Goal: Task Accomplishment & Management: Manage account settings

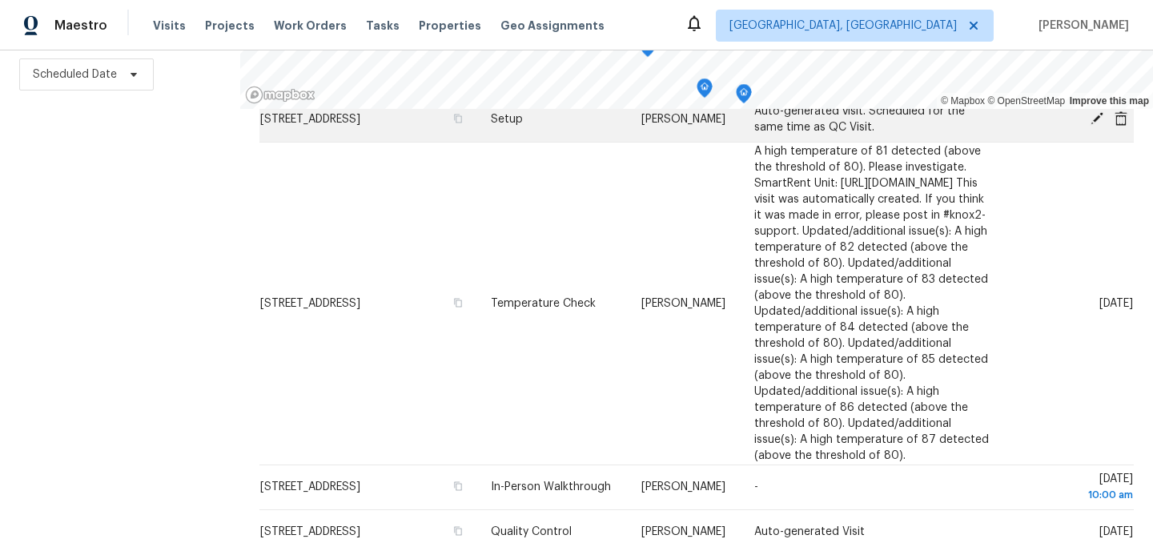
scroll to position [857, 0]
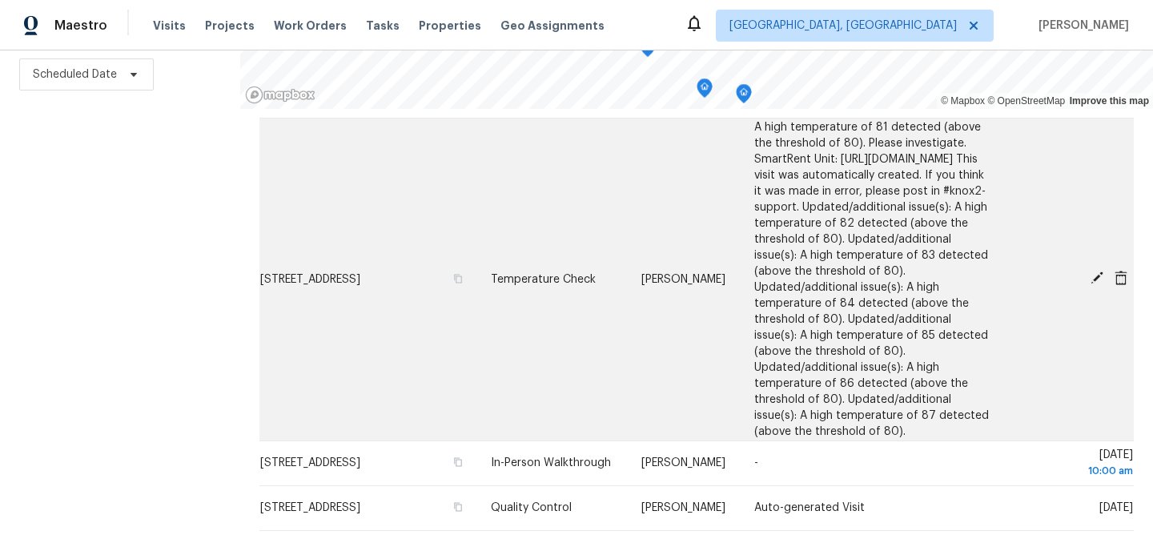
click at [1095, 284] on icon at bounding box center [1096, 277] width 13 height 13
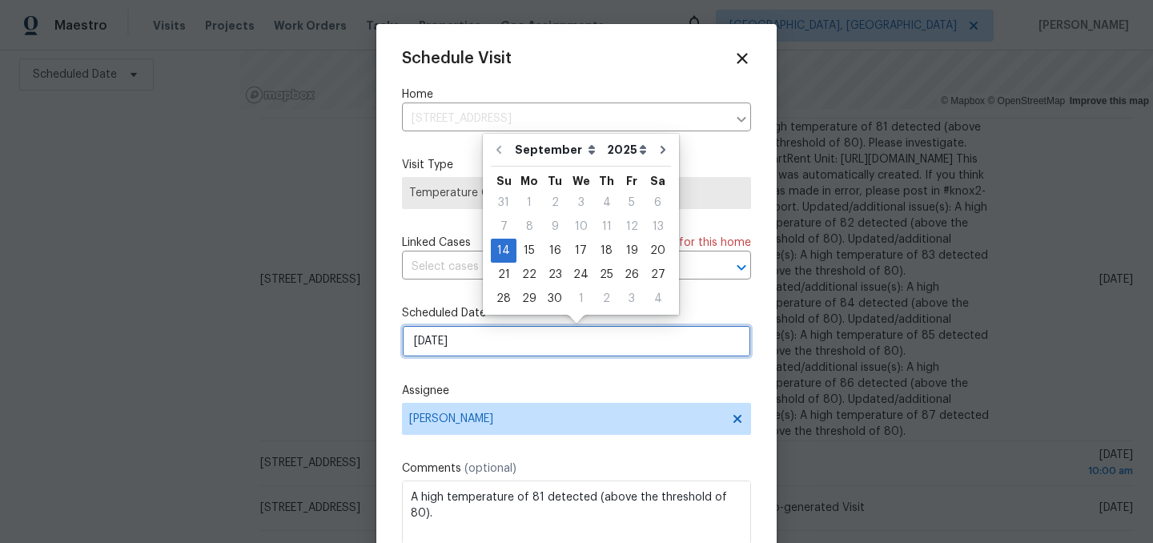
click at [480, 341] on input "9/14/2025" at bounding box center [576, 341] width 349 height 32
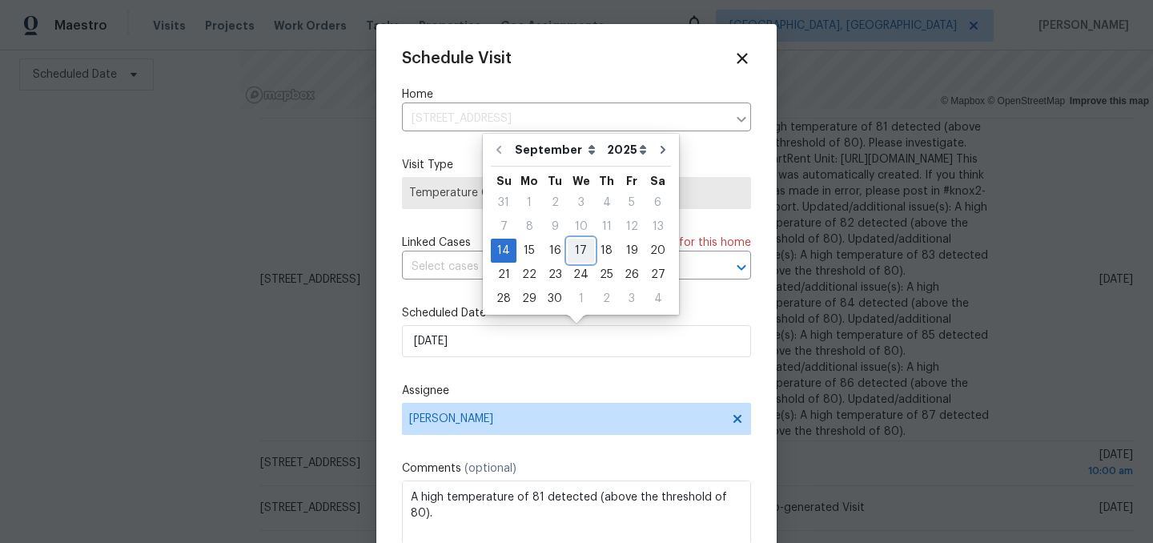
click at [578, 249] on div "17" at bounding box center [581, 250] width 26 height 22
type input "9/17/2025"
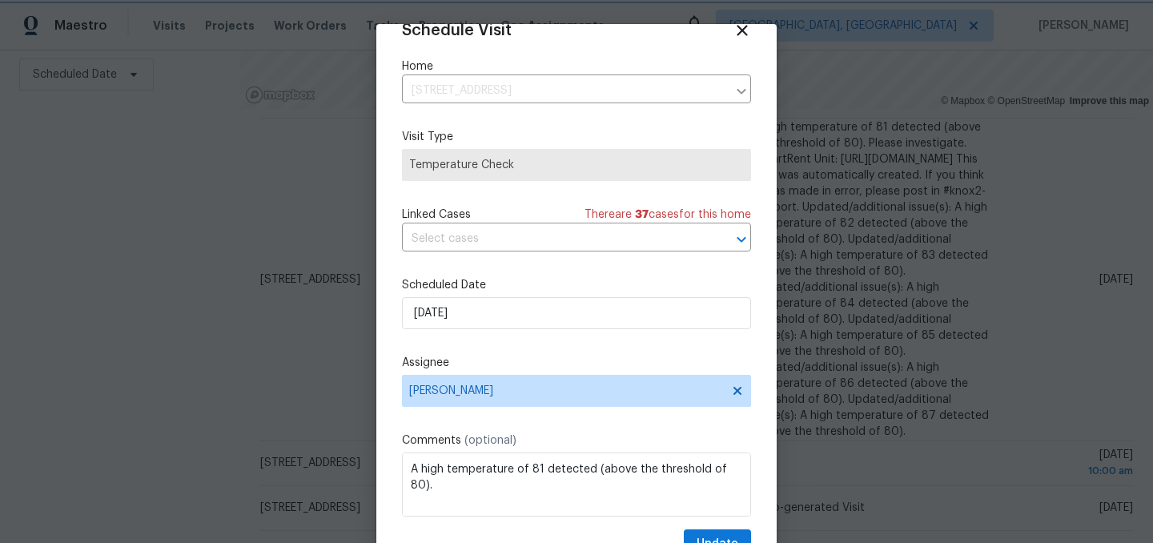
scroll to position [66, 0]
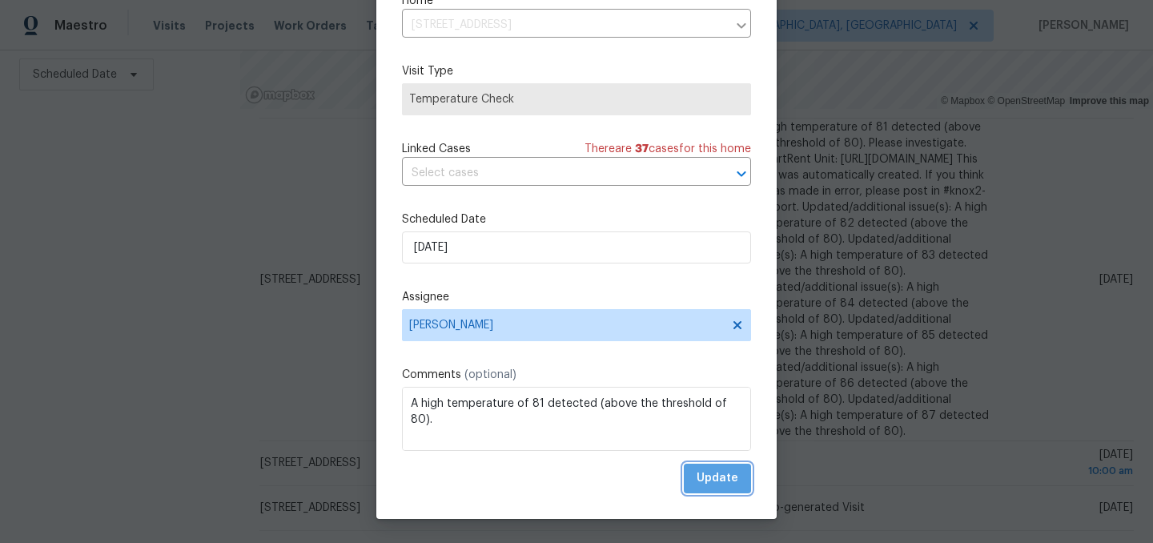
click at [725, 483] on span "Update" at bounding box center [718, 478] width 42 height 20
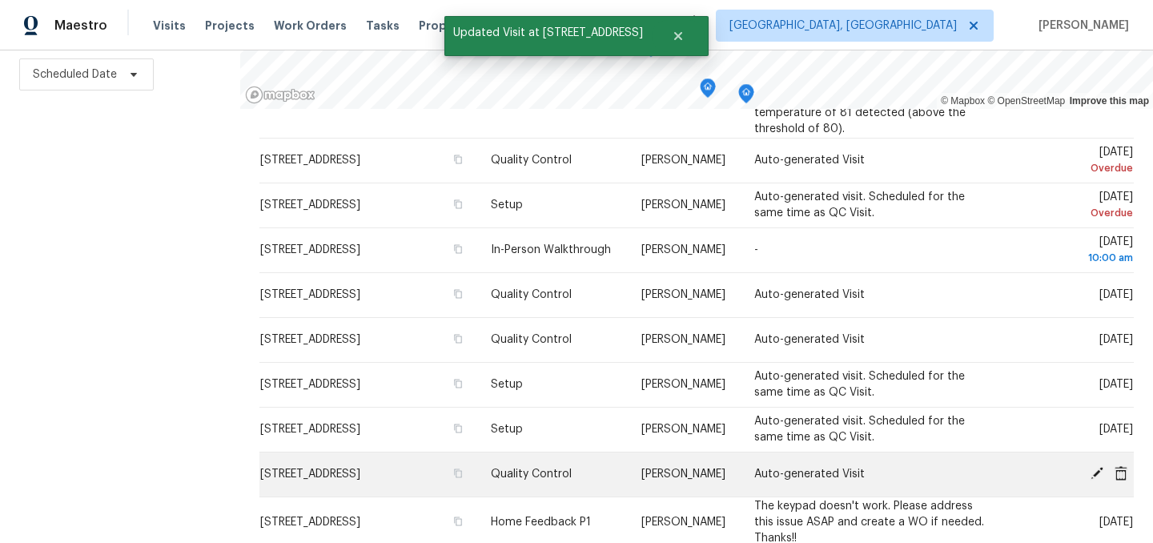
scroll to position [806, 0]
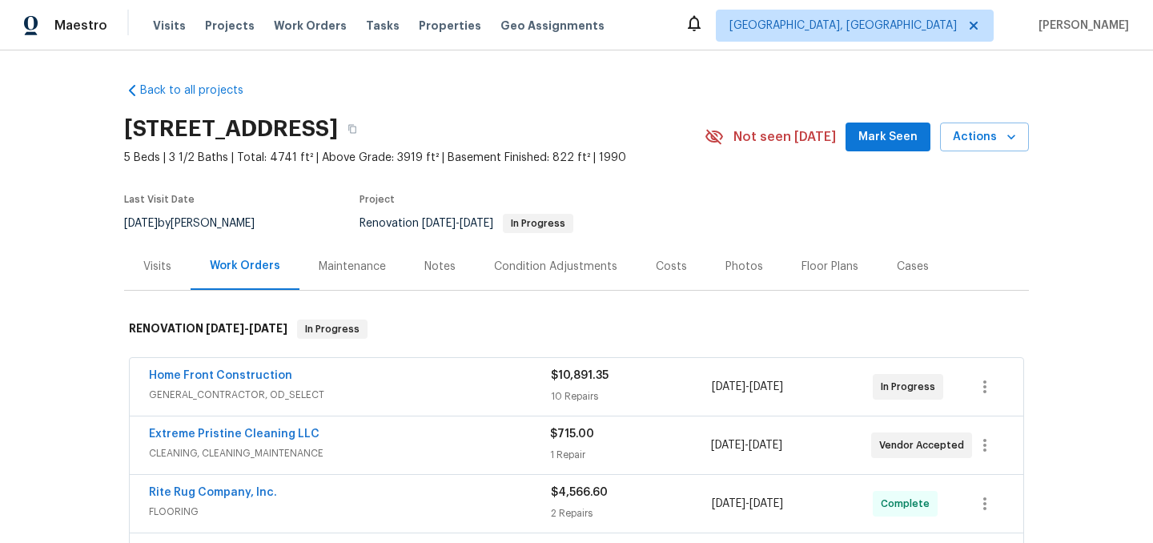
click at [426, 263] on div "Notes" at bounding box center [439, 267] width 31 height 16
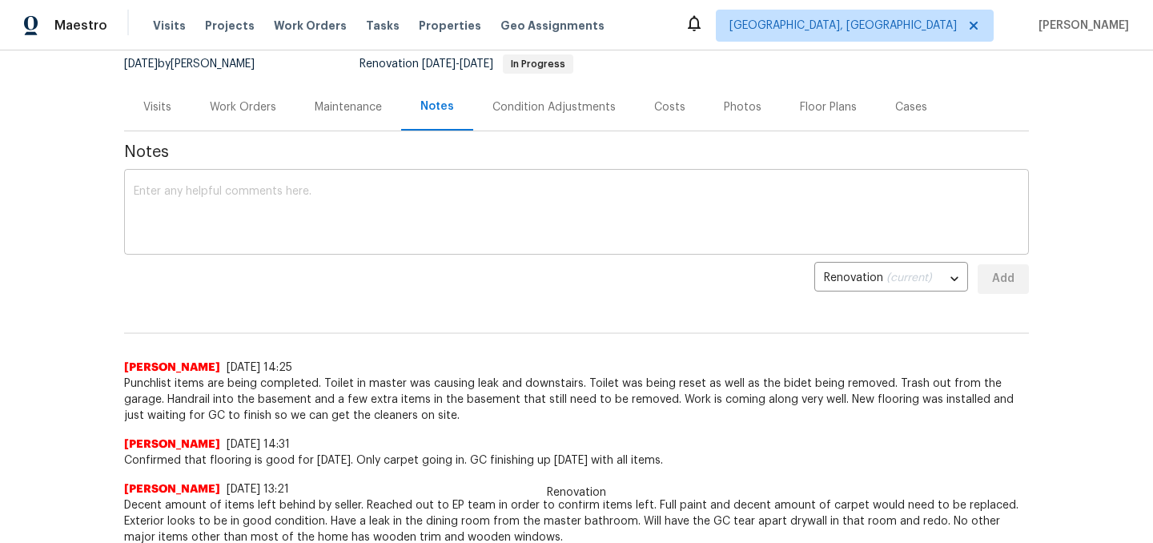
scroll to position [160, 0]
click at [386, 196] on textarea at bounding box center [576, 213] width 885 height 56
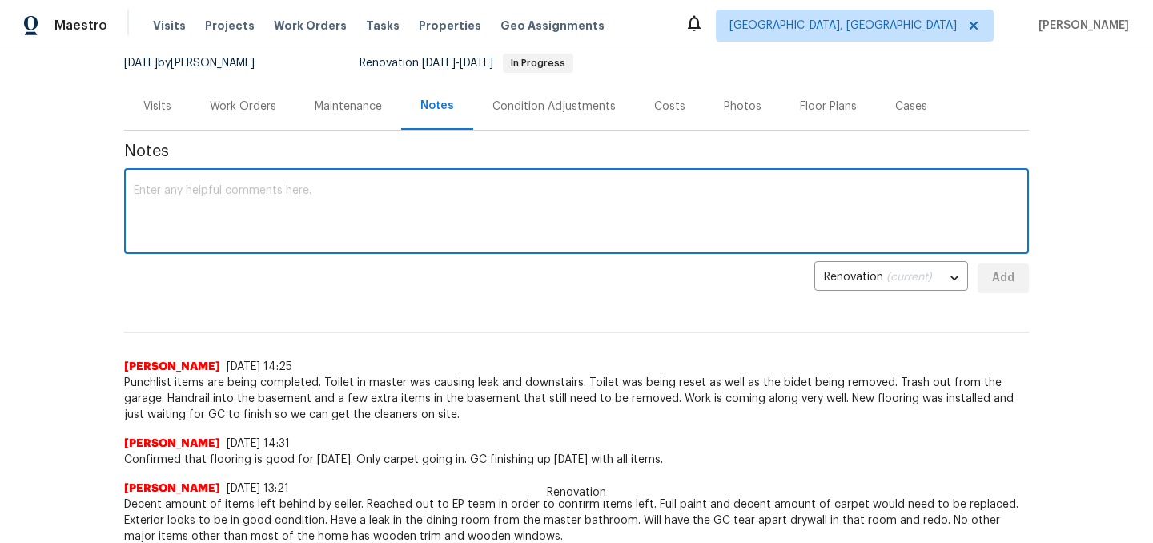
paste textarea "Tub and shower at Hampton will be refinished today or tomorrow and ceiling repa…"
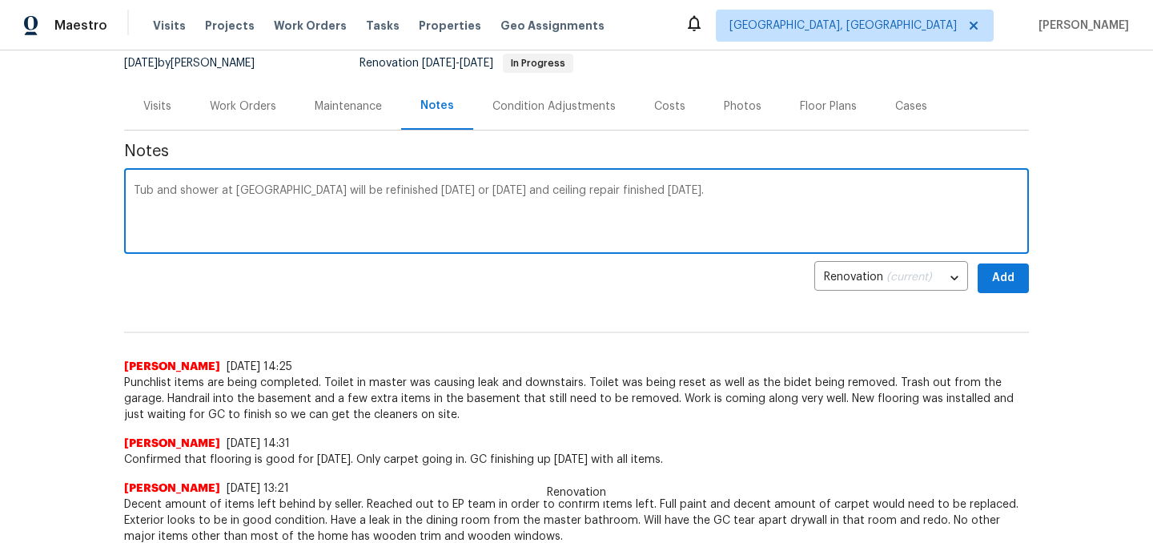
click at [135, 189] on textarea "Tub and shower at Hampton will be refinished today or tomorrow and ceiling repa…" at bounding box center [576, 213] width 885 height 56
type textarea "Per GC on Saturday 9/14: Tub and shower at Hampton will be refinished today or …"
click at [1010, 276] on span "Add" at bounding box center [1003, 278] width 26 height 20
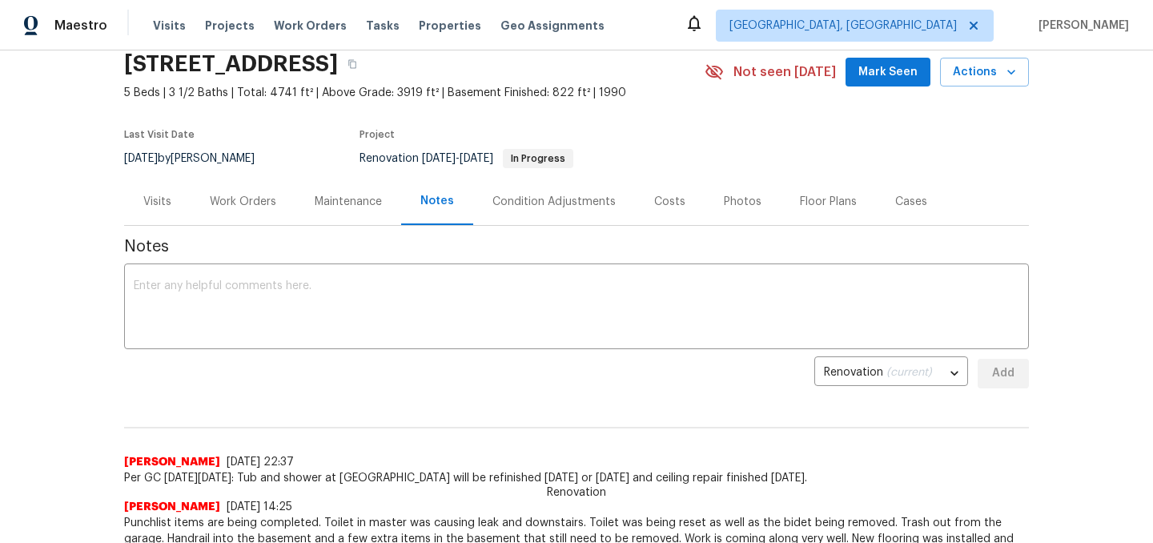
scroll to position [0, 0]
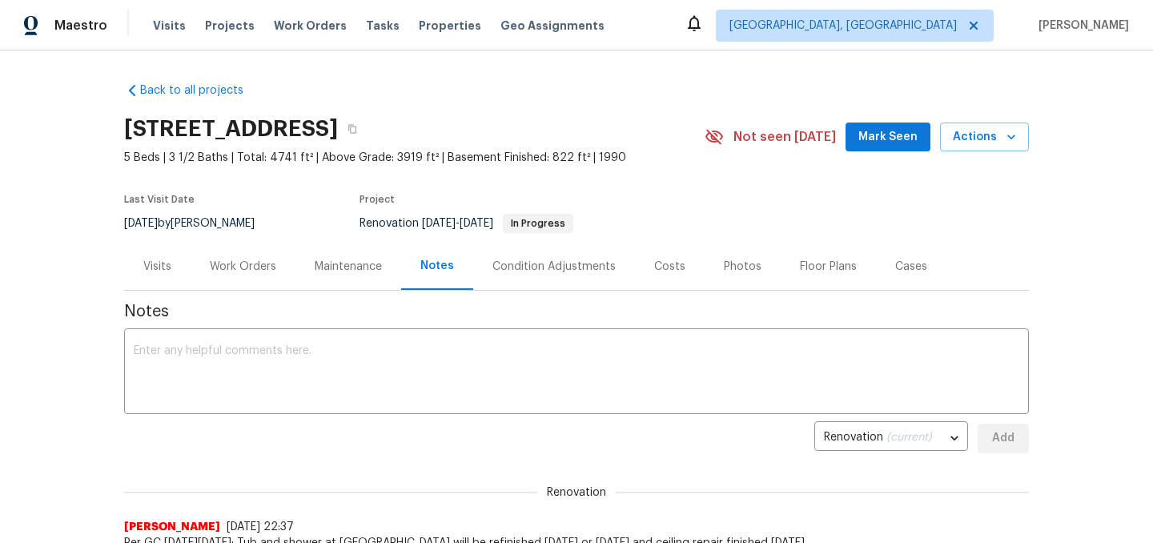
click at [247, 262] on div "Work Orders" at bounding box center [243, 267] width 66 height 16
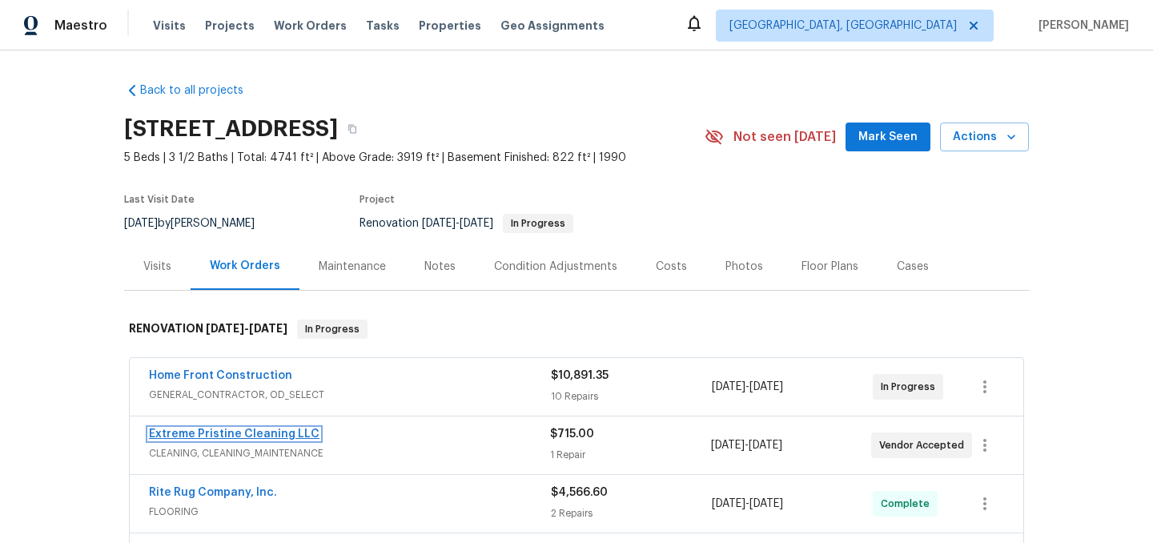
click at [246, 433] on link "Extreme Pristine Cleaning LLC" at bounding box center [234, 433] width 171 height 11
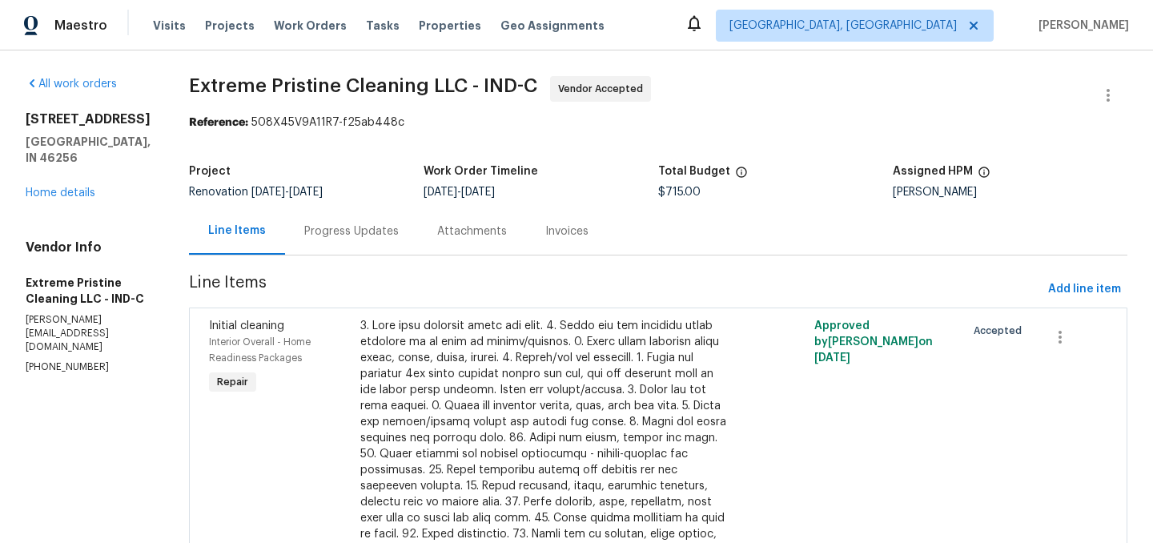
click at [396, 244] on div "Progress Updates" at bounding box center [351, 230] width 133 height 47
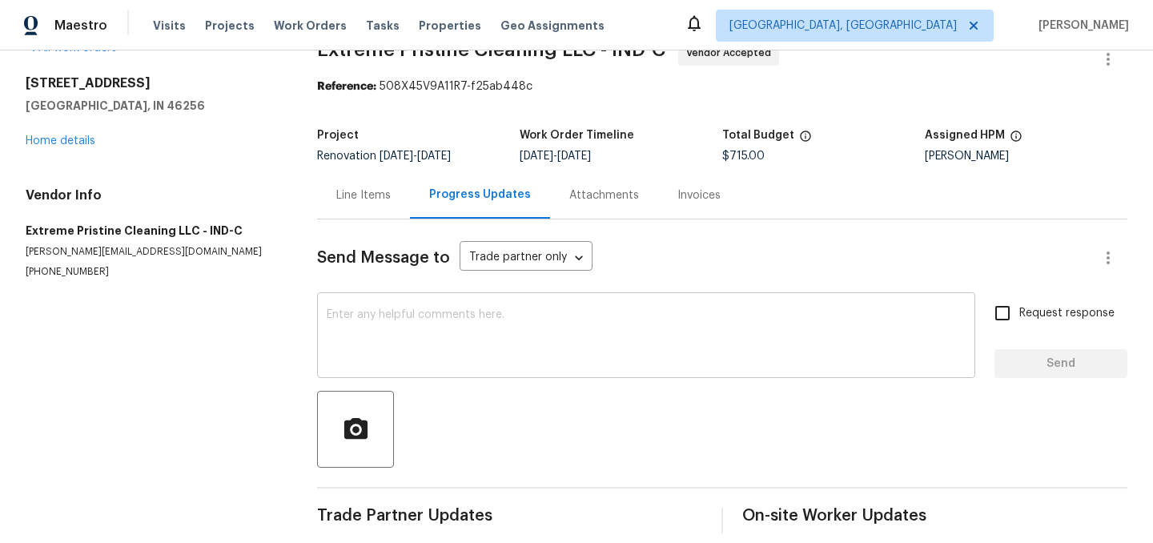
scroll to position [52, 0]
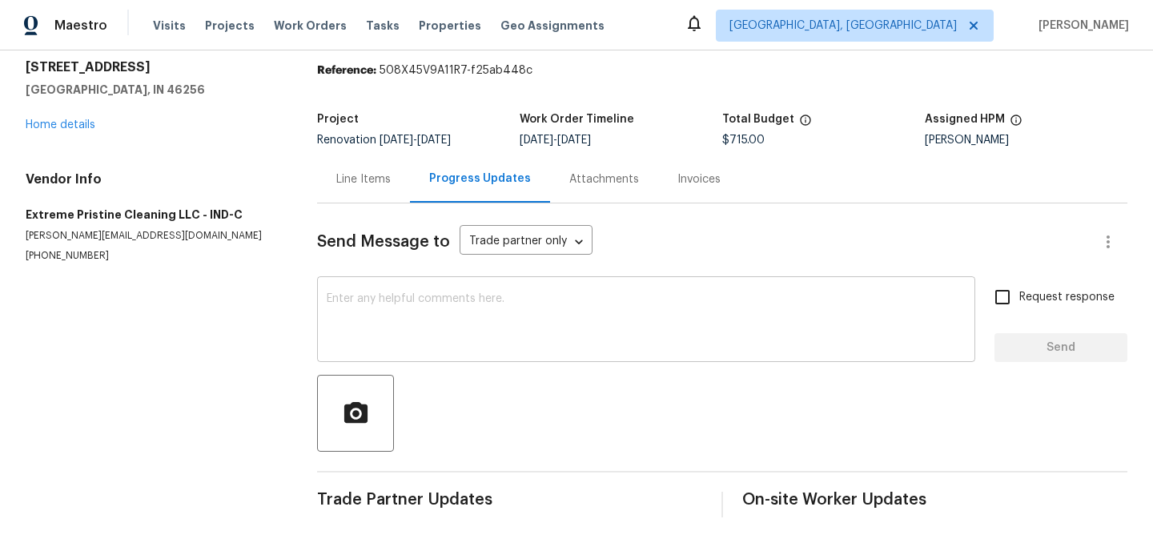
click at [484, 298] on textarea at bounding box center [646, 321] width 639 height 56
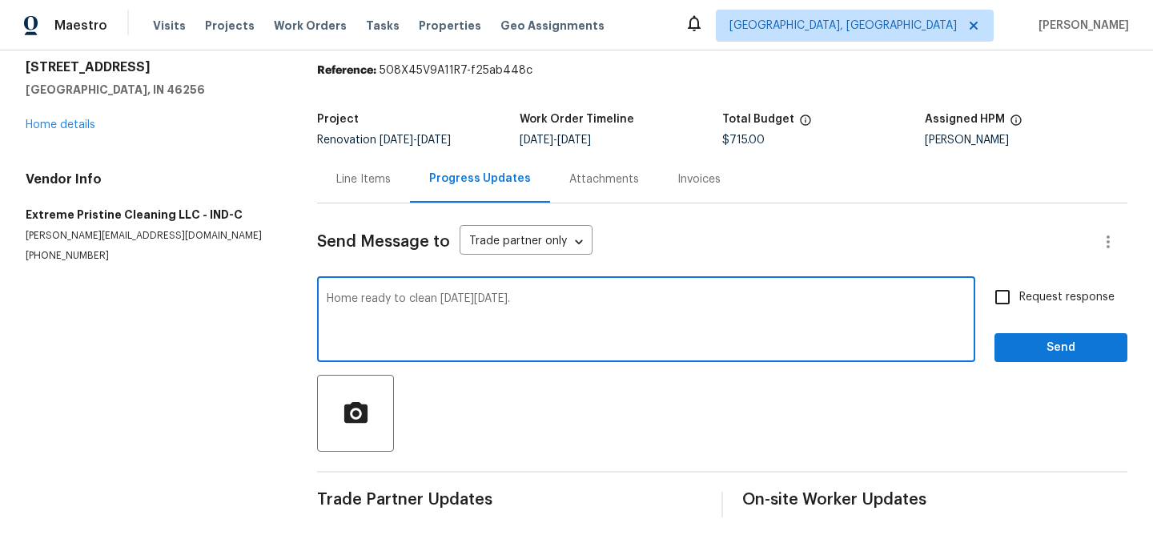
type textarea "Home ready to clean on Tuesday 9/16."
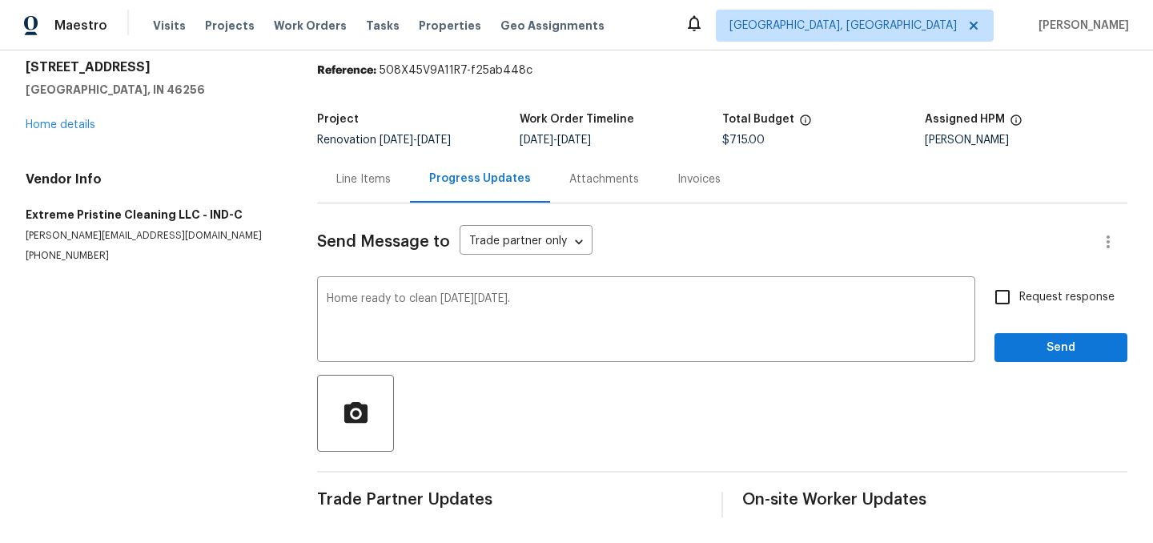
click at [1066, 328] on div "Request response Send" at bounding box center [1060, 321] width 133 height 82
click at [1063, 349] on span "Send" at bounding box center [1060, 348] width 107 height 20
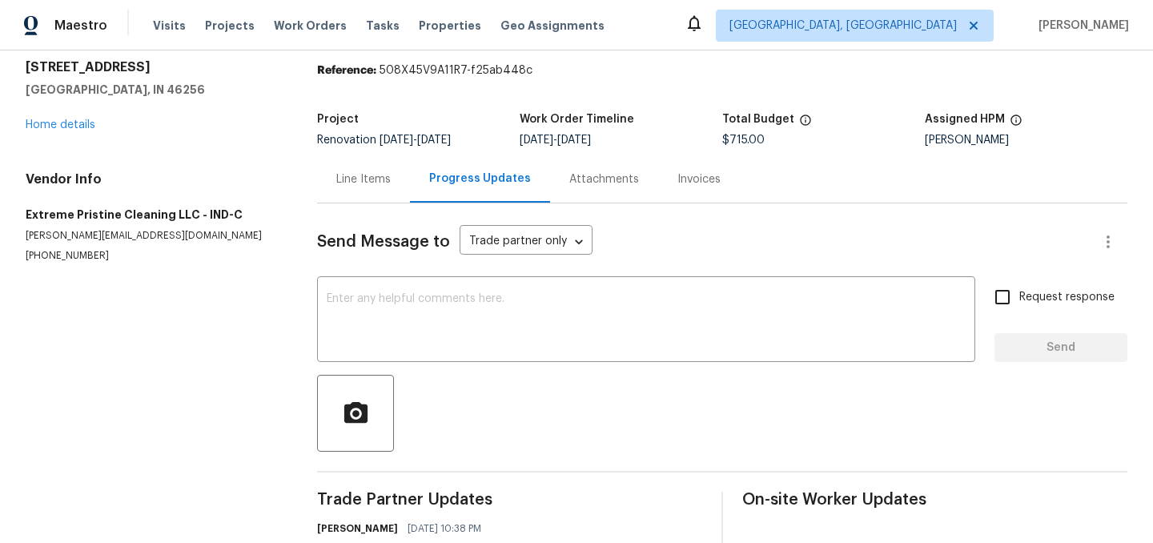
scroll to position [0, 0]
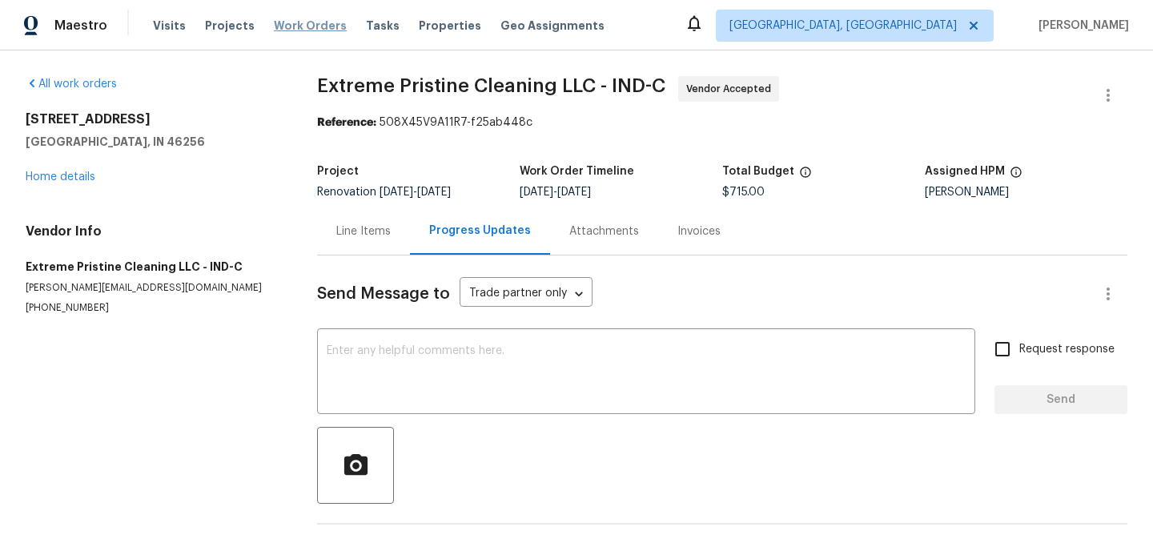
click at [312, 26] on span "Work Orders" at bounding box center [310, 26] width 73 height 16
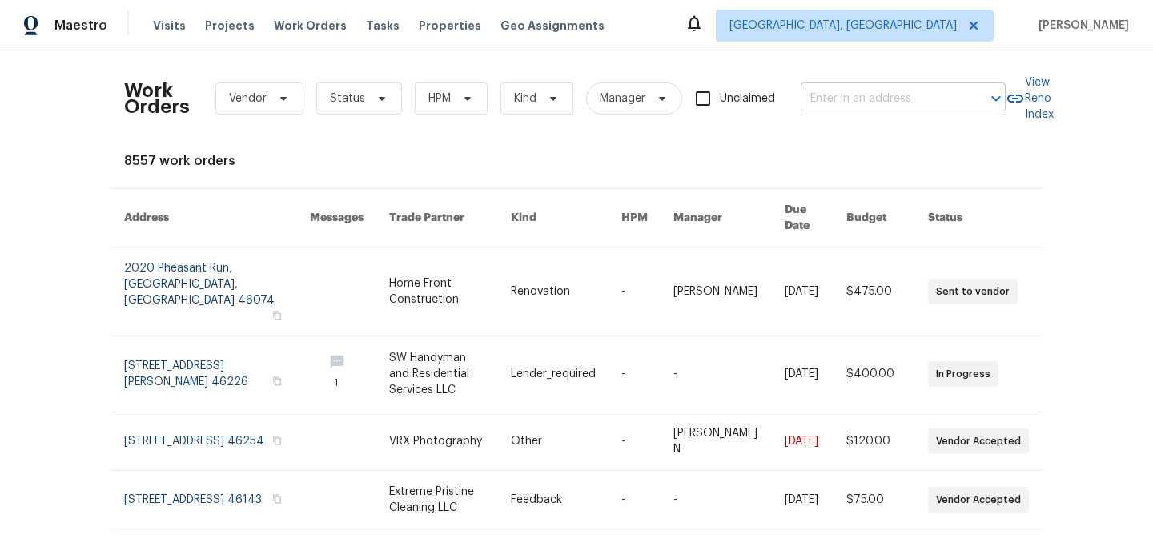
click at [846, 95] on input "text" at bounding box center [881, 98] width 160 height 25
type input "congaree"
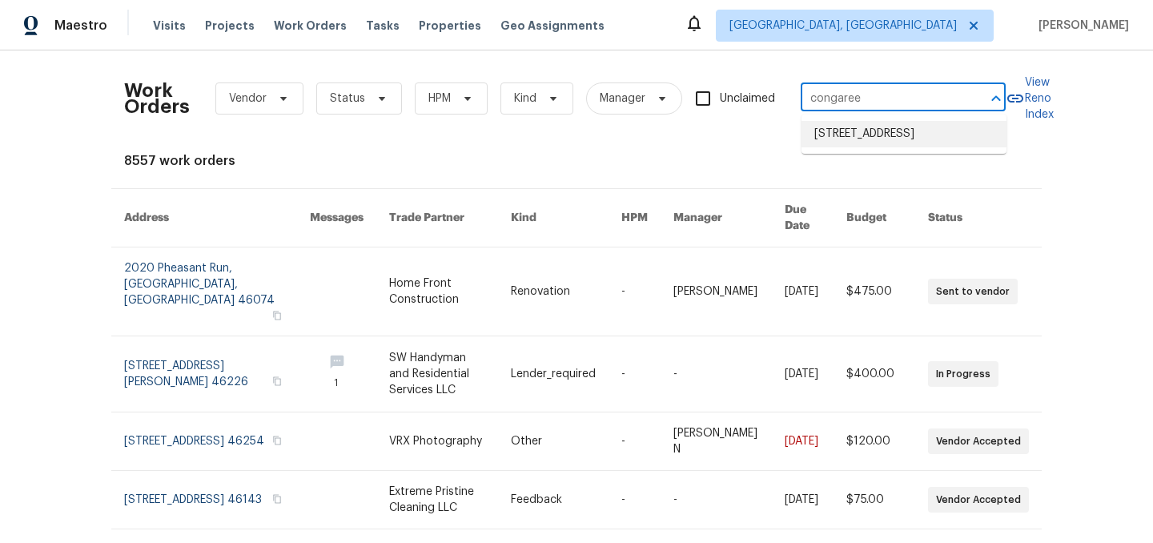
click at [886, 147] on li "4140 Congaree Dr, Indianapolis, IN 46235" at bounding box center [903, 134] width 205 height 26
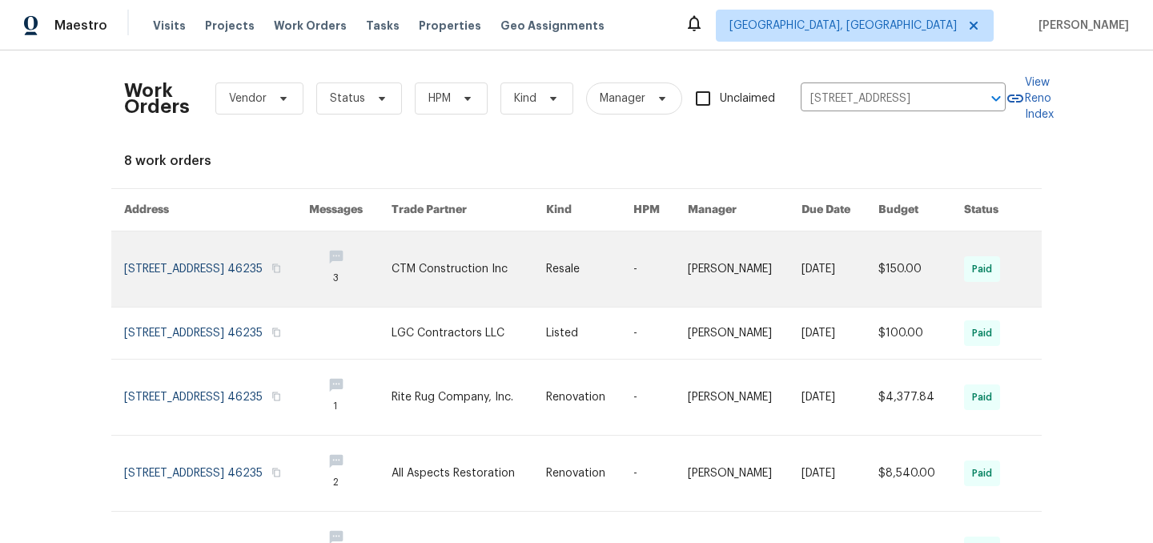
click at [223, 282] on link at bounding box center [216, 268] width 185 height 75
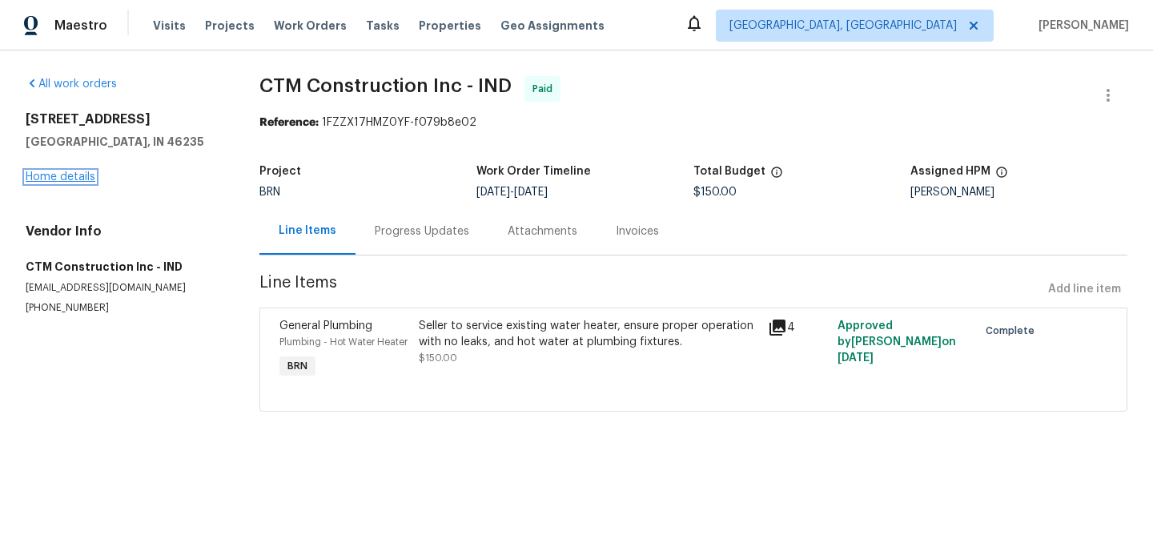
click at [83, 182] on link "Home details" at bounding box center [61, 176] width 70 height 11
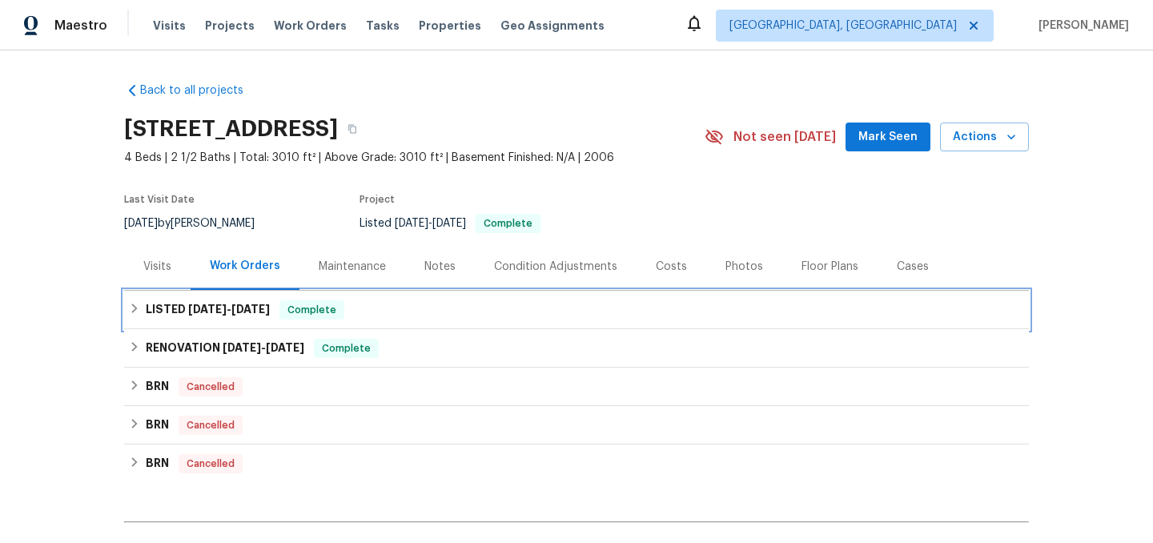
click at [128, 307] on div "LISTED 2/4/25 - 2/7/25 Complete" at bounding box center [576, 310] width 905 height 38
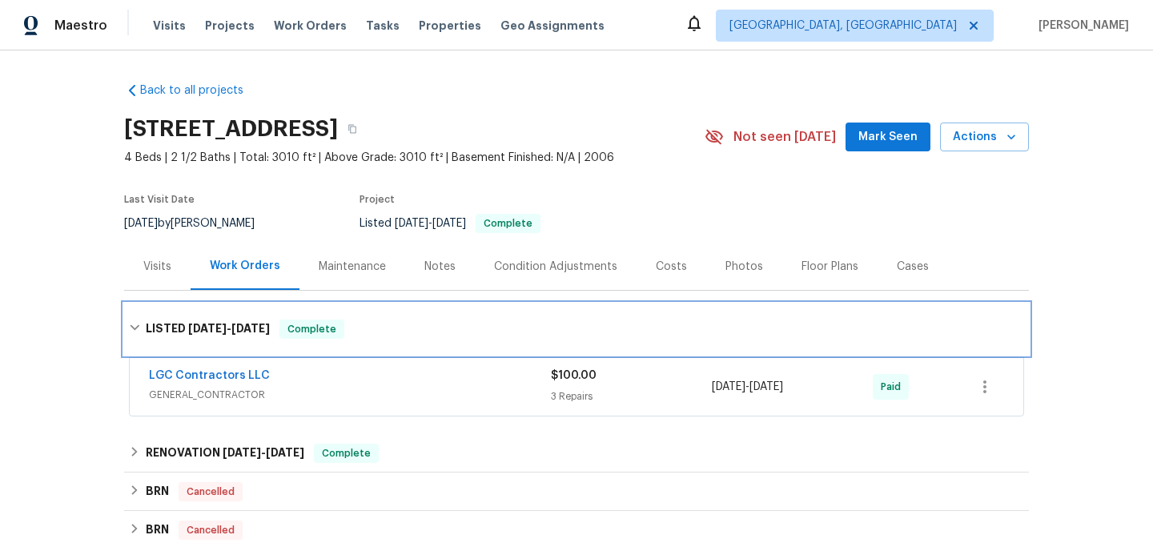
click at [135, 327] on icon at bounding box center [134, 327] width 11 height 11
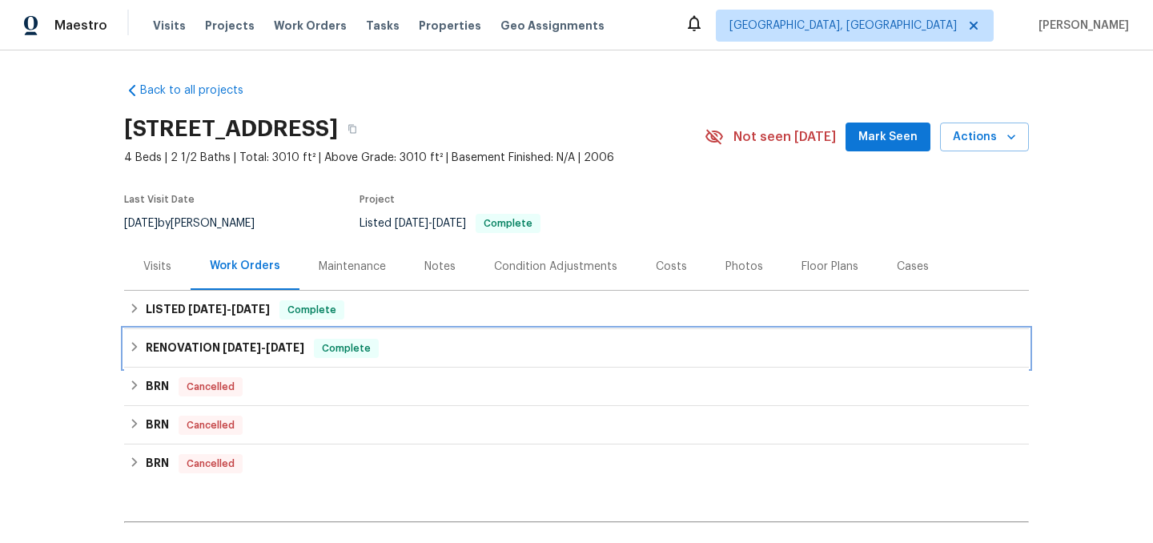
click at [134, 348] on icon at bounding box center [135, 347] width 6 height 10
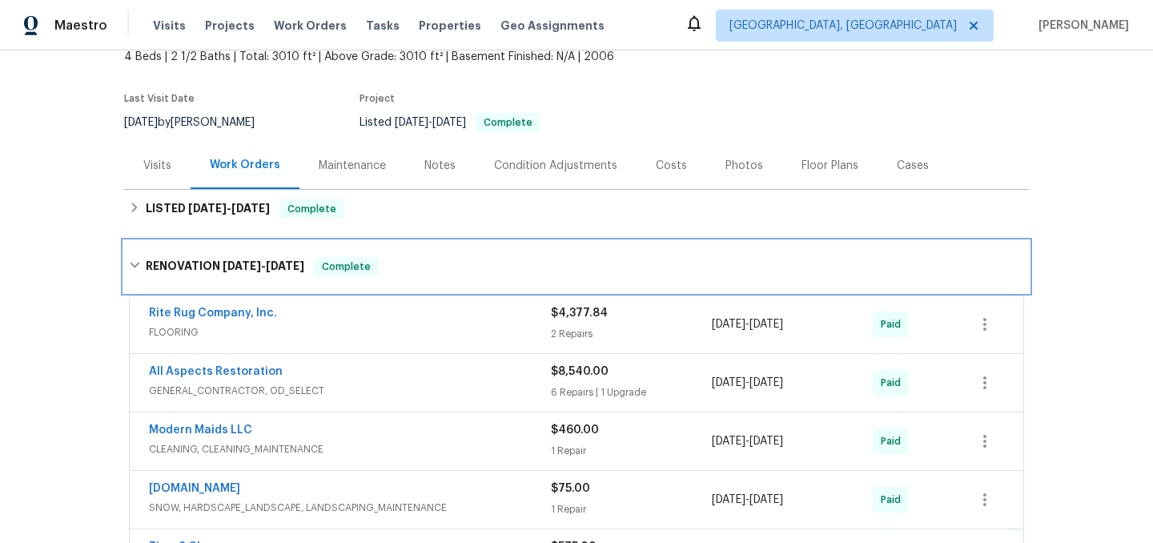
scroll to position [106, 0]
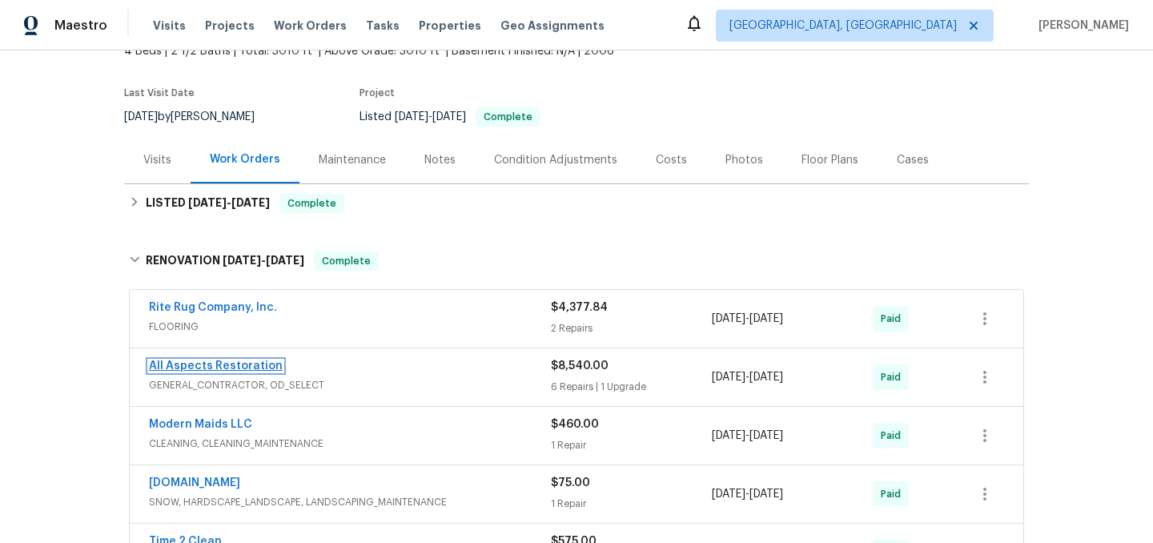
click at [228, 366] on link "All Aspects Restoration" at bounding box center [216, 365] width 134 height 11
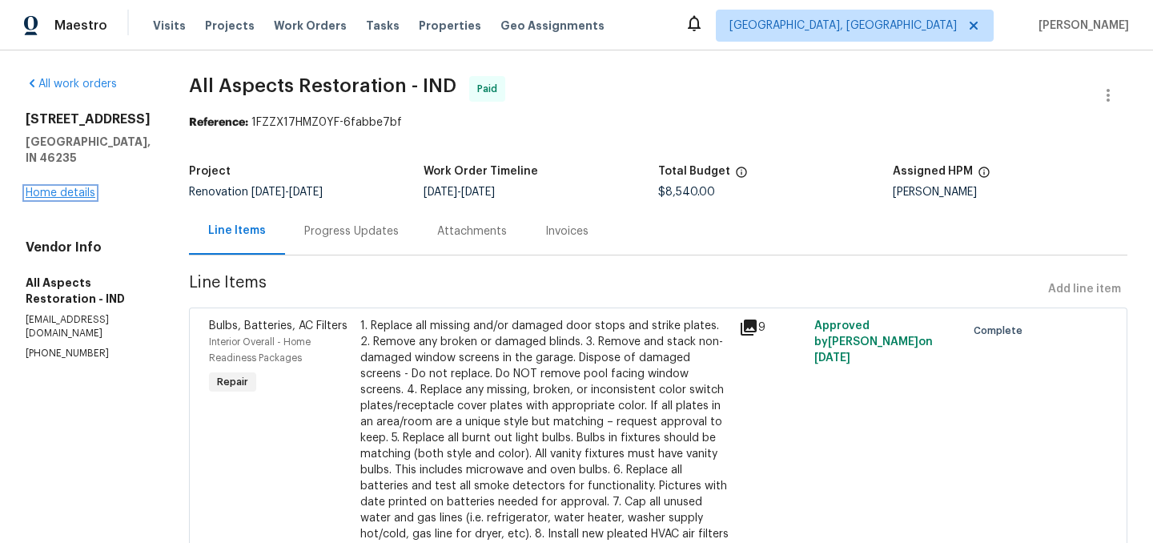
click at [76, 187] on link "Home details" at bounding box center [61, 192] width 70 height 11
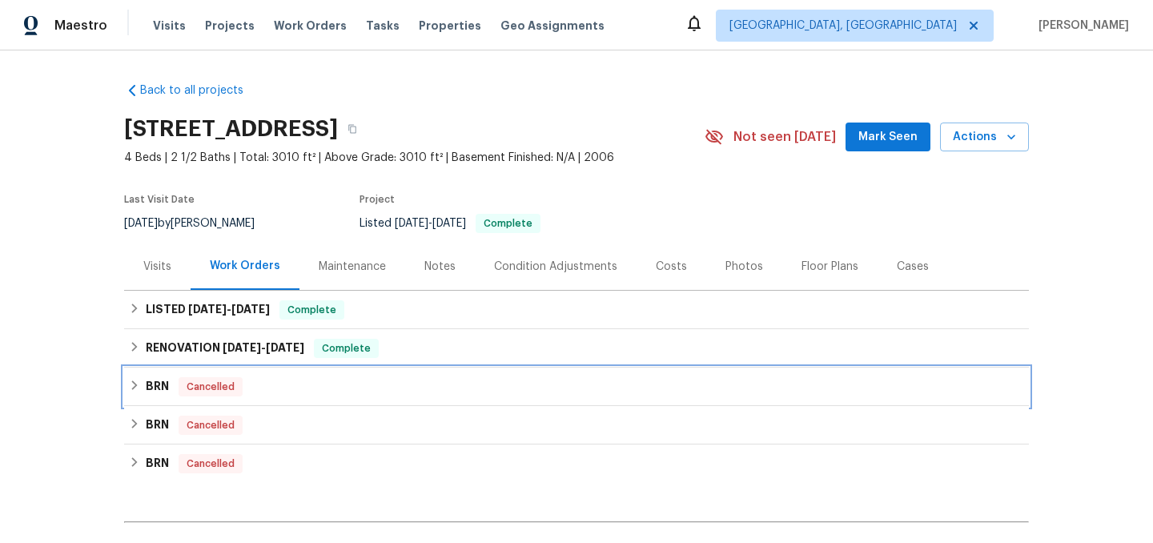
click at [131, 392] on div "BRN Cancelled" at bounding box center [576, 386] width 895 height 19
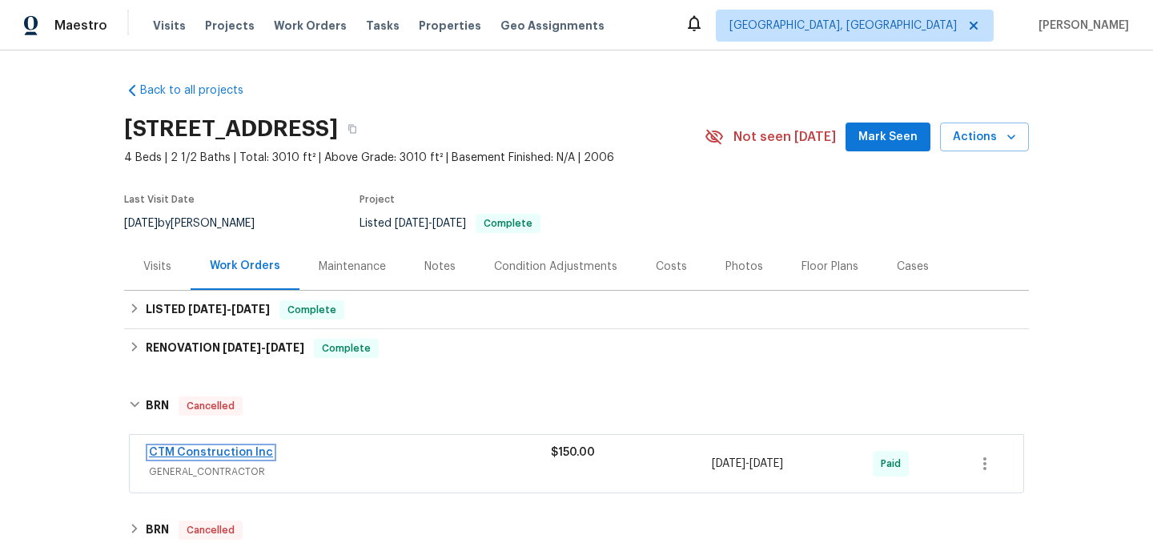
click at [229, 452] on link "CTM Construction Inc" at bounding box center [211, 452] width 124 height 11
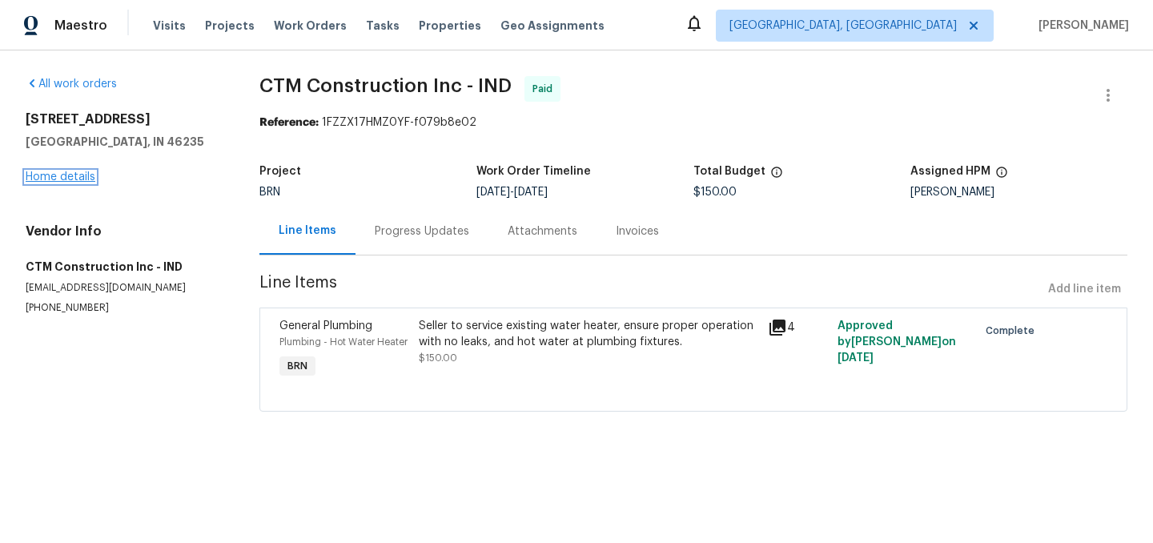
click at [59, 178] on link "Home details" at bounding box center [61, 176] width 70 height 11
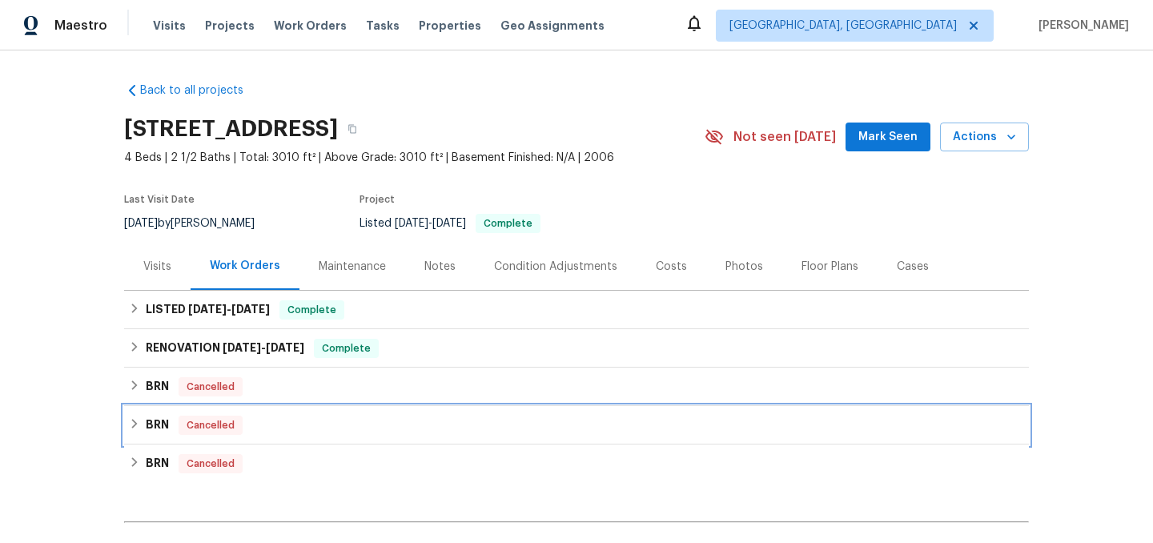
click at [131, 416] on div "BRN Cancelled" at bounding box center [576, 425] width 895 height 19
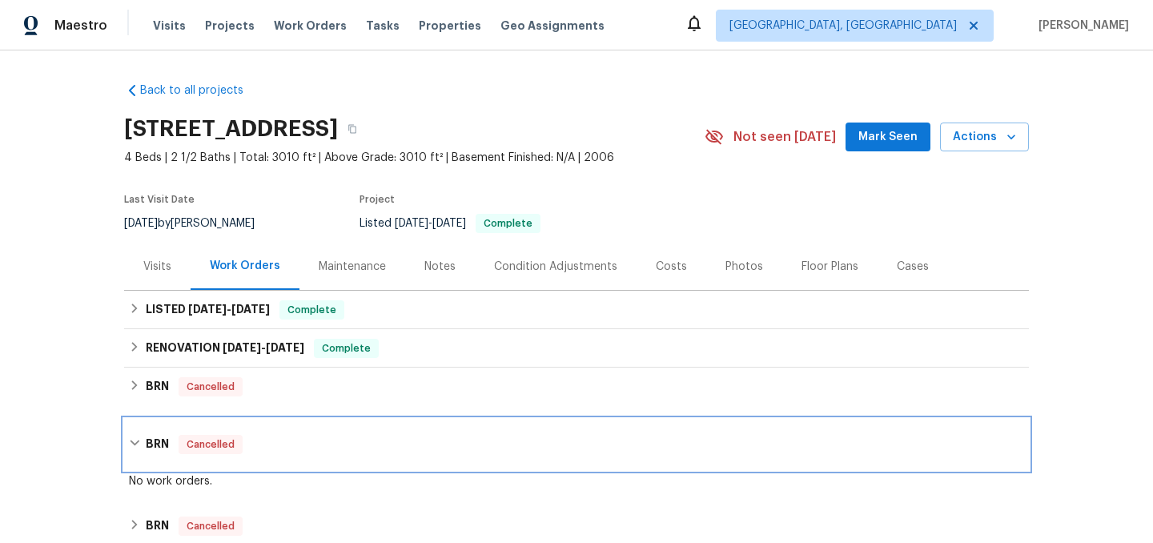
scroll to position [8, 0]
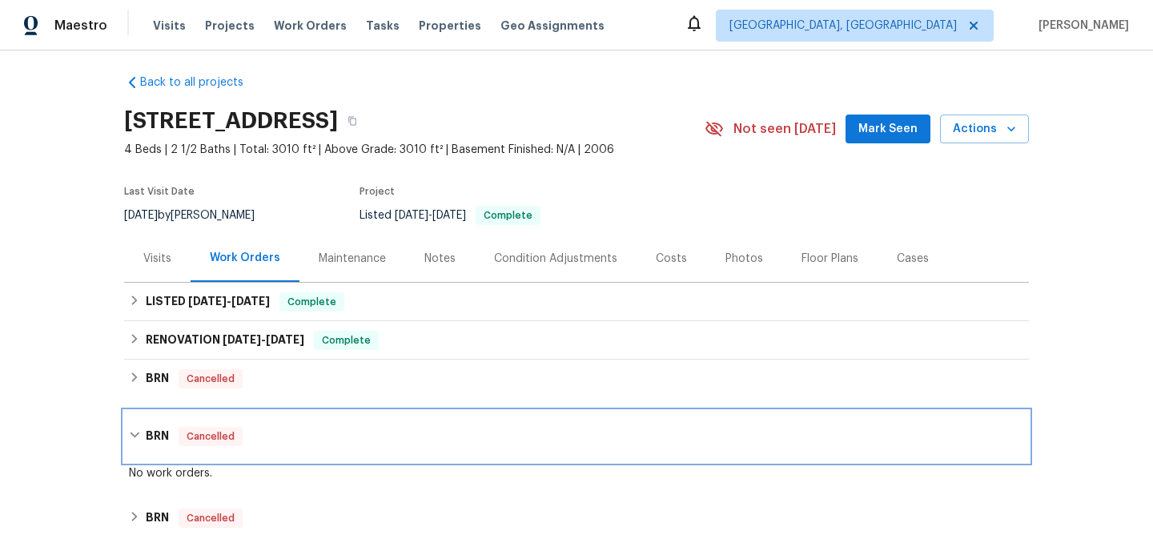
click at [141, 426] on div "BRN Cancelled" at bounding box center [576, 436] width 905 height 51
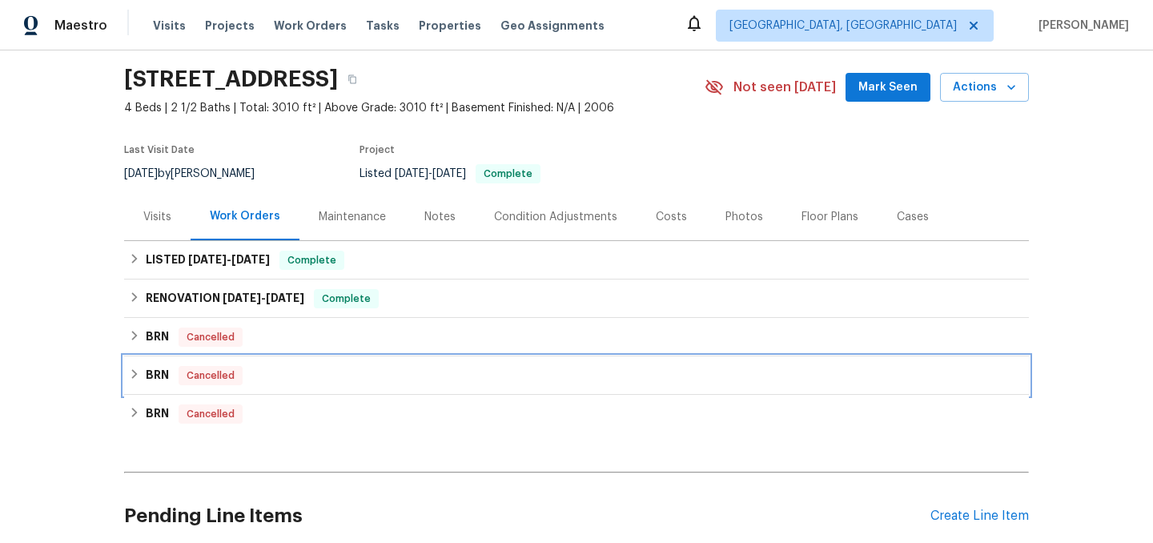
scroll to position [70, 0]
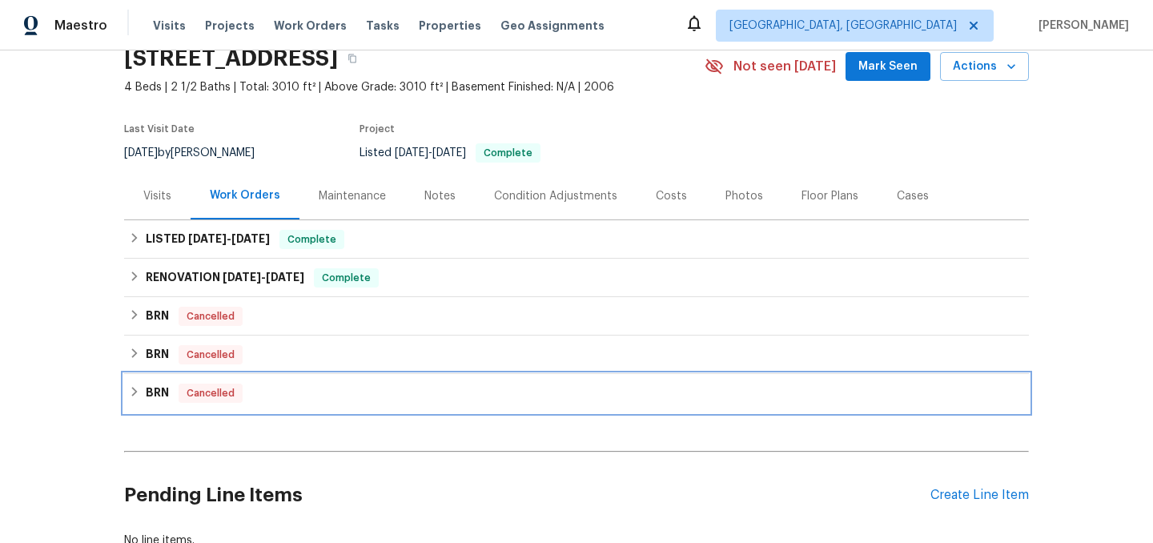
click at [132, 394] on icon at bounding box center [134, 391] width 11 height 11
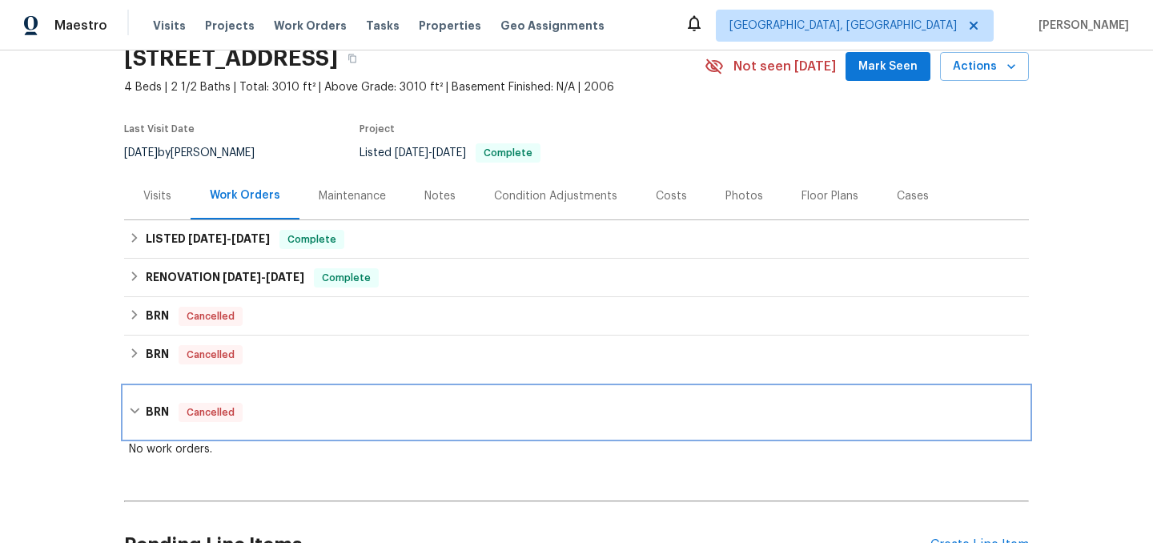
click at [134, 406] on icon at bounding box center [134, 410] width 11 height 11
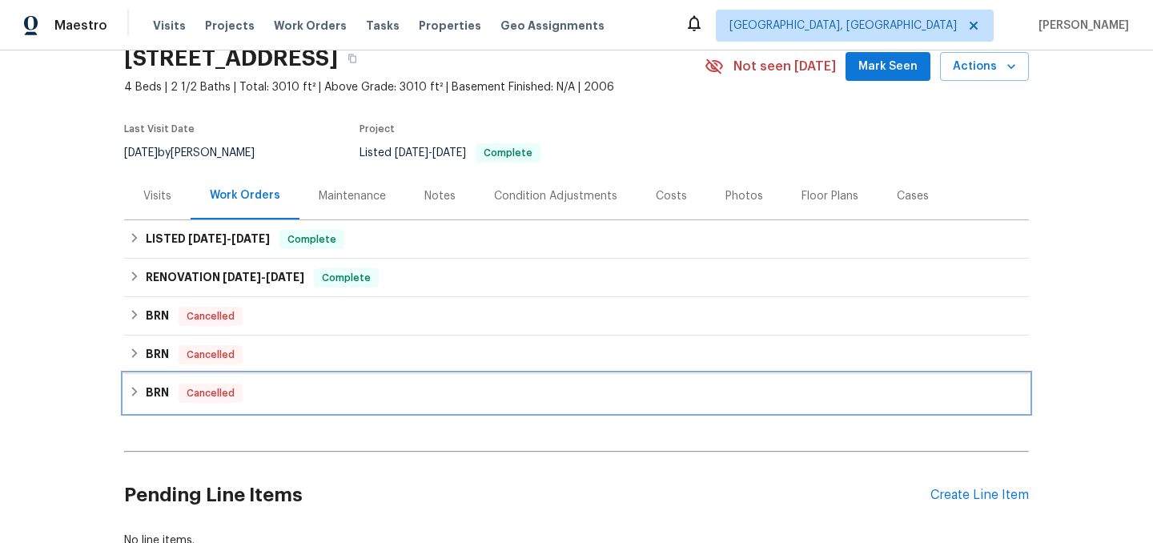
scroll to position [185, 0]
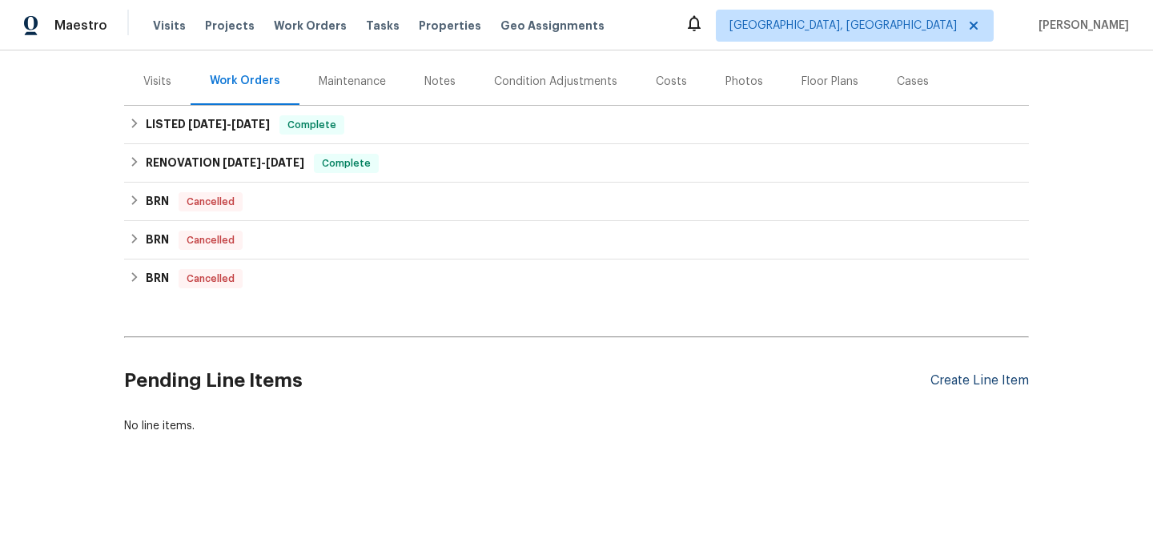
click at [968, 379] on div "Create Line Item" at bounding box center [979, 380] width 98 height 15
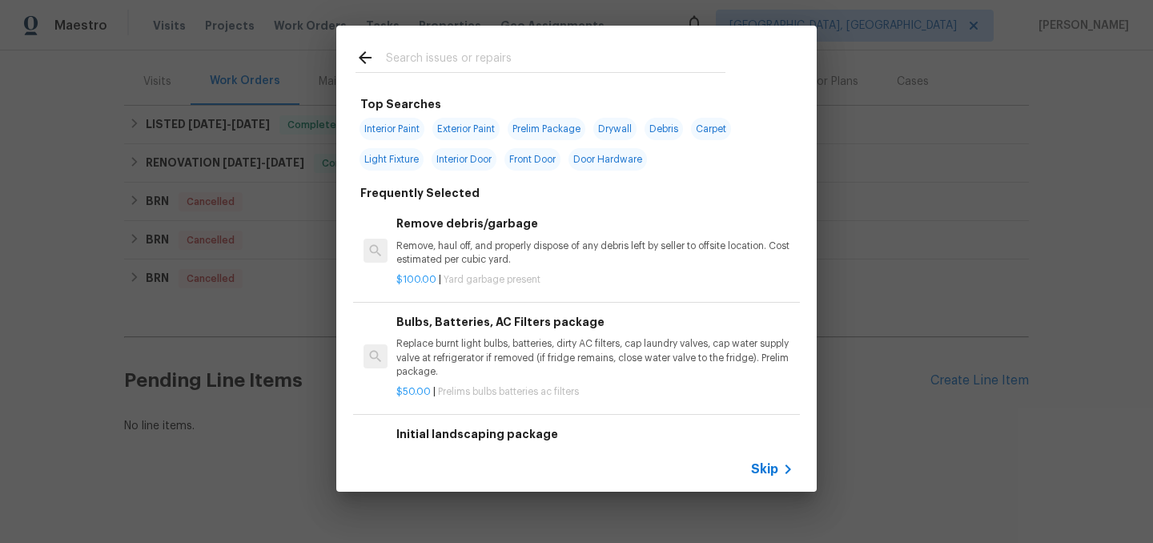
click at [439, 60] on input "text" at bounding box center [555, 60] width 339 height 24
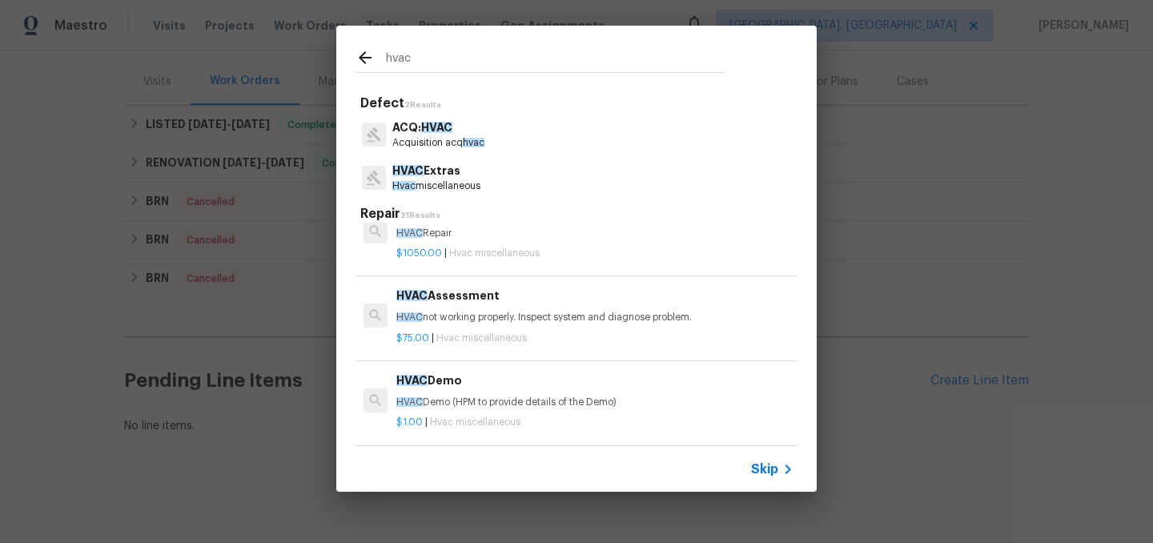
scroll to position [46, 0]
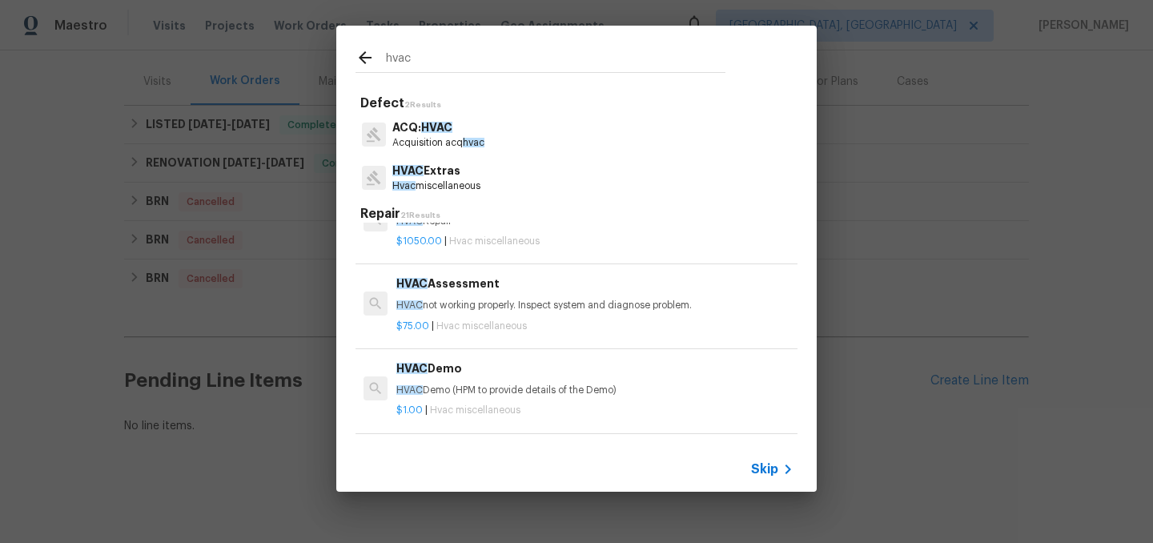
type input "hvac"
click at [452, 289] on h6 "HVAC Assessment" at bounding box center [594, 284] width 397 height 18
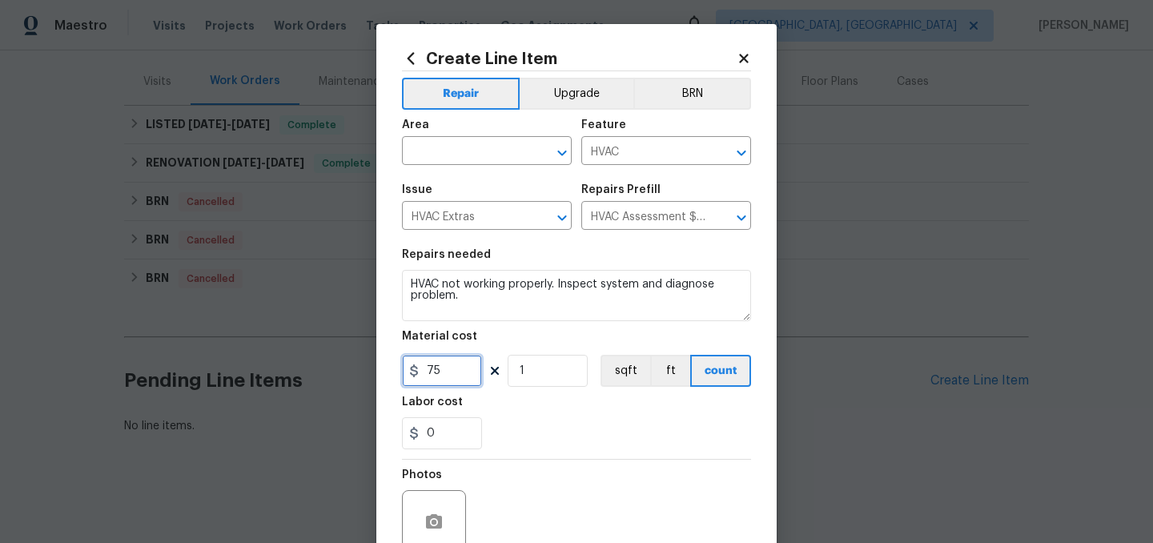
click at [448, 383] on input "75" at bounding box center [442, 371] width 80 height 32
type input "120"
click at [442, 145] on input "text" at bounding box center [464, 152] width 125 height 25
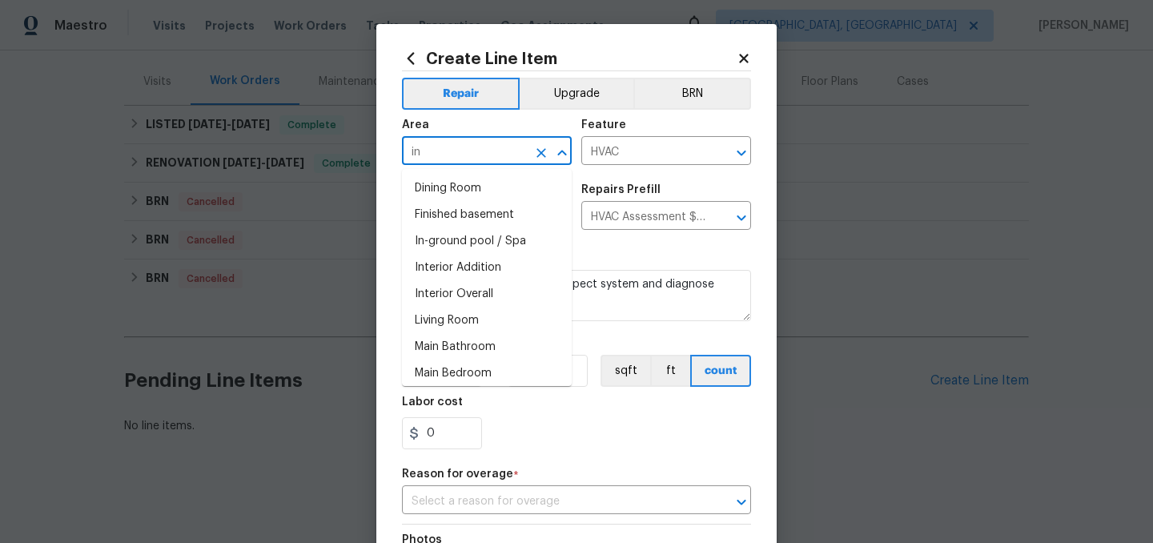
type input "i"
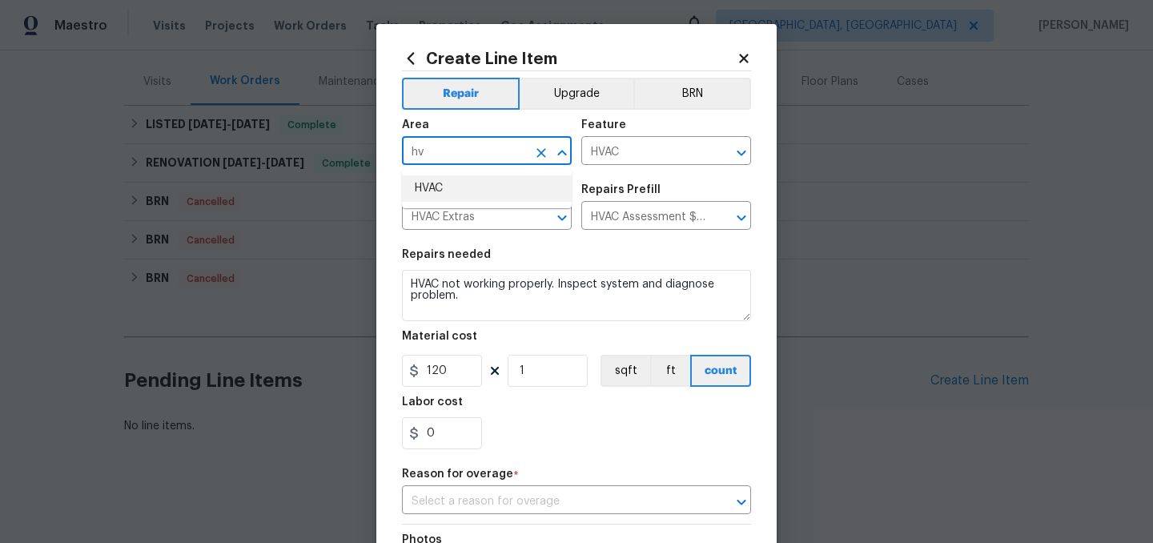
click at [436, 185] on li "HVAC" at bounding box center [487, 188] width 170 height 26
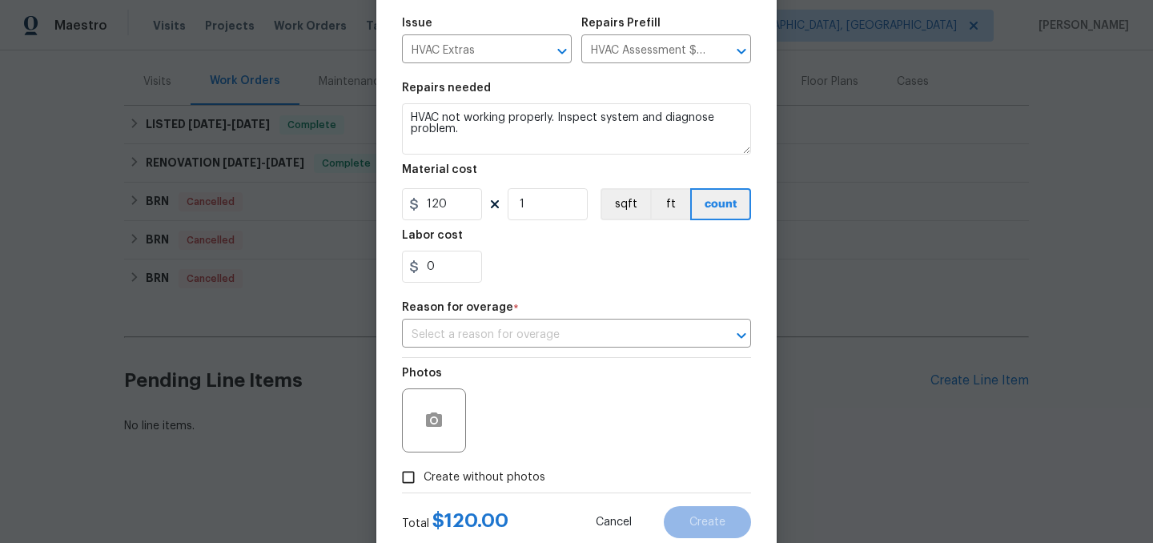
scroll to position [212, 0]
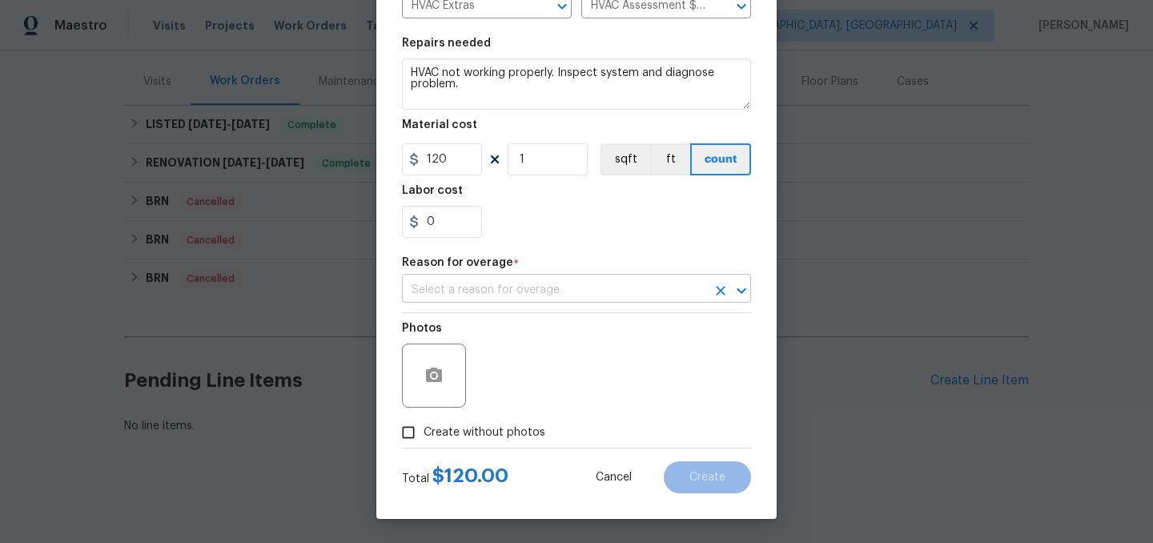
type input "HVAC"
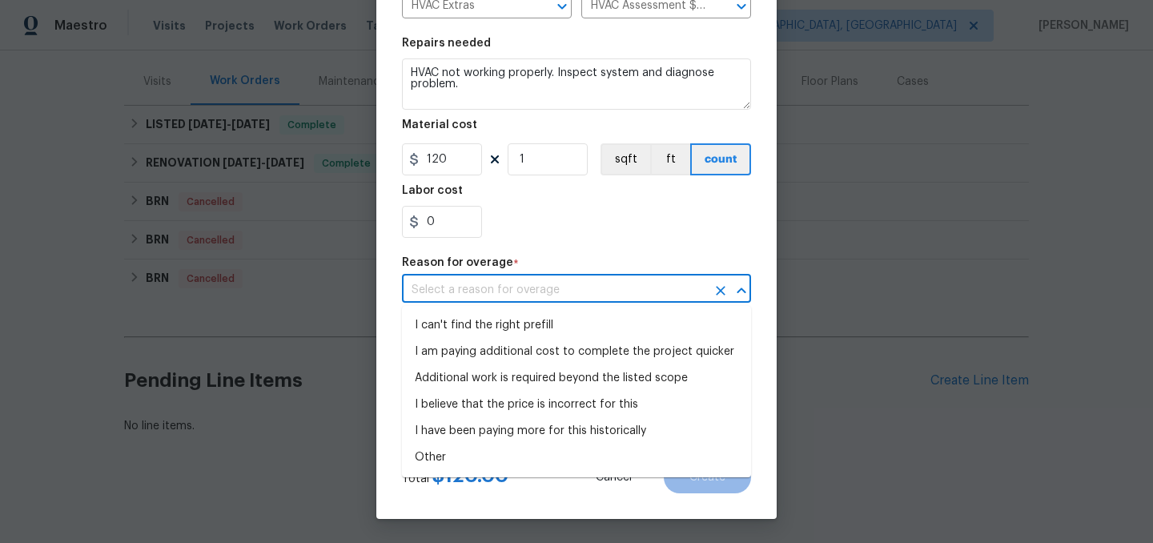
click at [484, 289] on input "text" at bounding box center [554, 290] width 304 height 25
click at [492, 436] on li "I have been paying more for this historically" at bounding box center [576, 431] width 349 height 26
type input "I have been paying more for this historically"
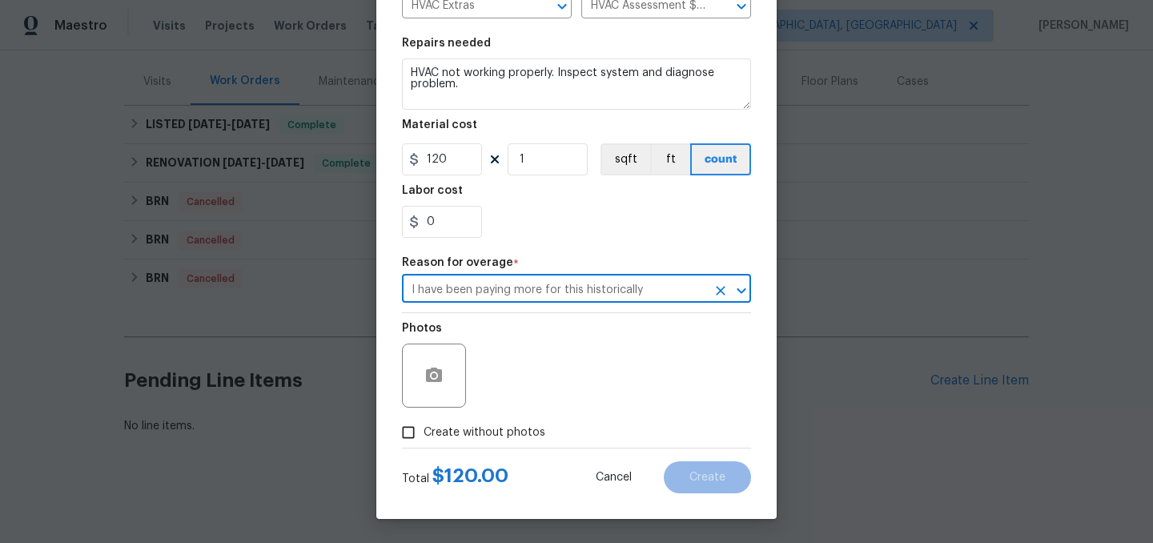
click at [491, 433] on span "Create without photos" at bounding box center [485, 432] width 122 height 17
click at [424, 433] on input "Create without photos" at bounding box center [408, 432] width 30 height 30
checkbox input "true"
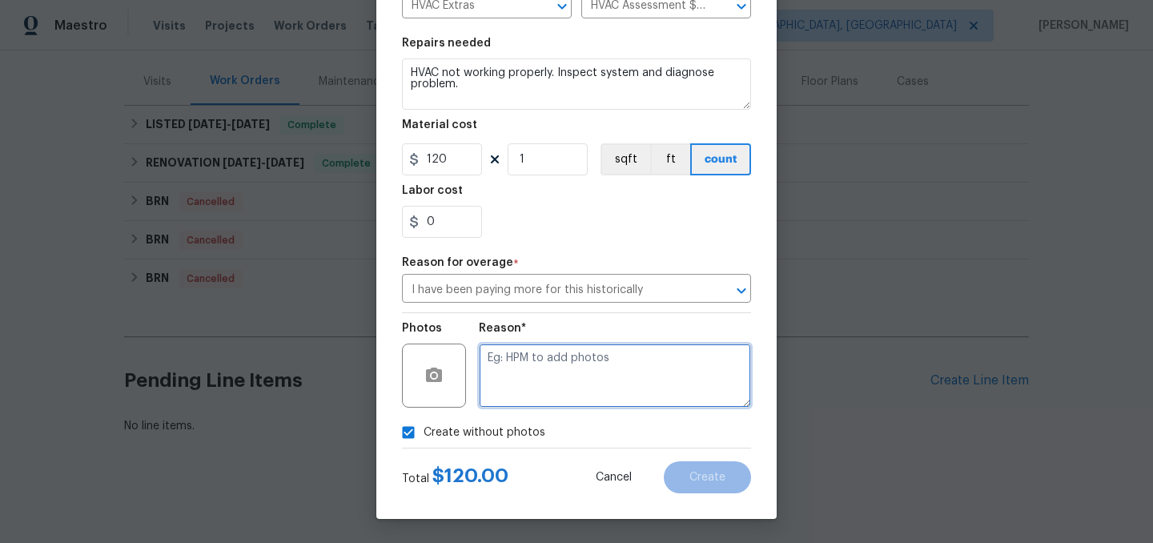
click at [563, 394] on textarea at bounding box center [615, 375] width 272 height 64
type textarea "."
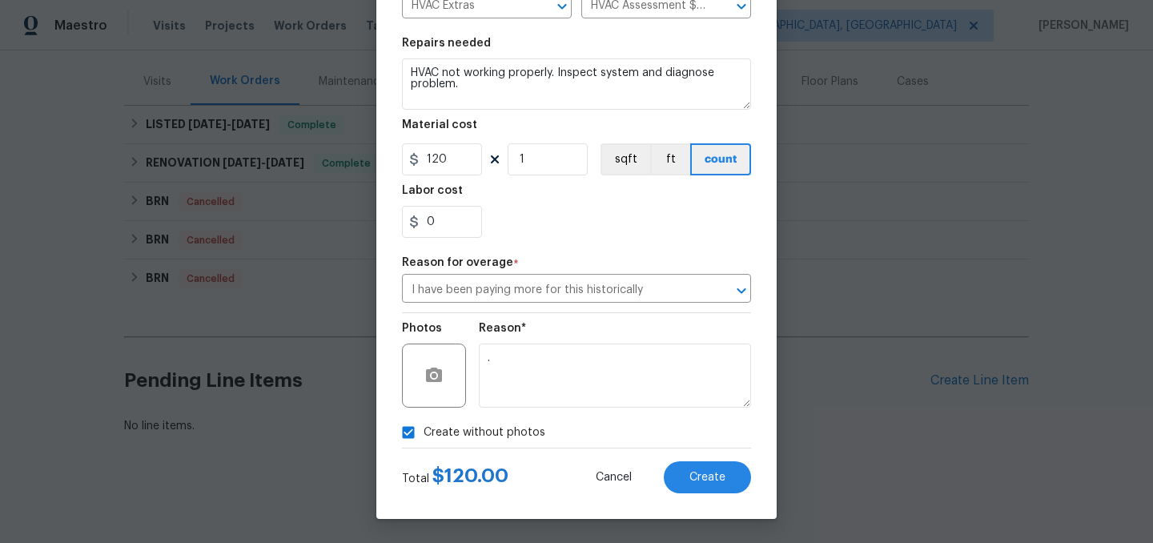
click at [474, 431] on span "Create without photos" at bounding box center [485, 432] width 122 height 17
click at [424, 431] on input "Create without photos" at bounding box center [408, 432] width 30 height 30
checkbox input "false"
click at [704, 473] on span "Create" at bounding box center [707, 478] width 36 height 12
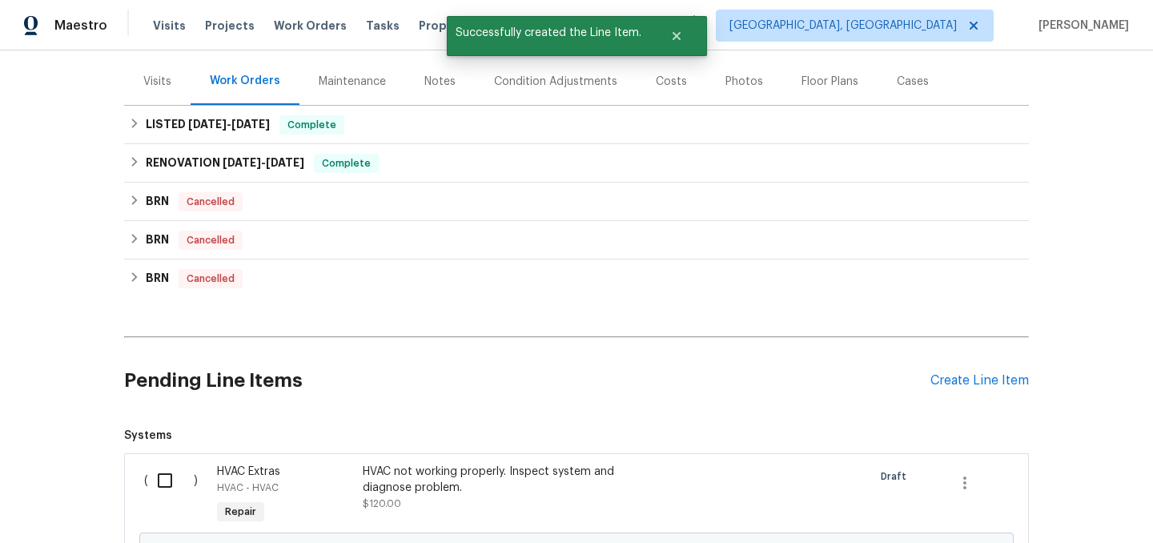
click at [162, 485] on input "checkbox" at bounding box center [171, 481] width 46 height 34
checkbox input "true"
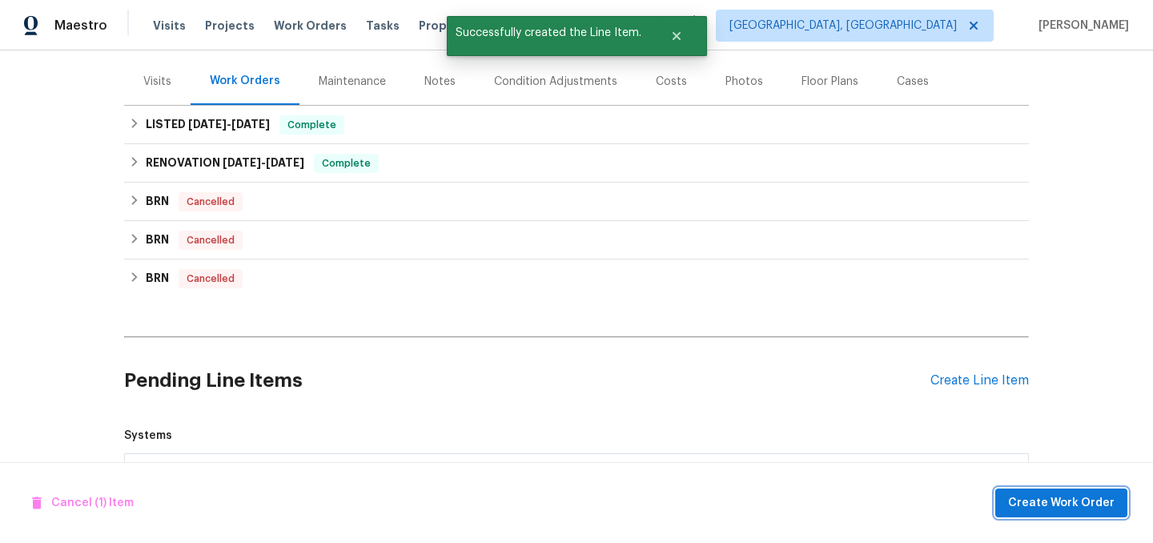
click at [1039, 494] on span "Create Work Order" at bounding box center [1061, 503] width 106 height 20
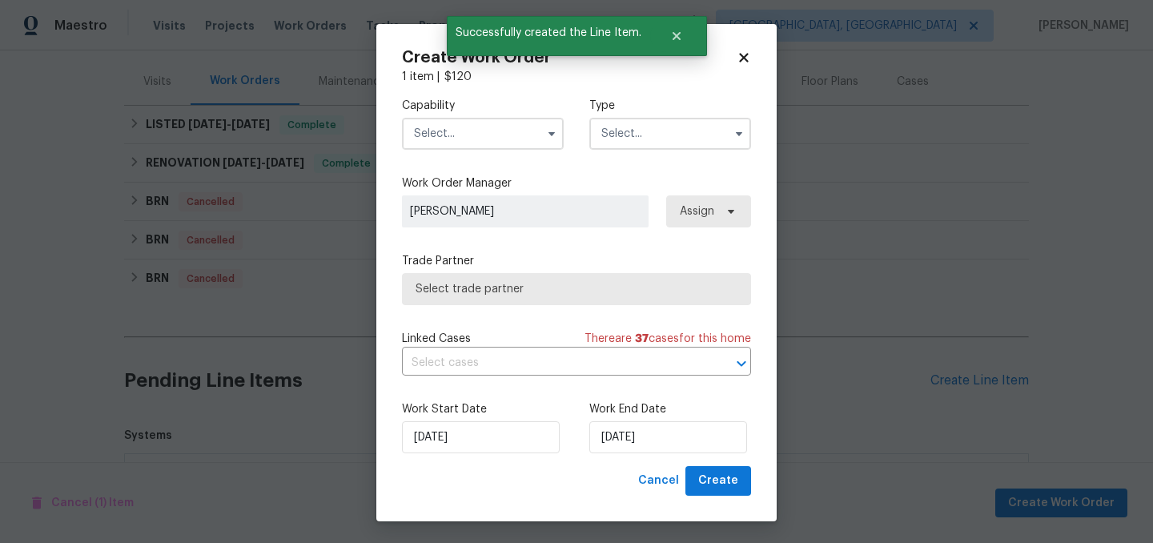
click at [473, 133] on input "text" at bounding box center [483, 134] width 162 height 32
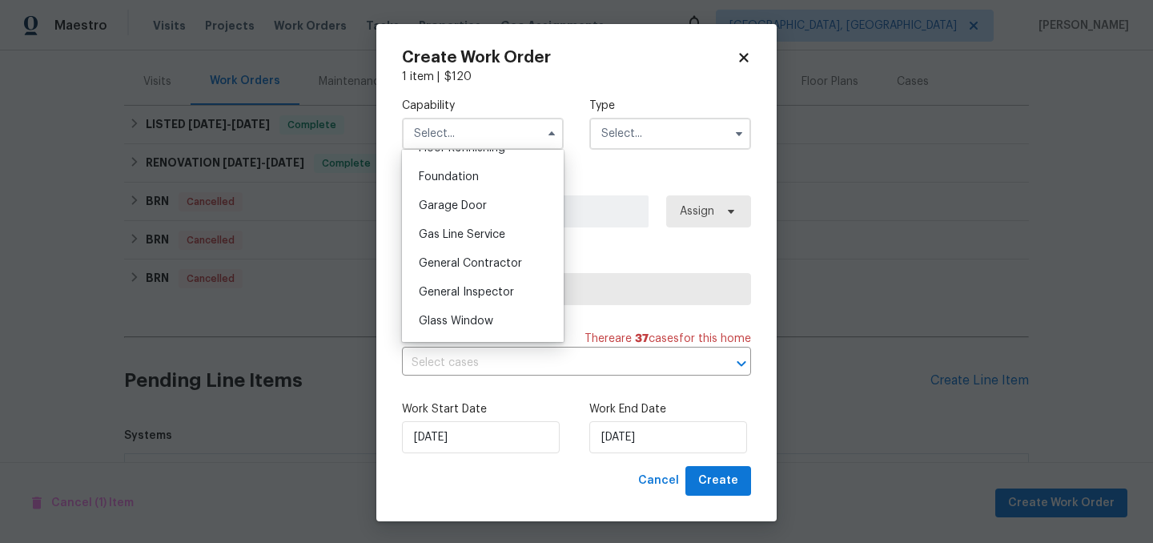
scroll to position [665, 0]
click at [486, 267] on span "General Contractor" at bounding box center [470, 268] width 103 height 11
type input "General Contractor"
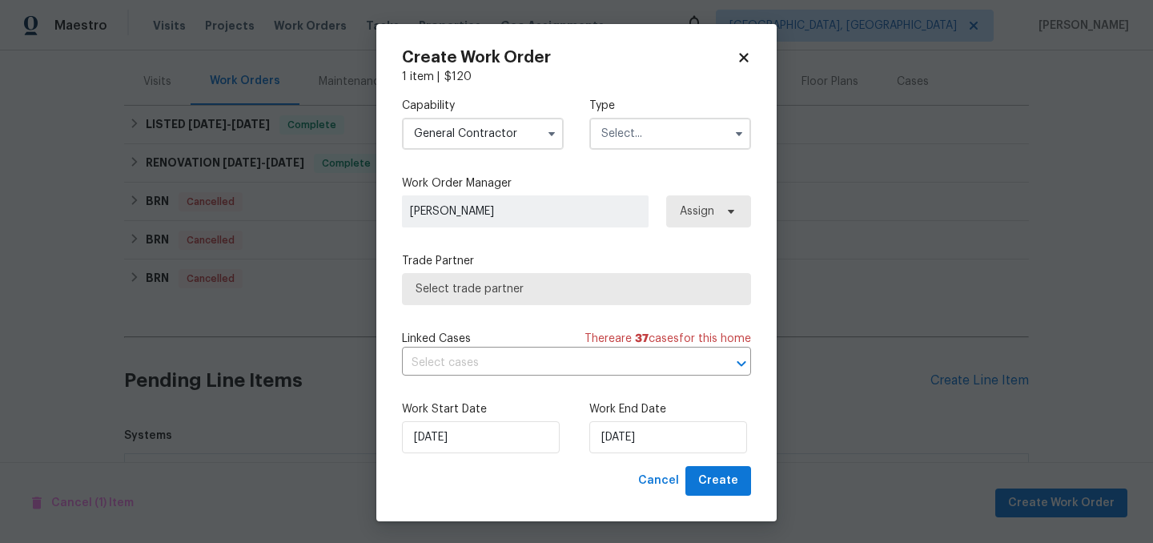
click at [651, 131] on input "text" at bounding box center [670, 134] width 162 height 32
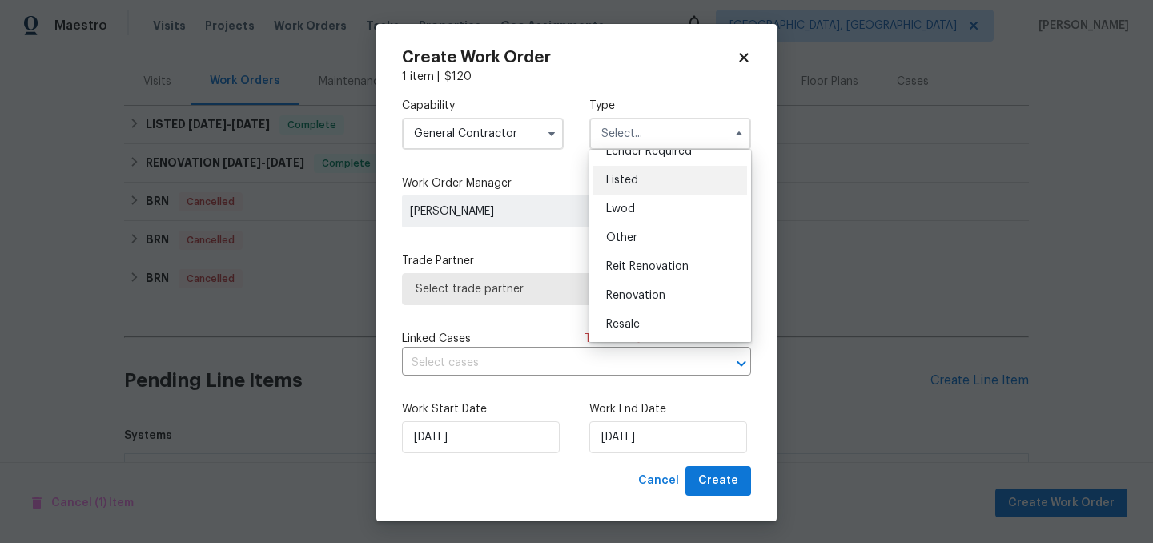
scroll to position [127, 0]
click at [655, 186] on div "Listed" at bounding box center [670, 185] width 154 height 29
type input "Listed"
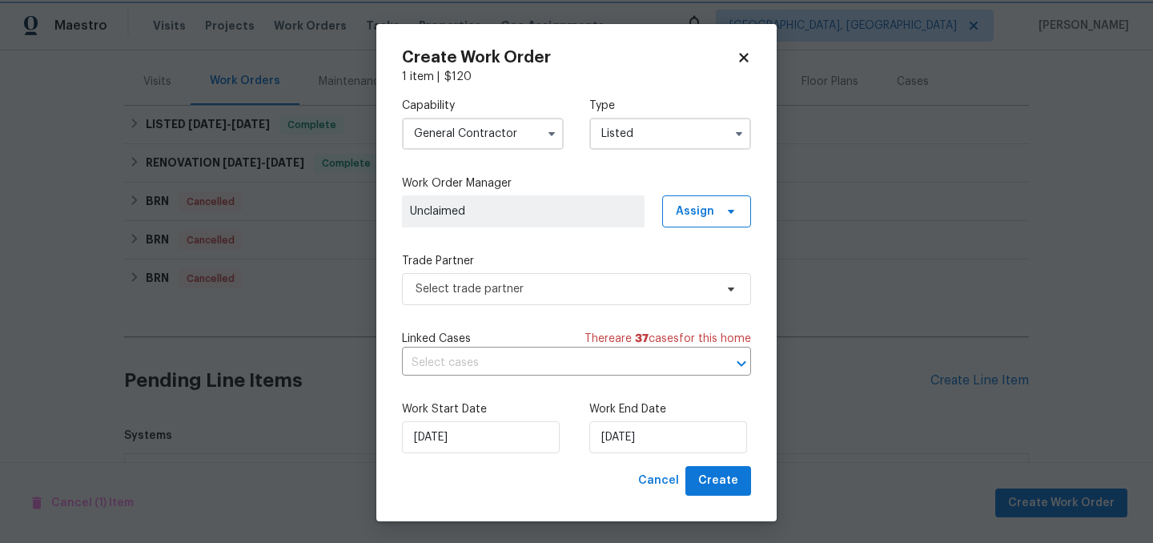
scroll to position [0, 0]
click at [701, 218] on span "Assign" at bounding box center [695, 211] width 38 height 16
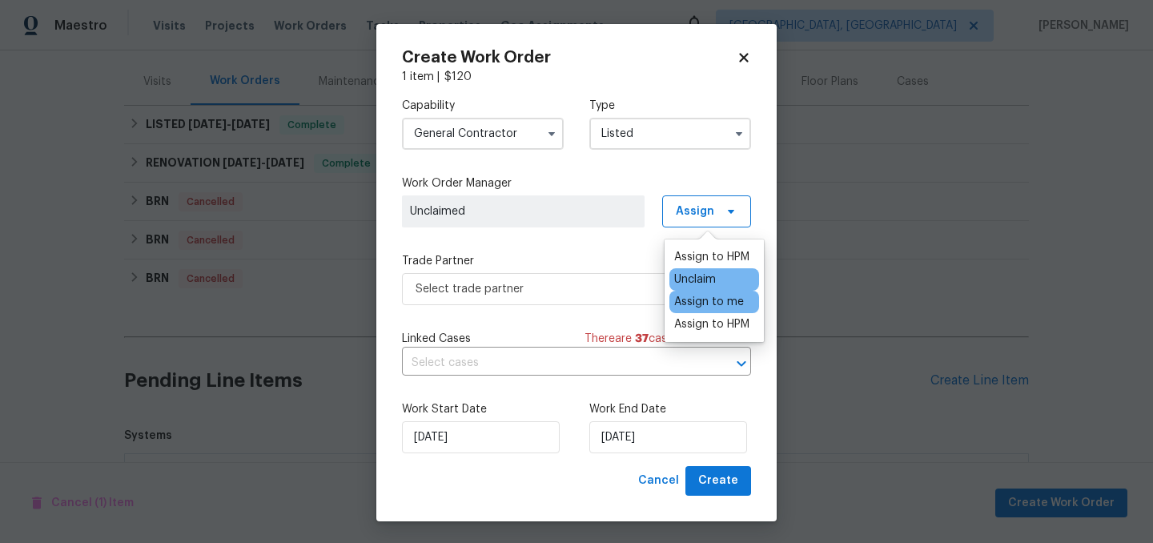
click at [712, 299] on div "Assign to me" at bounding box center [709, 302] width 70 height 16
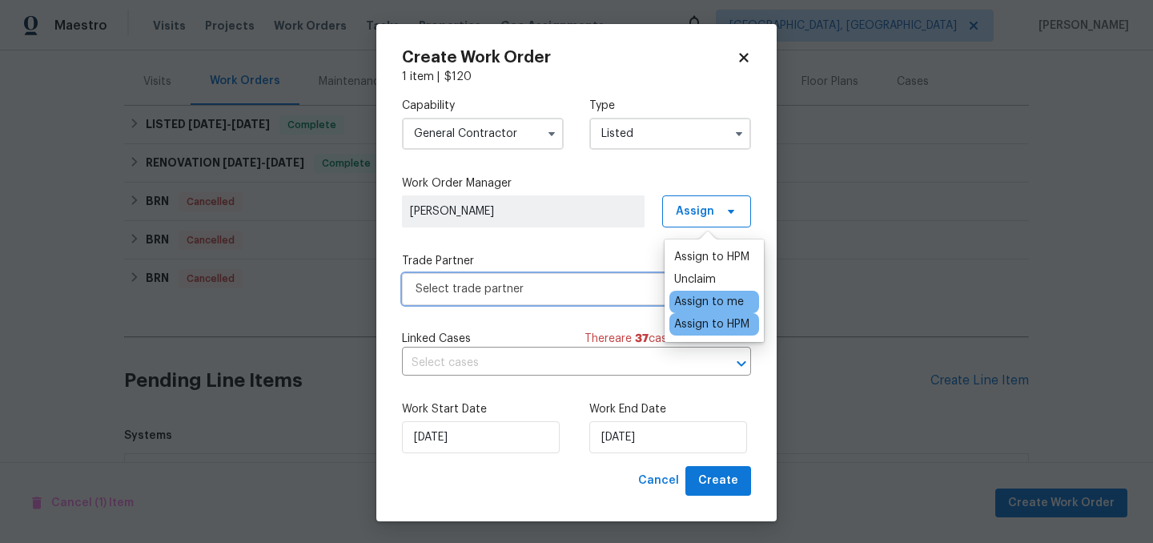
click at [600, 297] on span "Select trade partner" at bounding box center [576, 289] width 349 height 32
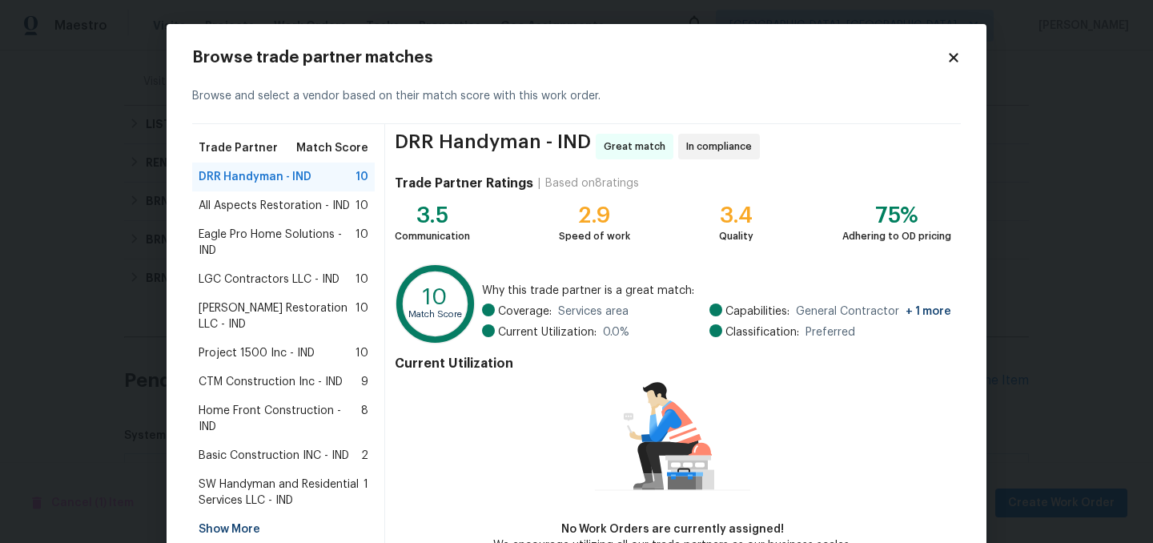
click at [259, 207] on span "All Aspects Restoration - IND" at bounding box center [274, 206] width 151 height 16
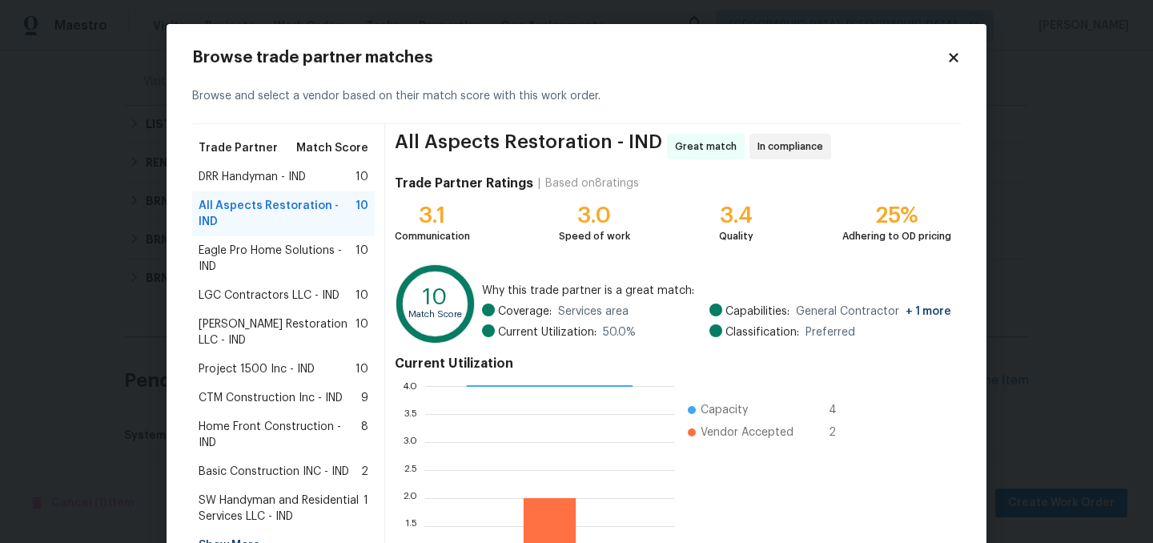
scroll to position [163, 0]
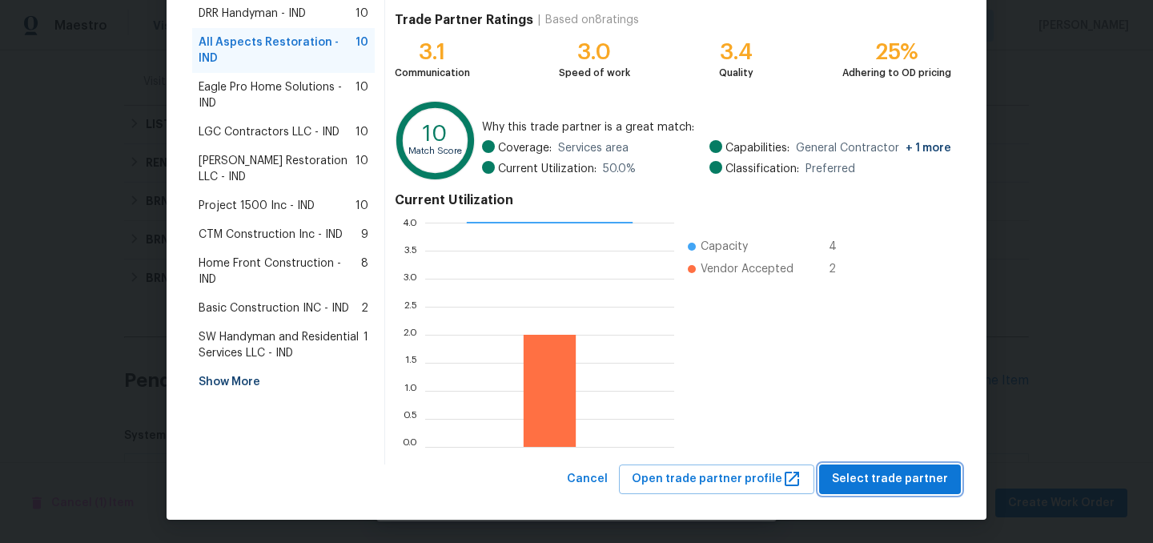
click at [889, 484] on span "Select trade partner" at bounding box center [890, 479] width 116 height 20
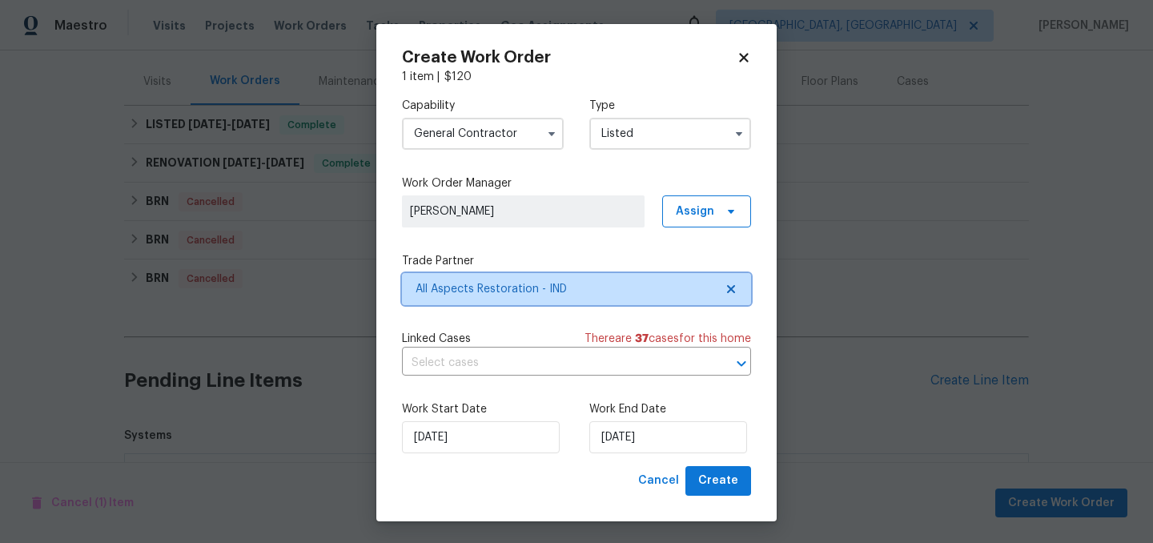
scroll to position [0, 0]
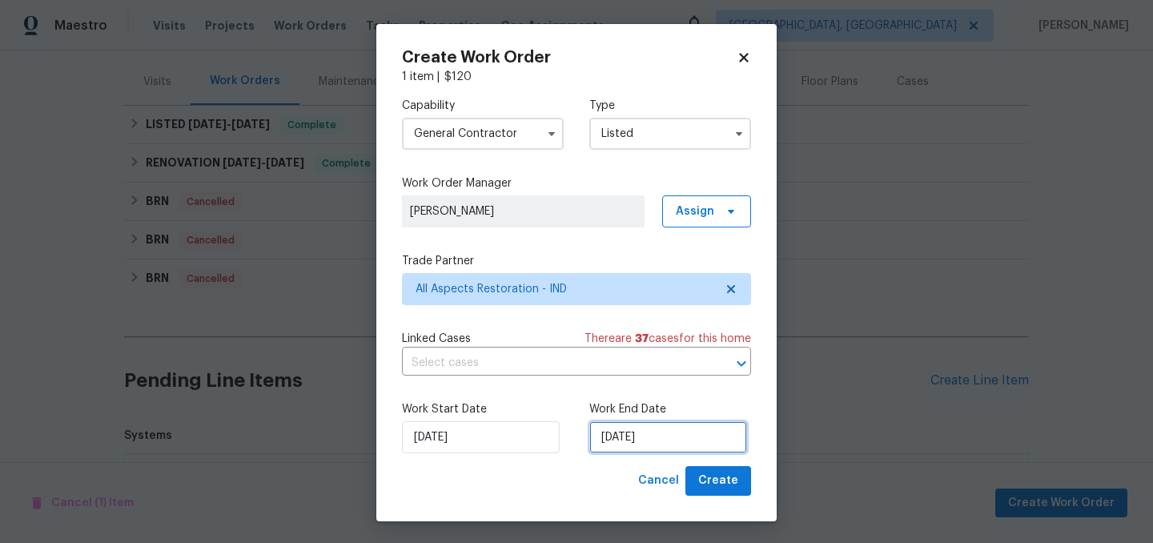
click at [670, 444] on input "9/14/2025" at bounding box center [668, 437] width 158 height 32
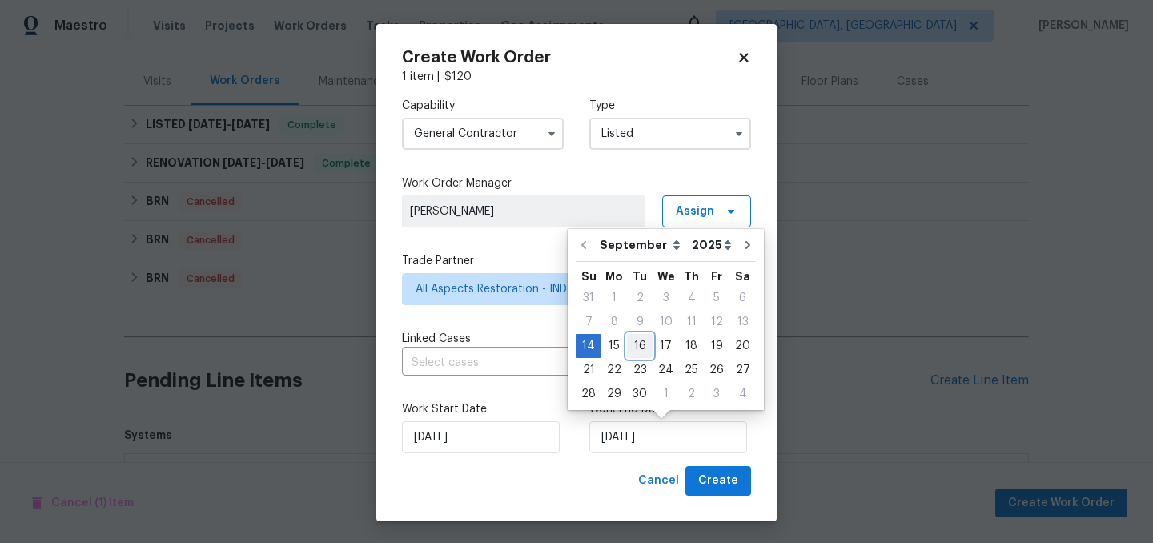
click at [644, 344] on div "16" at bounding box center [640, 346] width 26 height 22
type input "[DATE]"
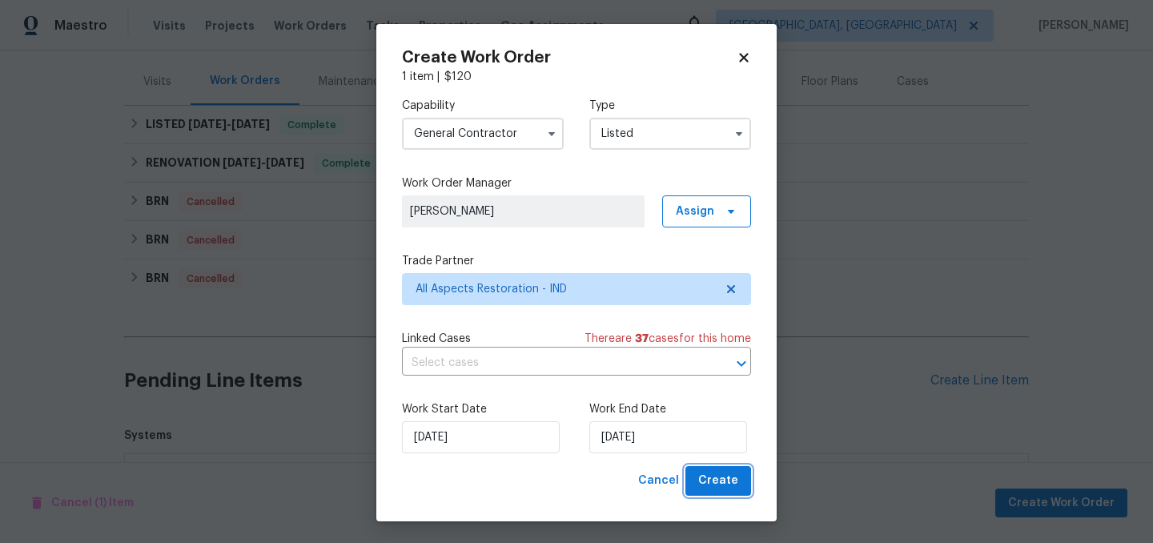
click at [728, 478] on span "Create" at bounding box center [718, 481] width 40 height 20
checkbox input "false"
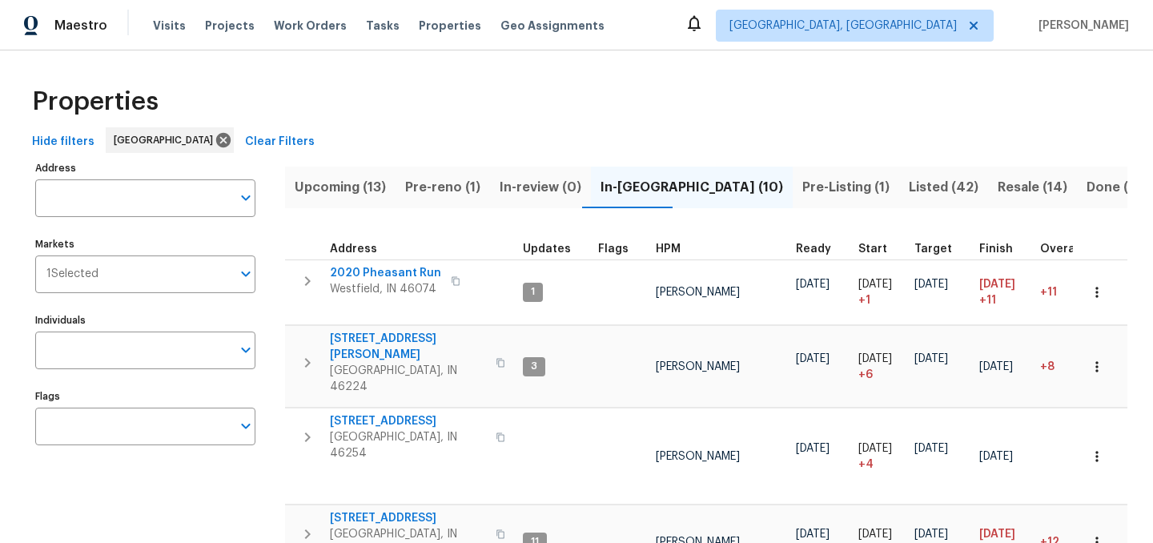
click at [802, 195] on span "Pre-Listing (1)" at bounding box center [845, 187] width 87 height 22
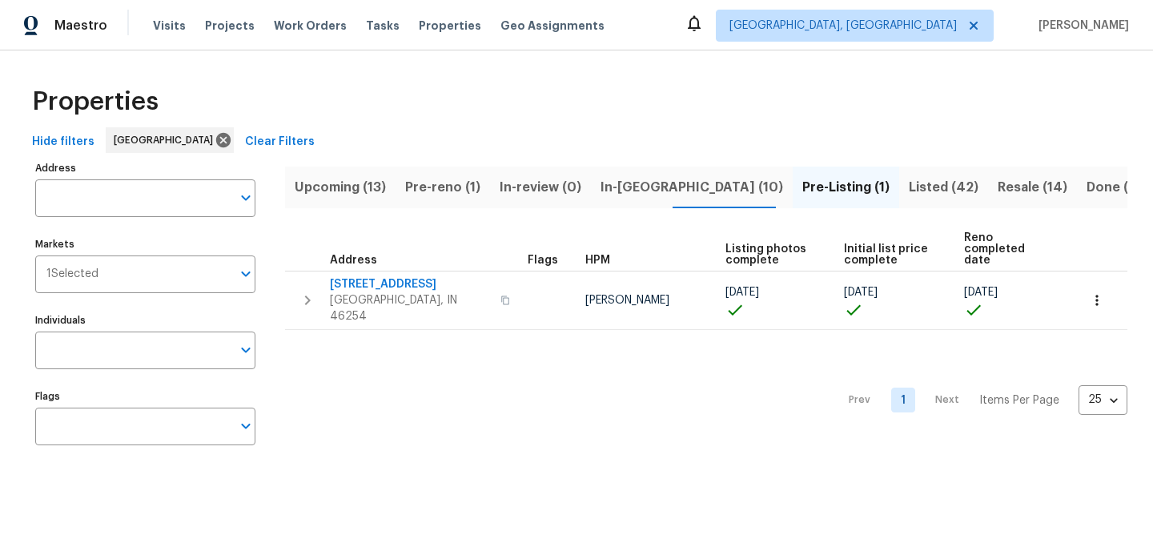
click at [628, 184] on span "In-reno (10)" at bounding box center [691, 187] width 183 height 22
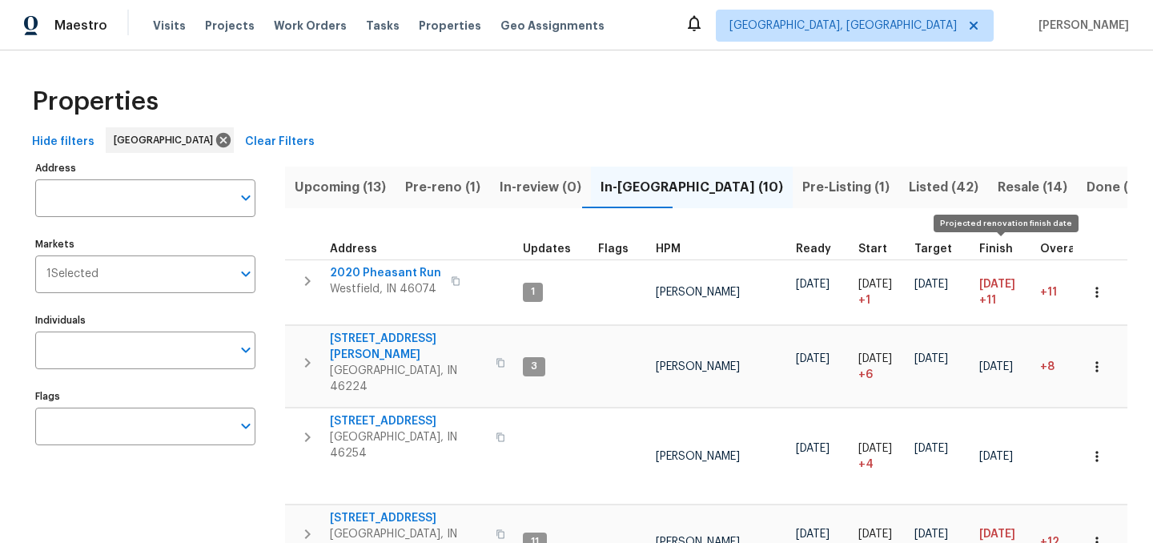
click at [990, 243] on span "Finish" at bounding box center [996, 248] width 34 height 11
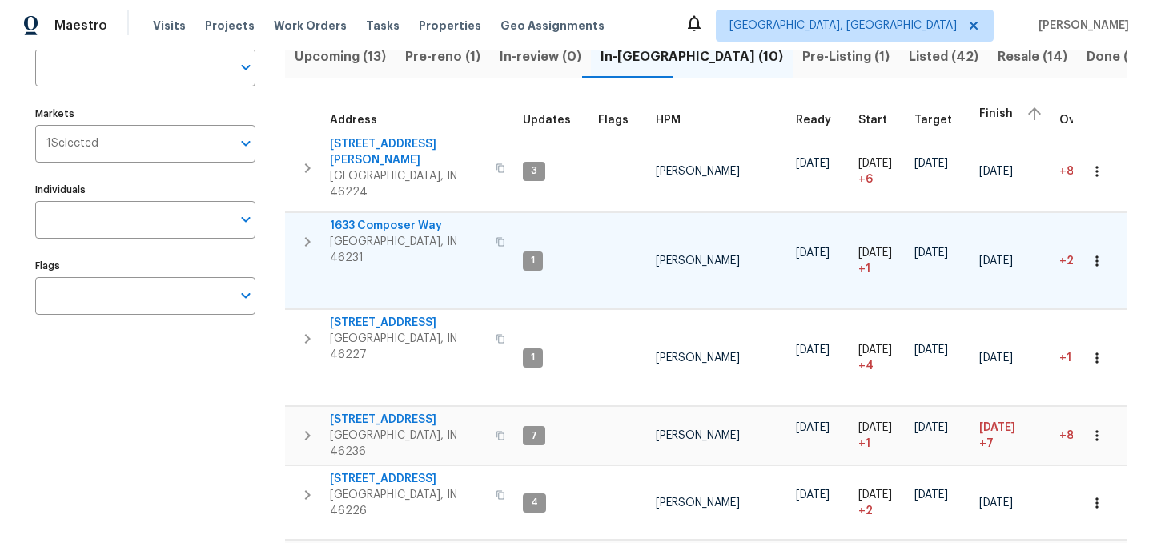
scroll to position [132, 0]
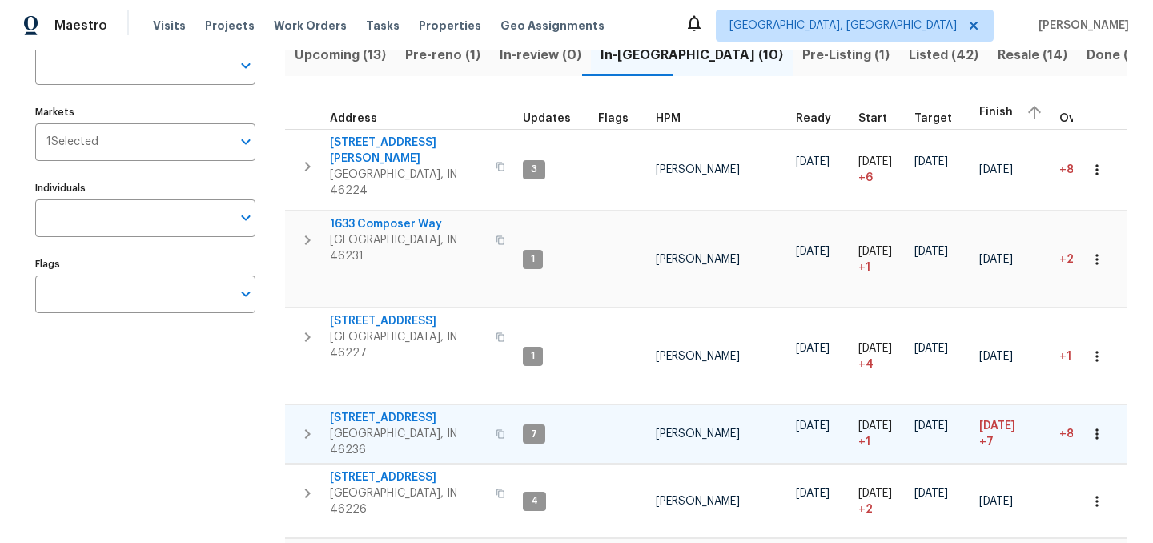
click at [392, 410] on span "7228 River Birch Ln" at bounding box center [408, 418] width 156 height 16
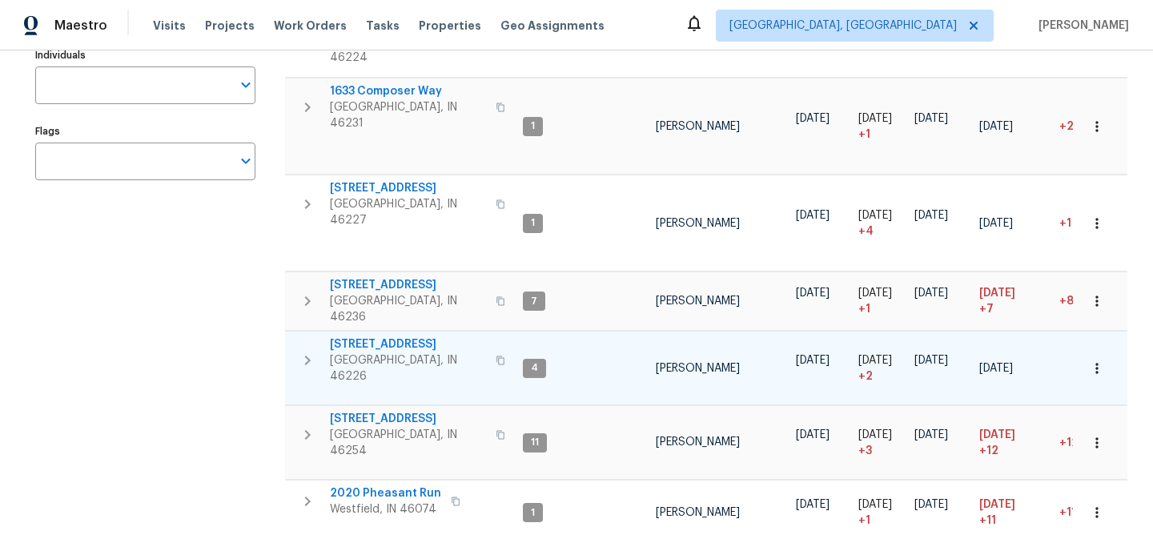
scroll to position [269, 0]
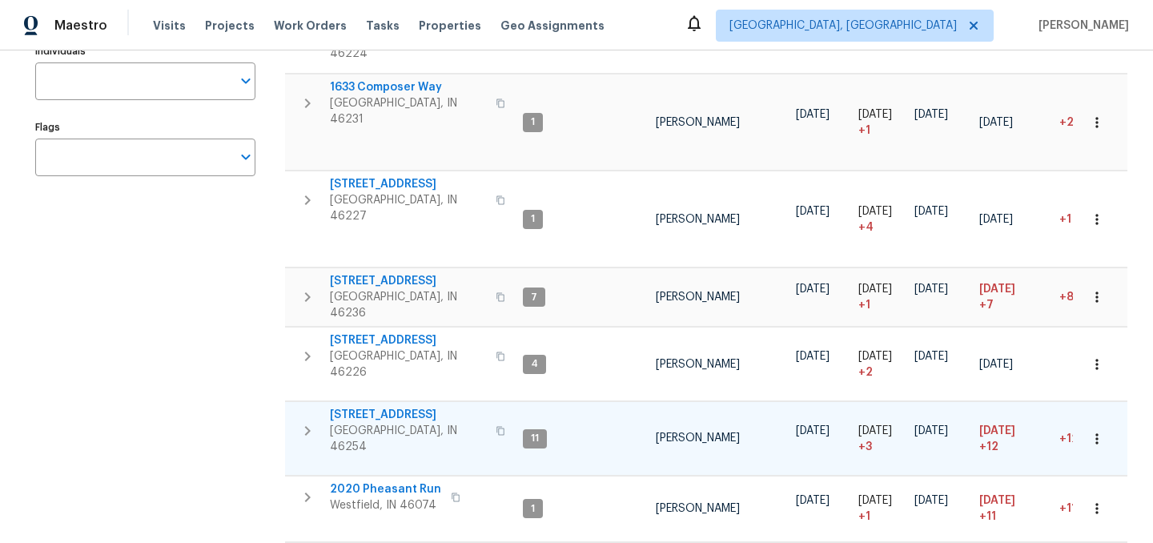
click at [393, 407] on span "5765 Liberty Creek Dr E" at bounding box center [408, 415] width 156 height 16
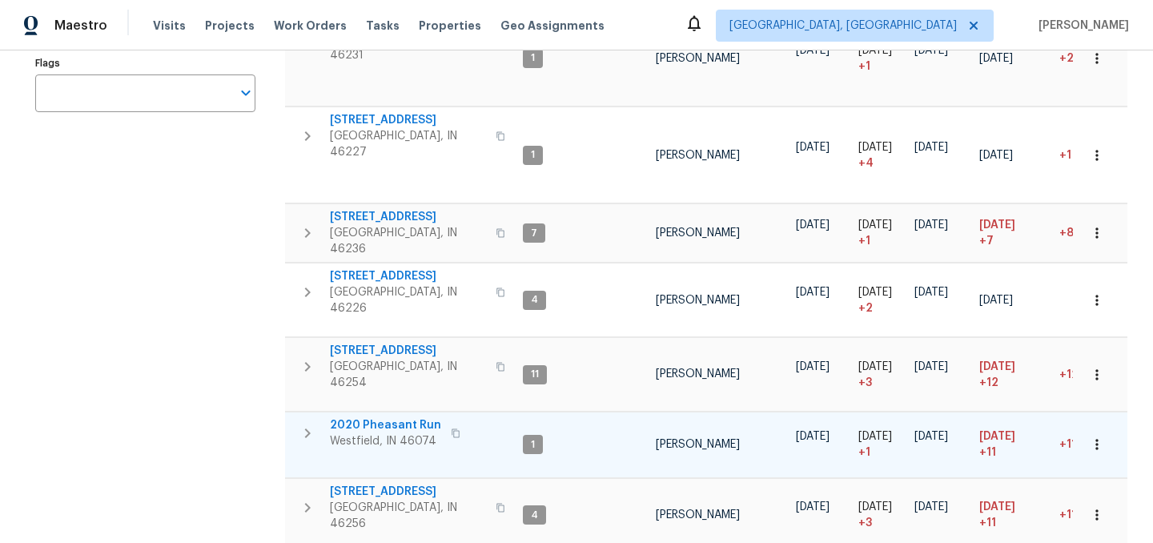
scroll to position [0, 0]
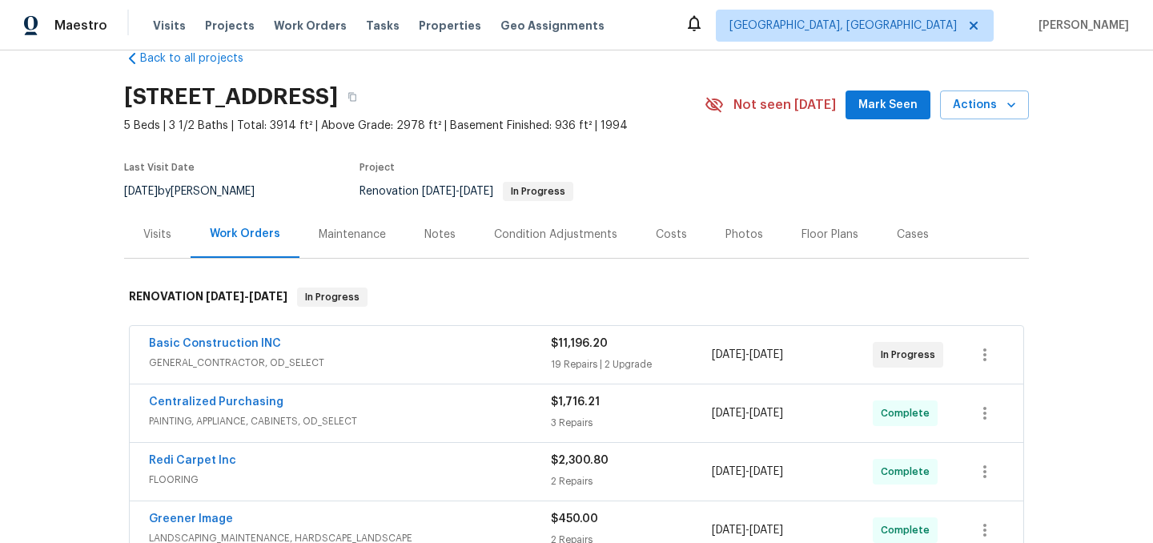
scroll to position [40, 0]
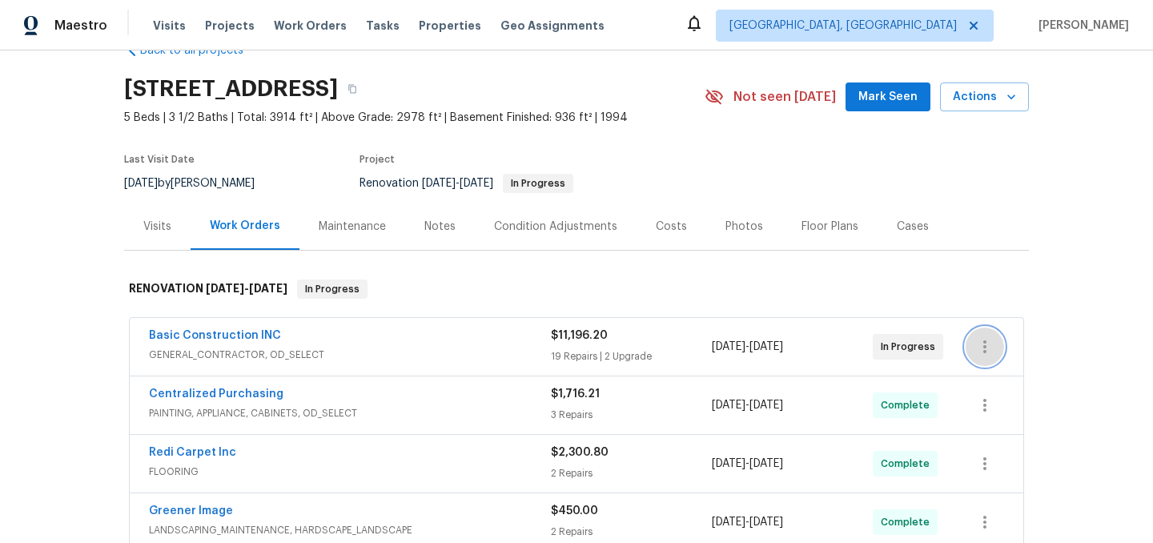
click at [985, 343] on icon "button" at bounding box center [984, 346] width 19 height 19
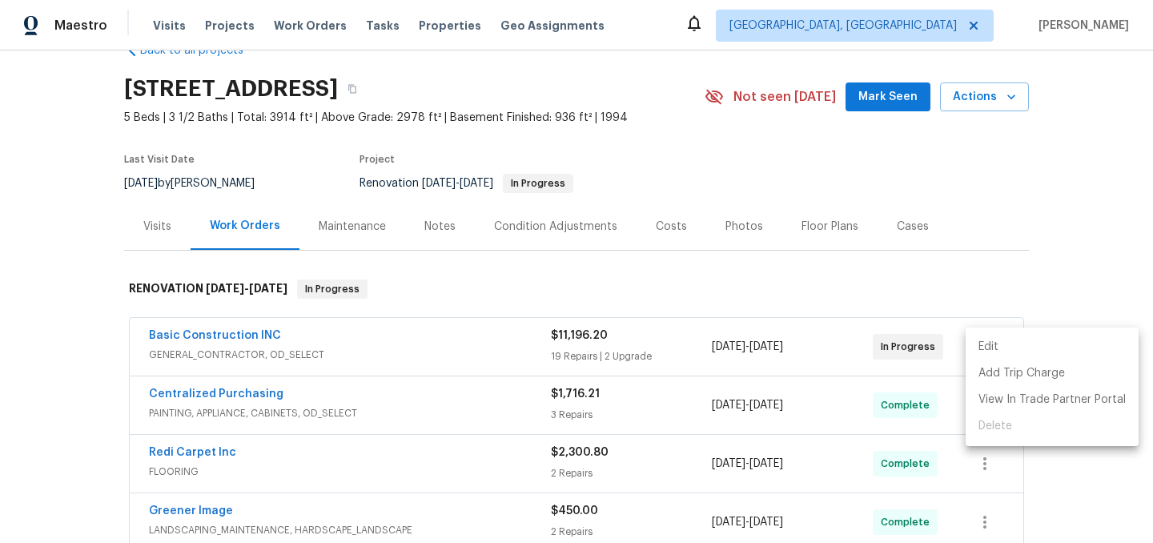
click at [997, 342] on li "Edit" at bounding box center [1052, 347] width 173 height 26
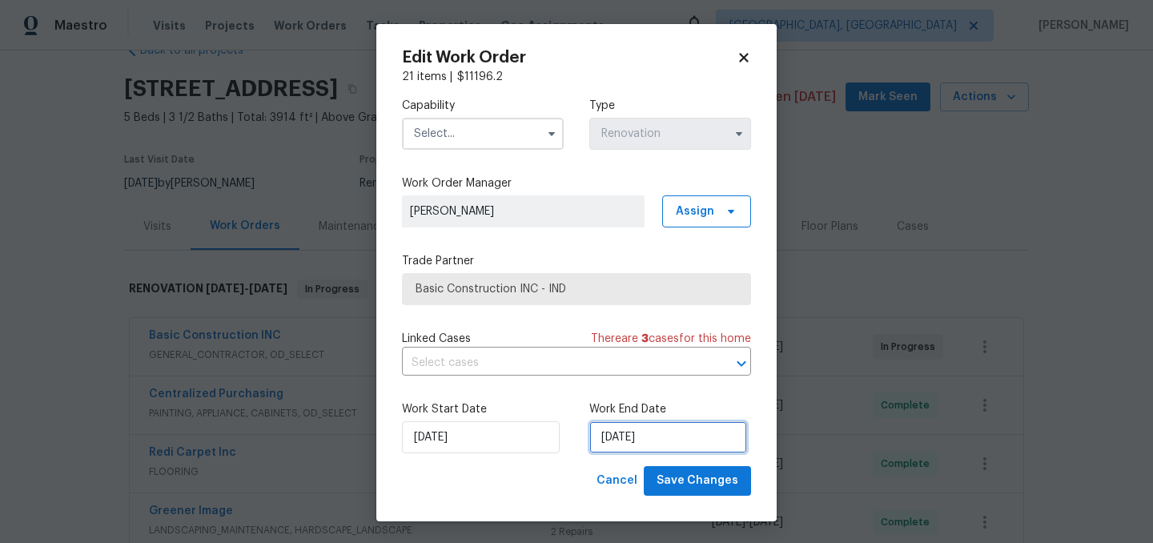
click at [679, 444] on input "9/12/2025" at bounding box center [668, 437] width 158 height 32
select select "8"
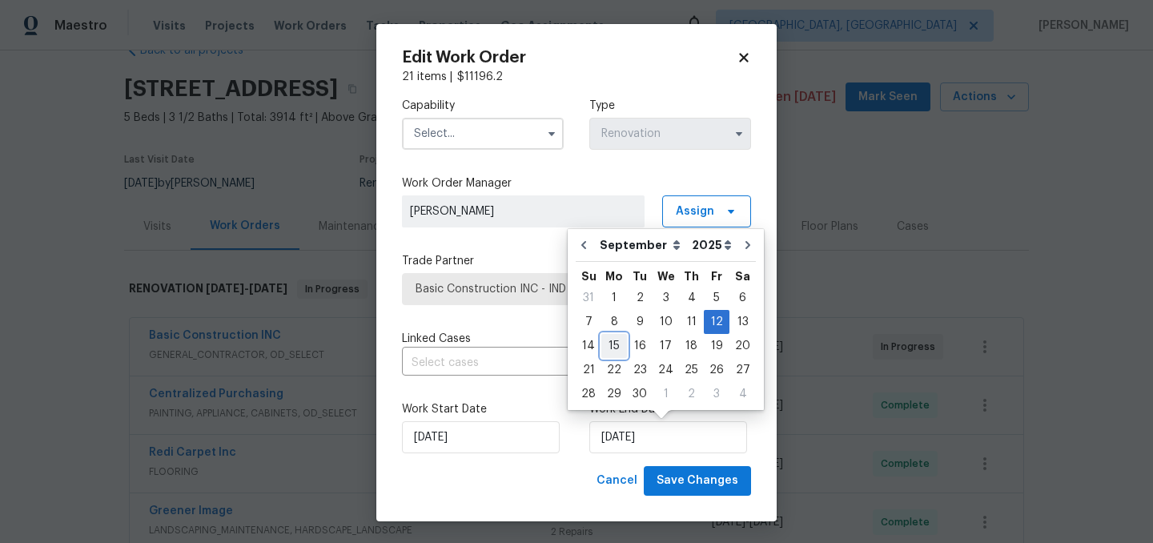
click at [610, 346] on div "15" at bounding box center [614, 346] width 26 height 22
type input "9/15/2025"
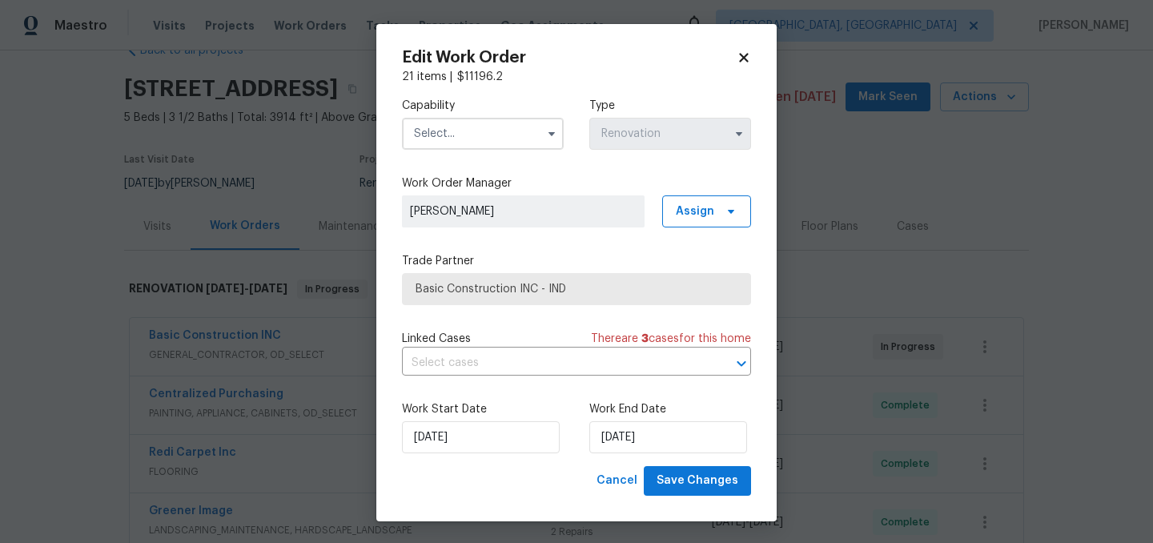
click at [475, 147] on input "text" at bounding box center [483, 134] width 162 height 32
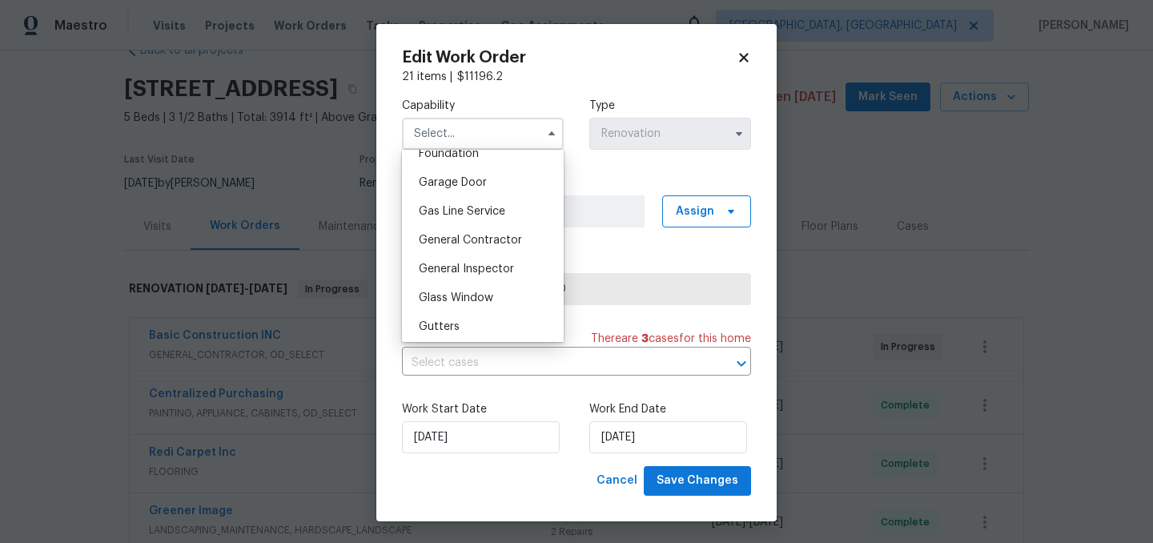
scroll to position [739, 0]
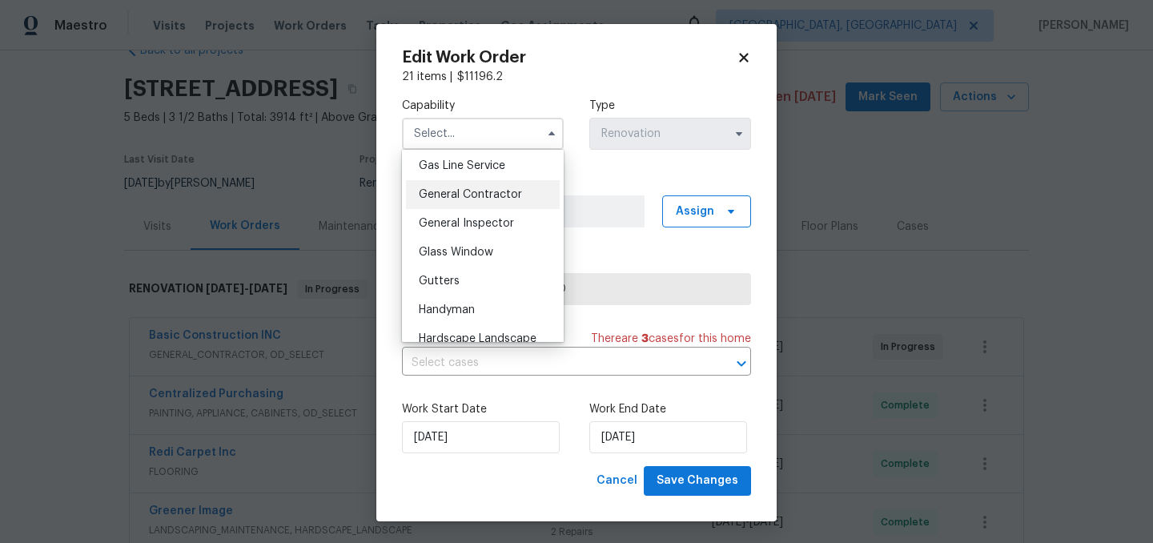
click at [490, 195] on span "General Contractor" at bounding box center [470, 194] width 103 height 11
type input "General Contractor"
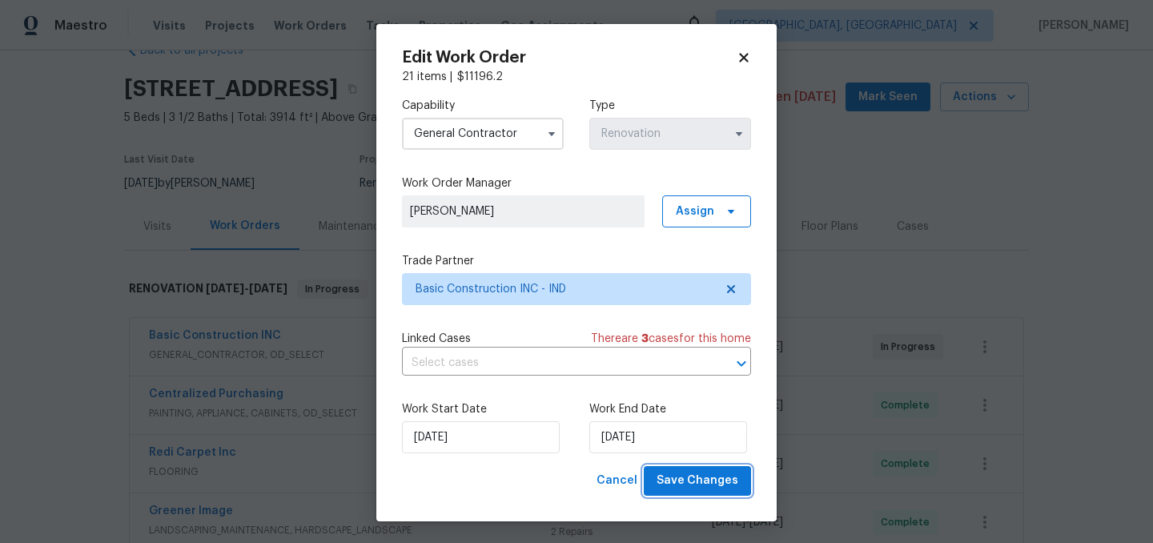
click at [701, 479] on span "Save Changes" at bounding box center [698, 481] width 82 height 20
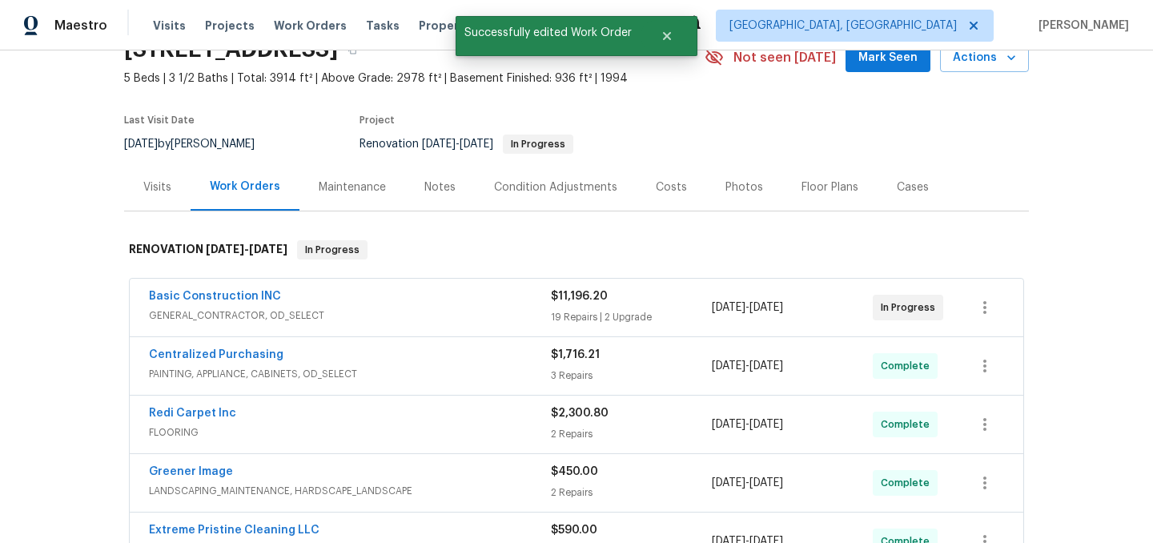
scroll to position [0, 0]
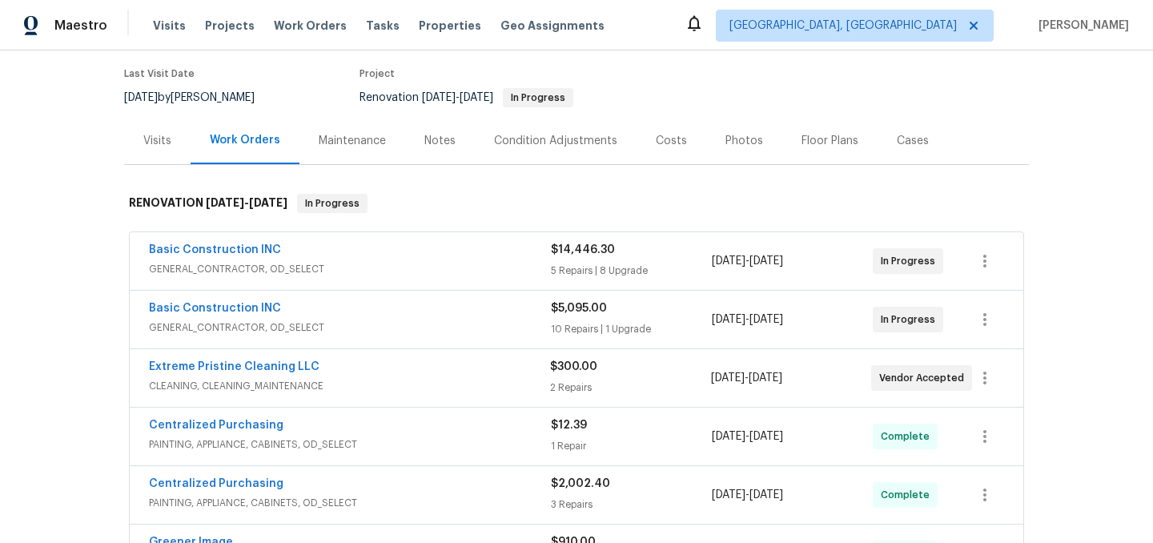
scroll to position [135, 0]
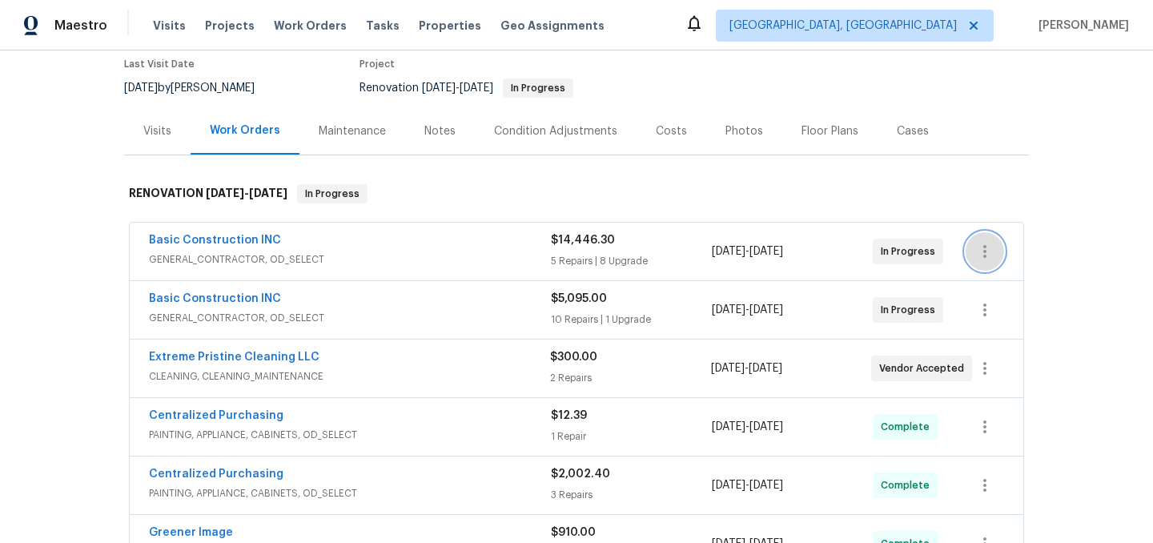
click at [989, 252] on icon "button" at bounding box center [984, 251] width 19 height 19
click at [991, 252] on li "Edit" at bounding box center [1052, 252] width 173 height 26
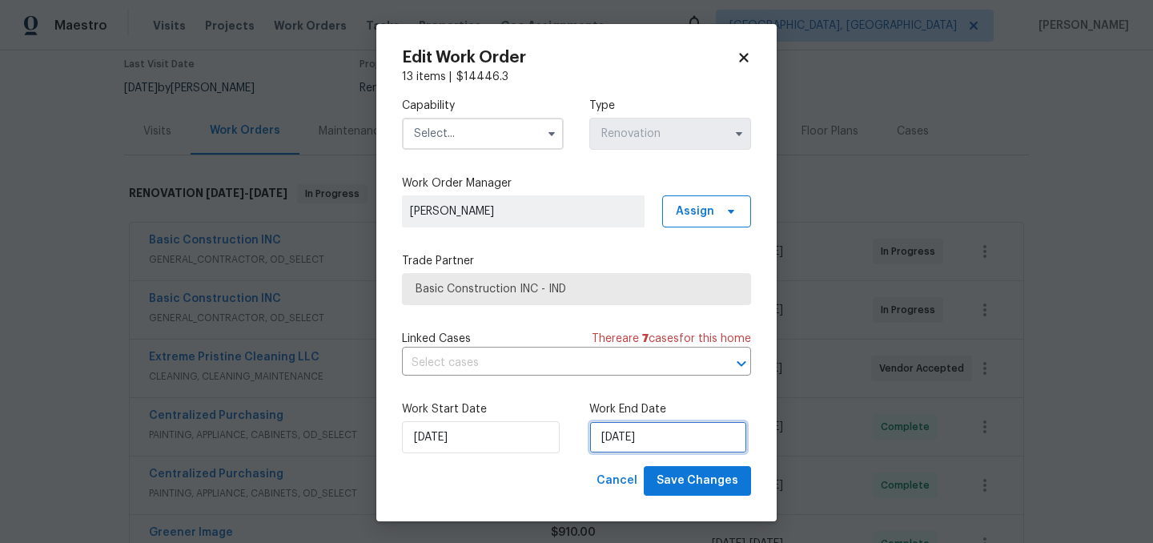
select select "8"
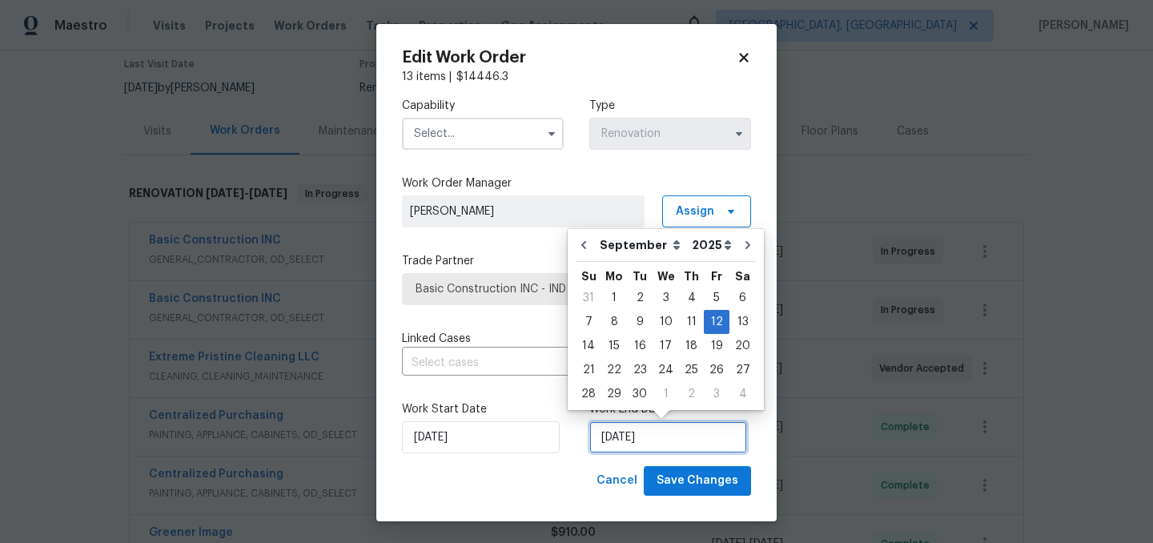
click at [650, 434] on input "9/12/2025" at bounding box center [668, 437] width 158 height 32
click at [618, 347] on div "15" at bounding box center [614, 346] width 26 height 22
type input "[DATE]"
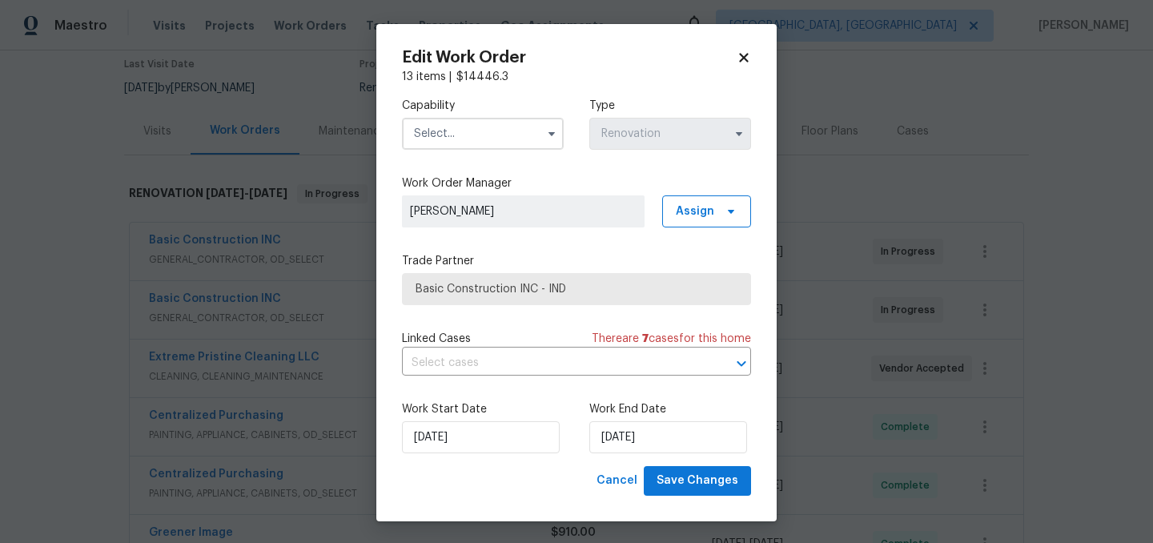
click at [456, 133] on input "text" at bounding box center [483, 134] width 162 height 32
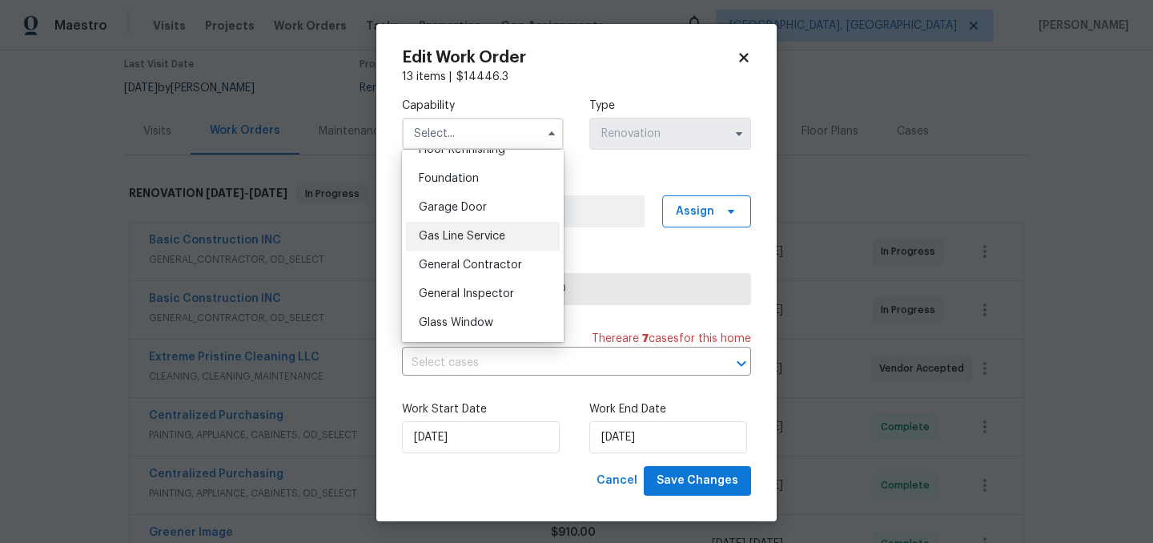
scroll to position [673, 0]
click at [490, 261] on span "General Contractor" at bounding box center [470, 260] width 103 height 11
type input "General Contractor"
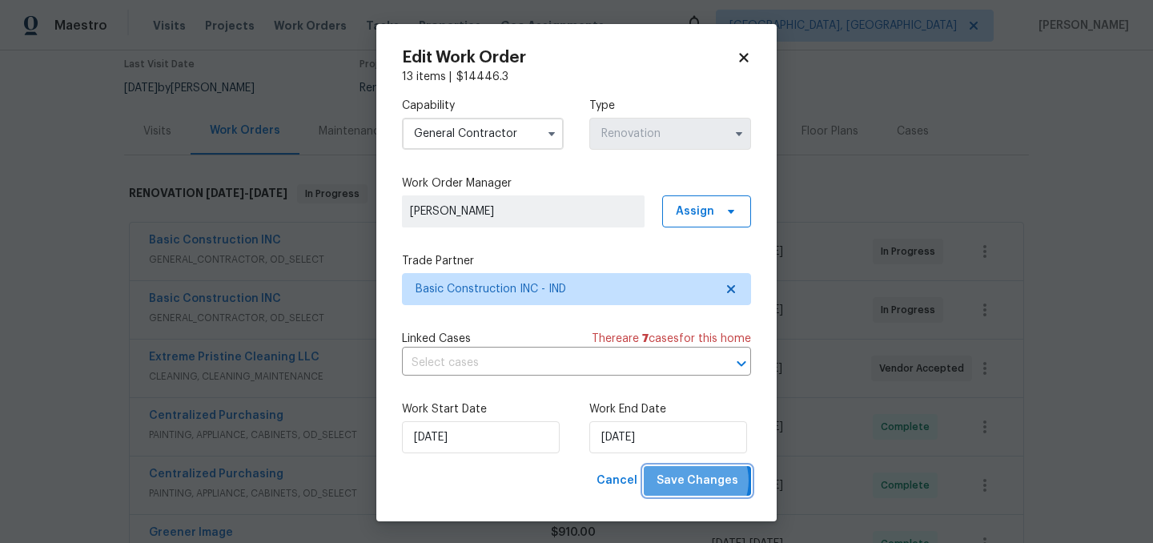
click at [697, 481] on span "Save Changes" at bounding box center [698, 481] width 82 height 20
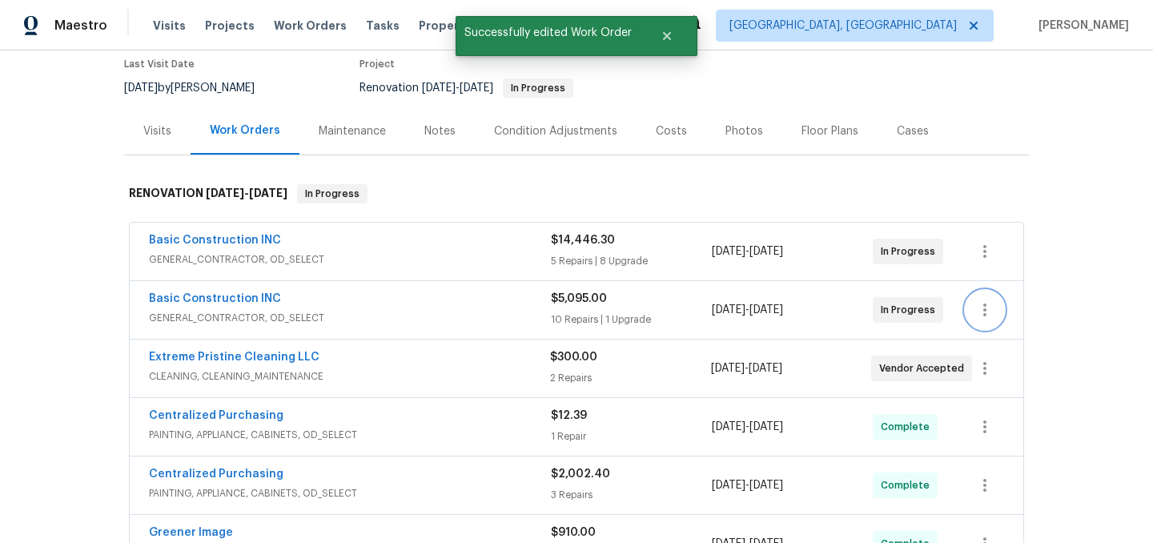
click at [991, 319] on icon "button" at bounding box center [984, 309] width 19 height 19
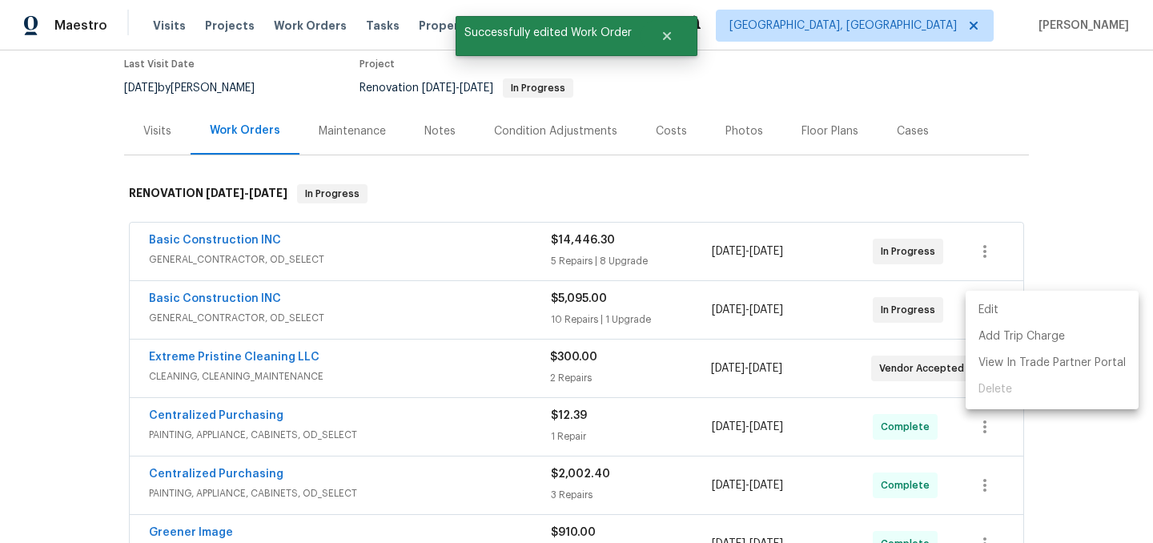
click at [993, 313] on li "Edit" at bounding box center [1052, 310] width 173 height 26
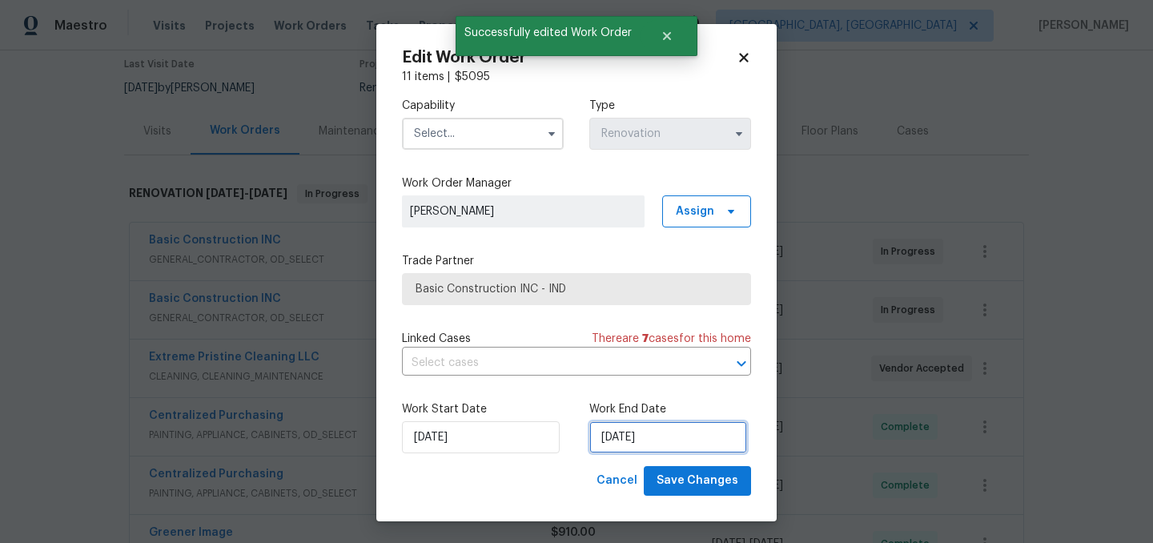
select select "8"
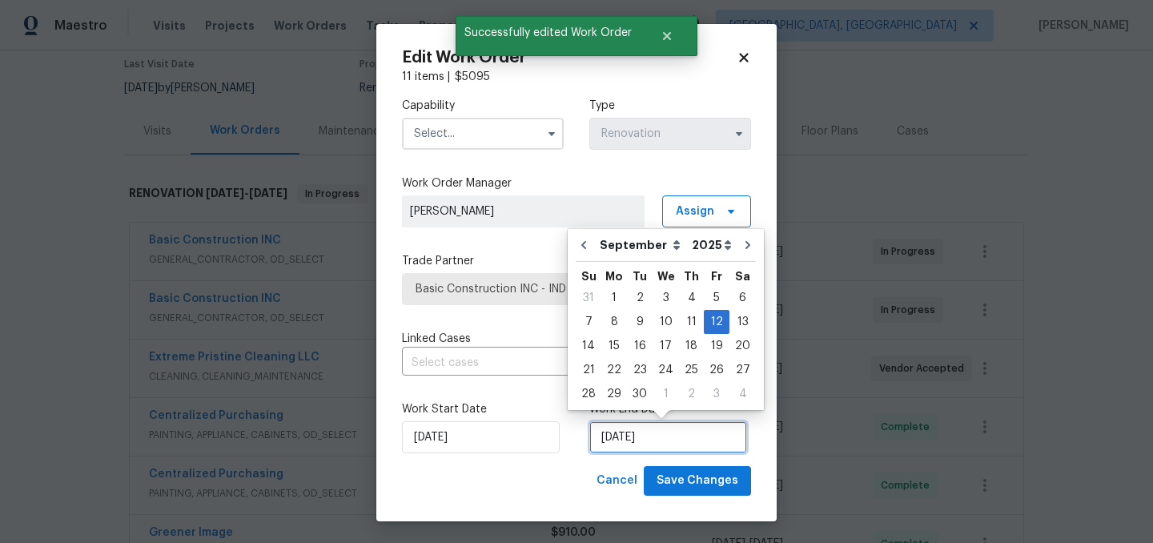
click at [636, 430] on input "9/12/2025" at bounding box center [668, 437] width 158 height 32
click at [616, 342] on div "15" at bounding box center [614, 346] width 26 height 22
type input "9/15/2025"
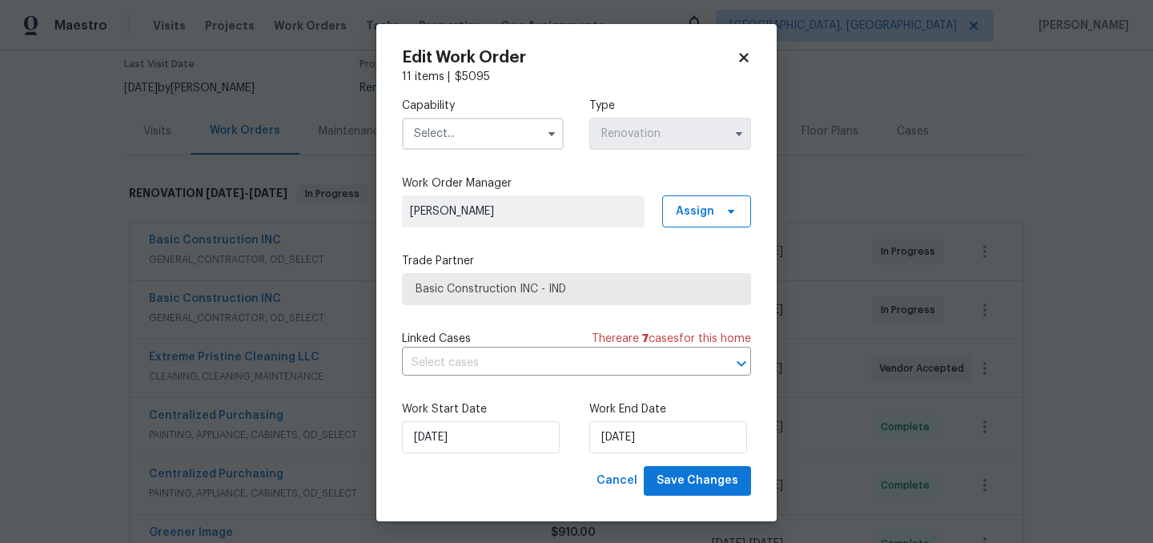
click at [468, 131] on input "text" at bounding box center [483, 134] width 162 height 32
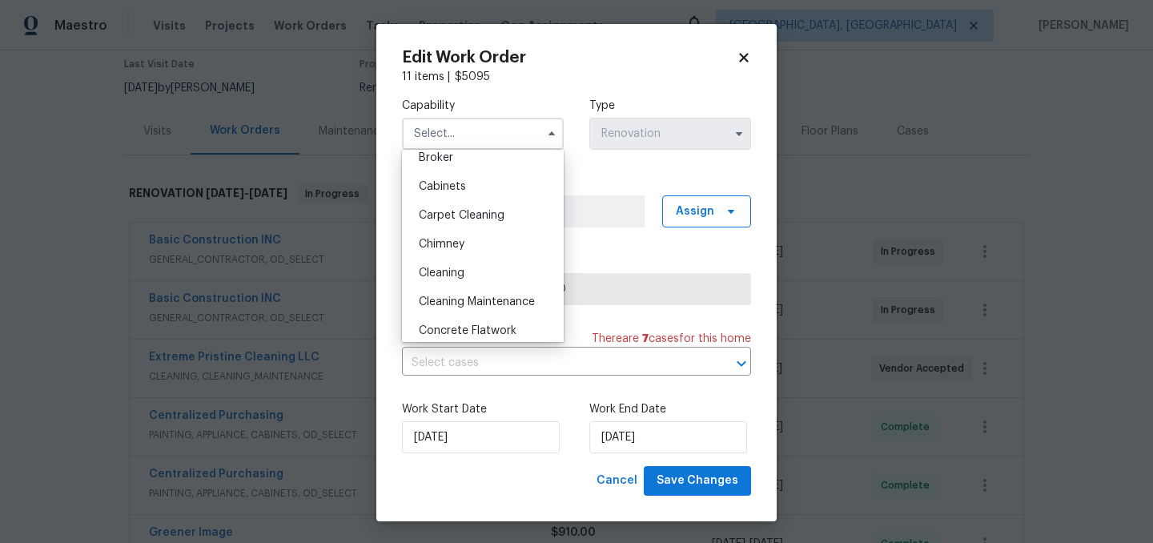
scroll to position [135, 0]
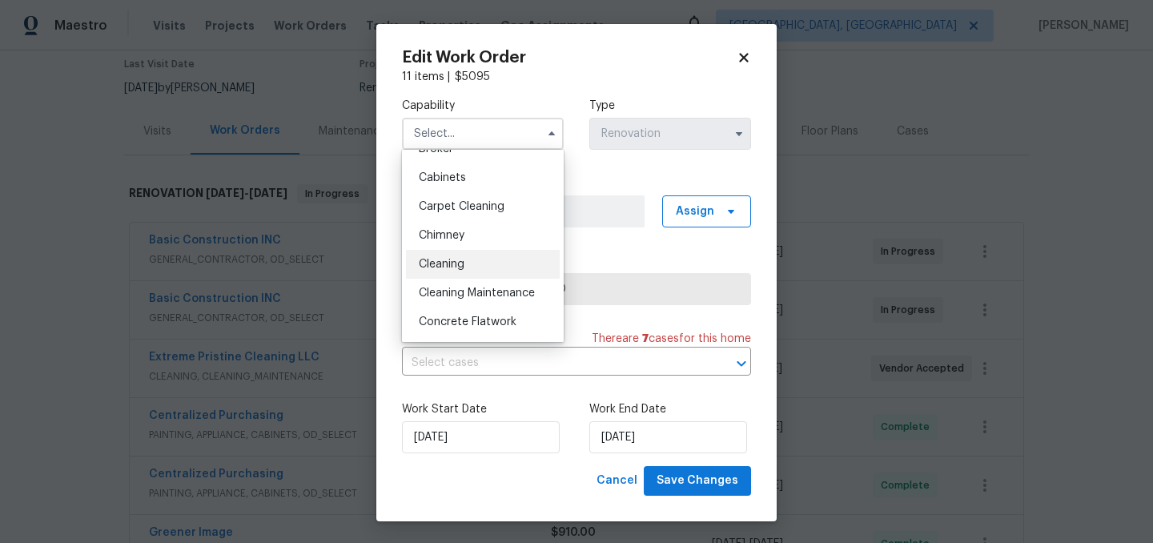
click at [475, 259] on div "Cleaning" at bounding box center [483, 264] width 154 height 29
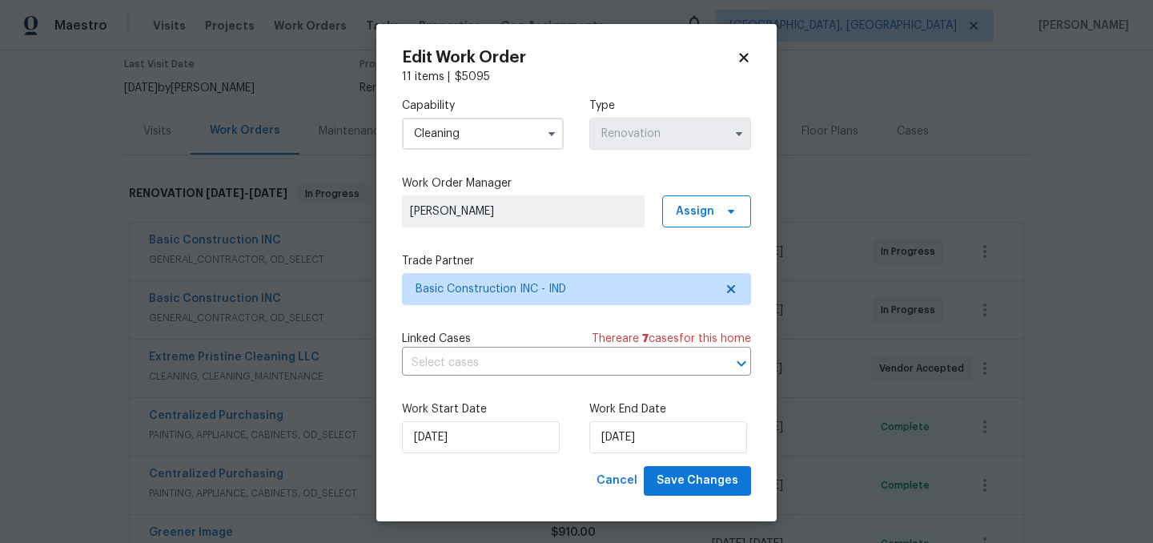
click at [471, 131] on input "Cleaning" at bounding box center [483, 134] width 162 height 32
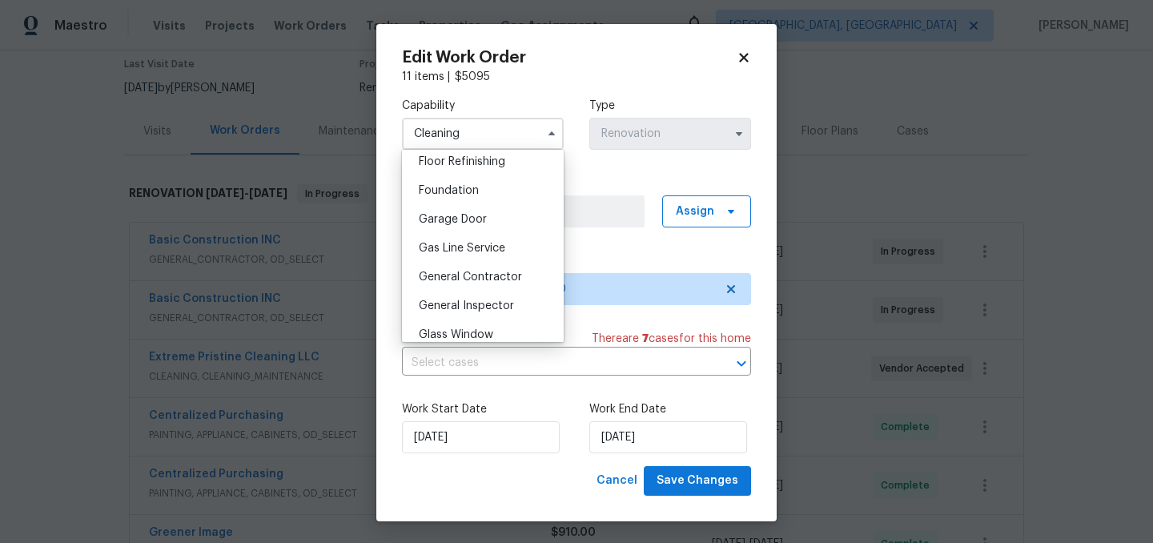
scroll to position [657, 0]
click at [487, 275] on span "General Contractor" at bounding box center [470, 276] width 103 height 11
type input "General Contractor"
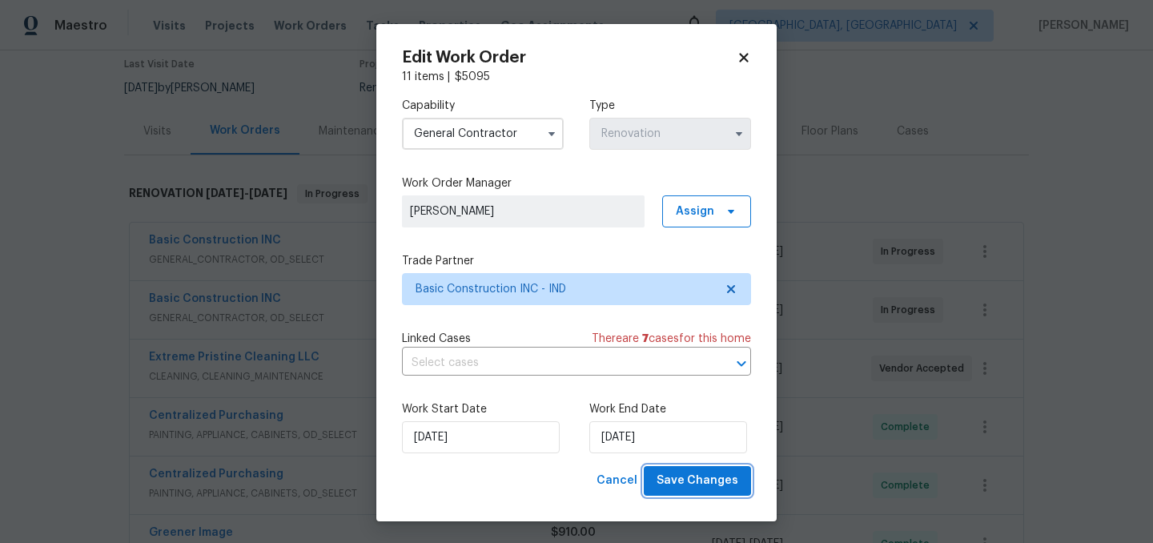
click at [697, 484] on span "Save Changes" at bounding box center [698, 481] width 82 height 20
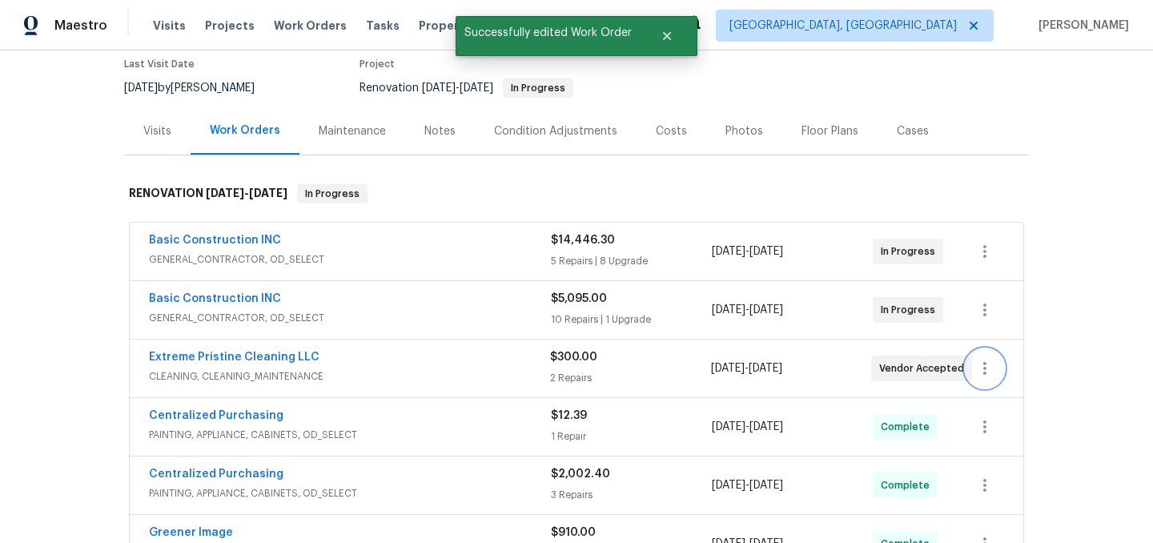
click at [993, 368] on icon "button" at bounding box center [984, 368] width 19 height 19
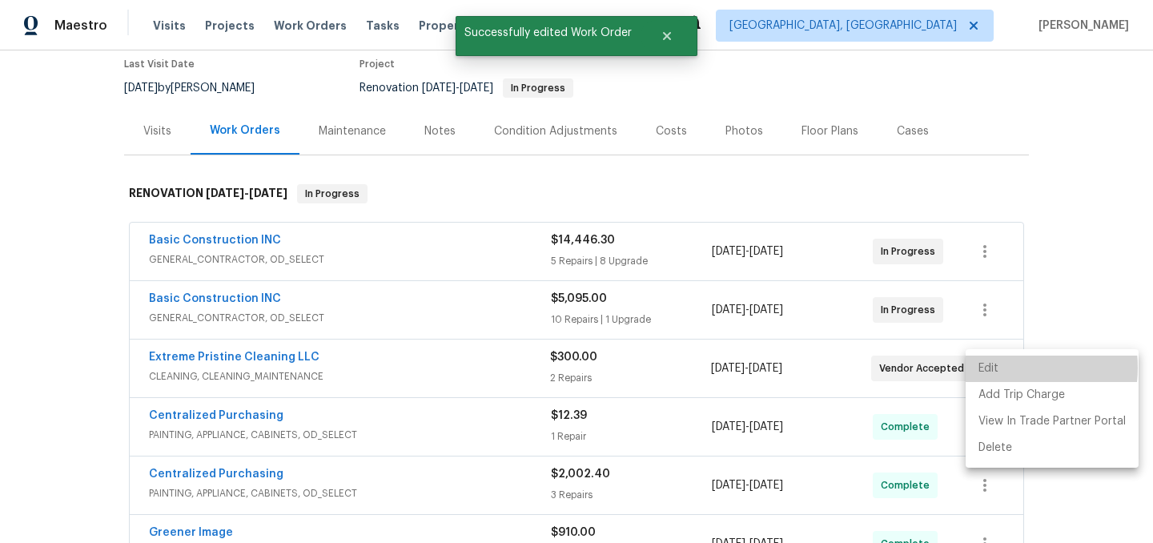
click at [1002, 367] on li "Edit" at bounding box center [1052, 368] width 173 height 26
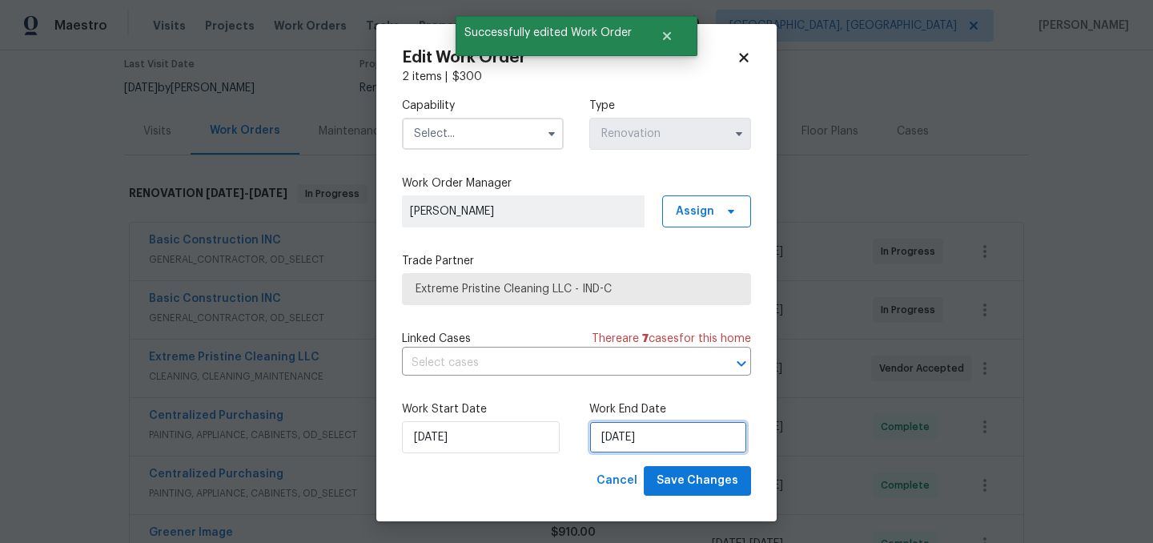
click at [684, 450] on input "9/15/2025" at bounding box center [668, 437] width 158 height 32
select select "8"
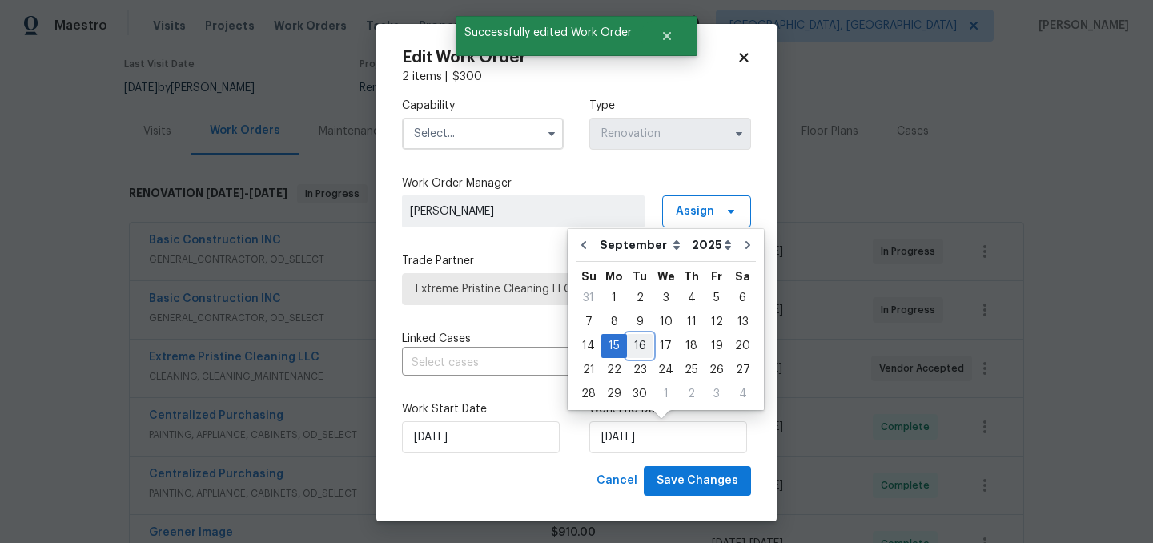
click at [639, 343] on div "16" at bounding box center [640, 346] width 26 height 22
type input "[DATE]"
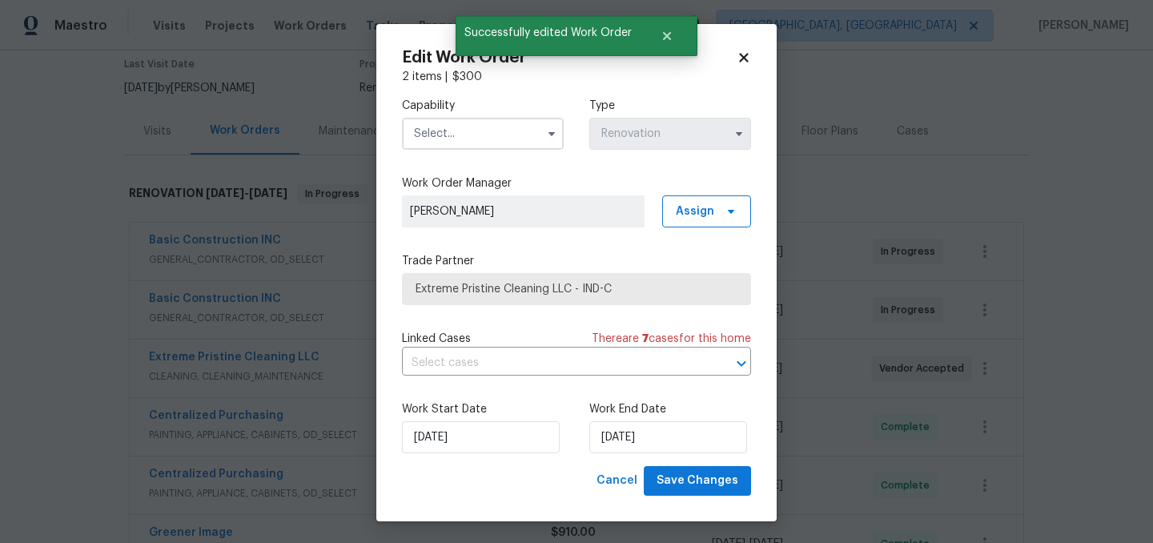
click at [452, 131] on input "text" at bounding box center [483, 134] width 162 height 32
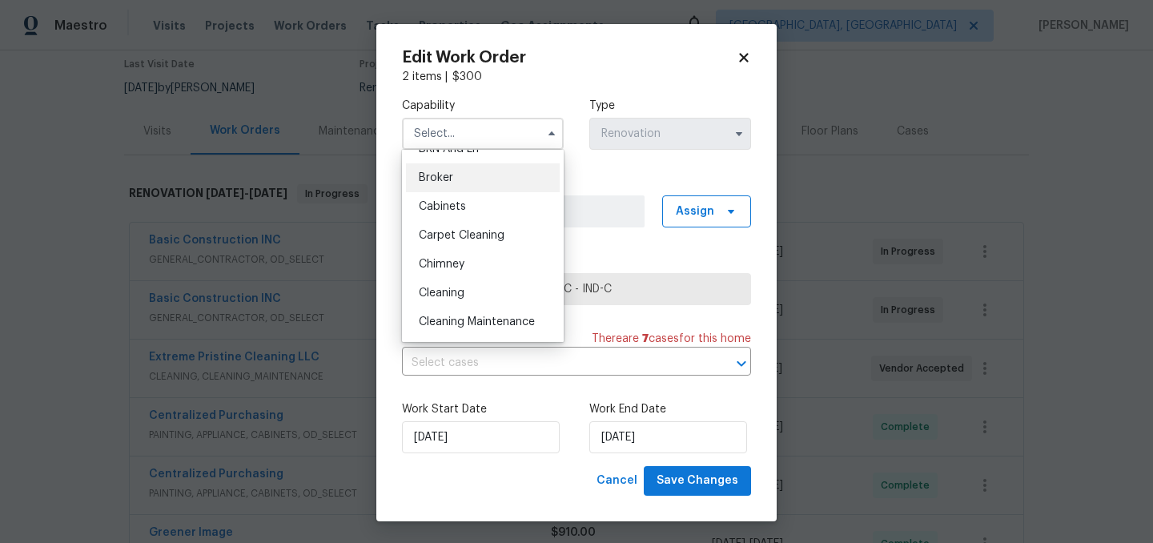
scroll to position [106, 0]
click at [461, 295] on span "Cleaning" at bounding box center [442, 292] width 46 height 11
type input "Cleaning"
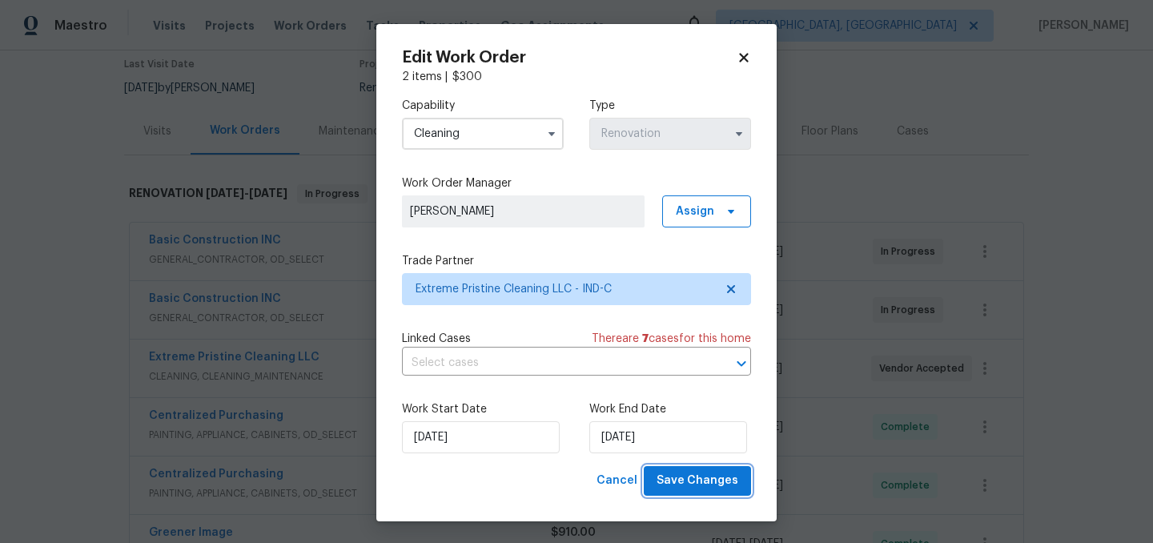
click at [710, 478] on span "Save Changes" at bounding box center [698, 481] width 82 height 20
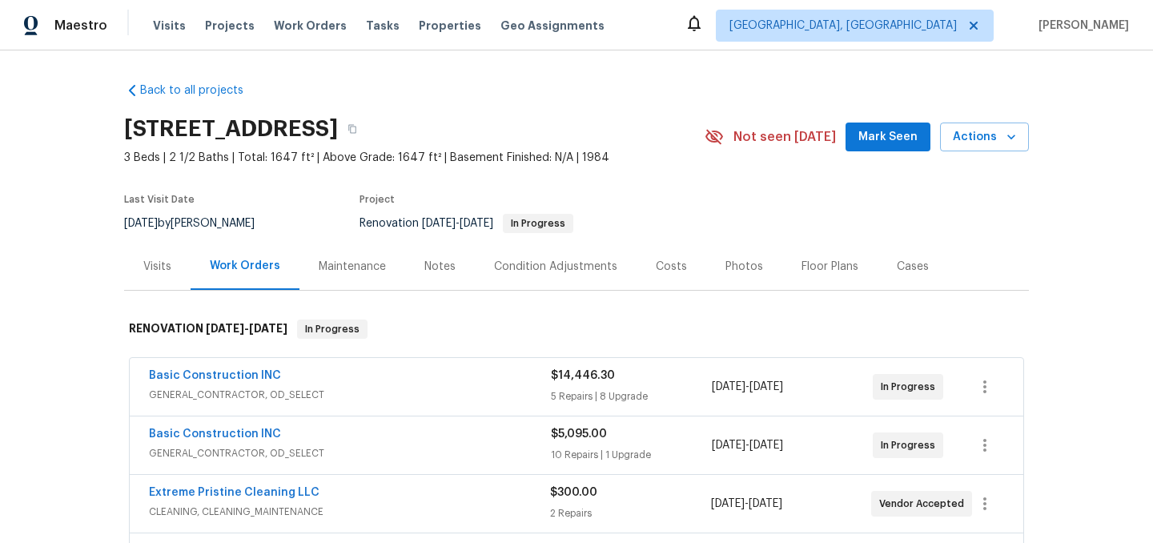
click at [436, 271] on div "Notes" at bounding box center [439, 267] width 31 height 16
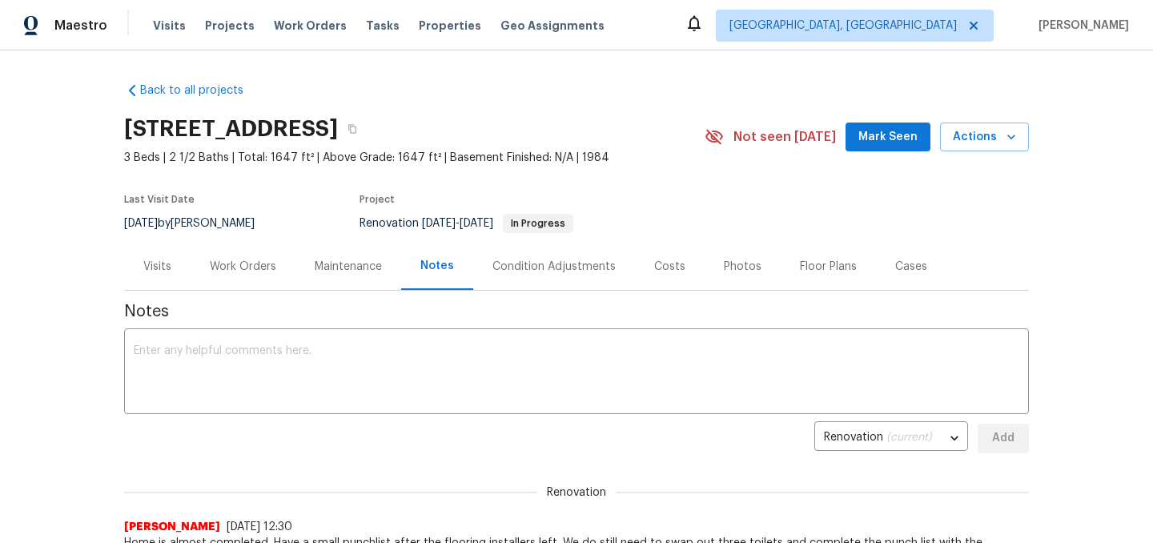
click at [251, 270] on div "Work Orders" at bounding box center [243, 267] width 66 height 16
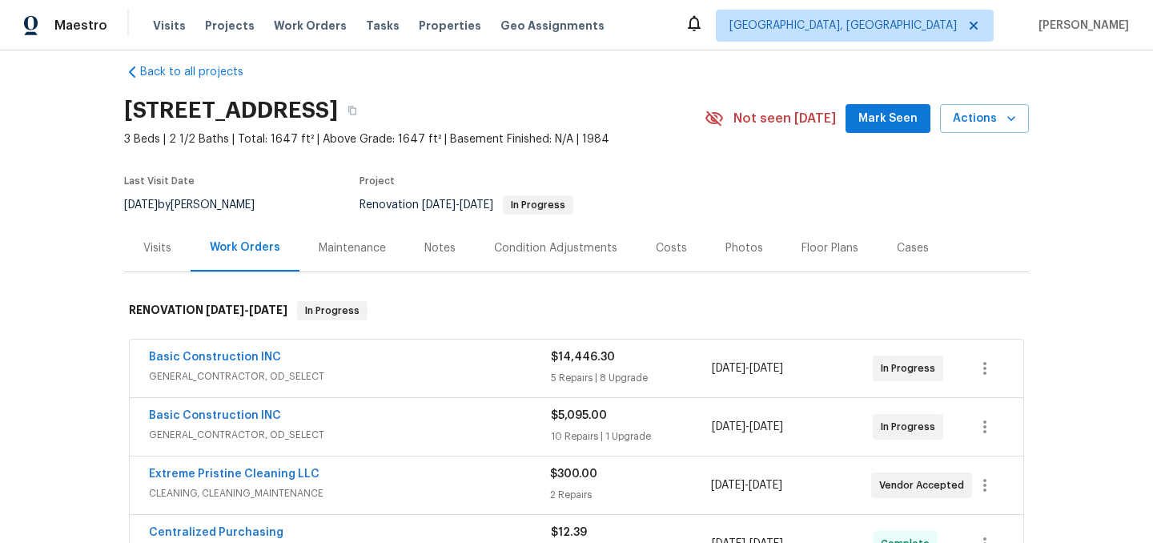
scroll to position [38, 0]
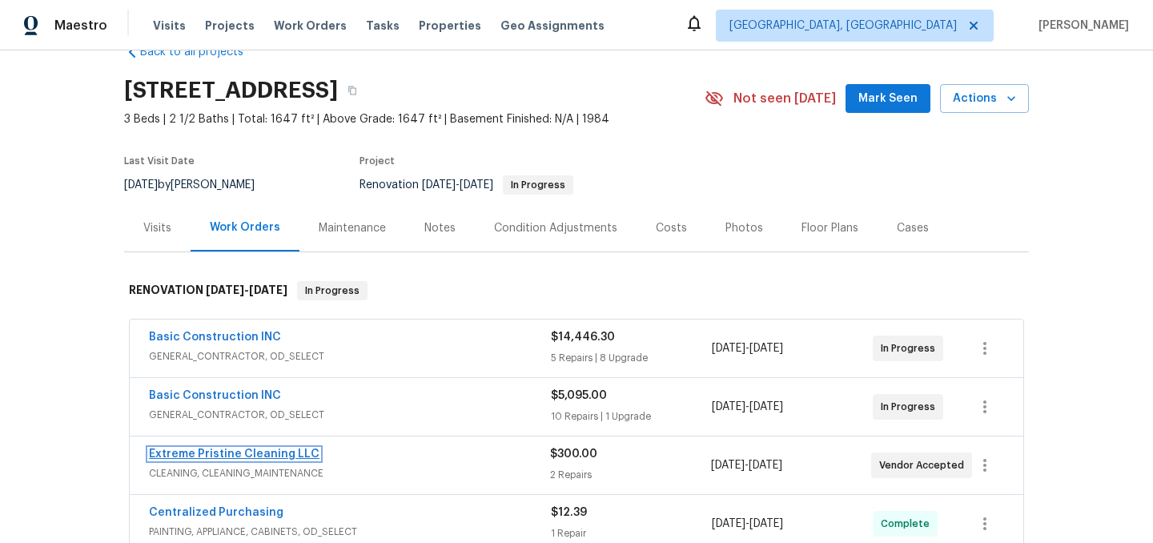
click at [239, 453] on link "Extreme Pristine Cleaning LLC" at bounding box center [234, 453] width 171 height 11
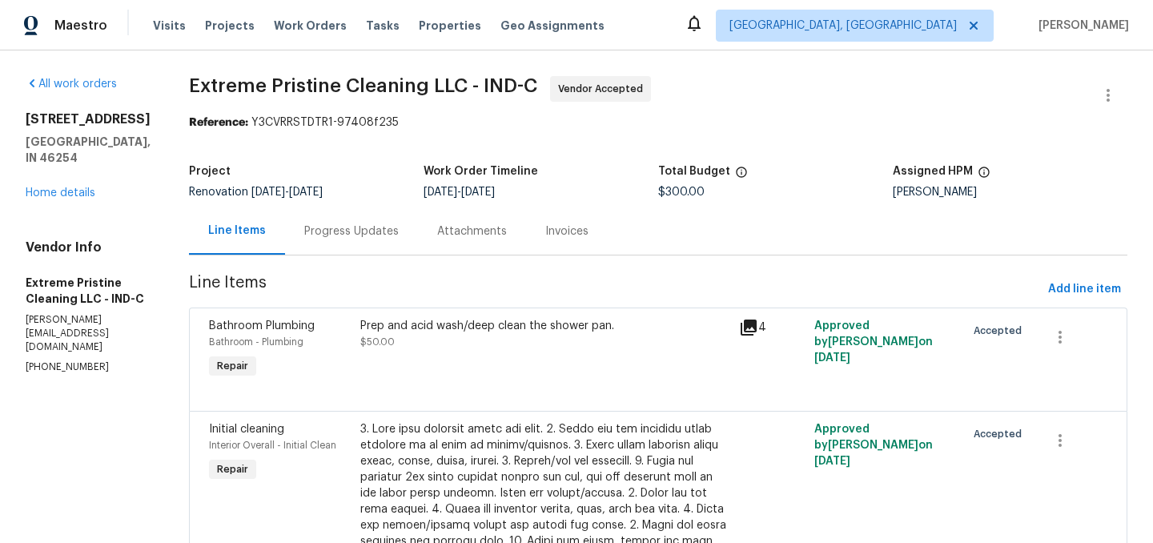
click at [383, 233] on div "Progress Updates" at bounding box center [351, 231] width 94 height 16
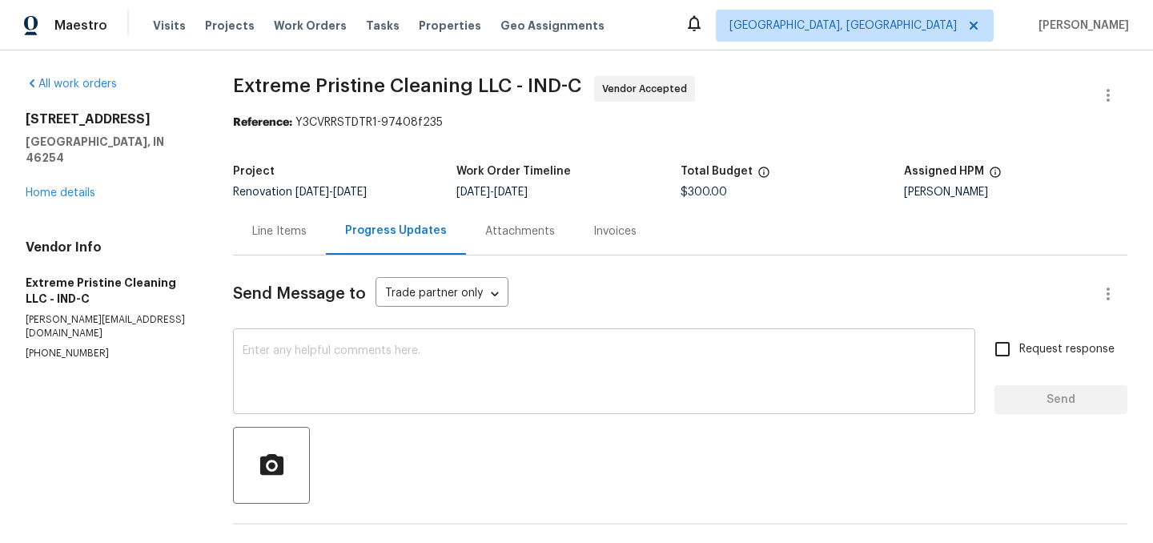
scroll to position [147, 0]
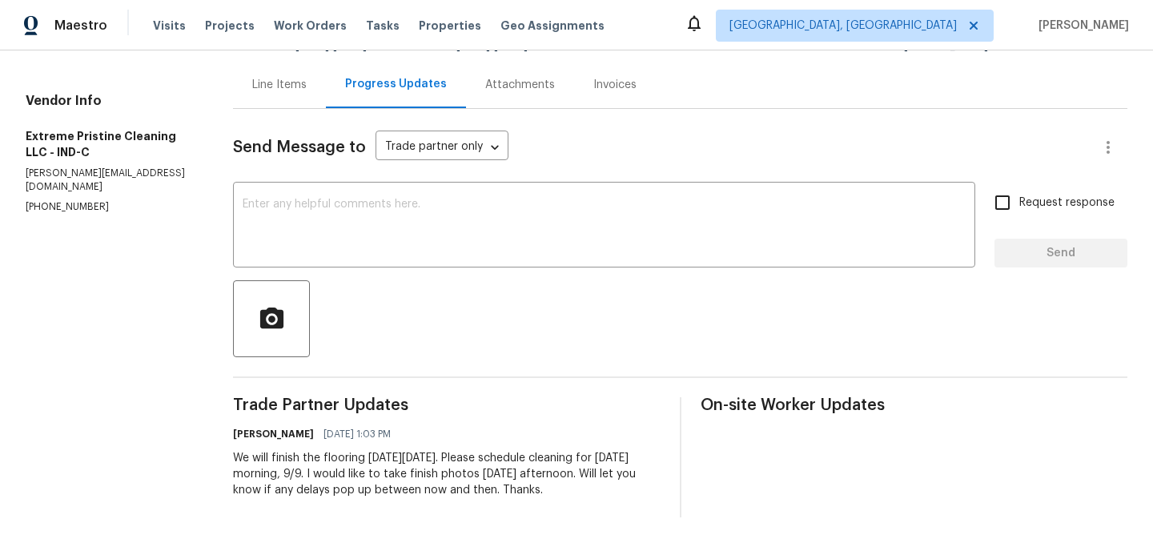
click at [269, 86] on div "Line Items" at bounding box center [279, 85] width 54 height 16
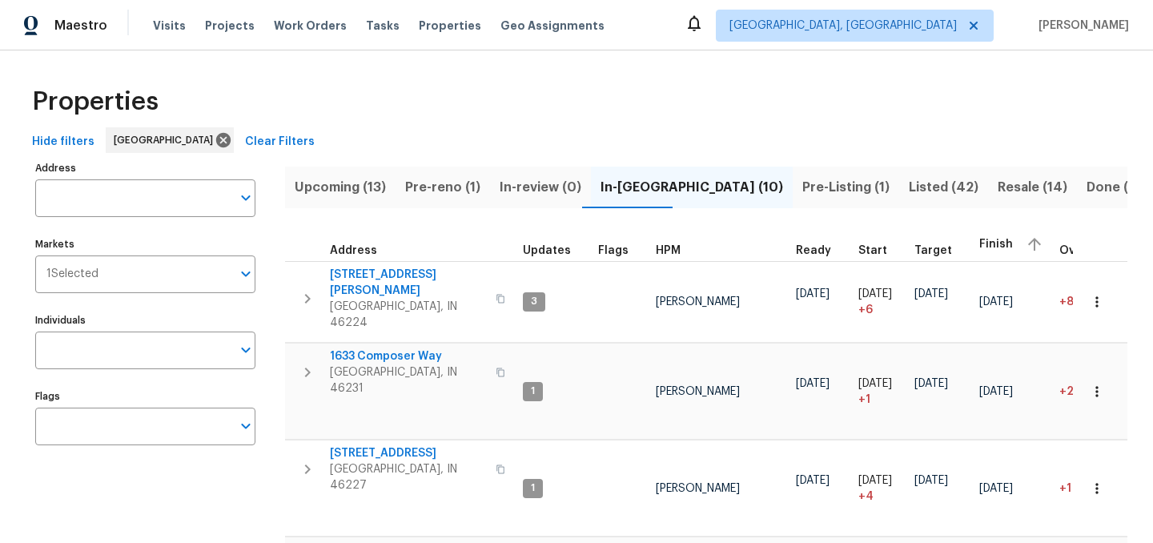
click at [429, 191] on span "Pre-reno (1)" at bounding box center [442, 187] width 75 height 22
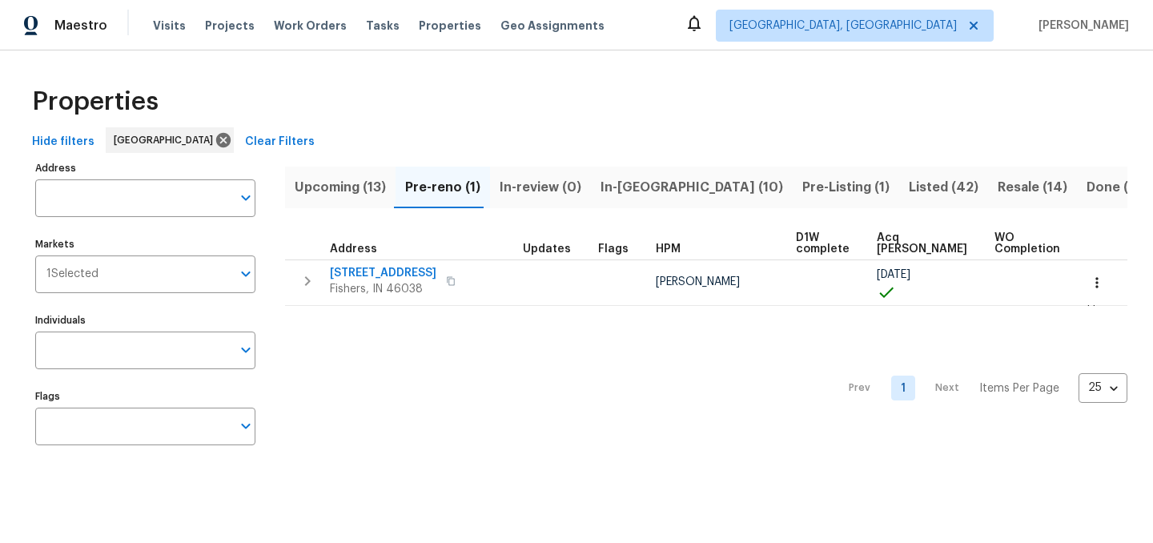
click at [348, 187] on span "Upcoming (13)" at bounding box center [340, 187] width 91 height 22
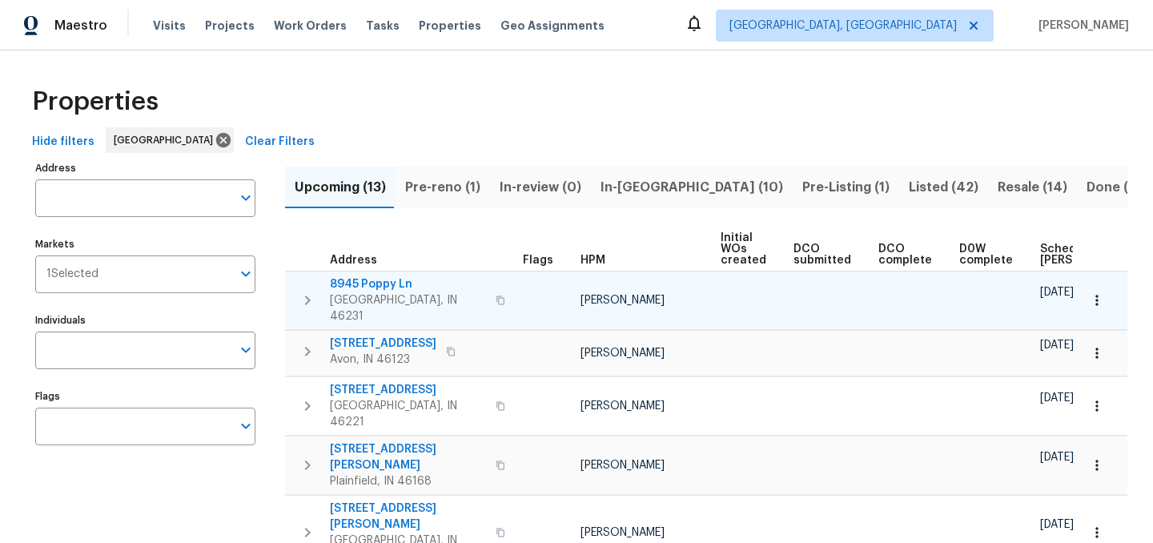
scroll to position [0, 176]
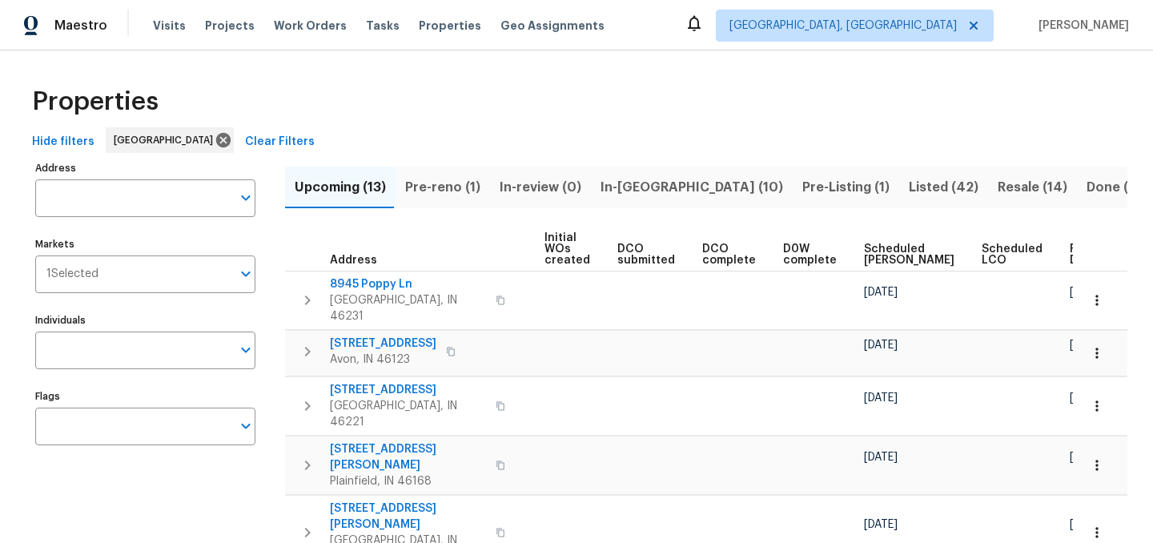
click at [1070, 247] on span "Ready Date" at bounding box center [1087, 254] width 35 height 22
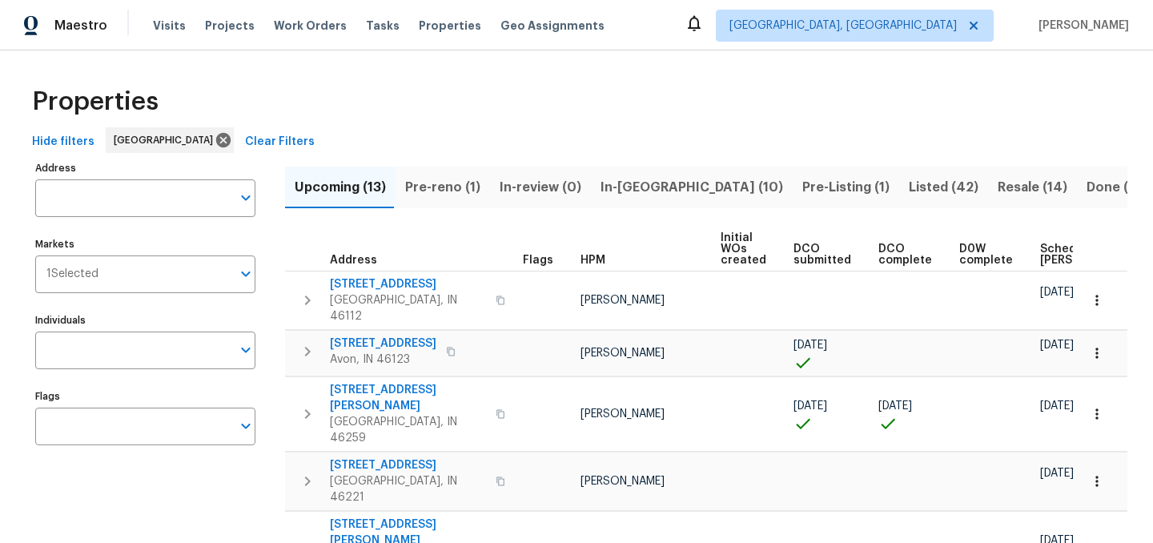
click at [998, 190] on span "Resale (14)" at bounding box center [1033, 187] width 70 height 22
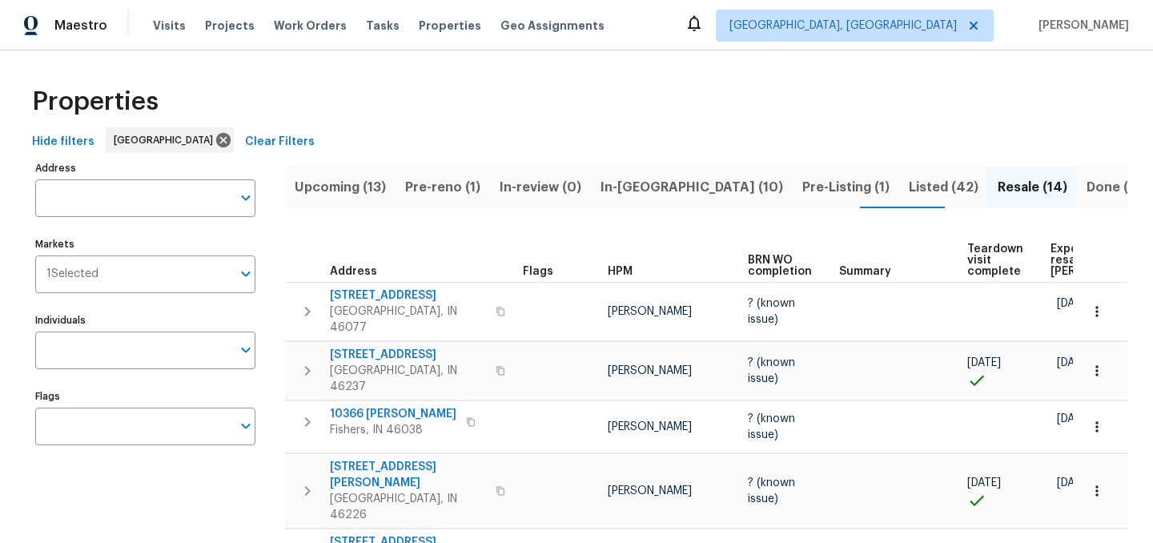
scroll to position [0, 122]
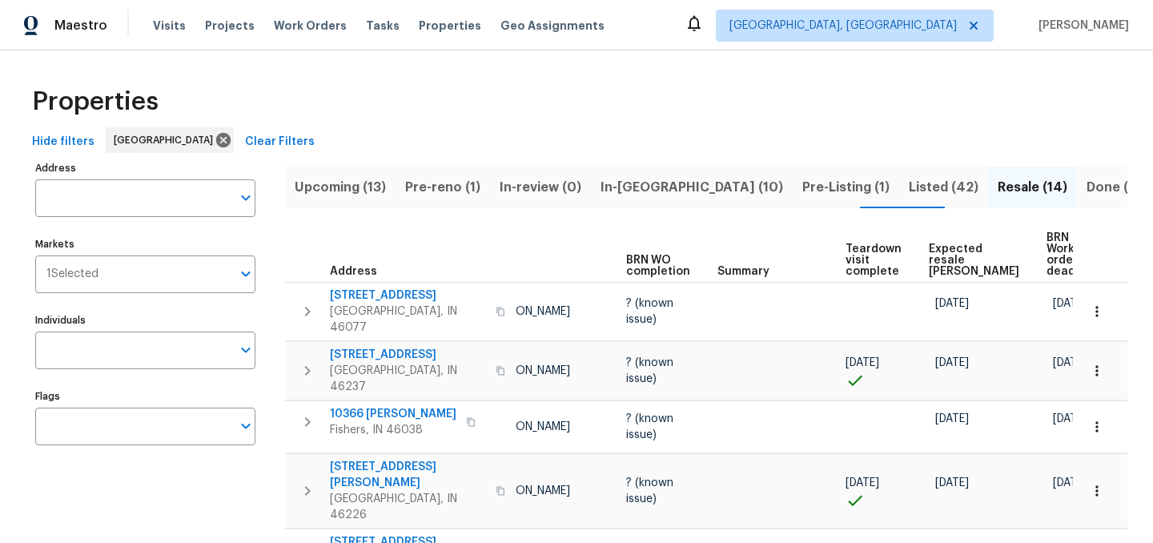
click at [909, 247] on th "Teardown visit complete" at bounding box center [880, 254] width 83 height 55
click at [936, 247] on span "Expected resale COE" at bounding box center [974, 260] width 90 height 34
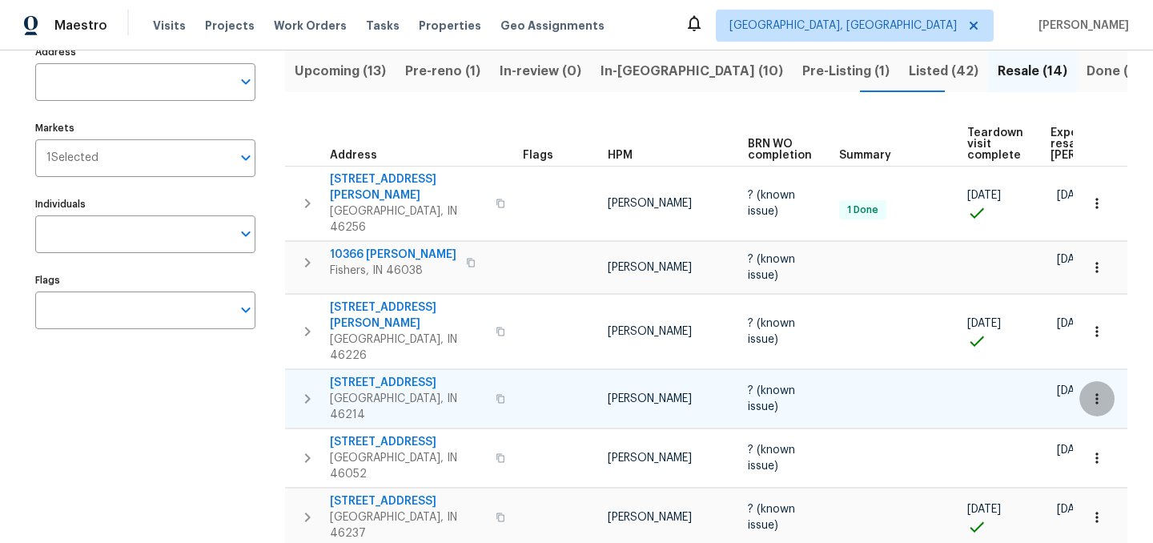
click at [1098, 391] on icon "button" at bounding box center [1097, 399] width 16 height 16
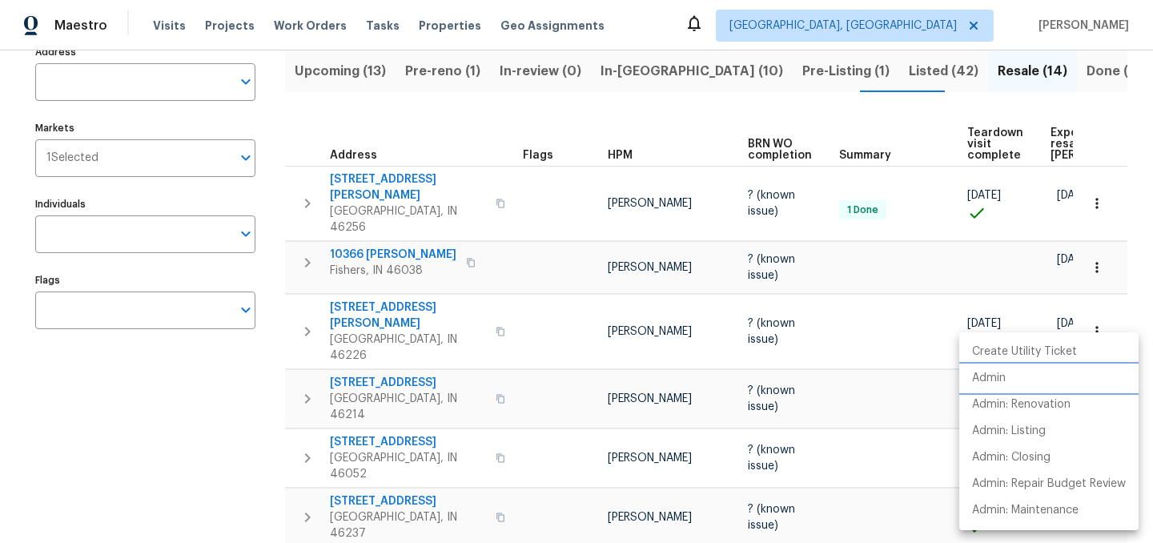
click at [1017, 378] on li "Admin" at bounding box center [1048, 378] width 179 height 26
click at [650, 112] on div at bounding box center [576, 271] width 1153 height 543
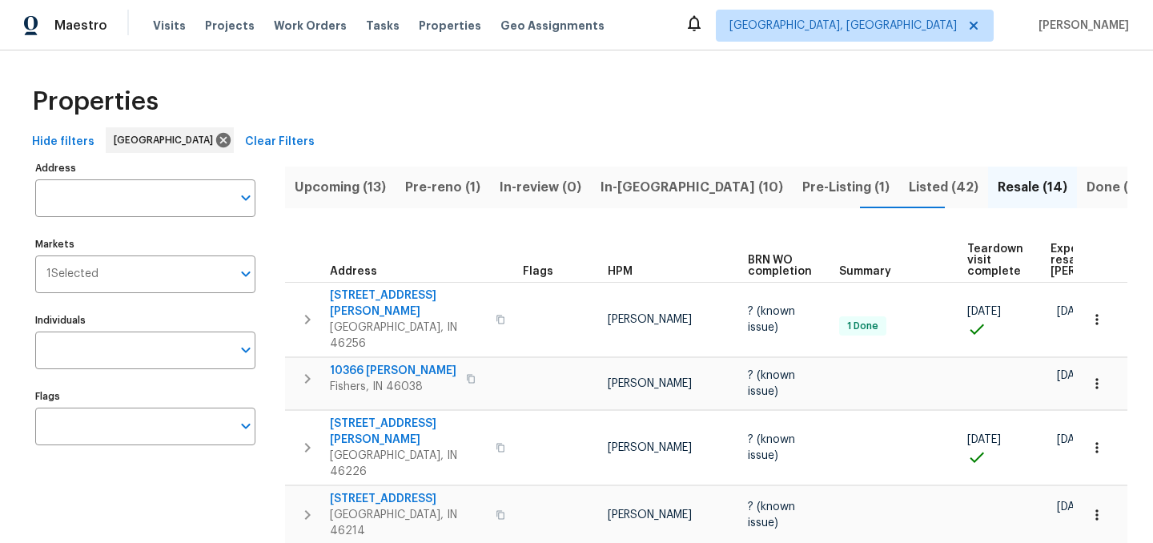
click at [592, 199] on button "In-reno (10)" at bounding box center [692, 188] width 202 height 42
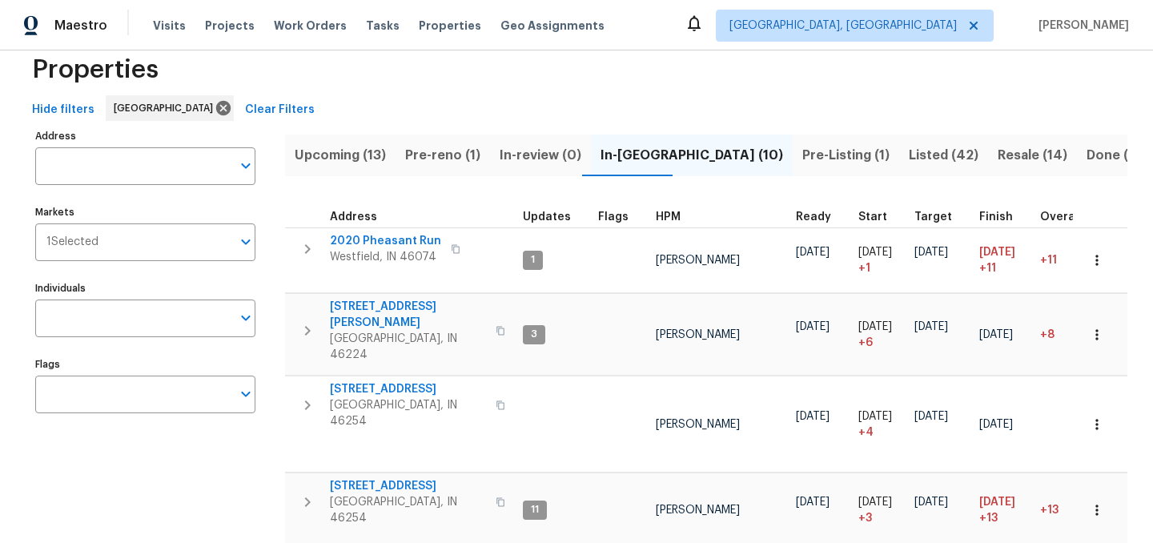
scroll to position [22, 0]
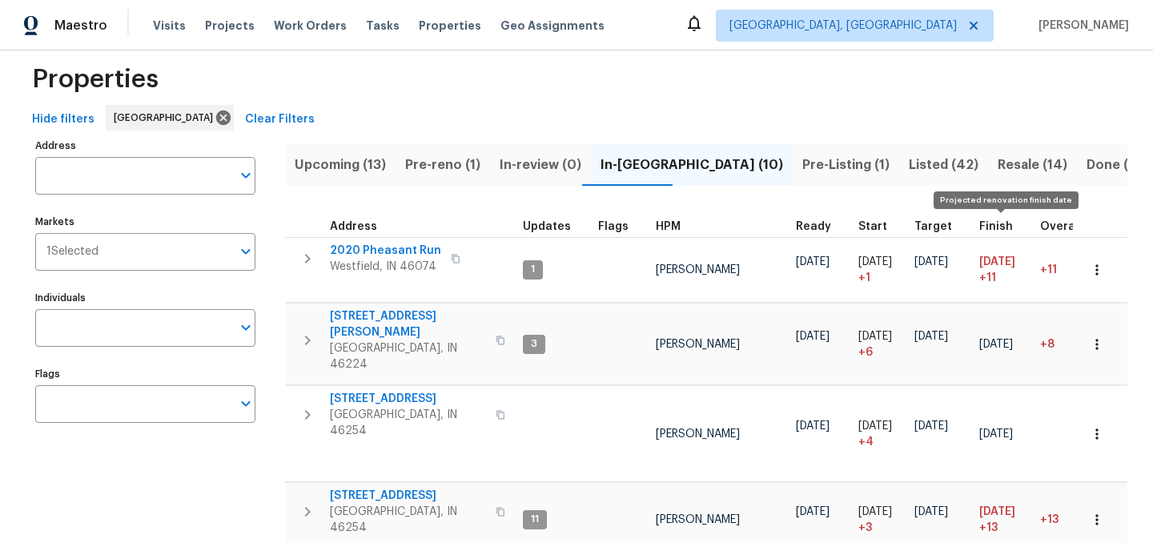
click at [998, 225] on span "Finish" at bounding box center [996, 226] width 34 height 11
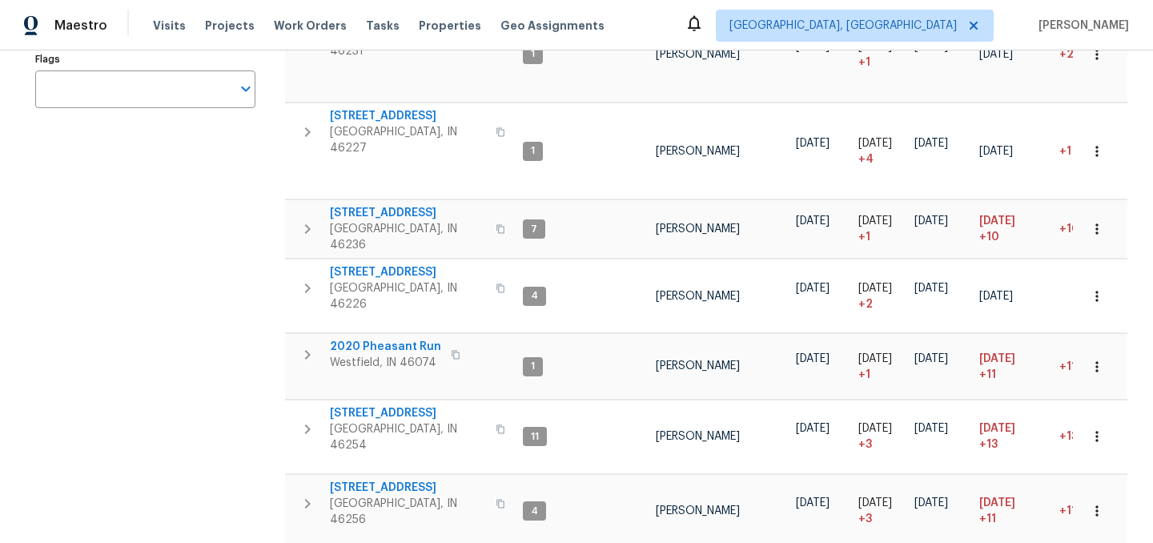
scroll to position [319, 0]
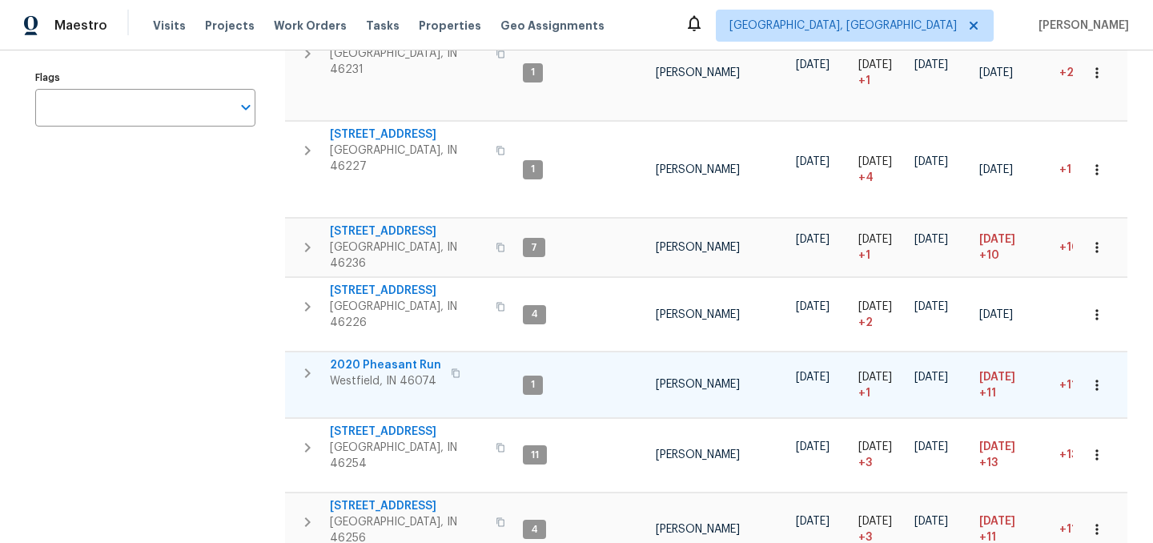
click at [392, 357] on span "2020 Pheasant Run" at bounding box center [385, 365] width 111 height 16
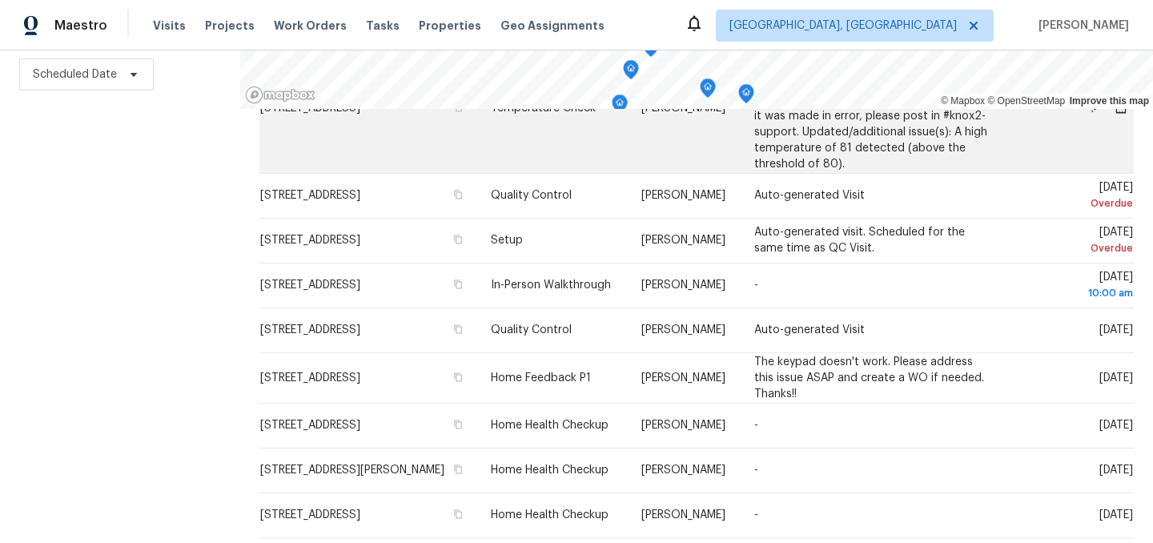
scroll to position [713, 0]
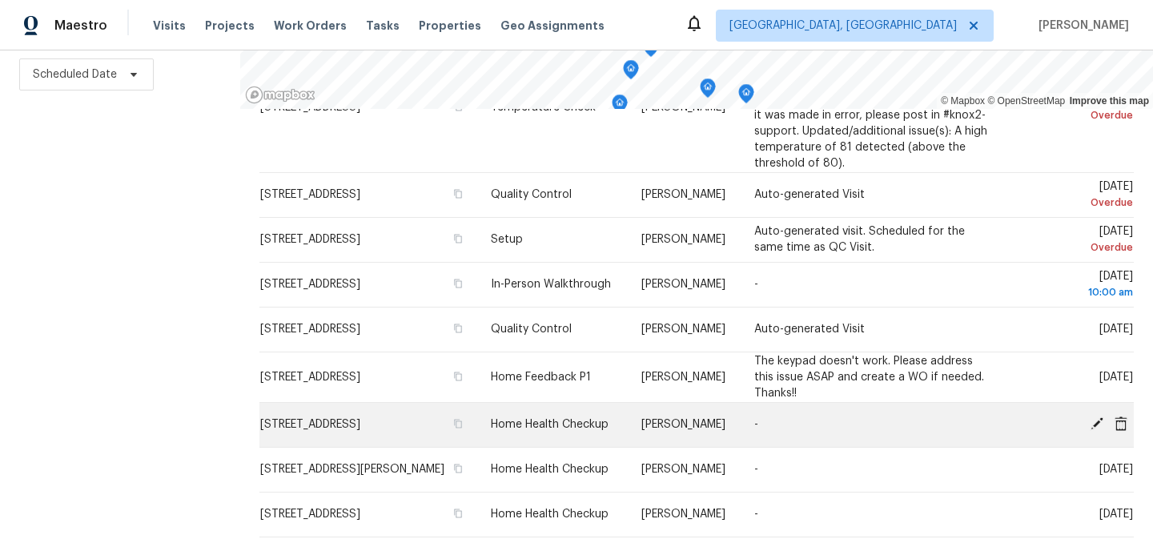
click at [1099, 431] on icon at bounding box center [1097, 423] width 14 height 14
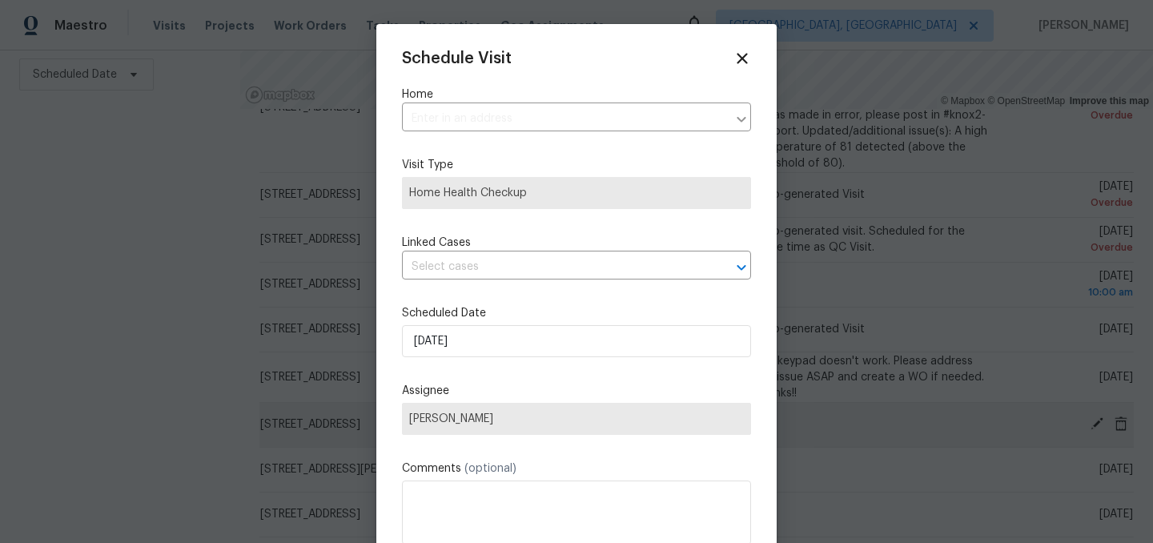
type input "[STREET_ADDRESS]"
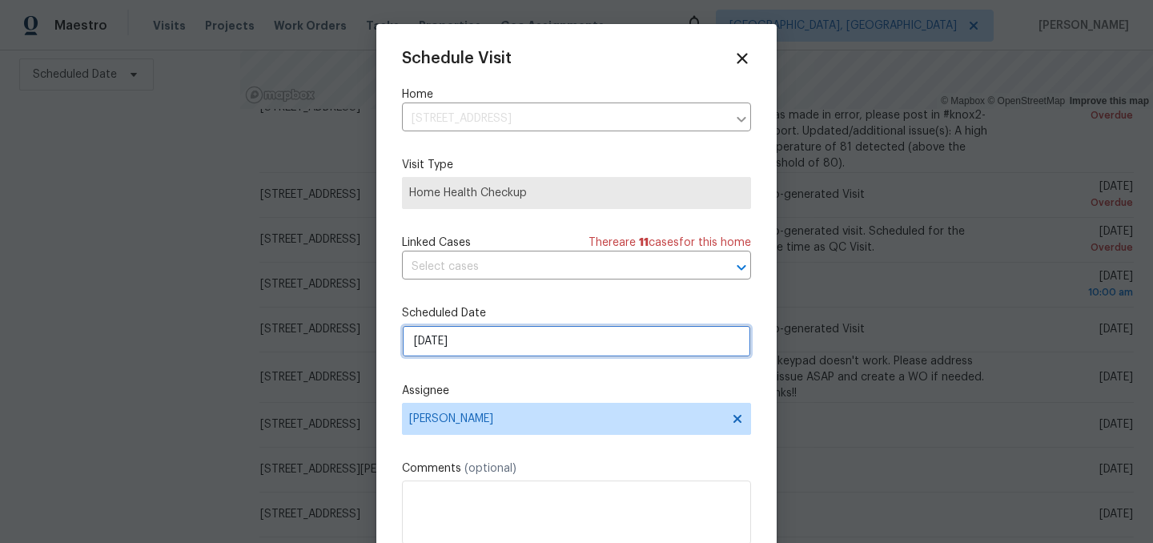
click at [493, 347] on input "[DATE]" at bounding box center [576, 341] width 349 height 32
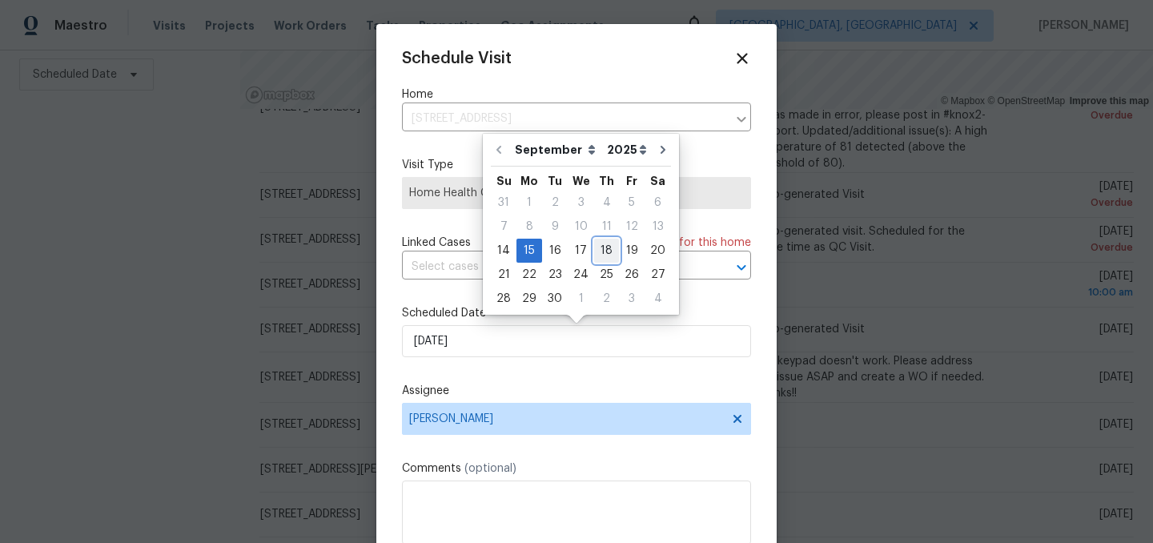
click at [603, 250] on div "18" at bounding box center [606, 250] width 25 height 22
type input "[DATE]"
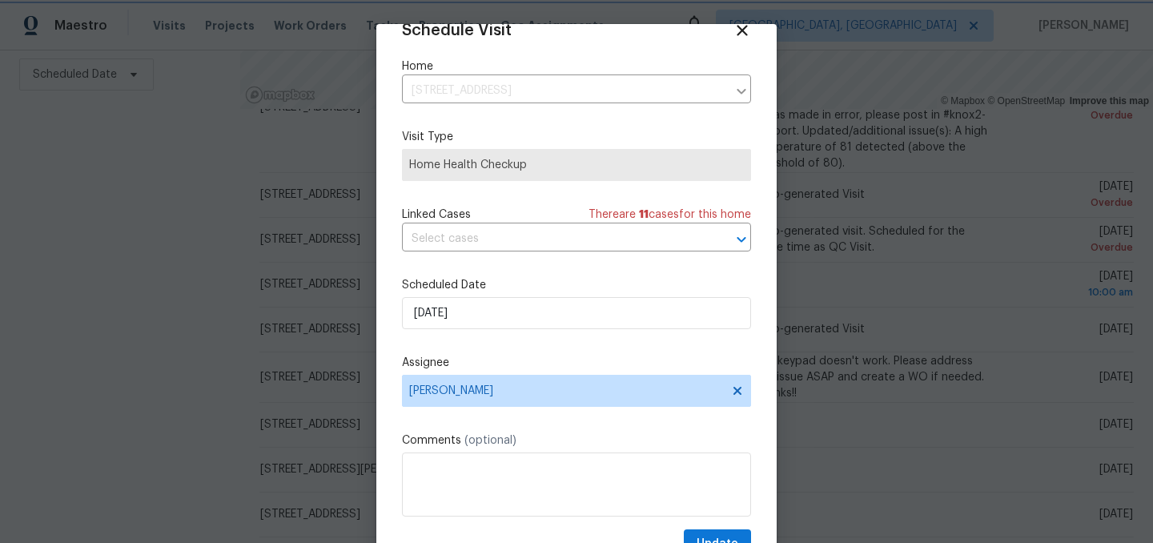
scroll to position [66, 0]
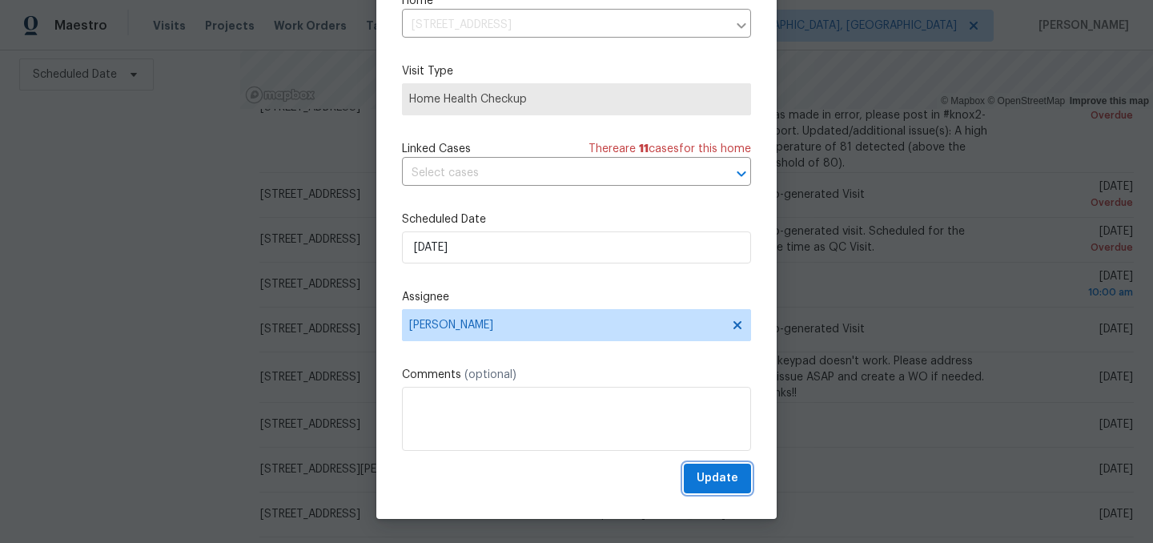
click at [721, 476] on span "Update" at bounding box center [718, 478] width 42 height 20
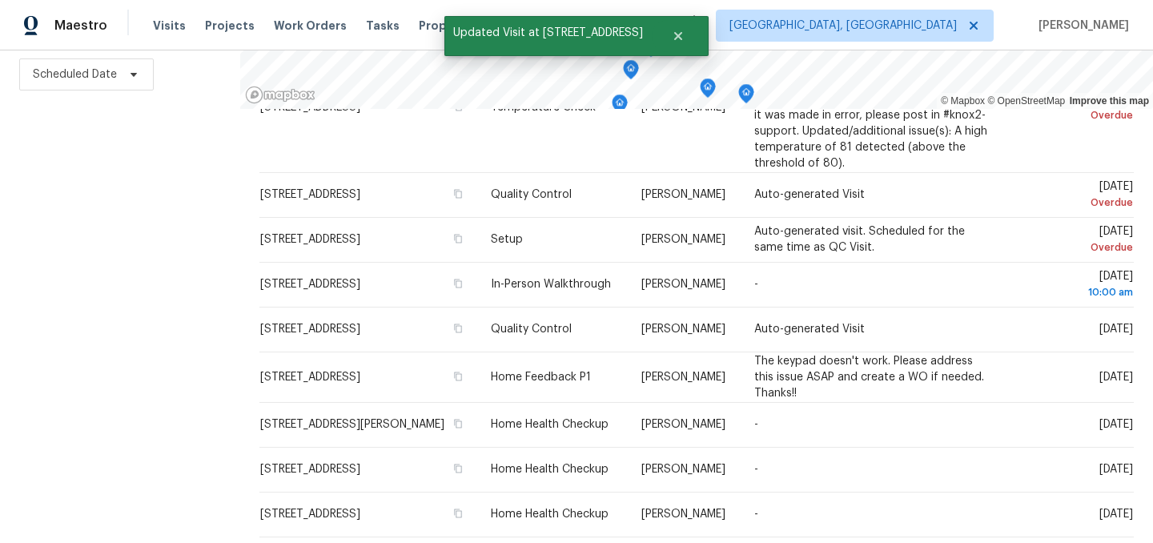
scroll to position [0, 0]
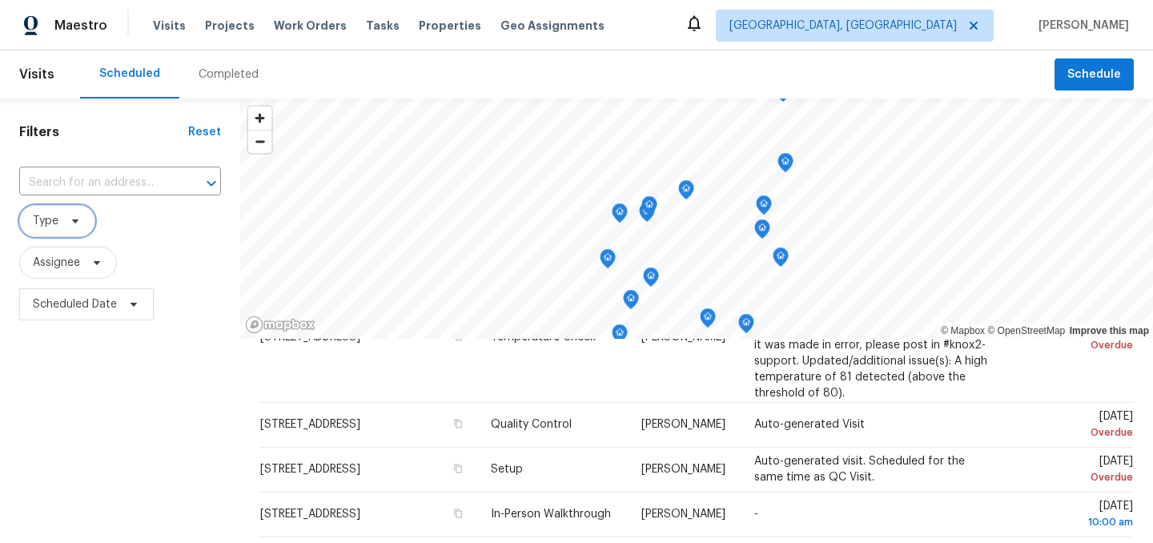
click at [61, 215] on span "Type" at bounding box center [57, 221] width 76 height 32
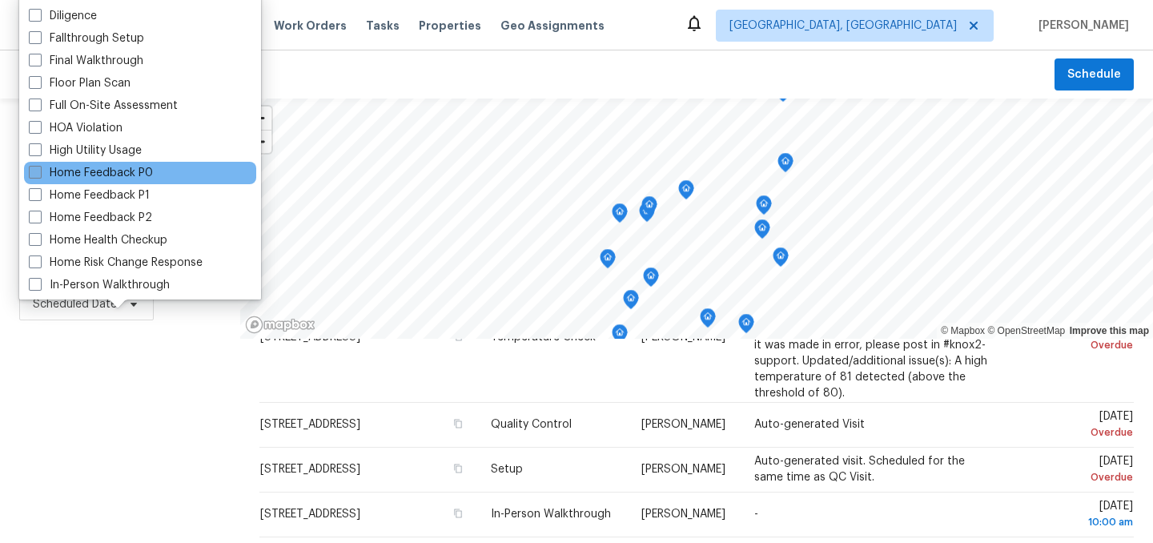
scroll to position [351, 0]
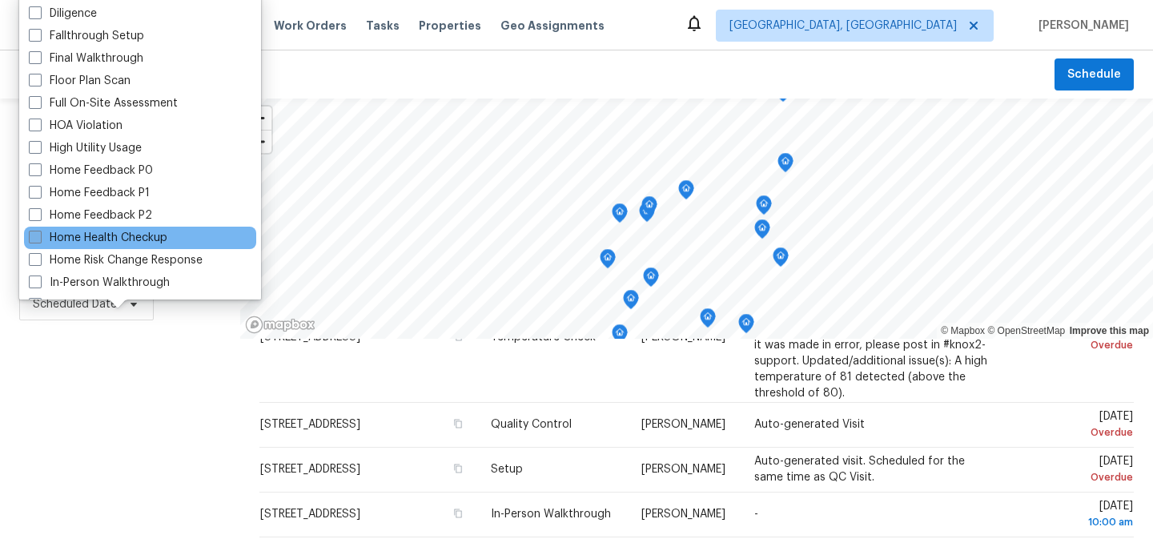
click at [122, 236] on label "Home Health Checkup" at bounding box center [98, 238] width 139 height 16
click at [39, 236] on input "Home Health Checkup" at bounding box center [34, 235] width 10 height 10
checkbox input "true"
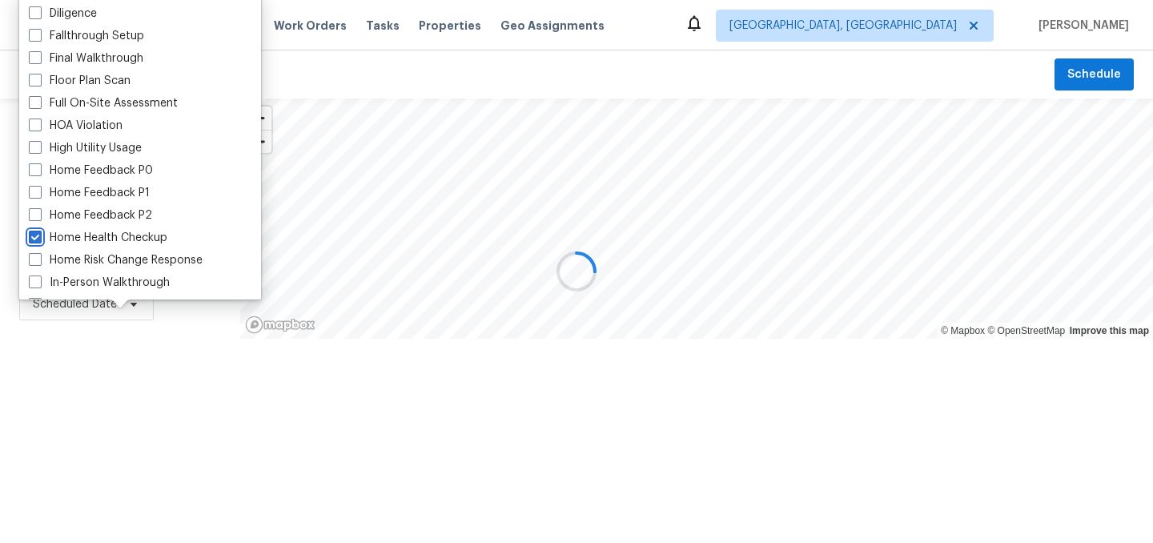
scroll to position [264, 0]
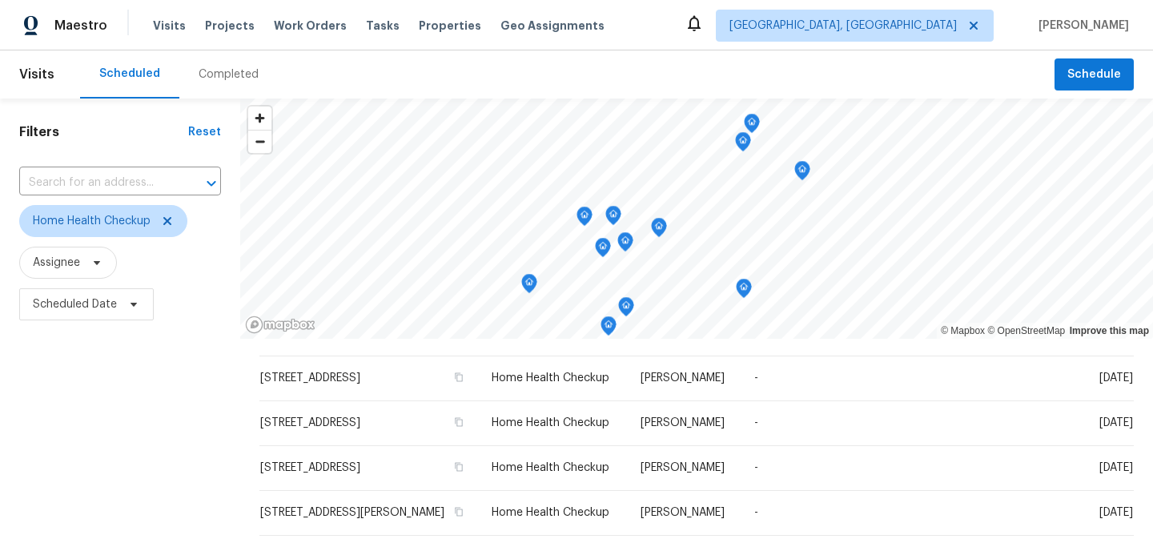
click at [116, 446] on div "Filters Reset ​ Home Health Checkup Assignee Scheduled Date" at bounding box center [120, 435] width 240 height 674
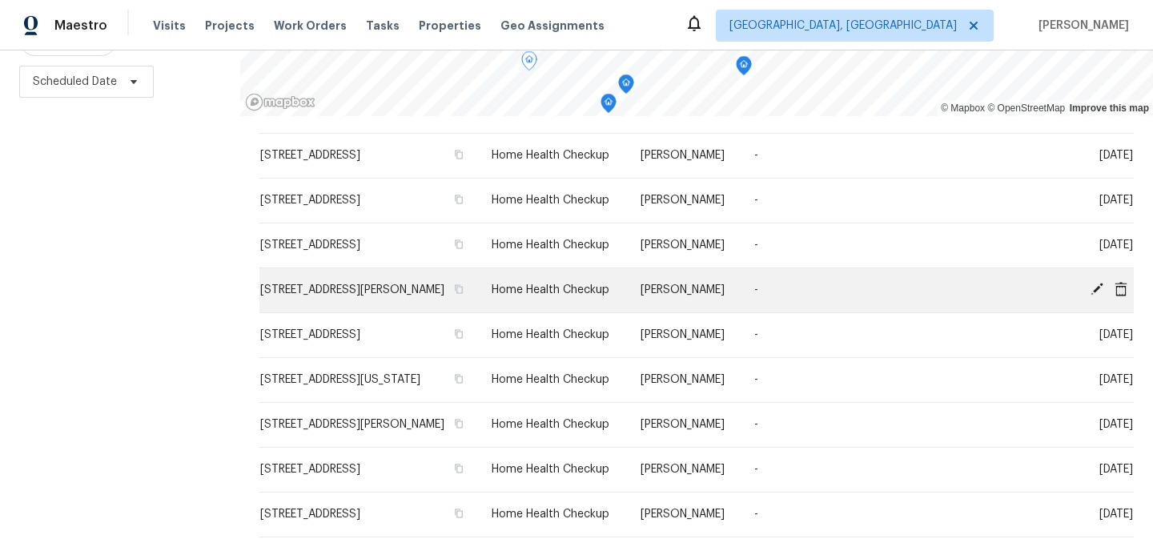
scroll to position [230, 0]
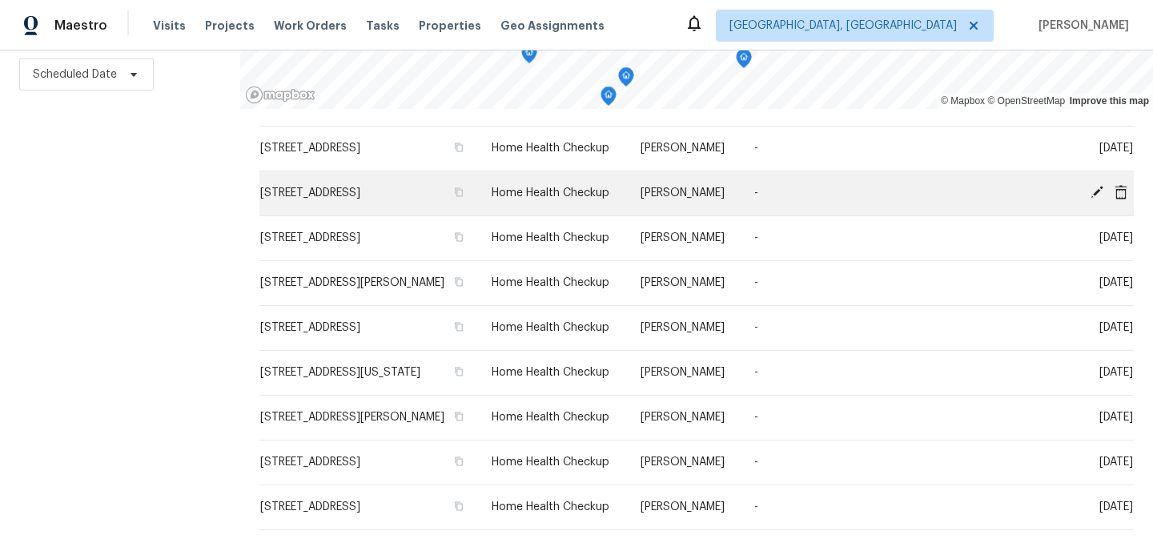
click at [1097, 191] on icon at bounding box center [1096, 192] width 13 height 13
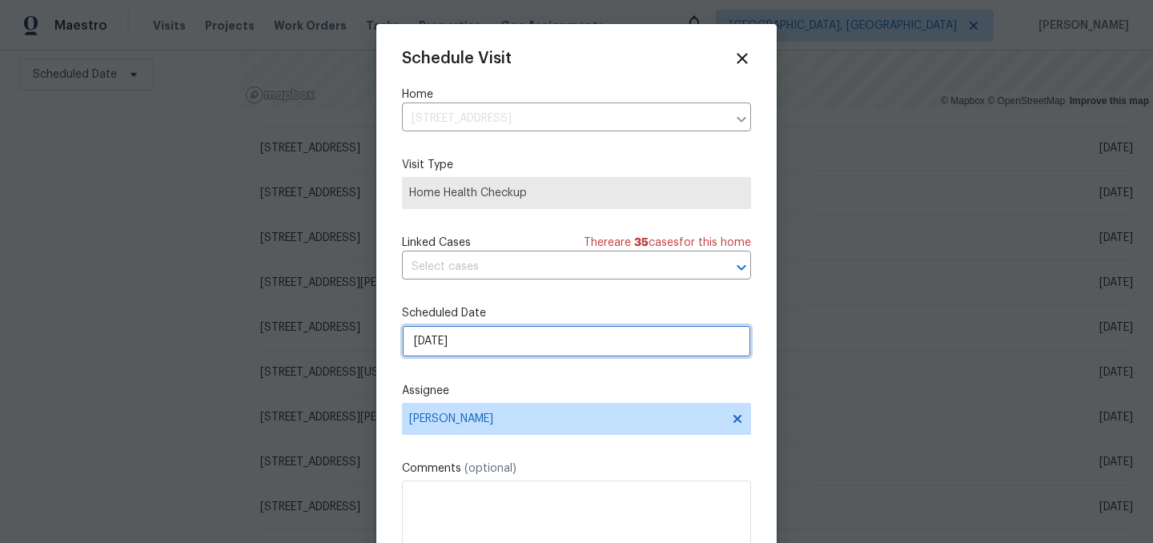
click at [481, 348] on input "9/16/2025" at bounding box center [576, 341] width 349 height 32
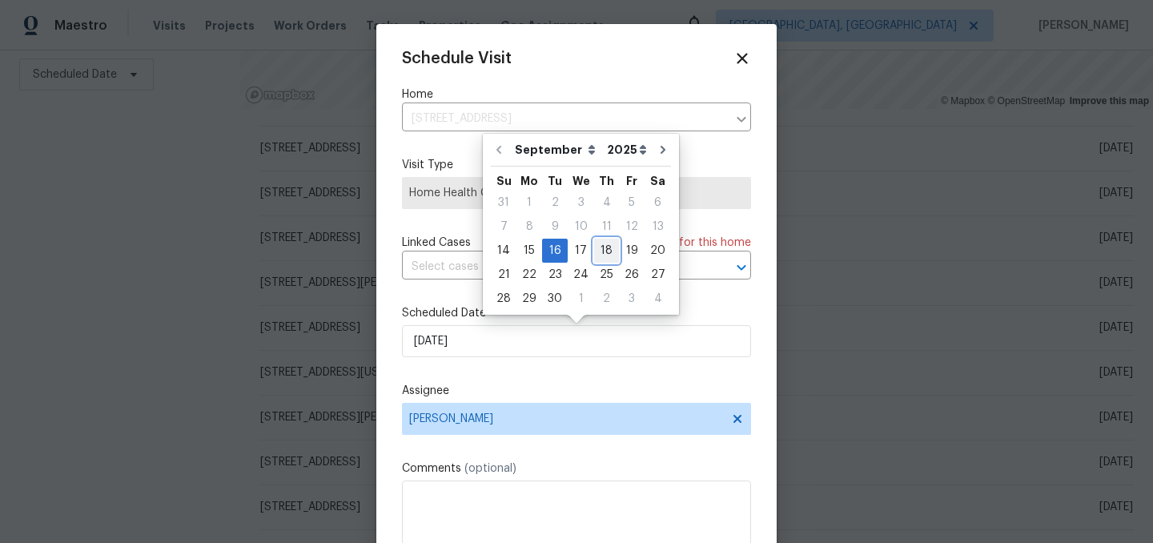
click at [602, 251] on div "18" at bounding box center [606, 250] width 25 height 22
type input "9/18/2025"
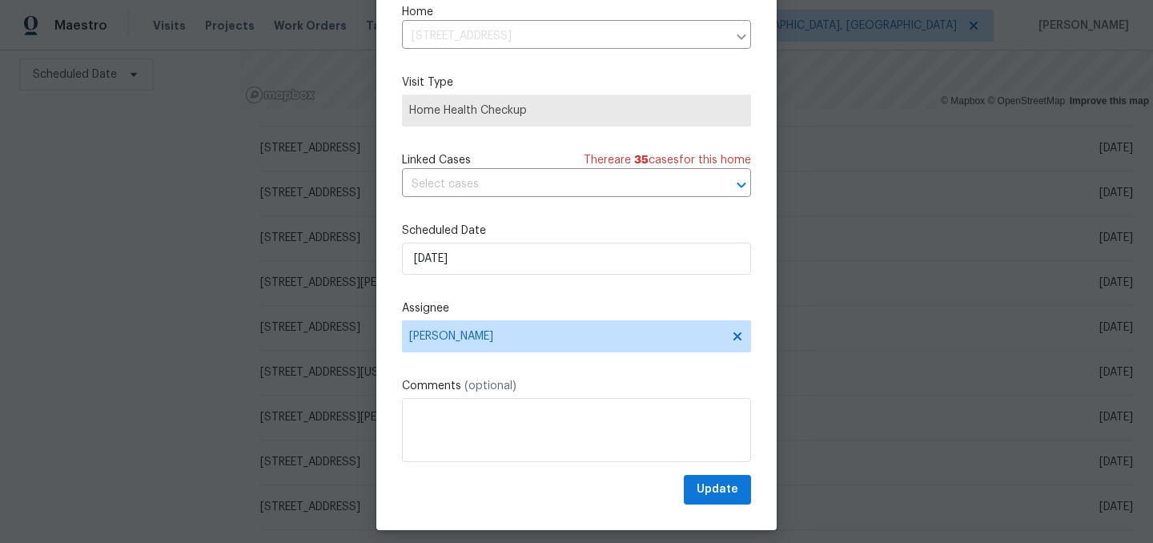
scroll to position [66, 0]
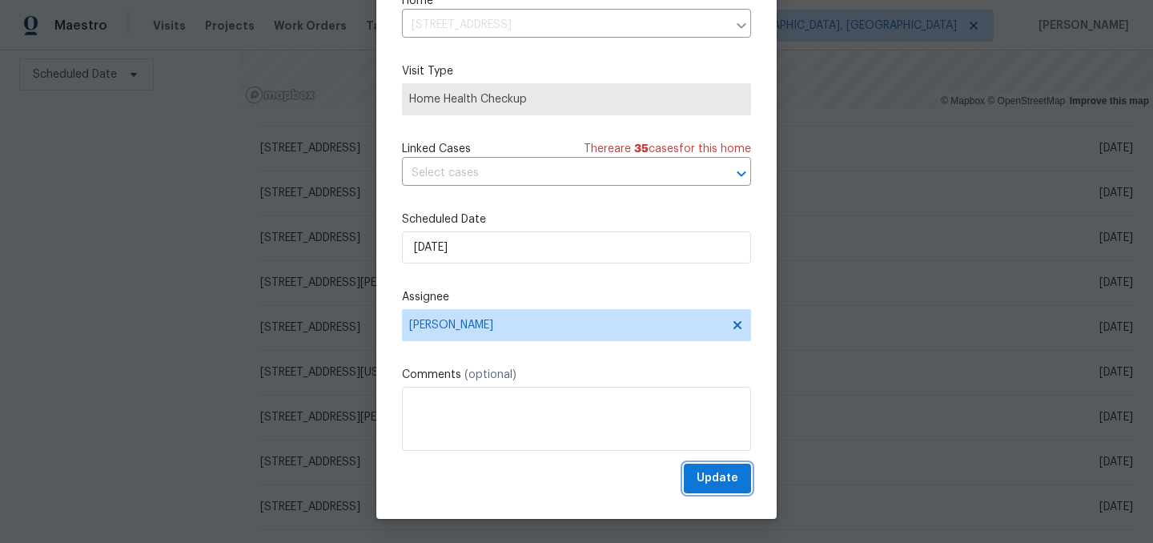
click at [711, 478] on span "Update" at bounding box center [718, 478] width 42 height 20
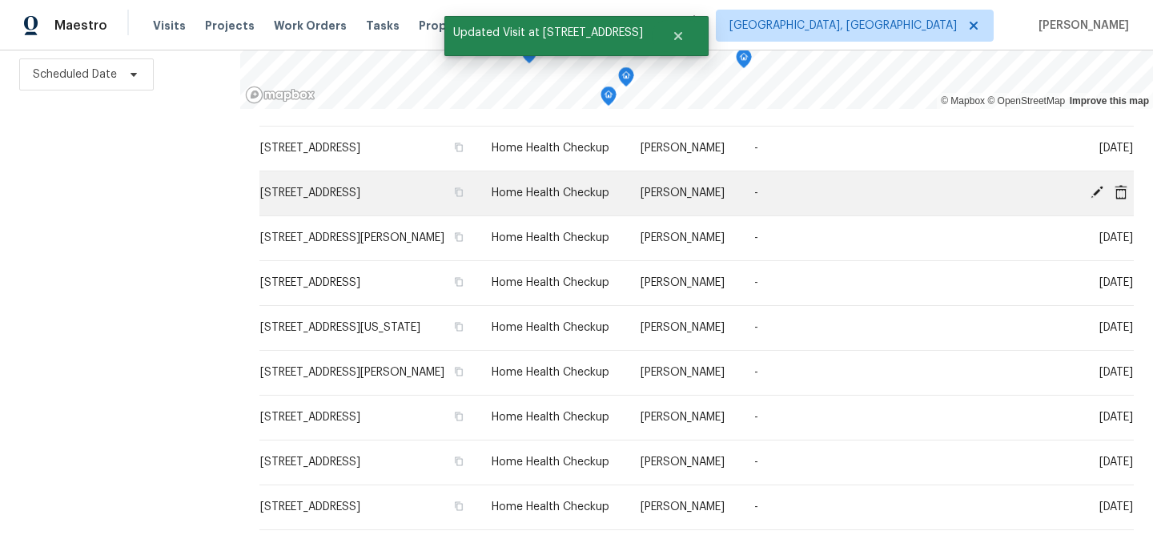
click at [1094, 194] on icon at bounding box center [1096, 192] width 13 height 13
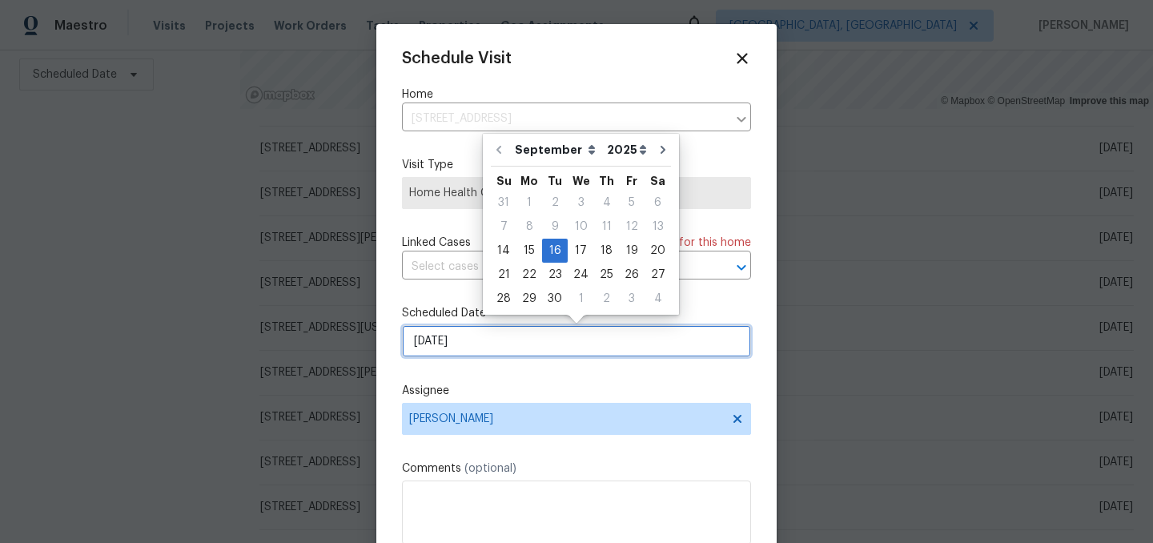
click at [495, 341] on input "9/16/2025" at bounding box center [576, 341] width 349 height 32
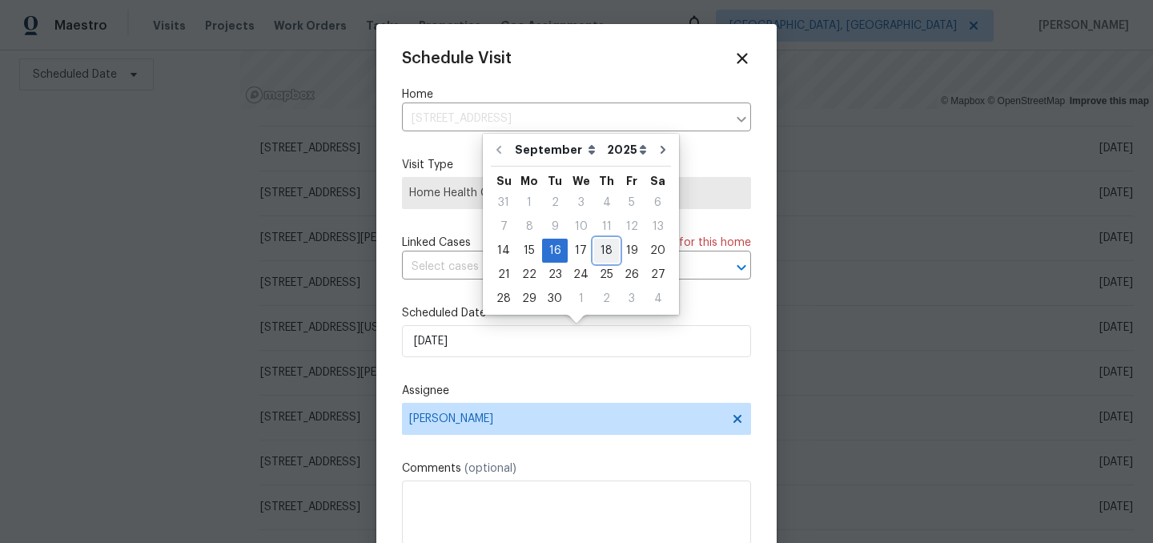
click at [605, 254] on div "18" at bounding box center [606, 250] width 25 height 22
type input "9/18/2025"
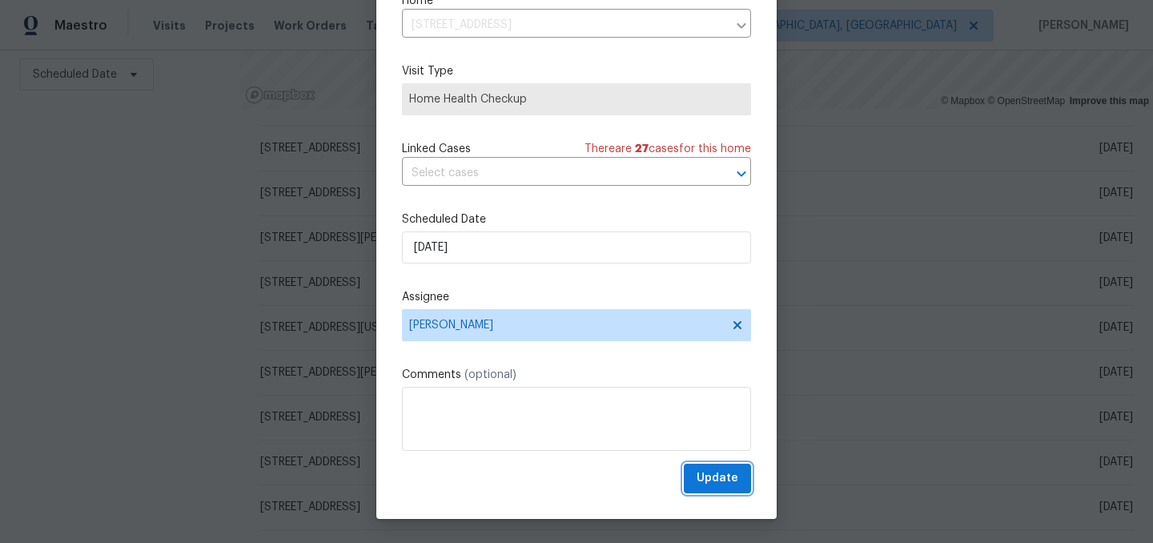
click at [724, 483] on span "Update" at bounding box center [718, 478] width 42 height 20
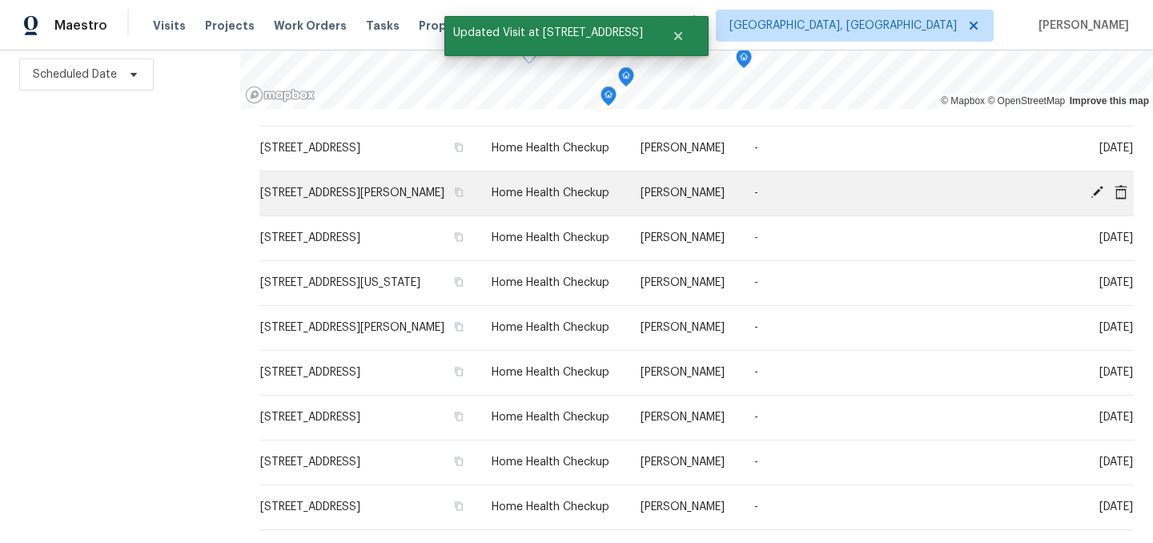
click at [1093, 191] on icon at bounding box center [1097, 192] width 14 height 14
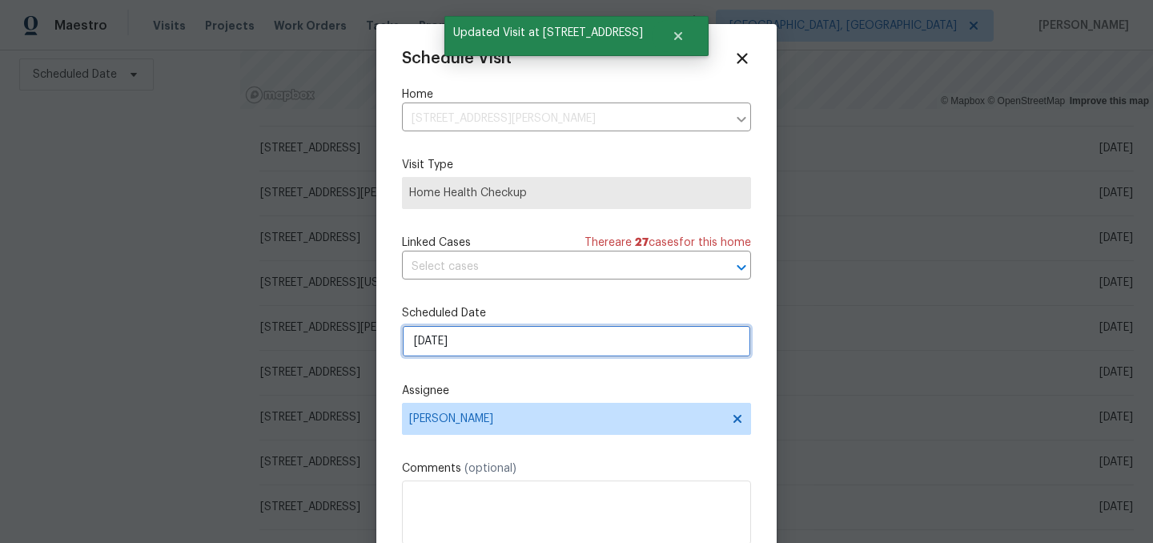
click at [472, 345] on input "[DATE]" at bounding box center [576, 341] width 349 height 32
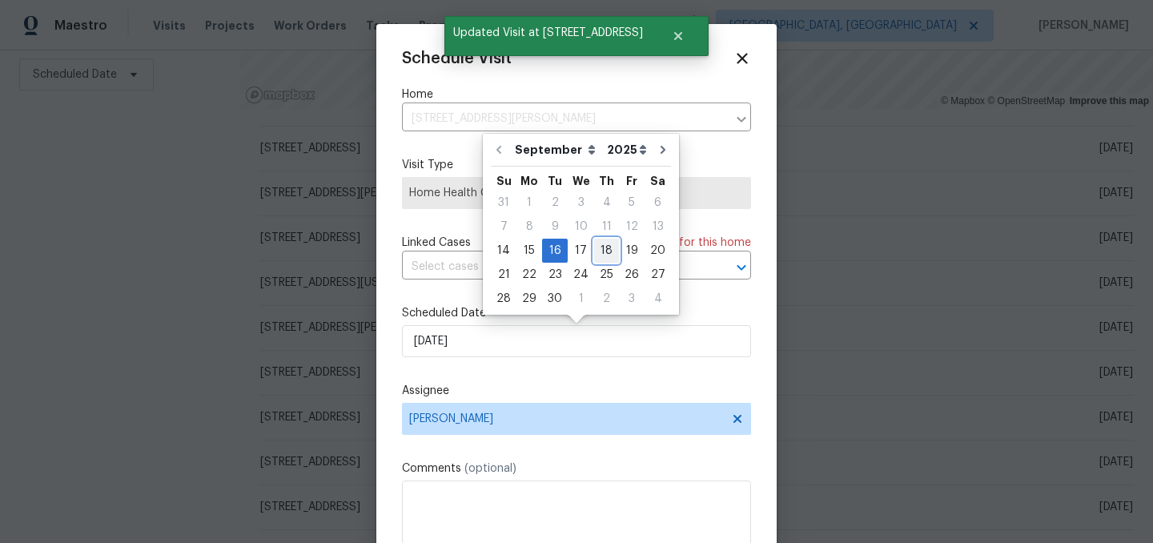
click at [605, 252] on div "18" at bounding box center [606, 250] width 25 height 22
type input "[DATE]"
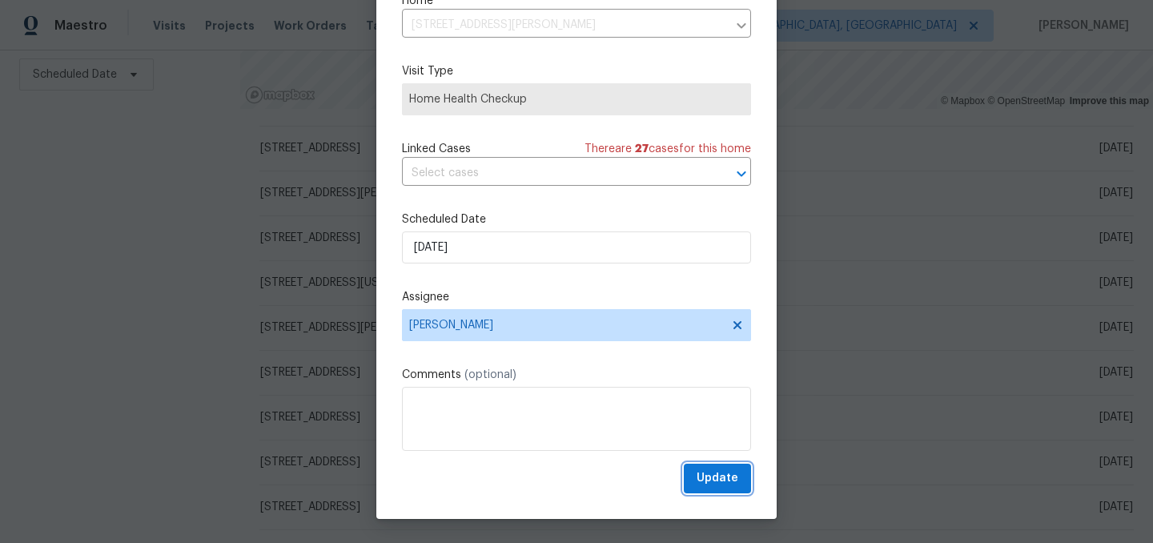
click at [724, 479] on span "Update" at bounding box center [718, 478] width 42 height 20
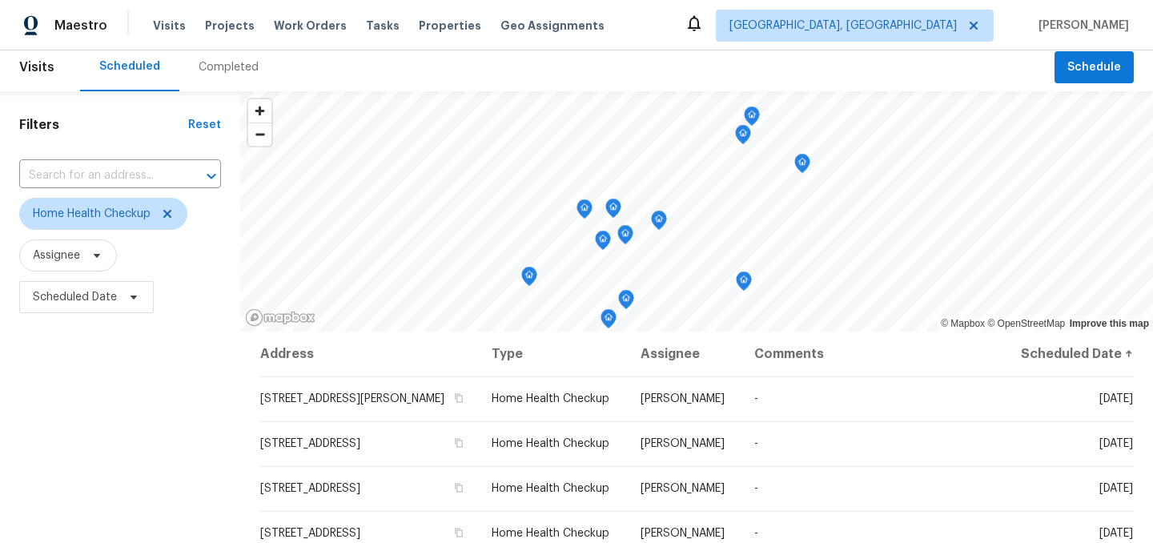
scroll to position [1, 0]
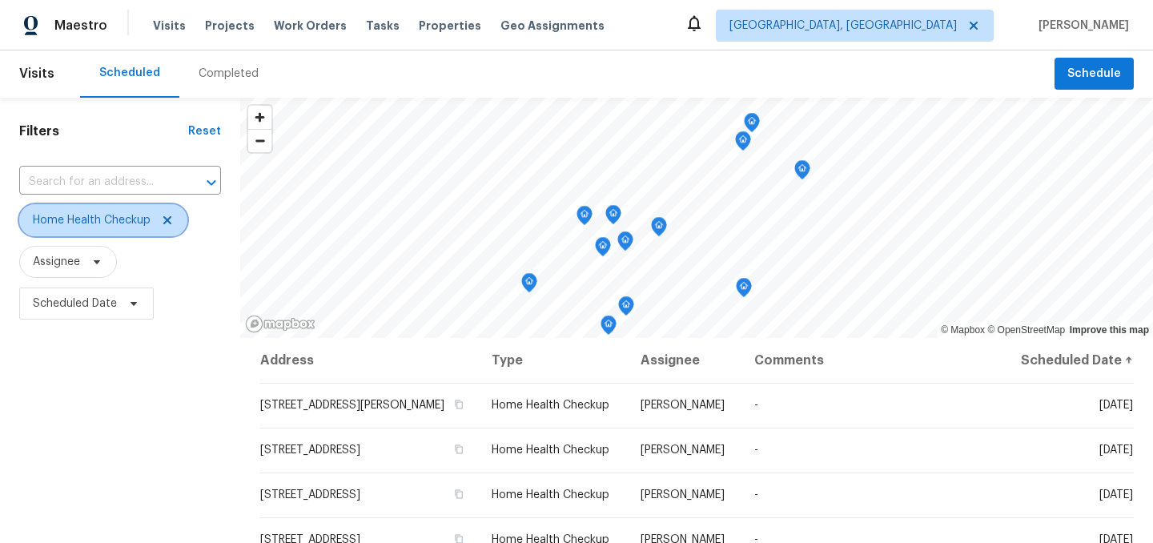
click at [172, 224] on icon at bounding box center [167, 220] width 13 height 13
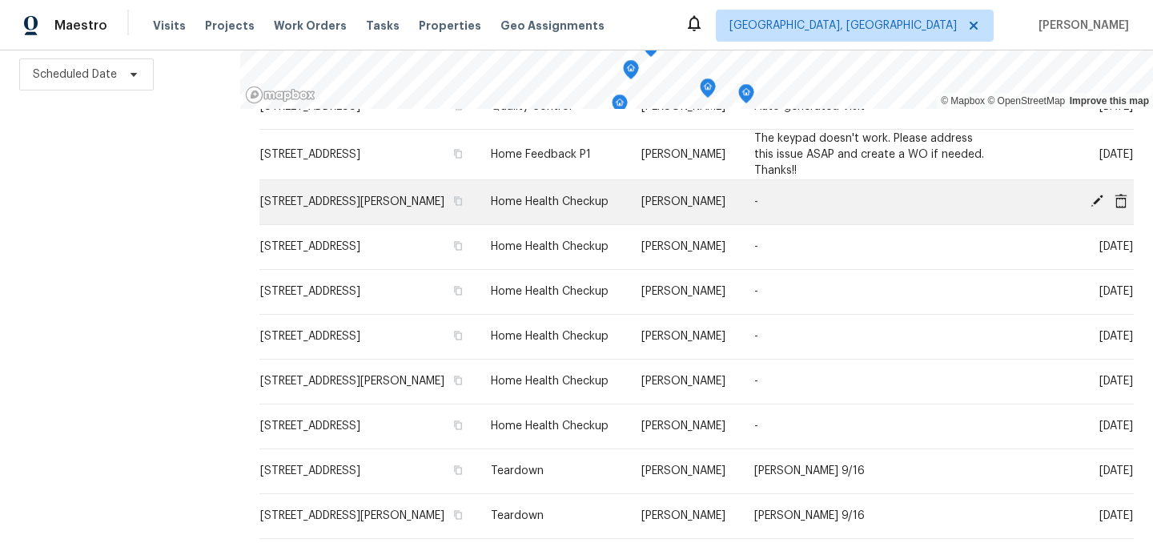
scroll to position [996, 0]
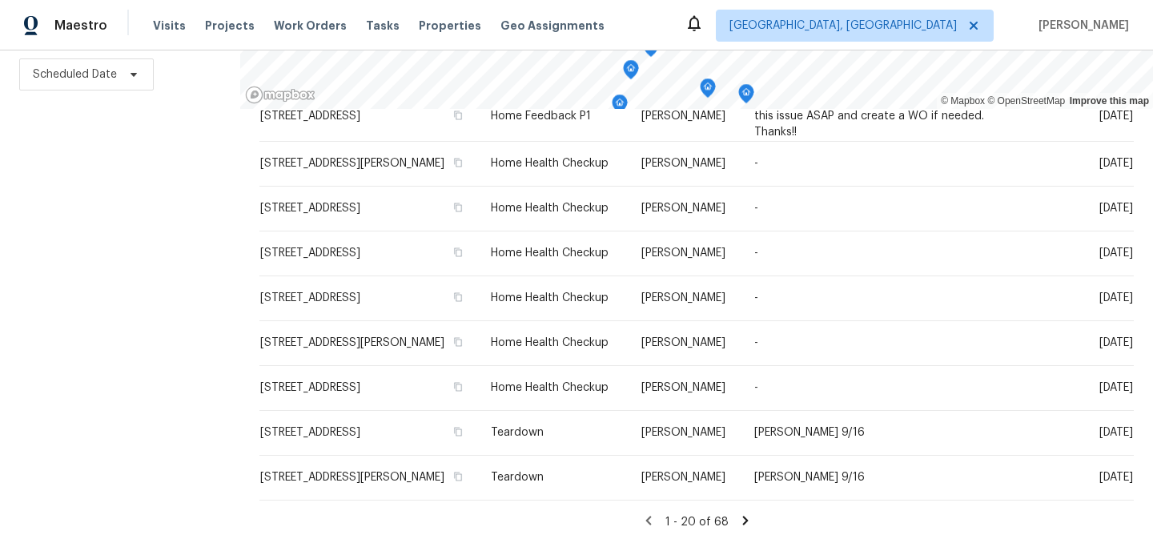
click at [730, 521] on div "1 - 20 of 68" at bounding box center [696, 521] width 874 height 17
click at [742, 519] on icon at bounding box center [745, 520] width 14 height 14
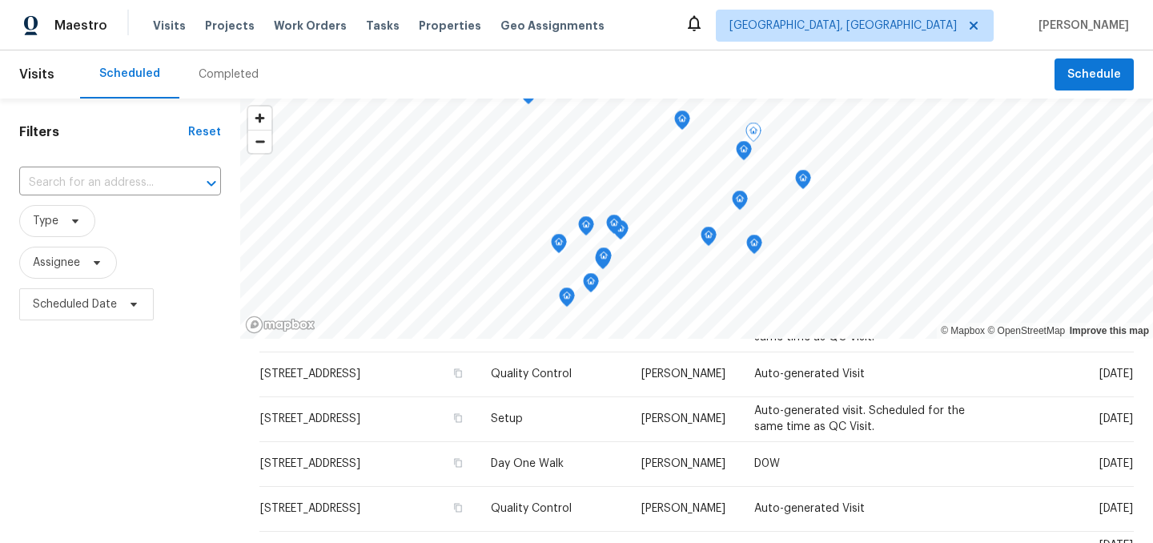
scroll to position [0, 0]
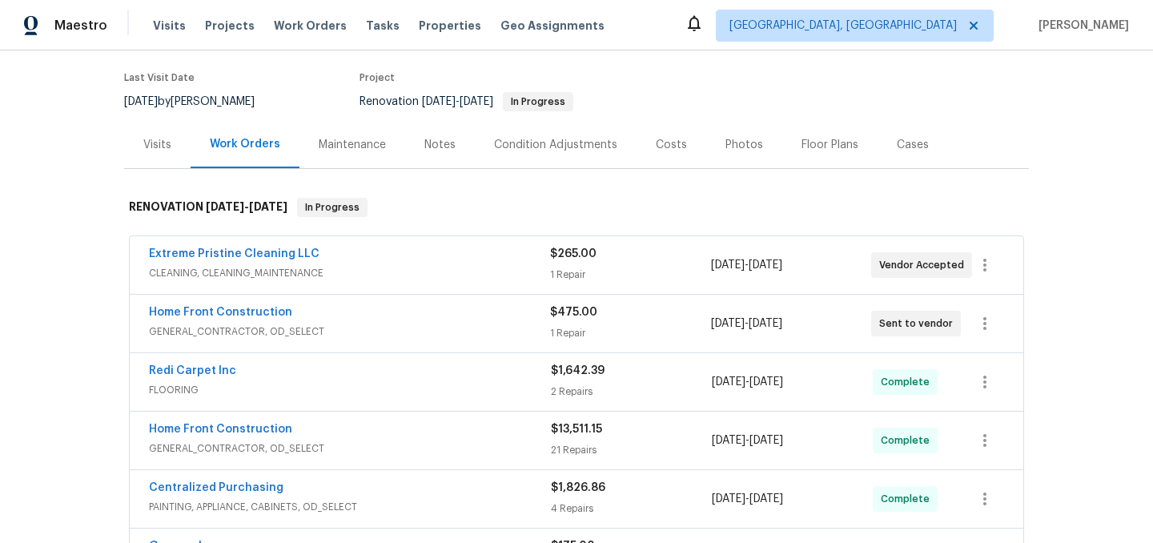
scroll to position [126, 0]
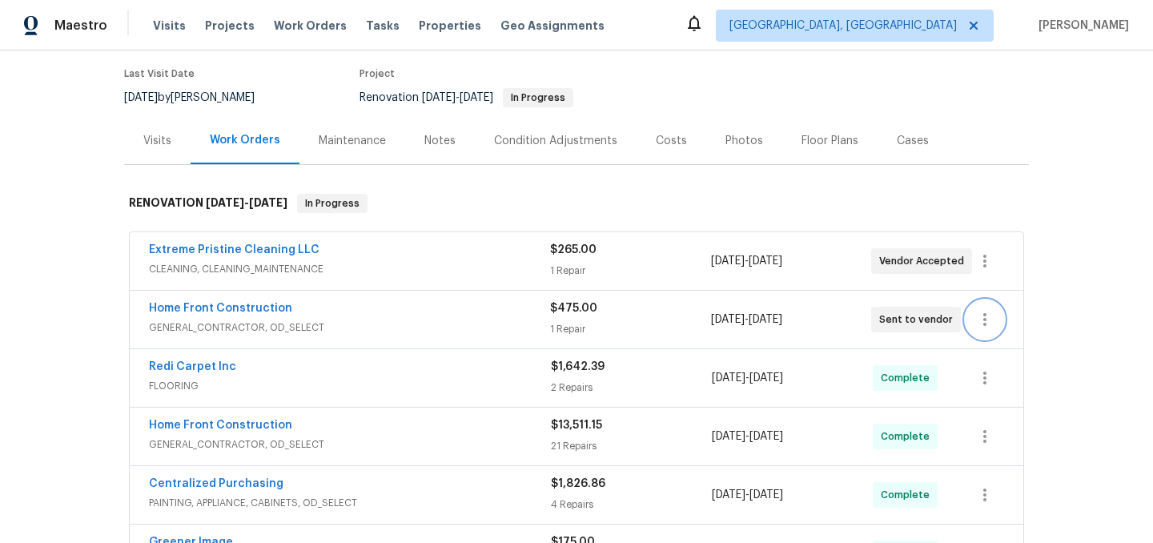
click at [990, 319] on icon "button" at bounding box center [984, 319] width 19 height 19
click at [994, 319] on li "Edit" at bounding box center [1052, 320] width 173 height 26
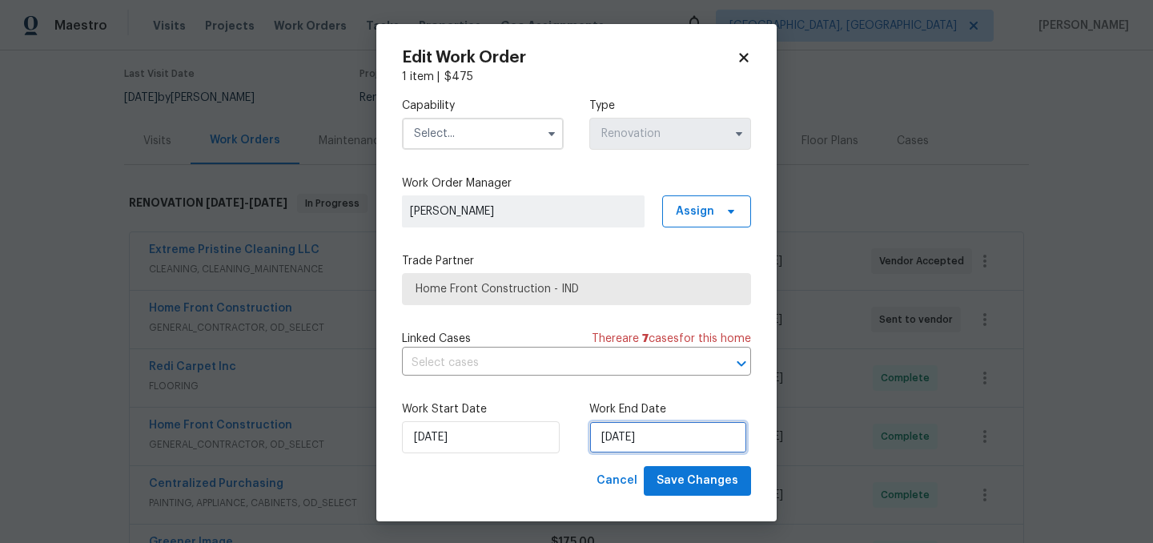
click at [688, 435] on input "9/16/2025" at bounding box center [668, 437] width 158 height 32
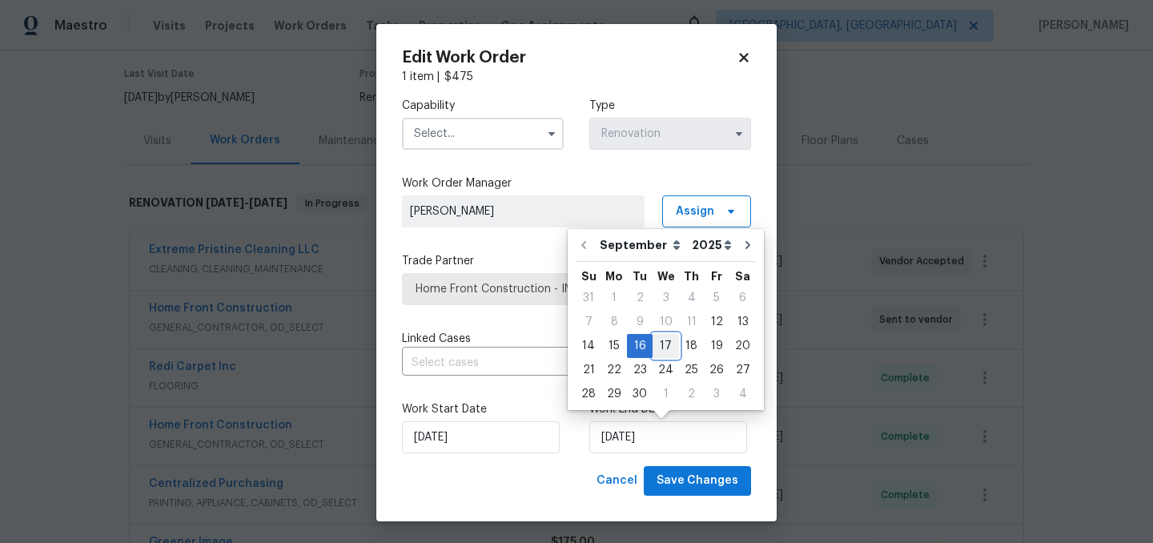
click at [665, 345] on div "17" at bounding box center [666, 346] width 26 height 22
type input "[DATE]"
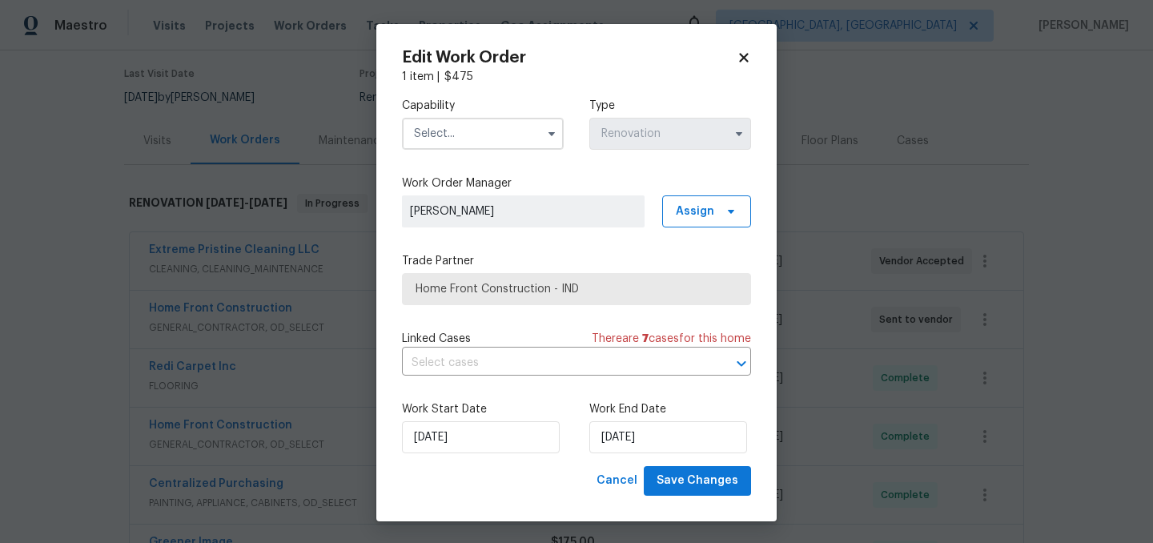
click at [472, 135] on input "text" at bounding box center [483, 134] width 162 height 32
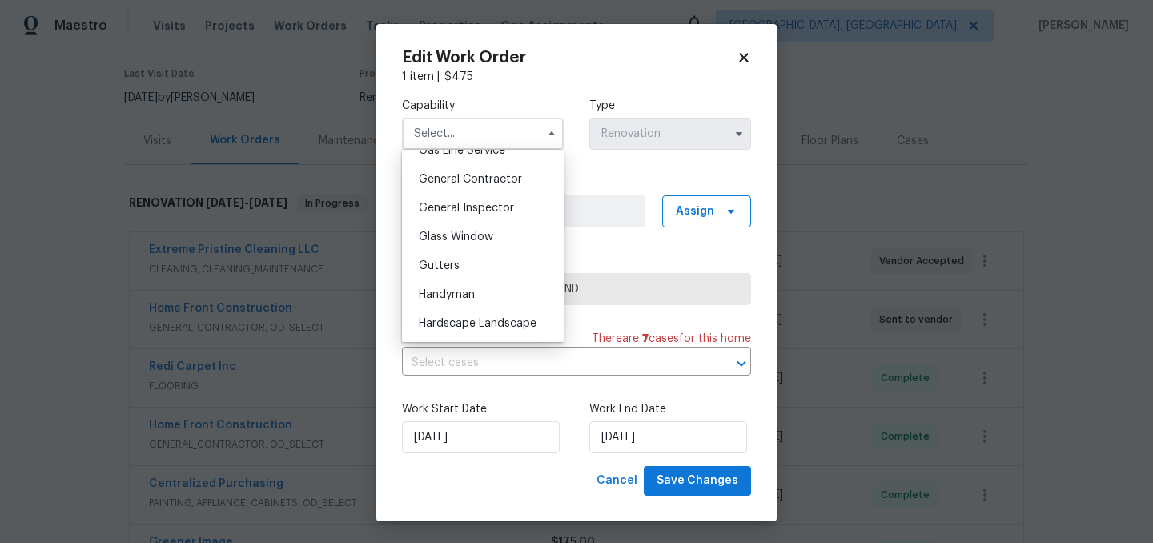
scroll to position [743, 0]
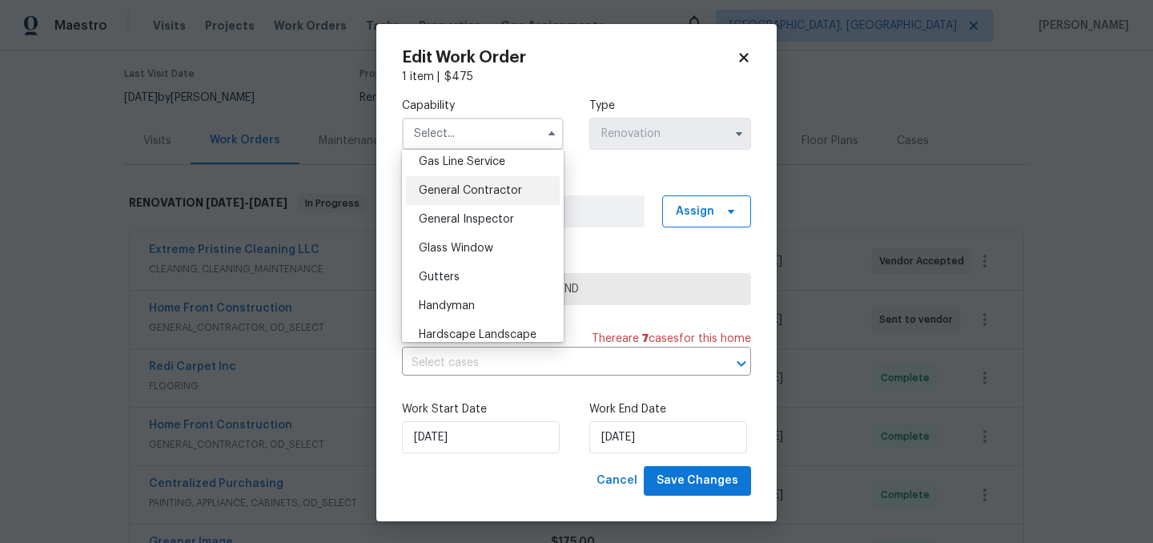
click at [470, 192] on span "General Contractor" at bounding box center [470, 190] width 103 height 11
type input "General Contractor"
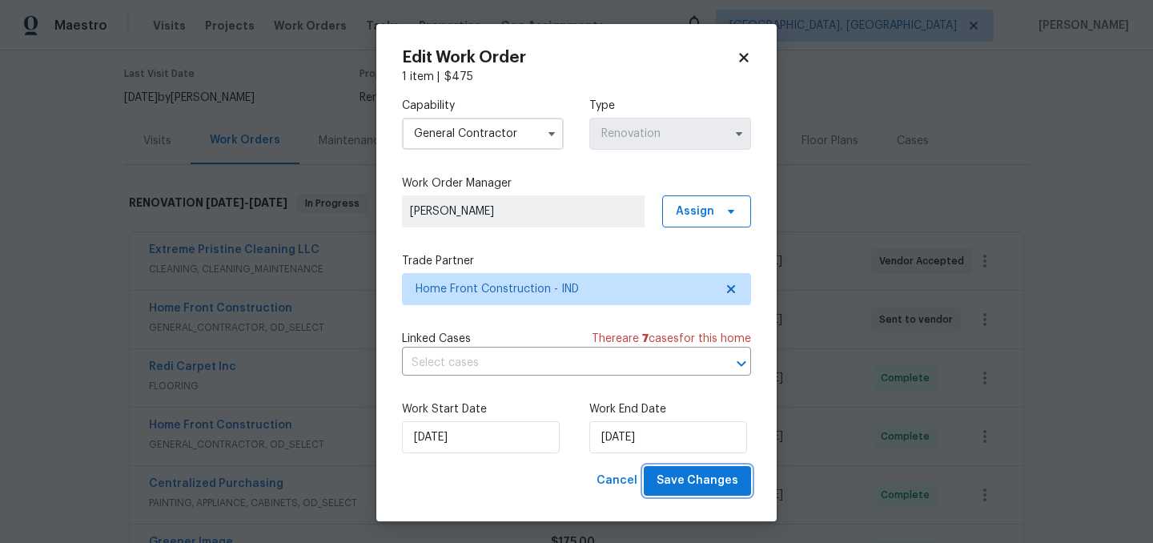
click at [699, 486] on span "Save Changes" at bounding box center [698, 481] width 82 height 20
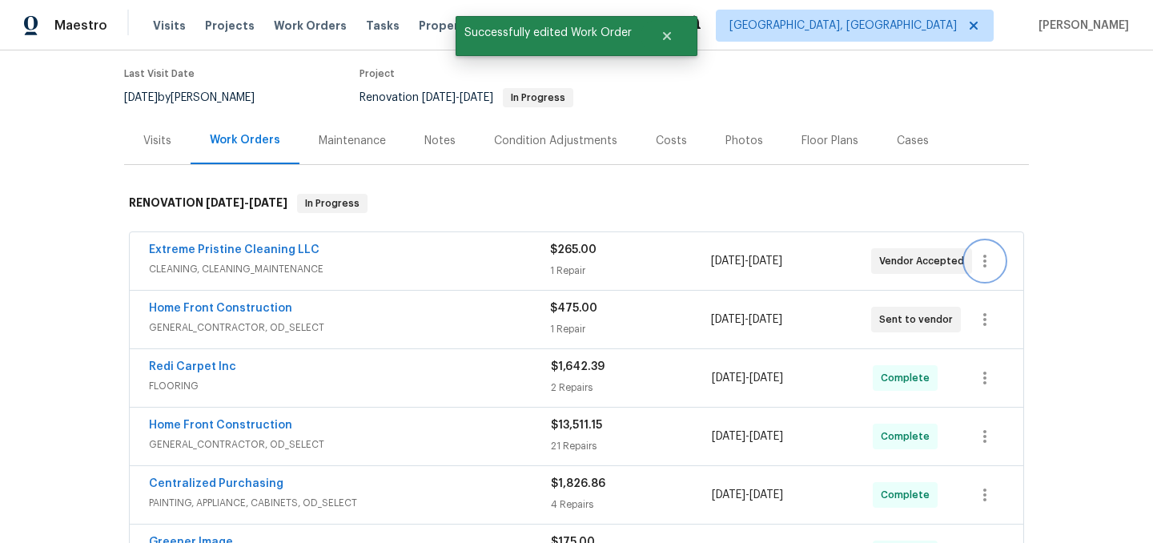
click at [987, 267] on icon "button" at bounding box center [984, 260] width 19 height 19
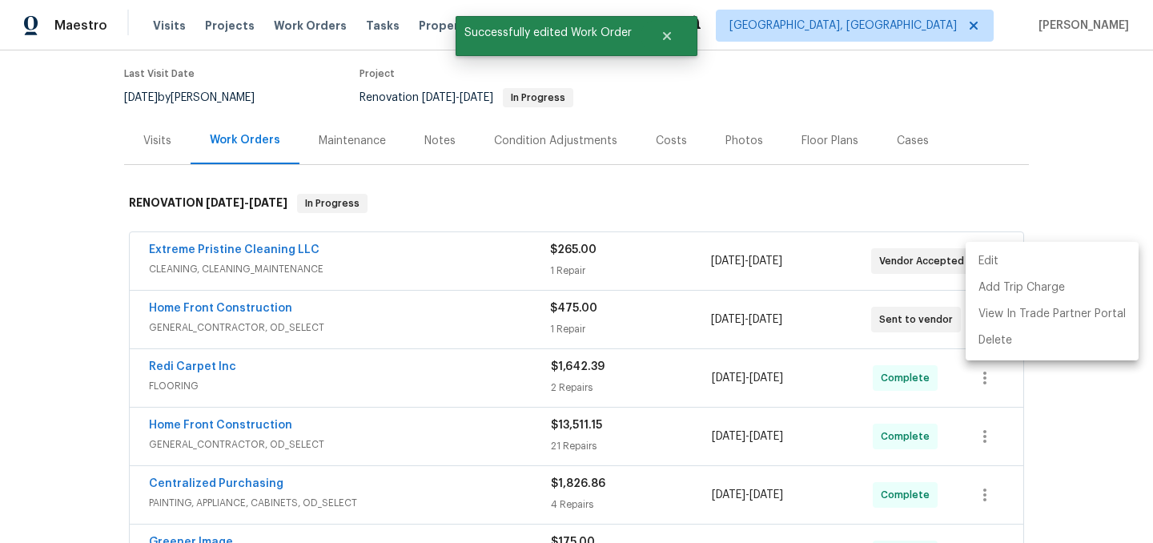
click at [986, 252] on li "Edit" at bounding box center [1052, 261] width 173 height 26
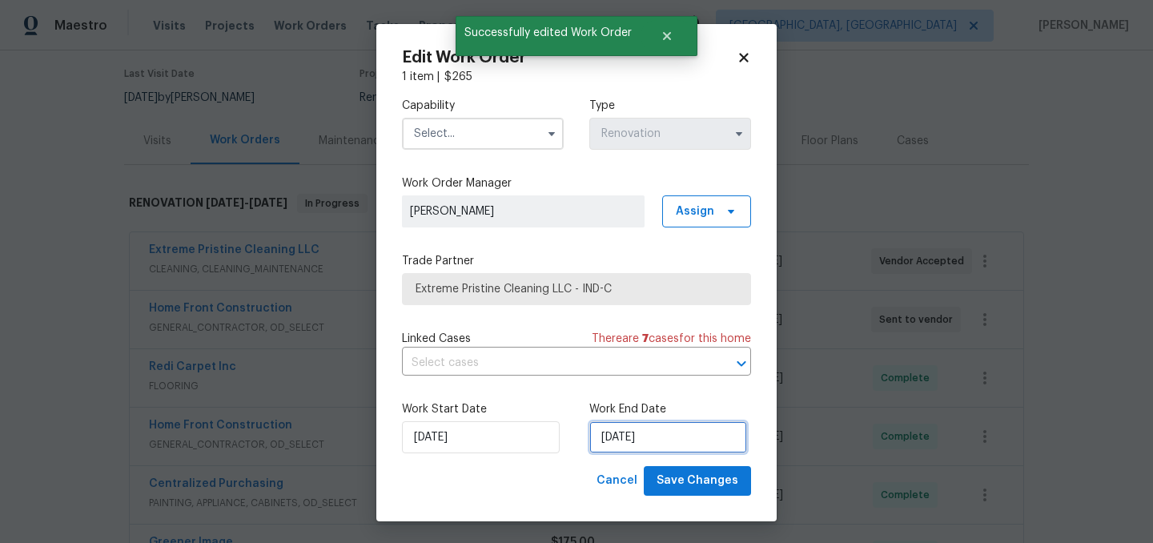
click at [665, 440] on input "9/12/2025" at bounding box center [668, 437] width 158 height 32
select select "8"
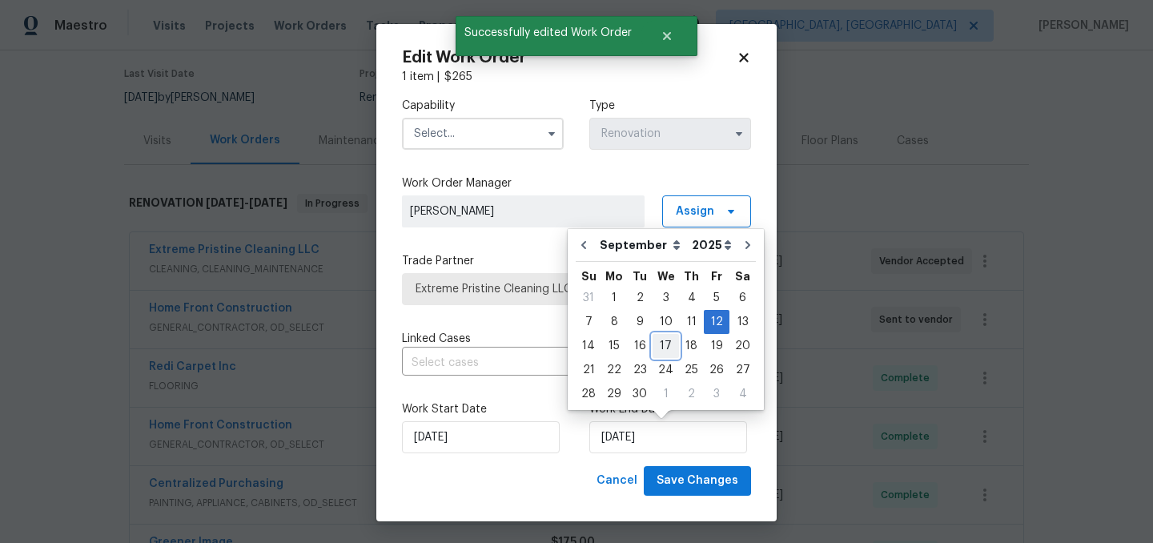
click at [660, 345] on div "17" at bounding box center [666, 346] width 26 height 22
type input "9/17/2025"
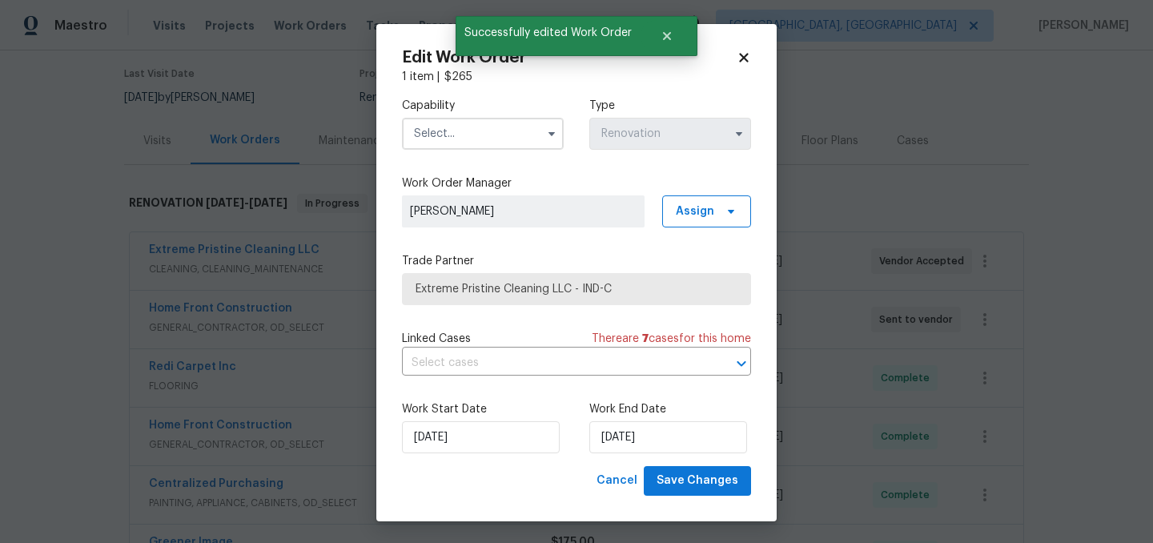
click at [453, 126] on input "text" at bounding box center [483, 134] width 162 height 32
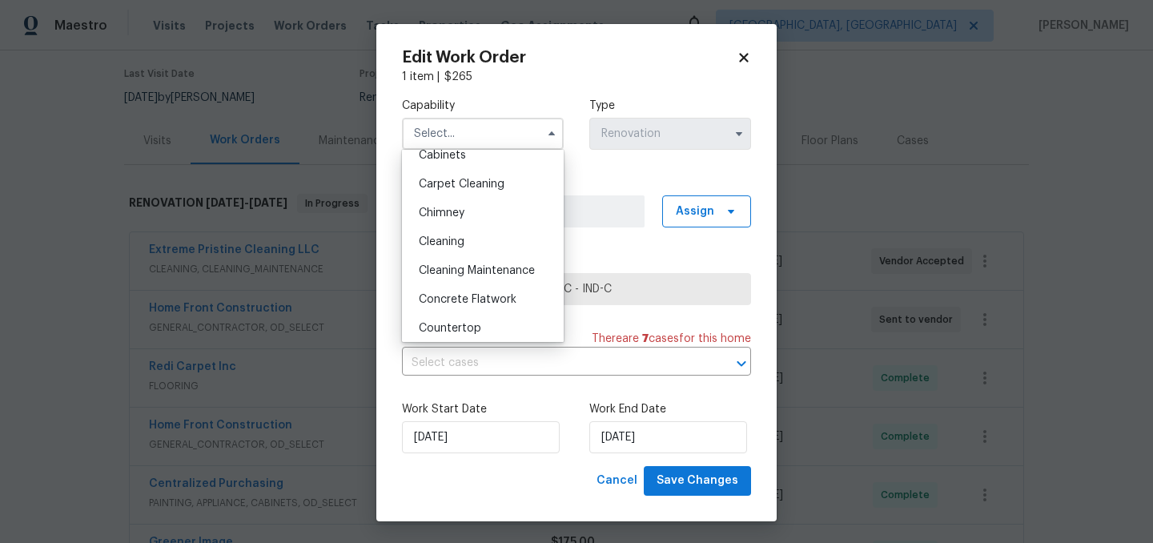
scroll to position [166, 0]
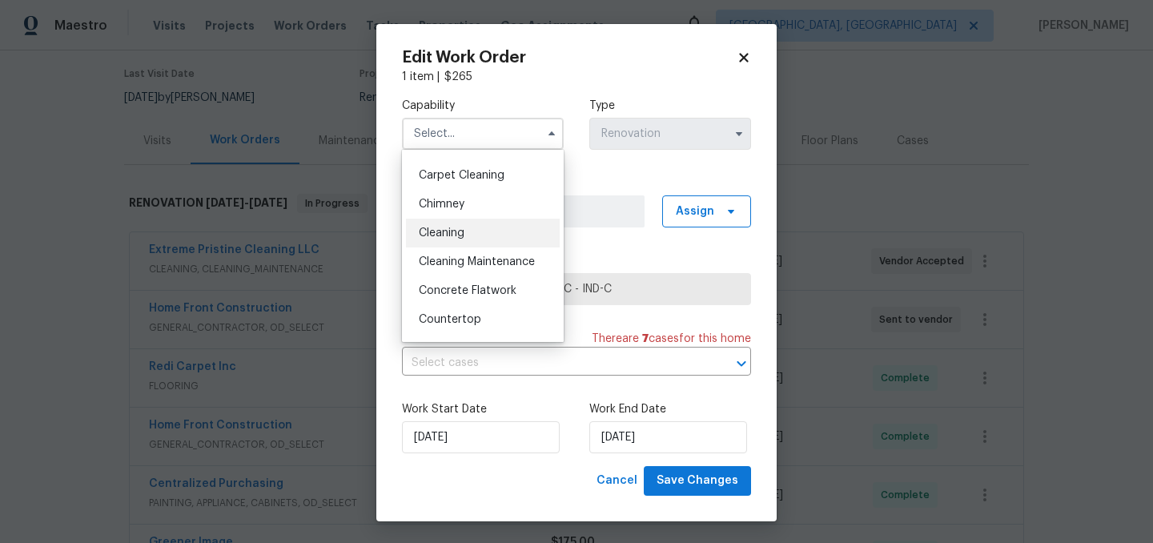
click at [454, 232] on span "Cleaning" at bounding box center [442, 232] width 46 height 11
type input "Cleaning"
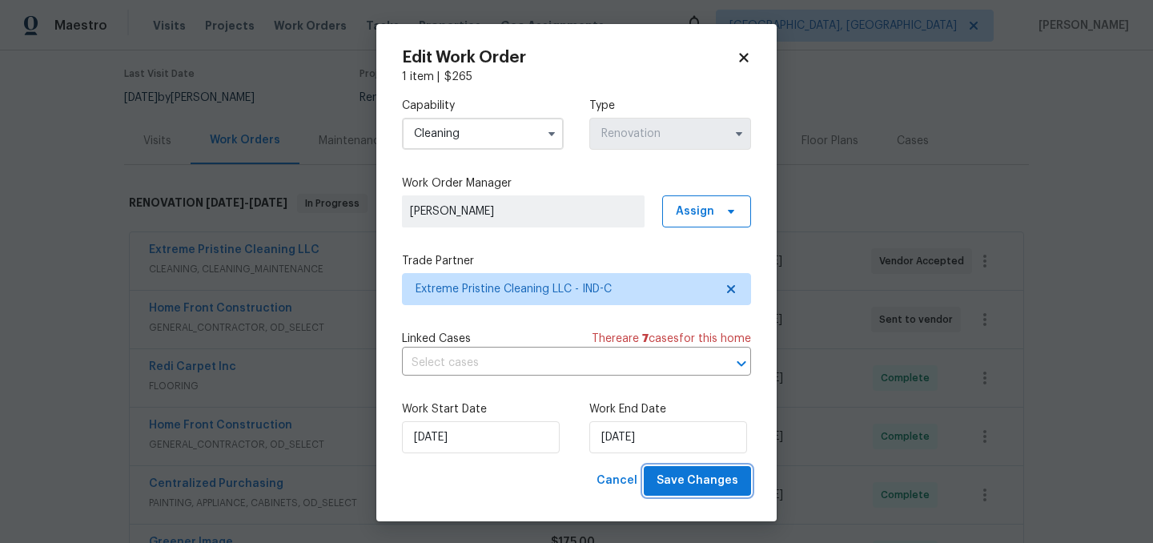
click at [690, 488] on span "Save Changes" at bounding box center [698, 481] width 82 height 20
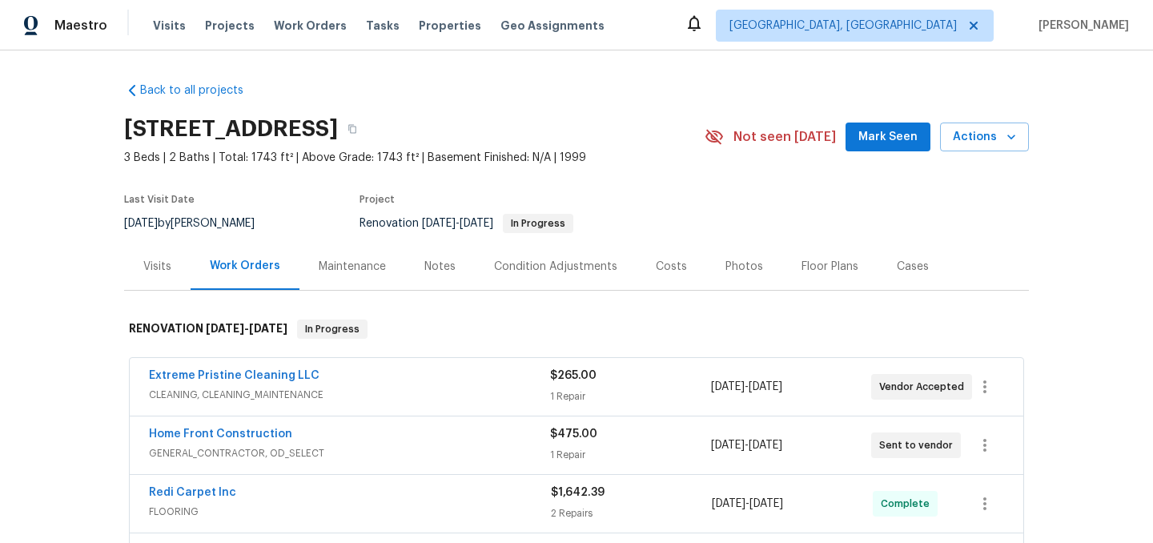
click at [659, 274] on div "Costs" at bounding box center [671, 267] width 31 height 16
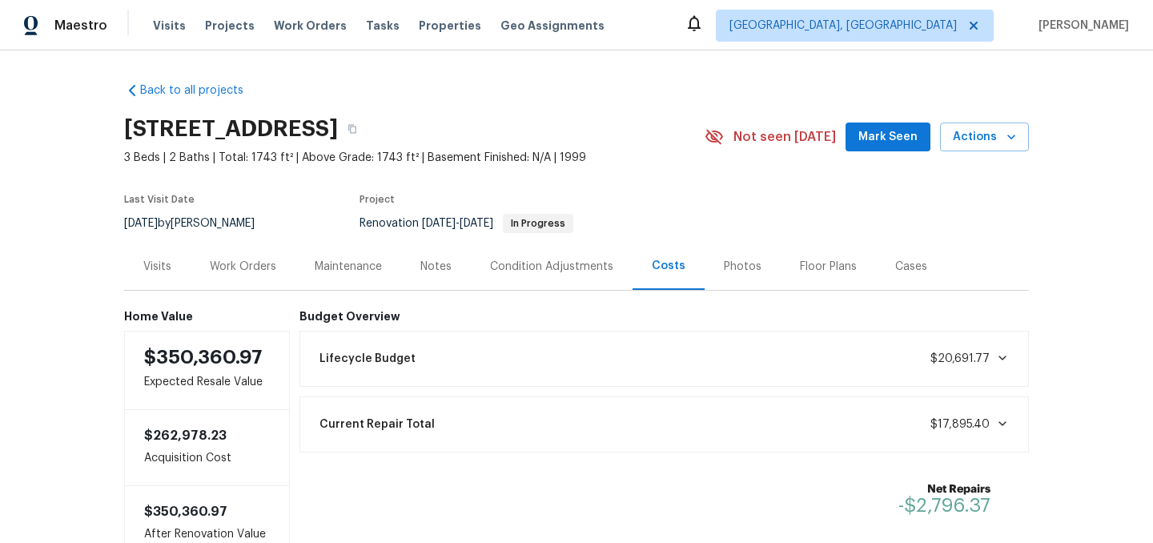
click at [237, 268] on div "Work Orders" at bounding box center [243, 267] width 66 height 16
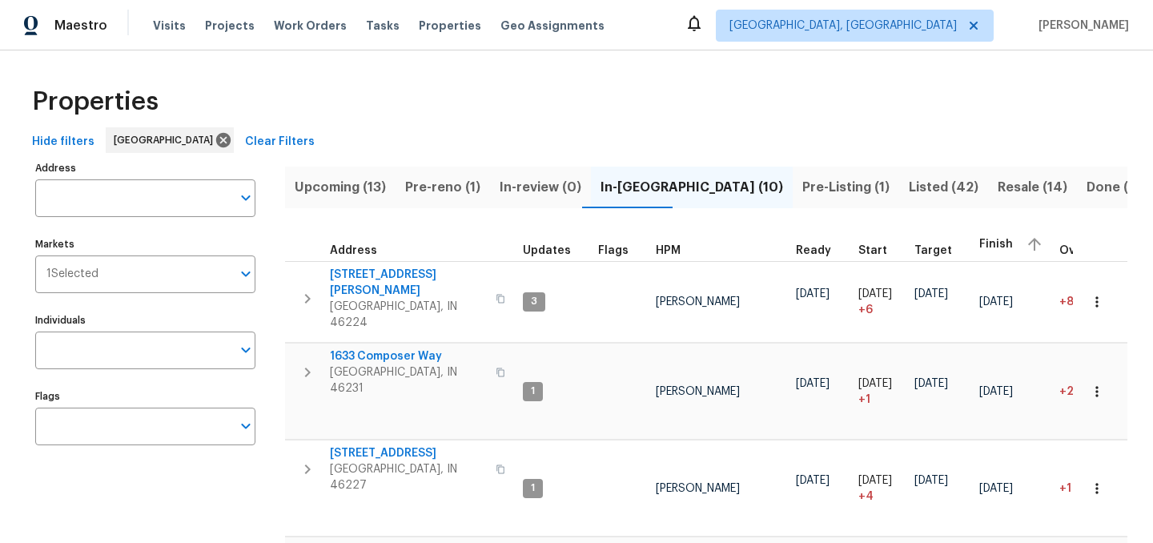
click at [342, 179] on span "Upcoming (13)" at bounding box center [340, 187] width 91 height 22
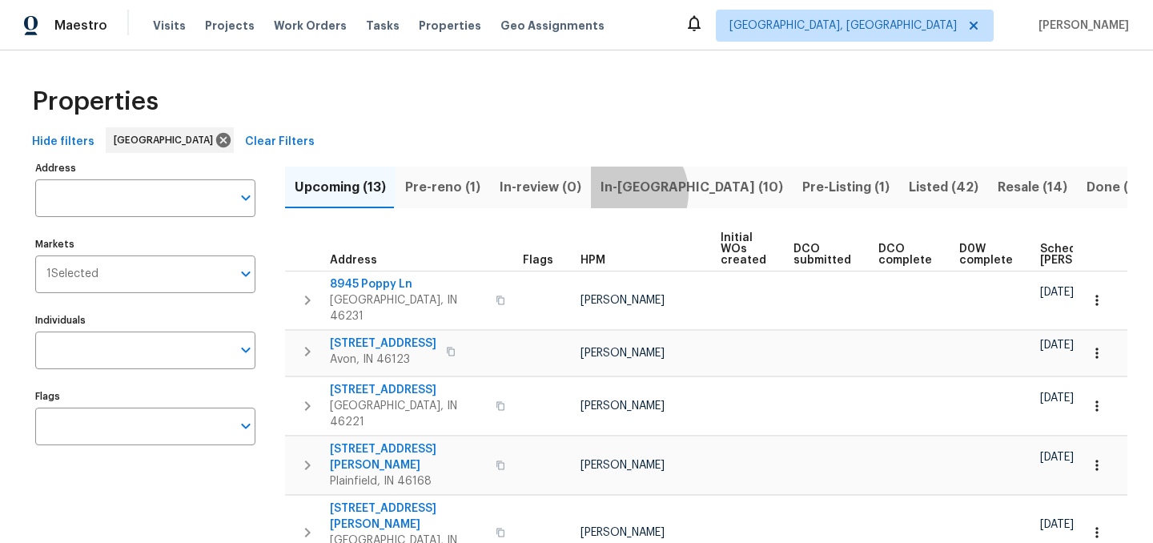
click at [620, 192] on span "In-[GEOGRAPHIC_DATA] (10)" at bounding box center [691, 187] width 183 height 22
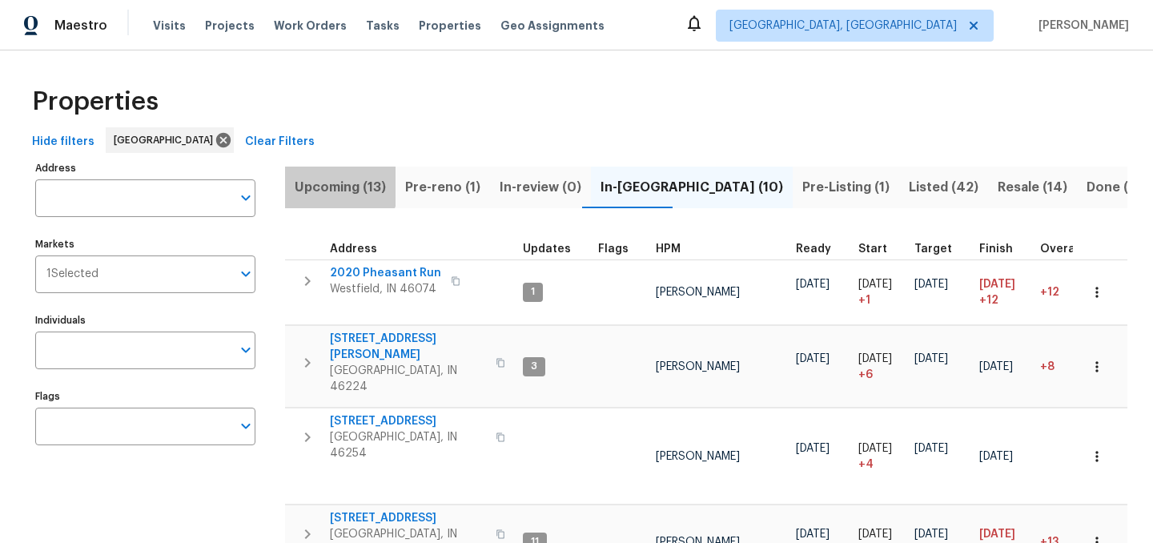
click at [319, 180] on span "Upcoming (13)" at bounding box center [340, 187] width 91 height 22
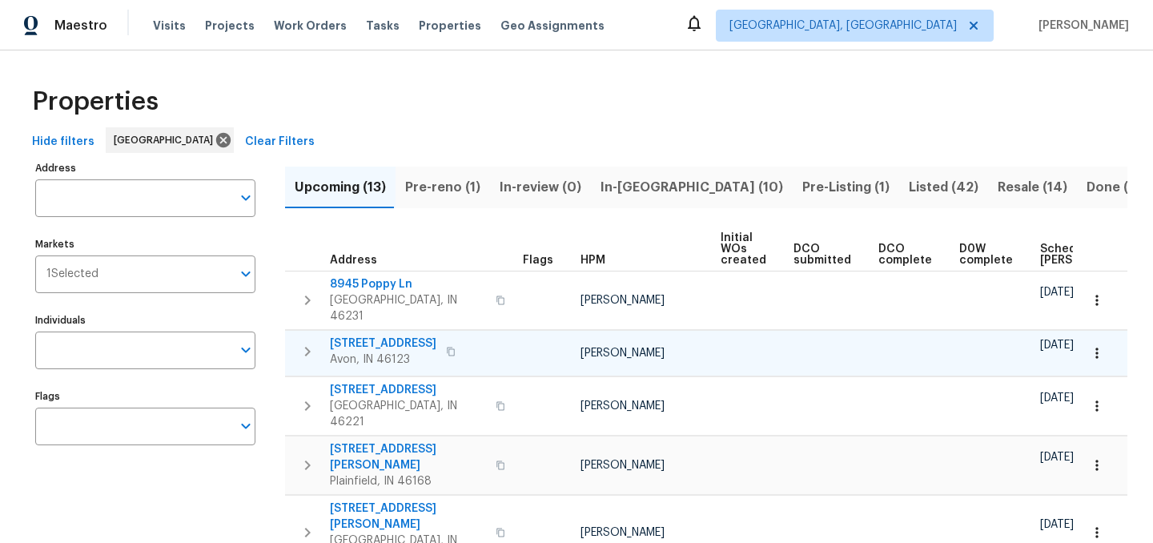
scroll to position [0, 176]
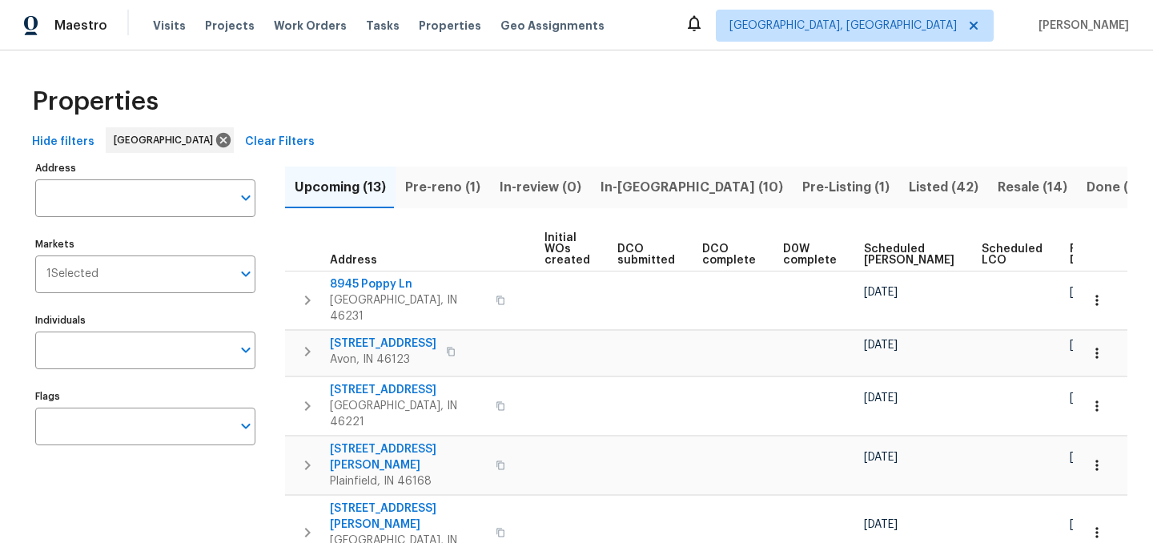
click at [1070, 250] on span "Ready Date" at bounding box center [1087, 254] width 35 height 22
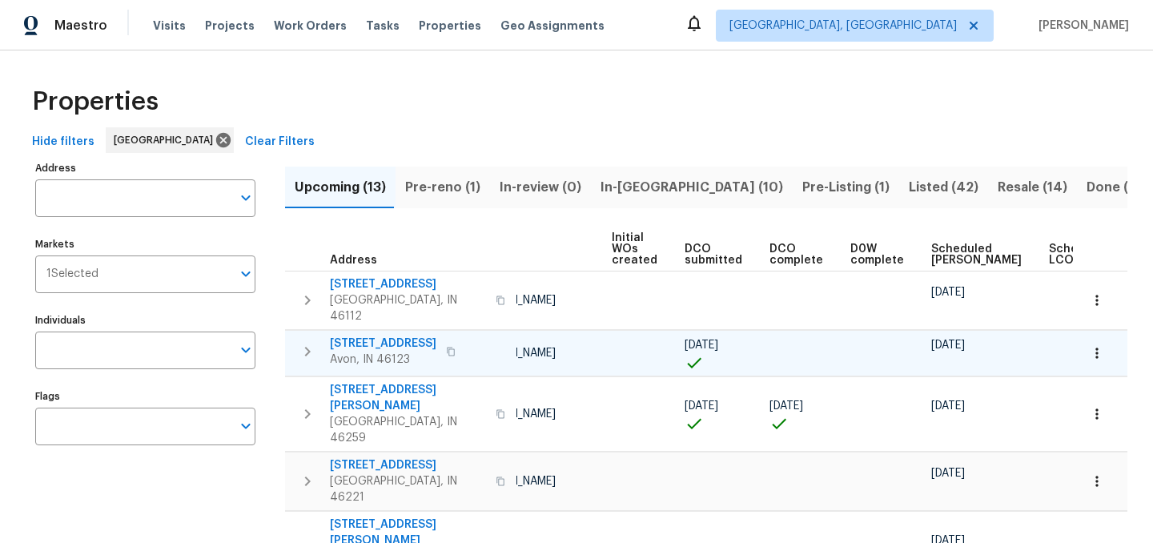
scroll to position [0, 195]
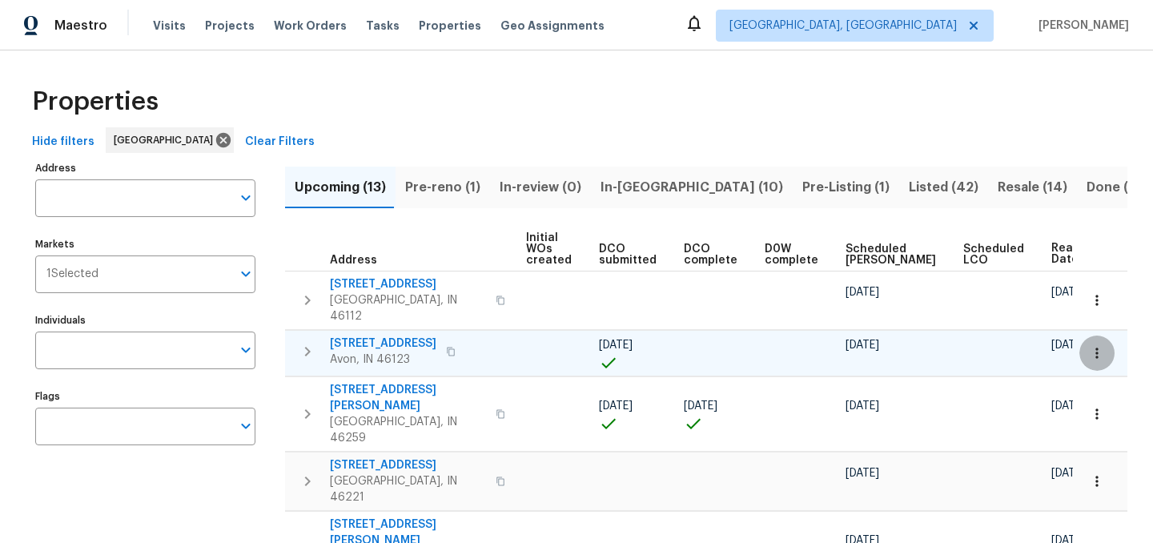
click at [1096, 347] on icon "button" at bounding box center [1096, 352] width 2 height 10
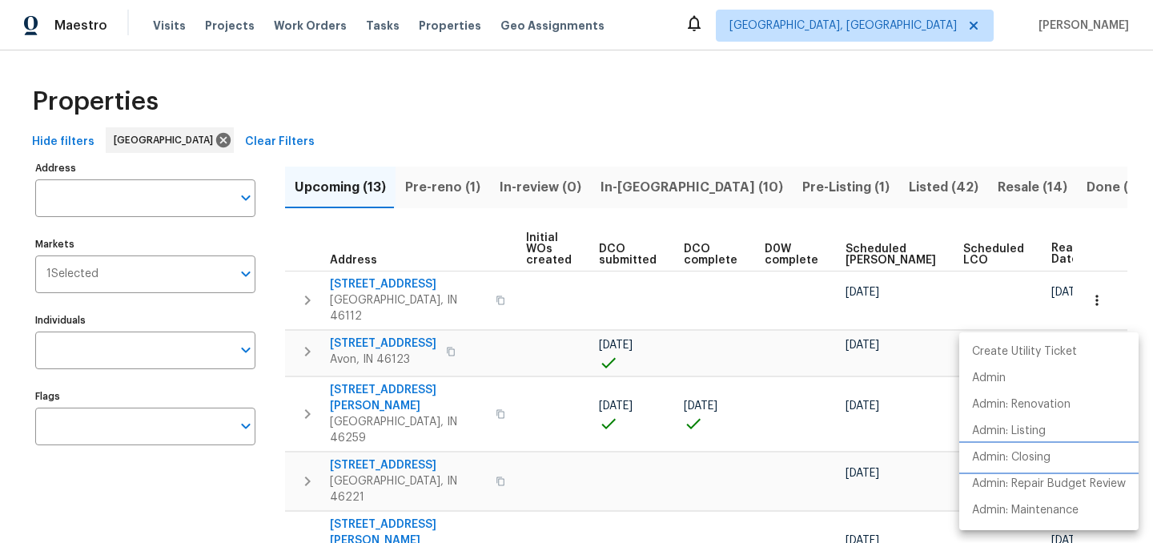
click at [1026, 457] on p "Admin: Closing" at bounding box center [1011, 457] width 78 height 17
click at [759, 101] on div at bounding box center [576, 271] width 1153 height 543
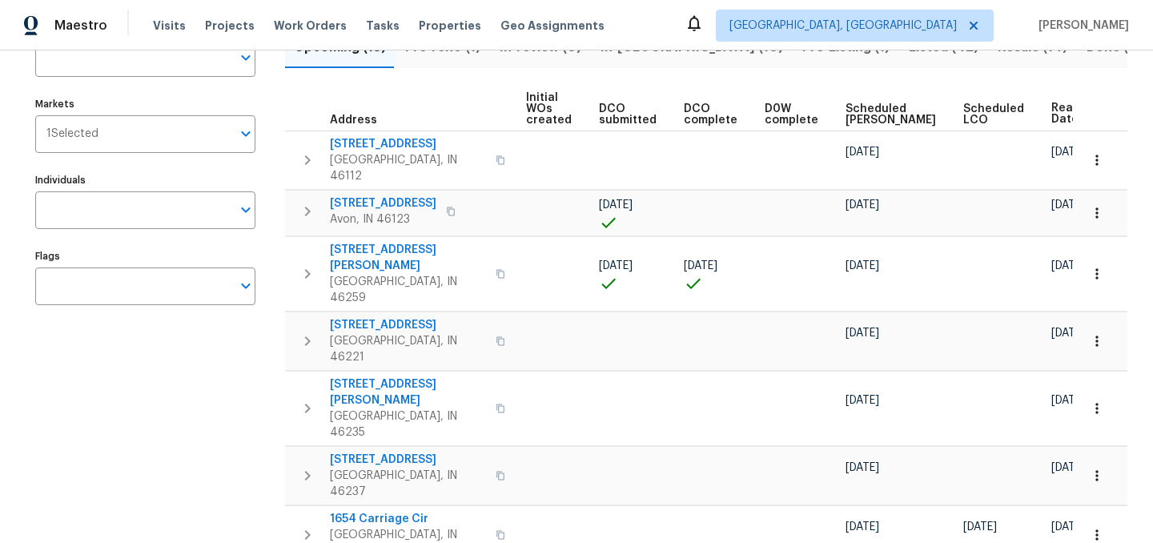
scroll to position [126, 0]
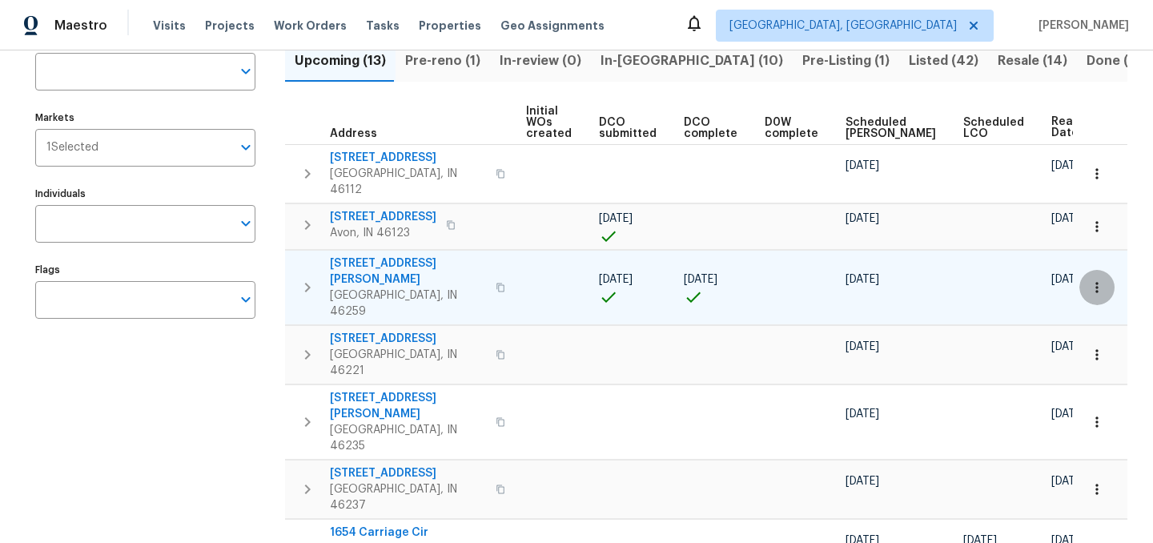
click at [1104, 279] on icon "button" at bounding box center [1097, 287] width 16 height 16
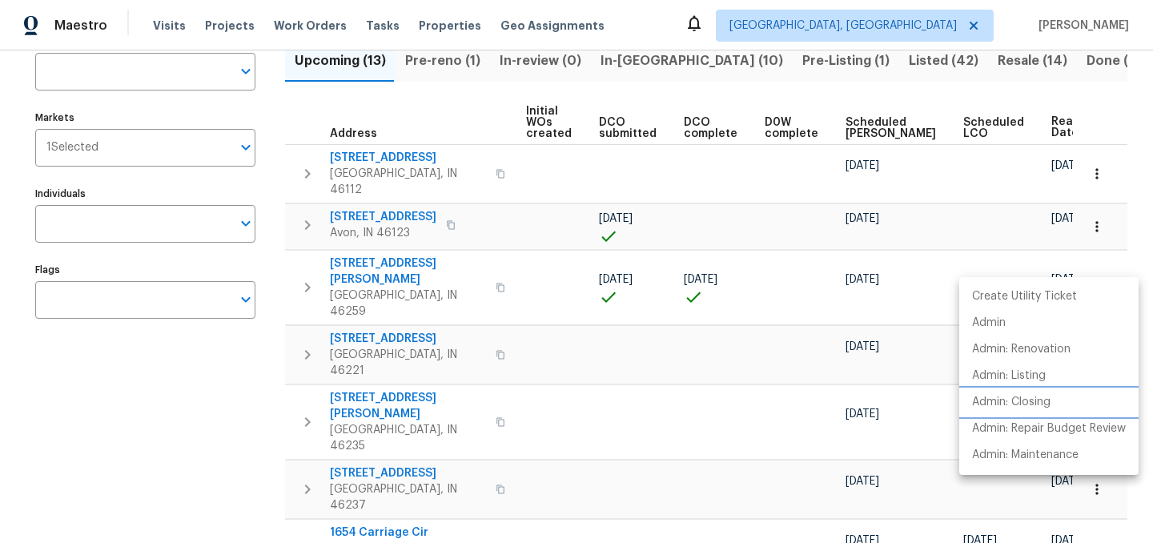
click at [1041, 403] on p "Admin: Closing" at bounding box center [1011, 402] width 78 height 17
click at [1093, 263] on div at bounding box center [576, 271] width 1153 height 543
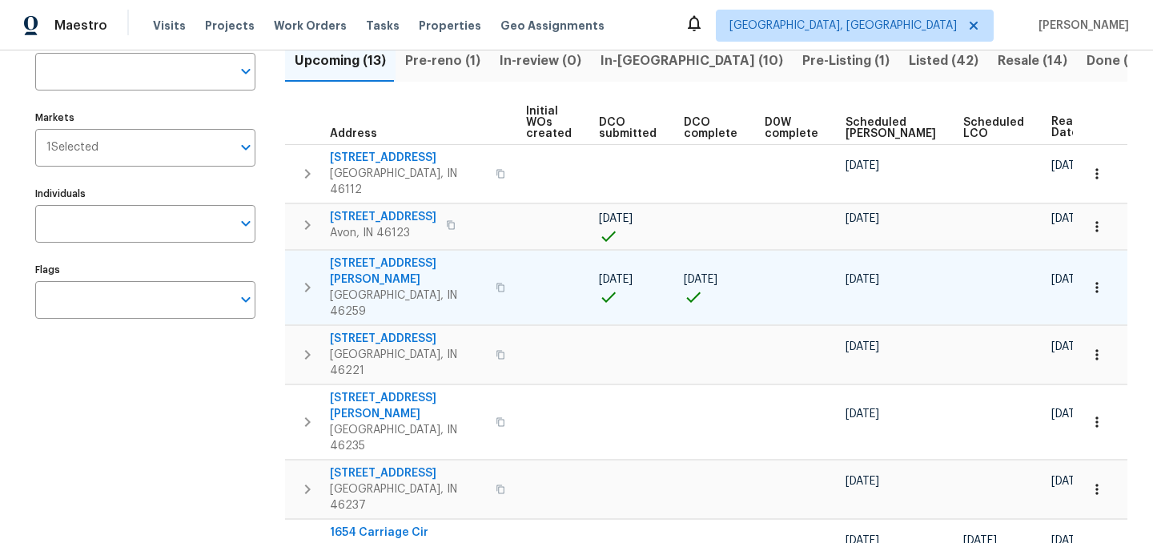
click at [395, 255] on span "7418 Woodington Pl" at bounding box center [408, 271] width 156 height 32
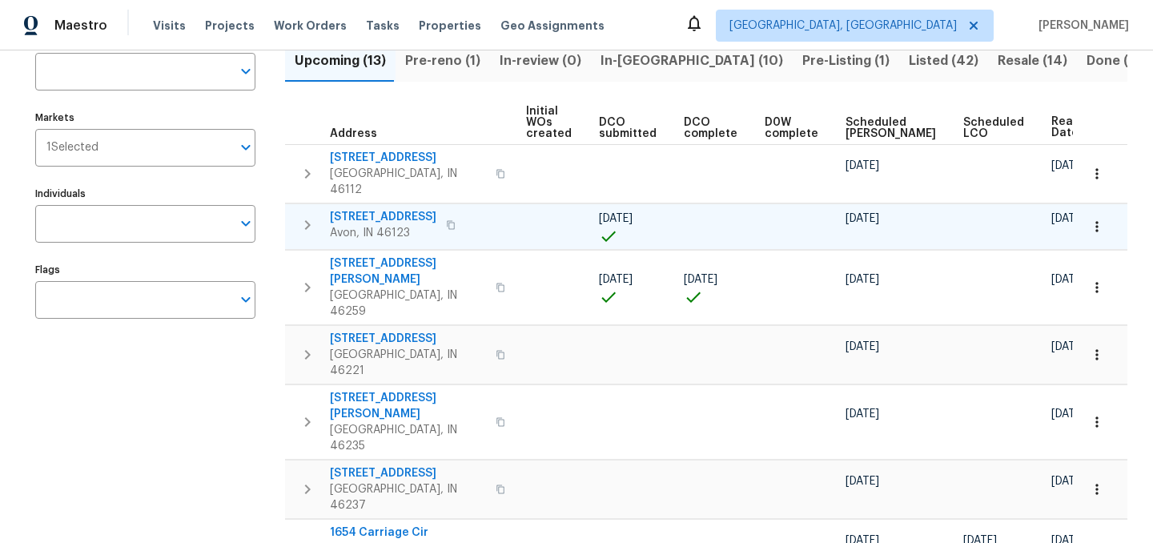
click at [378, 209] on span "8358 Balmoral Ln" at bounding box center [383, 217] width 106 height 16
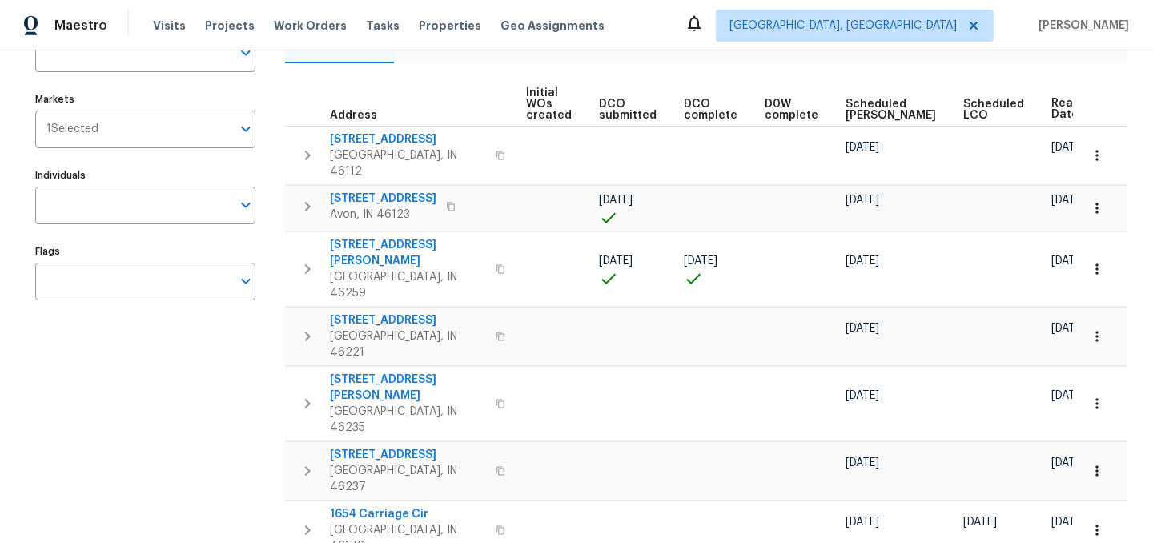
scroll to position [0, 0]
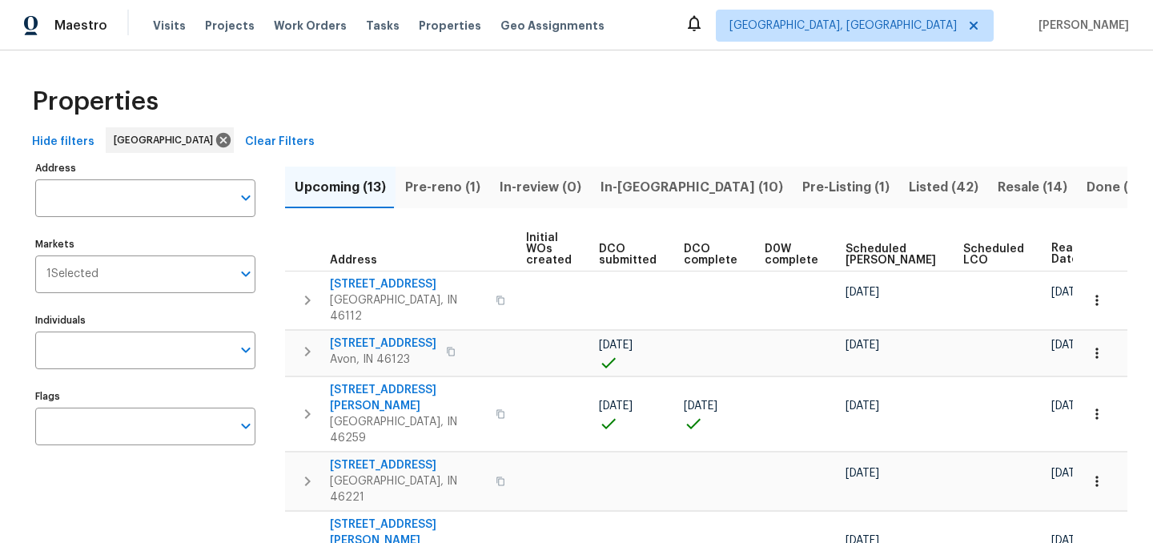
click at [628, 182] on span "In-reno (10)" at bounding box center [691, 187] width 183 height 22
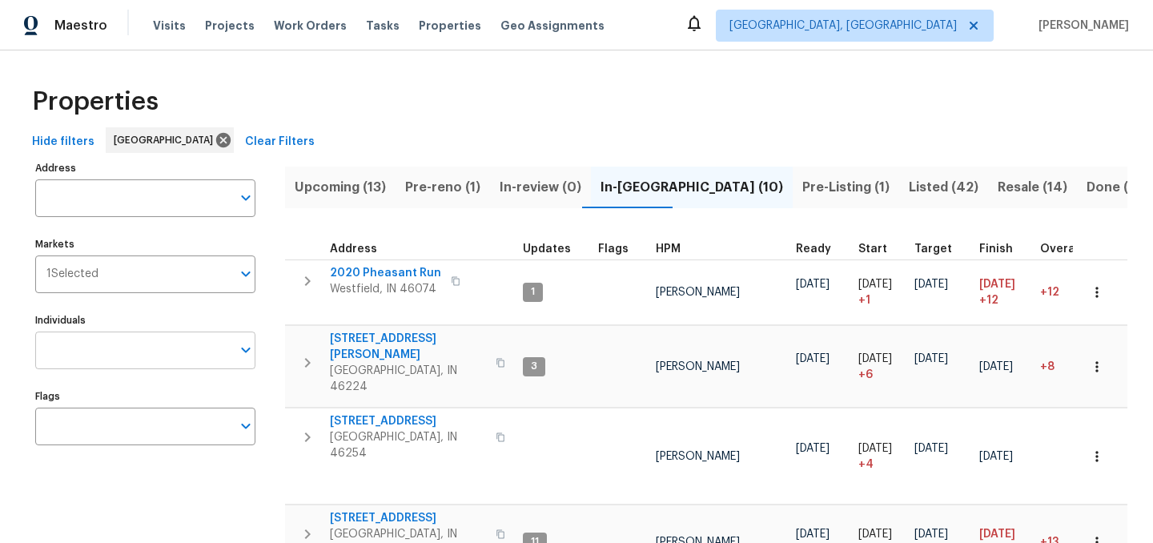
click at [159, 356] on input "Individuals" at bounding box center [133, 350] width 196 height 38
type input "isaul"
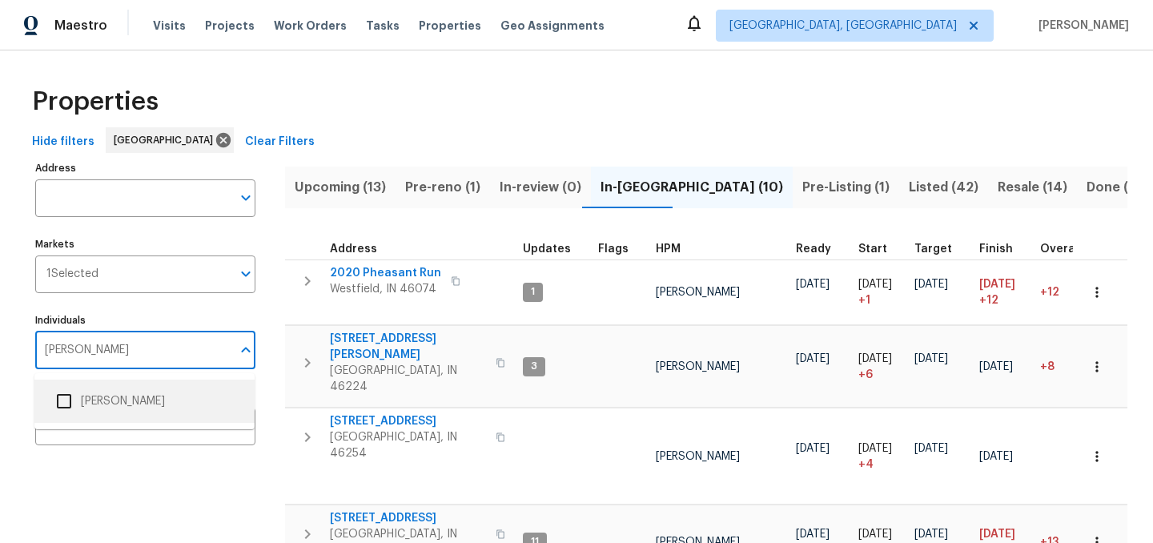
click at [71, 399] on input "checkbox" at bounding box center [64, 401] width 34 height 34
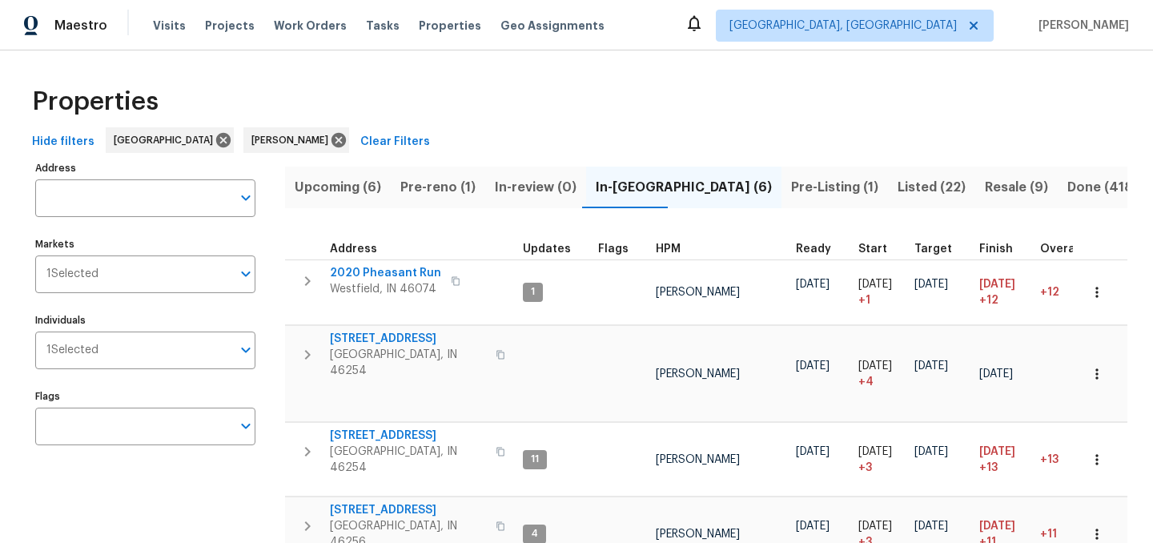
click at [897, 183] on span "Listed (22)" at bounding box center [931, 187] width 68 height 22
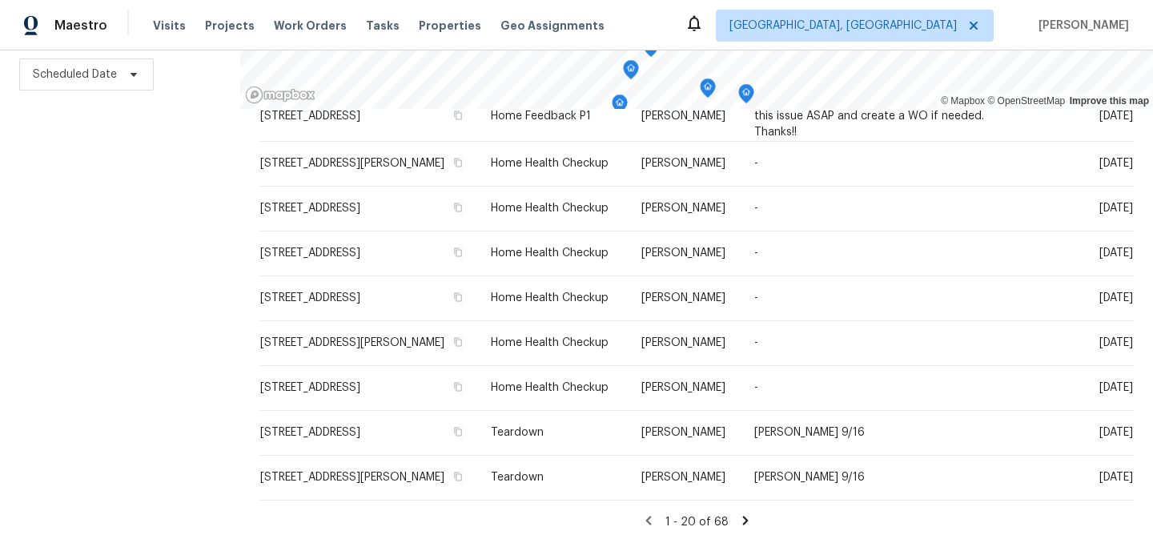
scroll to position [996, 0]
click at [738, 519] on icon at bounding box center [745, 520] width 14 height 14
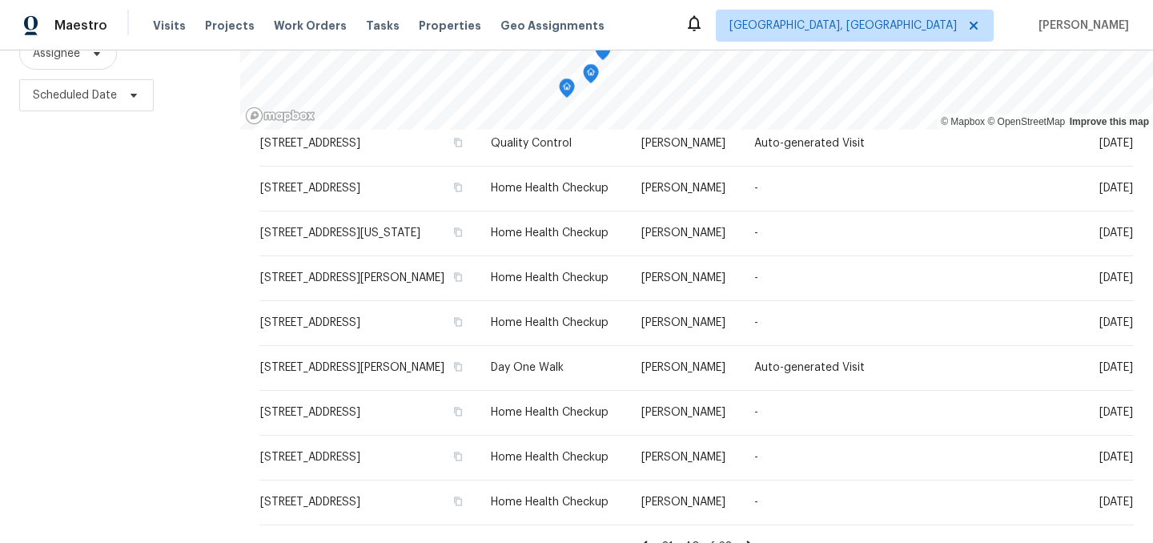
scroll to position [230, 0]
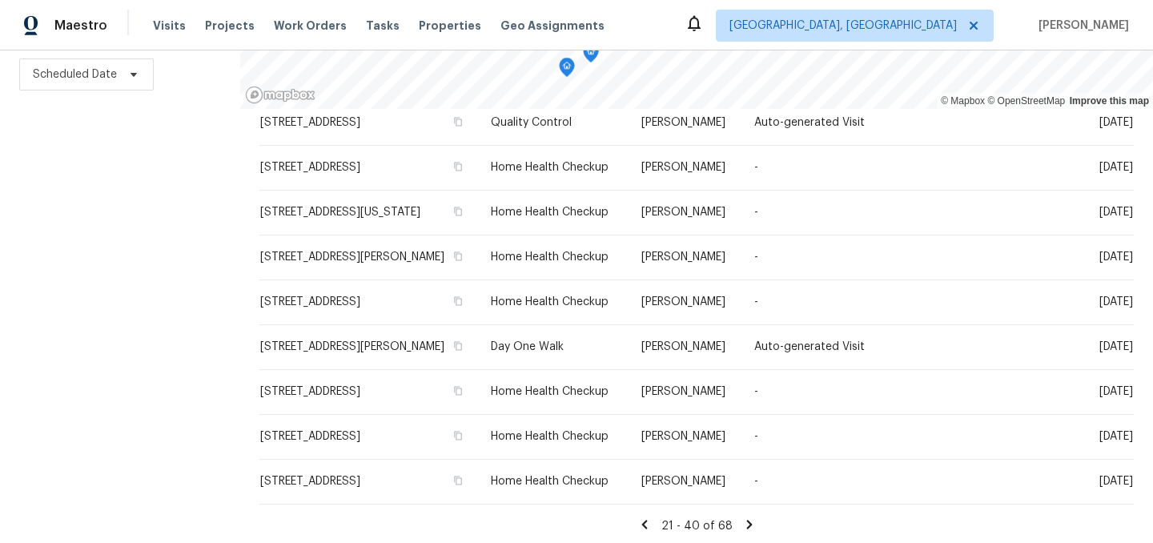
click at [742, 519] on icon at bounding box center [749, 524] width 14 height 14
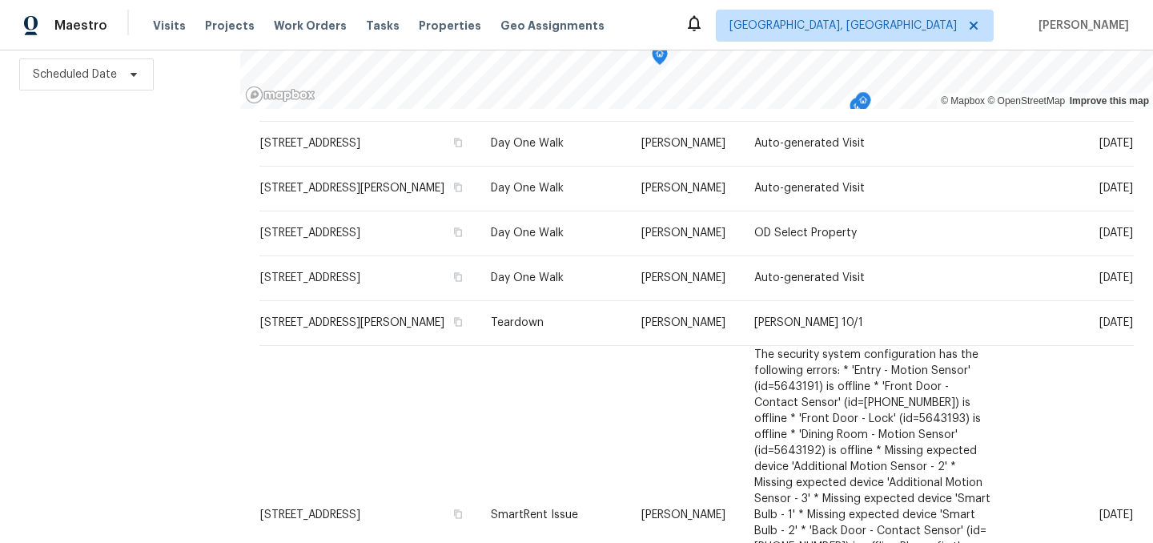
scroll to position [974, 0]
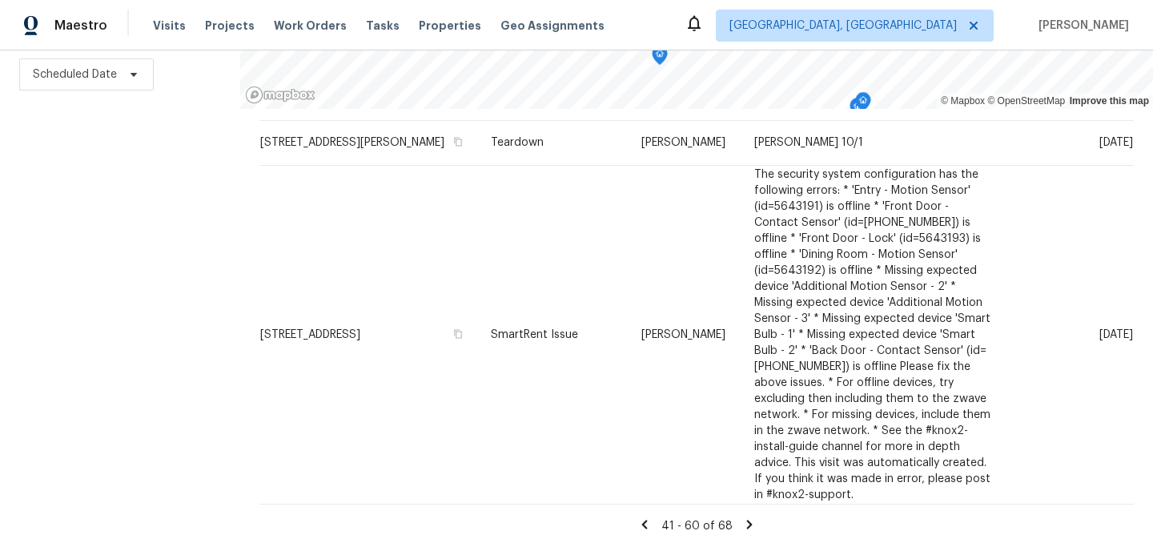
click at [644, 520] on icon at bounding box center [644, 524] width 6 height 9
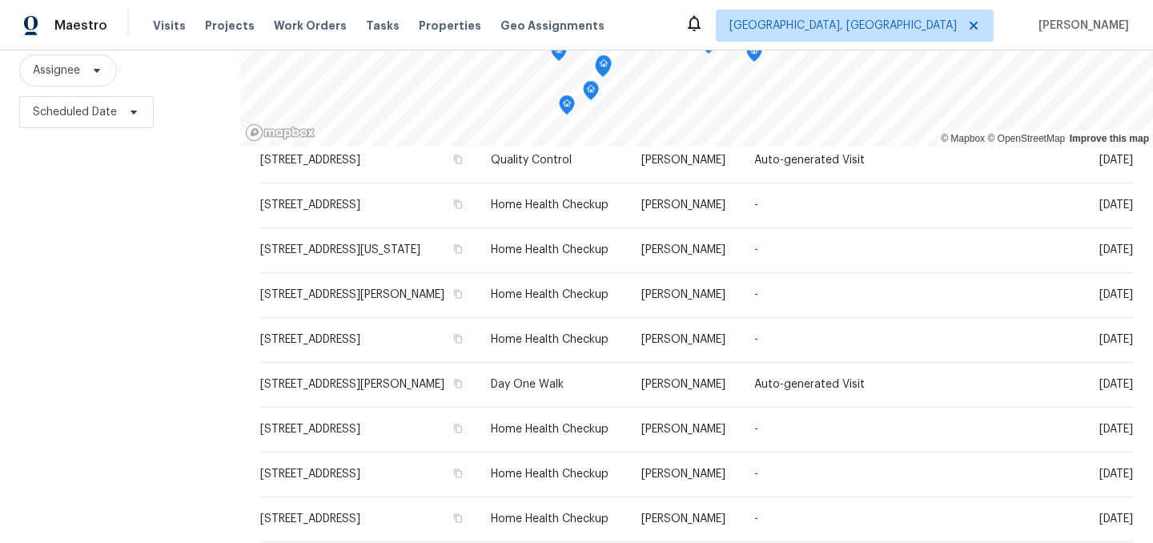
scroll to position [230, 0]
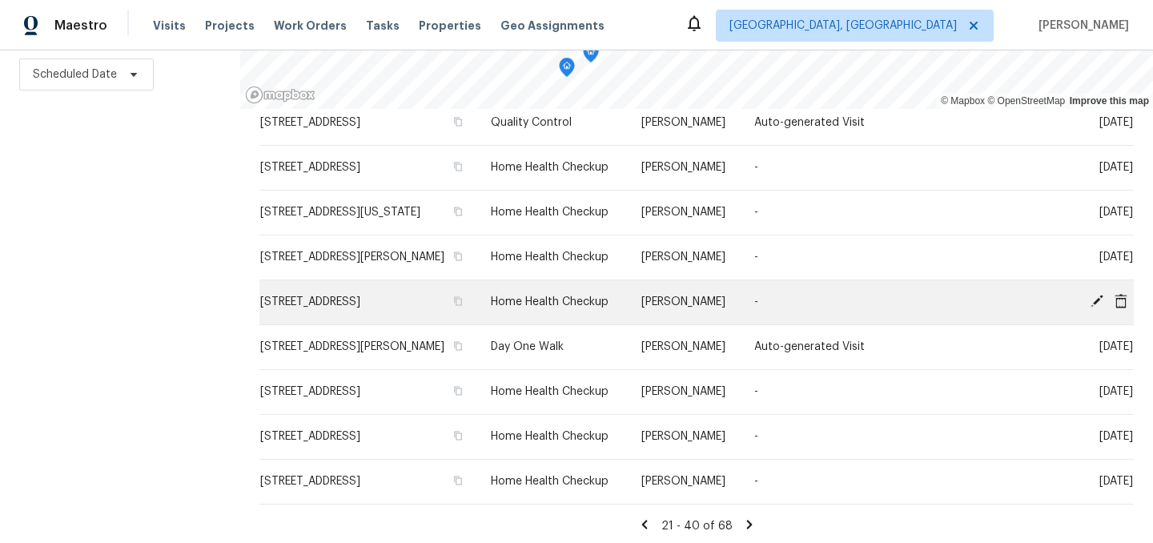
click at [1094, 299] on icon at bounding box center [1096, 301] width 13 height 13
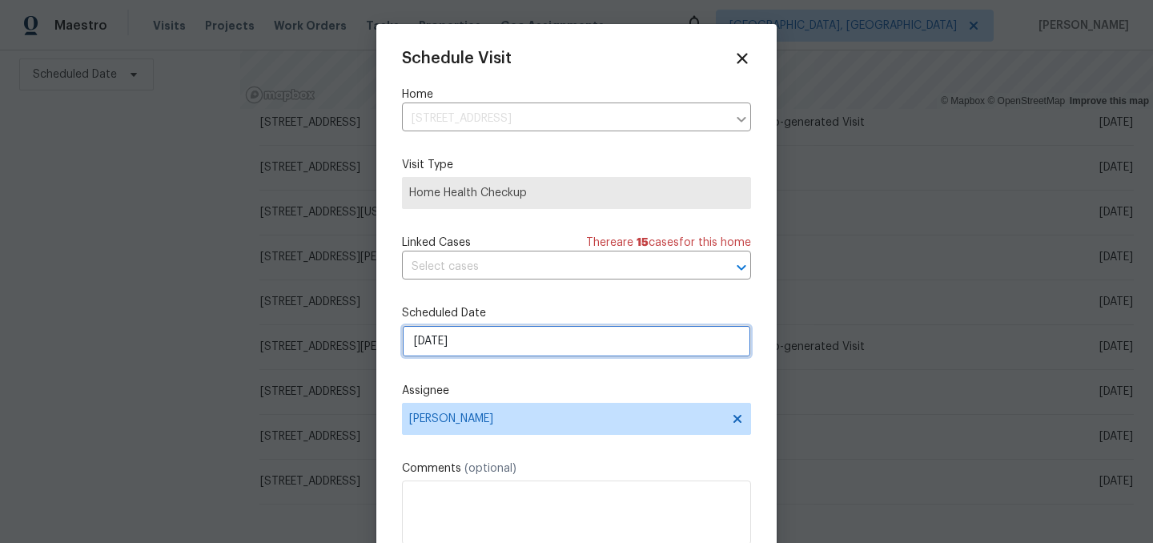
click at [492, 341] on input "[DATE]" at bounding box center [576, 341] width 349 height 32
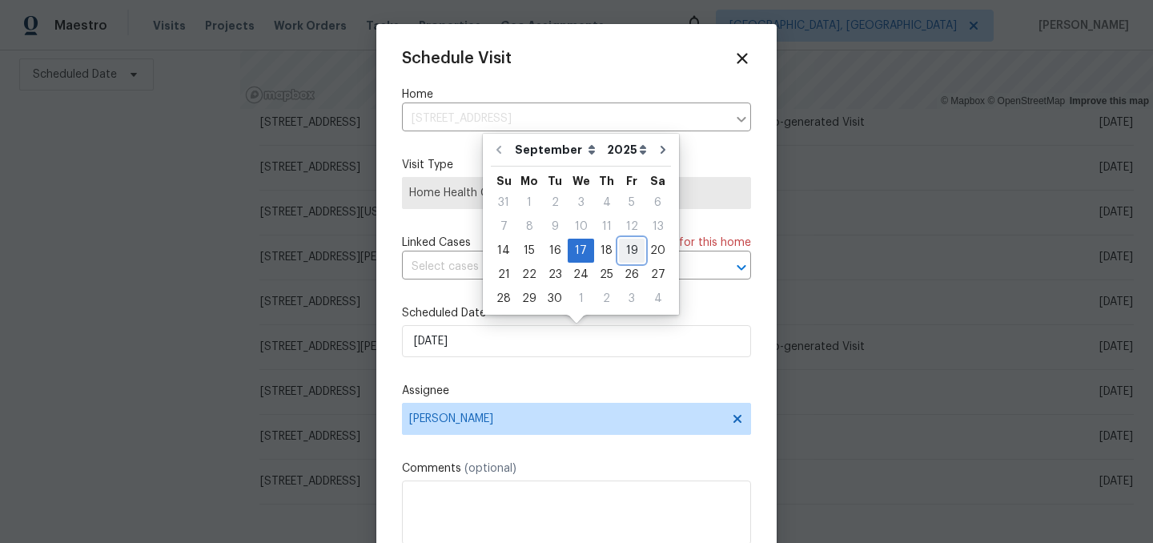
click at [627, 246] on div "19" at bounding box center [632, 250] width 26 height 22
type input "[DATE]"
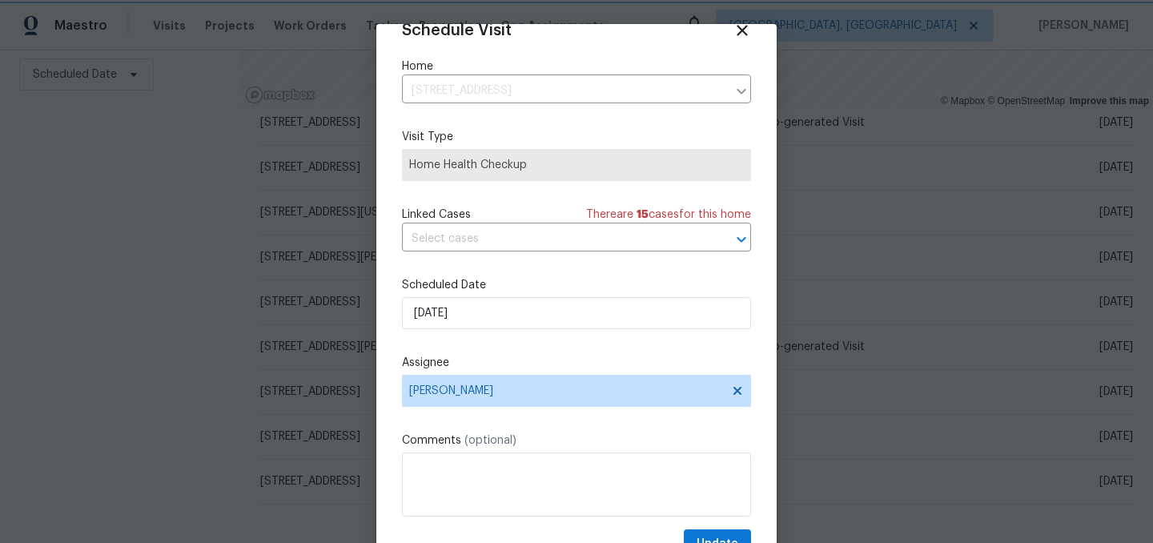
scroll to position [66, 0]
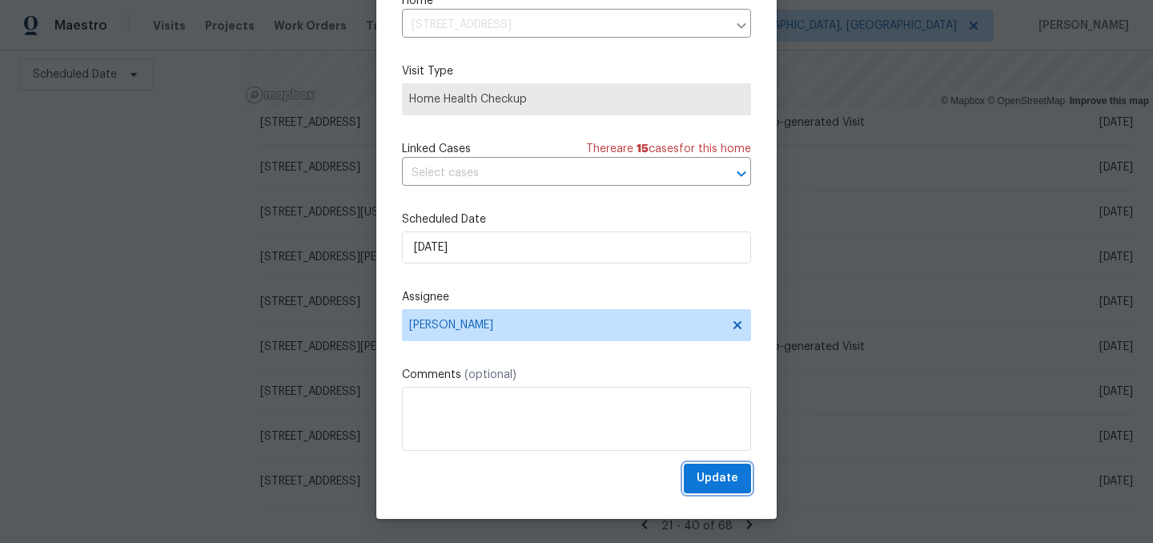
click at [713, 488] on span "Update" at bounding box center [718, 478] width 42 height 20
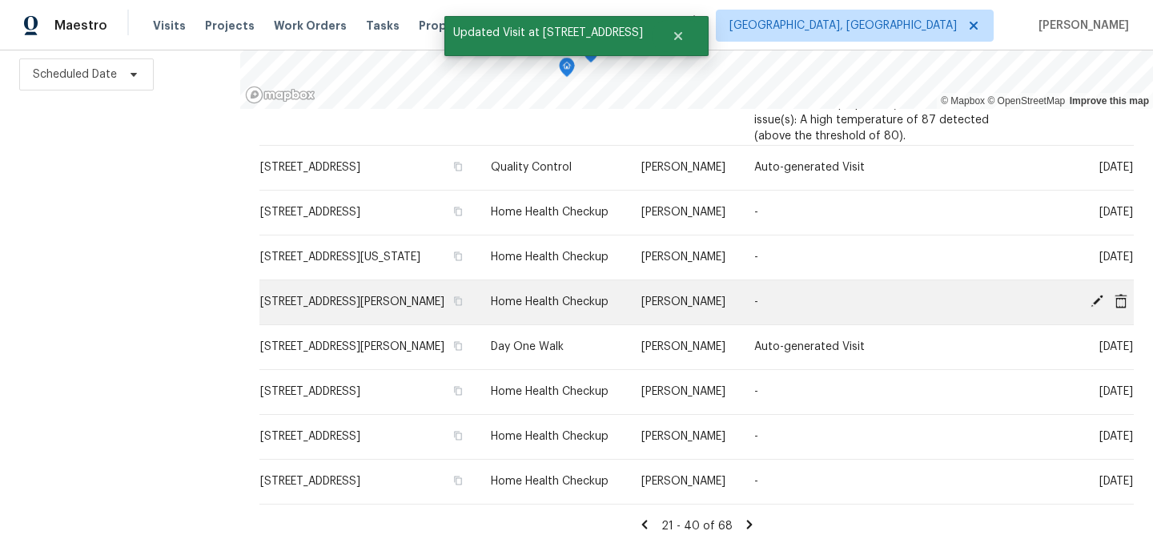
click at [1097, 298] on icon at bounding box center [1096, 301] width 13 height 13
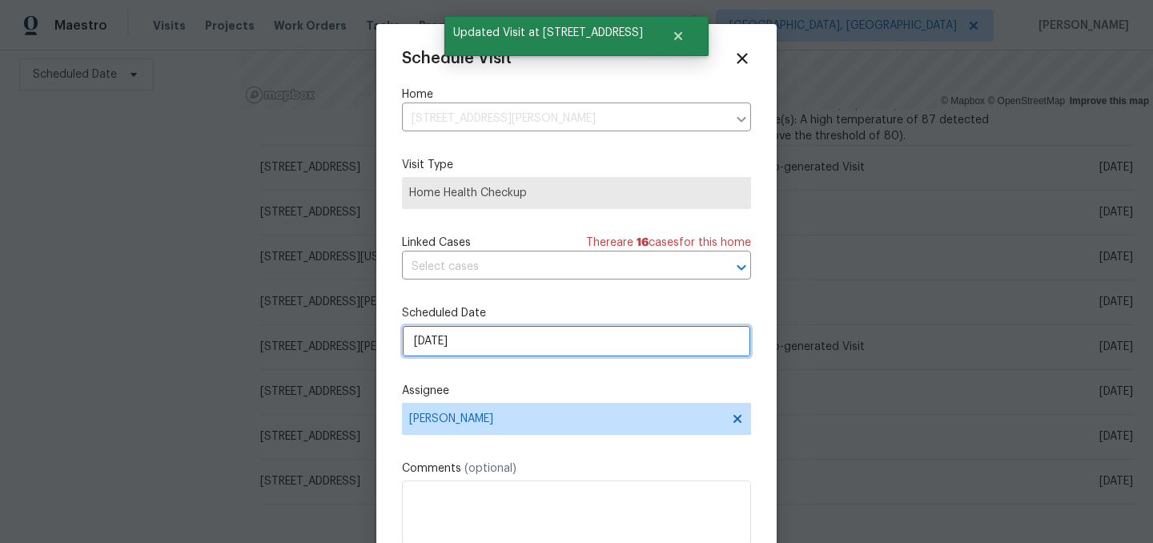
click at [485, 338] on input "[DATE]" at bounding box center [576, 341] width 349 height 32
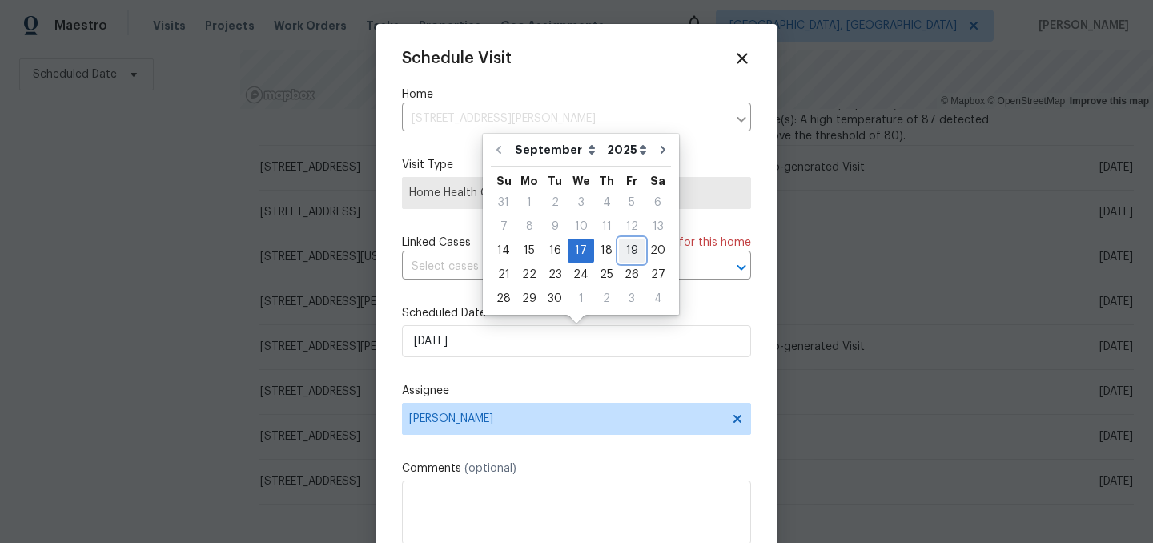
click at [624, 245] on div "19" at bounding box center [632, 250] width 26 height 22
type input "[DATE]"
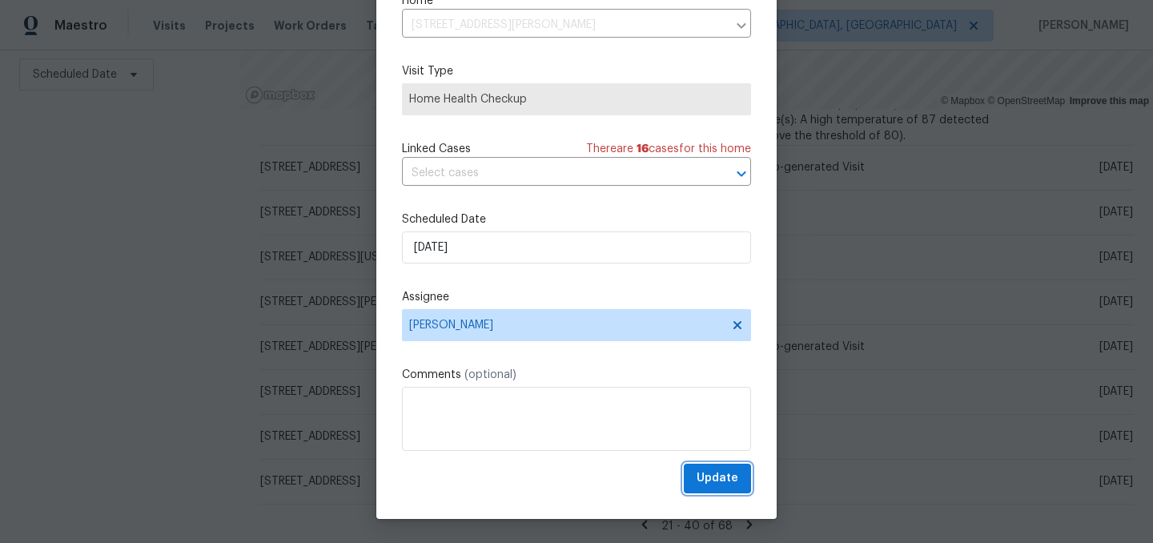
click at [716, 473] on span "Update" at bounding box center [718, 478] width 42 height 20
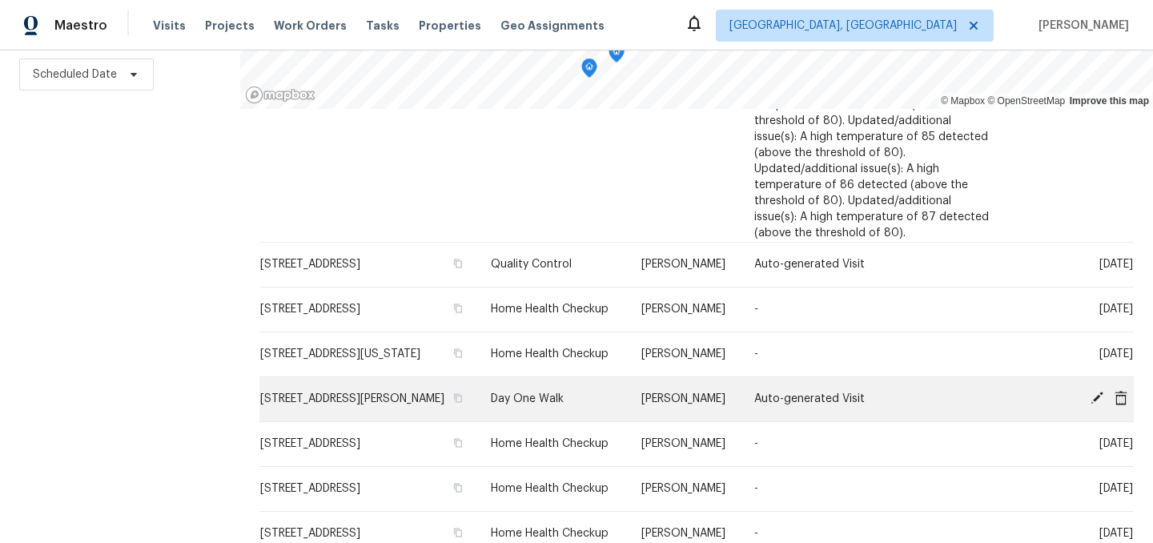
scroll to position [771, 0]
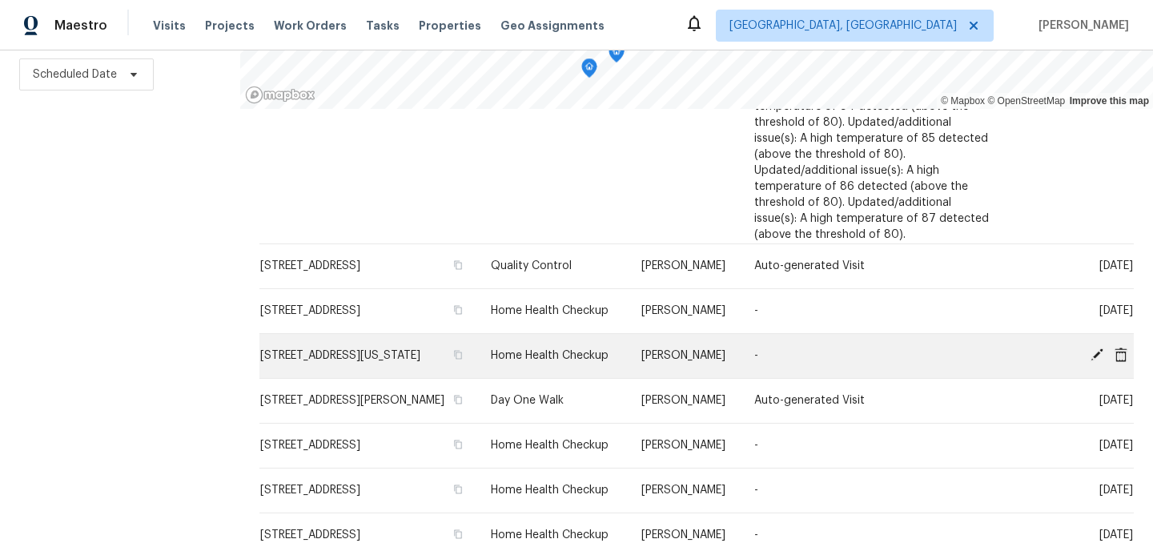
click at [1098, 349] on icon at bounding box center [1096, 354] width 13 height 13
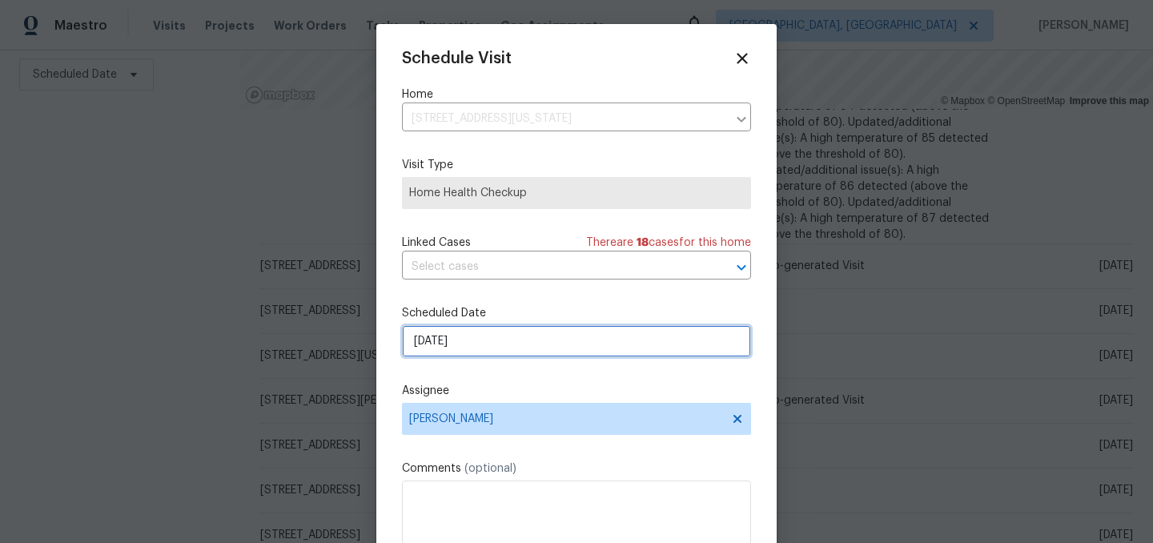
click at [514, 344] on input "[DATE]" at bounding box center [576, 341] width 349 height 32
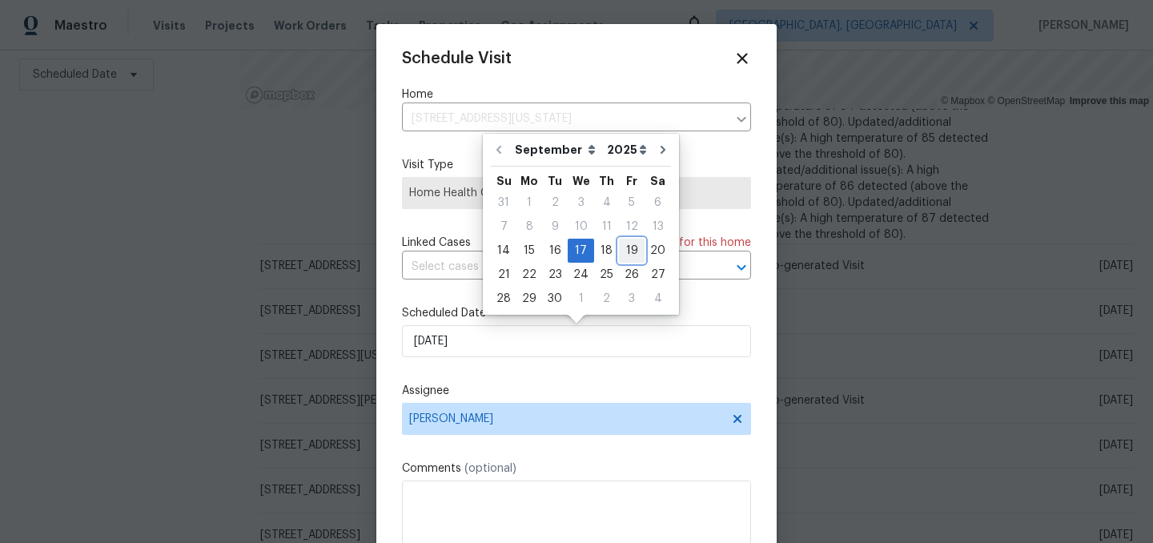
click at [624, 248] on div "19" at bounding box center [632, 250] width 26 height 22
type input "[DATE]"
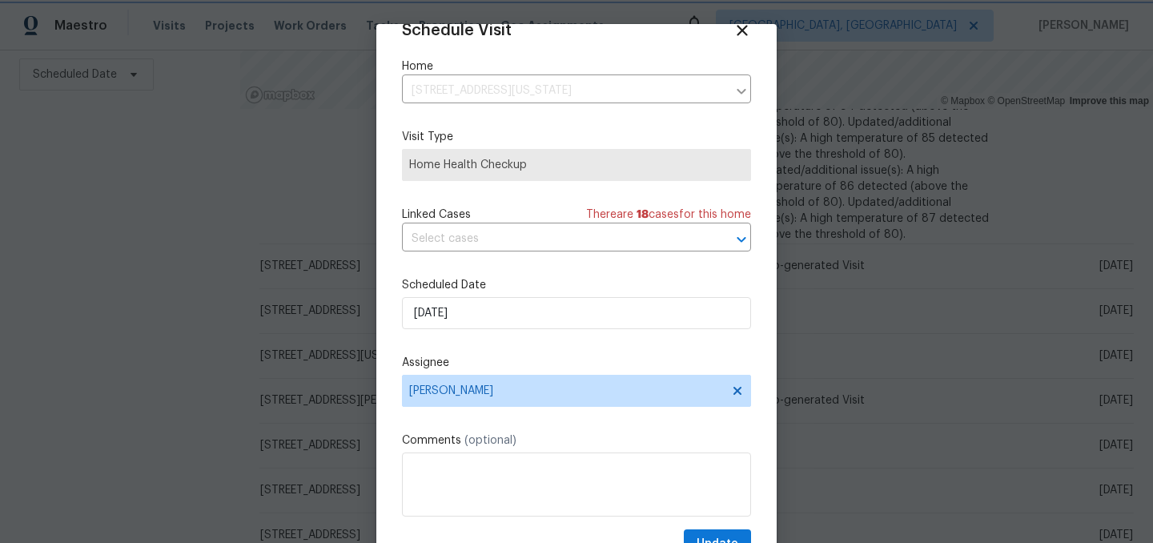
scroll to position [66, 0]
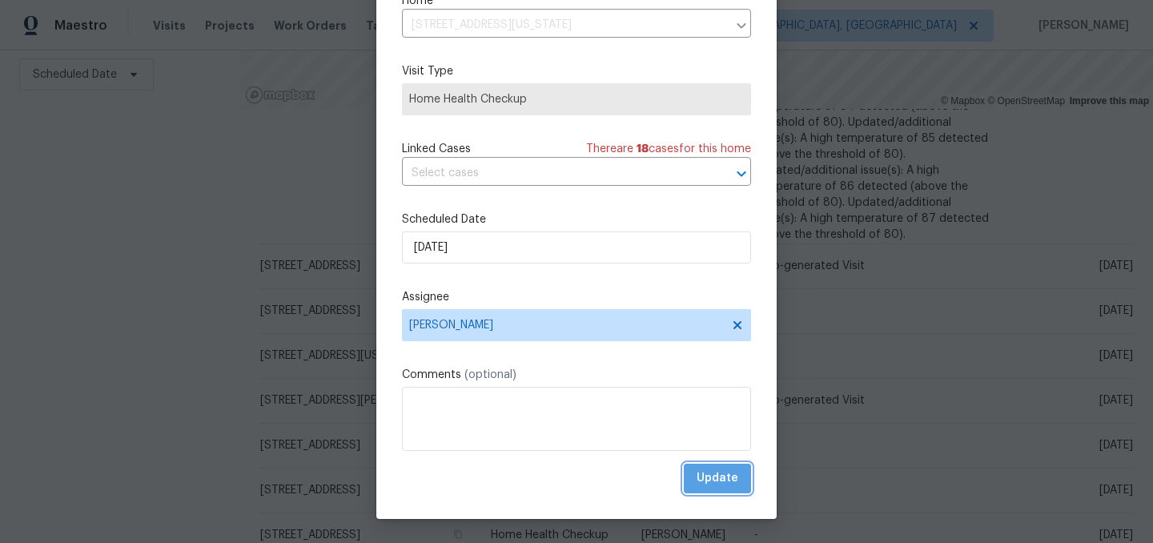
click at [725, 471] on span "Update" at bounding box center [718, 478] width 42 height 20
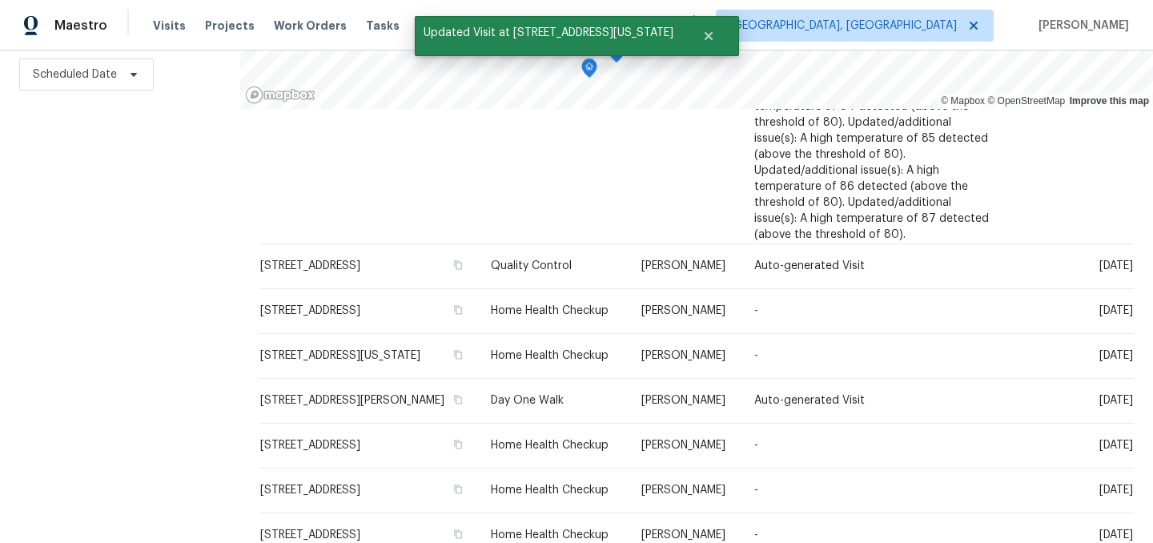
scroll to position [816, 0]
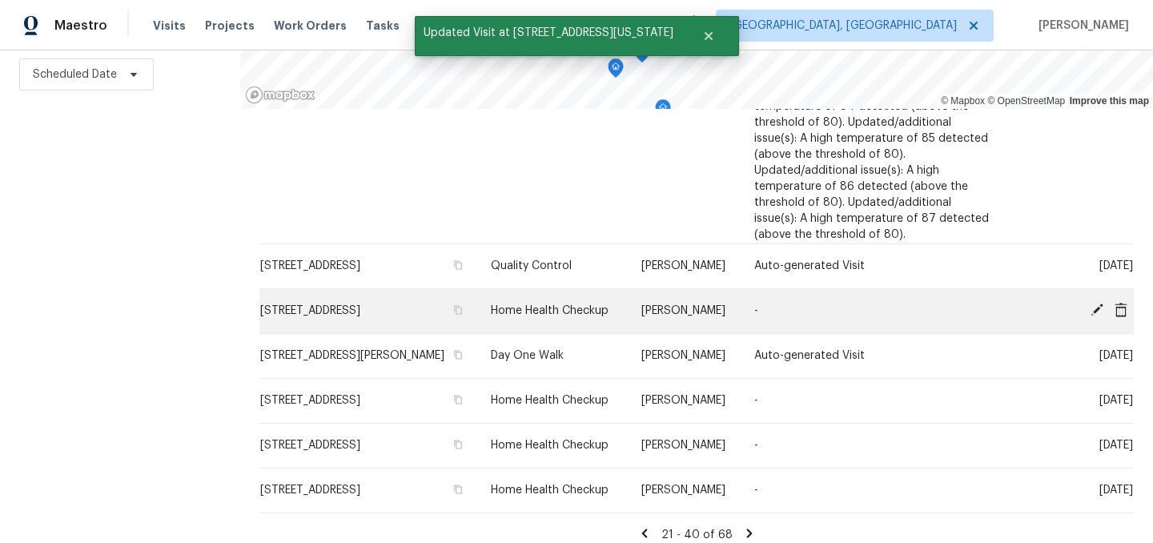
click at [1094, 307] on icon at bounding box center [1096, 309] width 13 height 13
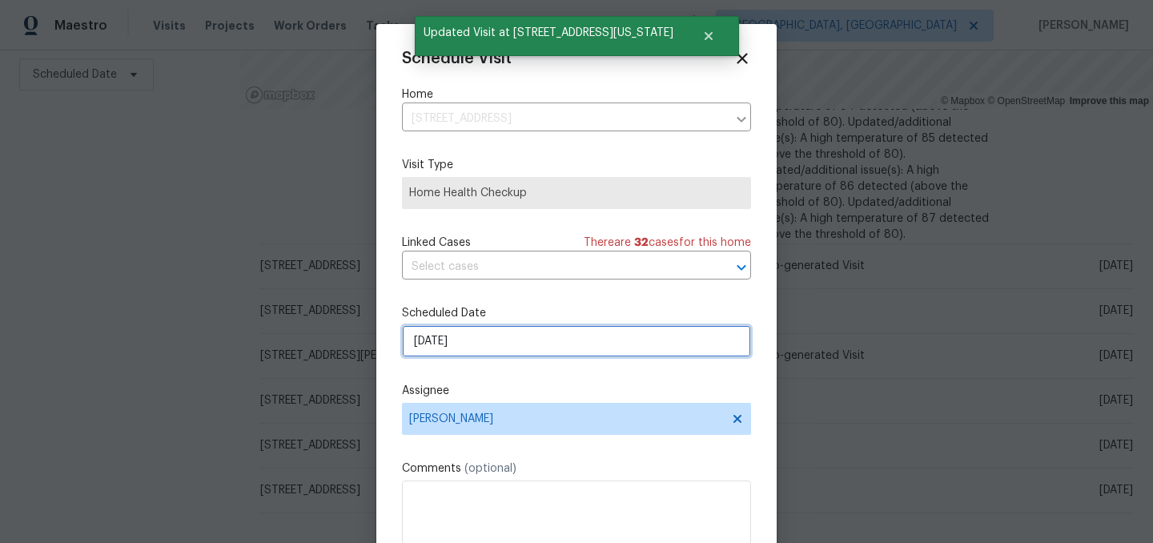
click at [507, 352] on input "[DATE]" at bounding box center [576, 341] width 349 height 32
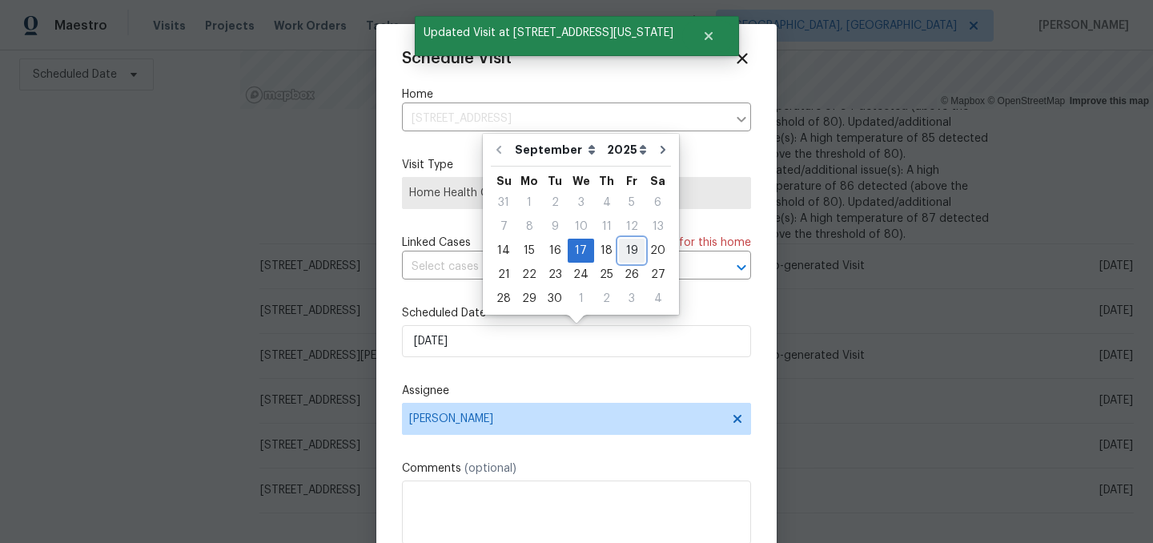
click at [627, 252] on div "19" at bounding box center [632, 250] width 26 height 22
type input "[DATE]"
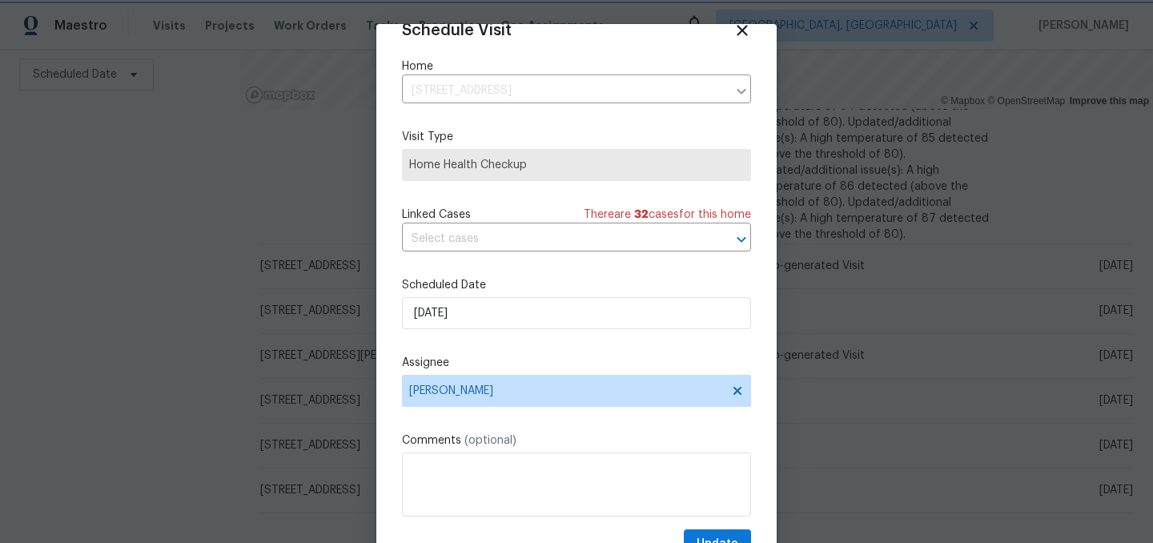
scroll to position [66, 0]
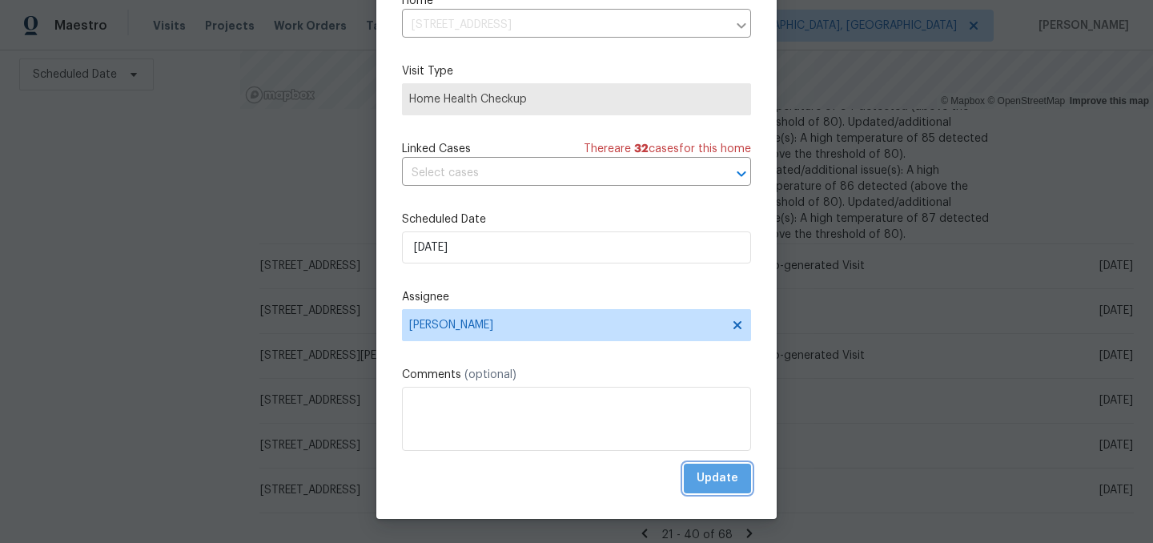
click at [718, 468] on button "Update" at bounding box center [717, 479] width 67 height 30
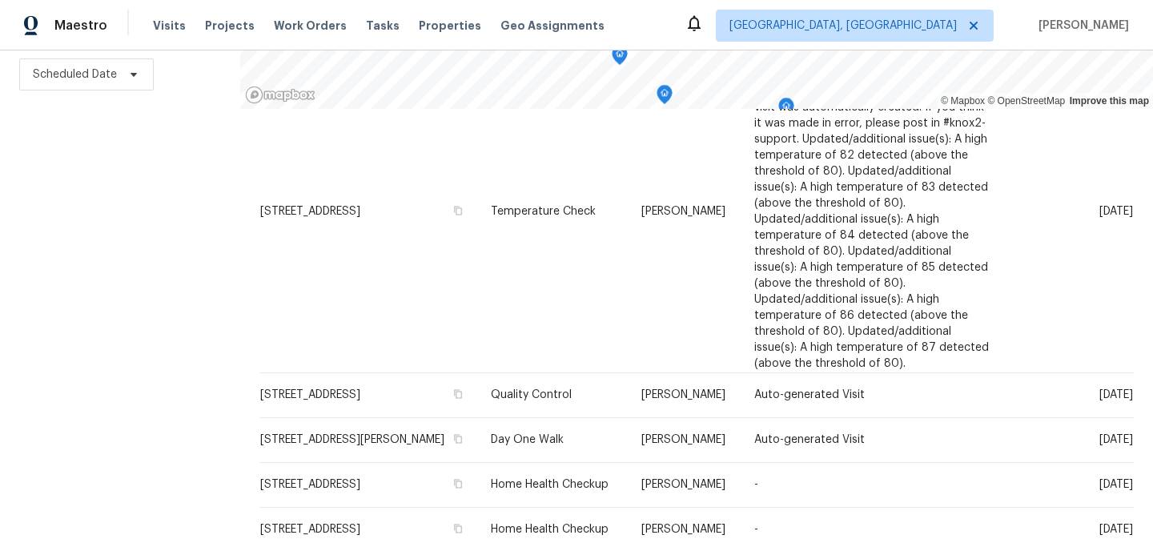
scroll to position [825, 0]
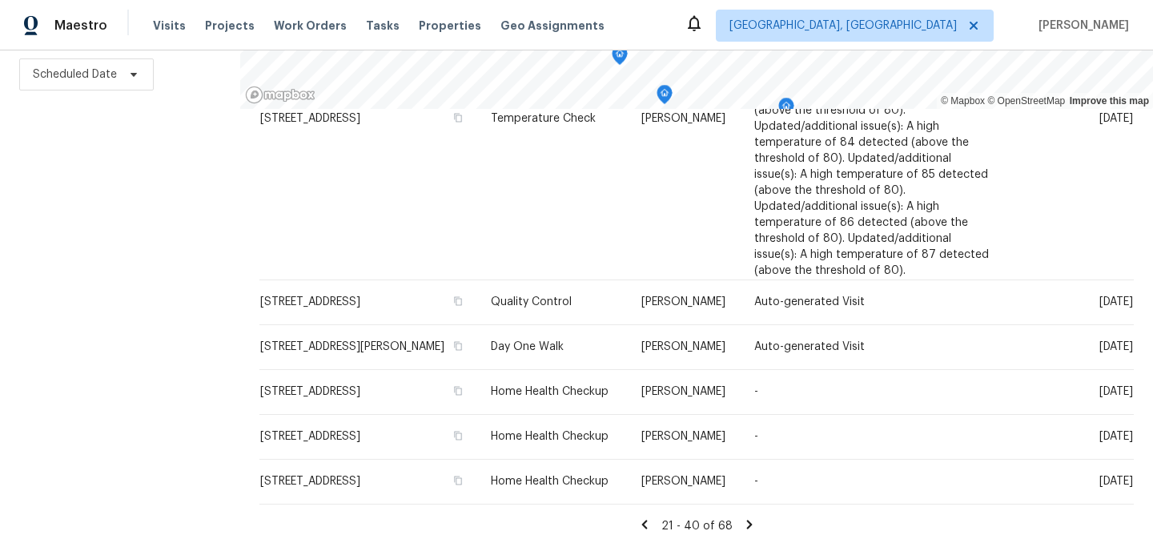
click at [745, 520] on icon at bounding box center [749, 524] width 14 height 14
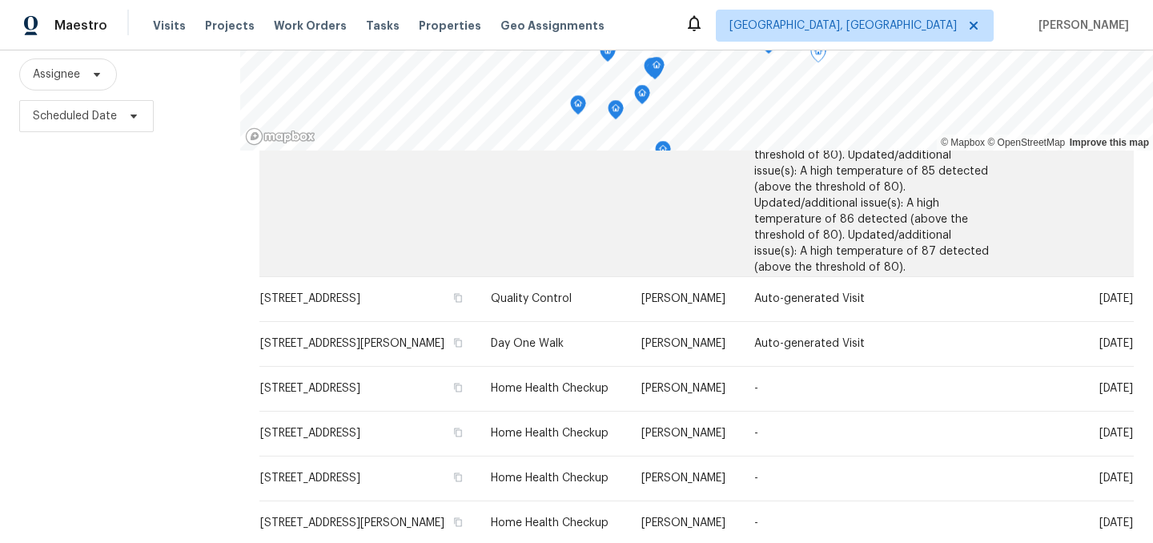
scroll to position [230, 0]
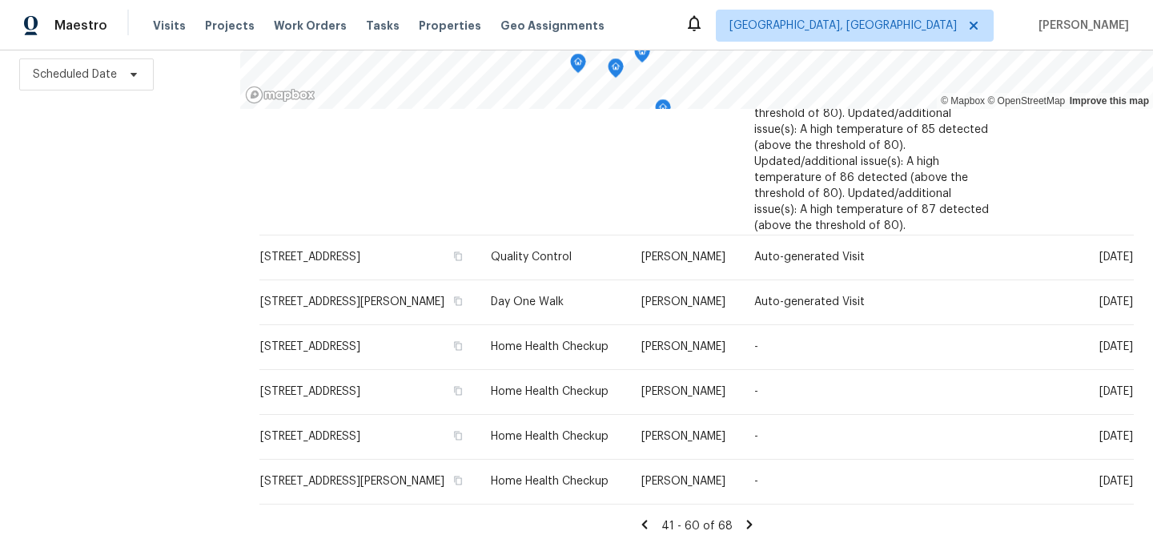
click at [746, 520] on icon at bounding box center [749, 524] width 6 height 9
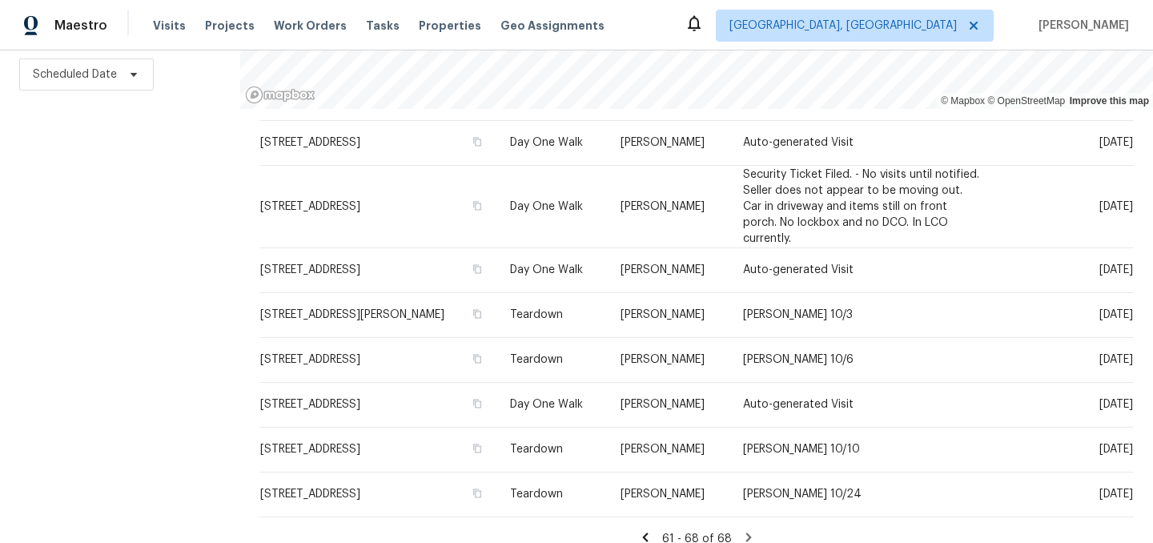
click at [648, 532] on icon at bounding box center [645, 536] width 6 height 9
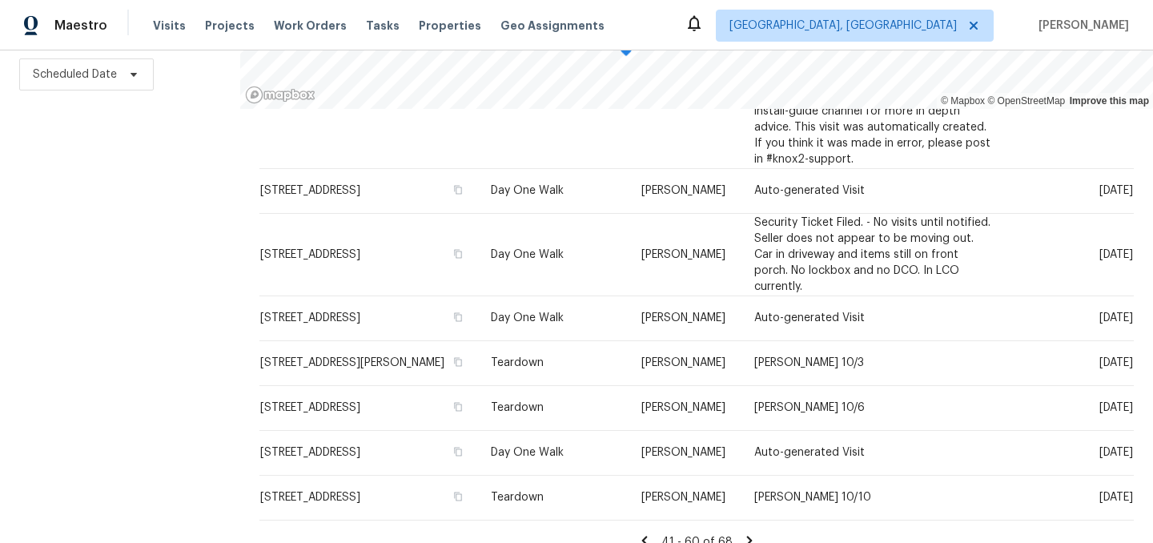
click at [647, 533] on icon at bounding box center [644, 540] width 14 height 14
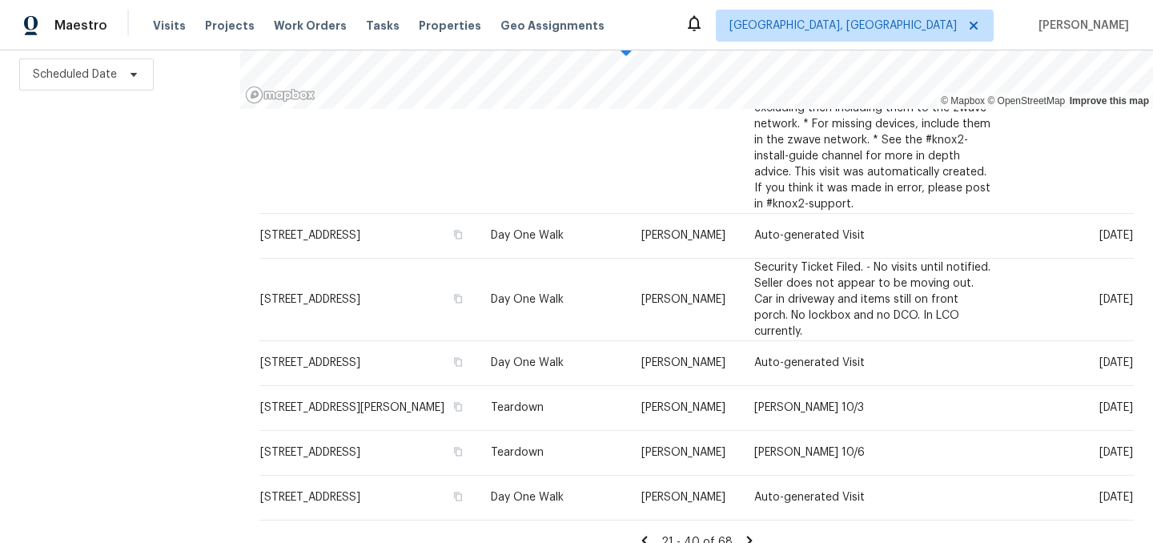
click at [647, 533] on icon at bounding box center [644, 540] width 14 height 14
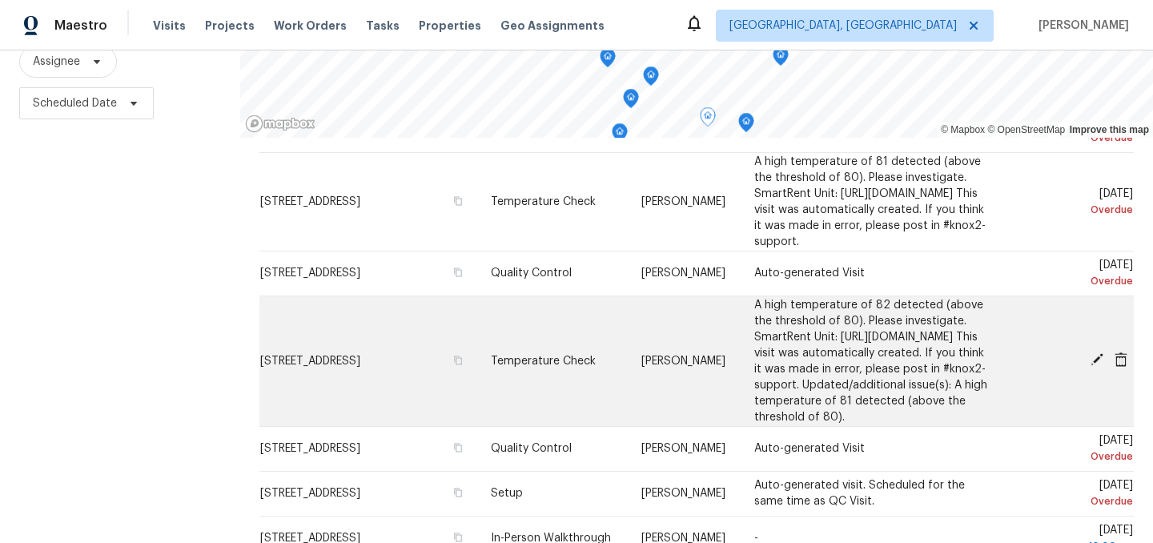
scroll to position [489, 0]
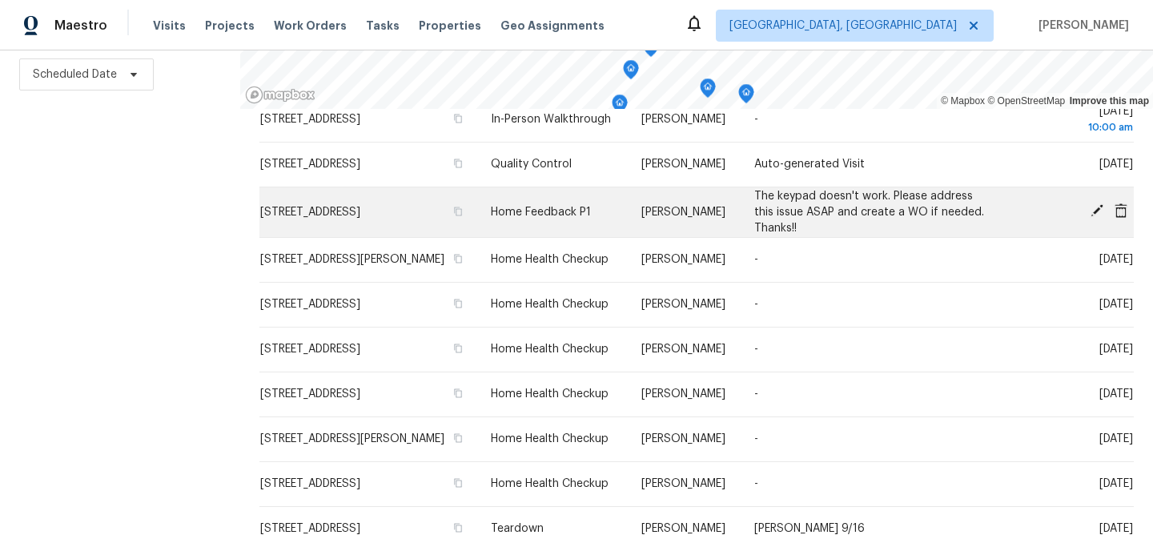
scroll to position [996, 0]
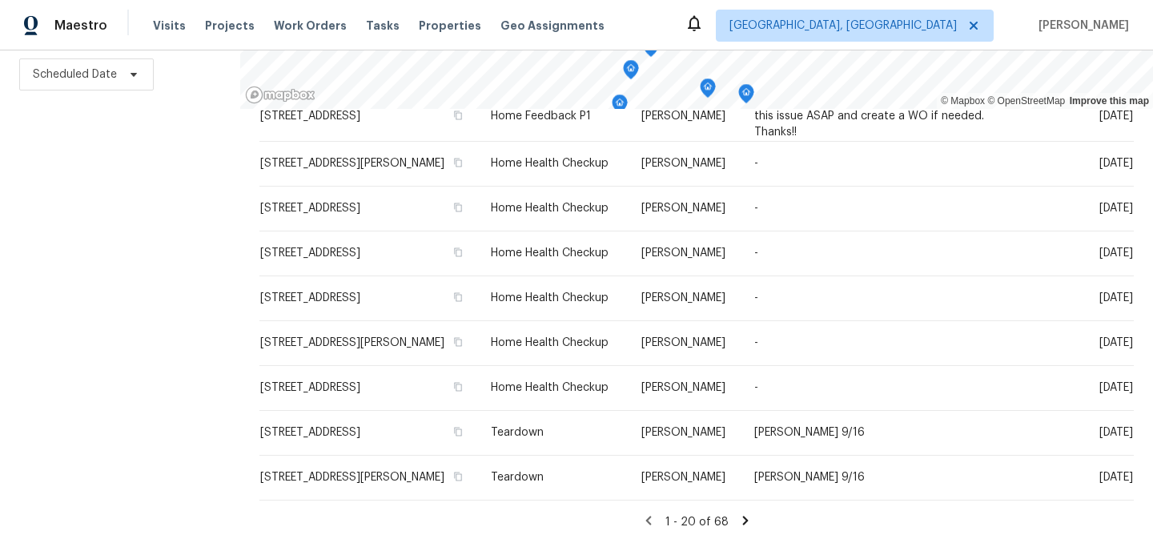
click at [742, 518] on icon at bounding box center [745, 520] width 6 height 9
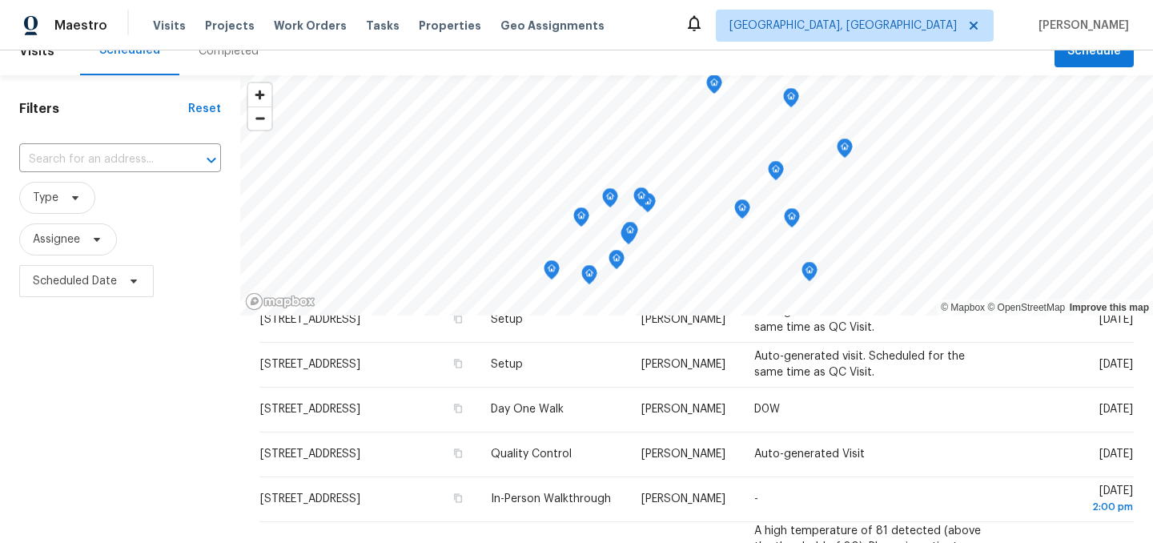
scroll to position [0, 0]
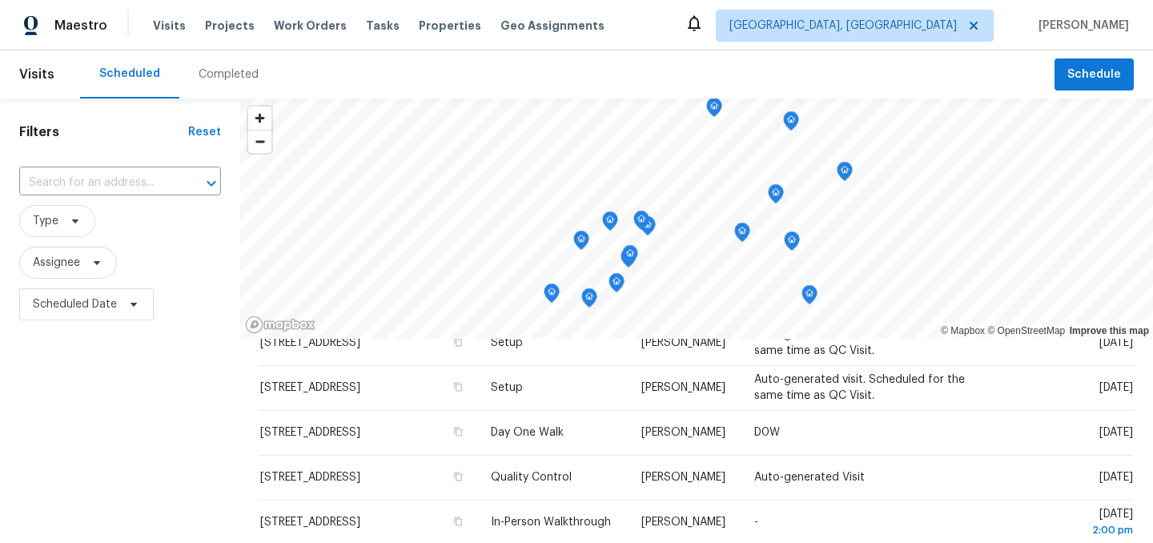
click at [839, 174] on icon "Map marker" at bounding box center [844, 172] width 14 height 18
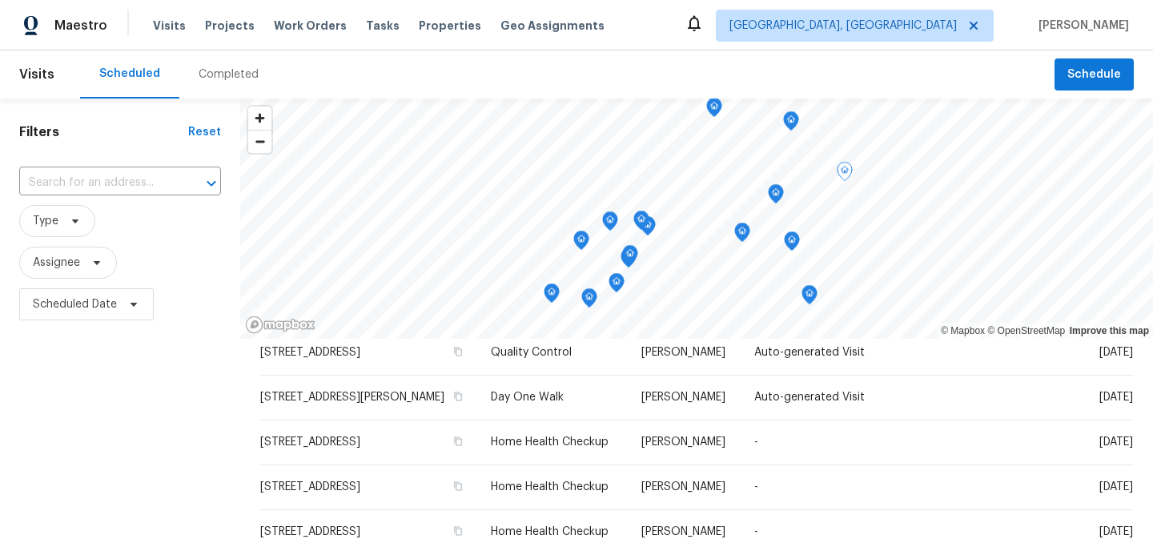
click at [785, 239] on icon "Map marker" at bounding box center [792, 241] width 14 height 18
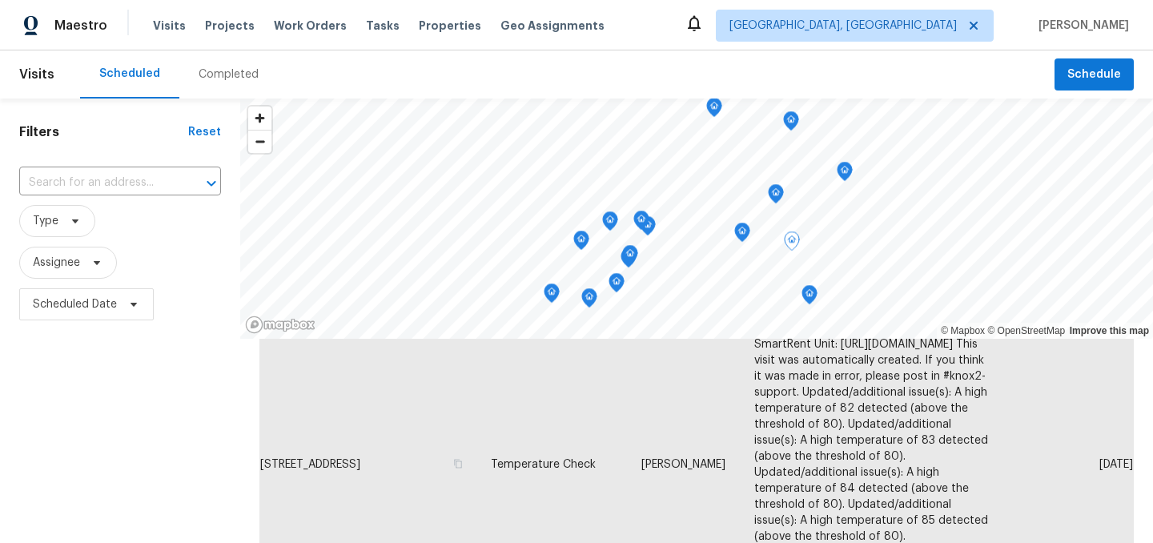
scroll to position [526, 0]
click at [740, 231] on icon "Map marker" at bounding box center [742, 232] width 5 height 4
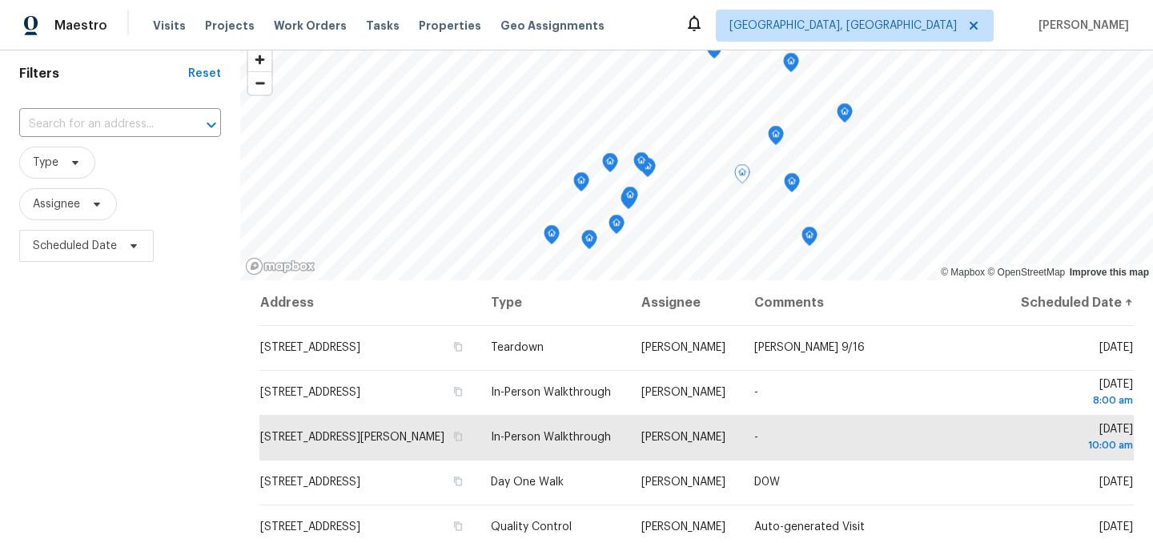
scroll to position [0, 0]
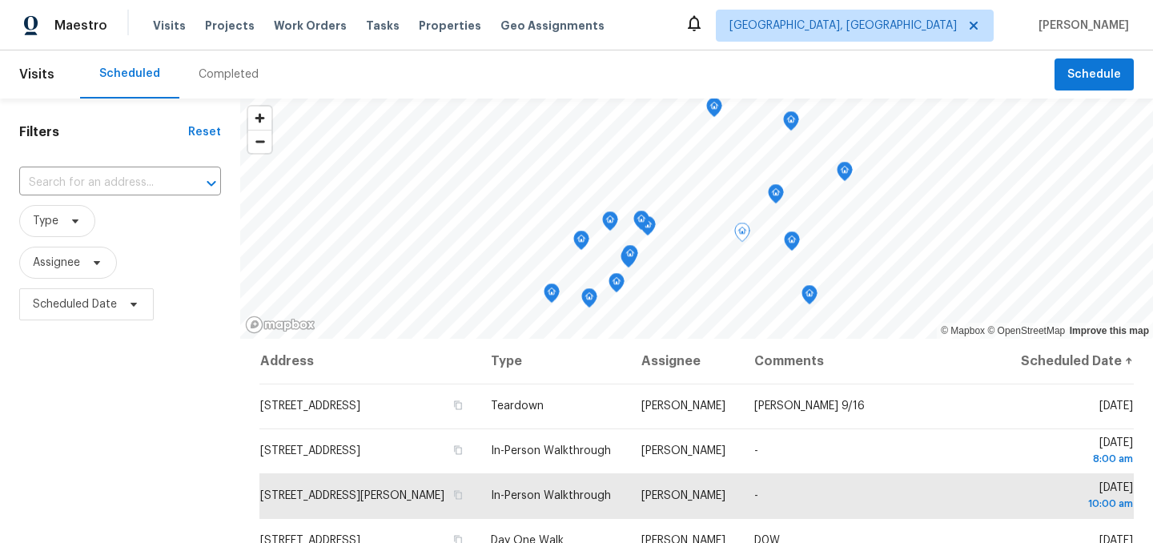
click at [837, 170] on icon "Map marker" at bounding box center [844, 172] width 14 height 18
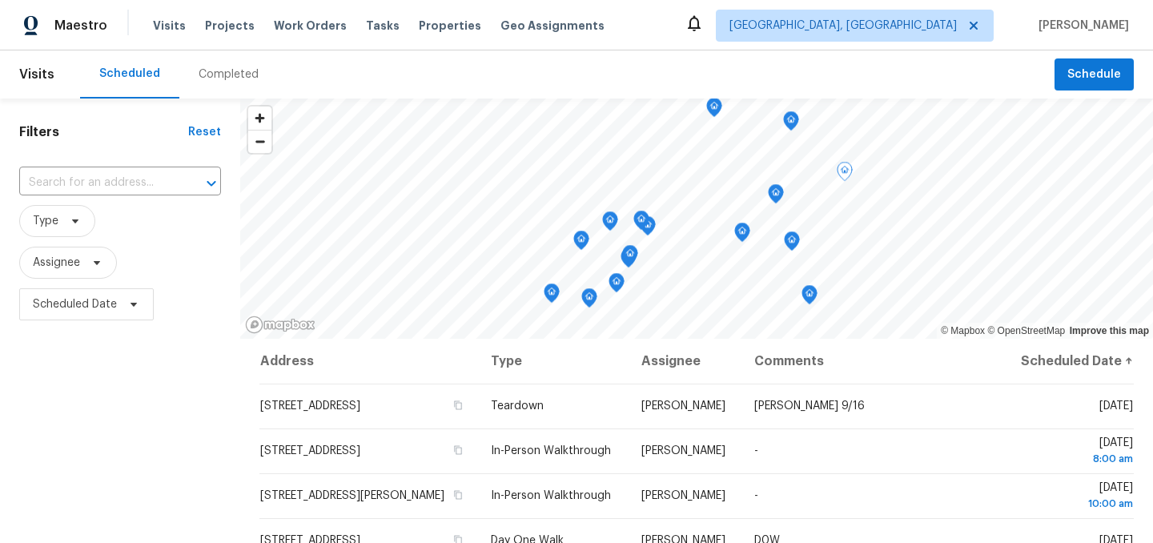
click at [784, 122] on icon "Map marker" at bounding box center [791, 121] width 14 height 18
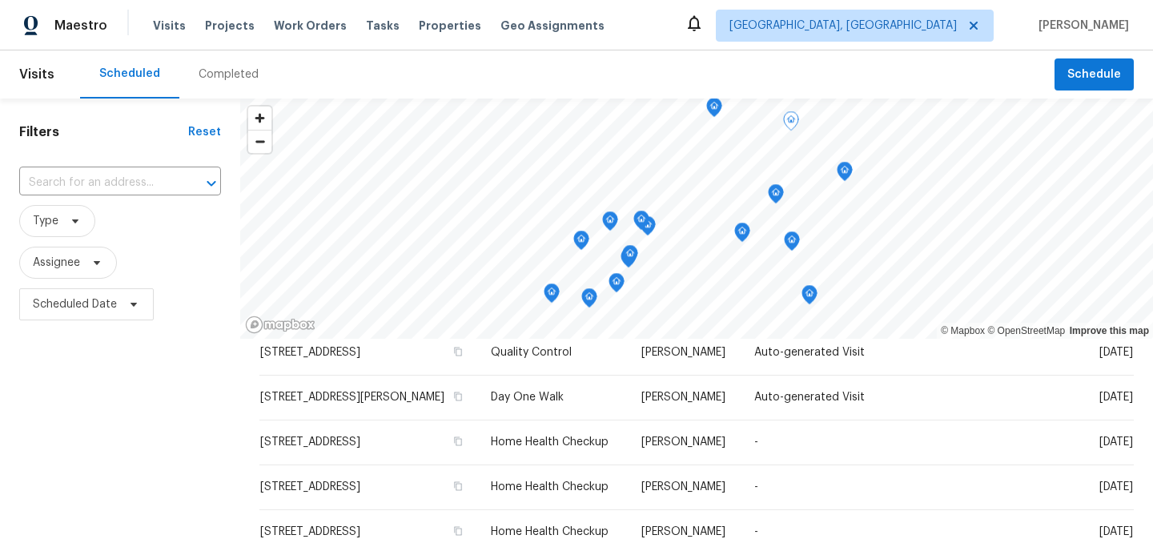
click at [707, 112] on icon "Map marker" at bounding box center [714, 107] width 14 height 18
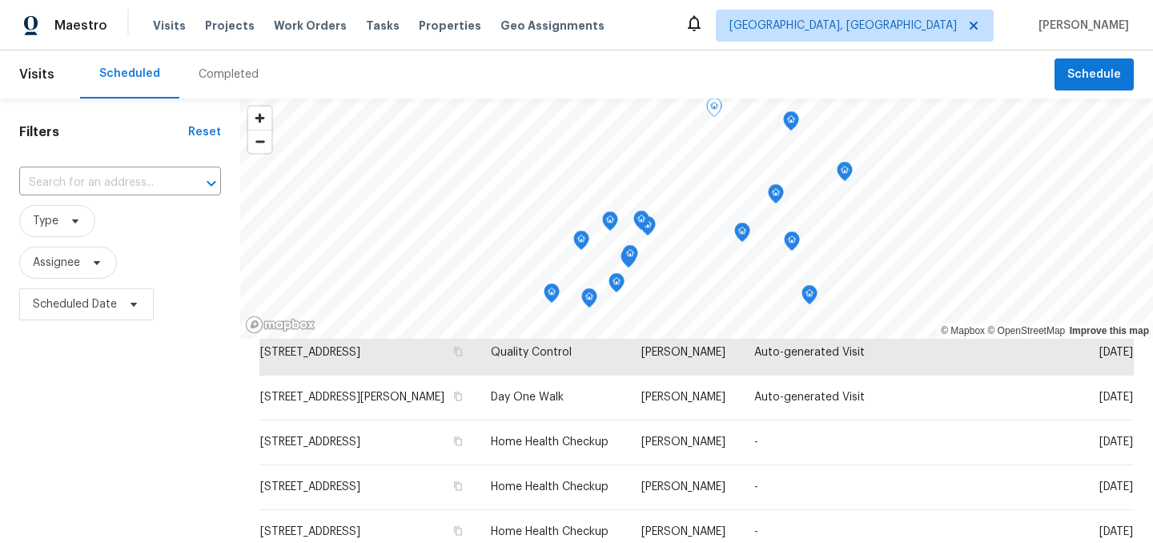
click at [646, 228] on icon "Map marker" at bounding box center [647, 226] width 14 height 18
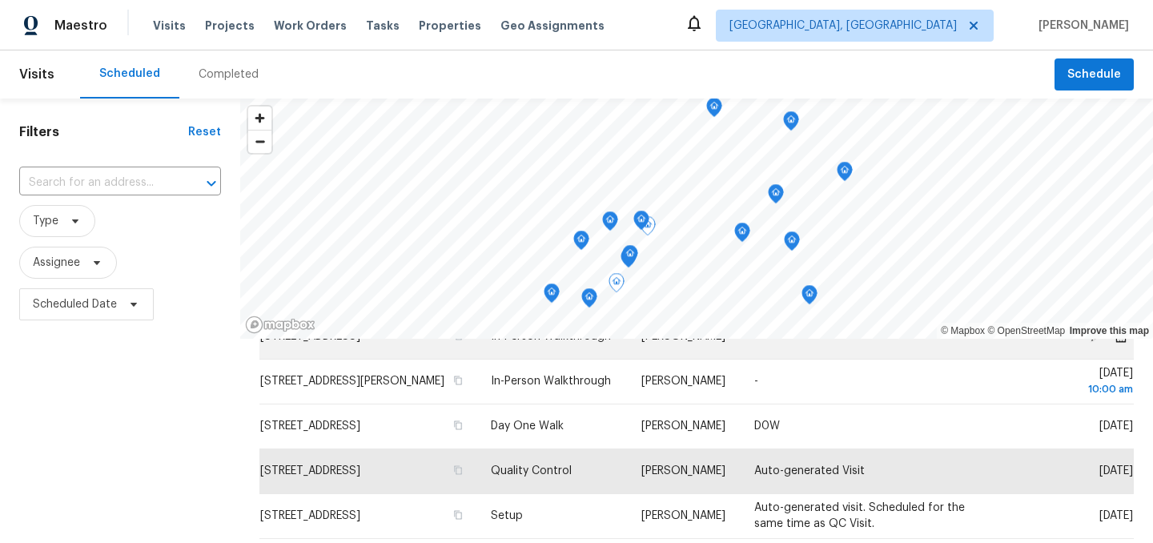
scroll to position [121, 0]
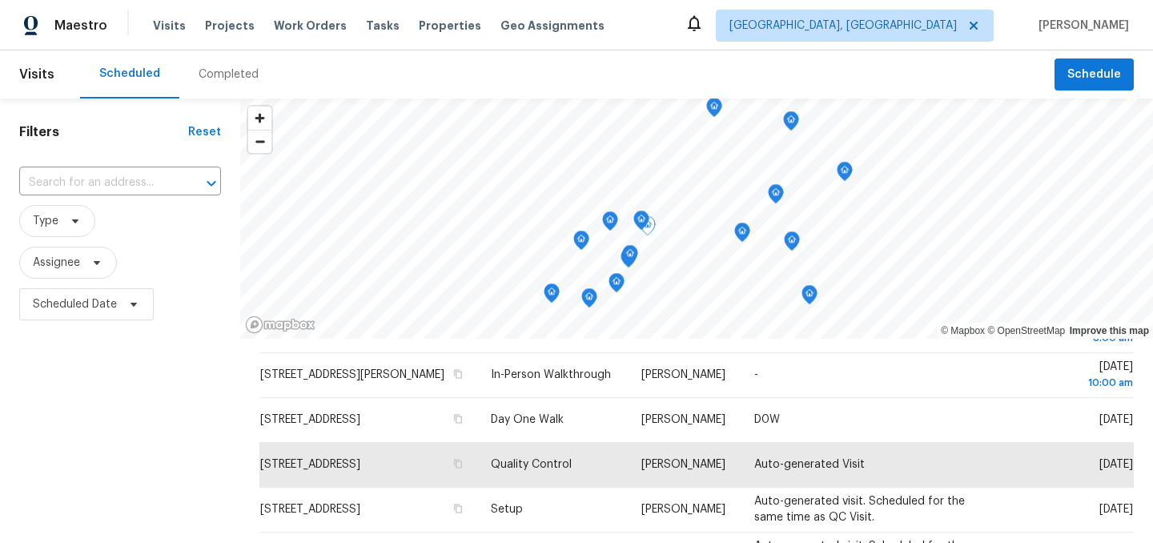
click at [639, 218] on icon "Map marker" at bounding box center [641, 220] width 5 height 4
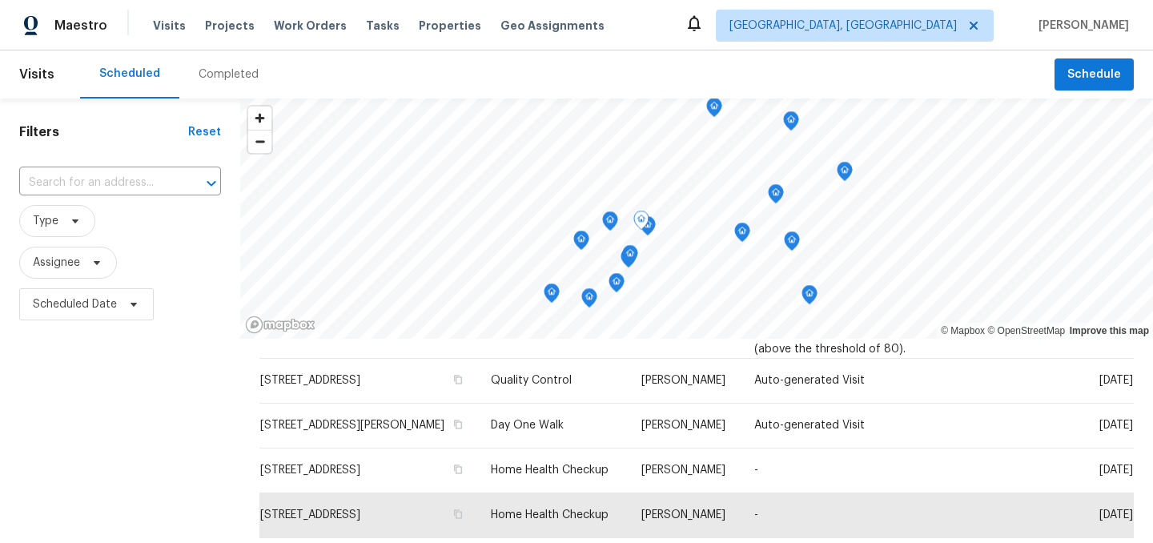
scroll to position [825, 0]
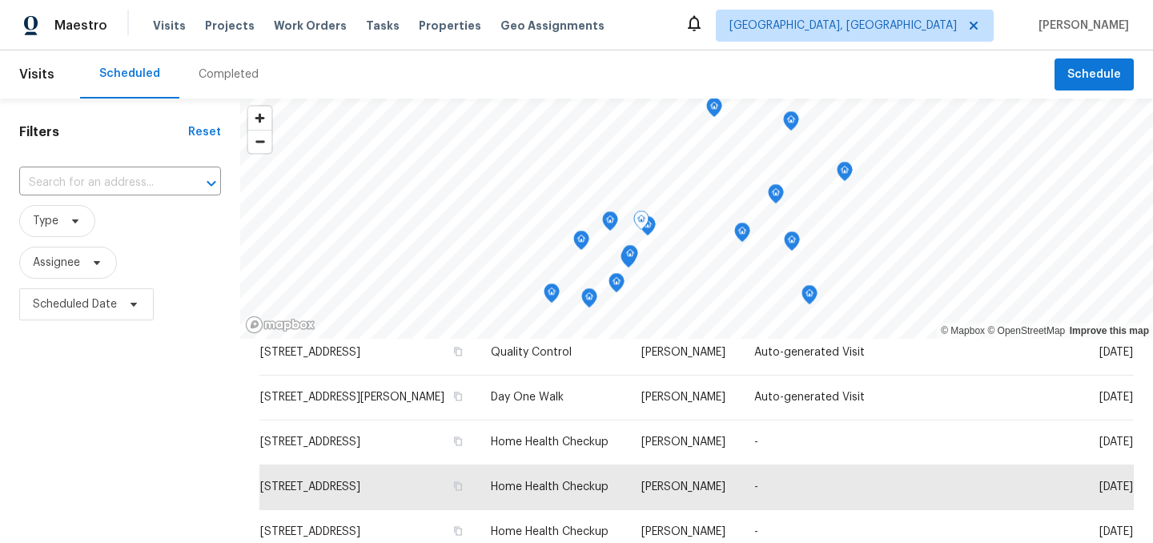
click at [623, 254] on icon "Map marker" at bounding box center [630, 255] width 14 height 18
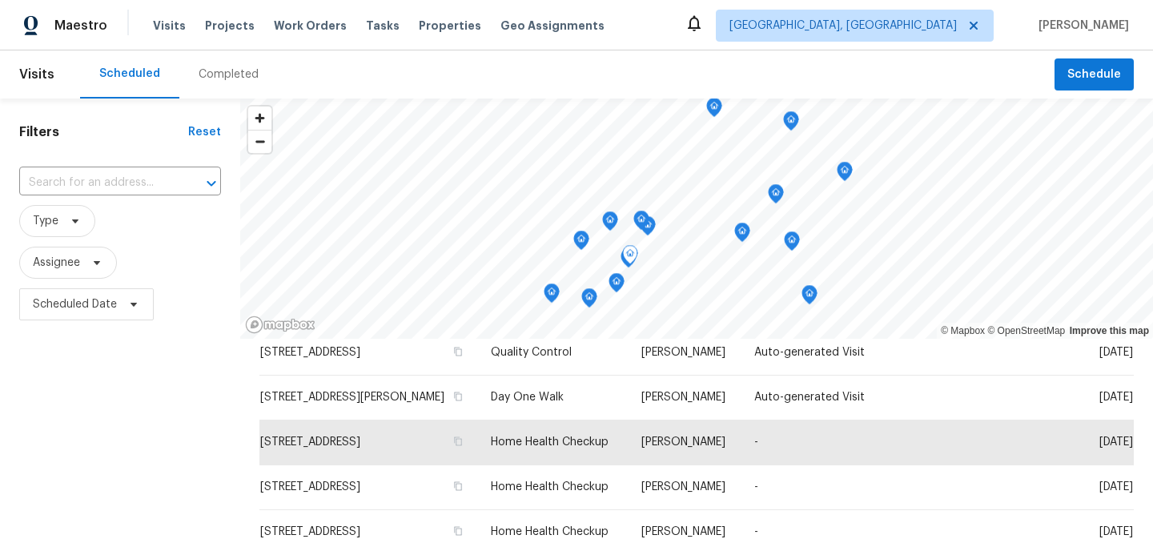
click at [622, 264] on icon "Map marker" at bounding box center [630, 255] width 16 height 20
click at [607, 223] on icon "Map marker" at bounding box center [610, 221] width 14 height 18
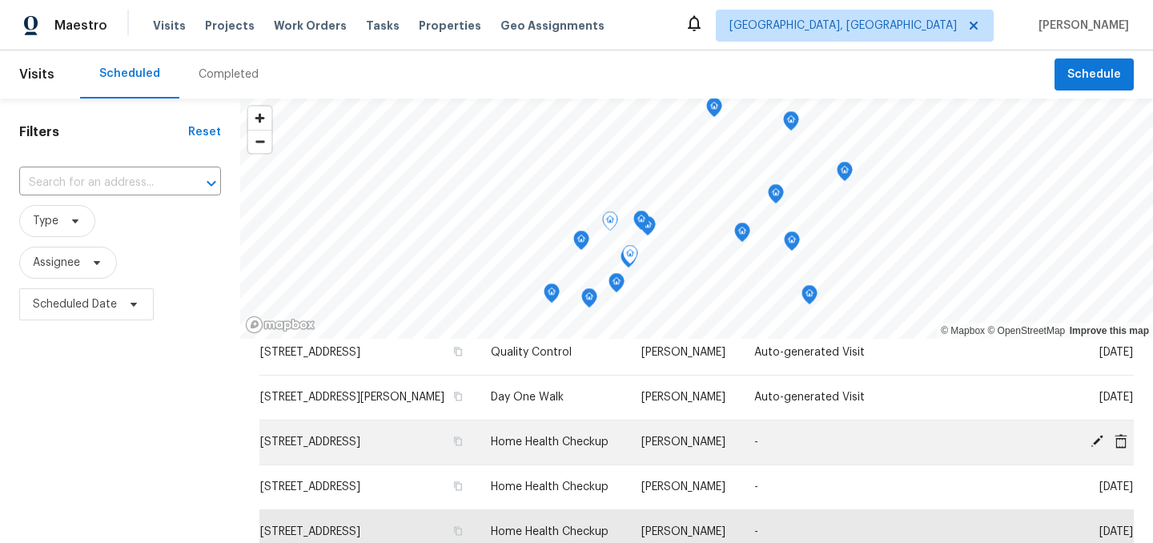
scroll to position [41, 0]
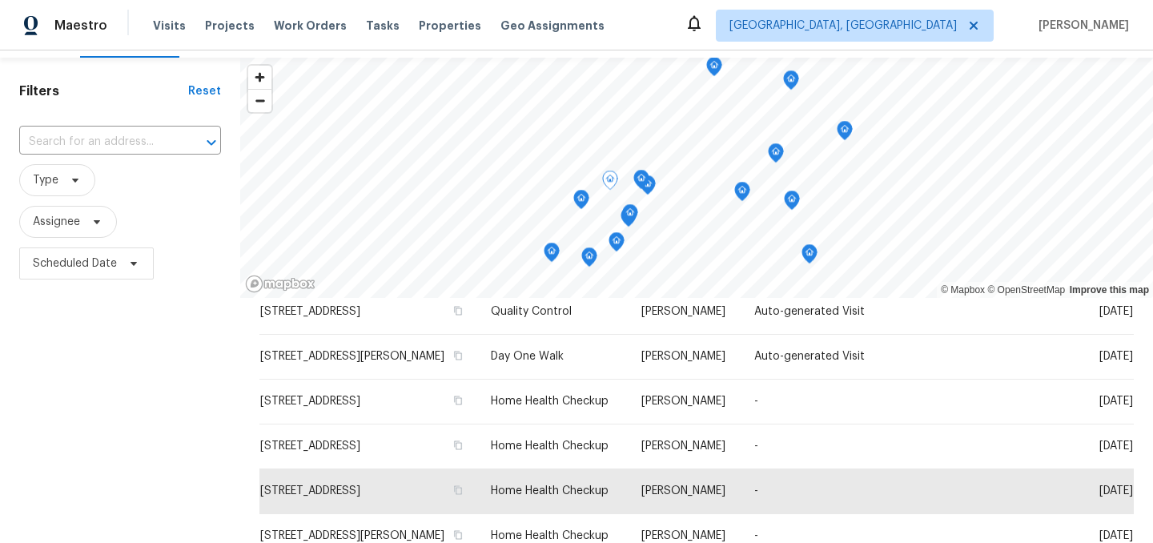
click at [574, 197] on icon "Map marker" at bounding box center [581, 200] width 14 height 18
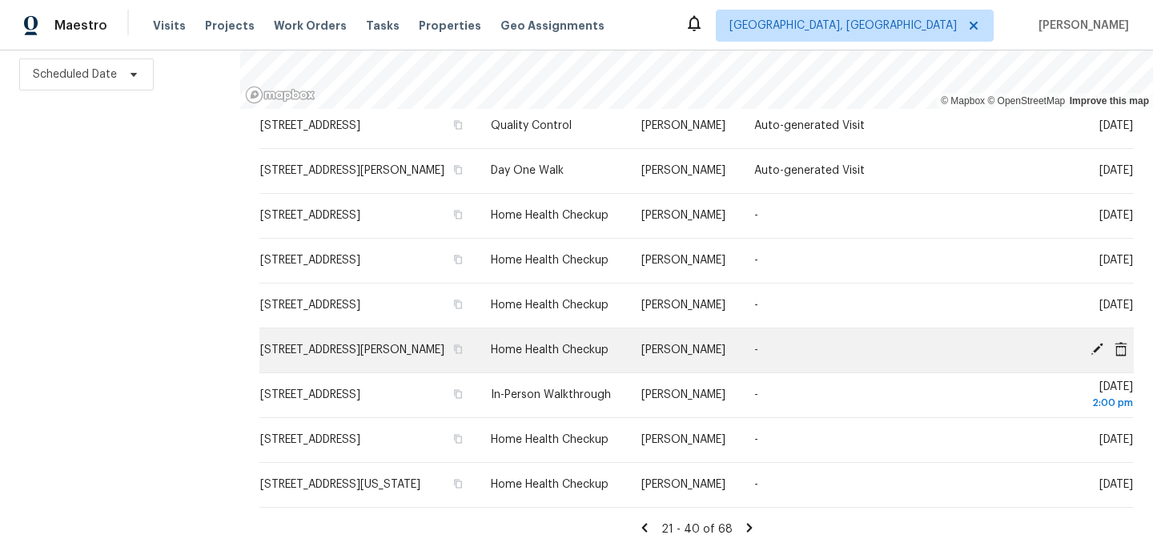
scroll to position [825, 0]
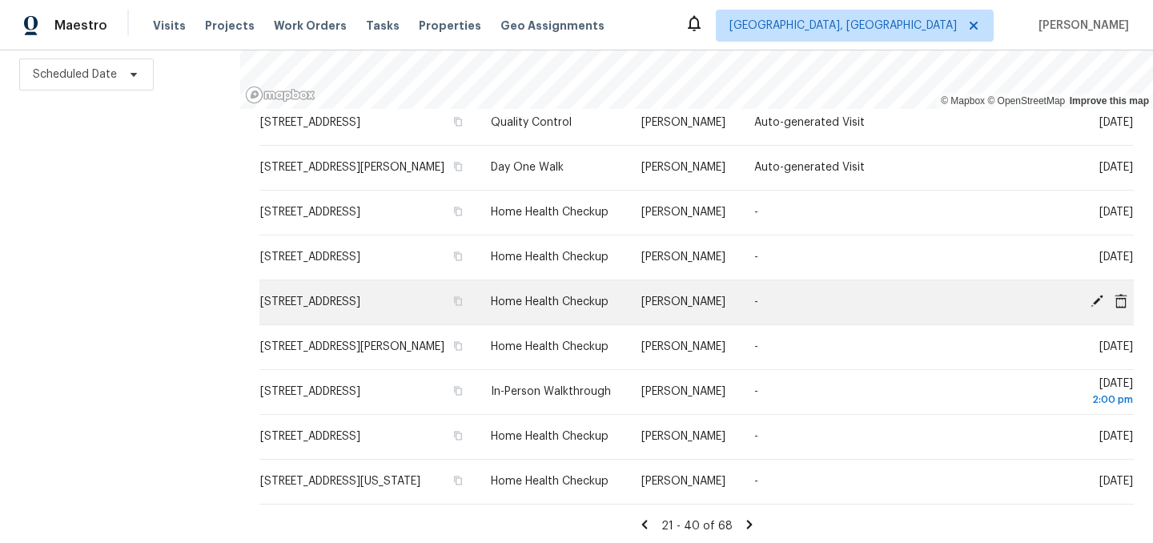
click at [1099, 295] on icon at bounding box center [1096, 301] width 13 height 13
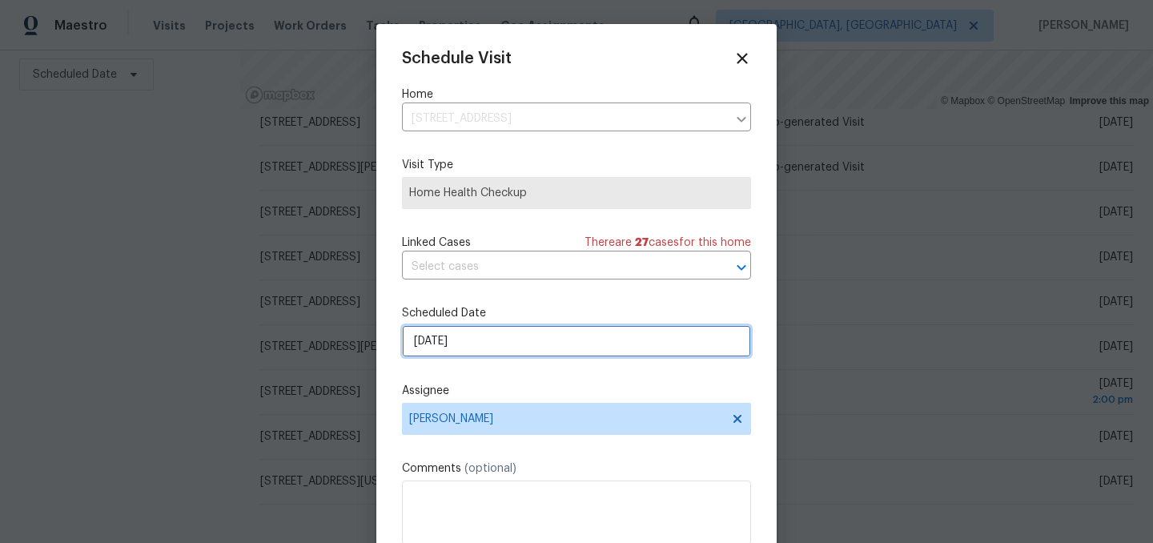
click at [492, 351] on input "[DATE]" at bounding box center [576, 341] width 349 height 32
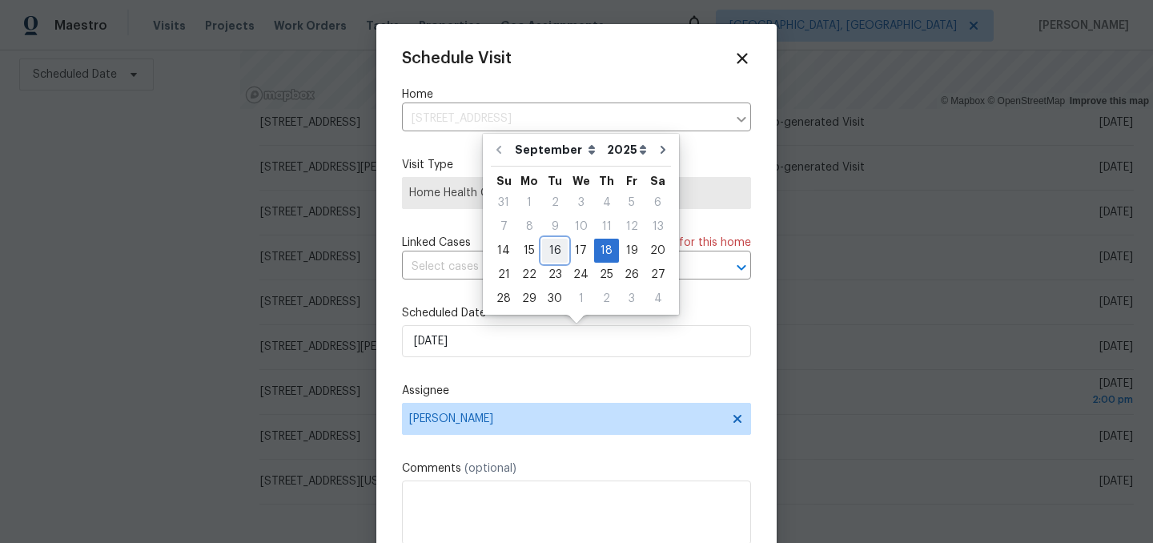
click at [548, 252] on div "16" at bounding box center [555, 250] width 26 height 22
type input "[DATE]"
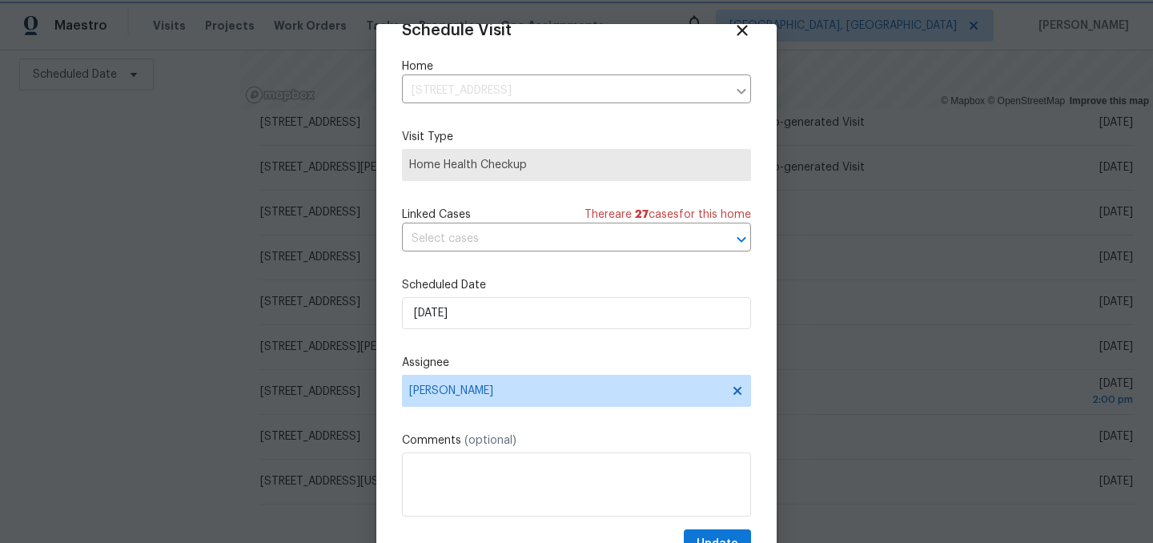
scroll to position [66, 0]
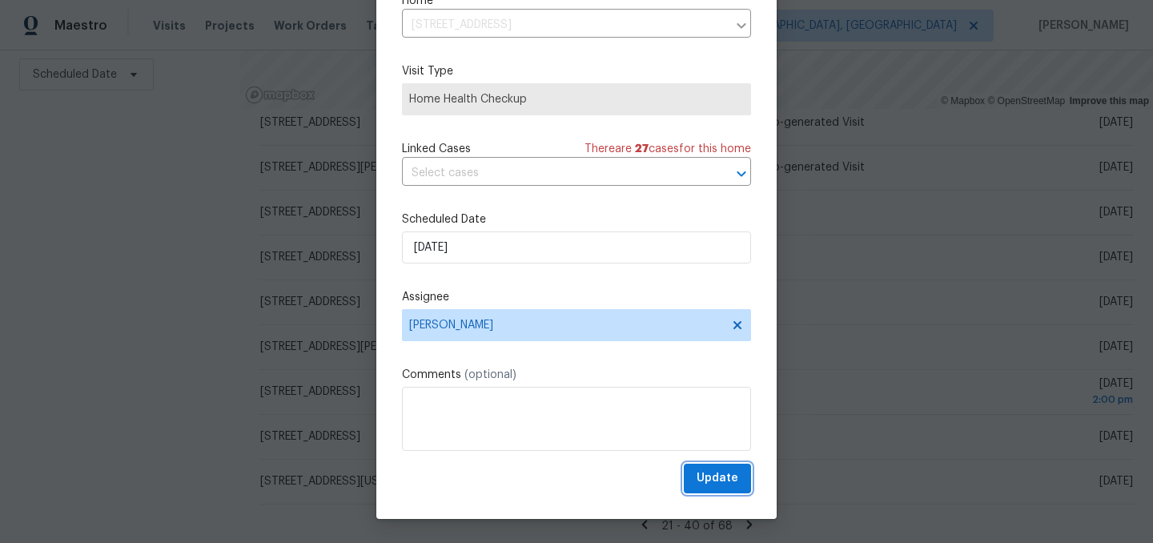
click at [722, 478] on span "Update" at bounding box center [718, 478] width 42 height 20
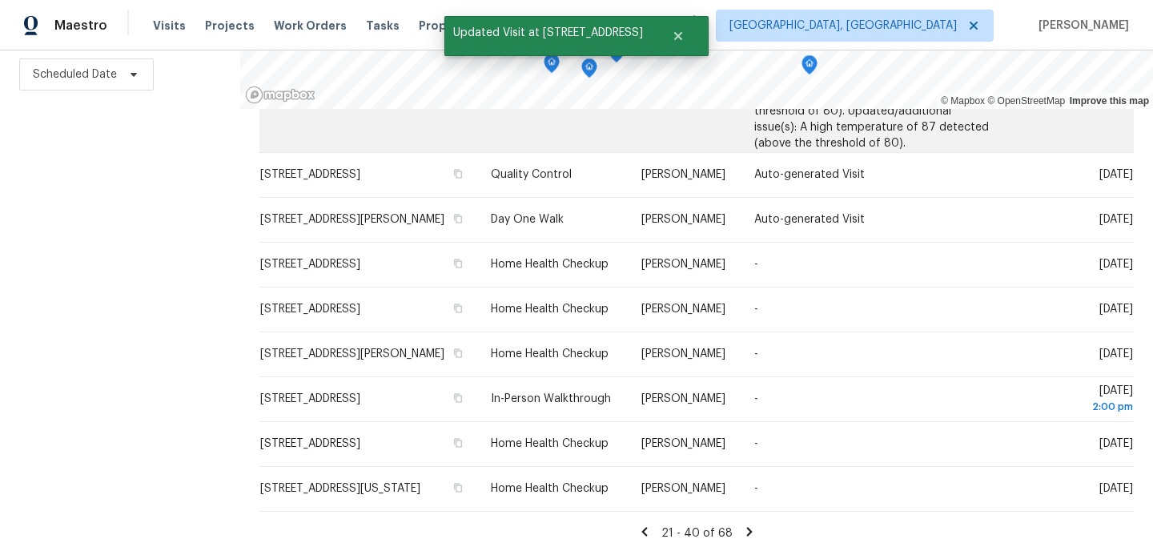
scroll to position [821, 0]
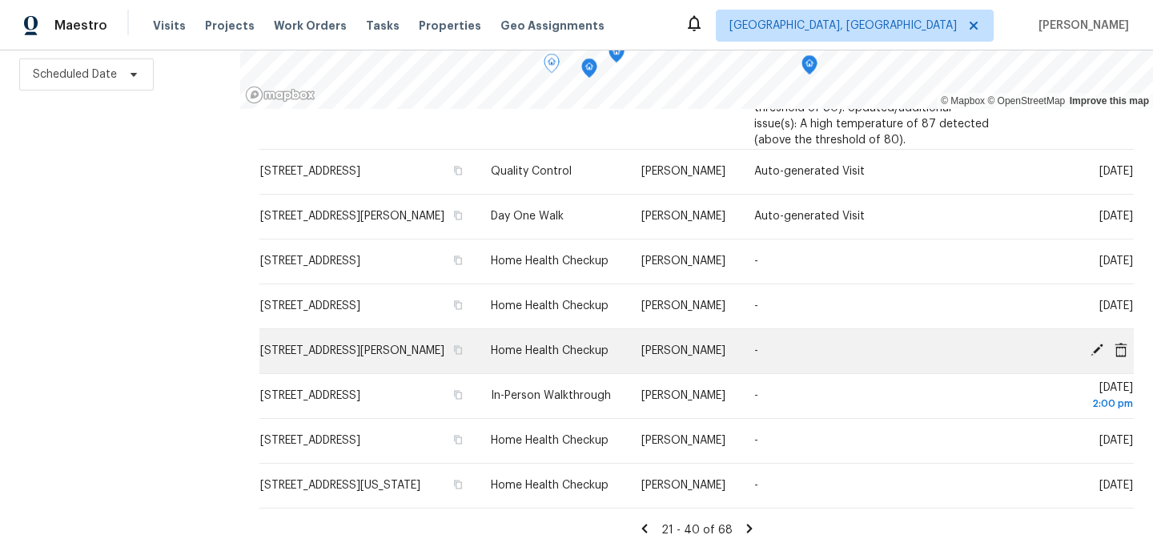
click at [1095, 347] on icon at bounding box center [1096, 349] width 13 height 13
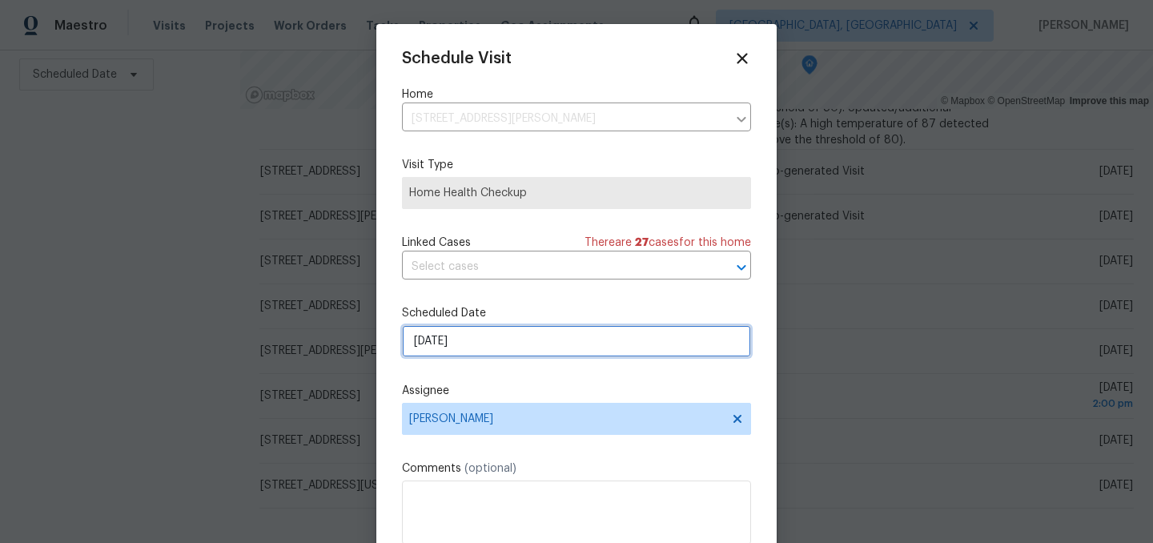
click at [480, 339] on input "9/18/2025" at bounding box center [576, 341] width 349 height 32
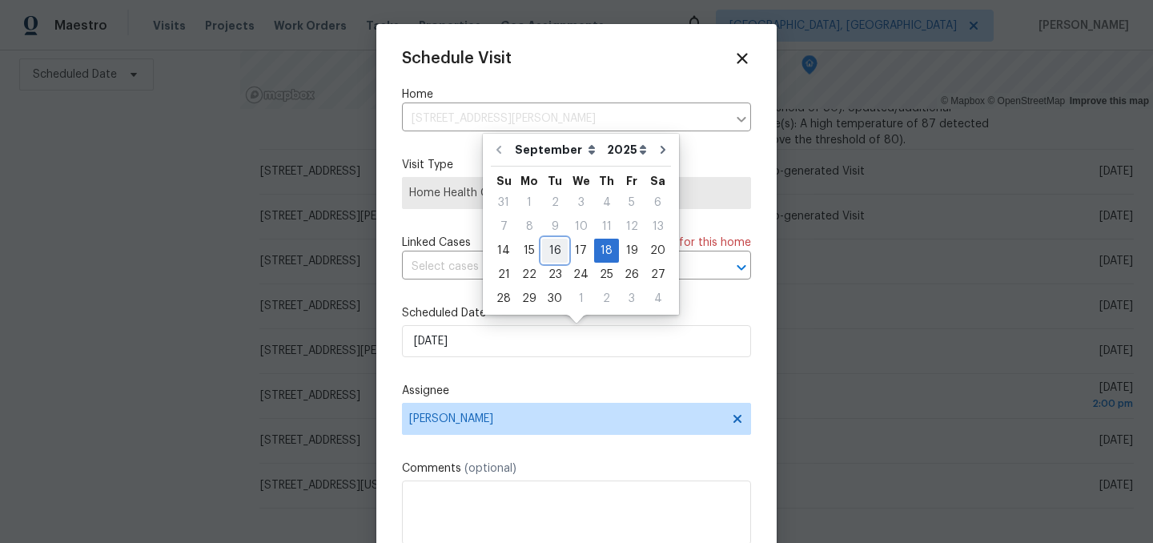
click at [550, 249] on div "16" at bounding box center [555, 250] width 26 height 22
type input "9/16/2025"
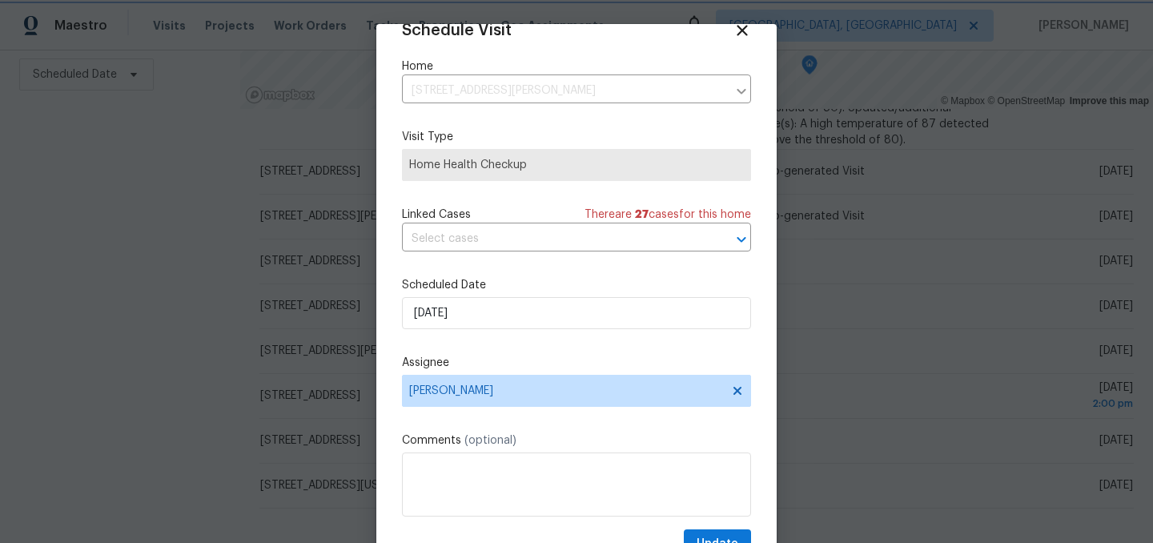
scroll to position [66, 0]
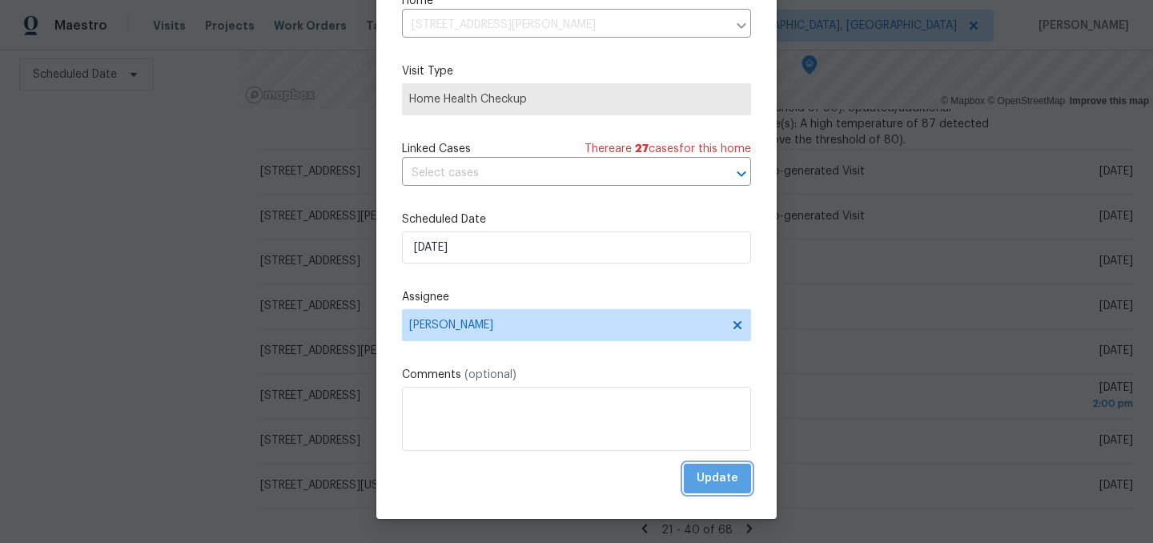
click at [723, 476] on span "Update" at bounding box center [718, 478] width 42 height 20
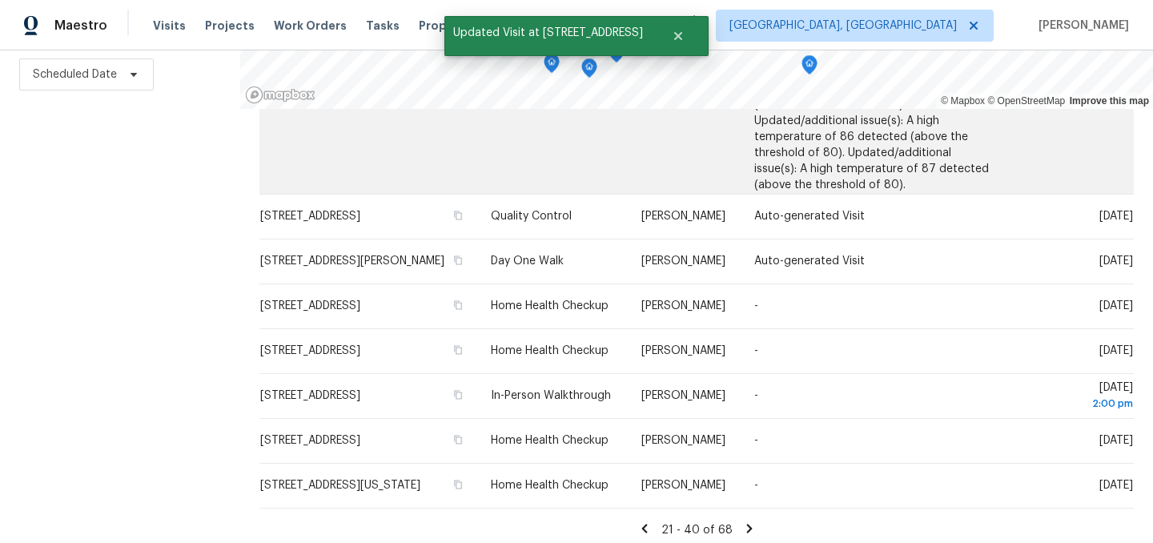
scroll to position [335, 0]
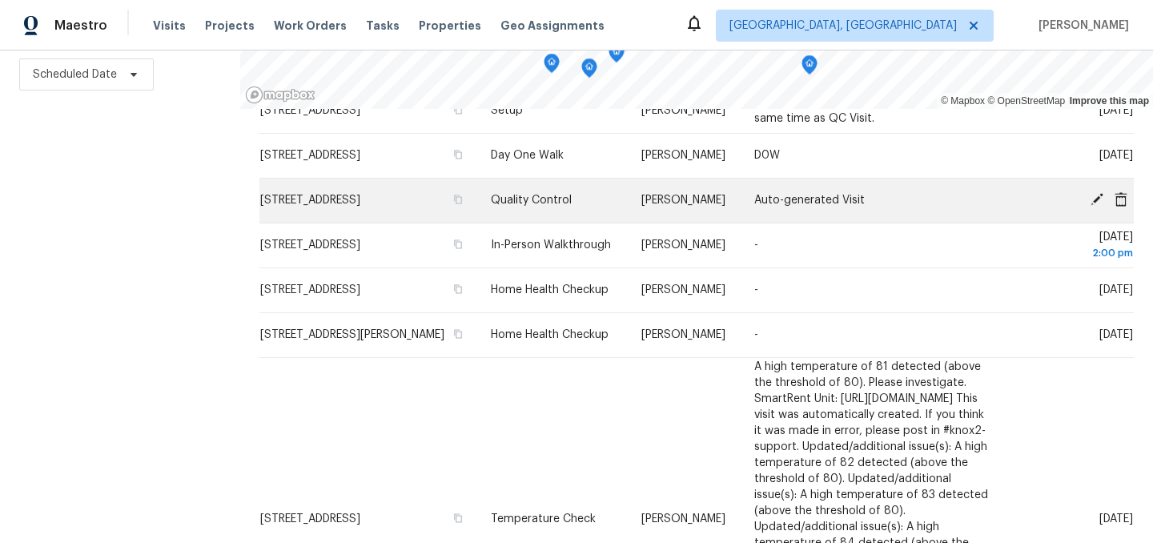
click at [1095, 206] on icon at bounding box center [1096, 199] width 13 height 13
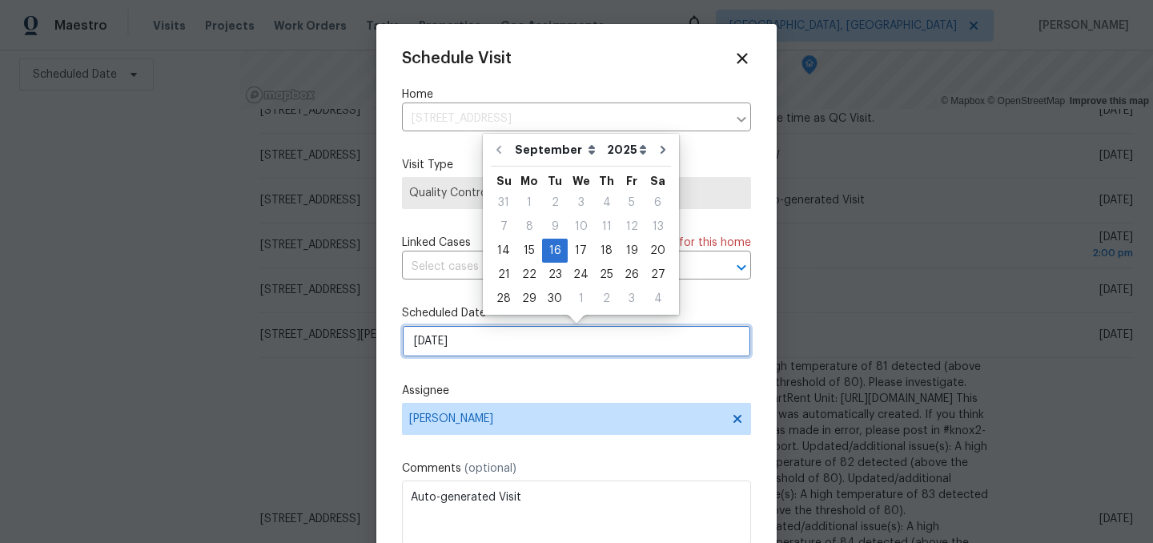
click at [490, 349] on input "9/16/2025" at bounding box center [576, 341] width 349 height 32
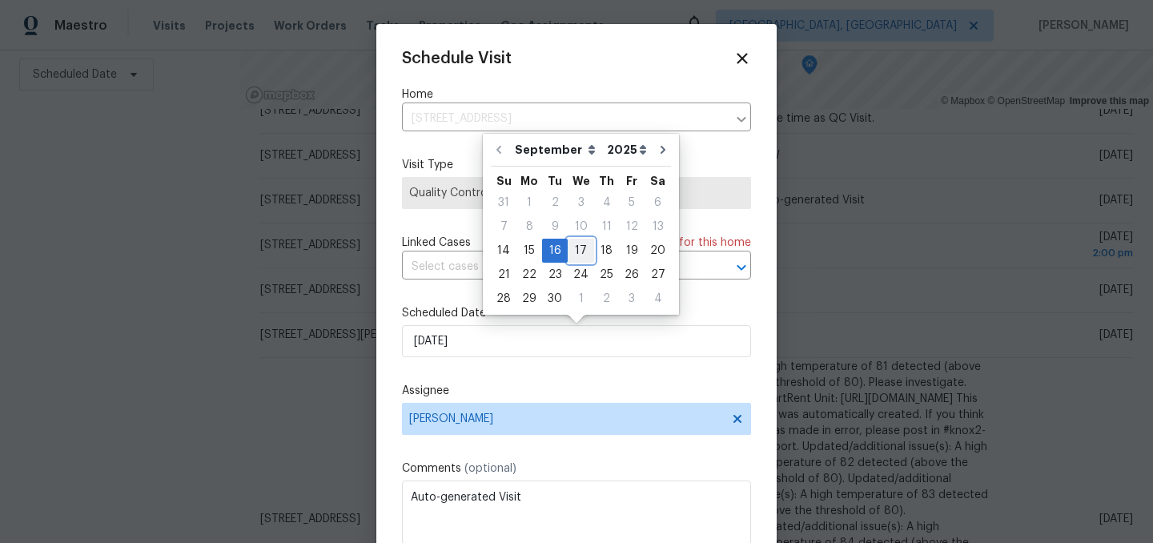
click at [582, 253] on div "17" at bounding box center [581, 250] width 26 height 22
type input "9/17/2025"
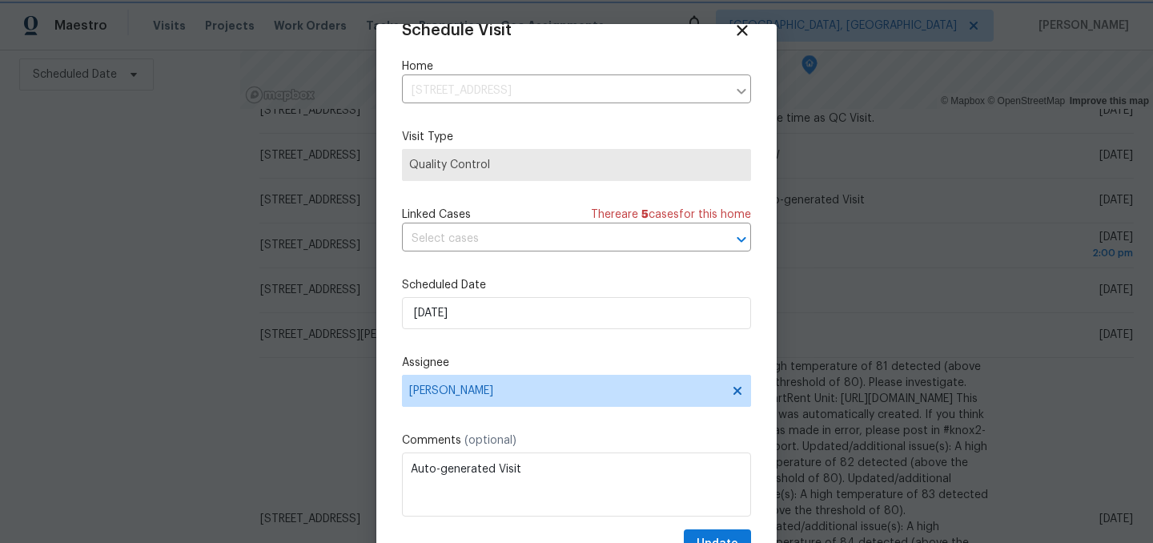
scroll to position [66, 0]
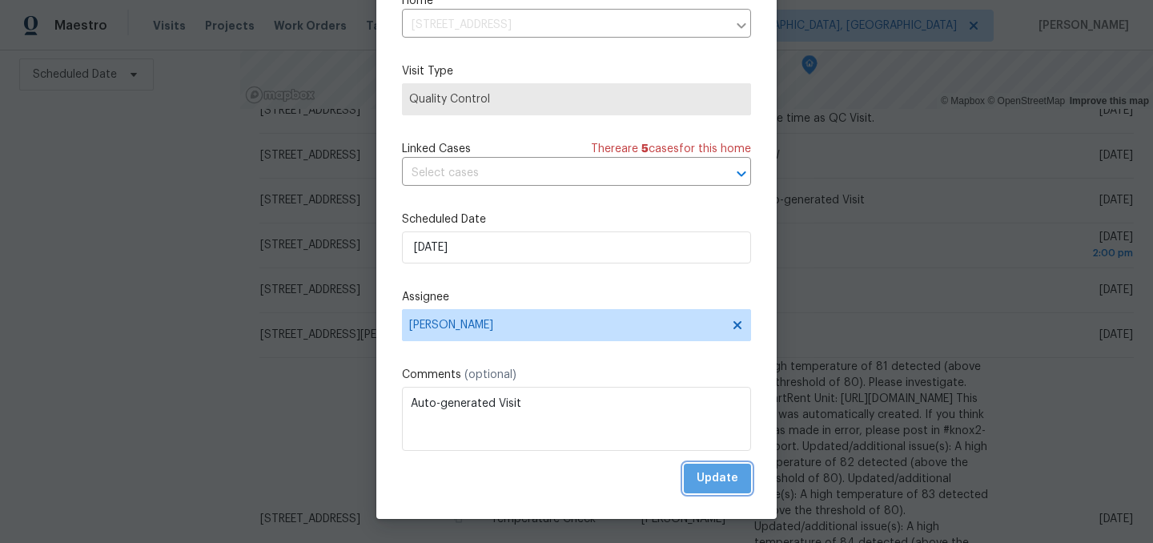
click at [728, 484] on span "Update" at bounding box center [718, 478] width 42 height 20
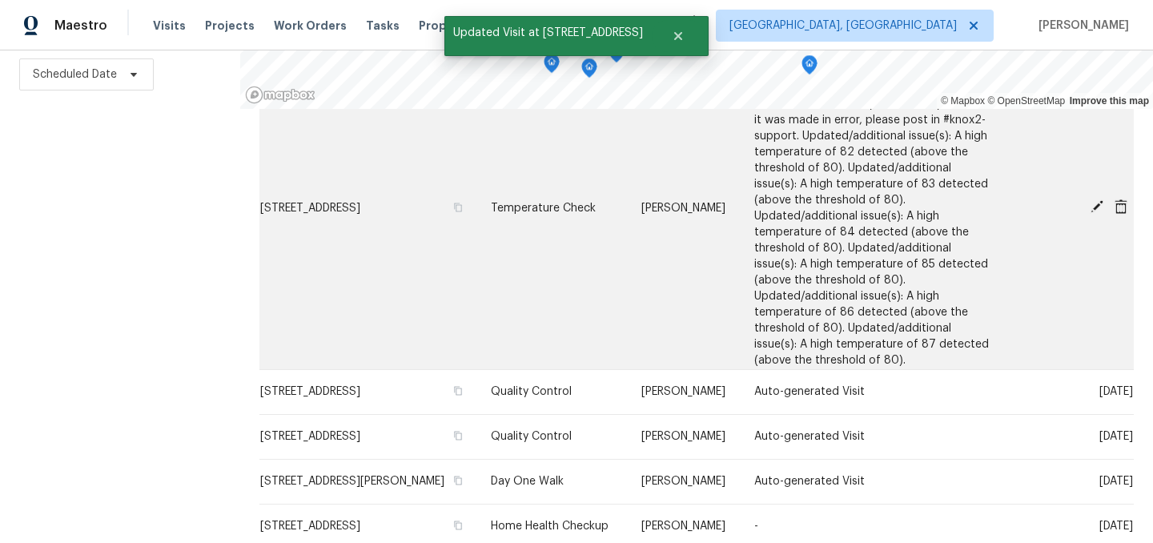
scroll to position [679, 0]
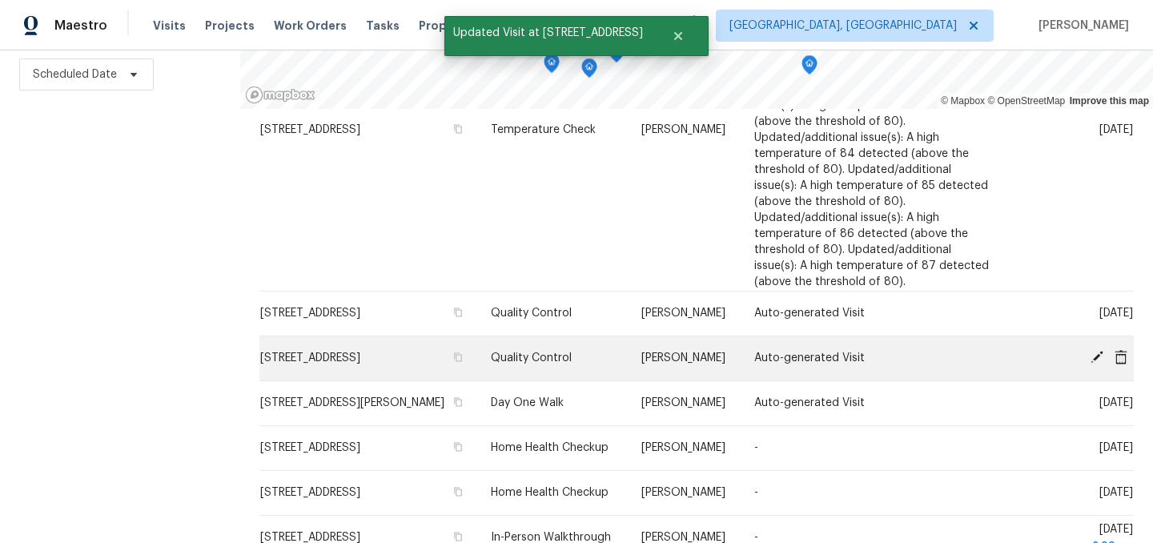
click at [1095, 352] on icon at bounding box center [1096, 357] width 13 height 13
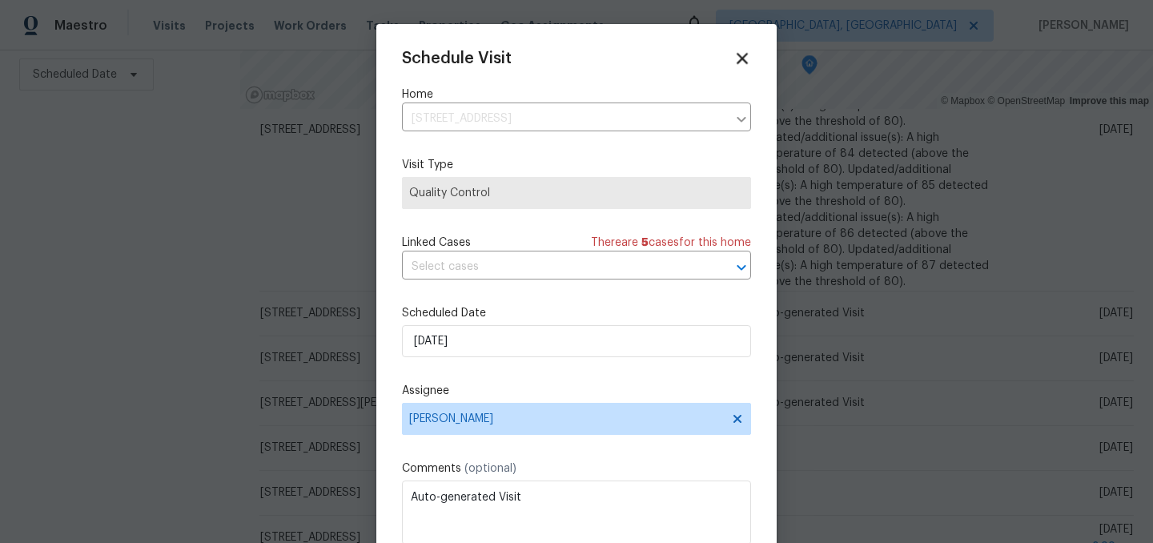
click at [740, 62] on icon at bounding box center [742, 58] width 18 height 18
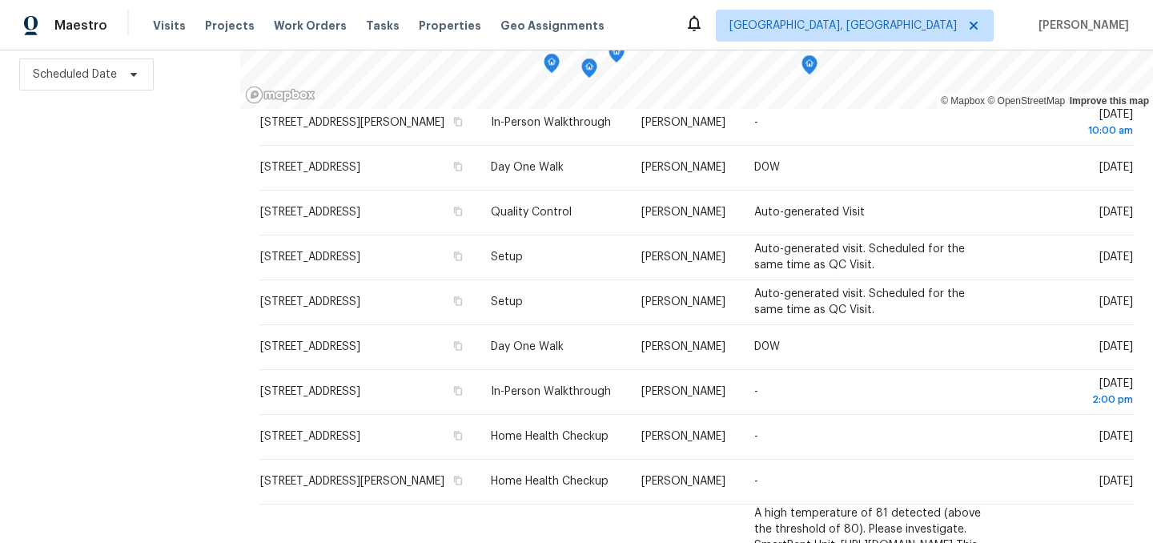
scroll to position [138, 0]
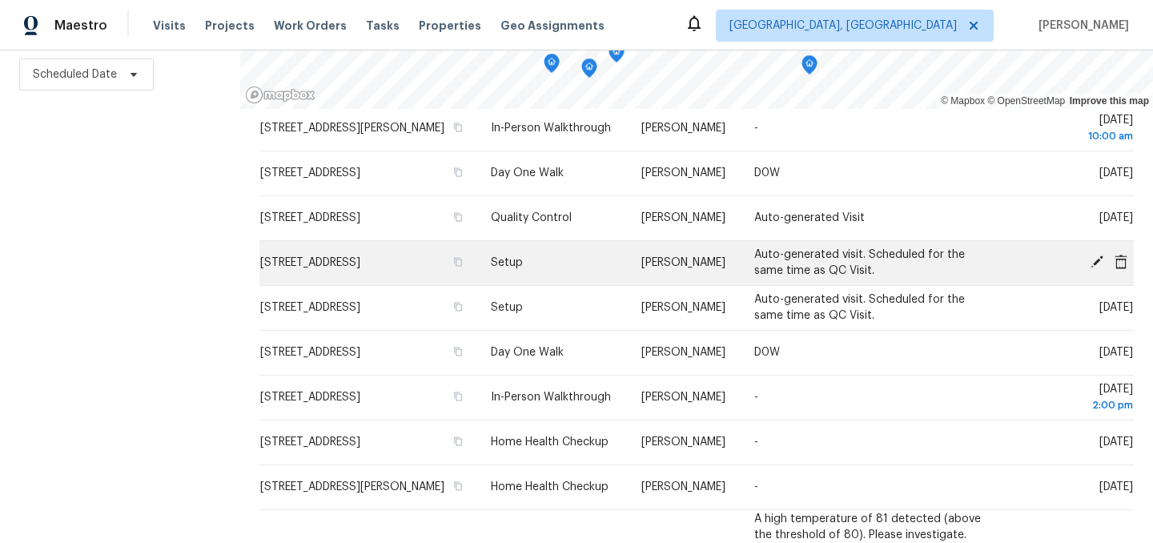
click at [1098, 268] on icon at bounding box center [1096, 261] width 13 height 13
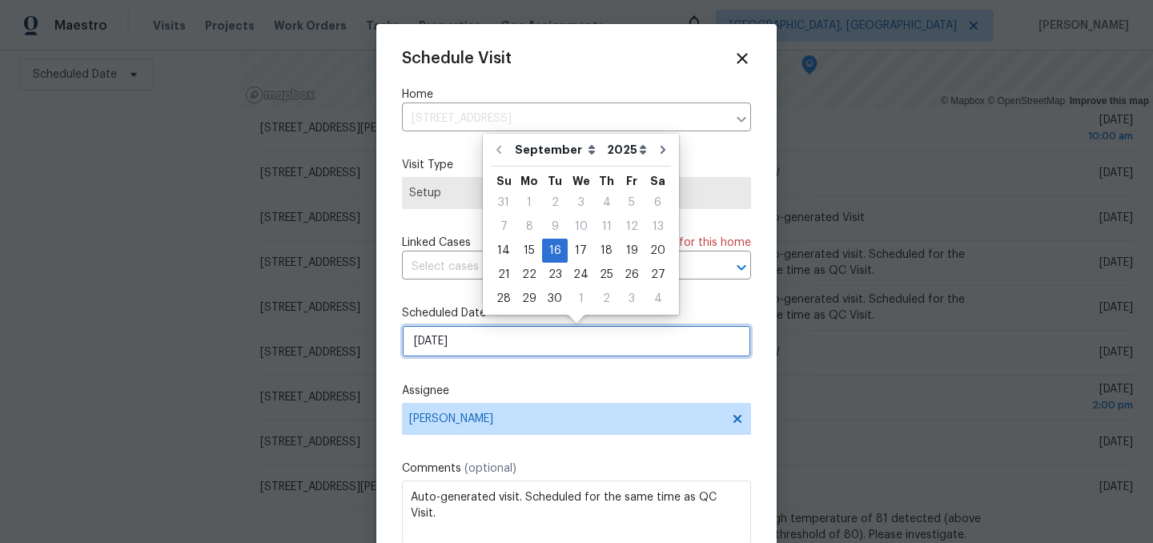
click at [468, 340] on input "9/16/2025" at bounding box center [576, 341] width 349 height 32
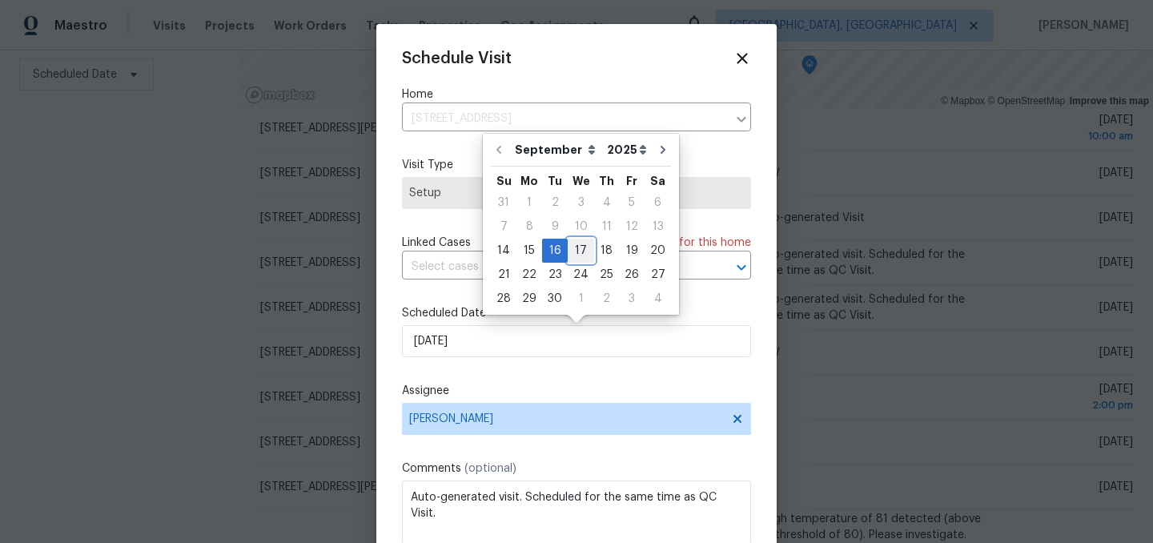
click at [576, 250] on div "17" at bounding box center [581, 250] width 26 height 22
type input "9/17/2025"
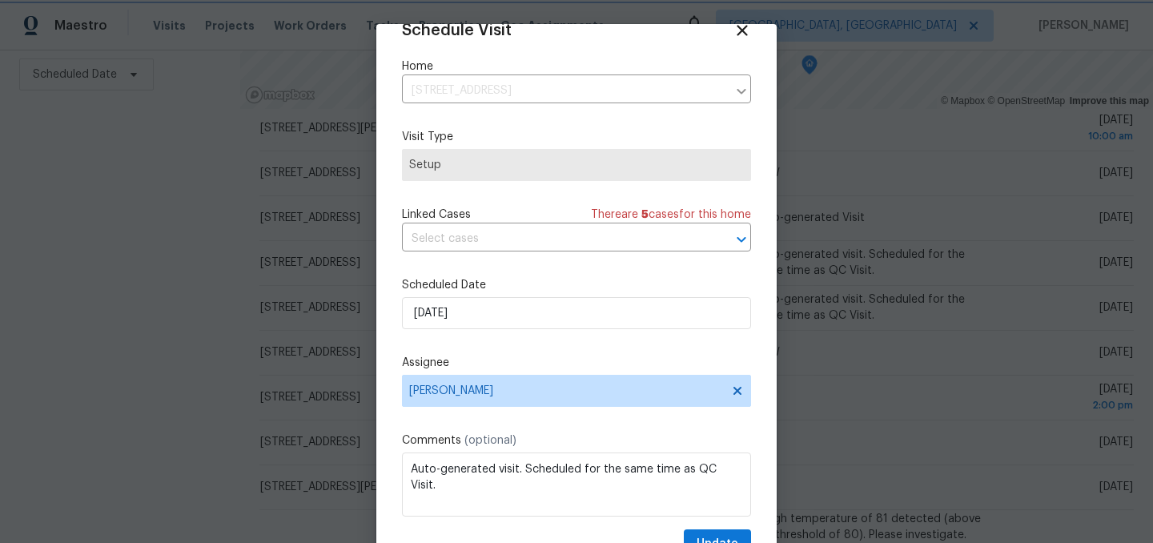
scroll to position [66, 0]
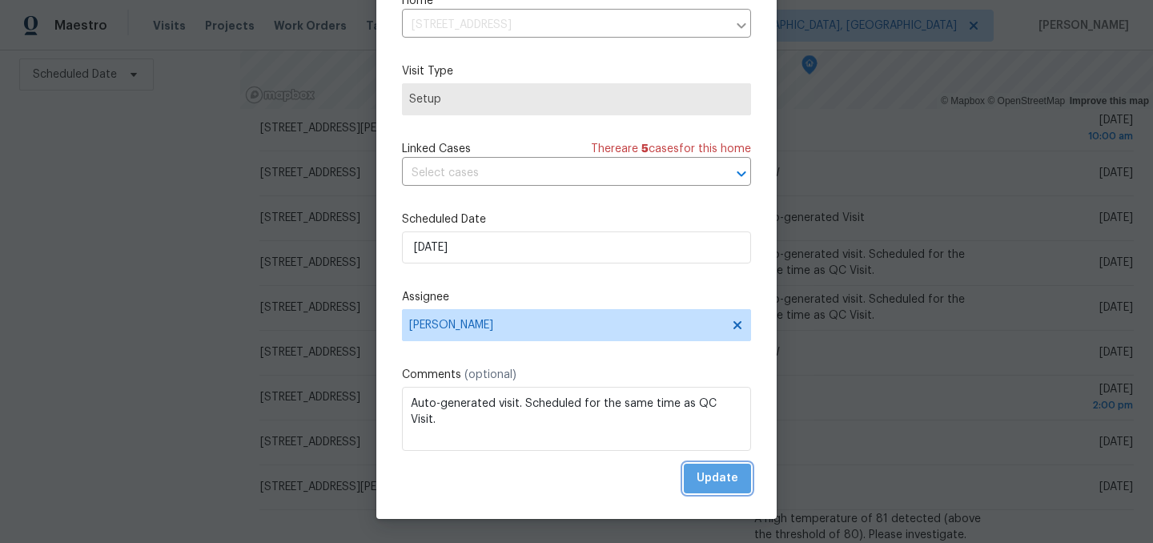
click at [727, 476] on span "Update" at bounding box center [718, 478] width 42 height 20
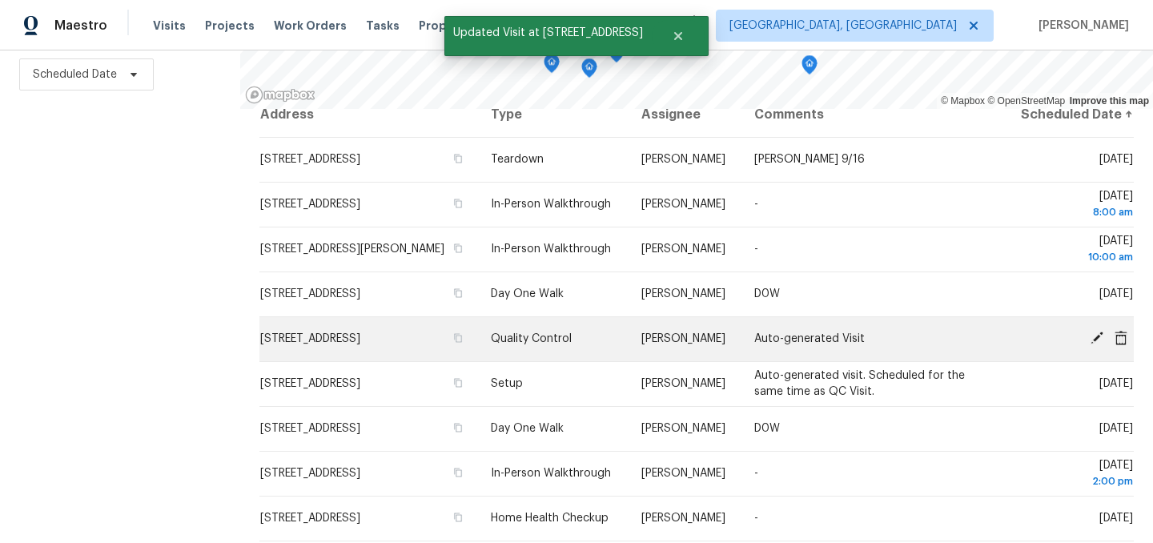
scroll to position [15, 0]
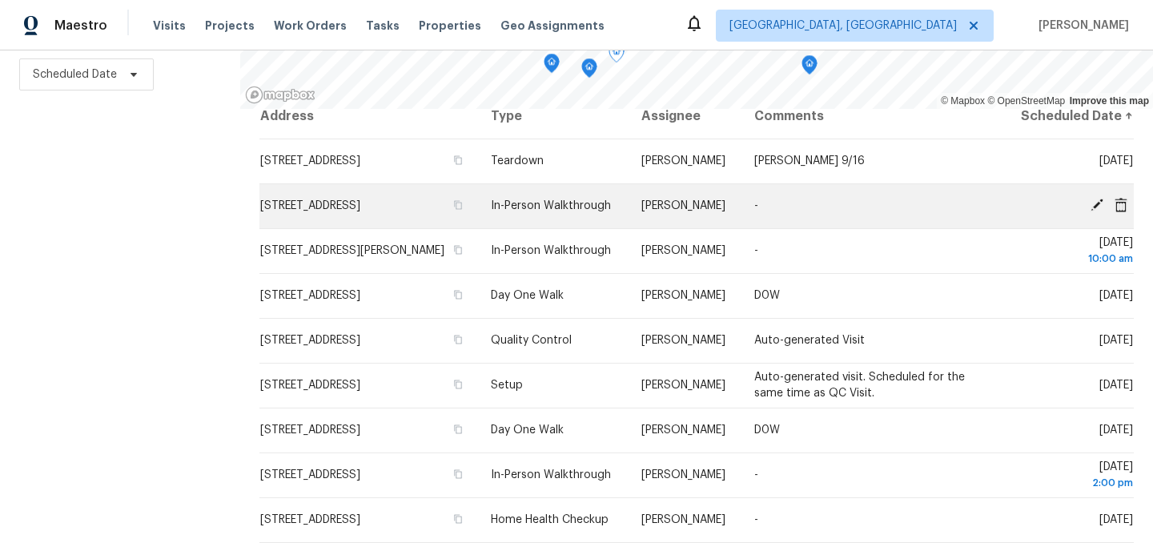
click at [1097, 212] on icon at bounding box center [1097, 205] width 14 height 14
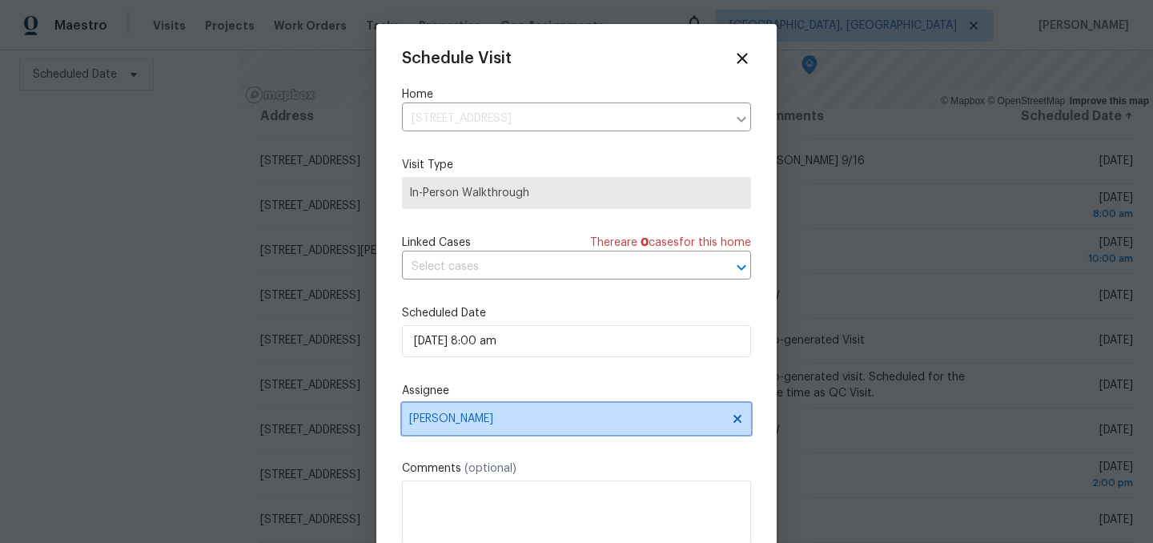
click at [450, 424] on span "[PERSON_NAME]" at bounding box center [566, 418] width 314 height 13
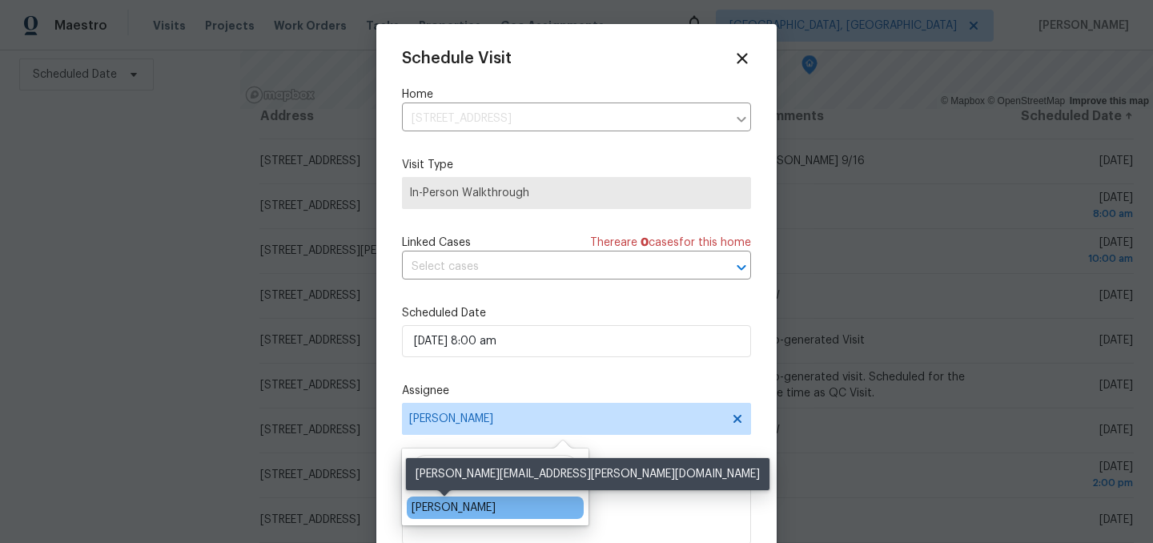
type input "dodd"
click at [450, 512] on div "Dodd Drayer" at bounding box center [454, 508] width 84 height 16
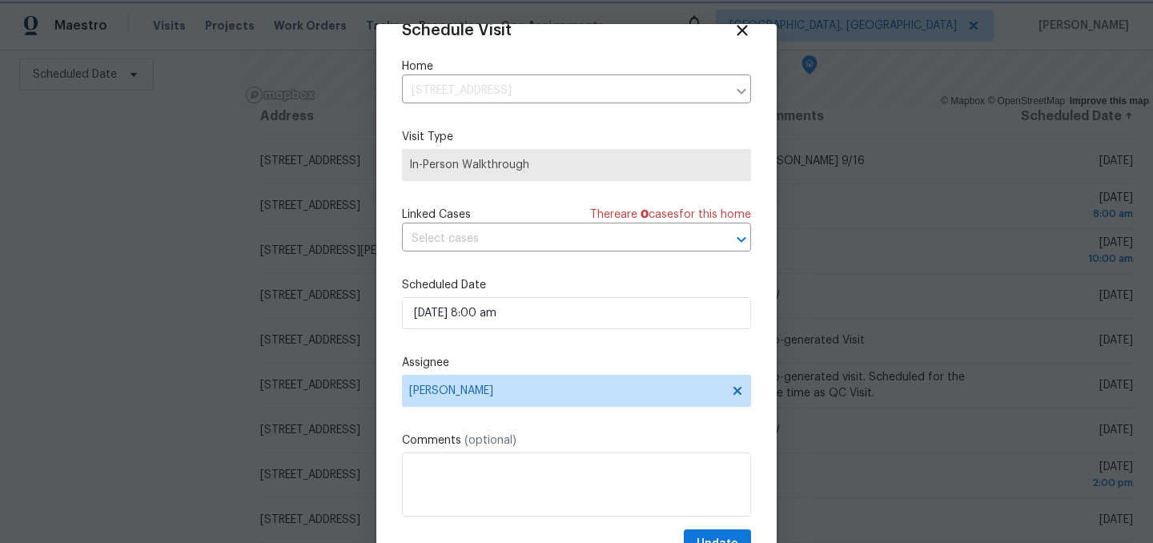
scroll to position [66, 0]
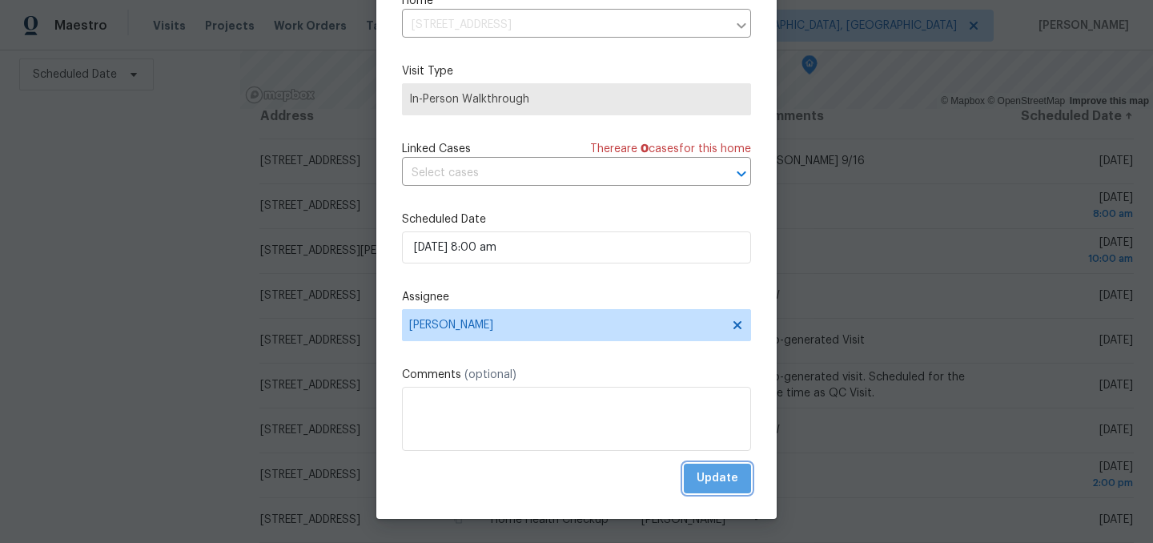
click at [726, 485] on span "Update" at bounding box center [718, 478] width 42 height 20
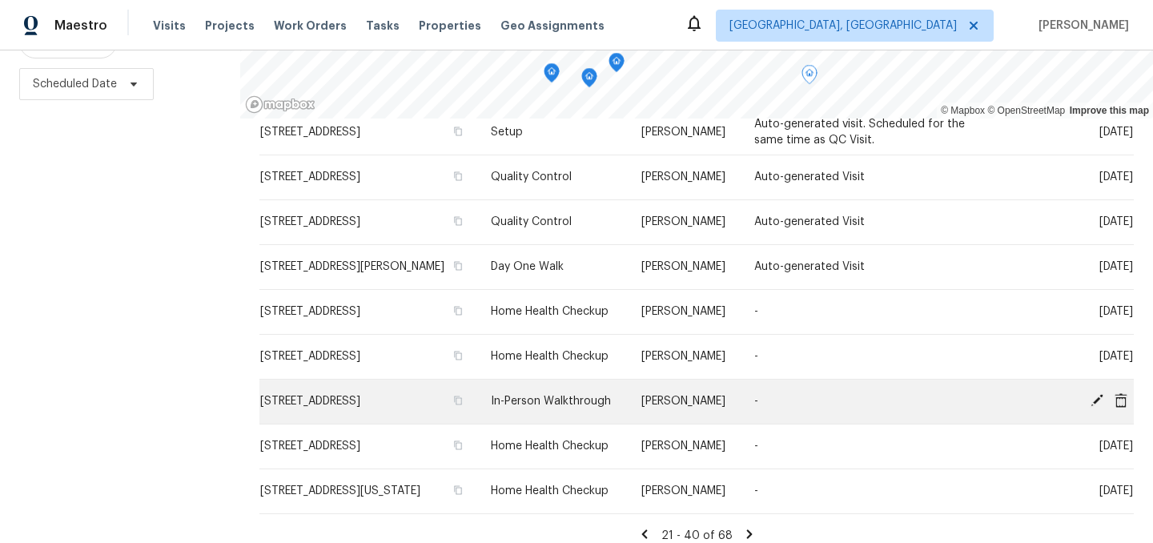
scroll to position [230, 0]
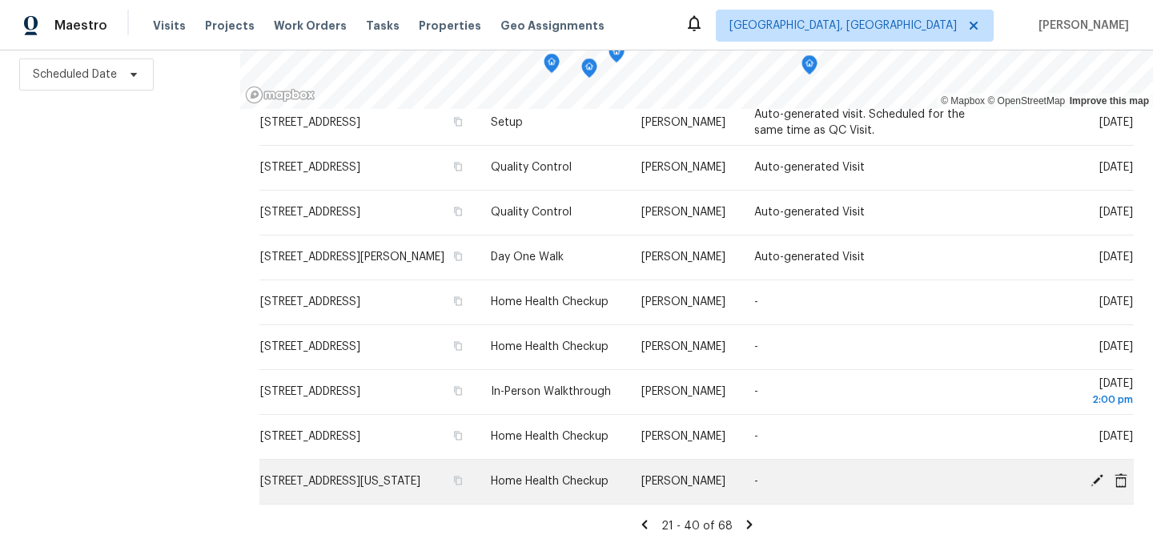
click at [1094, 477] on icon at bounding box center [1096, 480] width 13 height 13
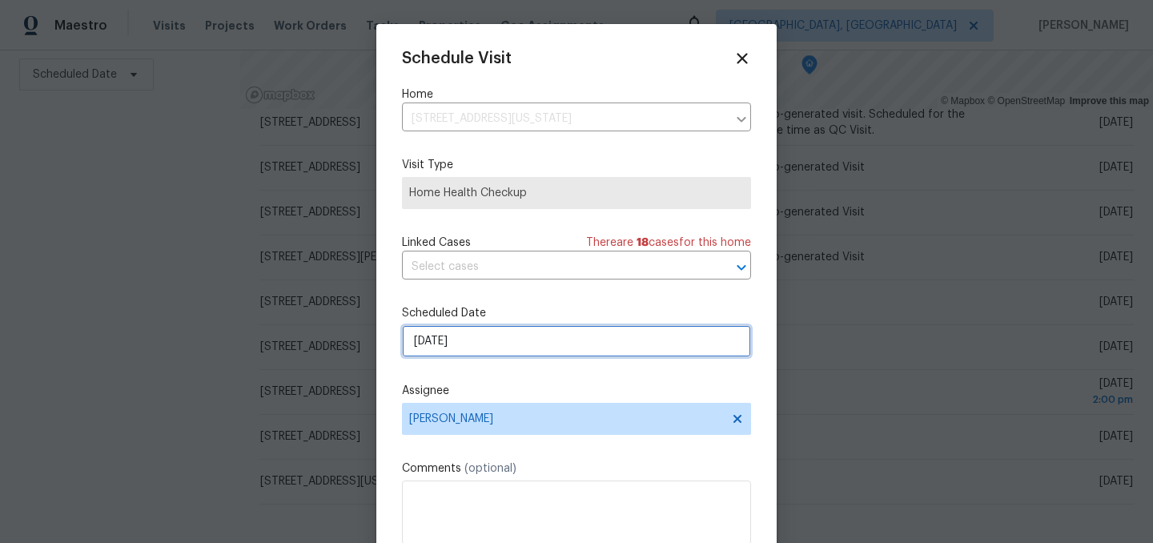
click at [462, 343] on input "9/19/2025" at bounding box center [576, 341] width 349 height 32
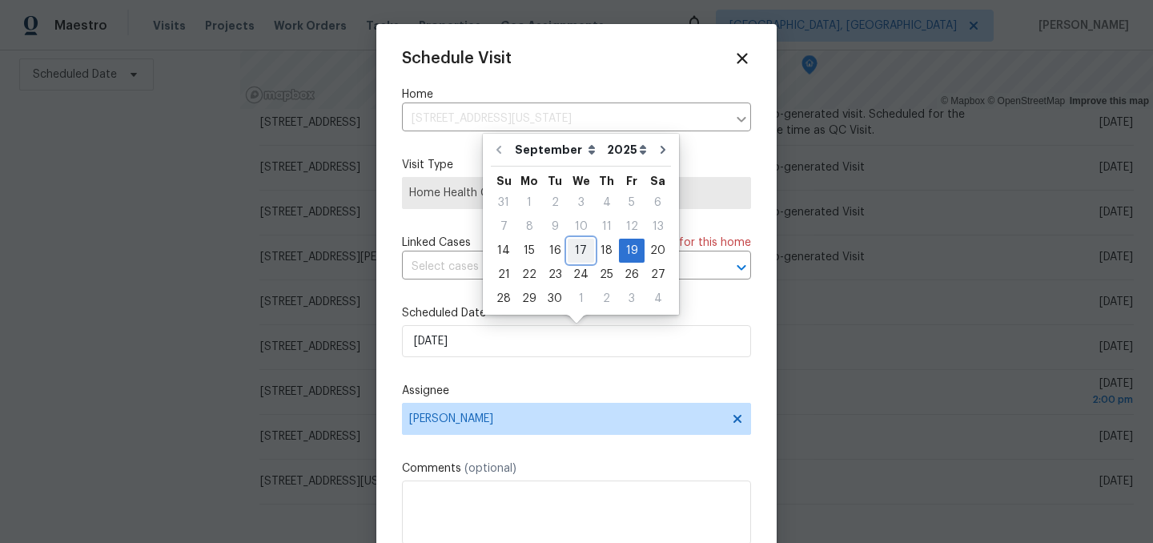
click at [577, 255] on div "17" at bounding box center [581, 250] width 26 height 22
type input "9/17/2025"
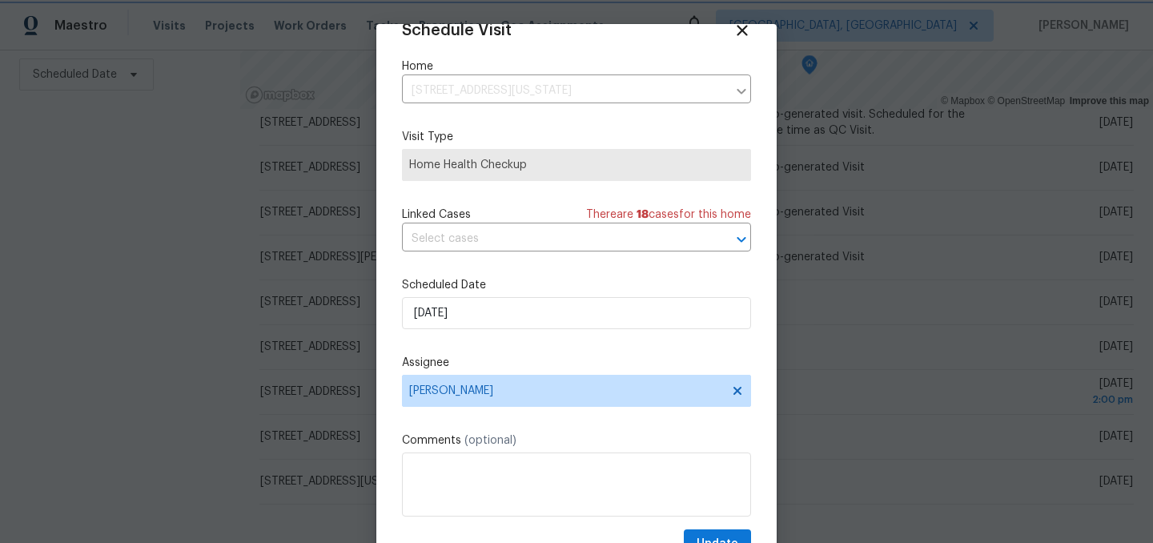
scroll to position [66, 0]
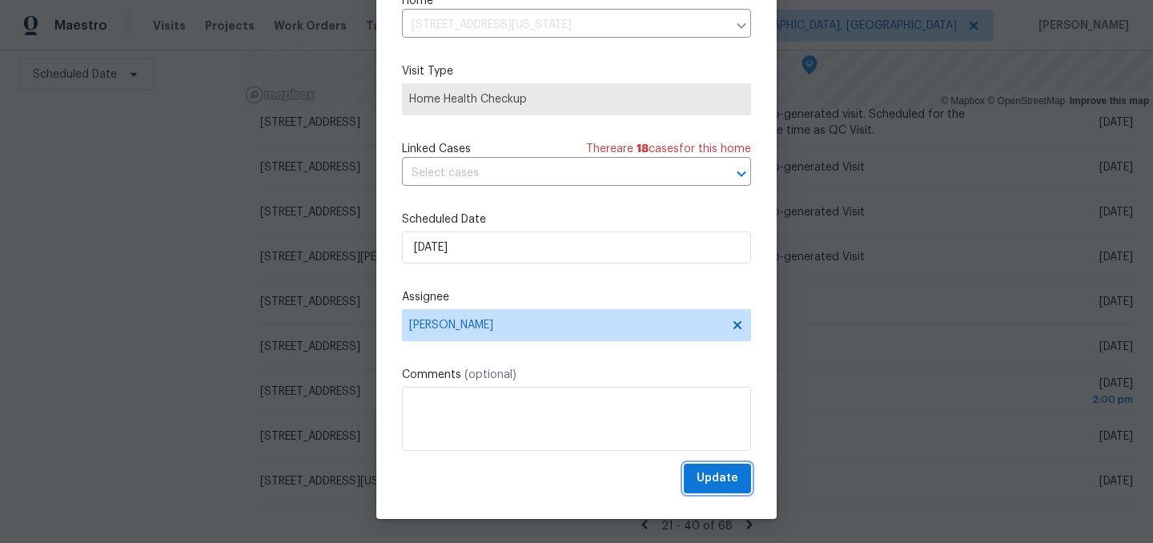
click at [728, 474] on span "Update" at bounding box center [718, 478] width 42 height 20
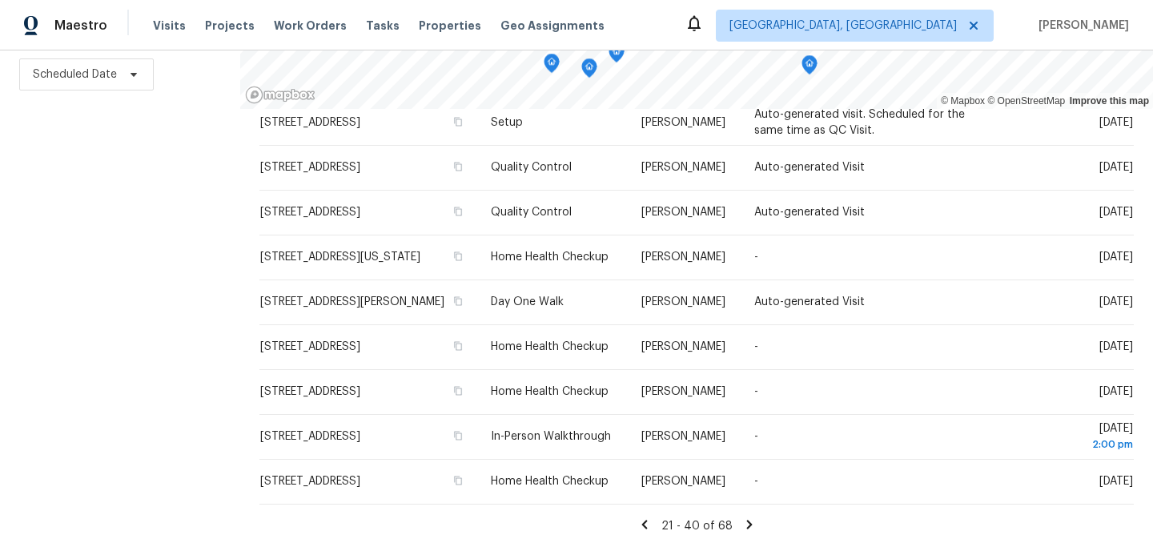
scroll to position [0, 0]
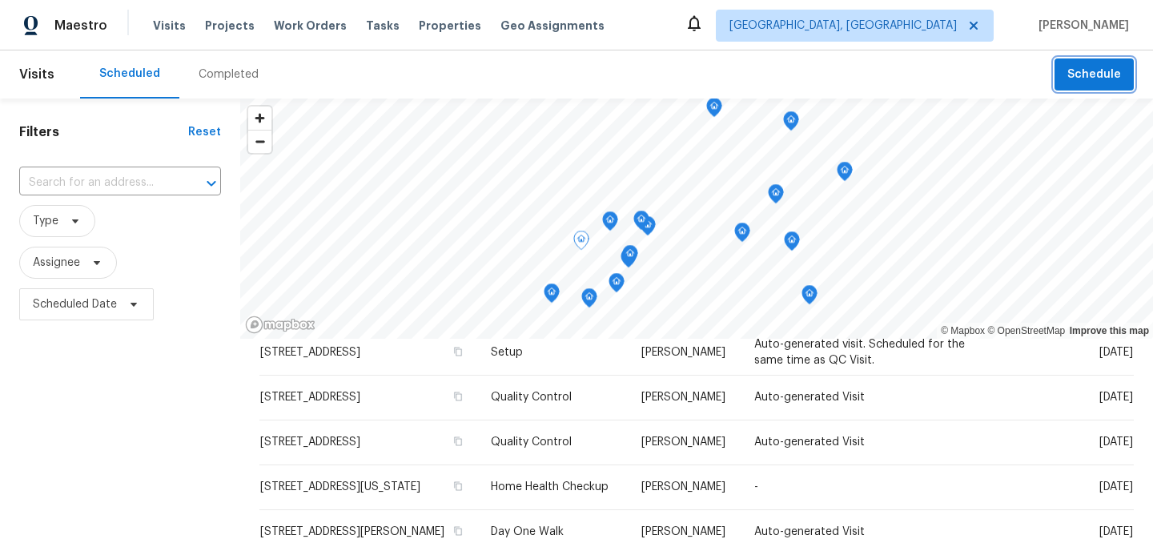
click at [1073, 82] on span "Schedule" at bounding box center [1094, 75] width 54 height 20
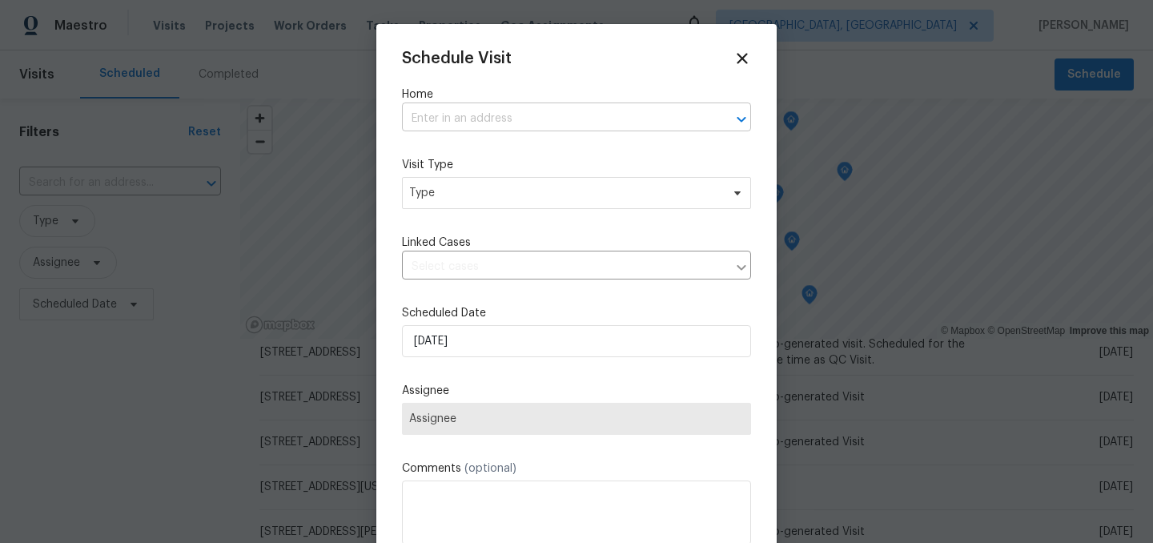
click at [464, 109] on input "text" at bounding box center [554, 118] width 304 height 25
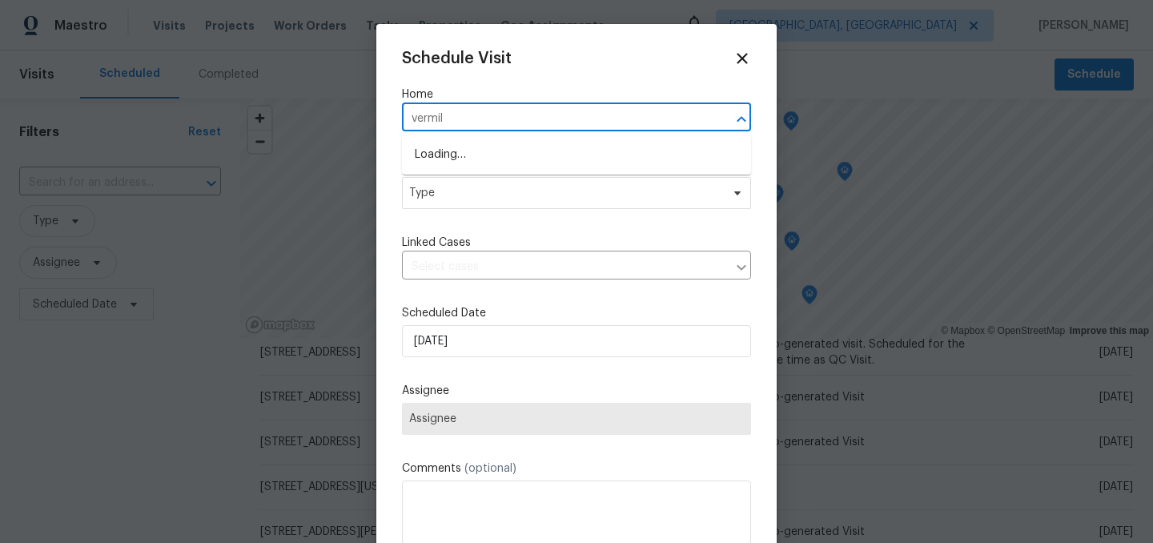
type input "vermill"
click at [466, 155] on li "4832 Vermillion Ct, Avon, IN 46123" at bounding box center [576, 155] width 349 height 26
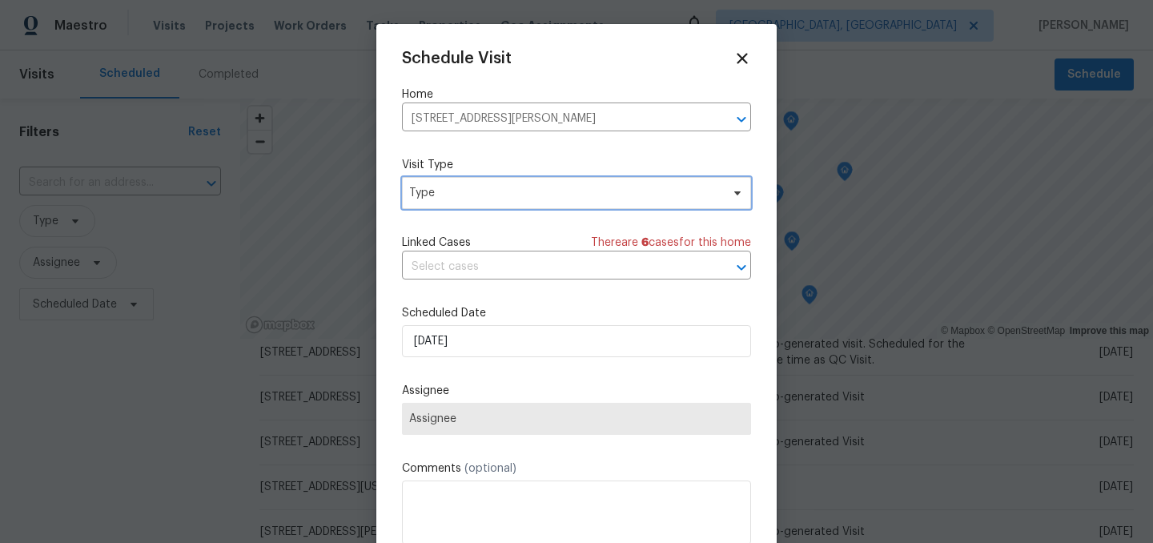
click at [456, 191] on span "Type" at bounding box center [564, 193] width 311 height 16
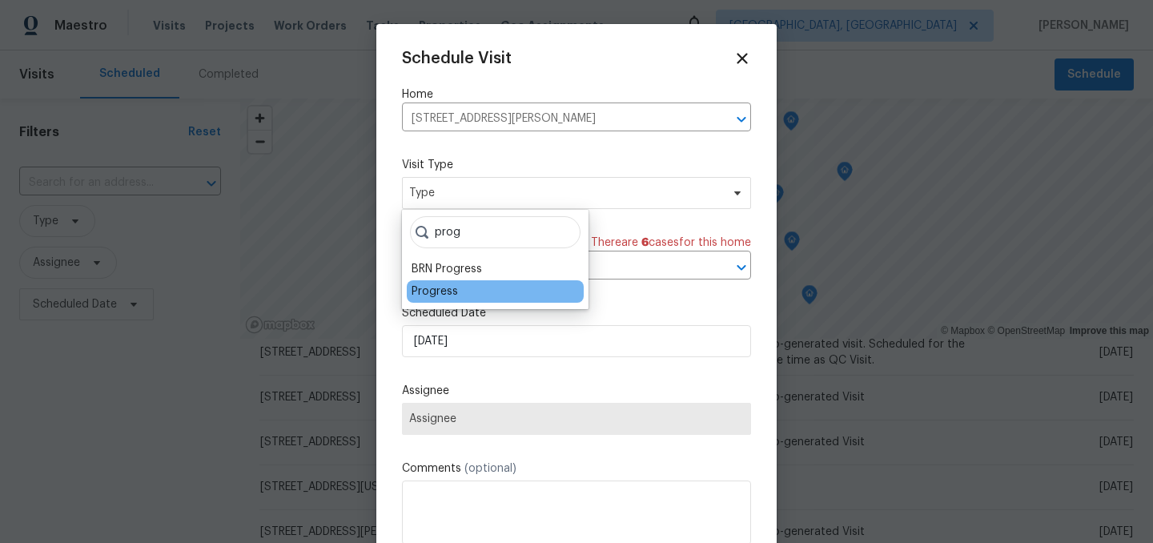
type input "prog"
click at [424, 290] on div "Progress" at bounding box center [435, 291] width 46 height 16
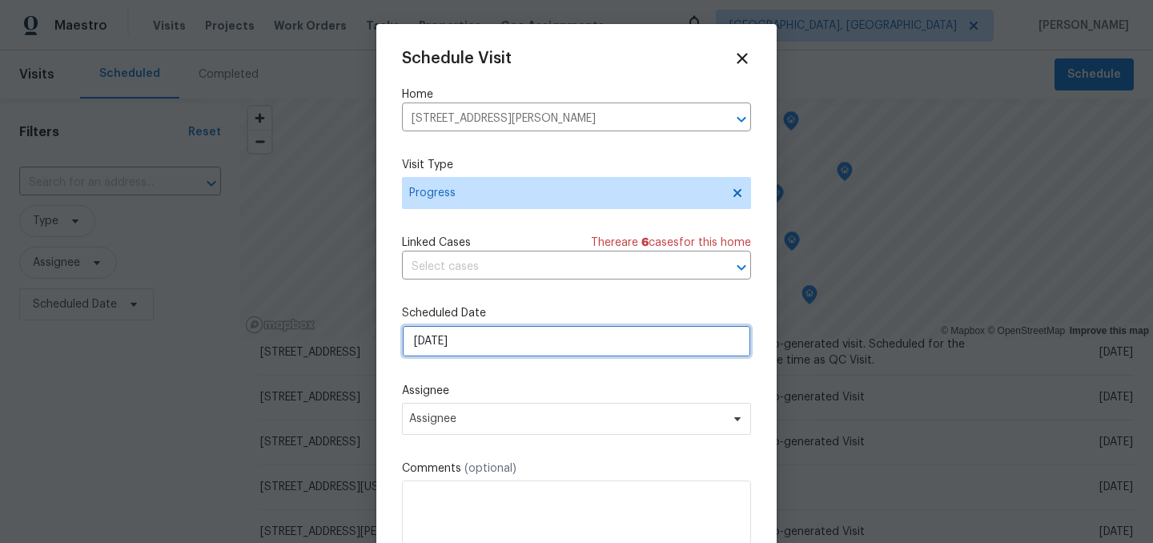
click at [467, 339] on input "9/14/2025" at bounding box center [576, 341] width 349 height 32
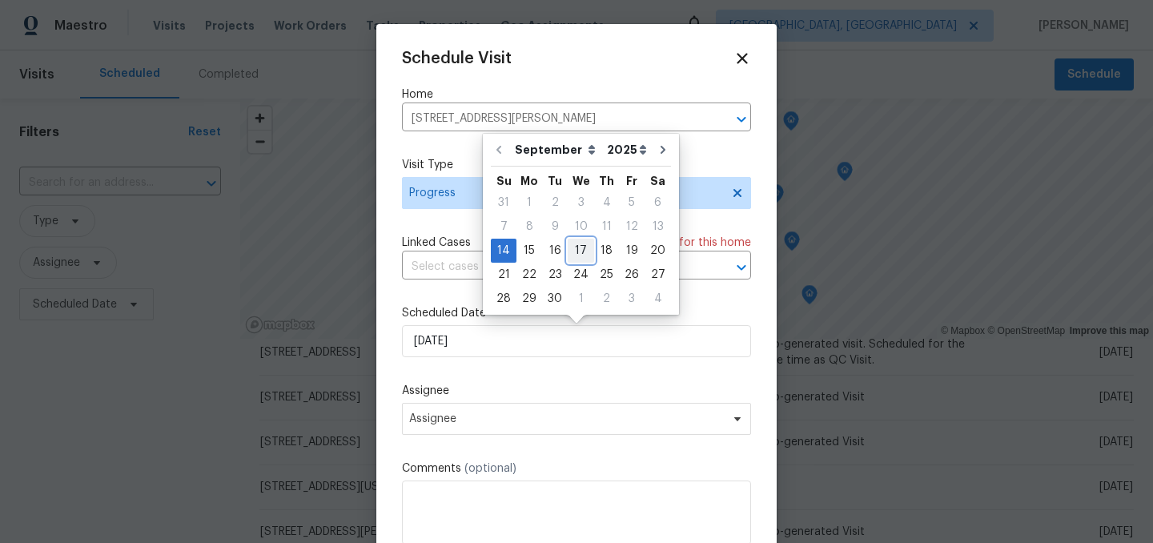
click at [570, 249] on div "17" at bounding box center [581, 250] width 26 height 22
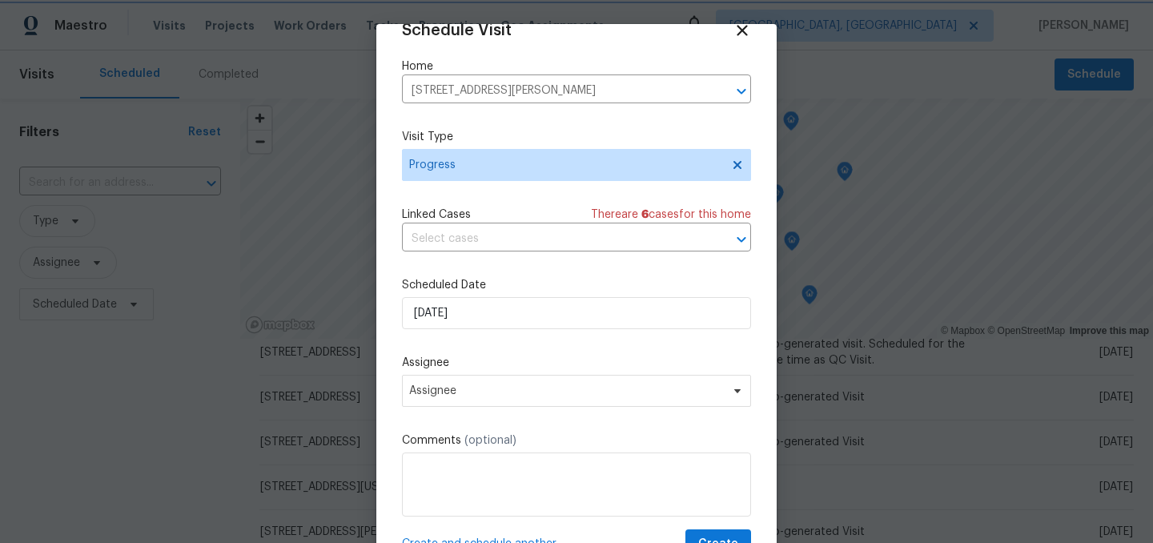
scroll to position [66, 0]
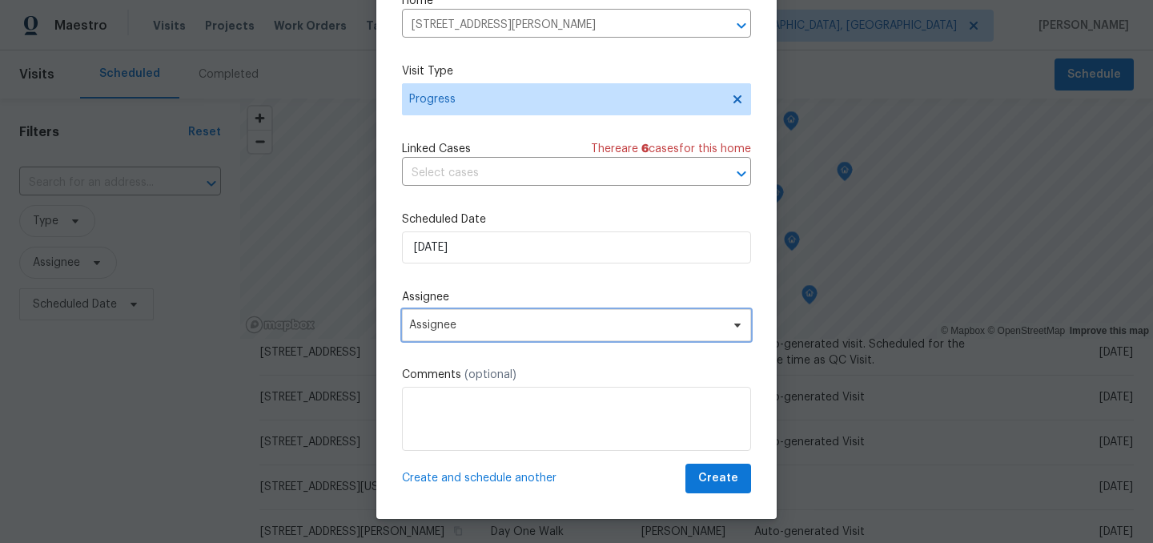
click at [549, 324] on span "Assignee" at bounding box center [566, 325] width 314 height 13
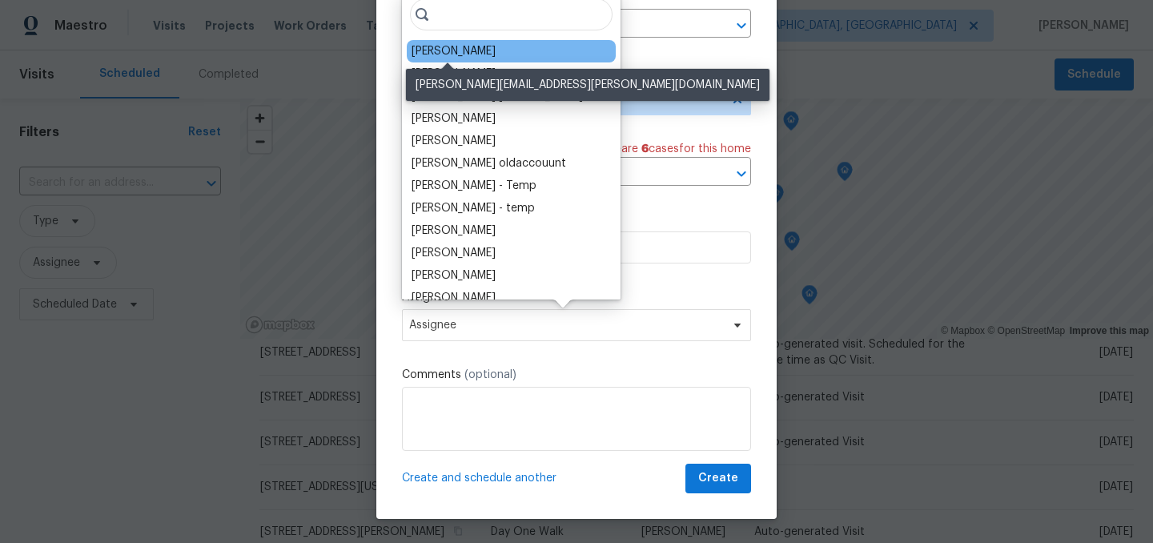
click at [447, 50] on div "[PERSON_NAME]" at bounding box center [454, 51] width 84 height 16
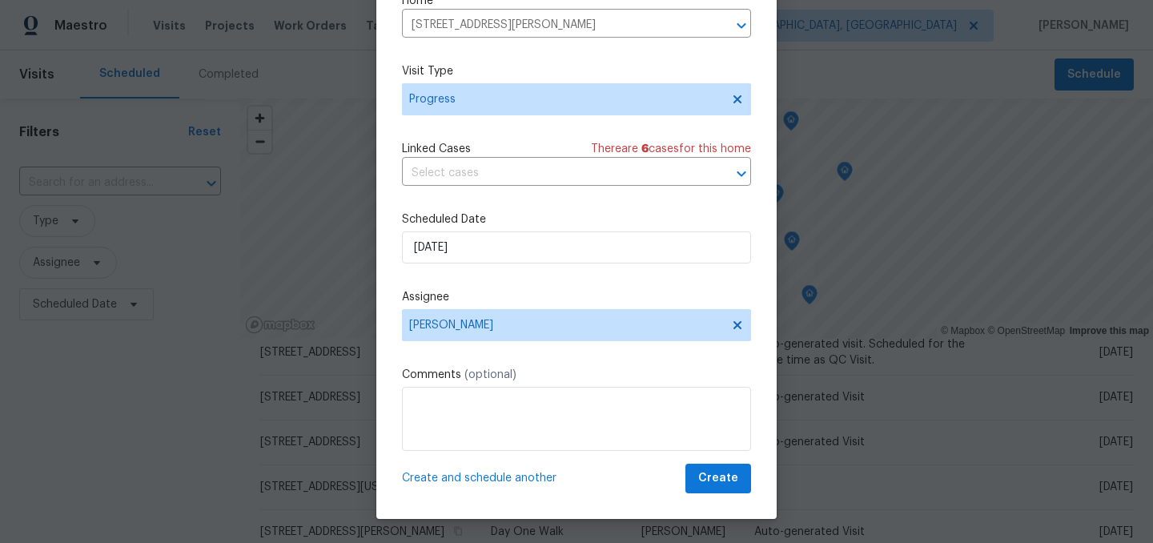
click at [483, 481] on span "Create and schedule another" at bounding box center [479, 478] width 155 height 16
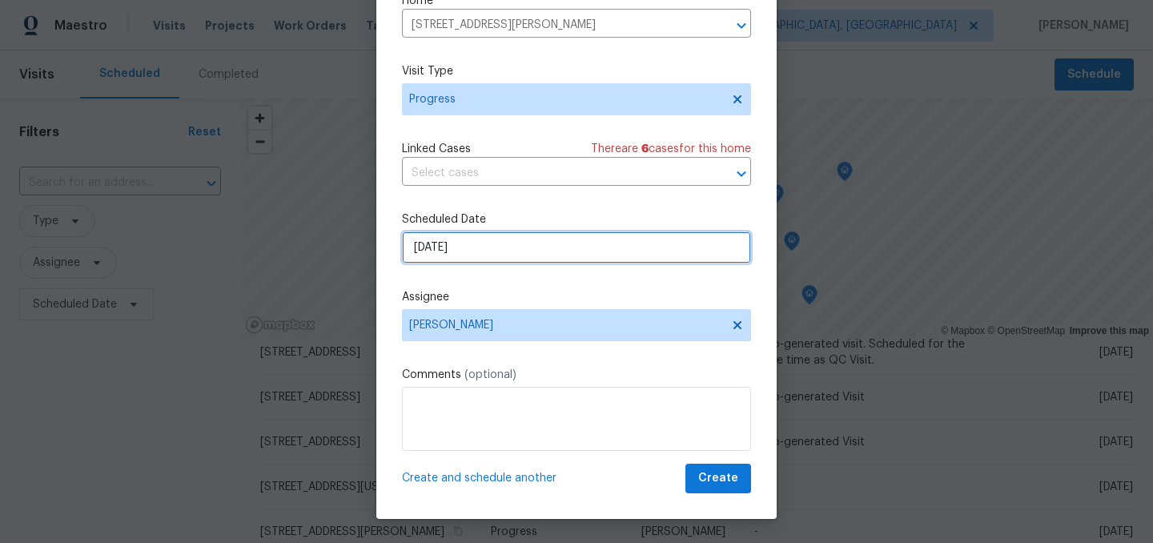
click at [504, 246] on input "[DATE]" at bounding box center [576, 247] width 349 height 32
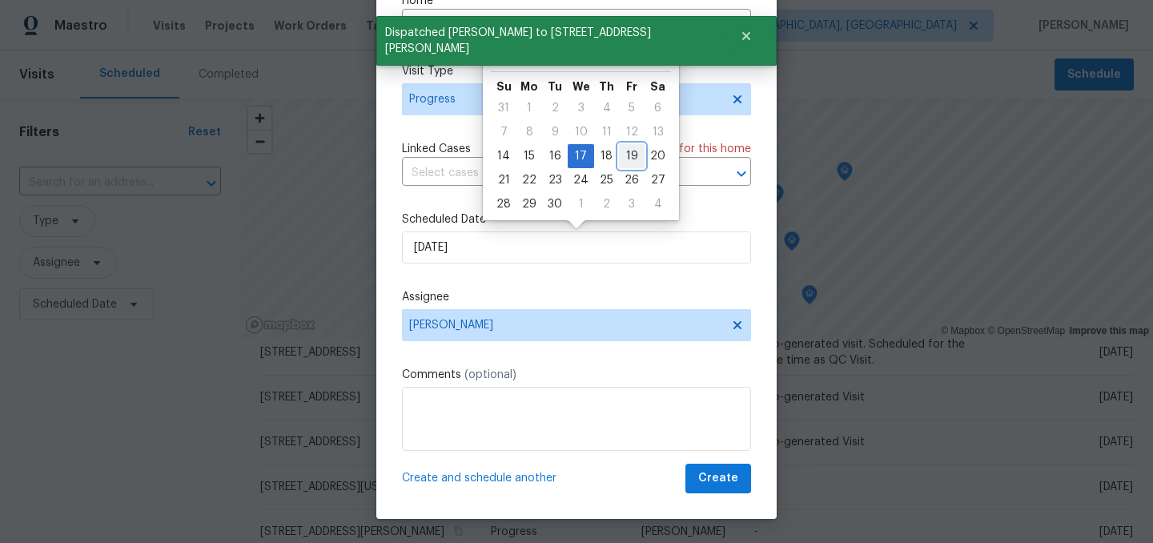
click at [624, 151] on div "19" at bounding box center [632, 156] width 26 height 22
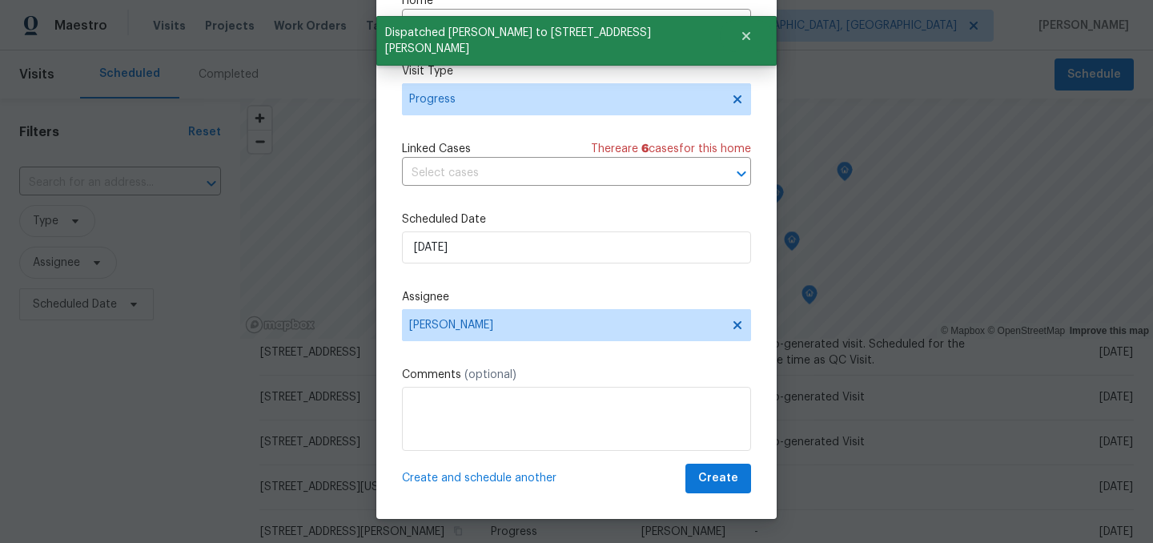
click at [501, 481] on span "Create and schedule another" at bounding box center [479, 478] width 155 height 16
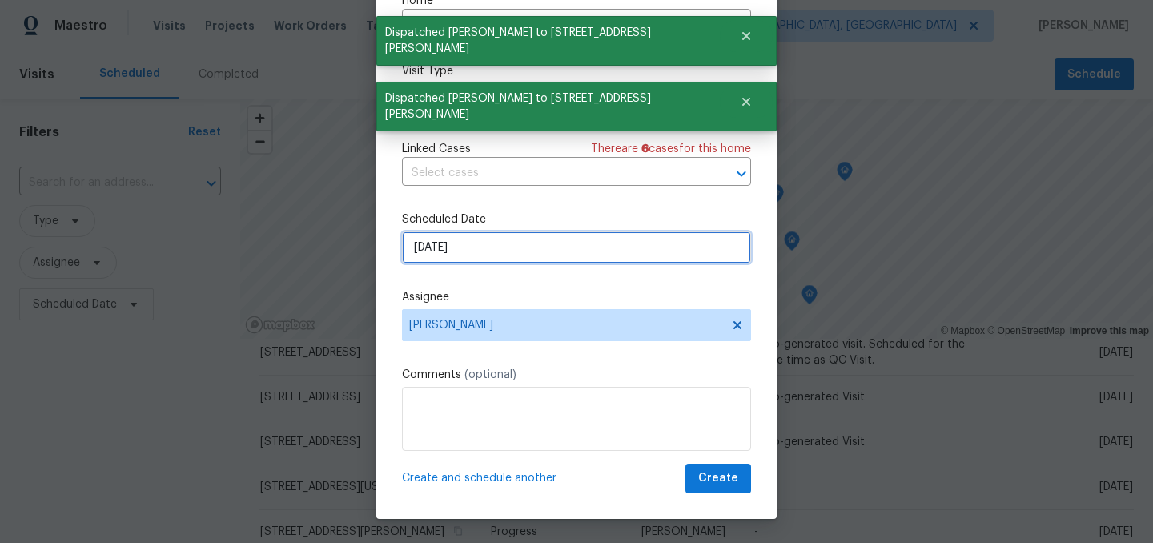
click at [524, 237] on input "[DATE]" at bounding box center [576, 247] width 349 height 32
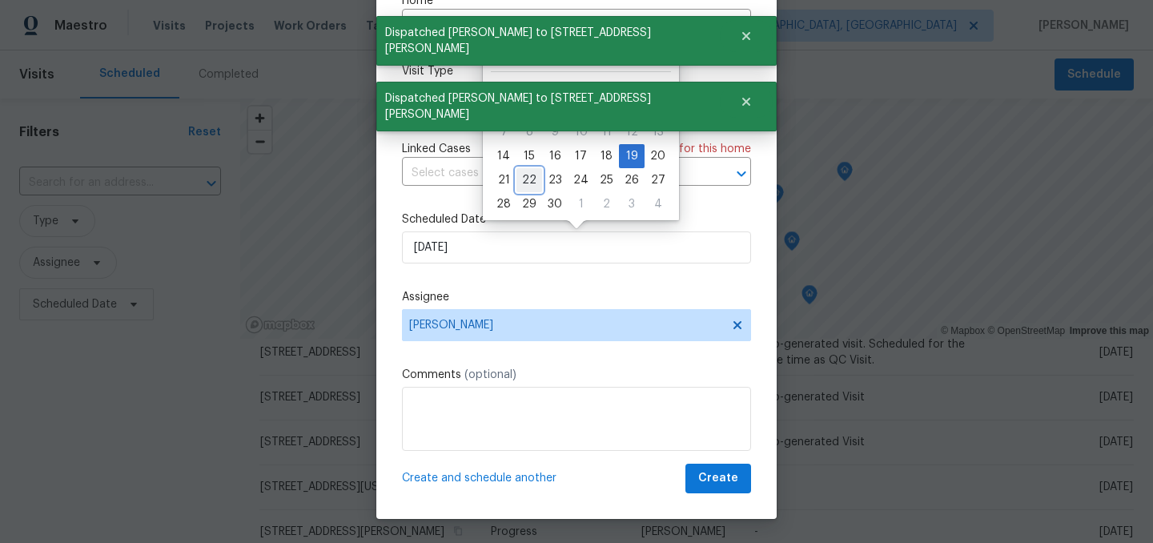
click at [524, 175] on div "22" at bounding box center [529, 180] width 26 height 22
type input "[DATE]"
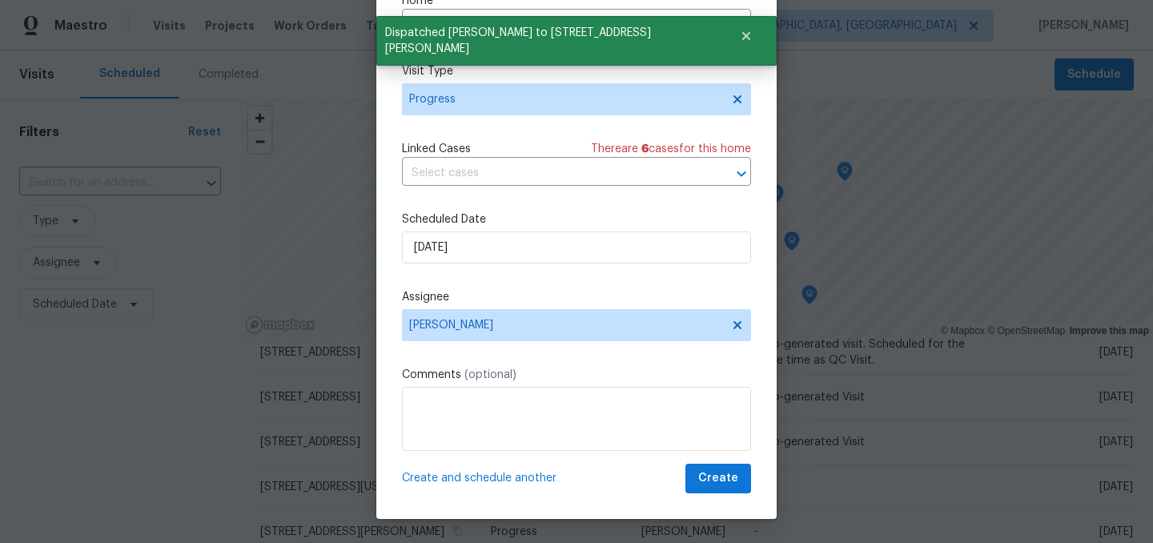
click at [513, 478] on span "Create and schedule another" at bounding box center [479, 478] width 155 height 16
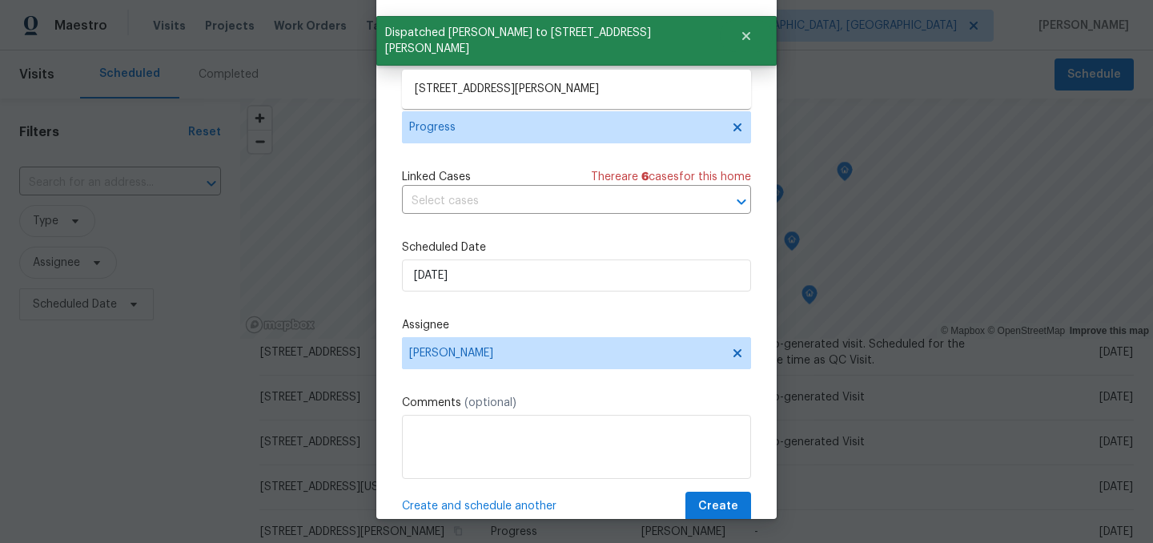
click at [472, 62] on input "4832 Vermillion Ct, Avon, IN 46123" at bounding box center [554, 53] width 304 height 25
type input "flame"
click at [483, 88] on li "4905 Flame Way, Indianapolis, IN 46254" at bounding box center [576, 89] width 349 height 26
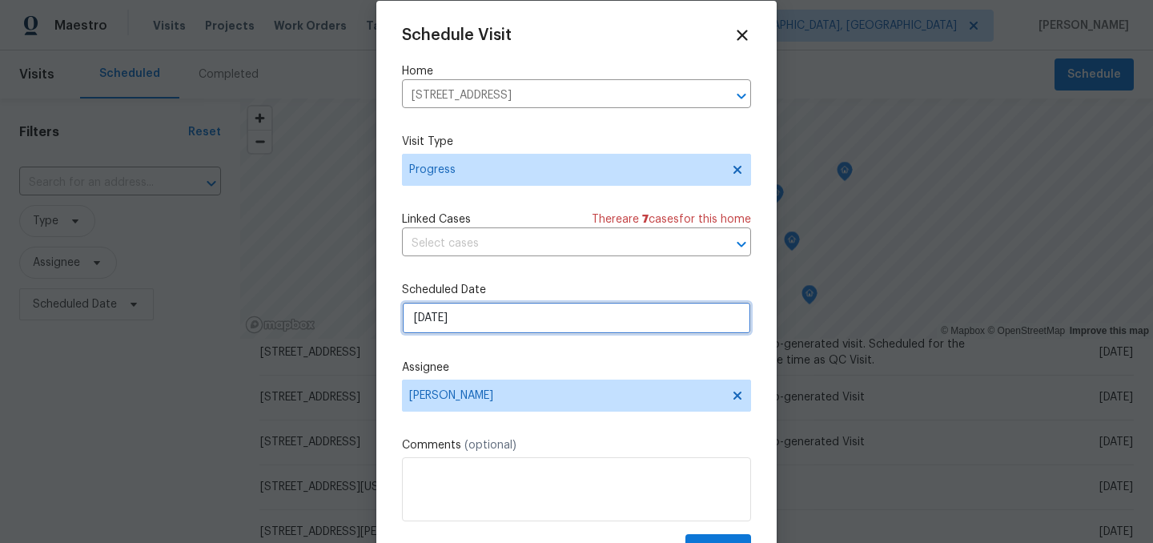
click at [494, 324] on input "[DATE]" at bounding box center [576, 318] width 349 height 32
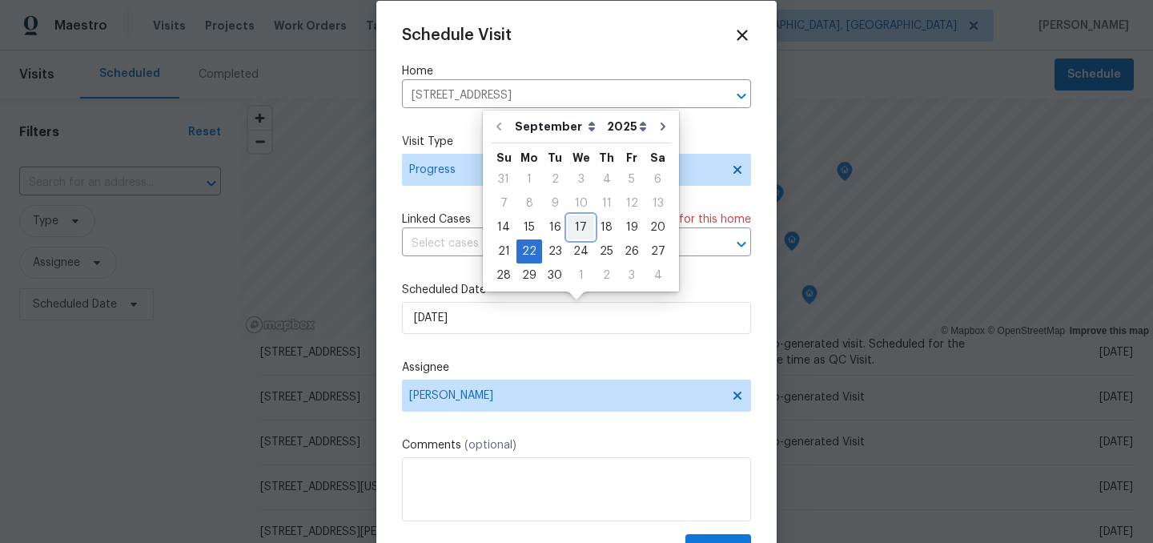
click at [578, 225] on div "17" at bounding box center [581, 227] width 26 height 22
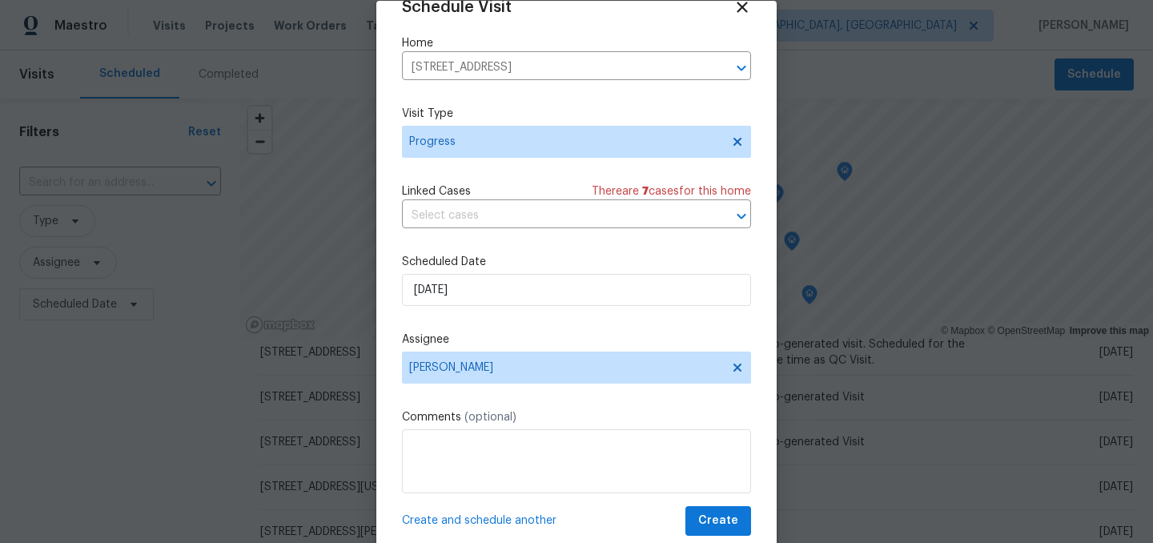
scroll to position [66, 0]
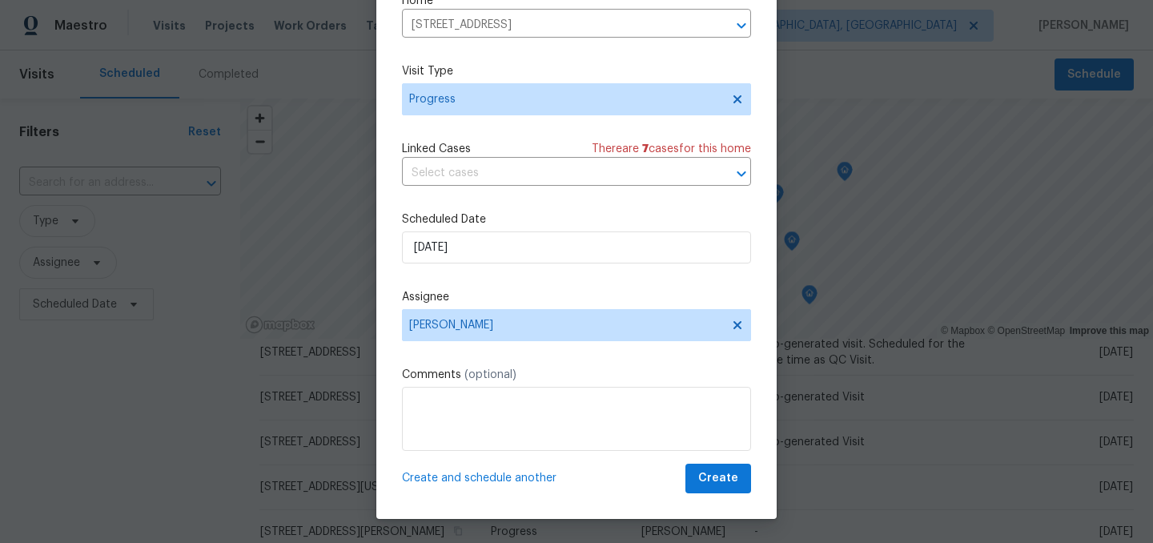
click at [487, 476] on span "Create and schedule another" at bounding box center [479, 478] width 155 height 16
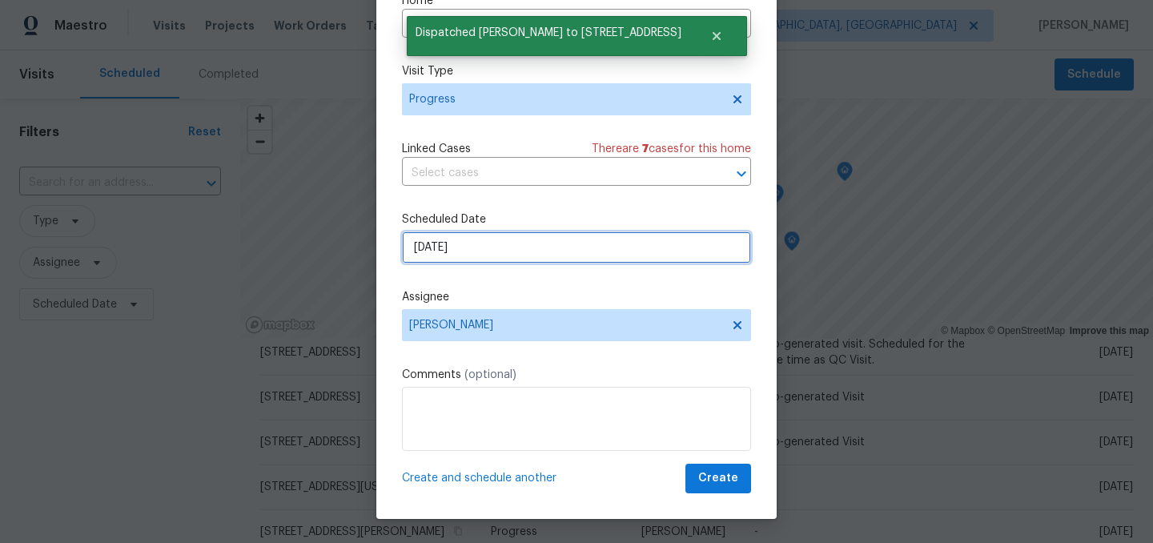
click at [510, 248] on input "[DATE]" at bounding box center [576, 247] width 349 height 32
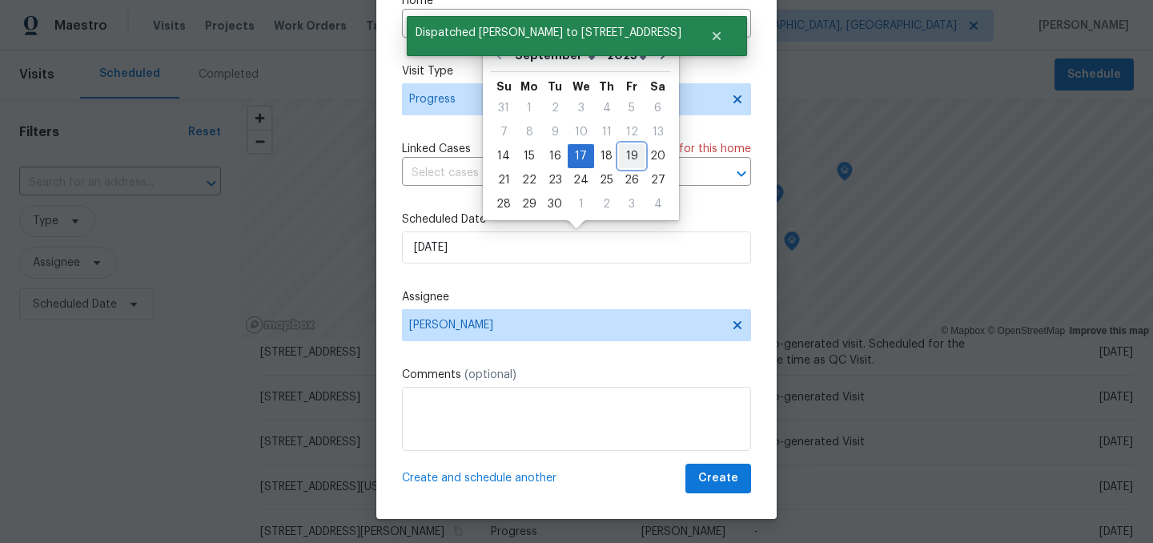
click at [629, 149] on div "19" at bounding box center [632, 156] width 26 height 22
type input "[DATE]"
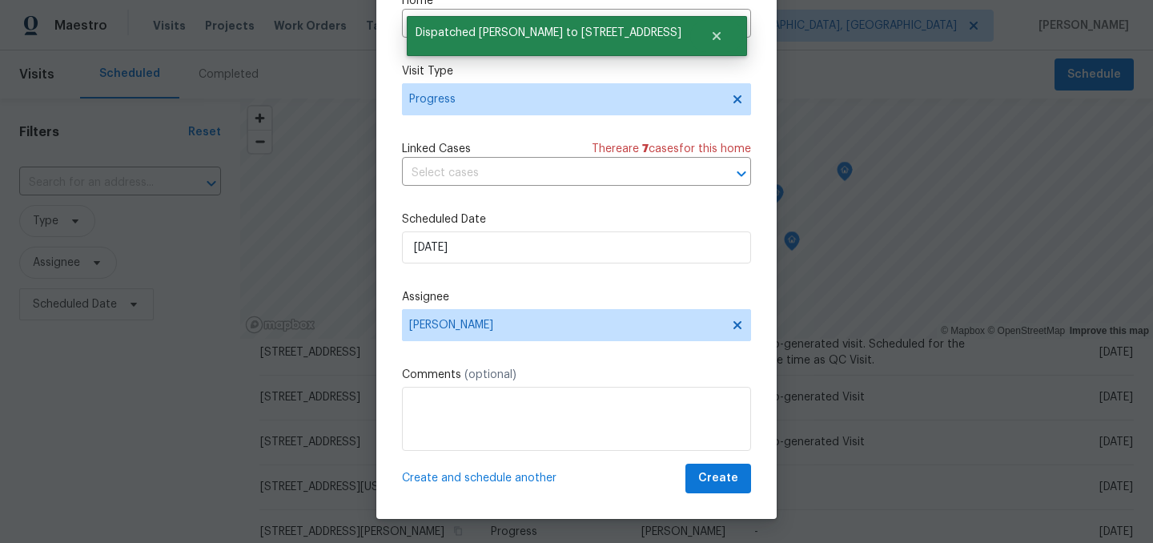
click at [481, 476] on span "Create and schedule another" at bounding box center [479, 478] width 155 height 16
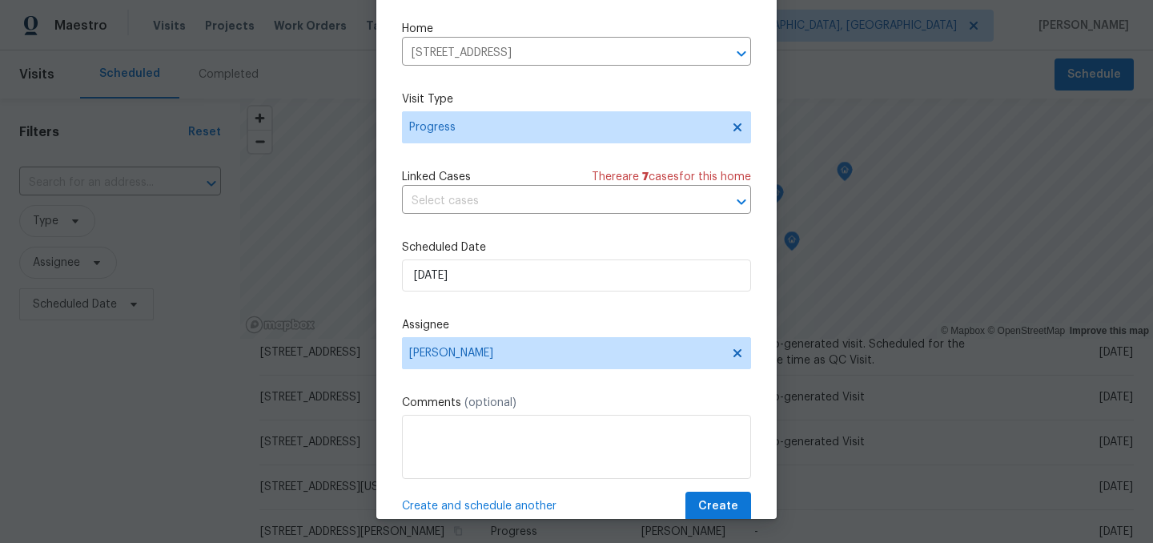
scroll to position [0, 0]
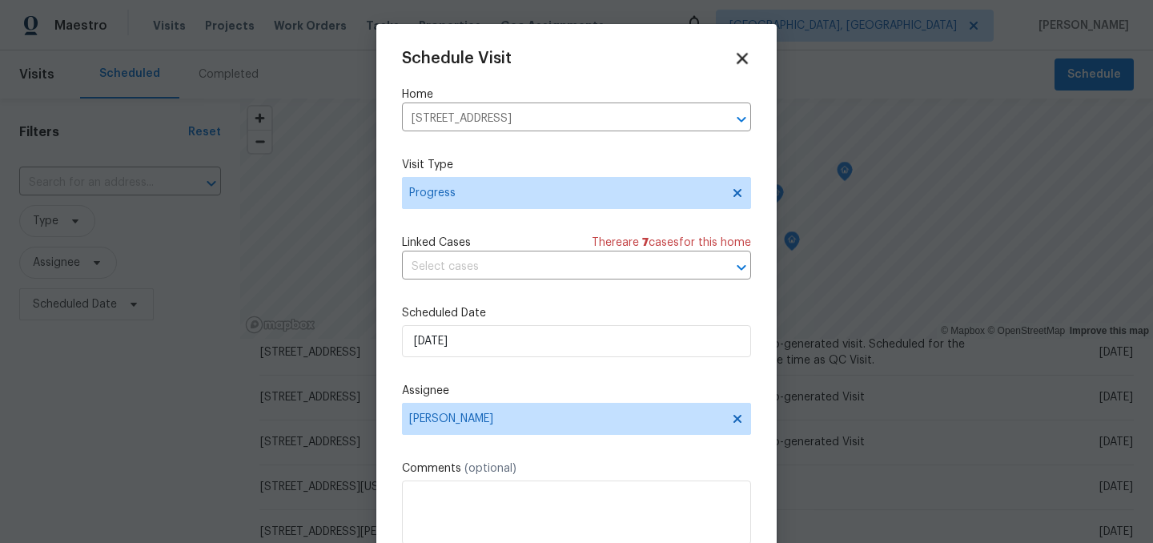
click at [745, 56] on icon at bounding box center [742, 58] width 11 height 11
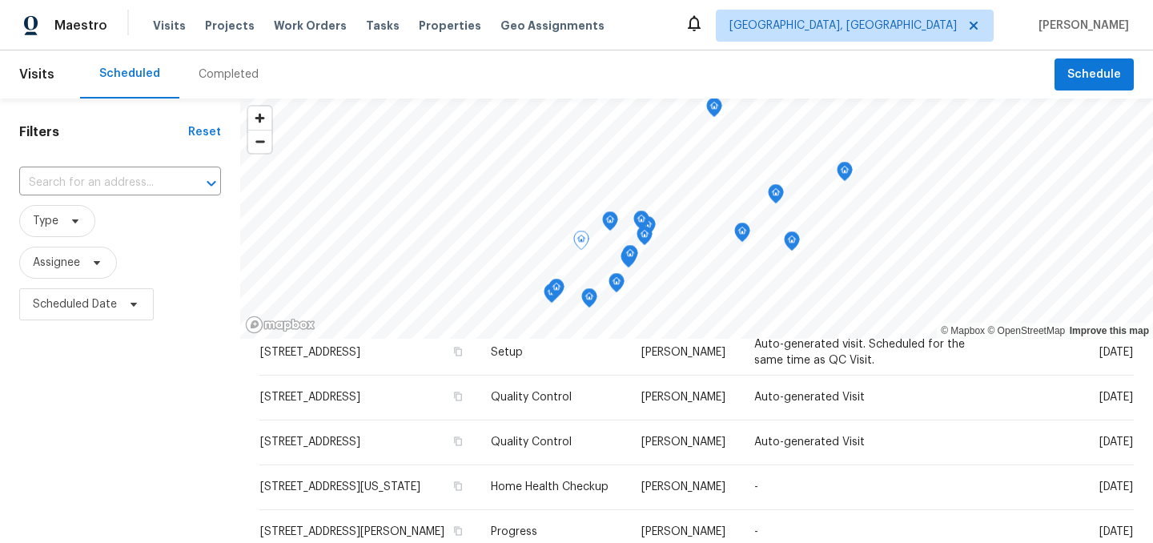
click at [227, 69] on div "Completed" at bounding box center [229, 74] width 60 height 16
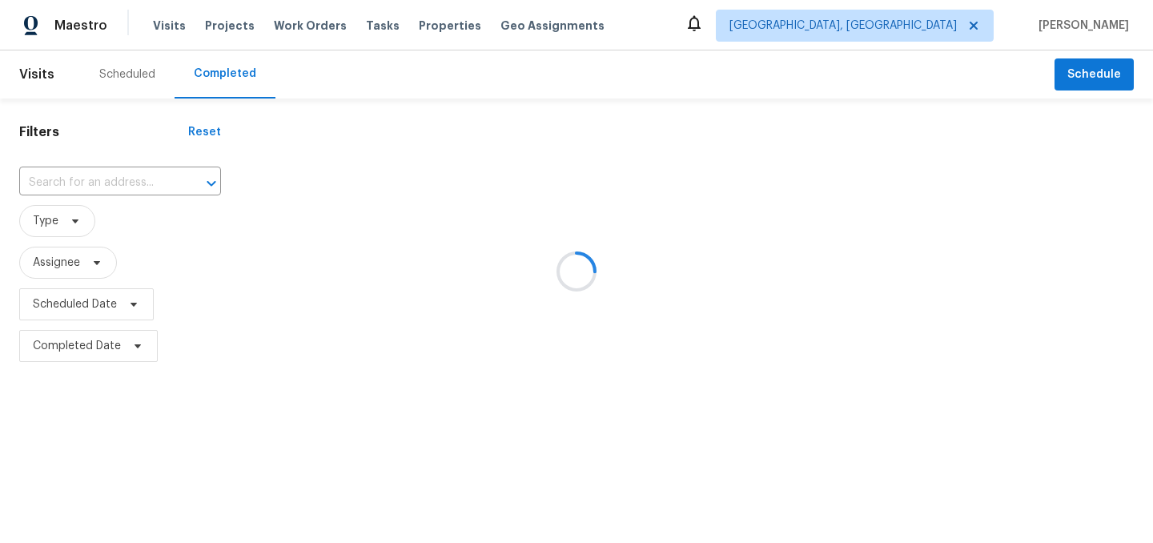
click at [54, 223] on div at bounding box center [576, 271] width 1153 height 543
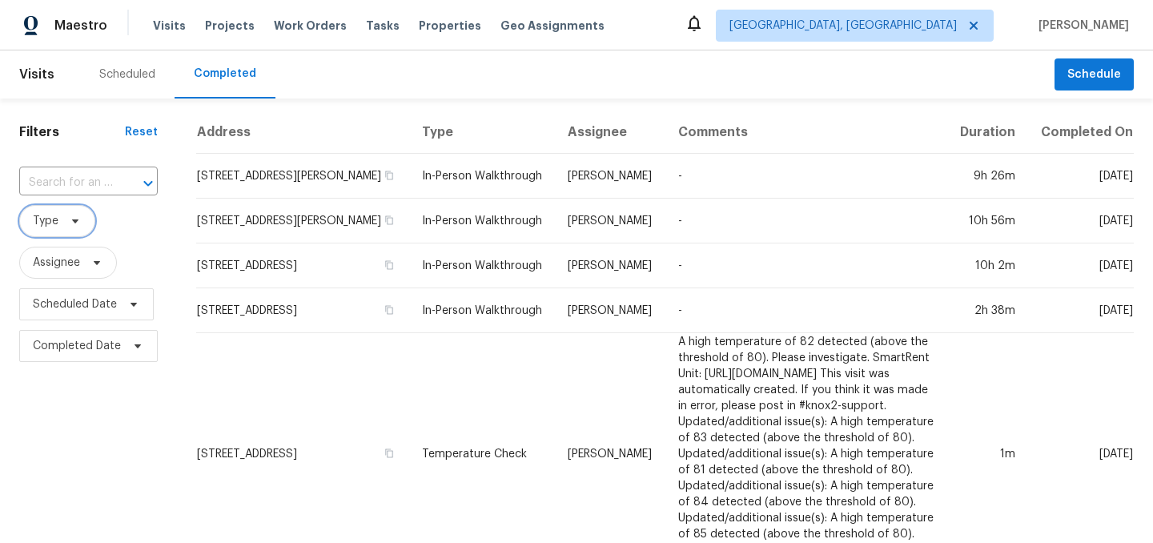
click at [54, 223] on span "Type" at bounding box center [46, 221] width 26 height 16
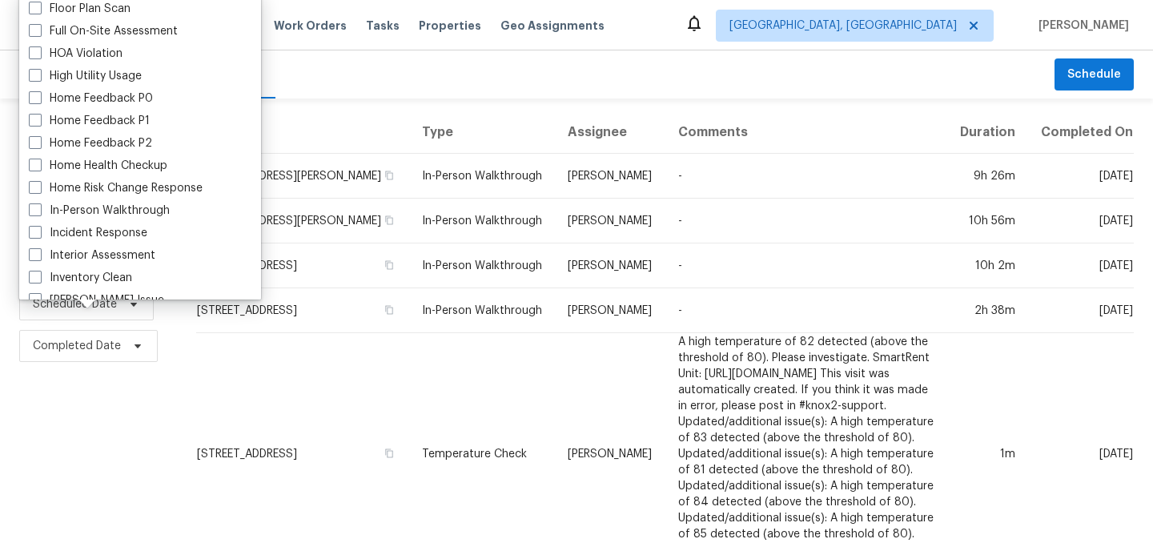
scroll to position [451, 0]
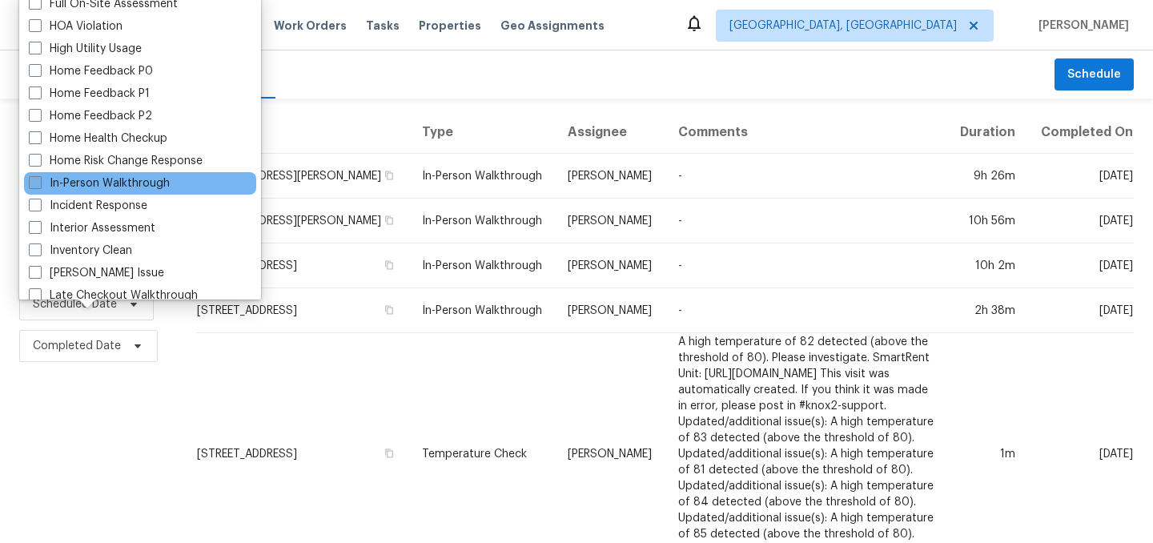
click at [93, 183] on label "In-Person Walkthrough" at bounding box center [99, 183] width 141 height 16
click at [39, 183] on input "In-Person Walkthrough" at bounding box center [34, 180] width 10 height 10
checkbox input "true"
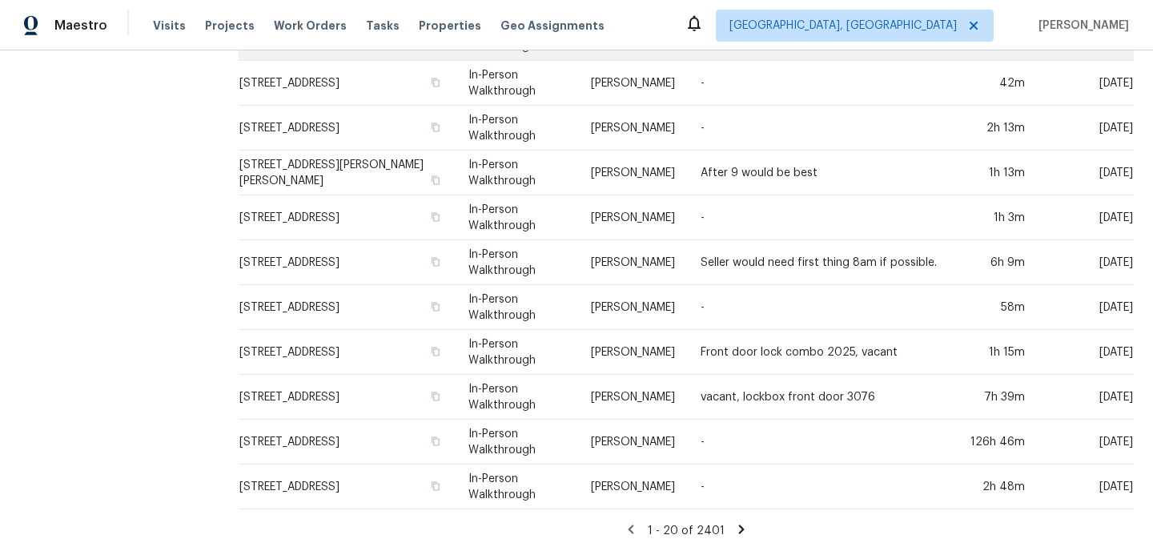
scroll to position [566, 0]
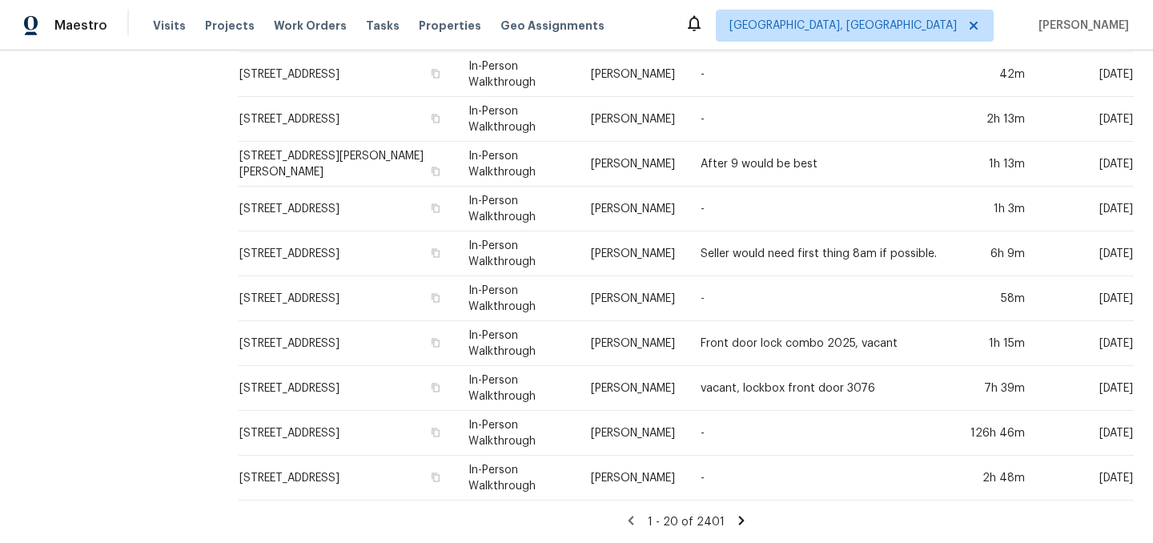
click at [744, 520] on icon at bounding box center [742, 520] width 6 height 9
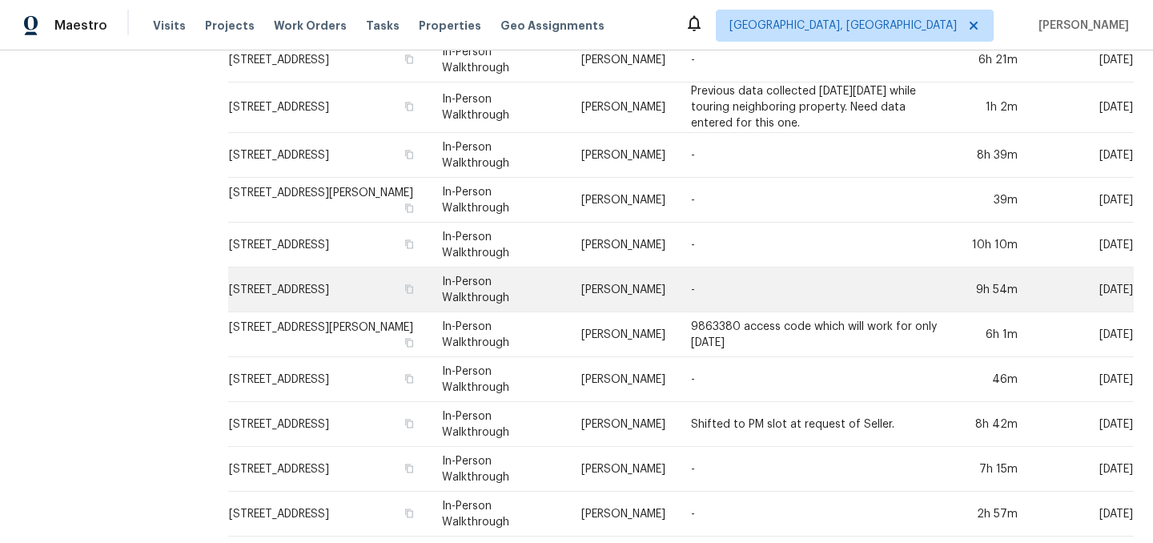
scroll to position [572, 0]
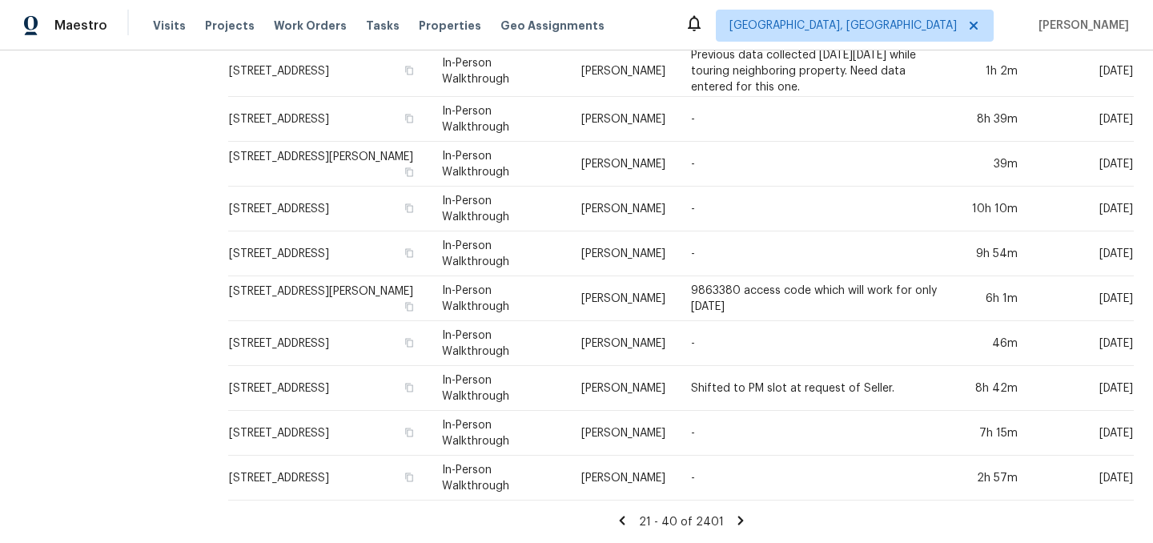
click at [737, 519] on icon at bounding box center [740, 520] width 6 height 9
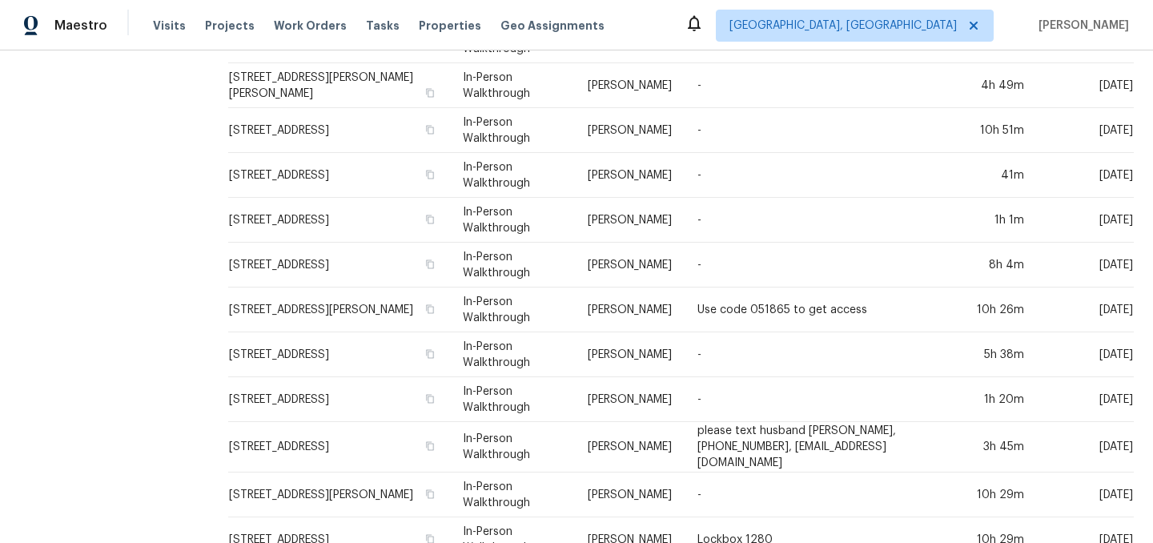
scroll to position [566, 0]
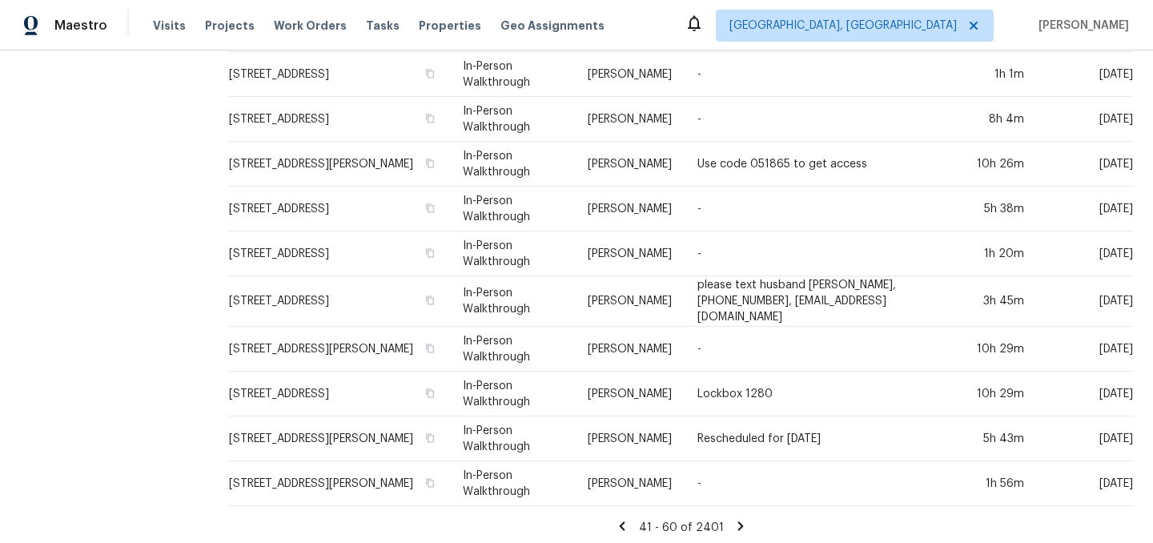
click at [629, 519] on icon at bounding box center [622, 526] width 14 height 14
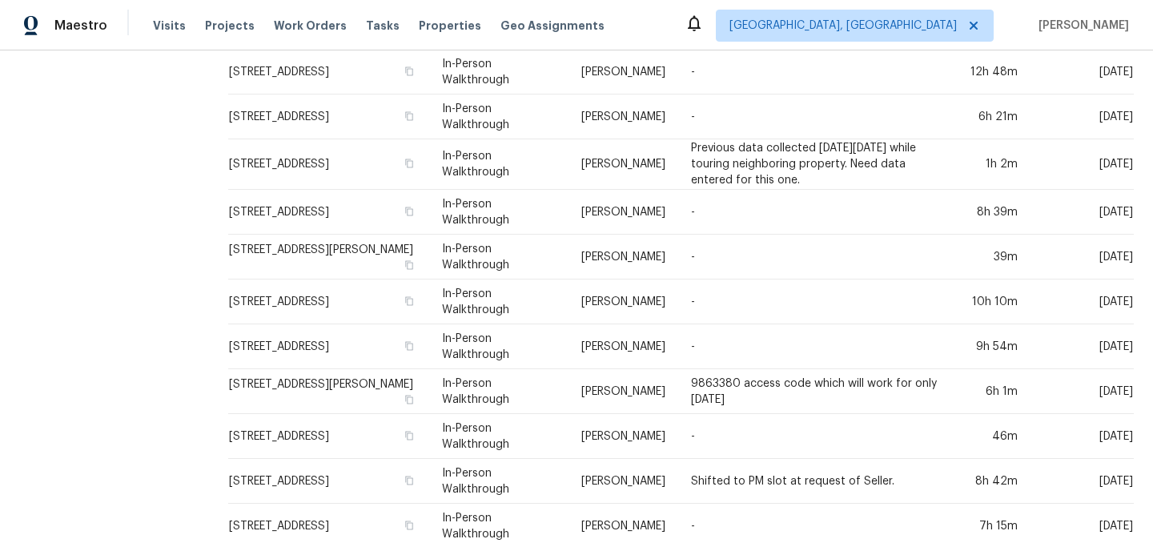
scroll to position [572, 0]
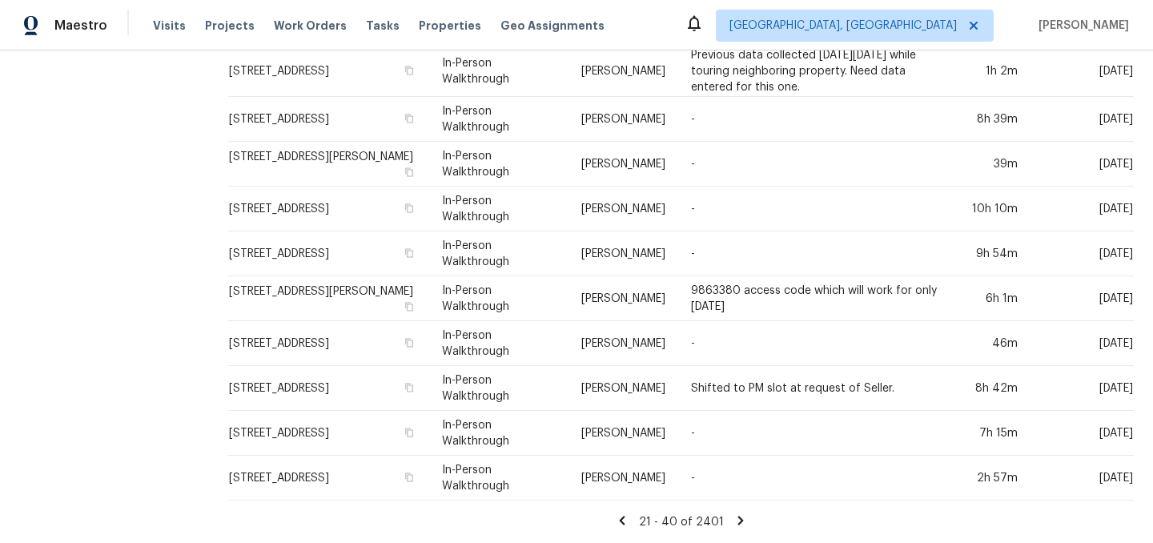
click at [624, 522] on icon at bounding box center [622, 520] width 6 height 9
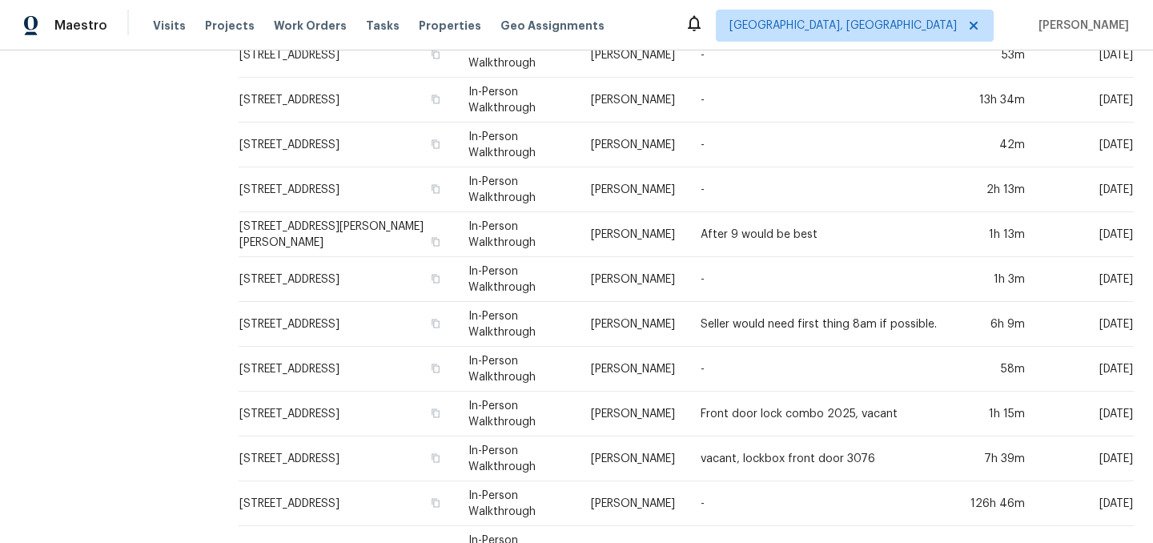
scroll to position [566, 0]
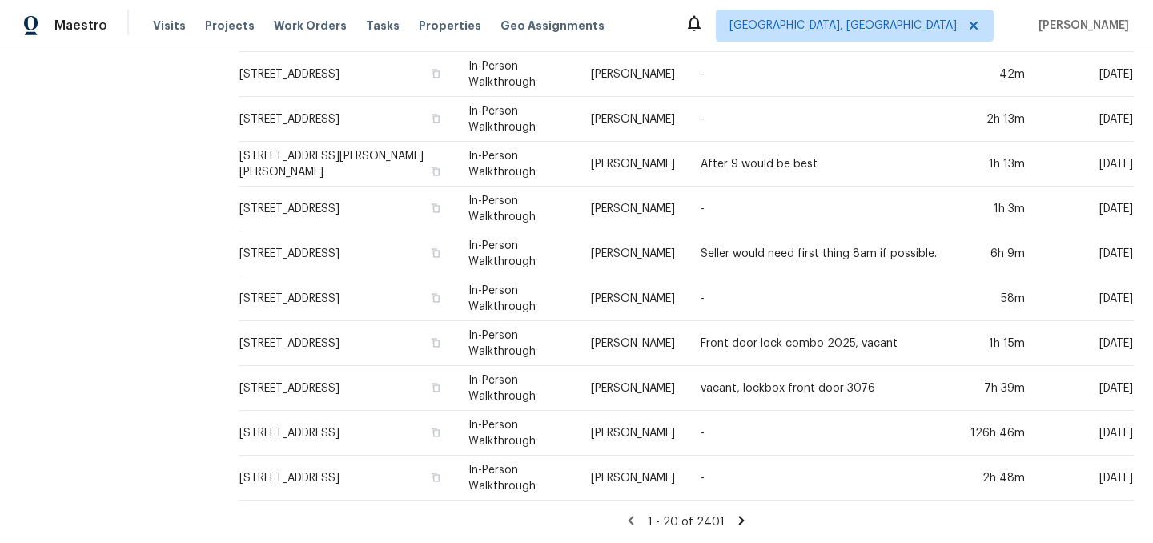
click at [741, 520] on icon at bounding box center [742, 520] width 6 height 9
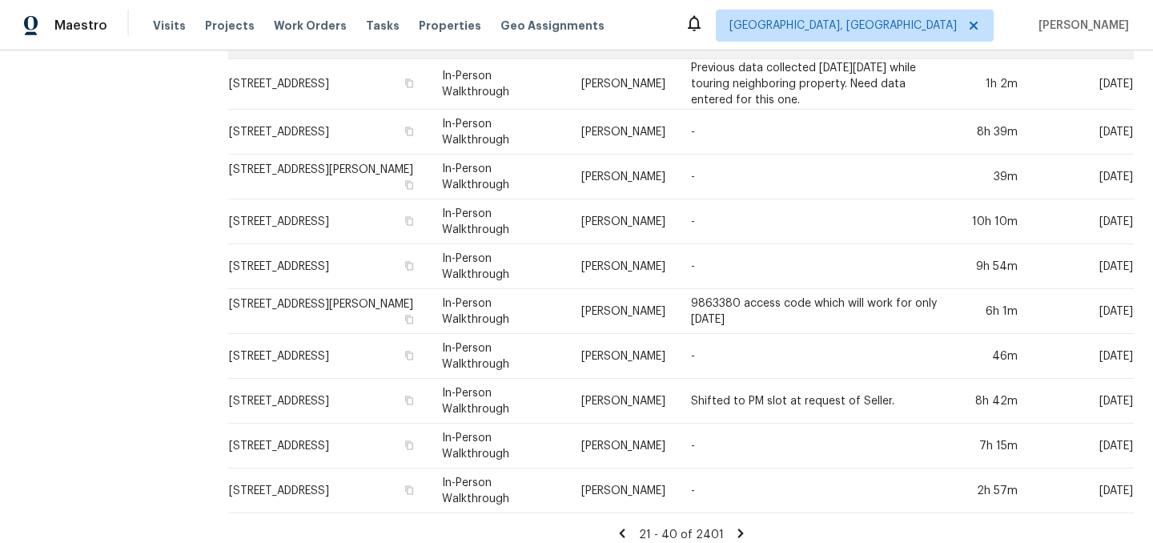
scroll to position [572, 0]
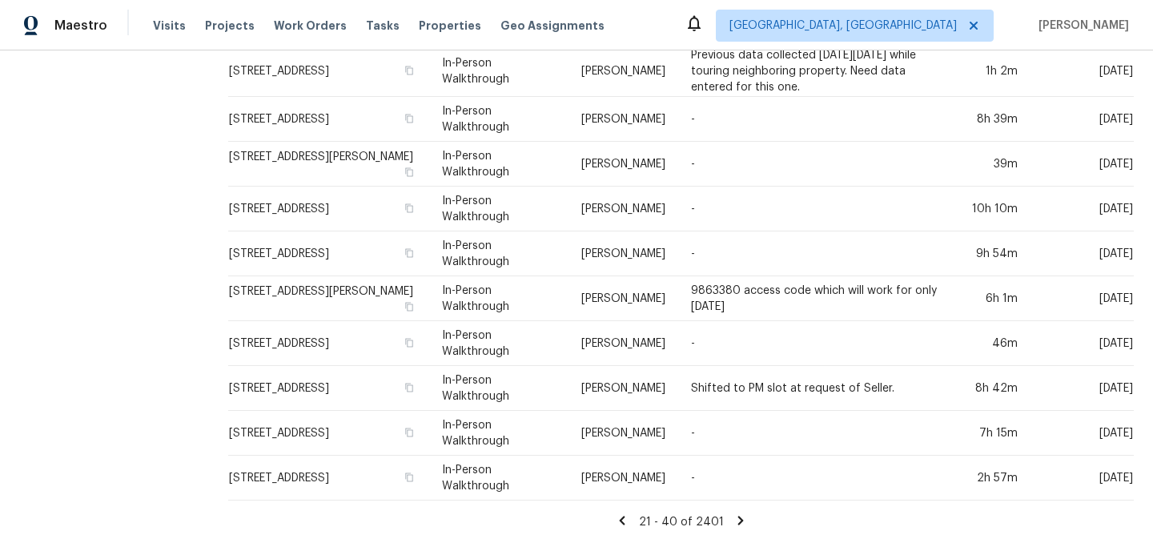
click at [737, 516] on icon at bounding box center [740, 520] width 14 height 14
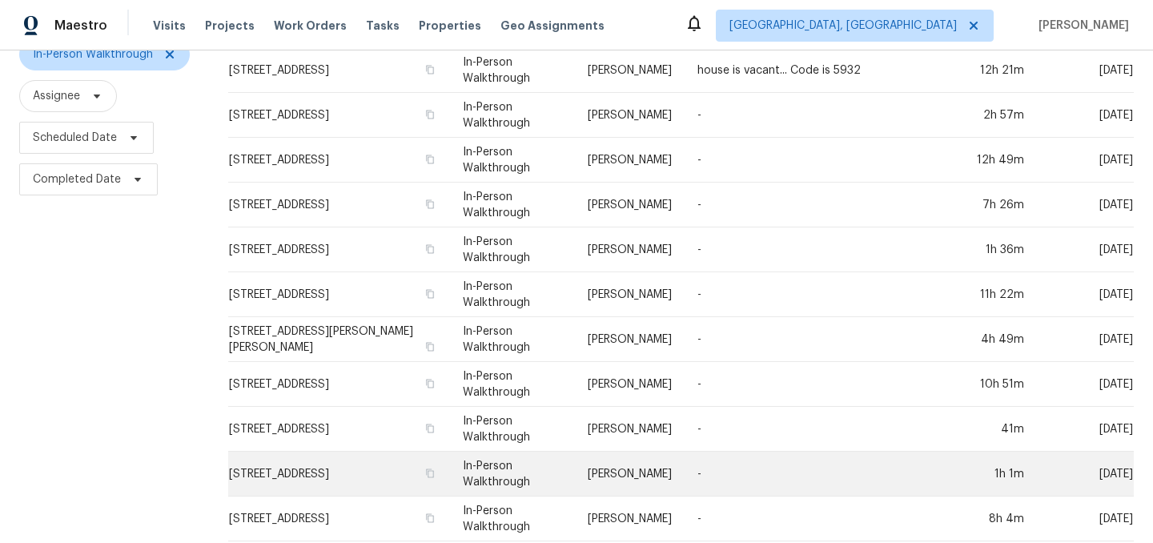
scroll to position [0, 0]
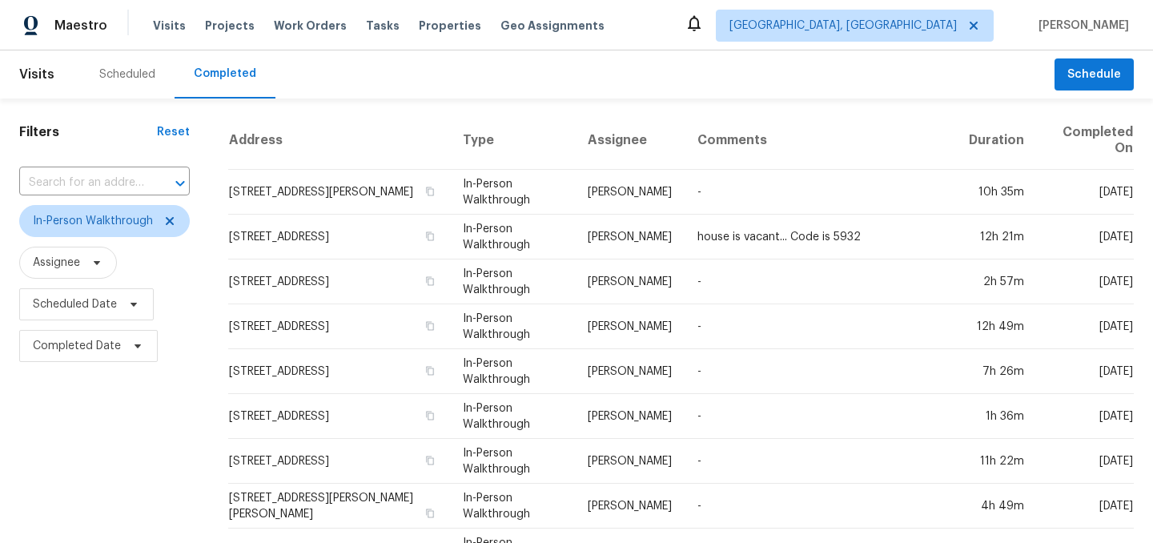
click at [134, 70] on div "Scheduled" at bounding box center [127, 74] width 56 height 16
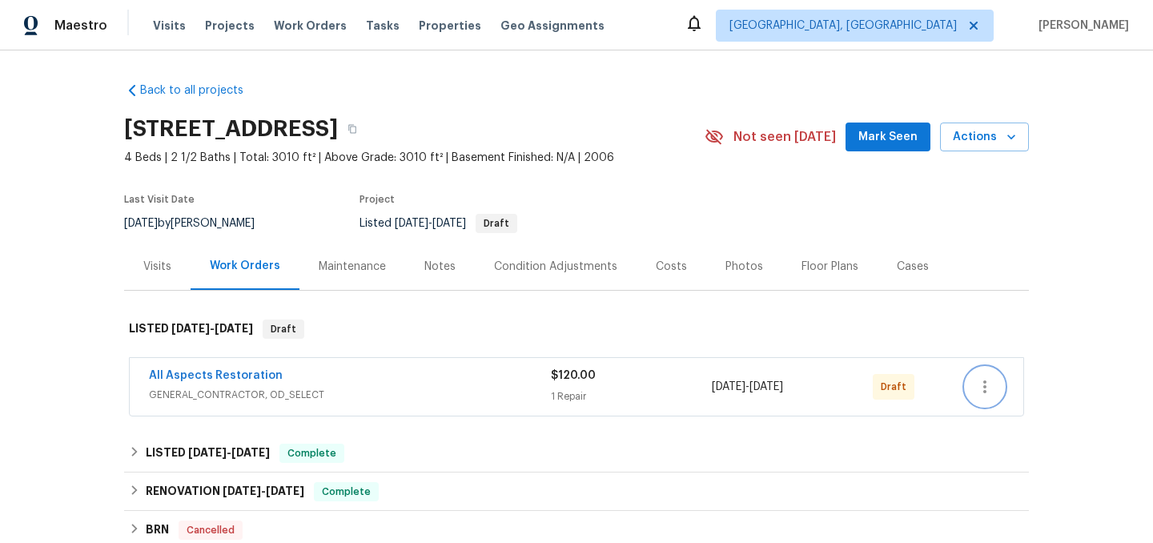
click at [984, 383] on icon "button" at bounding box center [984, 386] width 3 height 13
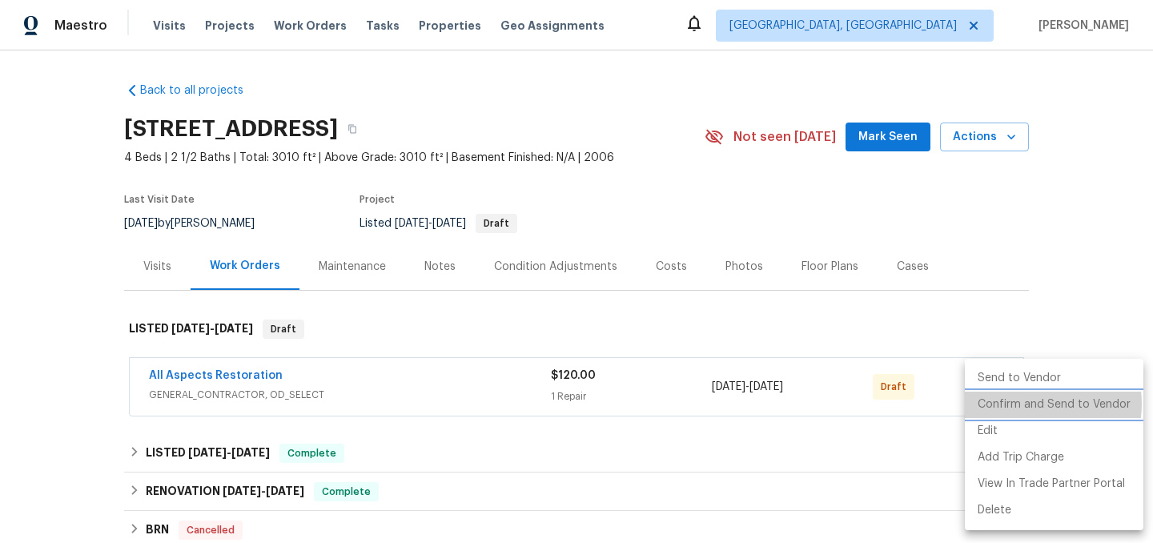
click at [1032, 404] on li "Confirm and Send to Vendor" at bounding box center [1054, 405] width 179 height 26
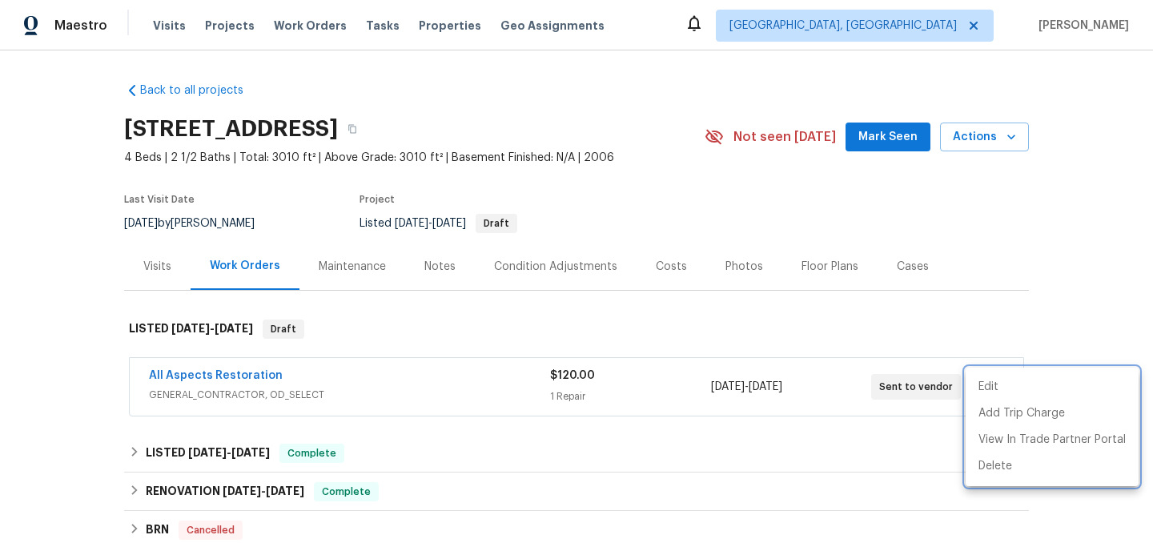
click at [675, 316] on div at bounding box center [576, 271] width 1153 height 543
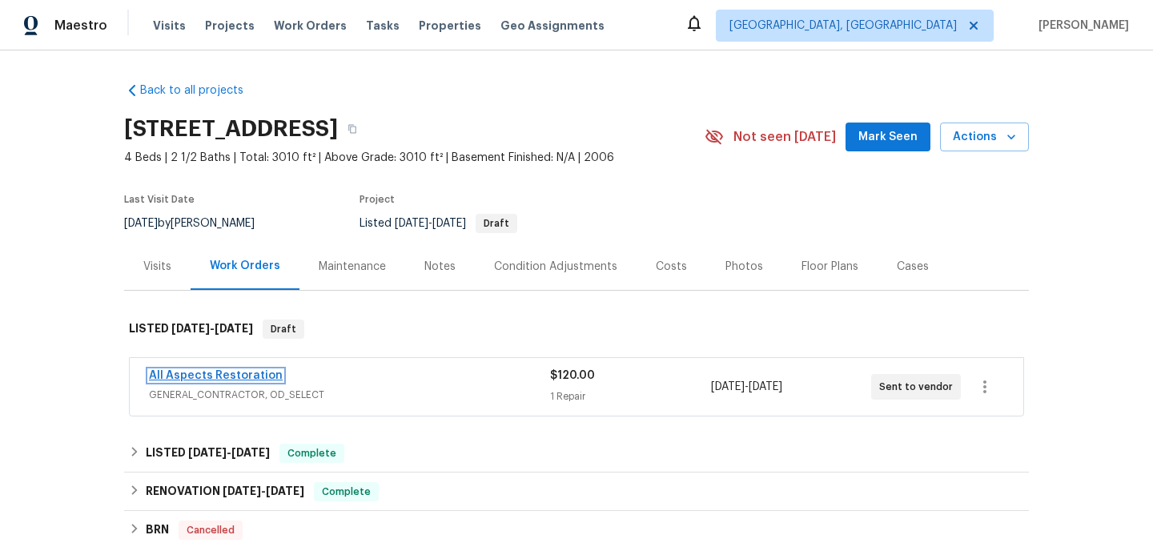
click at [182, 378] on link "All Aspects Restoration" at bounding box center [216, 375] width 134 height 11
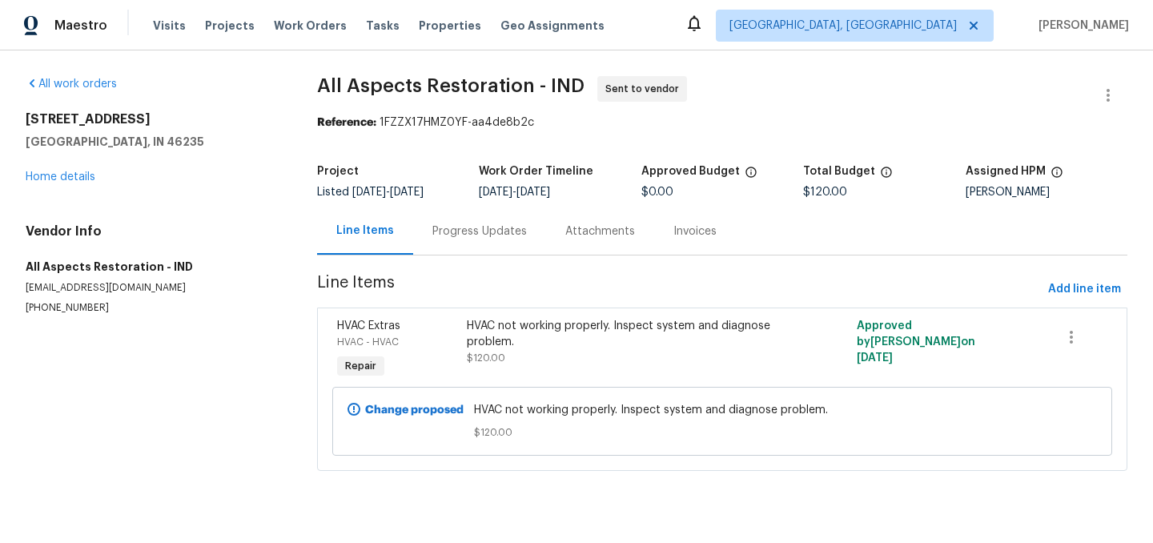
click at [444, 230] on div "Progress Updates" at bounding box center [479, 231] width 94 height 16
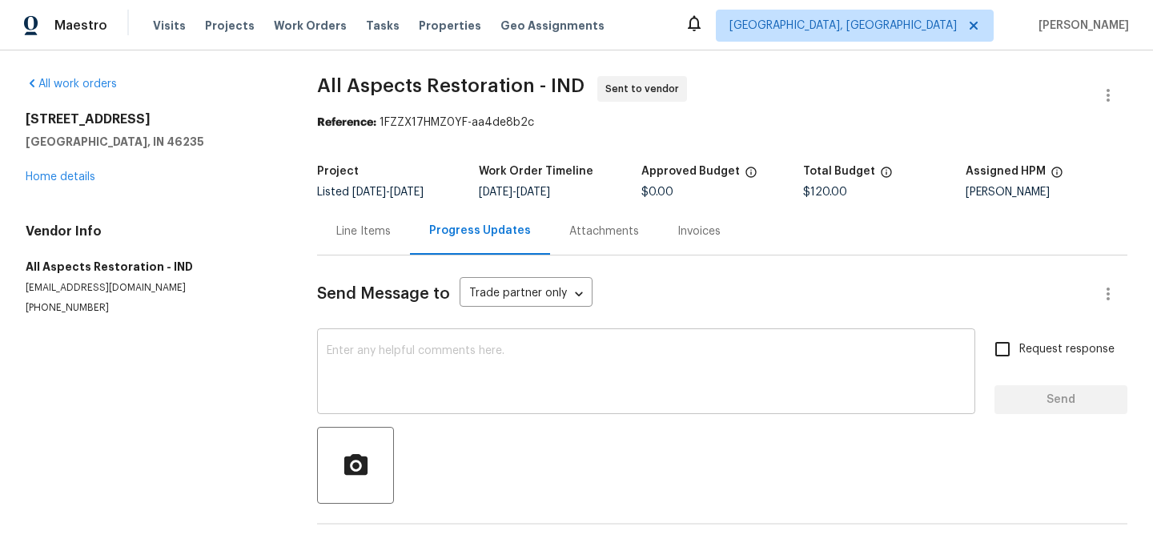
click at [378, 334] on div "x ​" at bounding box center [646, 373] width 658 height 82
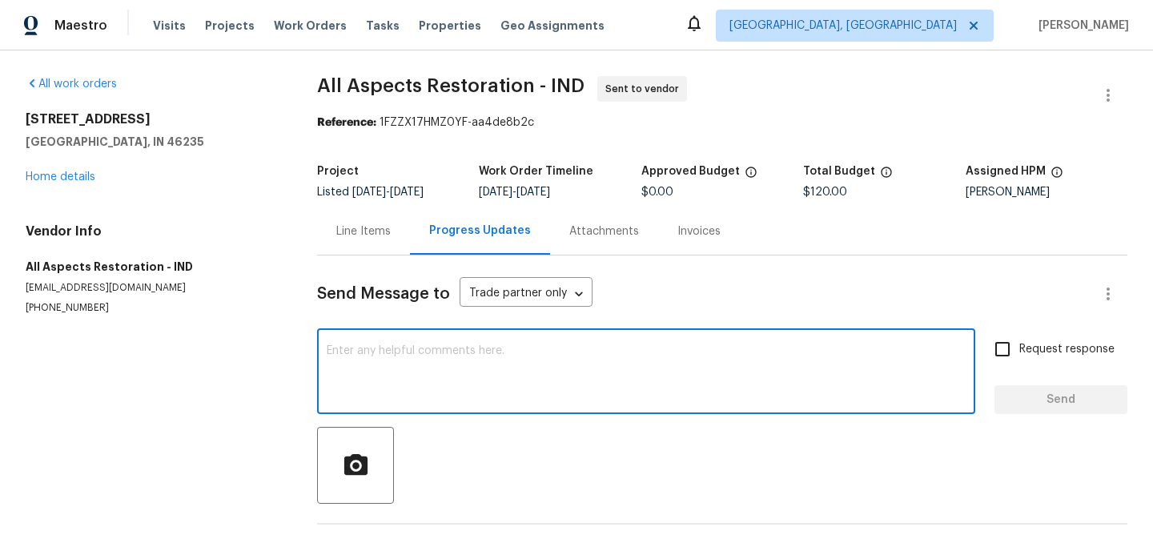
scroll to position [52, 0]
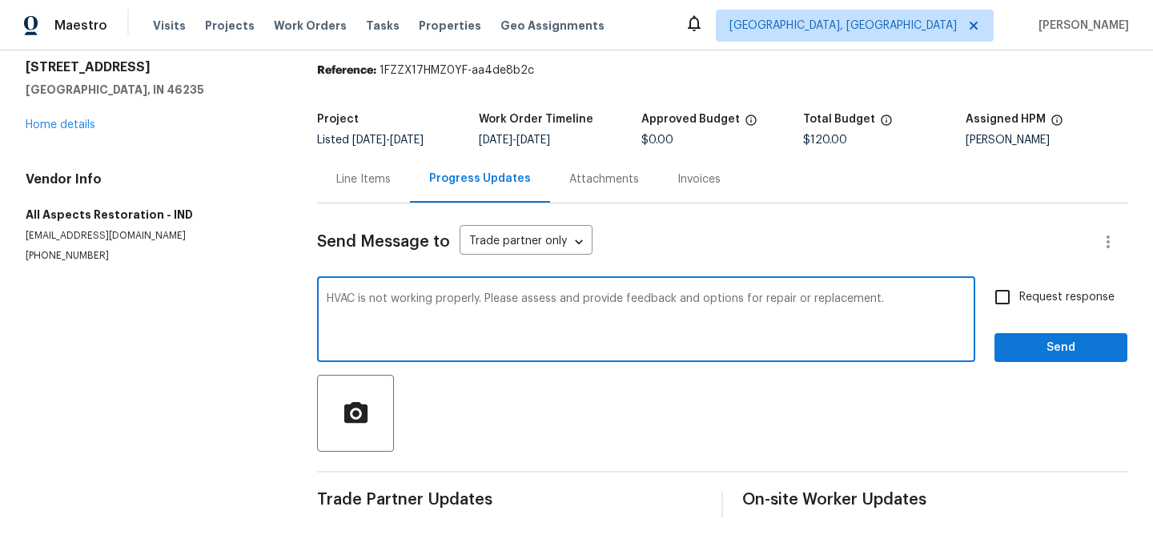
type textarea "HVAC is not working properly. Please assess and provide feedback and options fo…"
click at [1078, 357] on button "Send" at bounding box center [1060, 348] width 133 height 30
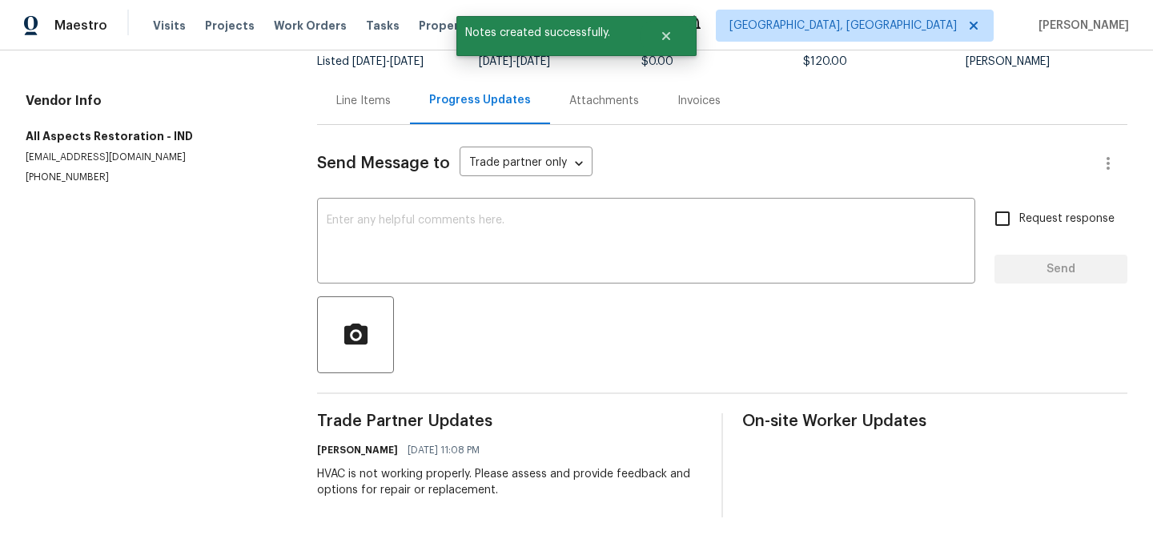
scroll to position [0, 0]
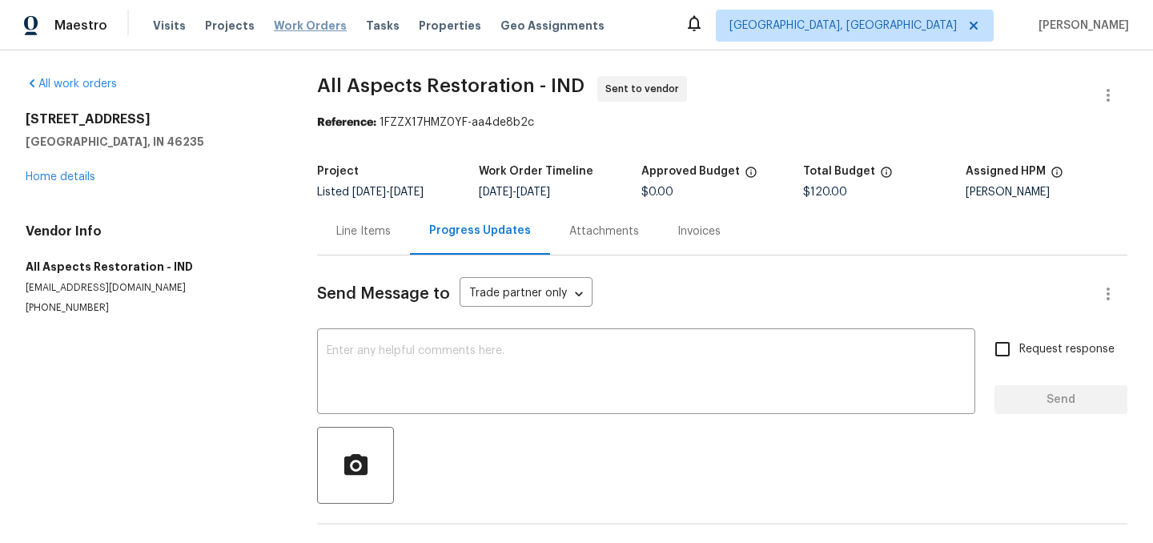
click at [294, 26] on span "Work Orders" at bounding box center [310, 26] width 73 height 16
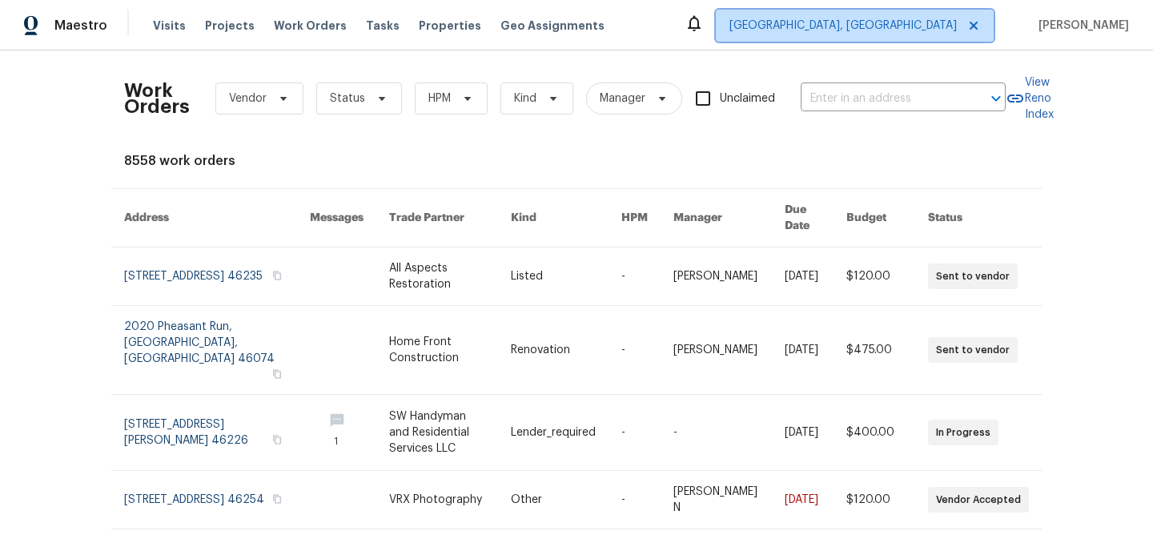
click at [939, 25] on span "[GEOGRAPHIC_DATA], [GEOGRAPHIC_DATA]" at bounding box center [842, 26] width 227 height 16
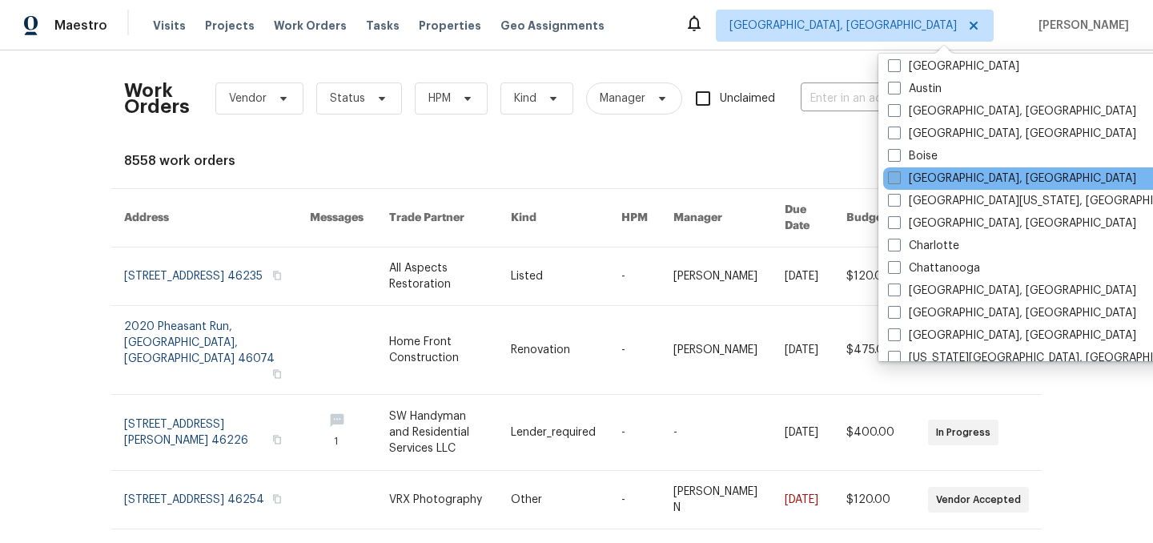
scroll to position [78, 0]
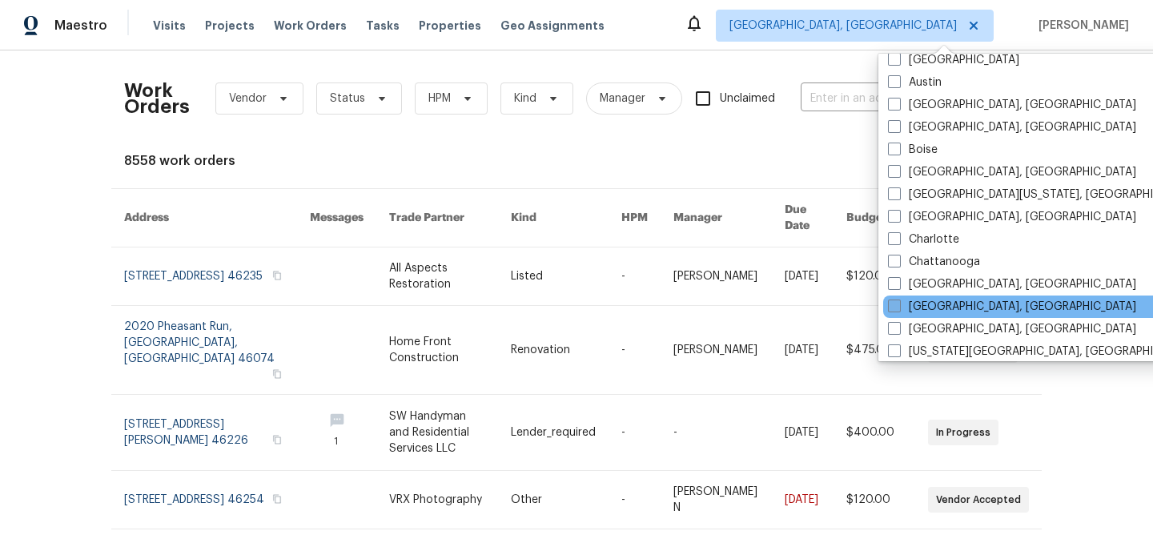
click at [894, 303] on span at bounding box center [894, 305] width 13 height 13
click at [894, 303] on input "Cincinnati, OH" at bounding box center [893, 304] width 10 height 10
checkbox input "true"
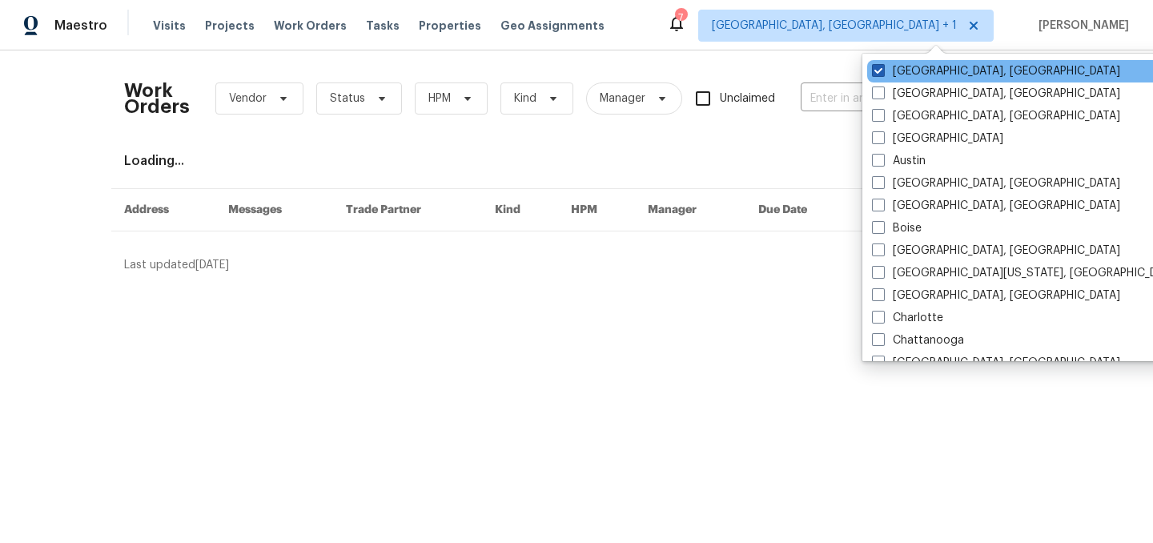
click at [876, 72] on span at bounding box center [878, 70] width 13 height 13
click at [876, 72] on input "[GEOGRAPHIC_DATA], [GEOGRAPHIC_DATA]" at bounding box center [877, 68] width 10 height 10
checkbox input "false"
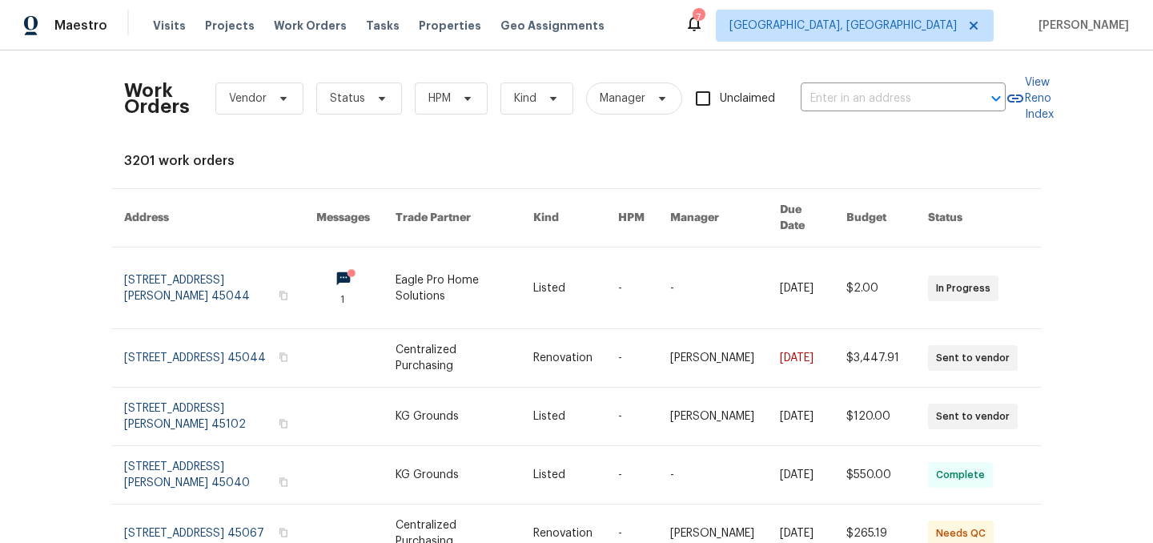
click at [678, 62] on div "Work Orders Vendor Status HPM Kind Manager Unclaimed ​ View Reno Index 3201 wor…" at bounding box center [576, 296] width 1153 height 492
click at [367, 27] on span "Tasks" at bounding box center [383, 25] width 34 height 11
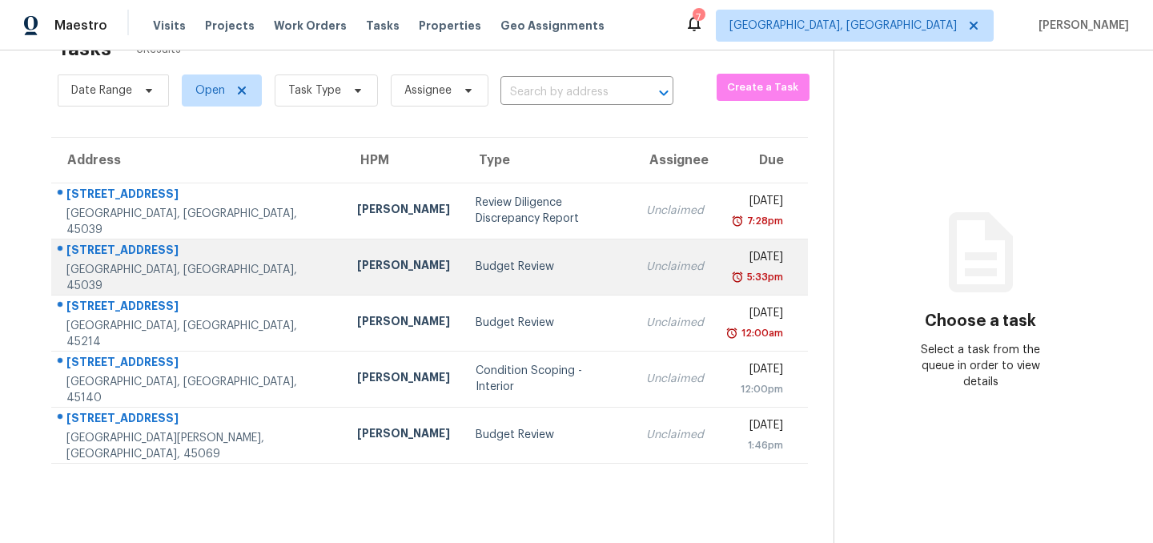
scroll to position [50, 0]
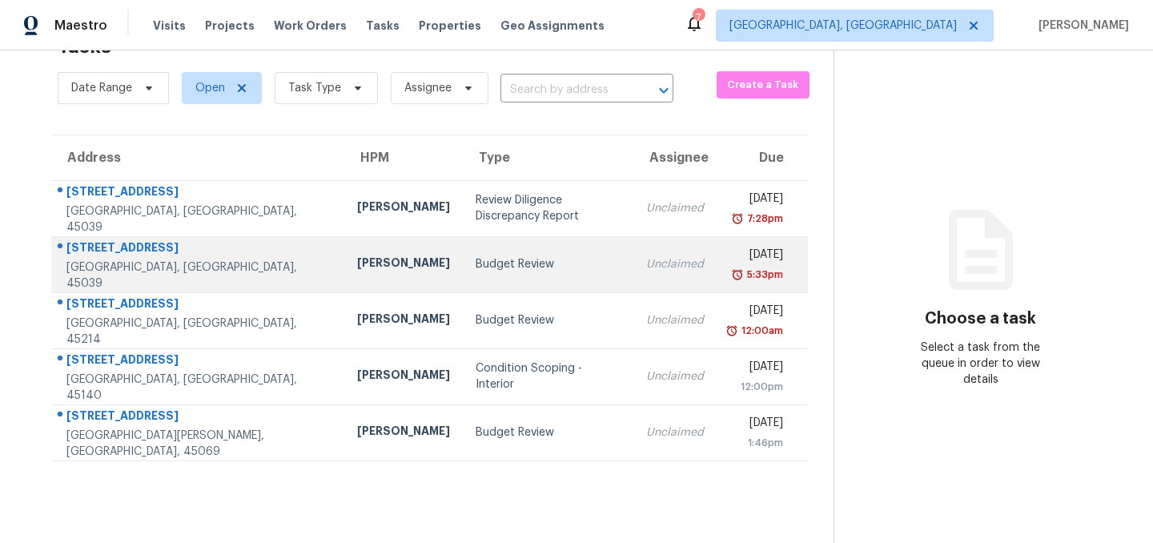
click at [476, 261] on div "Budget Review" at bounding box center [548, 264] width 145 height 16
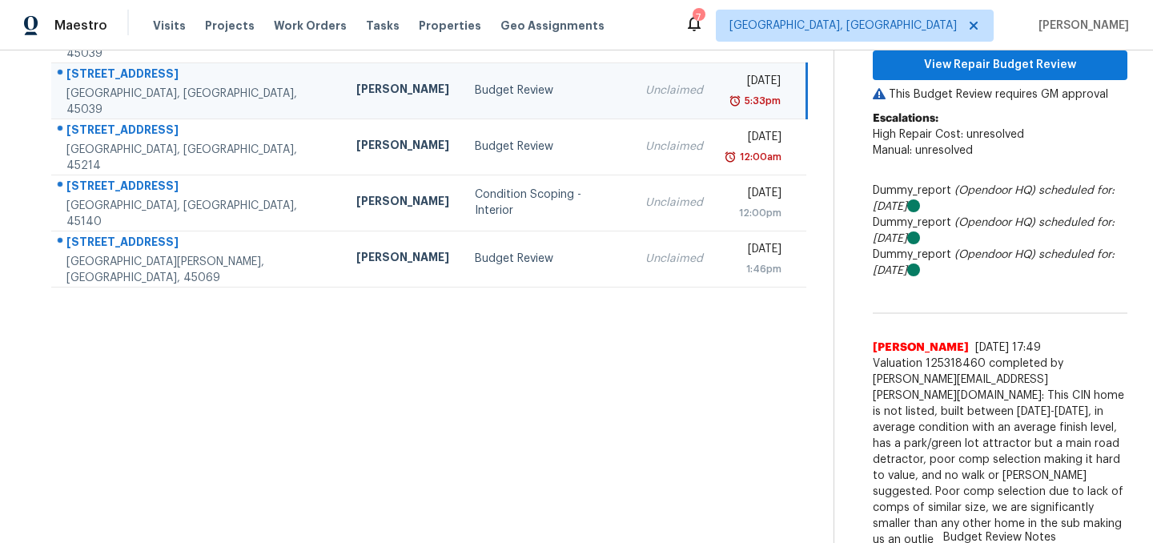
scroll to position [51, 0]
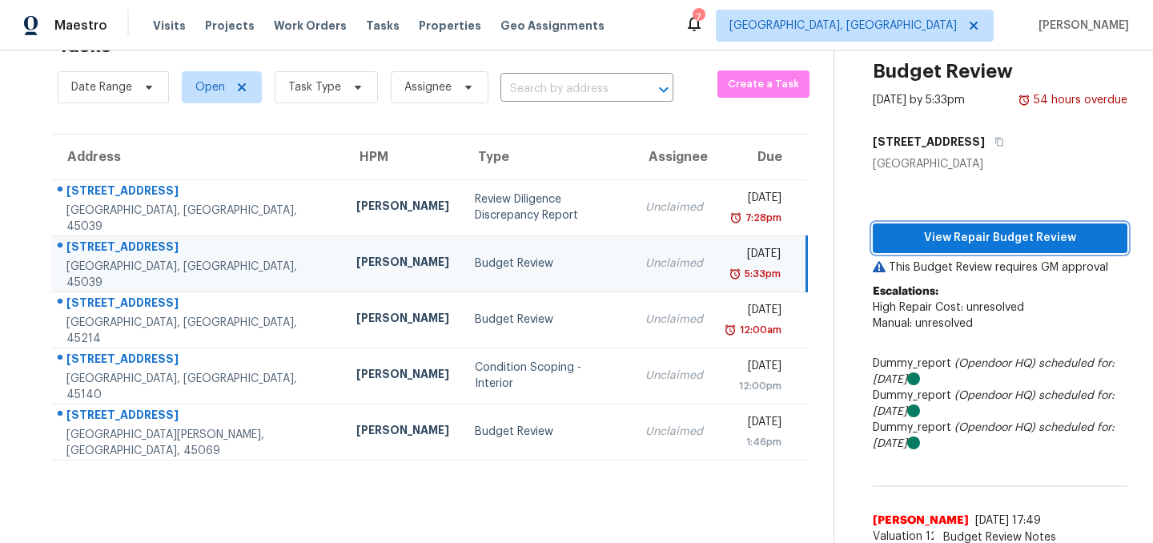
click at [986, 232] on span "View Repair Budget Review" at bounding box center [999, 238] width 229 height 20
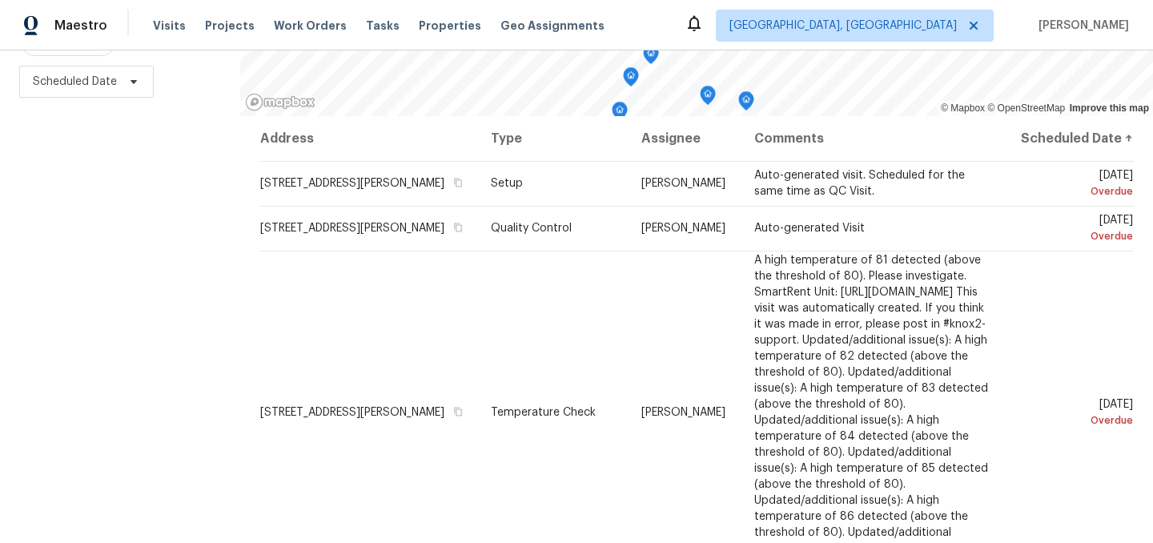
scroll to position [230, 0]
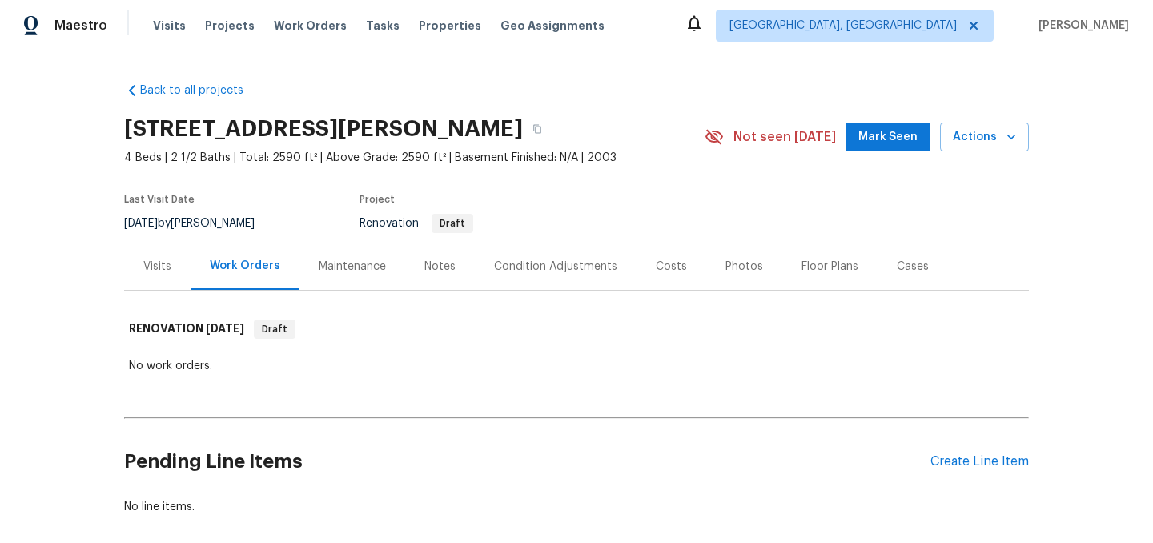
click at [149, 263] on div "Visits" at bounding box center [157, 267] width 28 height 16
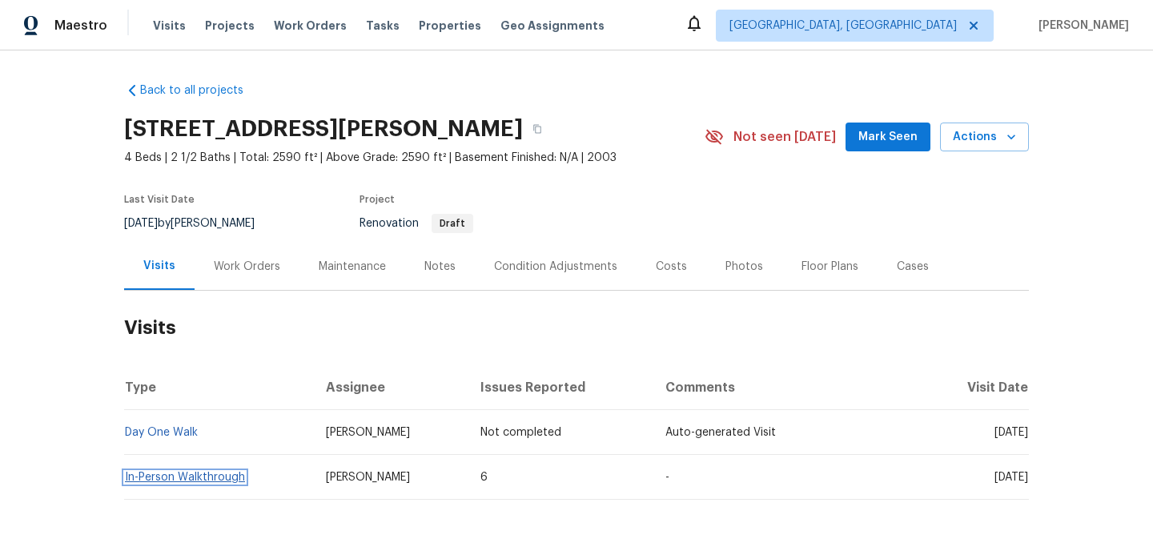
click at [184, 473] on link "In-Person Walkthrough" at bounding box center [185, 477] width 120 height 11
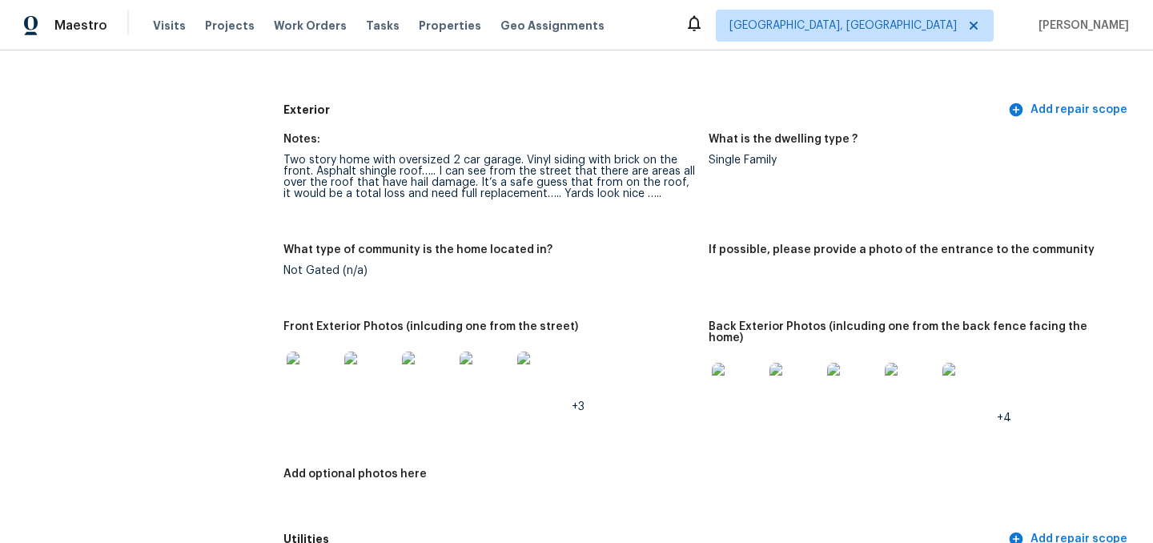
scroll to position [636, 0]
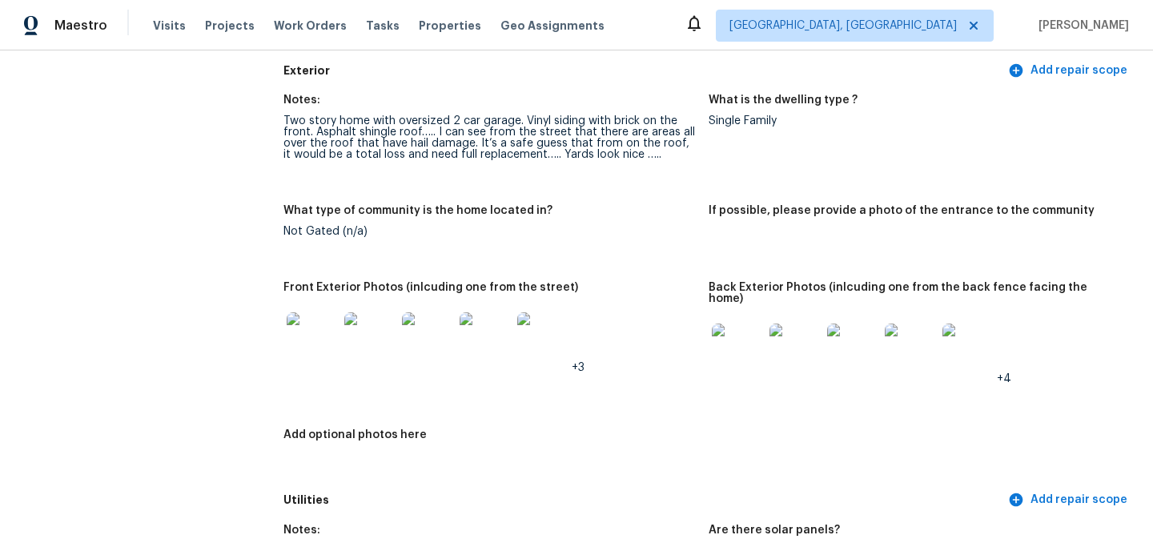
click at [732, 340] on img at bounding box center [737, 348] width 51 height 51
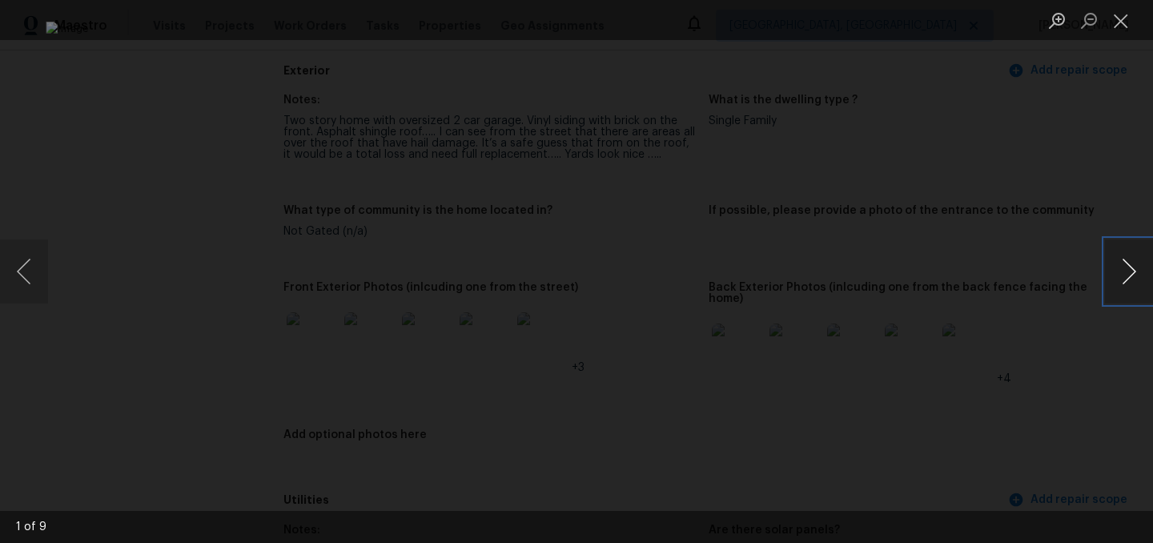
click at [1125, 259] on button "Next image" at bounding box center [1129, 271] width 48 height 64
click at [1122, 267] on button "Next image" at bounding box center [1129, 271] width 48 height 64
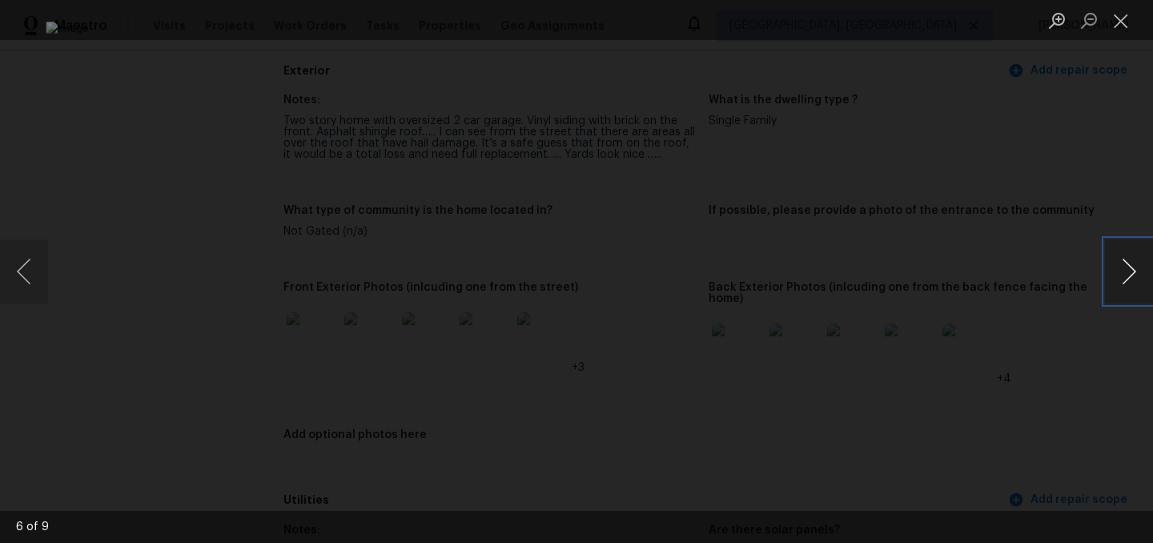
click at [1122, 267] on button "Next image" at bounding box center [1129, 271] width 48 height 64
click at [1129, 282] on button "Next image" at bounding box center [1129, 271] width 48 height 64
click at [1128, 18] on button "Close lightbox" at bounding box center [1121, 20] width 32 height 28
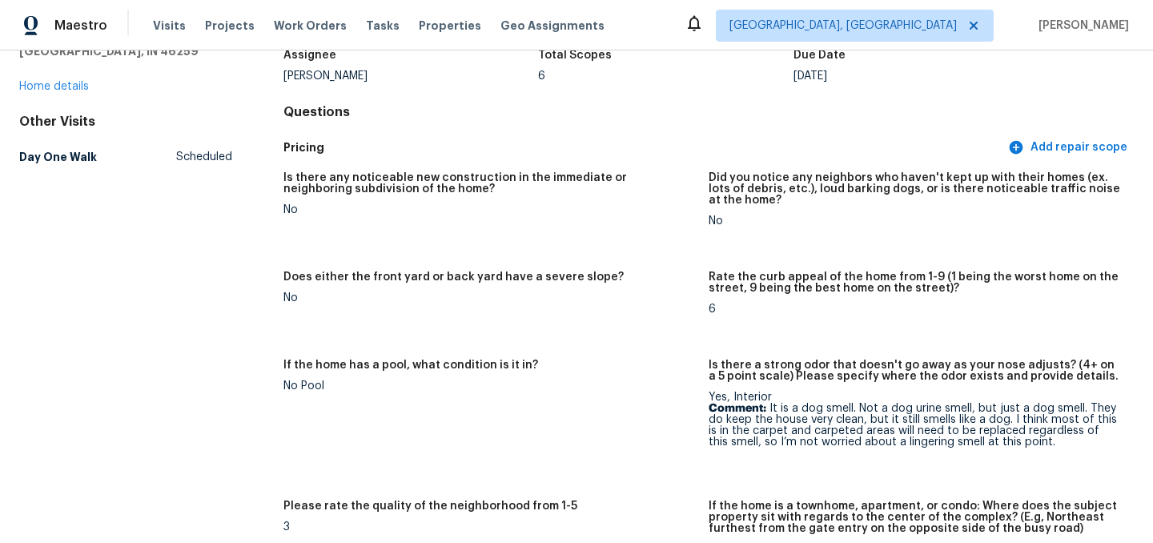
scroll to position [0, 0]
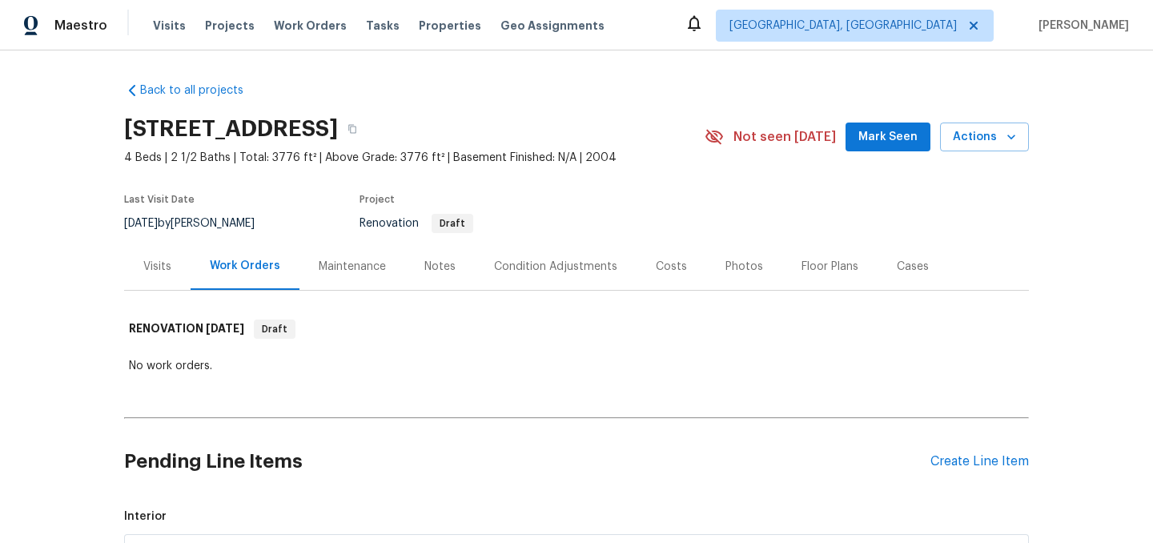
click at [636, 263] on div "Costs" at bounding box center [671, 266] width 70 height 47
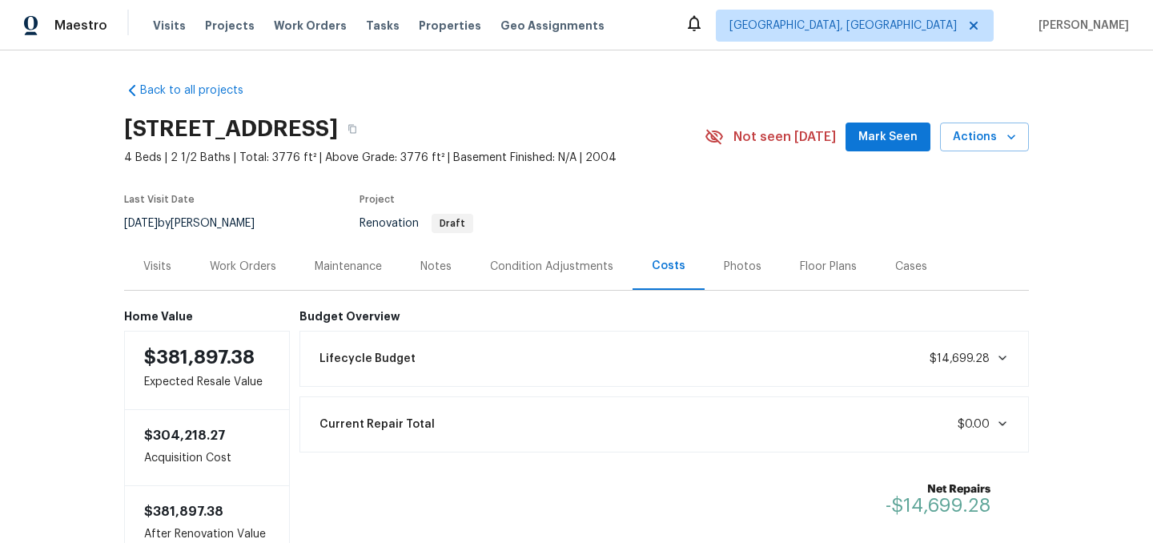
click at [561, 276] on div "Condition Adjustments" at bounding box center [552, 266] width 162 height 47
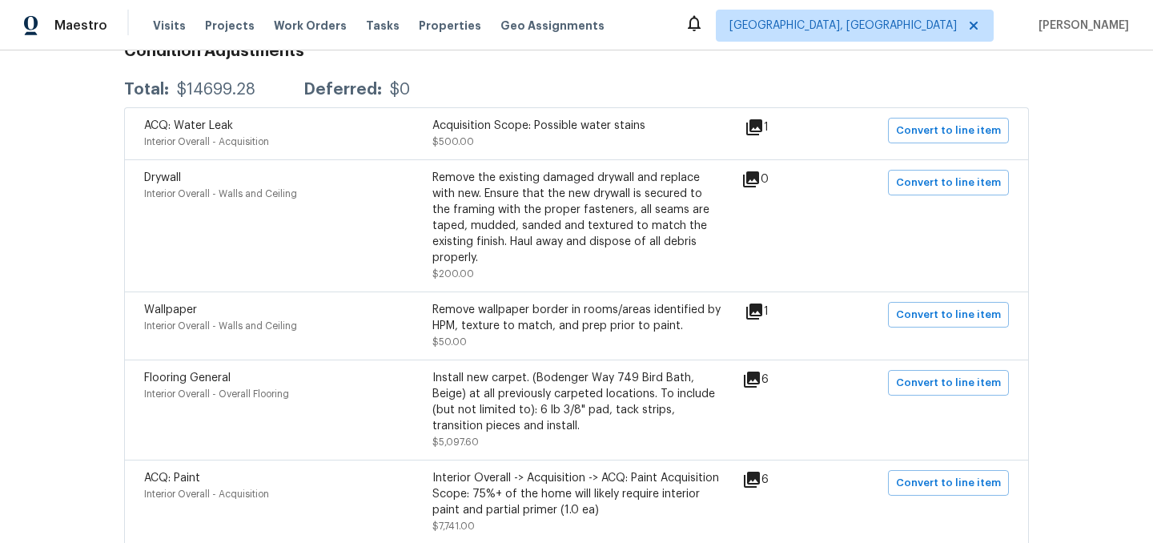
scroll to position [301, 0]
click at [762, 129] on icon at bounding box center [754, 125] width 16 height 16
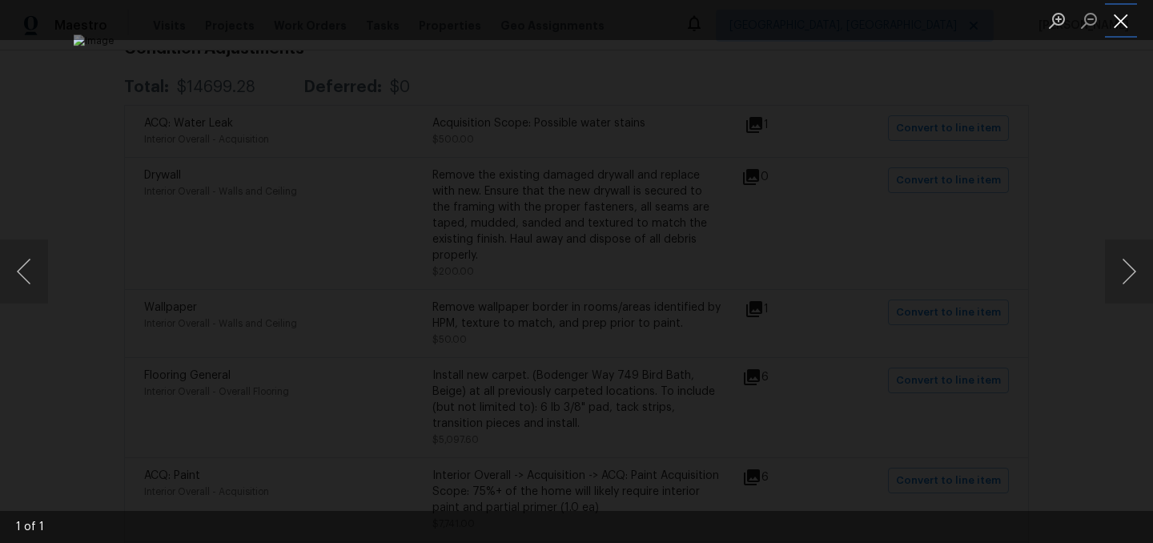
click at [1123, 27] on button "Close lightbox" at bounding box center [1121, 20] width 32 height 28
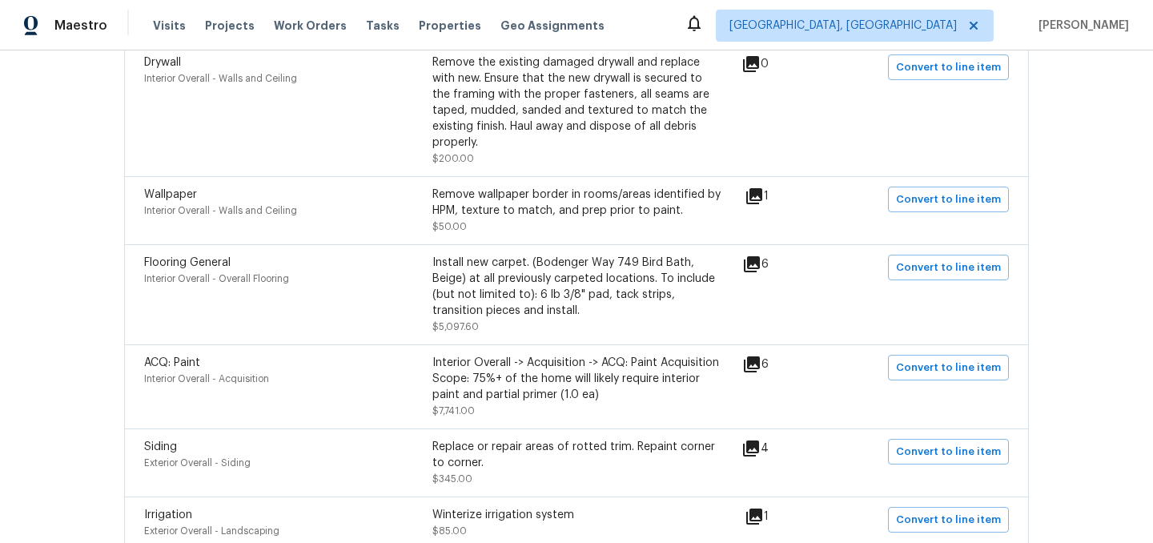
scroll to position [424, 0]
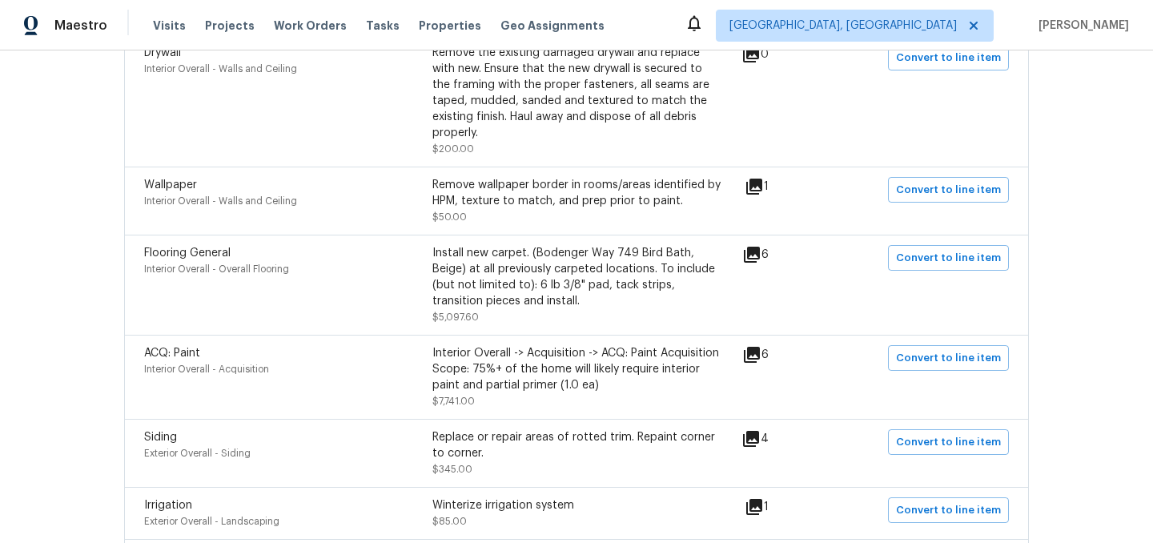
click at [759, 431] on icon at bounding box center [751, 439] width 16 height 16
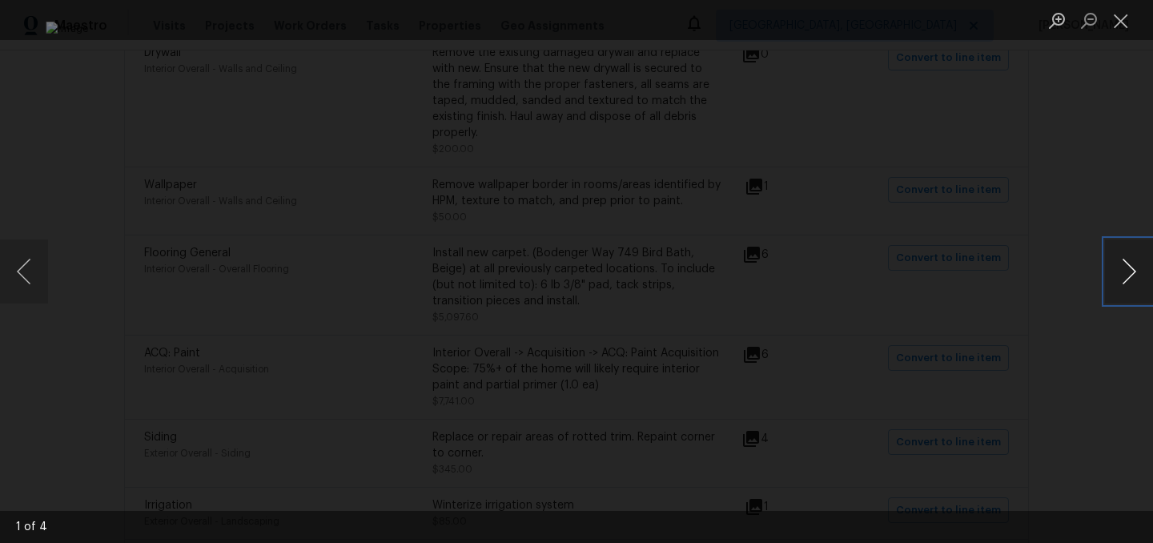
click at [1126, 255] on button "Next image" at bounding box center [1129, 271] width 48 height 64
click at [1119, 16] on button "Close lightbox" at bounding box center [1121, 20] width 32 height 28
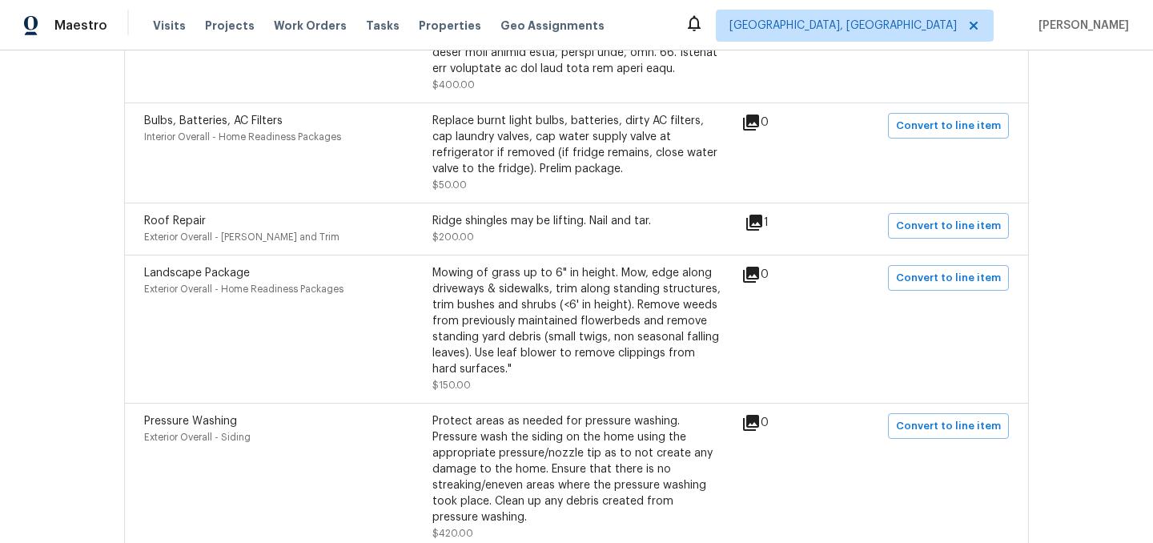
scroll to position [1316, 0]
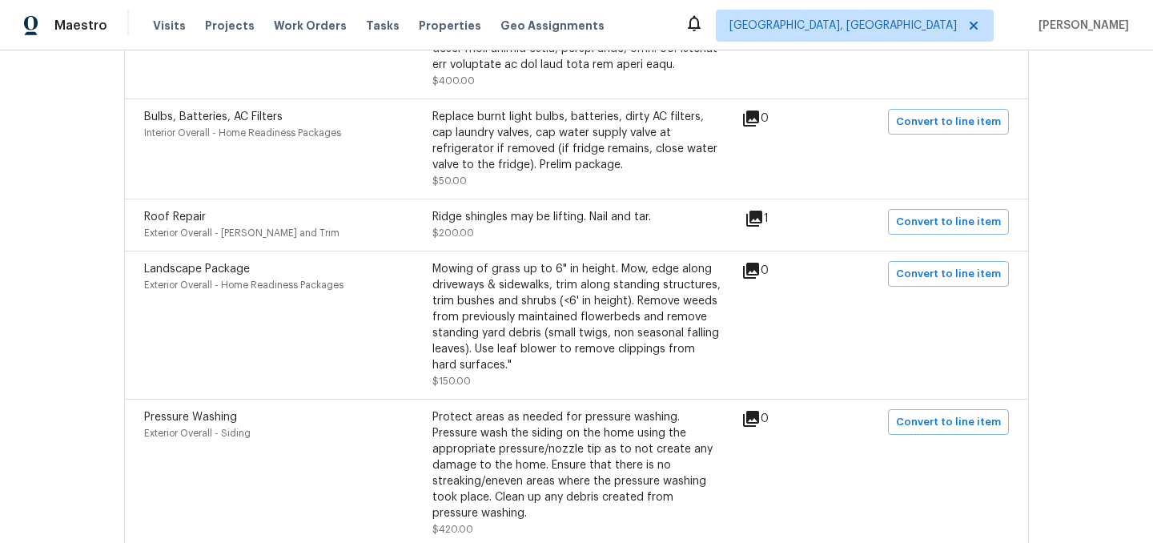
click at [761, 211] on icon at bounding box center [754, 219] width 16 height 16
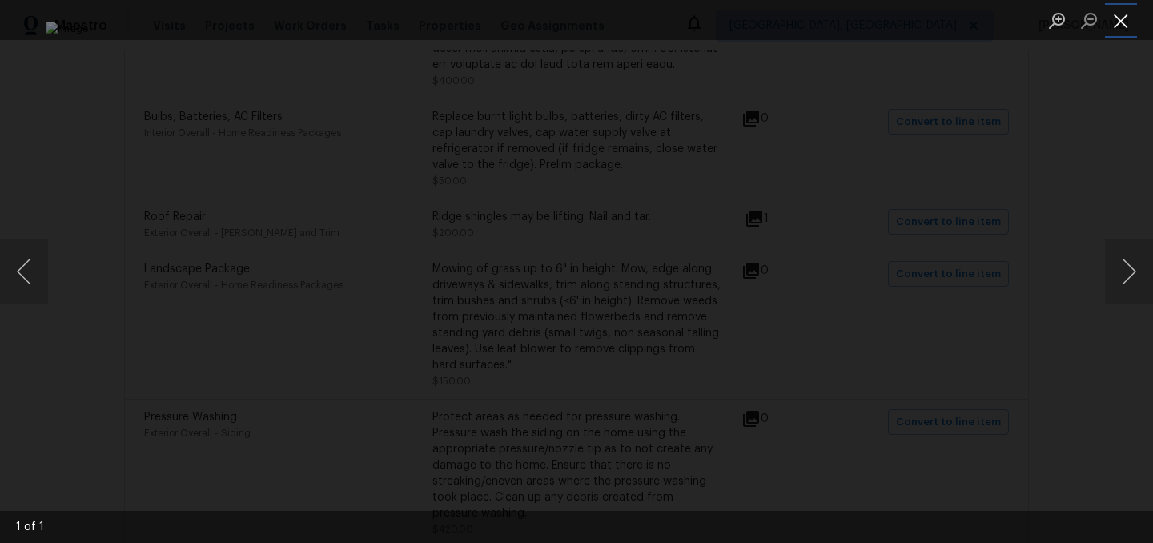
click at [1124, 22] on button "Close lightbox" at bounding box center [1121, 20] width 32 height 28
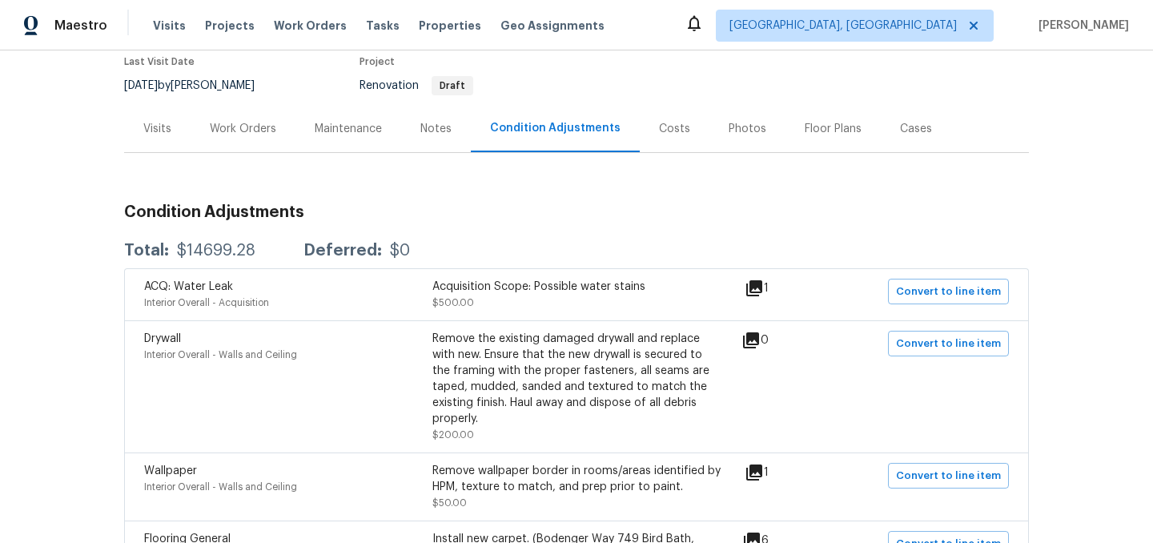
scroll to position [135, 0]
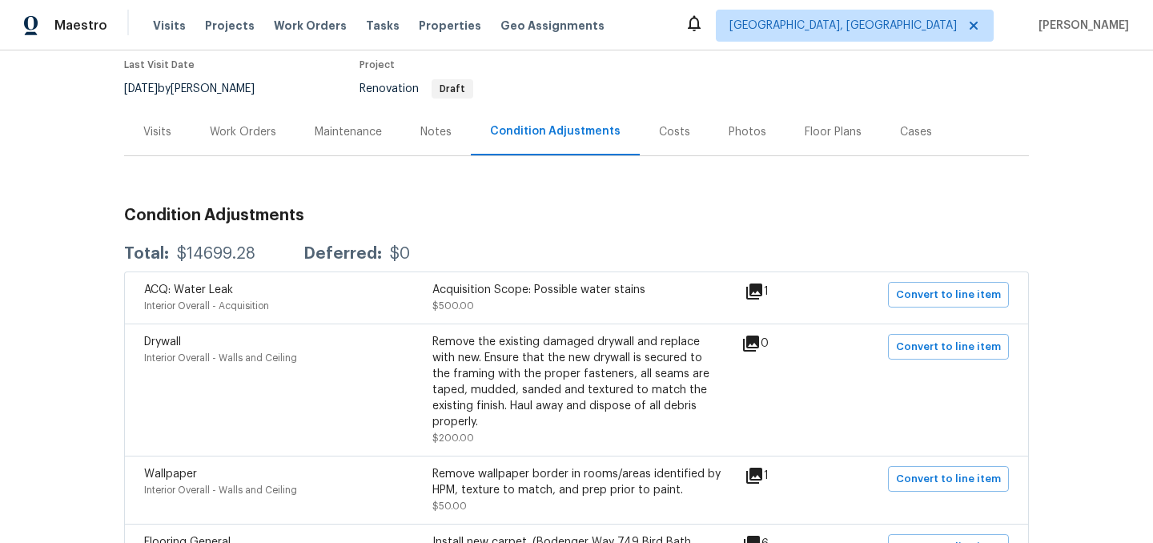
click at [164, 131] on div "Visits" at bounding box center [157, 132] width 28 height 16
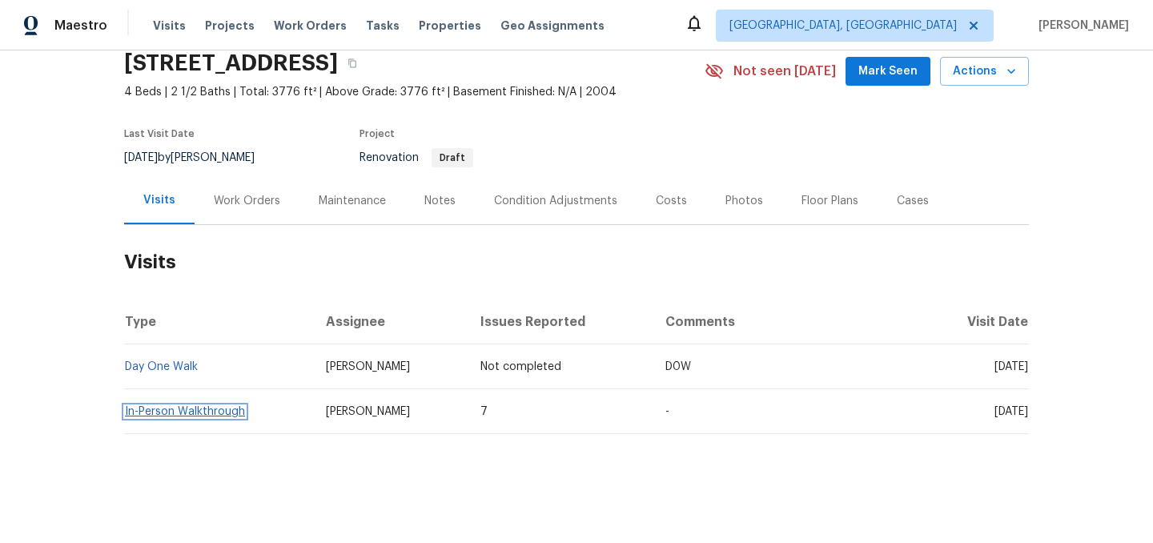
click at [210, 407] on link "In-Person Walkthrough" at bounding box center [185, 411] width 120 height 11
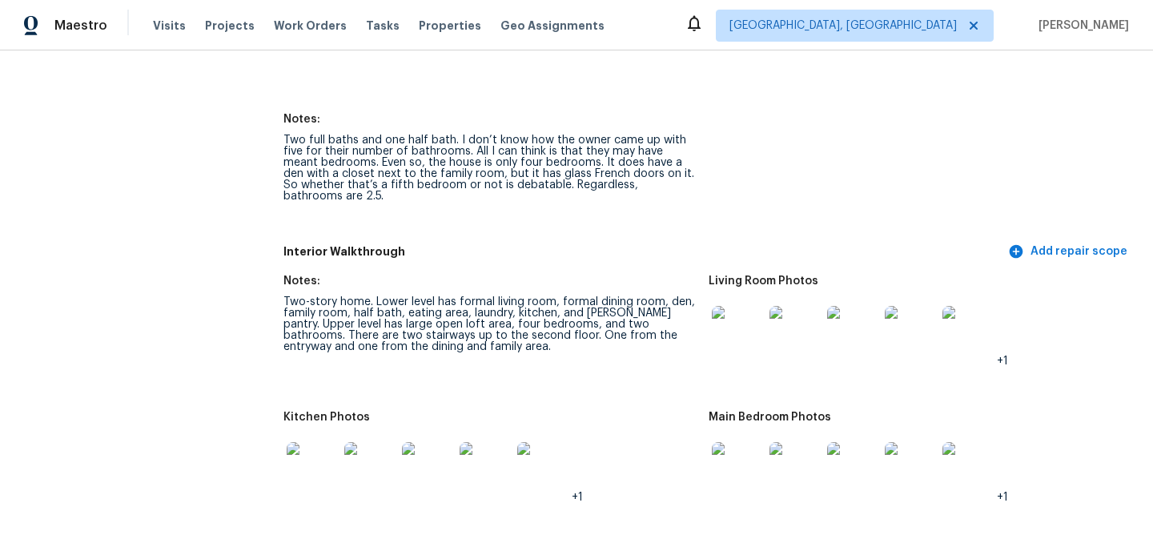
scroll to position [1902, 0]
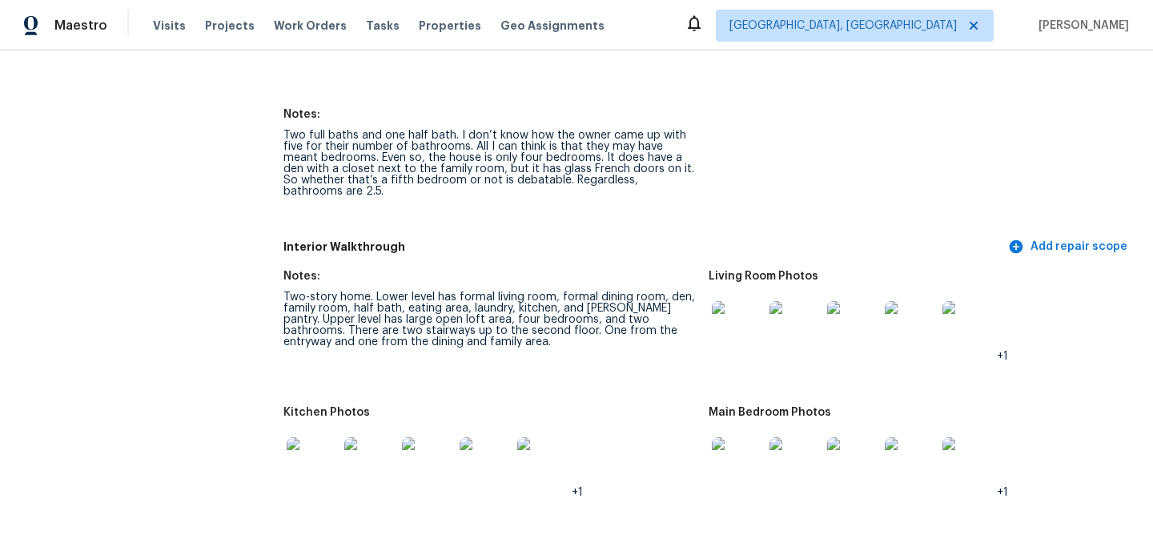
click at [737, 301] on img at bounding box center [737, 326] width 51 height 51
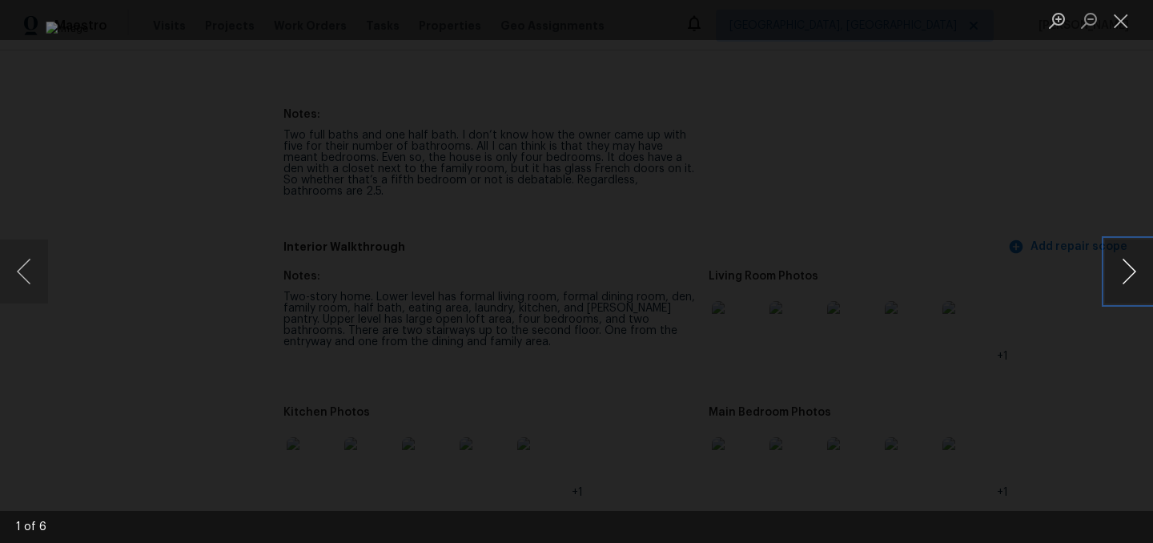
click at [1117, 271] on button "Next image" at bounding box center [1129, 271] width 48 height 64
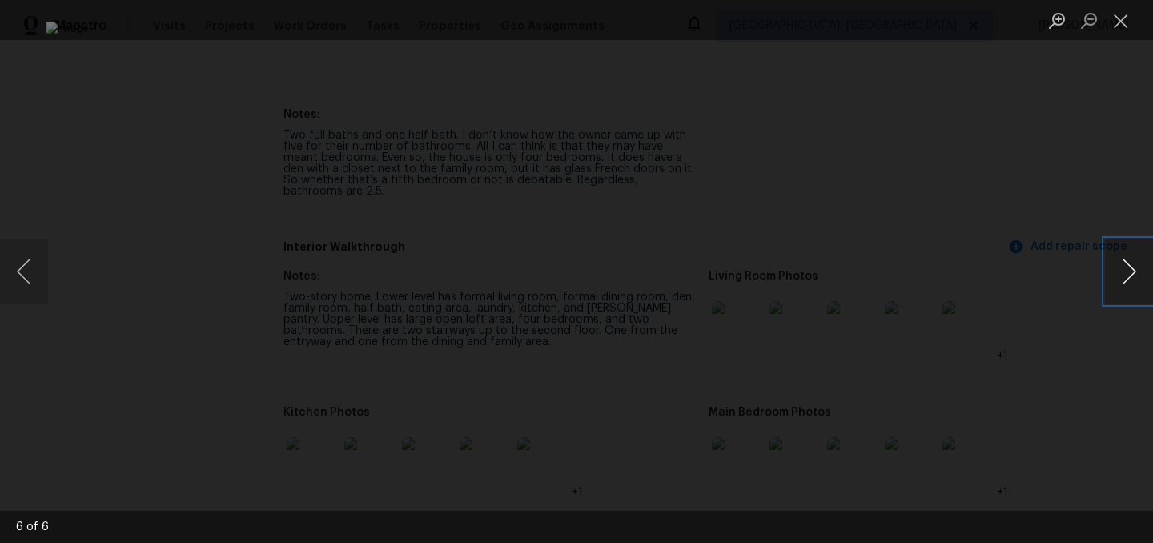
click at [1117, 271] on button "Next image" at bounding box center [1129, 271] width 48 height 64
click at [1129, 25] on button "Close lightbox" at bounding box center [1121, 20] width 32 height 28
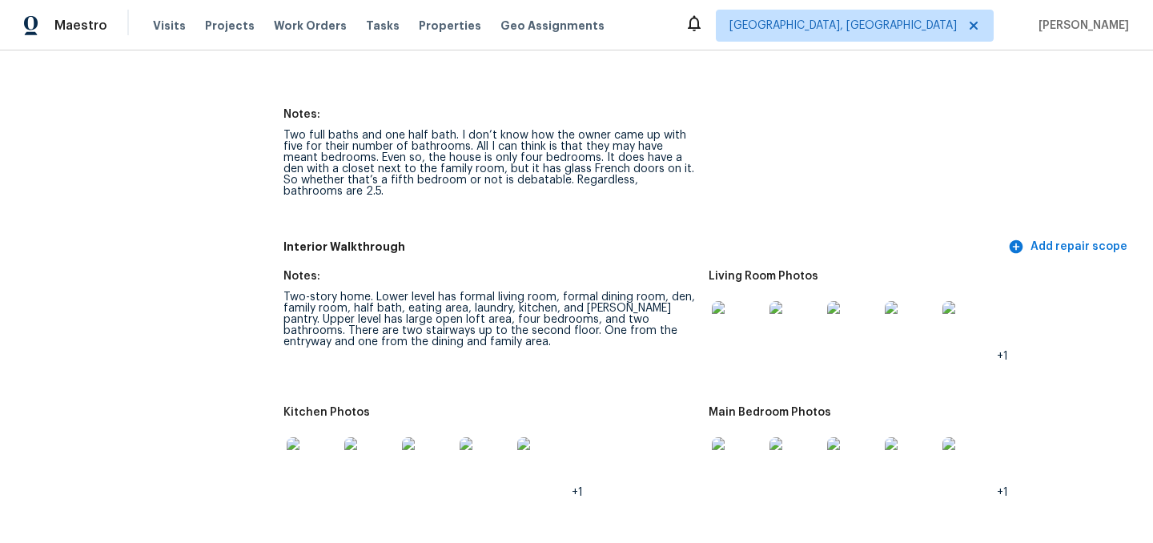
click at [300, 444] on img at bounding box center [312, 462] width 51 height 51
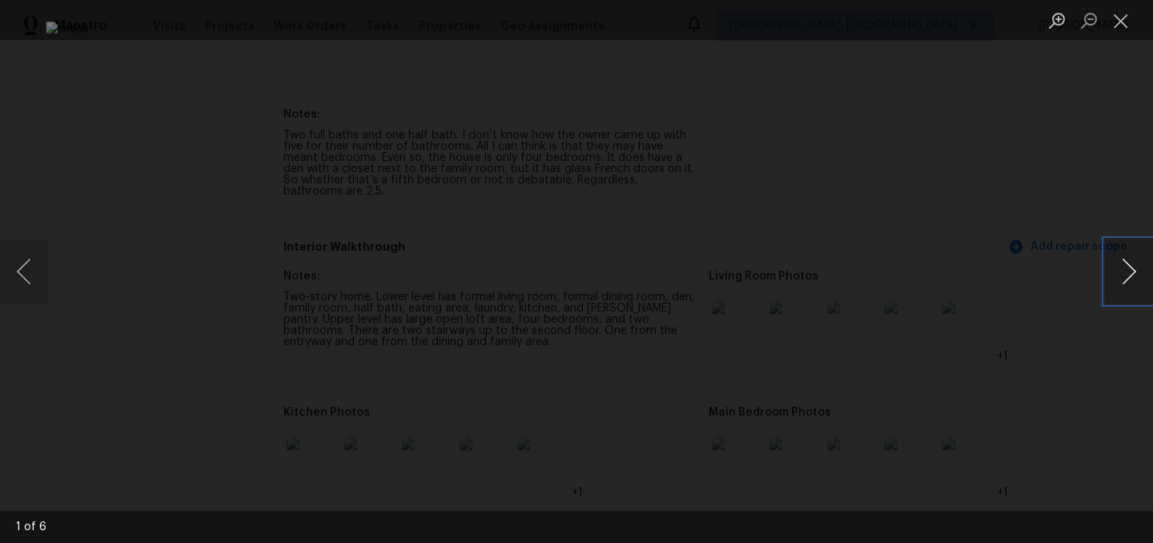
click at [1120, 263] on button "Next image" at bounding box center [1129, 271] width 48 height 64
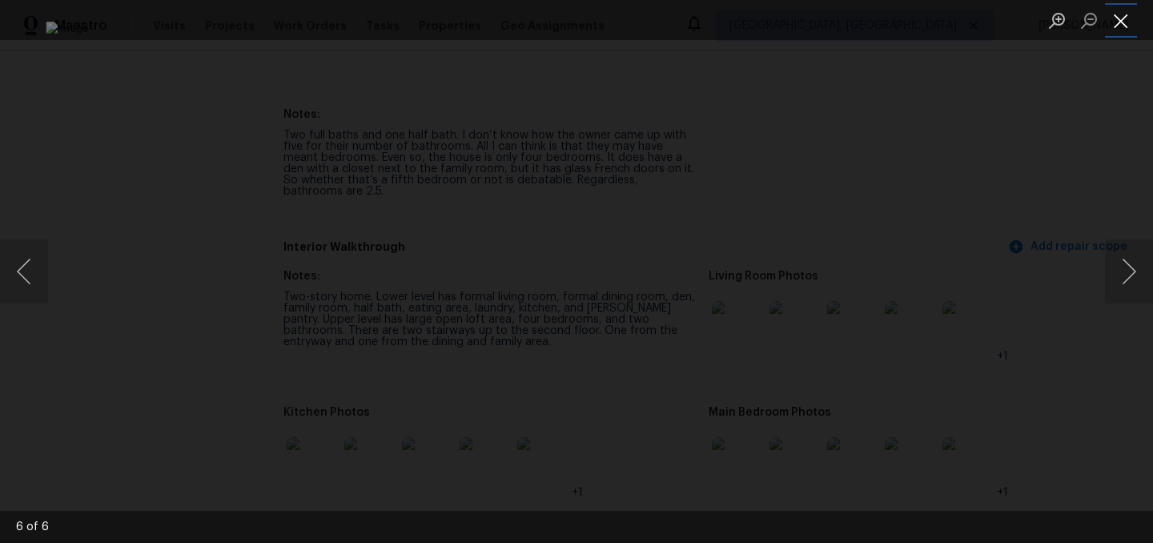
click at [1127, 22] on button "Close lightbox" at bounding box center [1121, 20] width 32 height 28
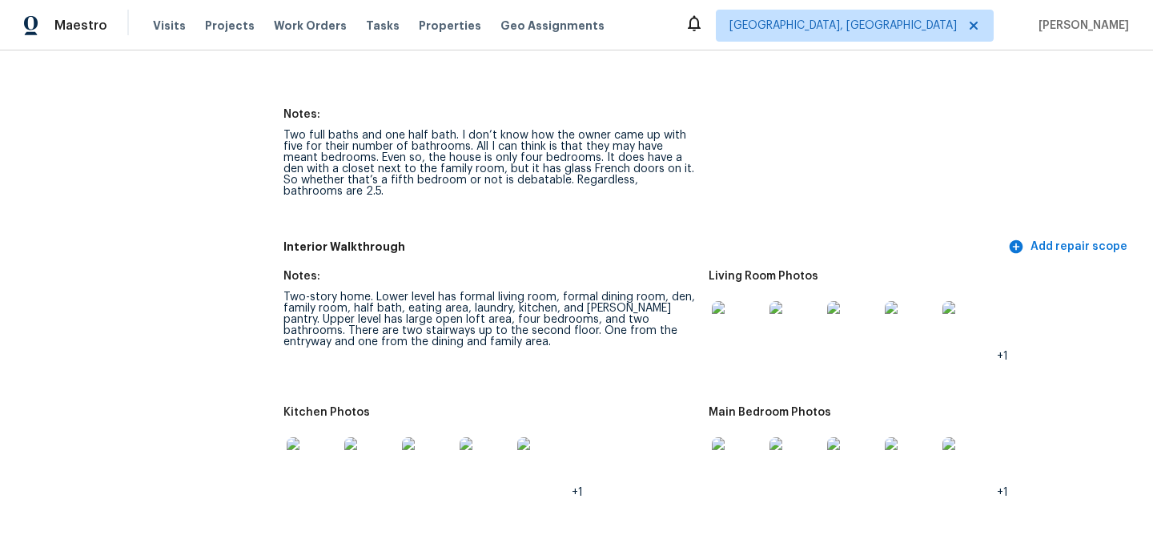
click at [733, 437] on img at bounding box center [737, 462] width 51 height 51
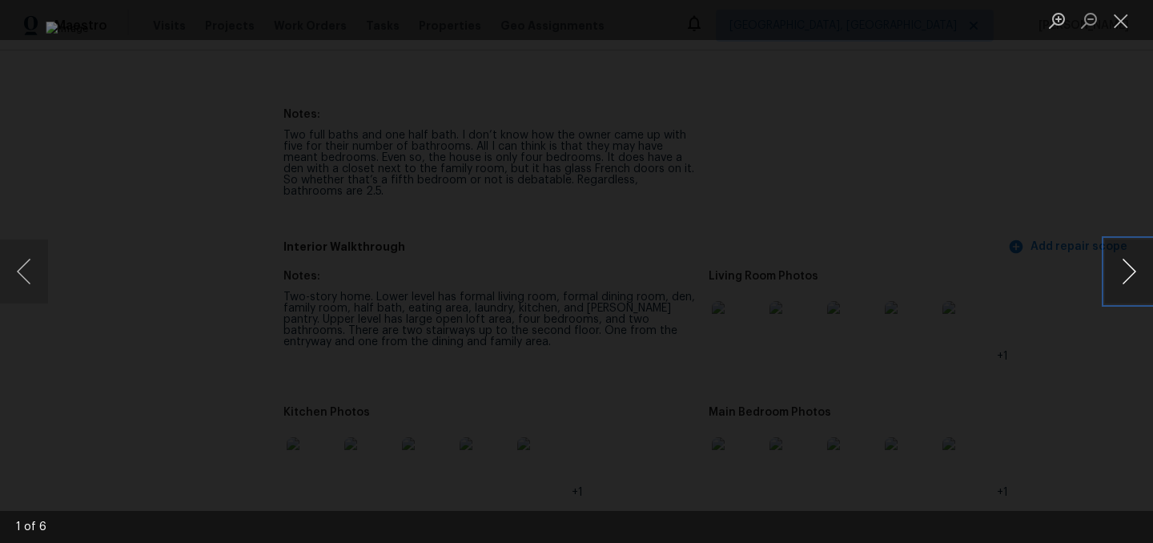
click at [1141, 272] on button "Next image" at bounding box center [1129, 271] width 48 height 64
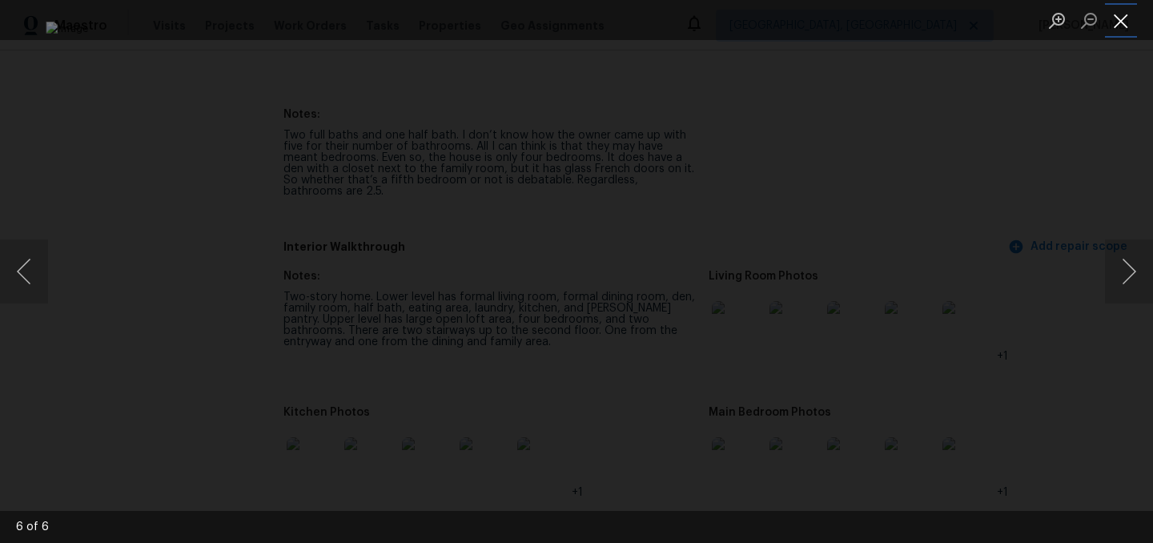
click at [1132, 26] on button "Close lightbox" at bounding box center [1121, 20] width 32 height 28
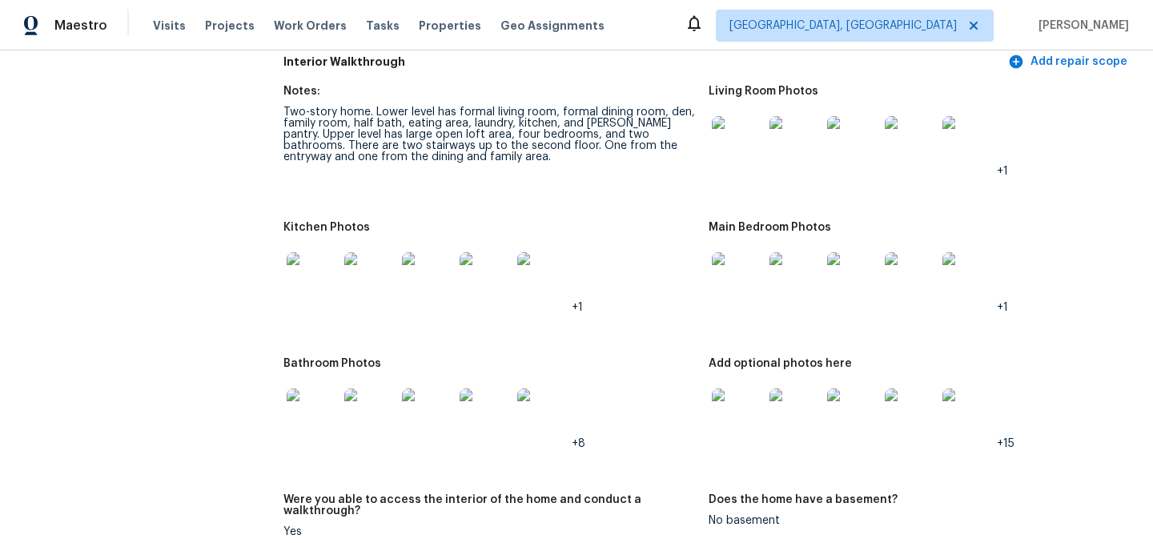
scroll to position [2101, 0]
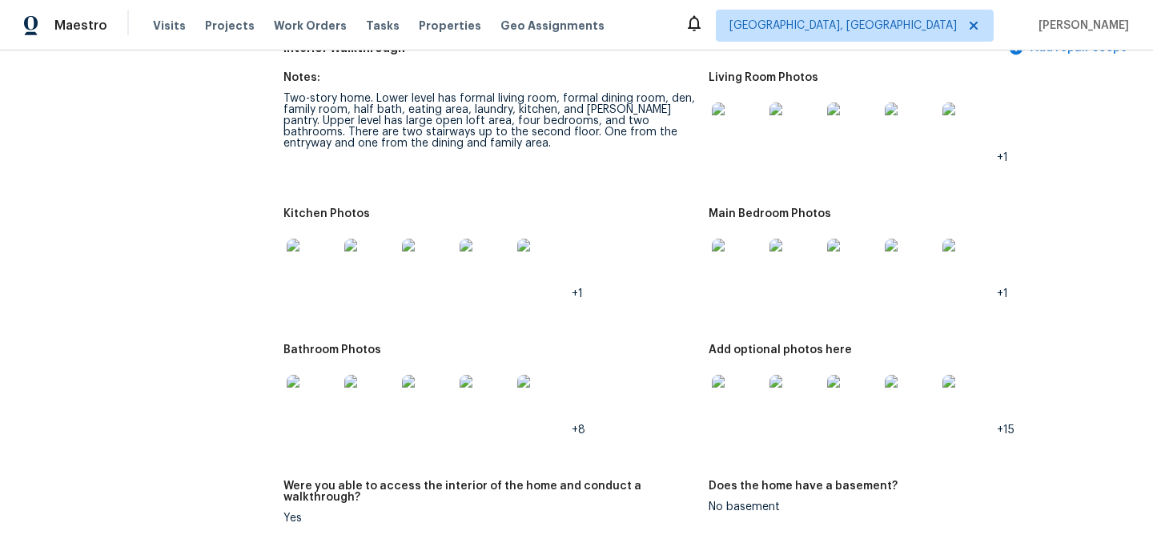
click at [296, 375] on img at bounding box center [312, 400] width 51 height 51
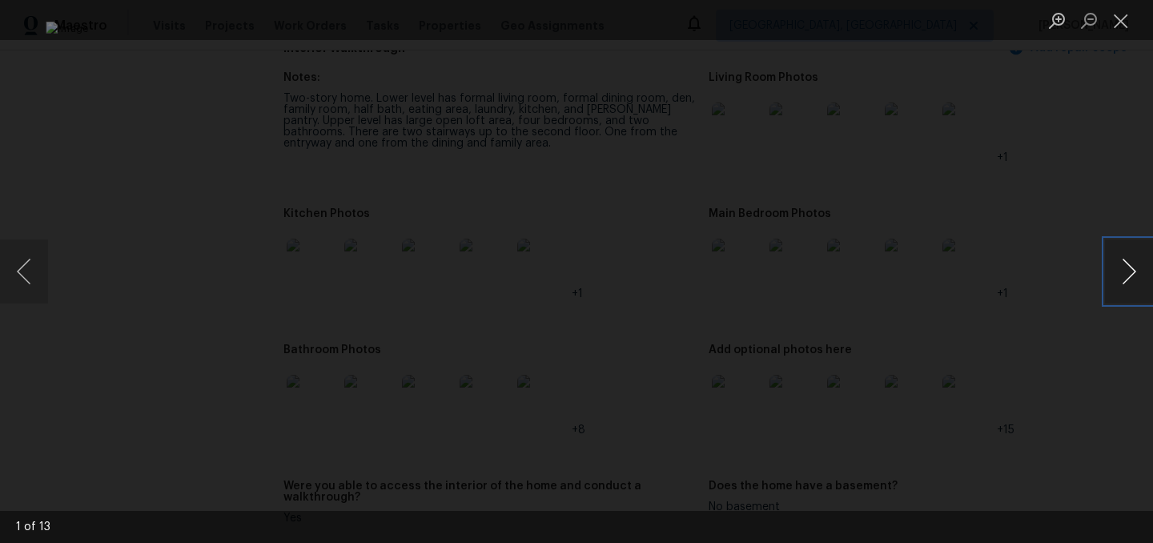
click at [1125, 269] on button "Next image" at bounding box center [1129, 271] width 48 height 64
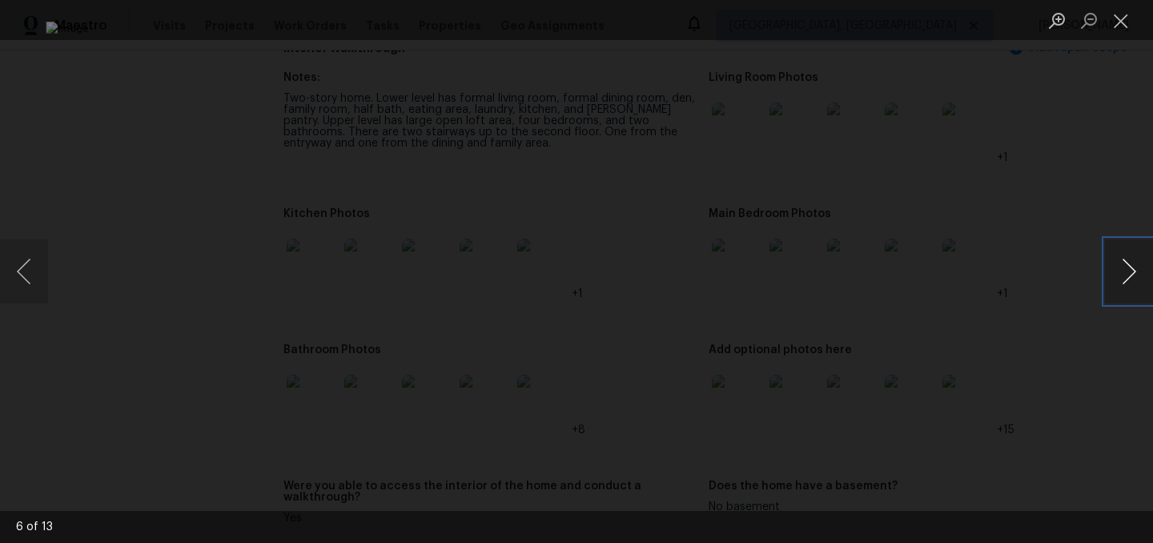
click at [1125, 269] on button "Next image" at bounding box center [1129, 271] width 48 height 64
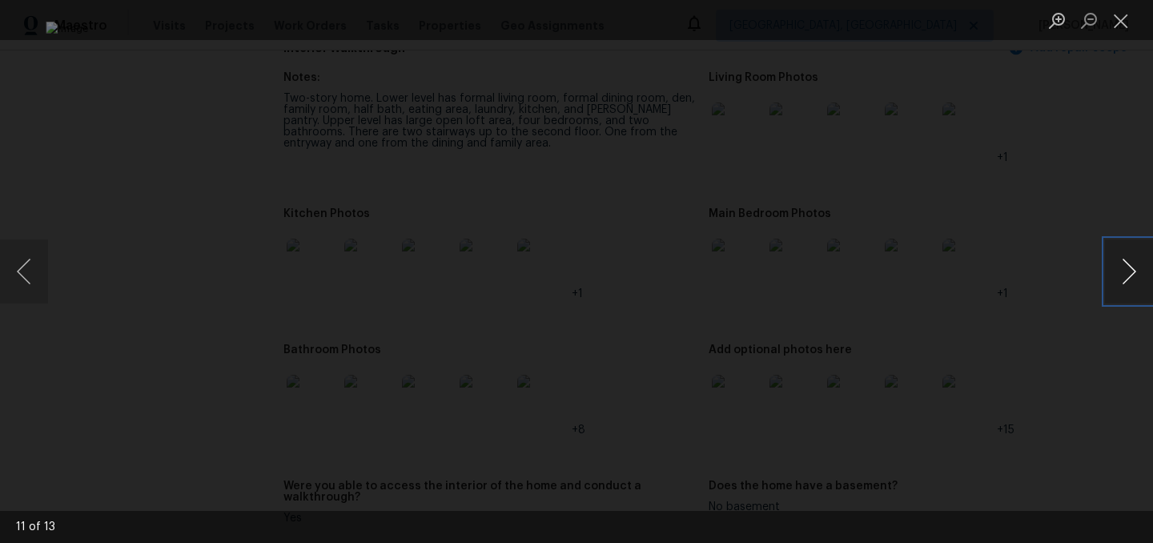
click at [1125, 269] on button "Next image" at bounding box center [1129, 271] width 48 height 64
click at [1125, 18] on button "Close lightbox" at bounding box center [1121, 20] width 32 height 28
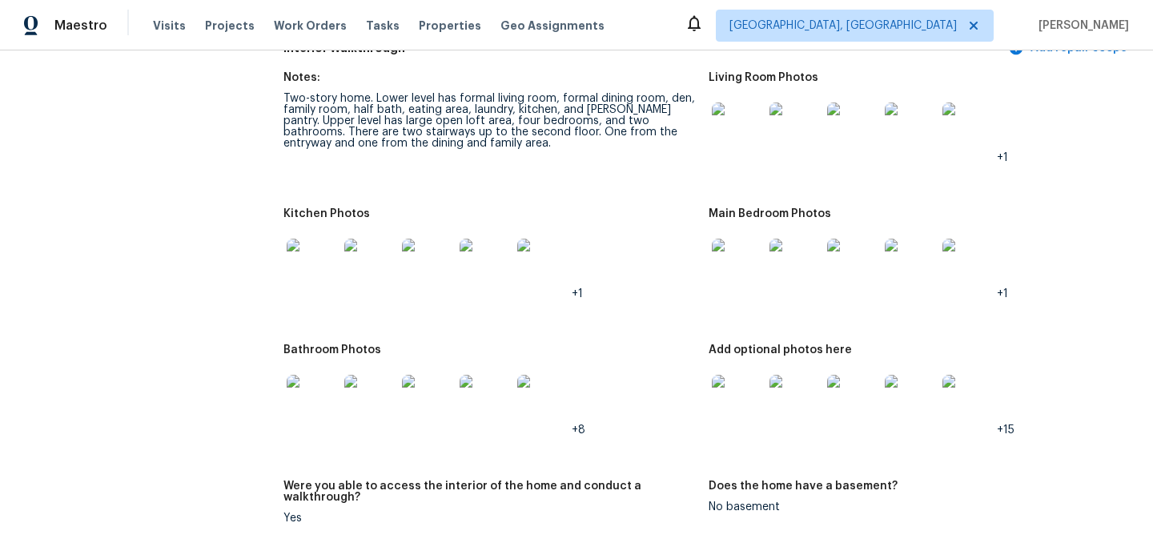
click at [737, 375] on img at bounding box center [737, 400] width 51 height 51
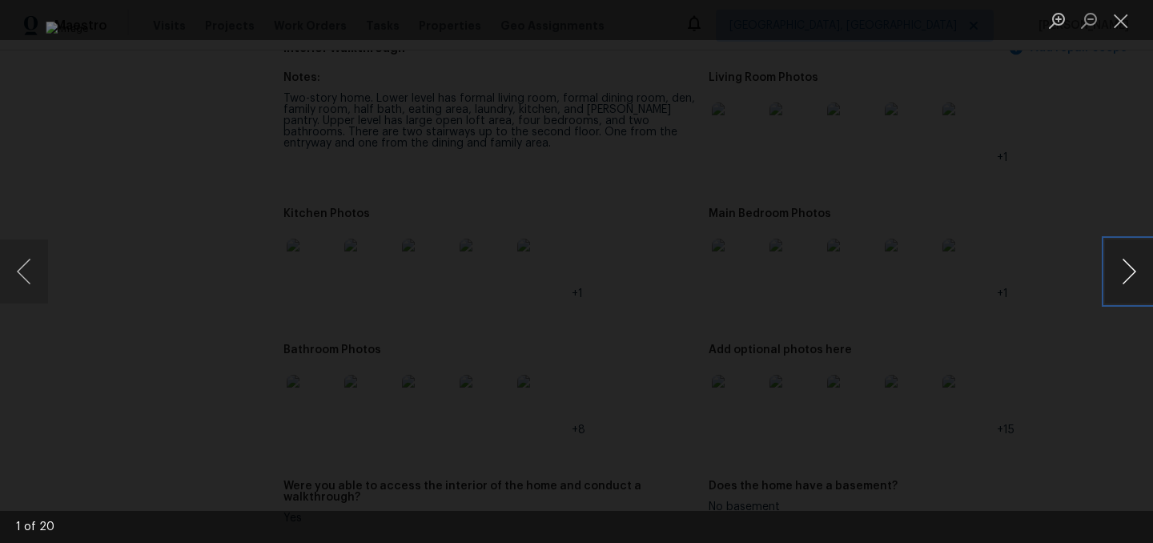
click at [1138, 271] on button "Next image" at bounding box center [1129, 271] width 48 height 64
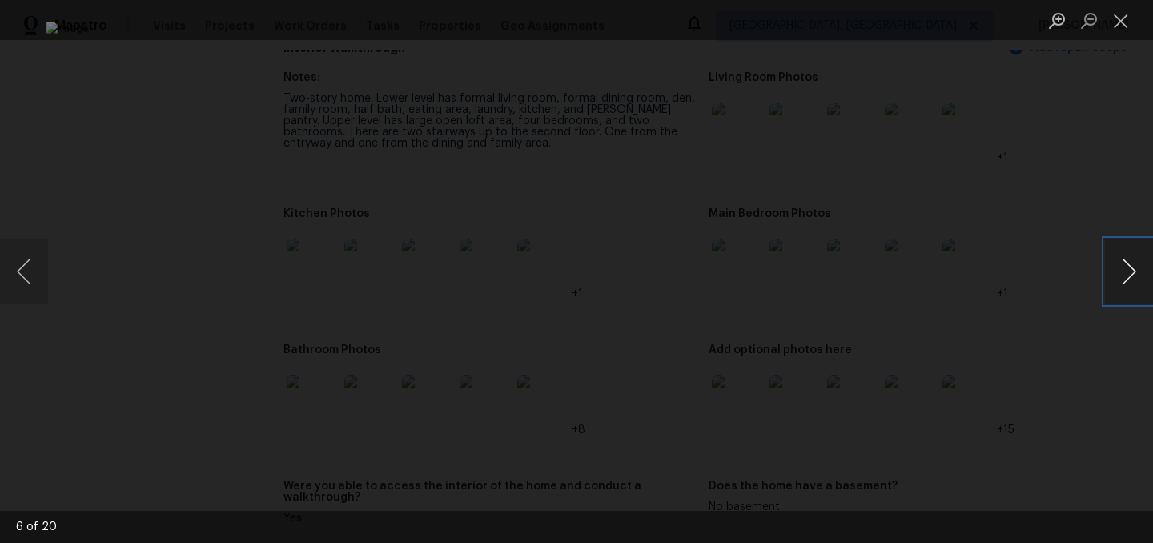
click at [1138, 271] on button "Next image" at bounding box center [1129, 271] width 48 height 64
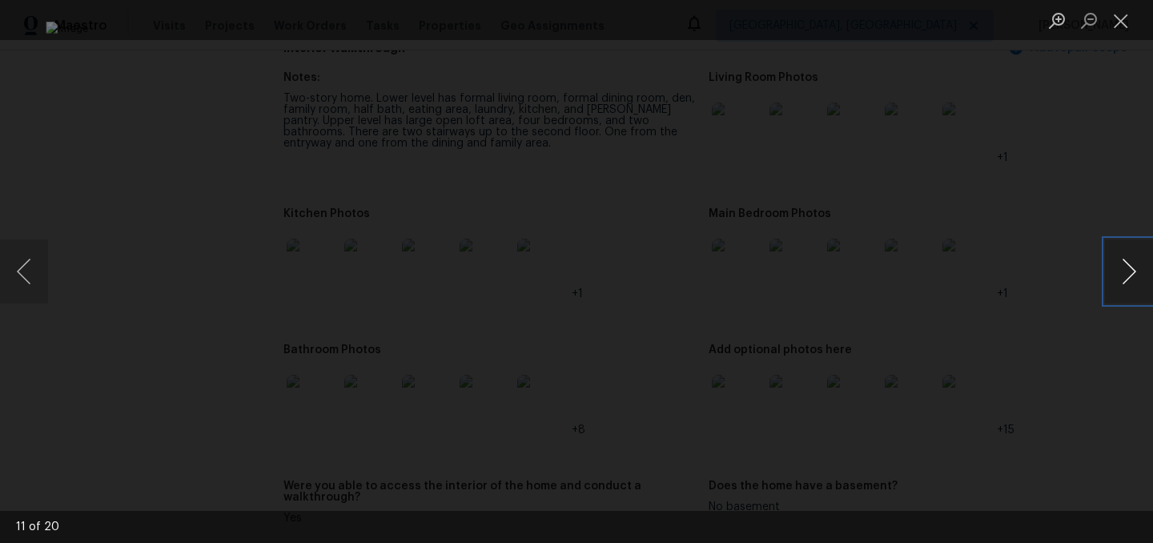
click at [1138, 271] on button "Next image" at bounding box center [1129, 271] width 48 height 64
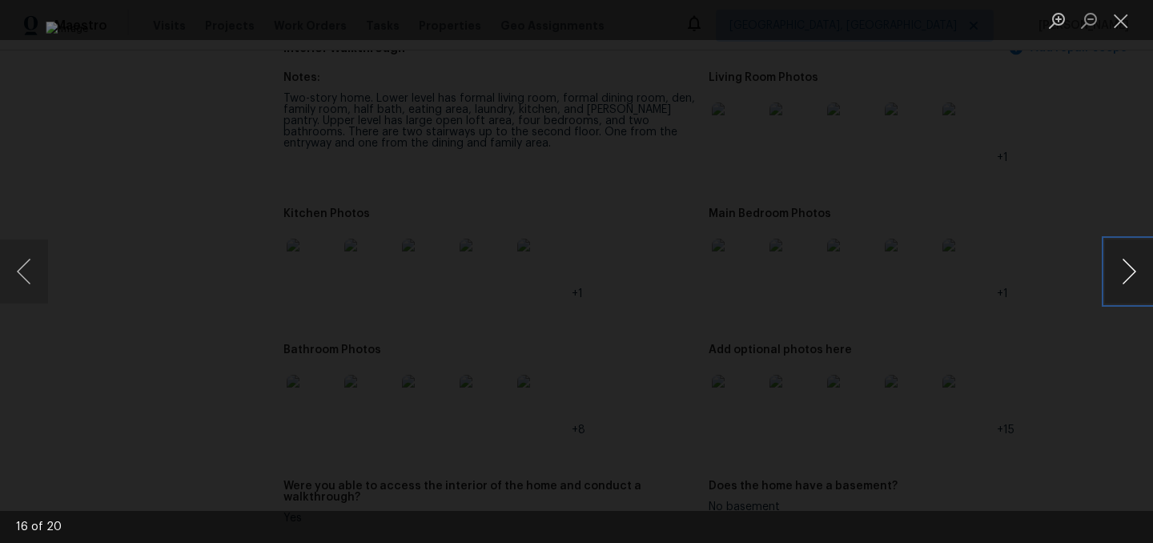
click at [1138, 271] on button "Next image" at bounding box center [1129, 271] width 48 height 64
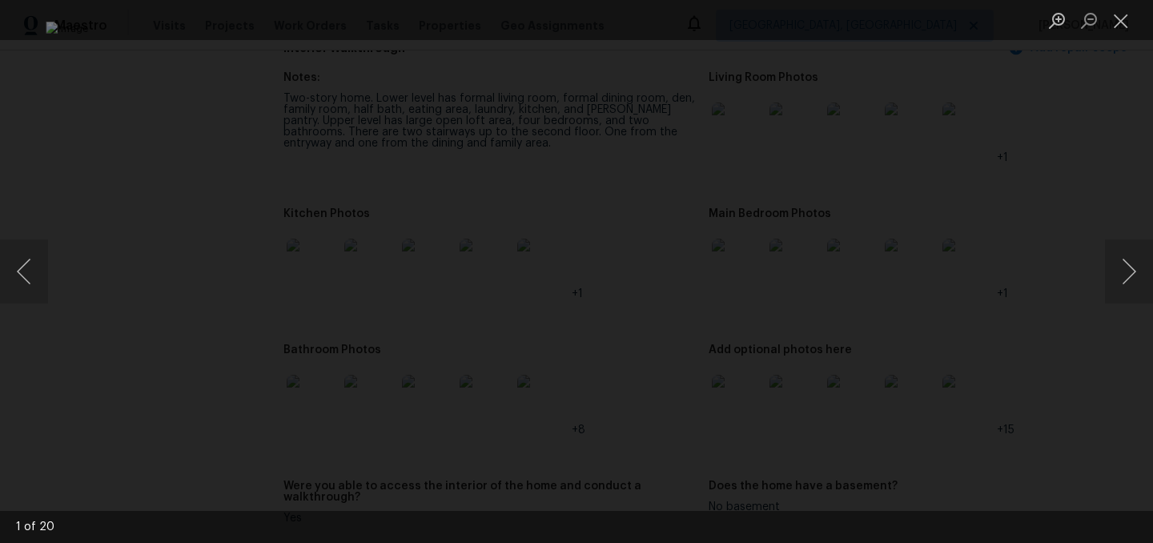
click at [1116, 118] on div "Lightbox" at bounding box center [576, 271] width 1153 height 543
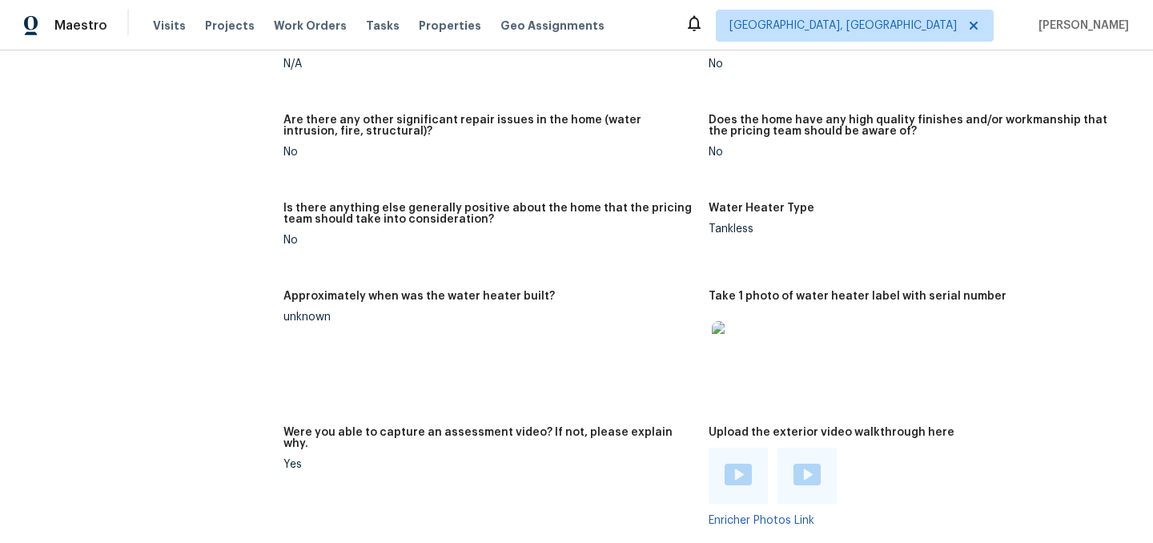
scroll to position [3078, 0]
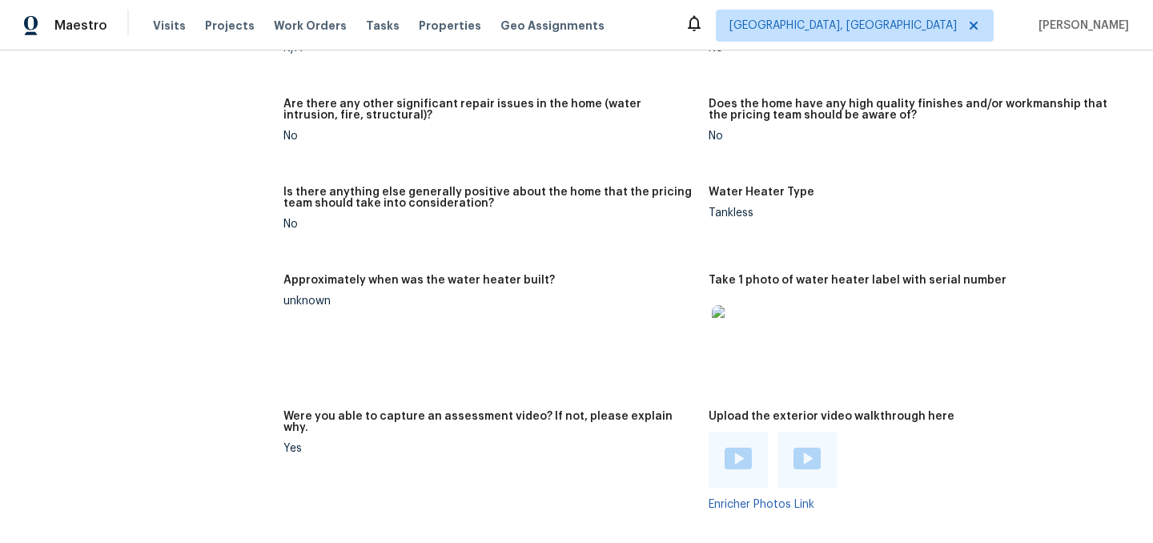
click at [746, 305] on img at bounding box center [737, 330] width 51 height 51
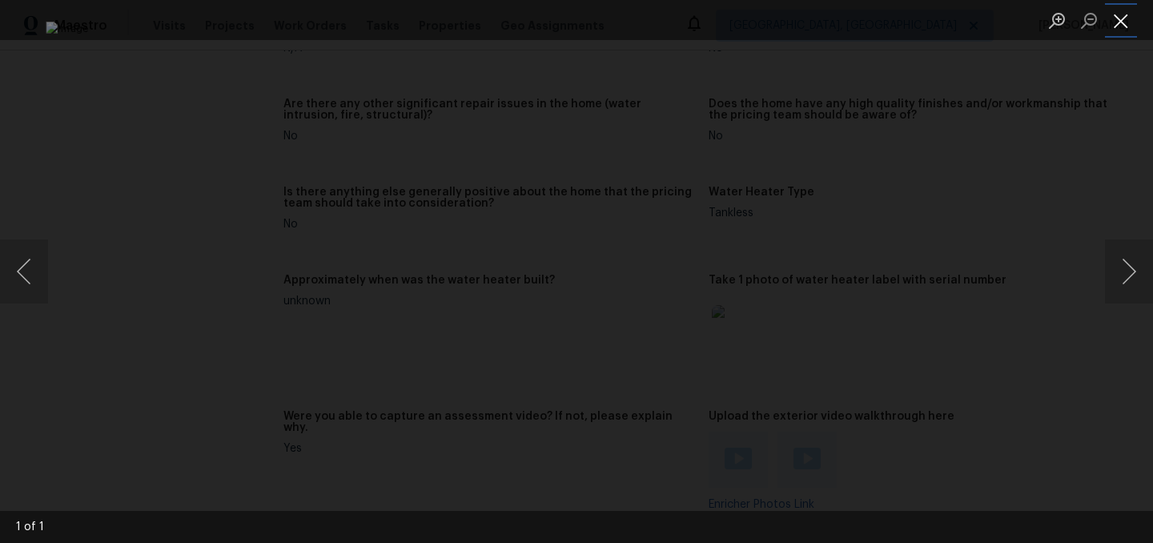
click at [1126, 25] on button "Close lightbox" at bounding box center [1121, 20] width 32 height 28
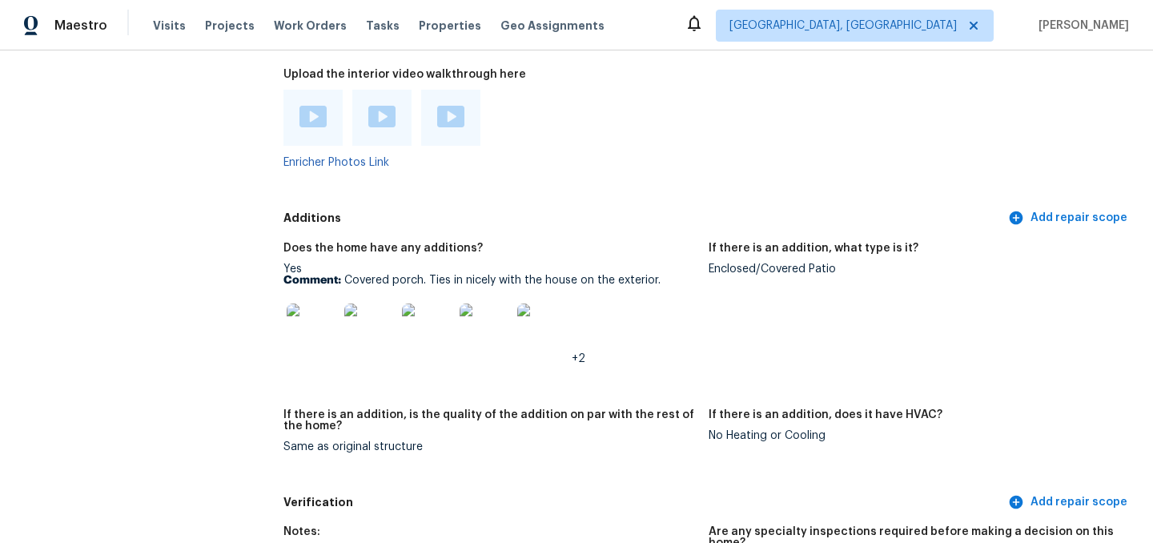
scroll to position [3567, 0]
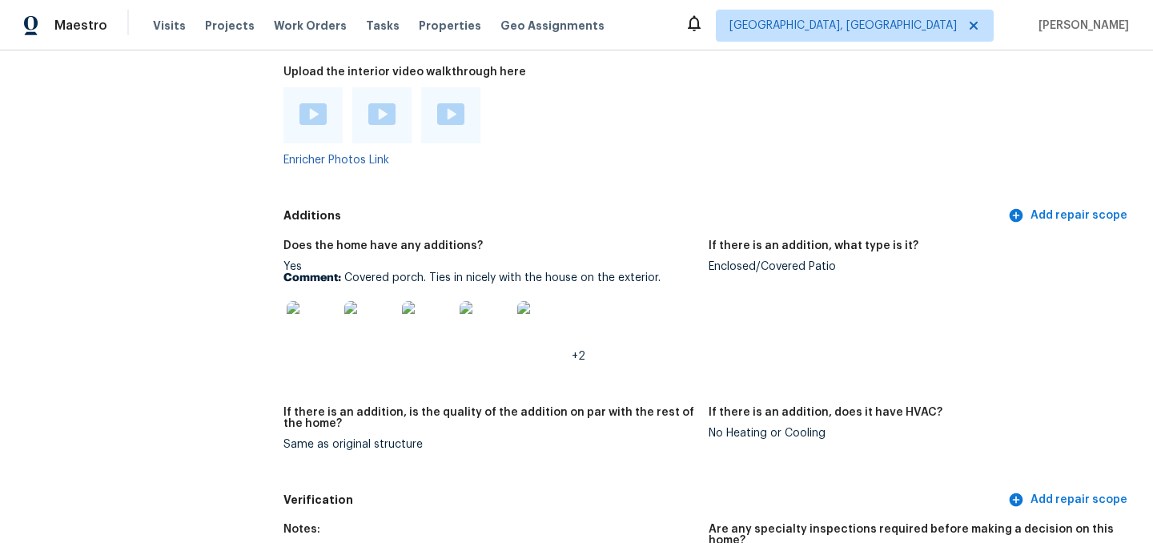
click at [309, 301] on img at bounding box center [312, 326] width 51 height 51
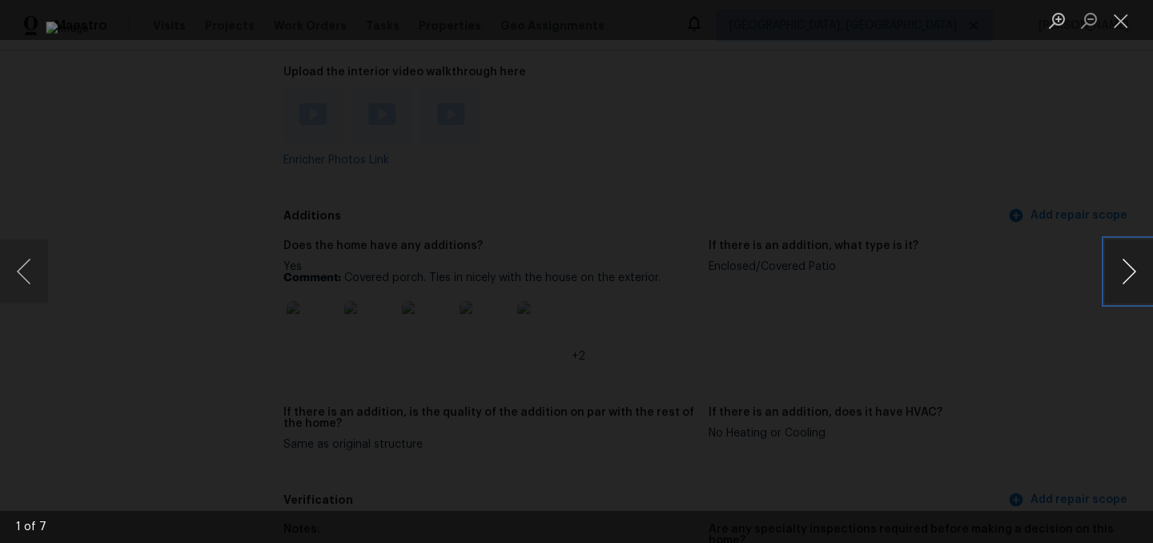
click at [1127, 261] on button "Next image" at bounding box center [1129, 271] width 48 height 64
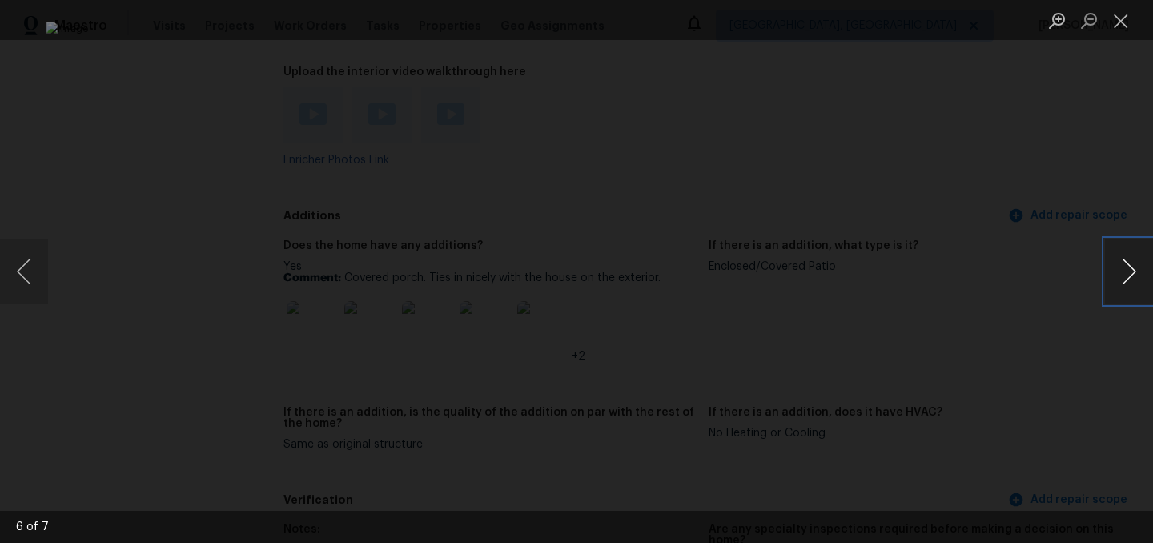
click at [1127, 261] on button "Next image" at bounding box center [1129, 271] width 48 height 64
click at [1126, 26] on button "Close lightbox" at bounding box center [1121, 20] width 32 height 28
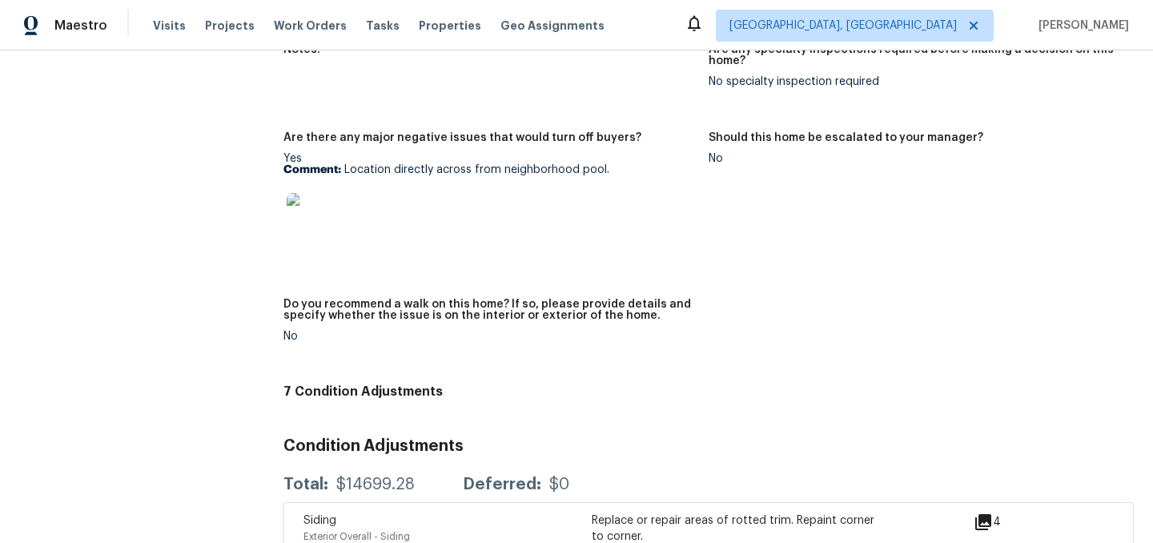
scroll to position [4019, 0]
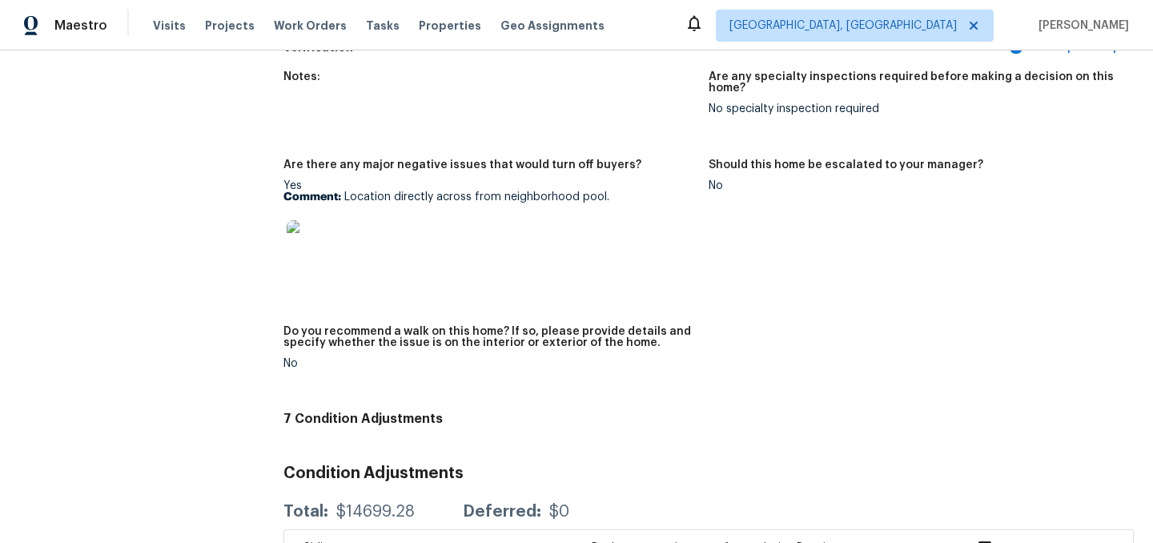
click at [320, 220] on img at bounding box center [312, 245] width 51 height 51
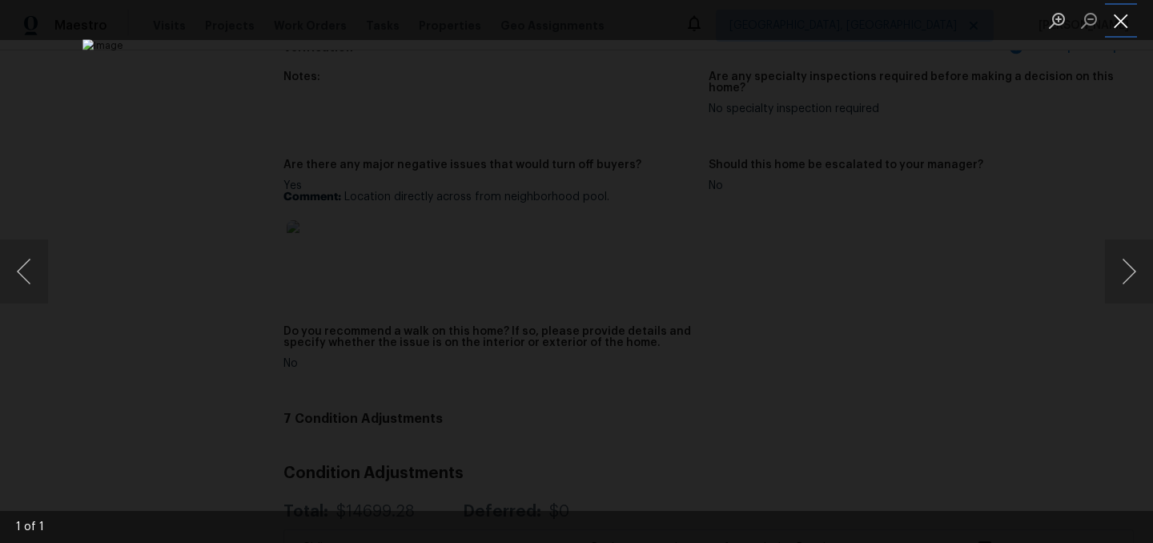
click at [1127, 23] on button "Close lightbox" at bounding box center [1121, 20] width 32 height 28
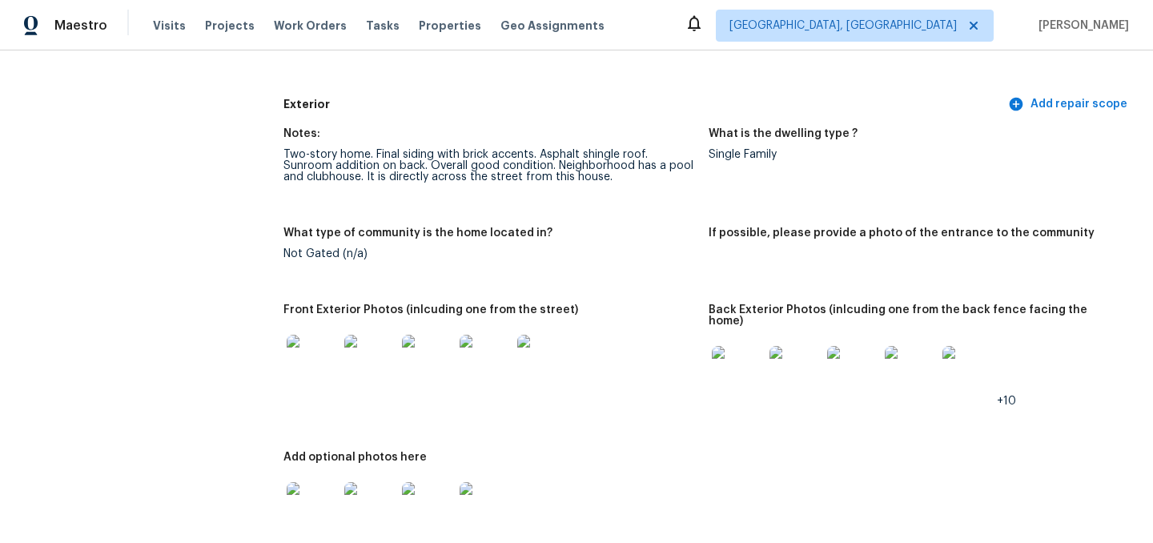
scroll to position [0, 0]
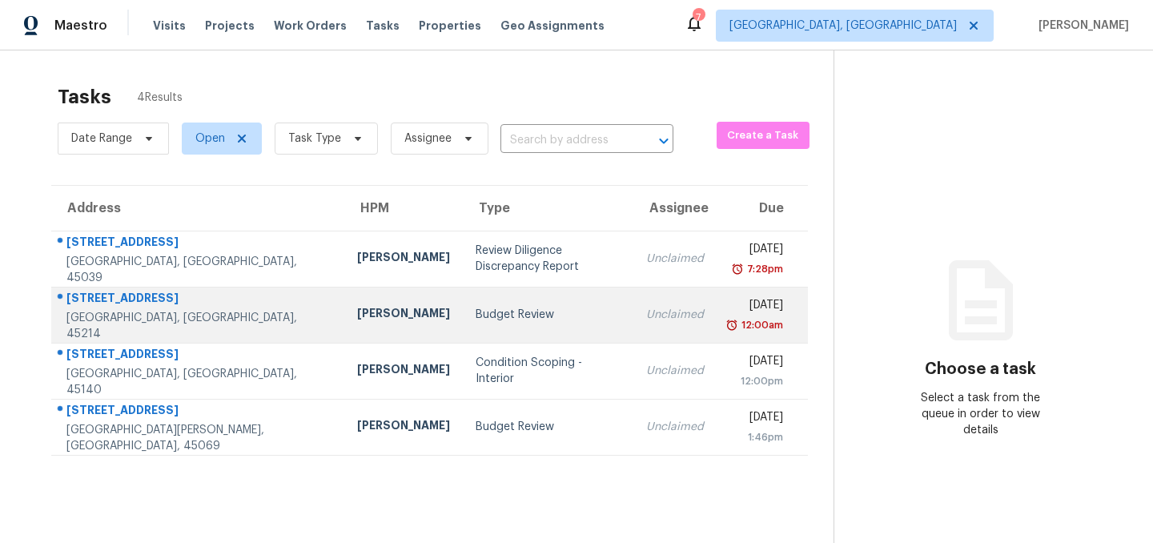
click at [476, 319] on div "Budget Review" at bounding box center [548, 315] width 145 height 16
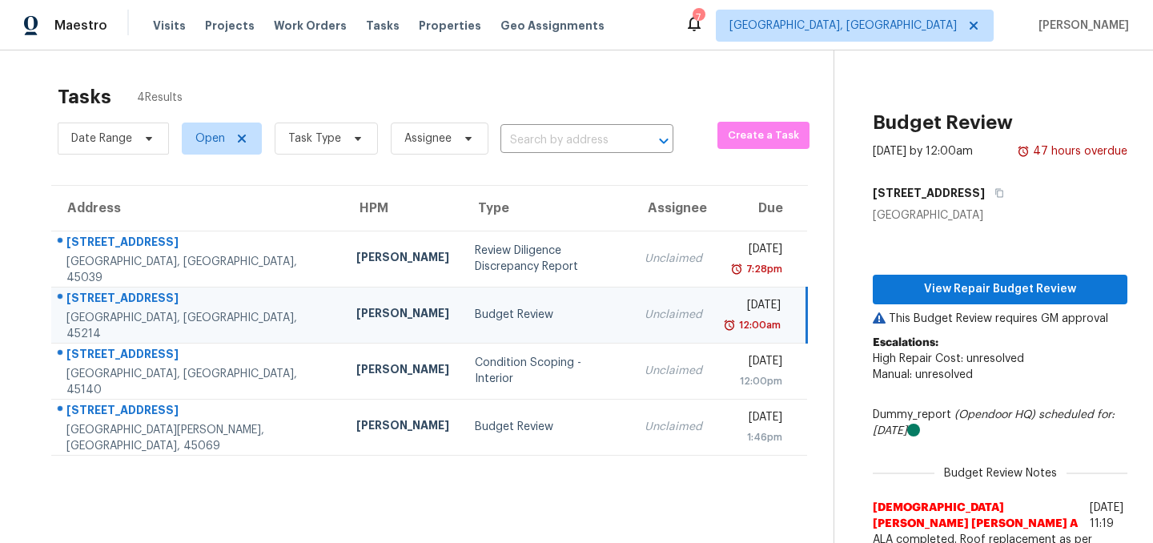
scroll to position [50, 0]
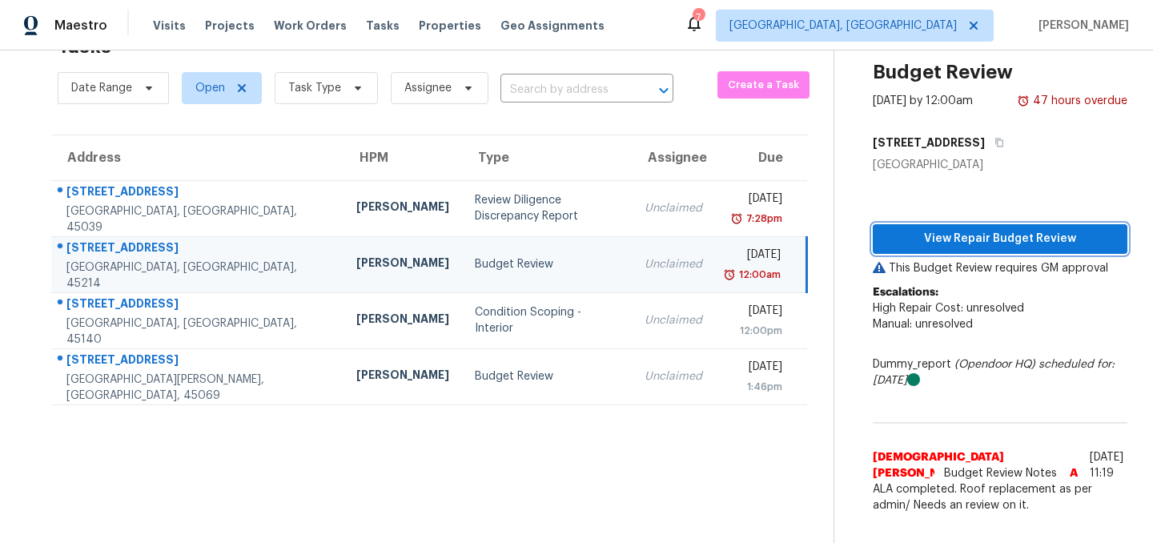
click at [980, 239] on span "View Repair Budget Review" at bounding box center [999, 239] width 229 height 20
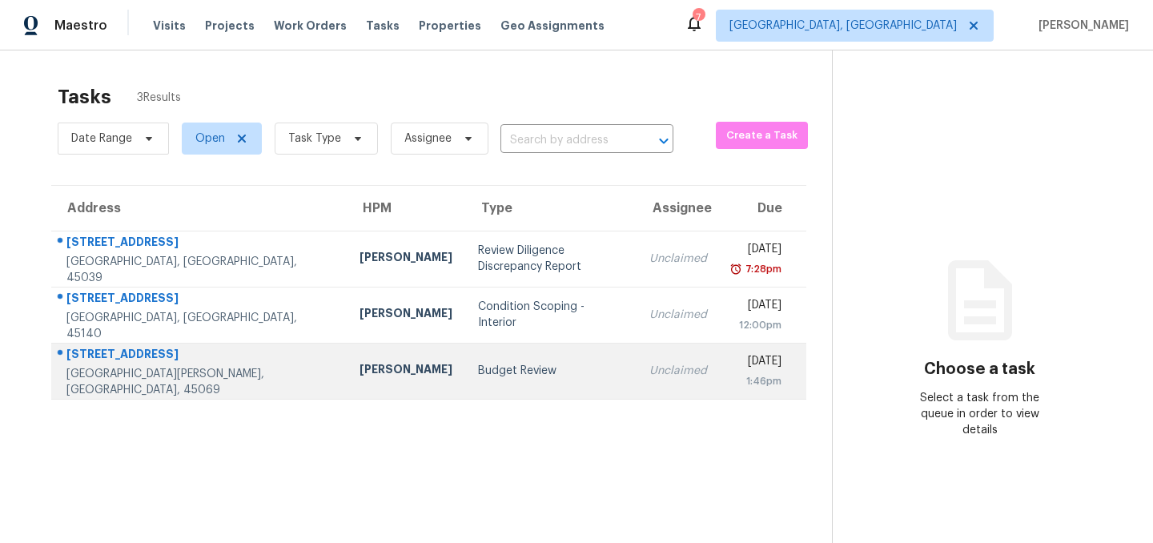
click at [478, 371] on div "Budget Review" at bounding box center [551, 371] width 147 height 16
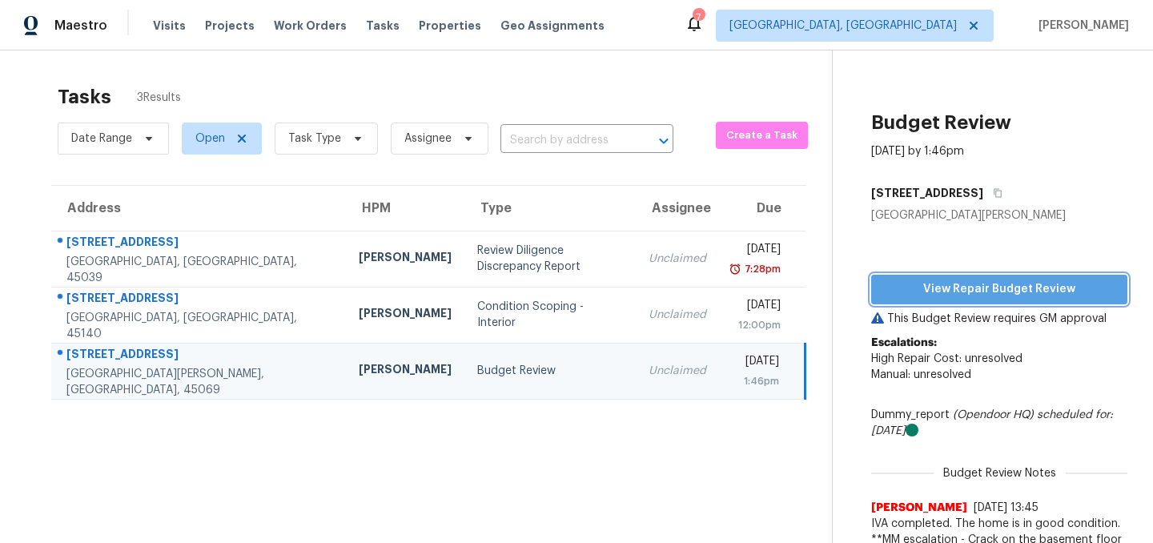
click at [943, 281] on span "View Repair Budget Review" at bounding box center [999, 289] width 231 height 20
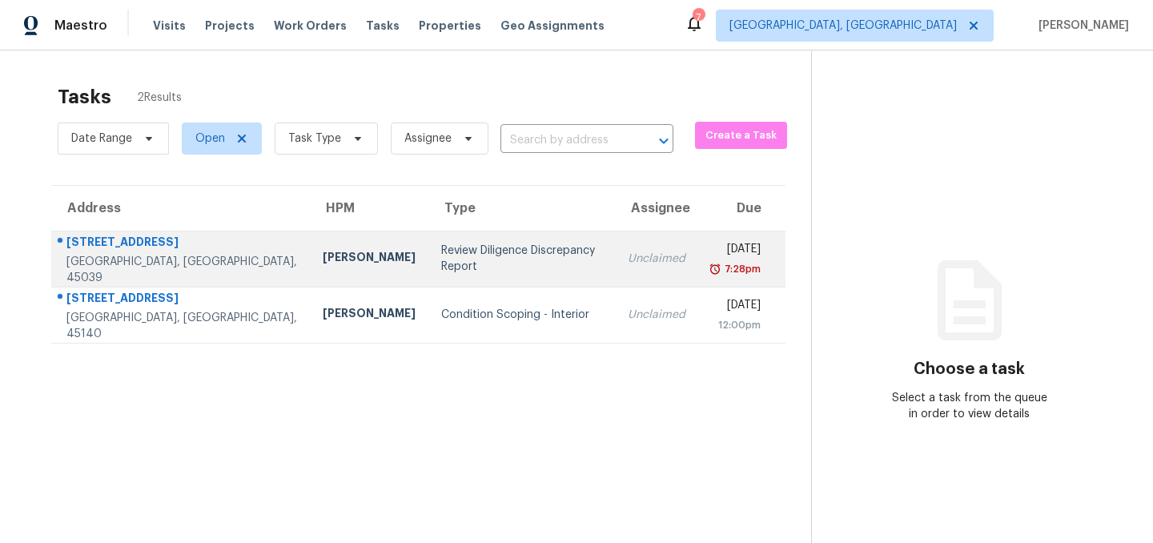
click at [323, 264] on div "[PERSON_NAME]" at bounding box center [369, 259] width 93 height 20
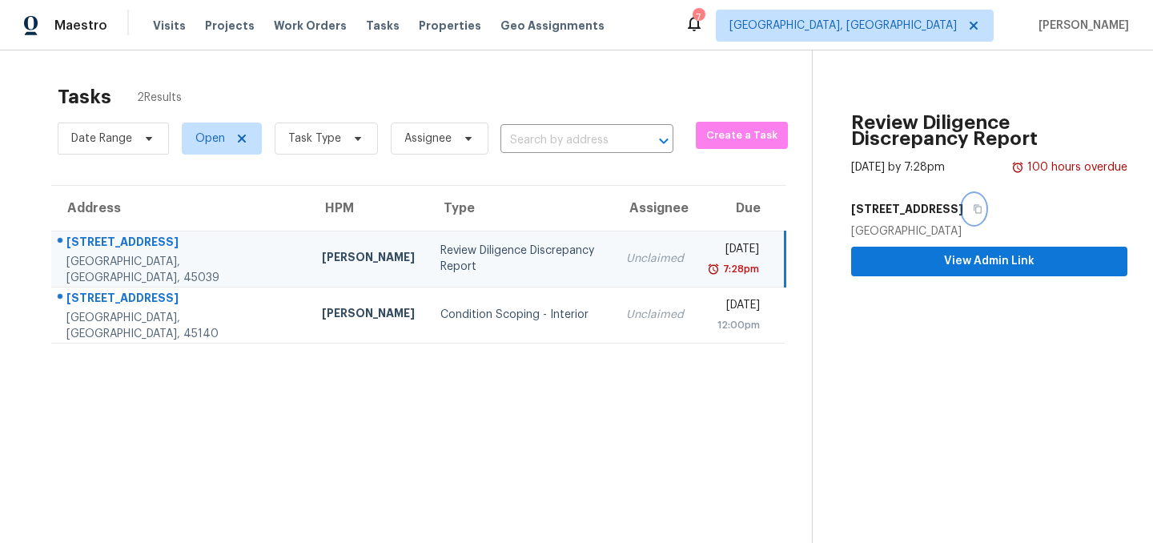
click at [973, 208] on icon "button" at bounding box center [978, 209] width 10 height 10
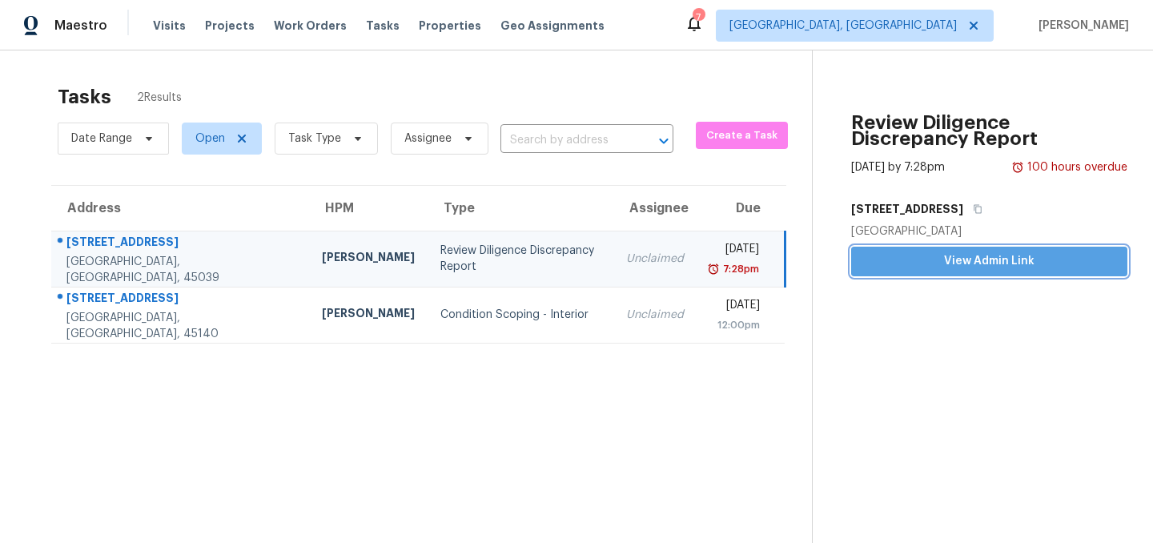
click at [982, 263] on span "View Admin Link" at bounding box center [989, 261] width 251 height 20
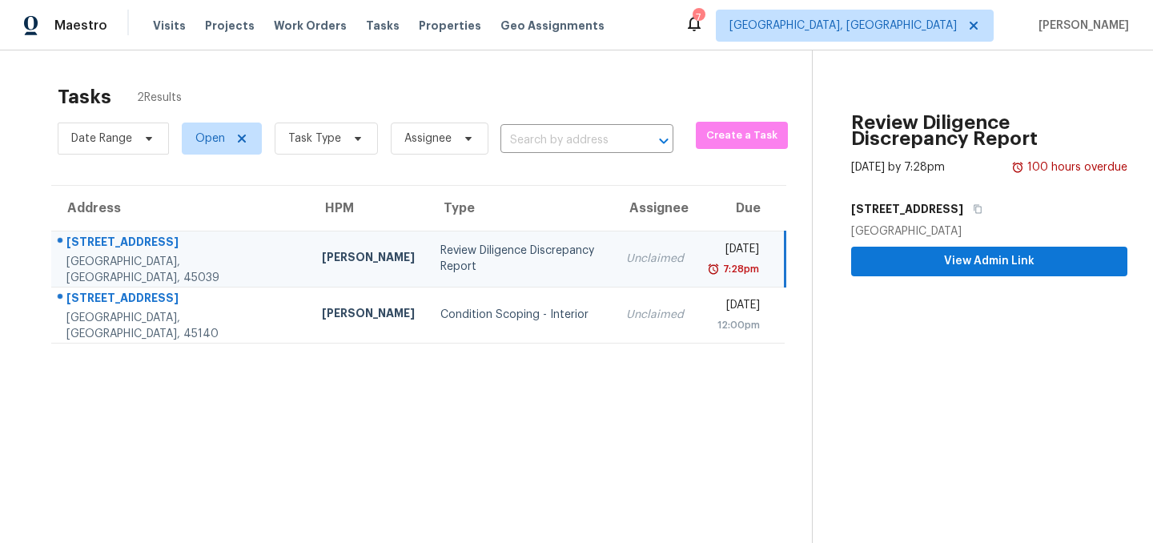
click at [438, 93] on div "Tasks 2 Results" at bounding box center [435, 97] width 754 height 42
click at [947, 21] on span "[GEOGRAPHIC_DATA], [GEOGRAPHIC_DATA]" at bounding box center [842, 26] width 227 height 16
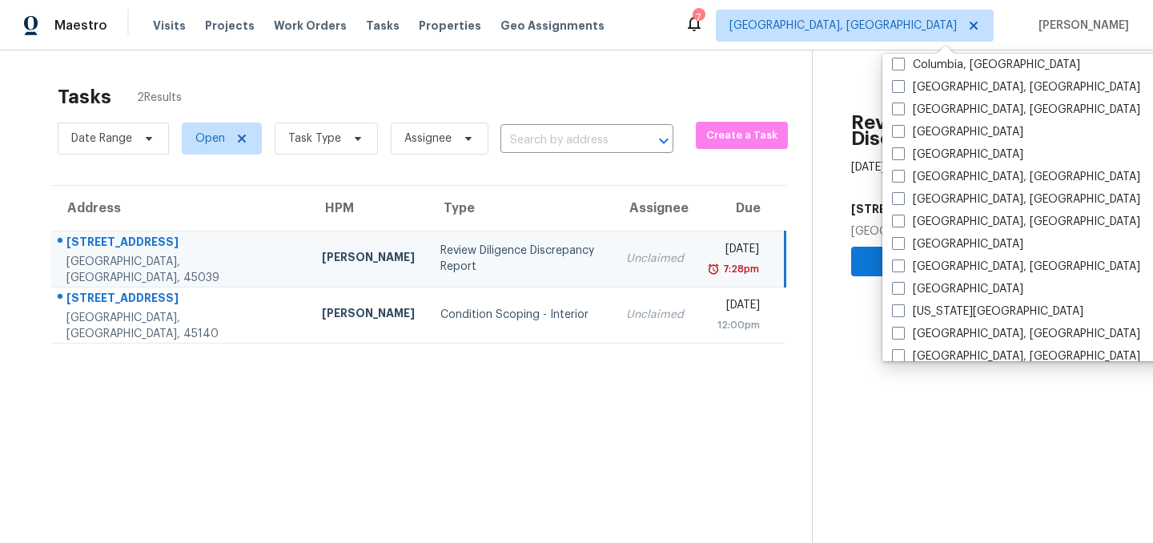
scroll to position [373, 0]
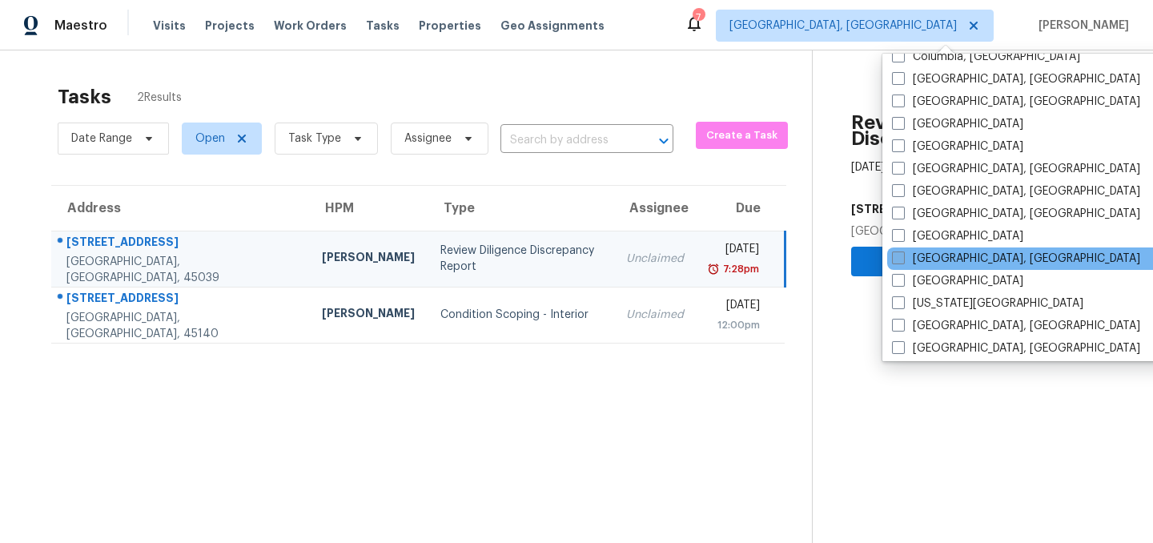
click at [898, 251] on span at bounding box center [898, 257] width 13 height 13
click at [898, 251] on input "[GEOGRAPHIC_DATA], [GEOGRAPHIC_DATA]" at bounding box center [897, 256] width 10 height 10
checkbox input "true"
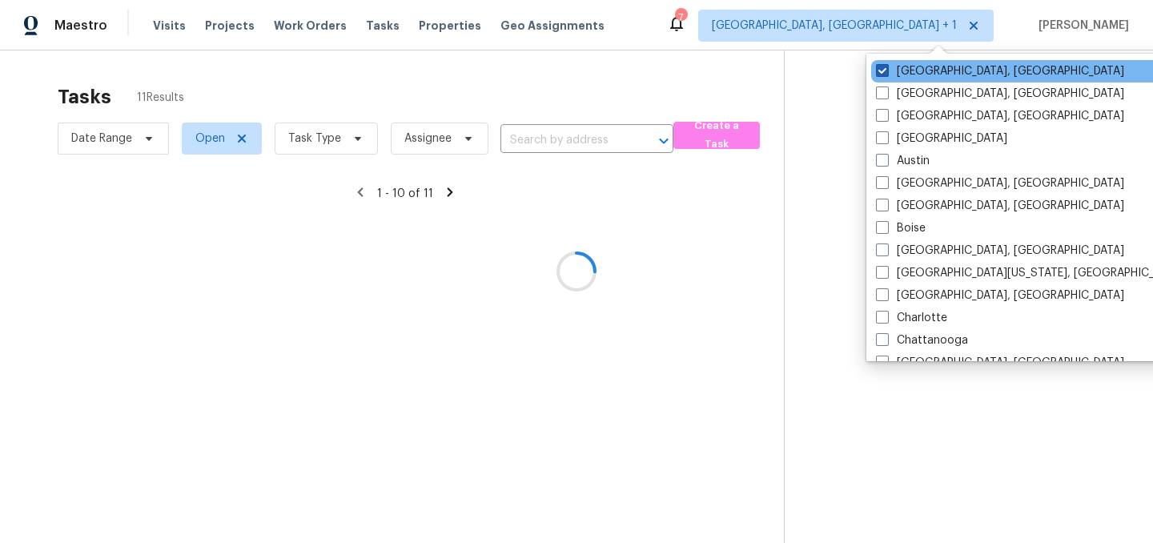
click at [887, 69] on span at bounding box center [882, 70] width 13 height 13
click at [886, 69] on input "[GEOGRAPHIC_DATA], [GEOGRAPHIC_DATA]" at bounding box center [881, 68] width 10 height 10
checkbox input "false"
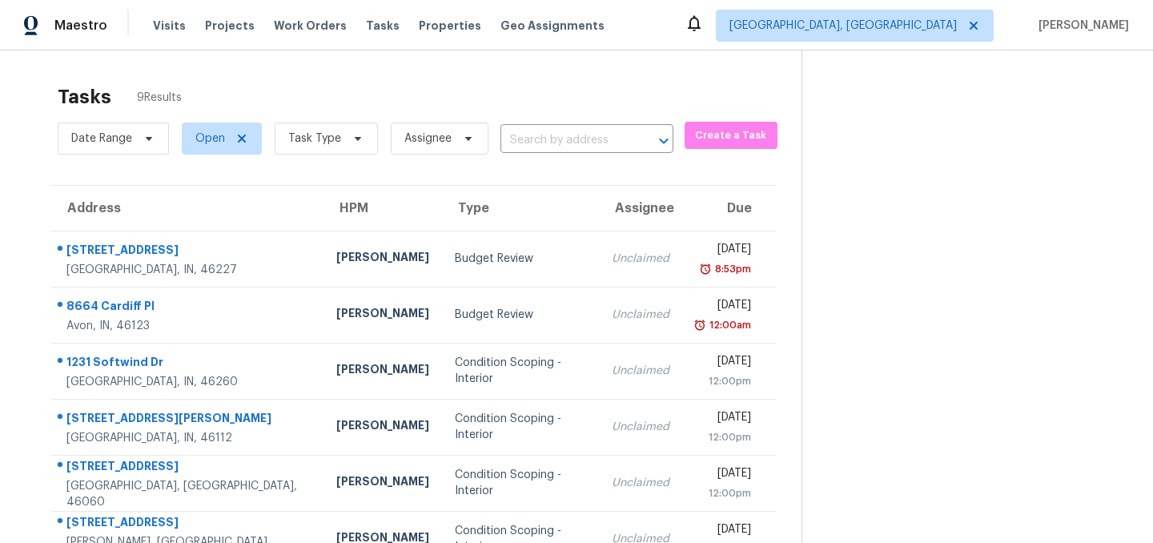
click at [354, 67] on div "Tasks 9 Results Date Range Open Task Type Assignee ​ Create a Task Address HPM …" at bounding box center [576, 399] width 1153 height 698
click at [306, 80] on div "Tasks 9 Results" at bounding box center [430, 97] width 744 height 42
click at [295, 25] on span "Work Orders" at bounding box center [310, 26] width 73 height 16
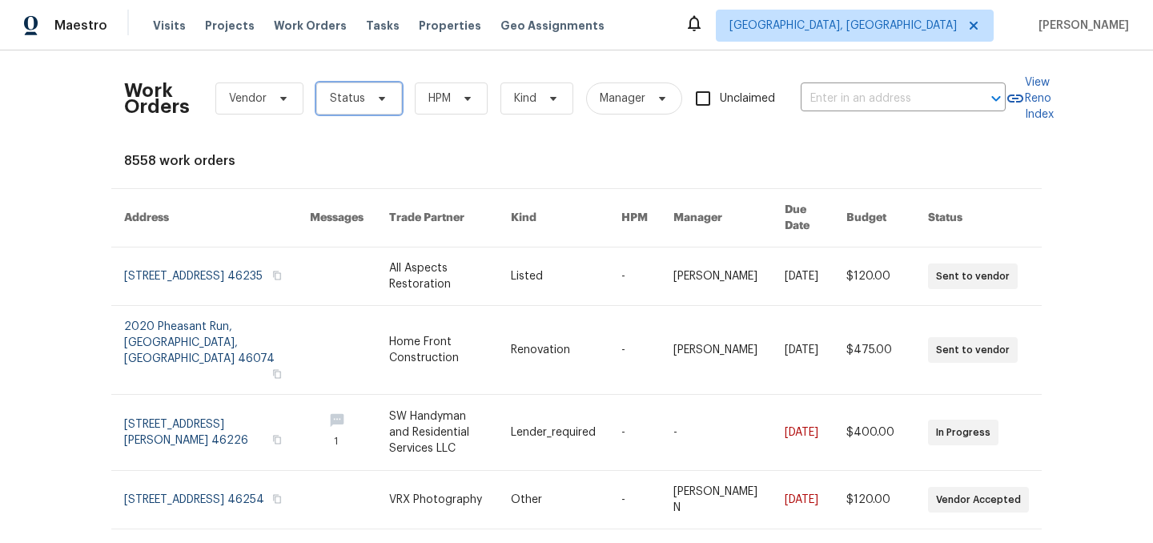
click at [348, 99] on span "Status" at bounding box center [347, 98] width 35 height 16
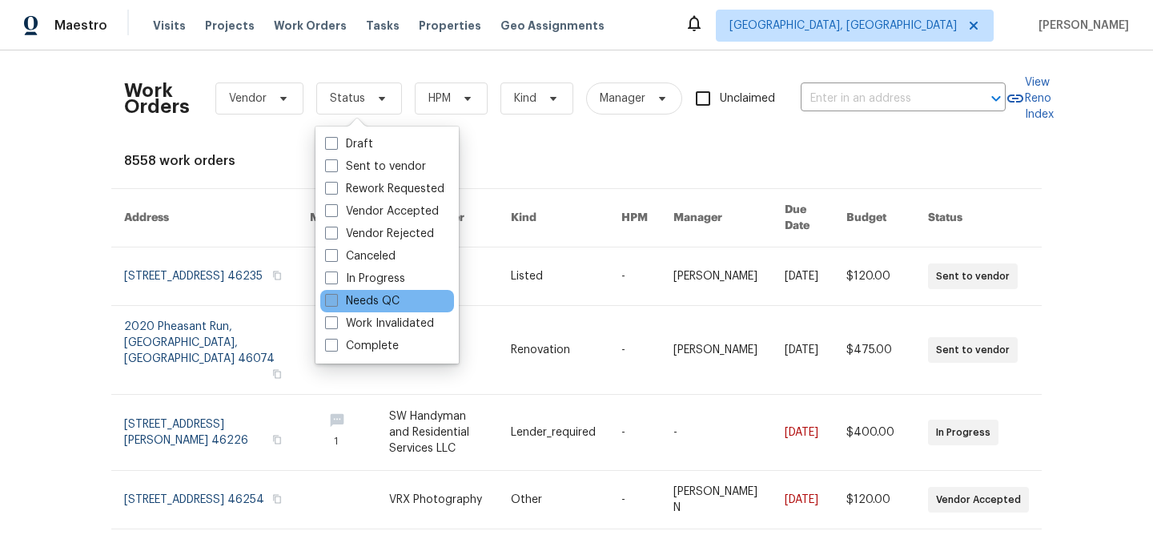
click at [359, 302] on label "Needs QC" at bounding box center [362, 301] width 74 height 16
click at [335, 302] on input "Needs QC" at bounding box center [330, 298] width 10 height 10
checkbox input "true"
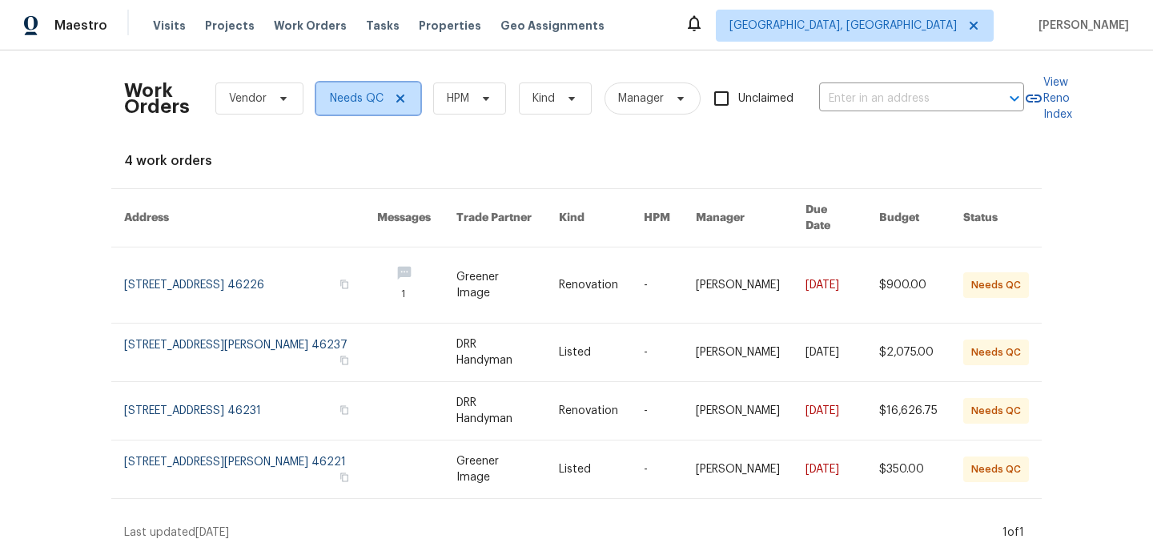
click at [400, 96] on icon at bounding box center [400, 98] width 8 height 8
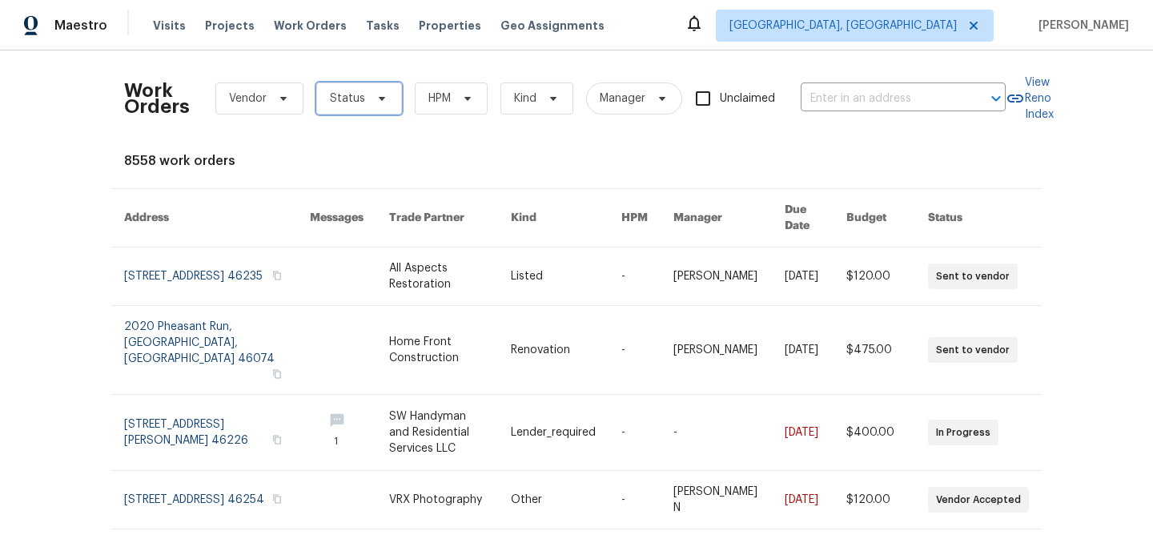
click at [345, 102] on span "Status" at bounding box center [347, 98] width 35 height 16
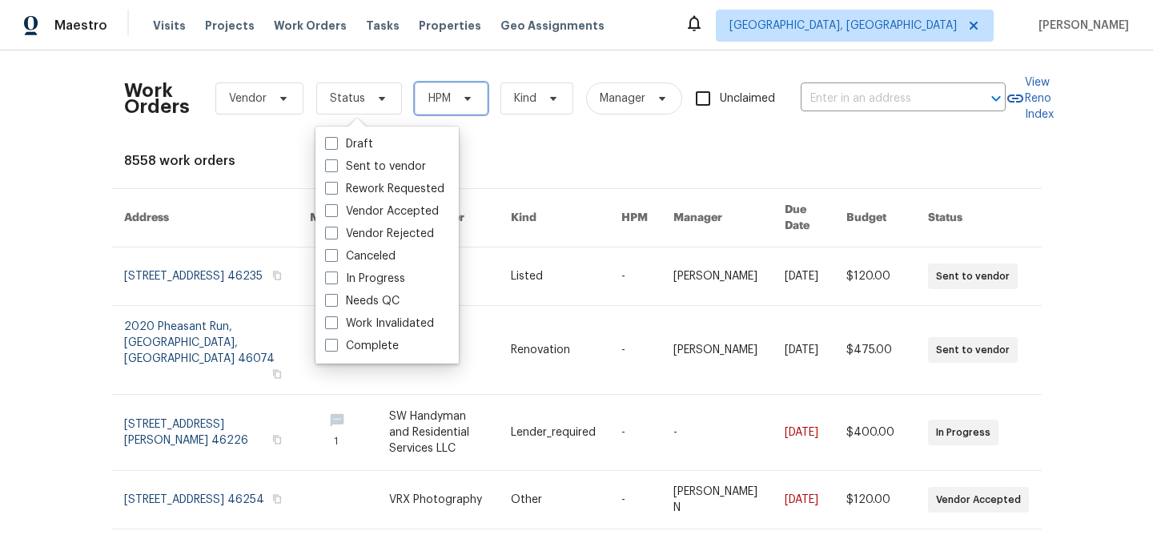
click at [444, 91] on span "HPM" at bounding box center [439, 98] width 22 height 16
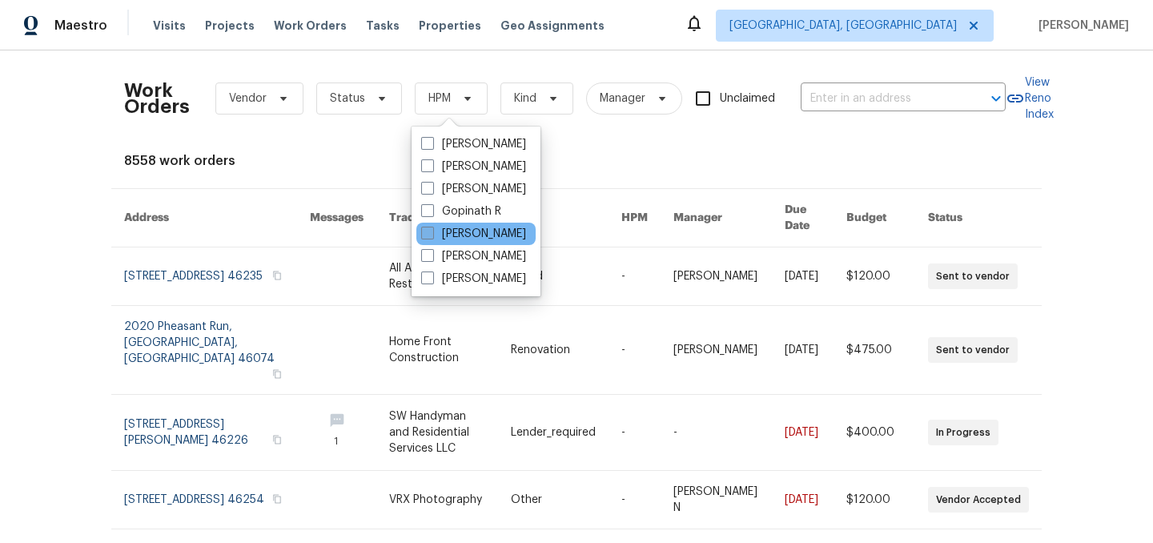
click at [456, 232] on label "[PERSON_NAME]" at bounding box center [473, 234] width 105 height 16
click at [432, 232] on input "[PERSON_NAME]" at bounding box center [426, 231] width 10 height 10
checkbox input "true"
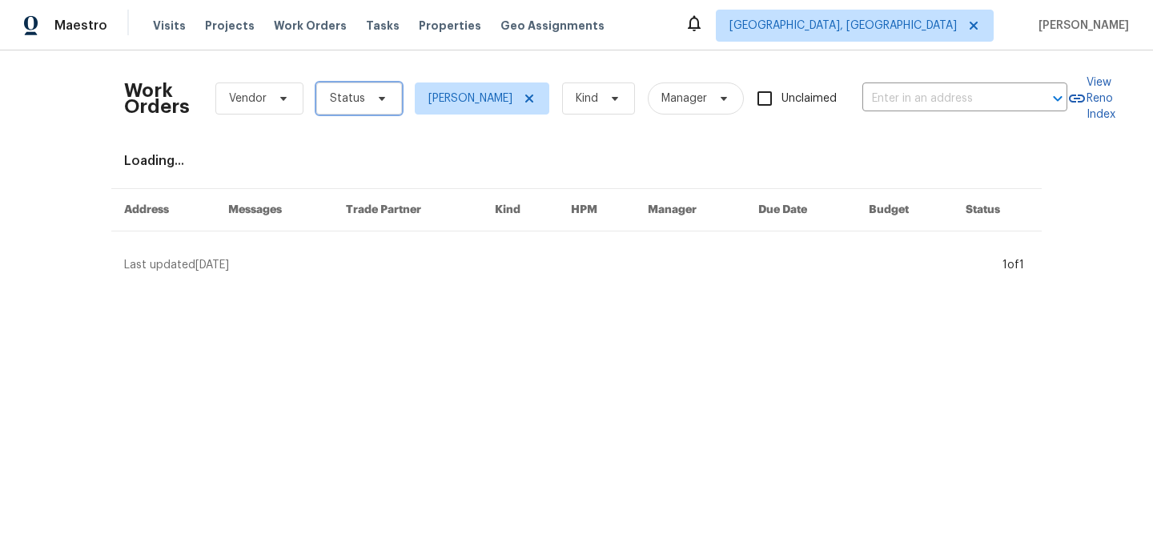
click at [362, 95] on span "Status" at bounding box center [359, 98] width 86 height 32
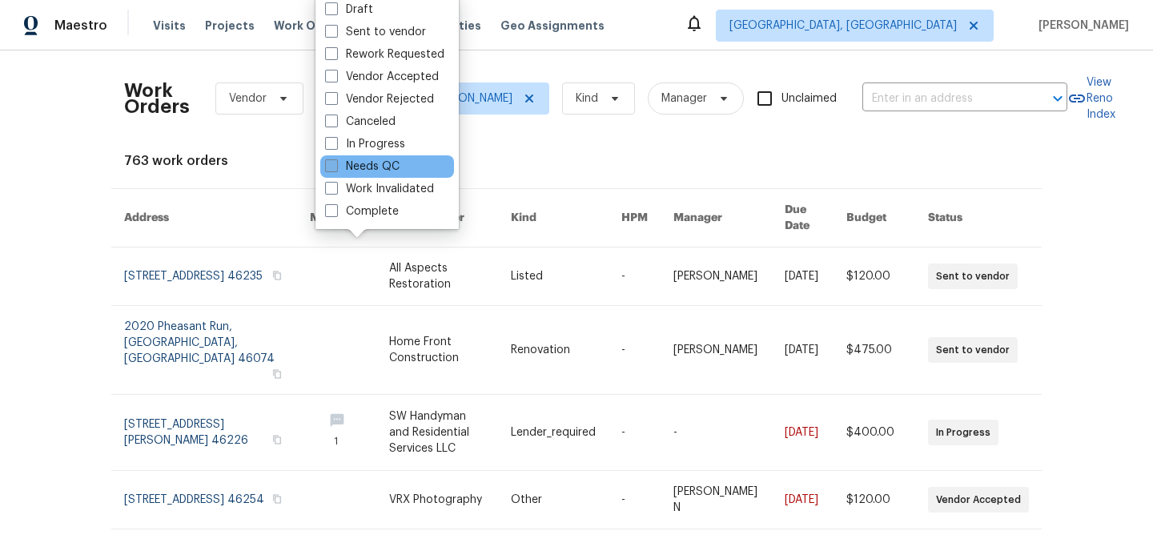
click at [387, 167] on label "Needs QC" at bounding box center [362, 167] width 74 height 16
click at [335, 167] on input "Needs QC" at bounding box center [330, 164] width 10 height 10
checkbox input "true"
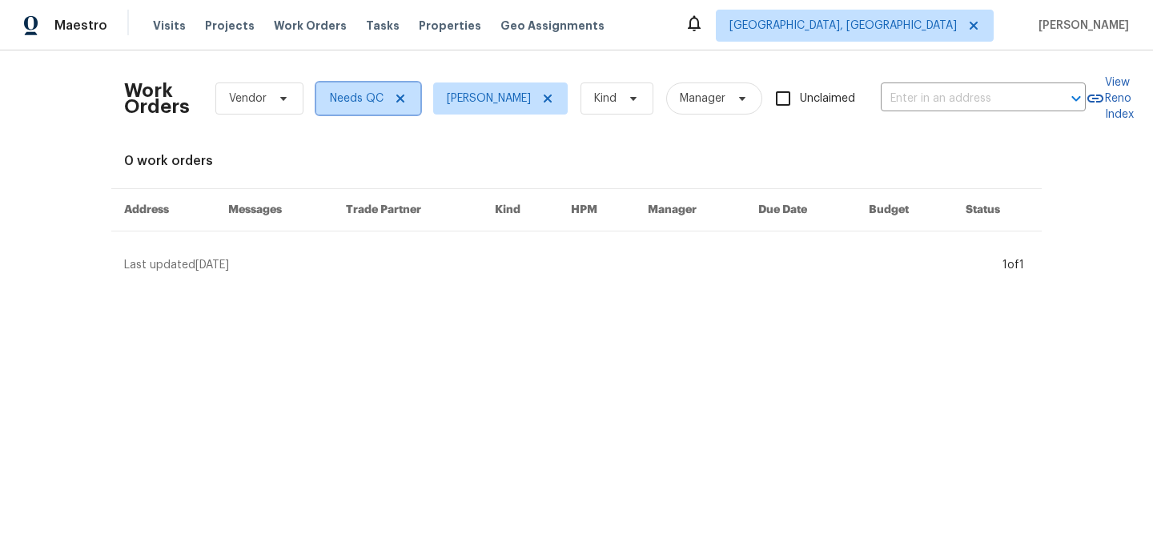
click at [400, 98] on icon at bounding box center [400, 98] width 13 height 13
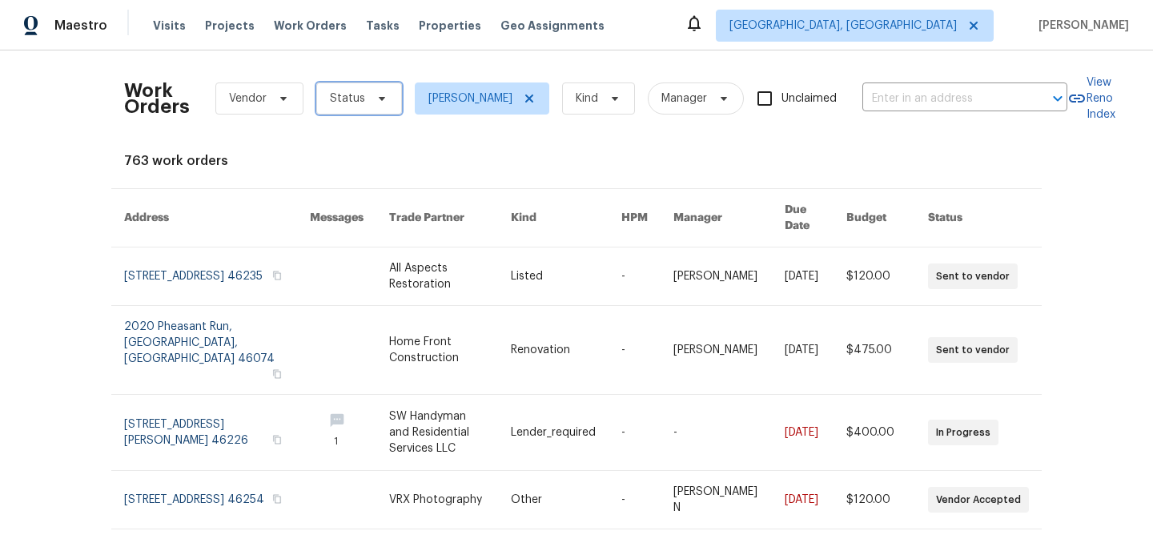
click at [336, 99] on span "Status" at bounding box center [347, 98] width 35 height 16
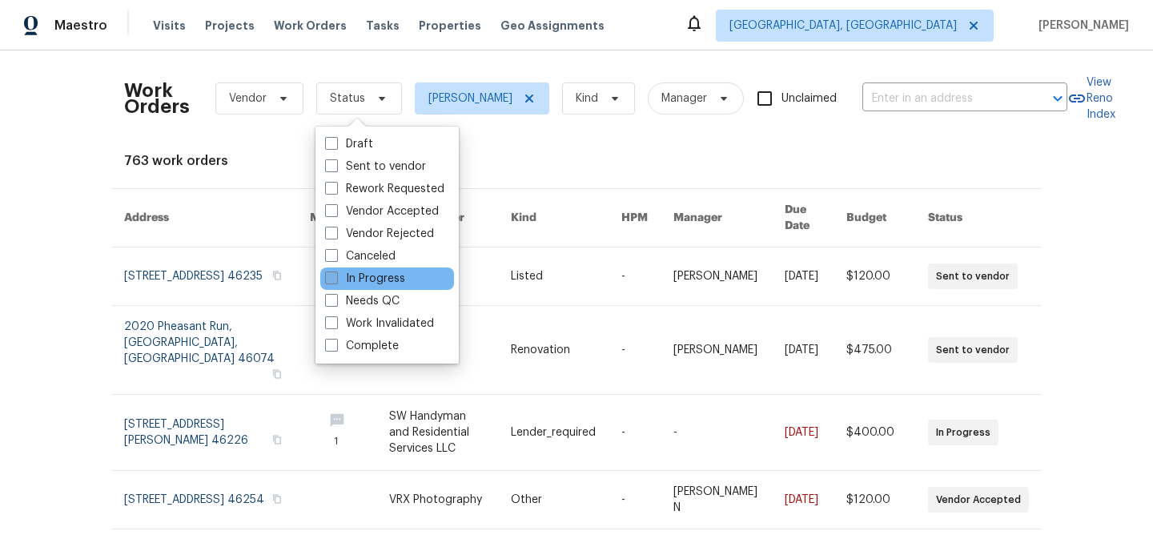
click at [354, 276] on label "In Progress" at bounding box center [365, 279] width 80 height 16
click at [335, 276] on input "In Progress" at bounding box center [330, 276] width 10 height 10
checkbox input "true"
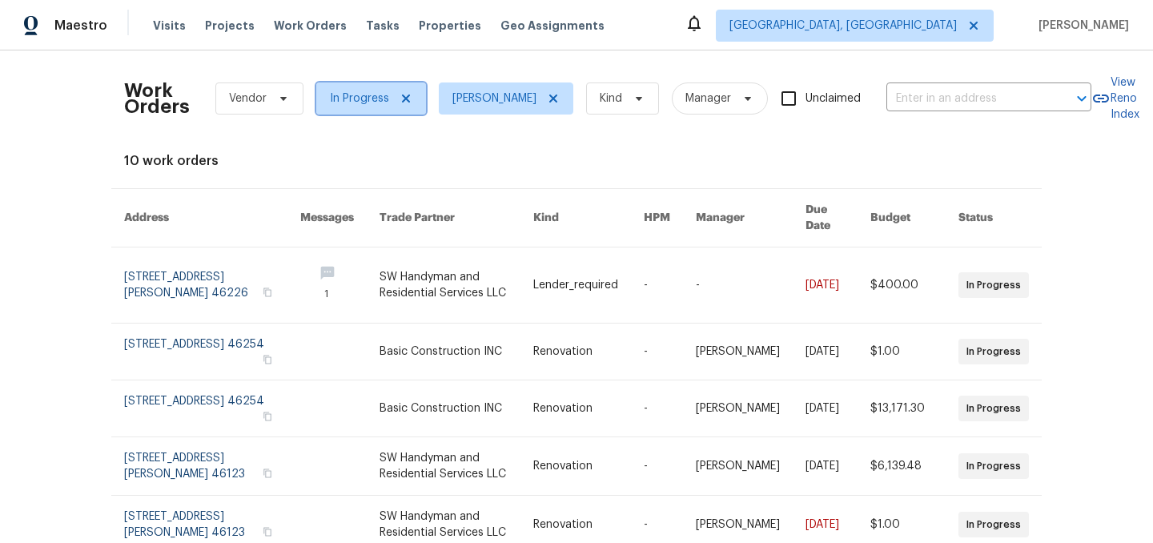
click at [403, 96] on icon at bounding box center [406, 98] width 13 height 13
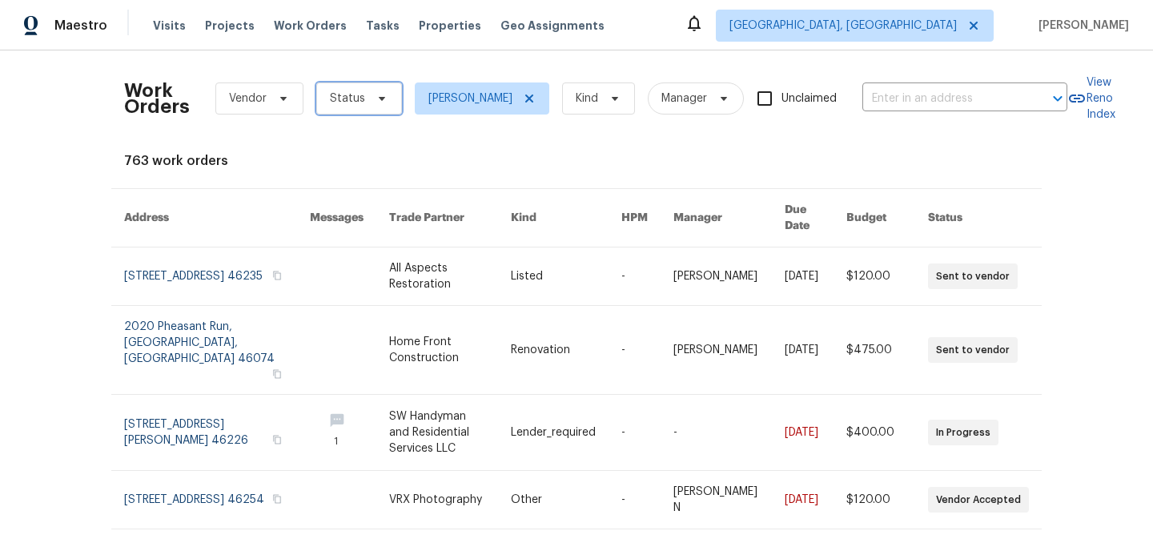
click at [356, 98] on span "Status" at bounding box center [347, 98] width 35 height 16
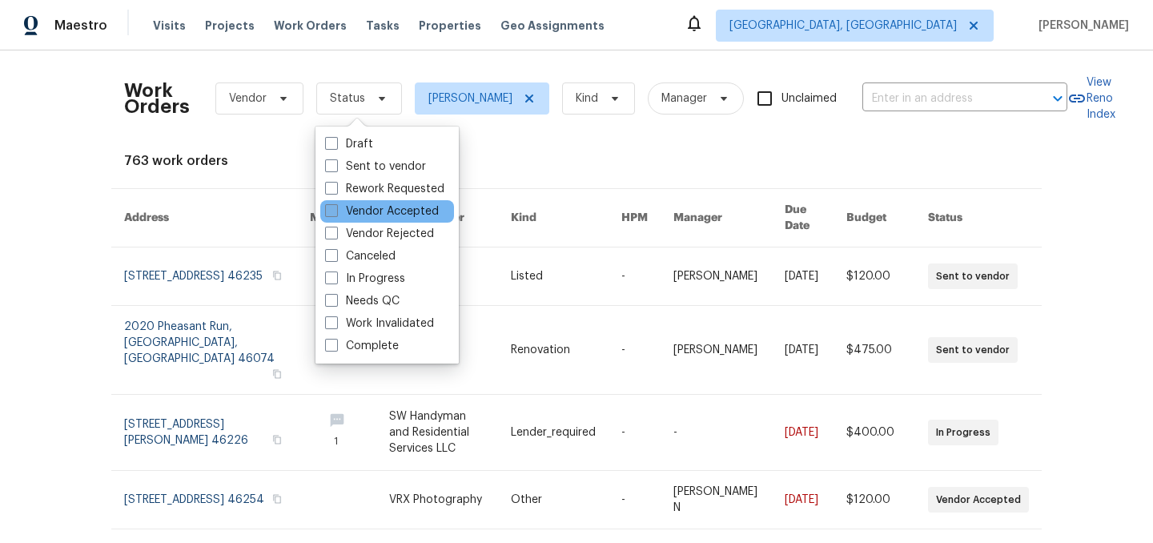
click at [375, 211] on label "Vendor Accepted" at bounding box center [382, 211] width 114 height 16
click at [335, 211] on input "Vendor Accepted" at bounding box center [330, 208] width 10 height 10
checkbox input "true"
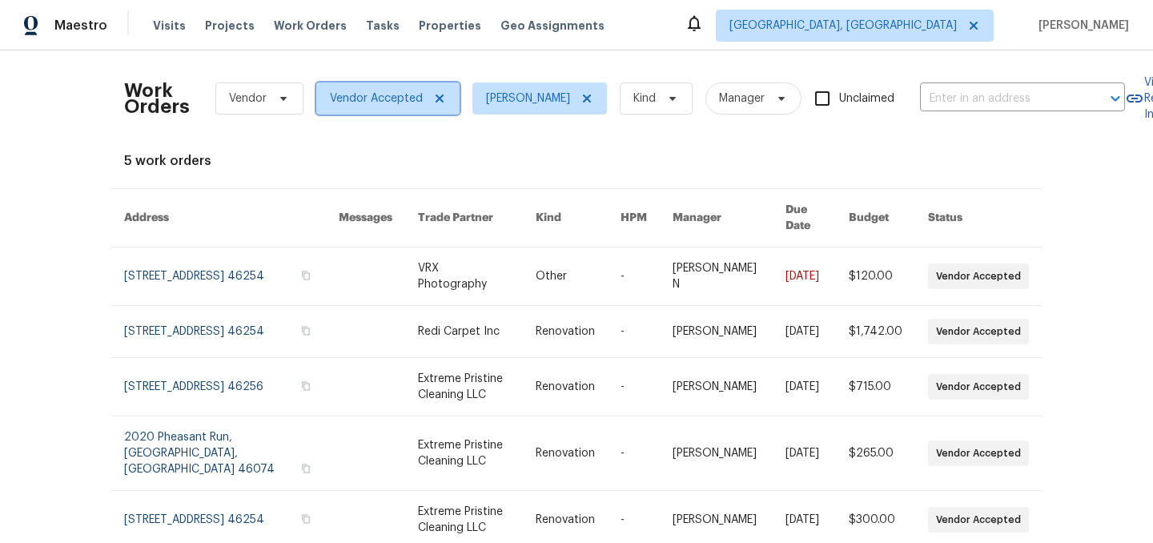
click at [436, 98] on icon at bounding box center [440, 98] width 8 height 8
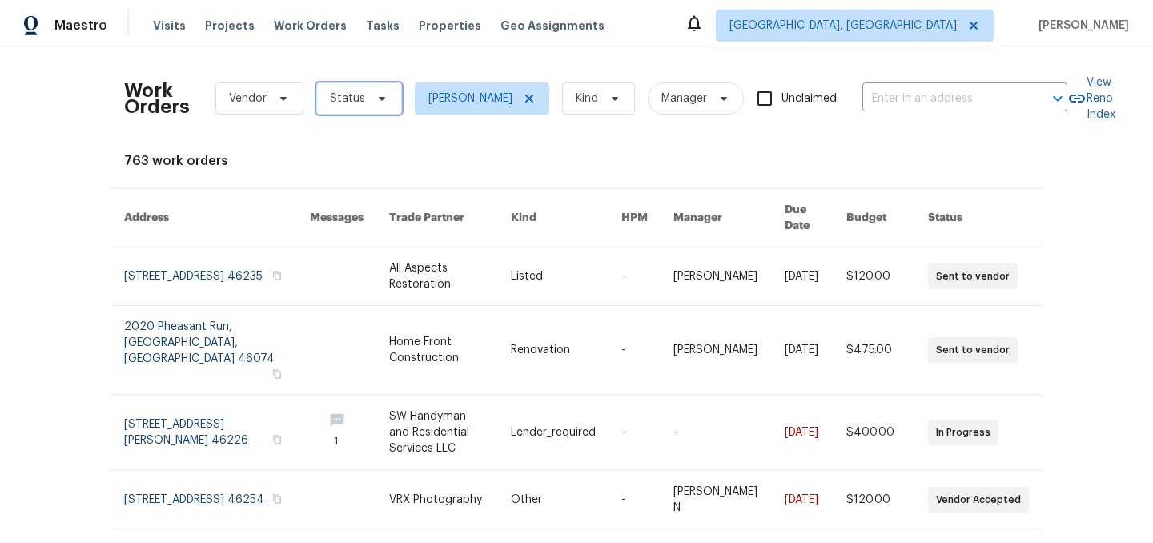
click at [355, 101] on span "Status" at bounding box center [347, 98] width 35 height 16
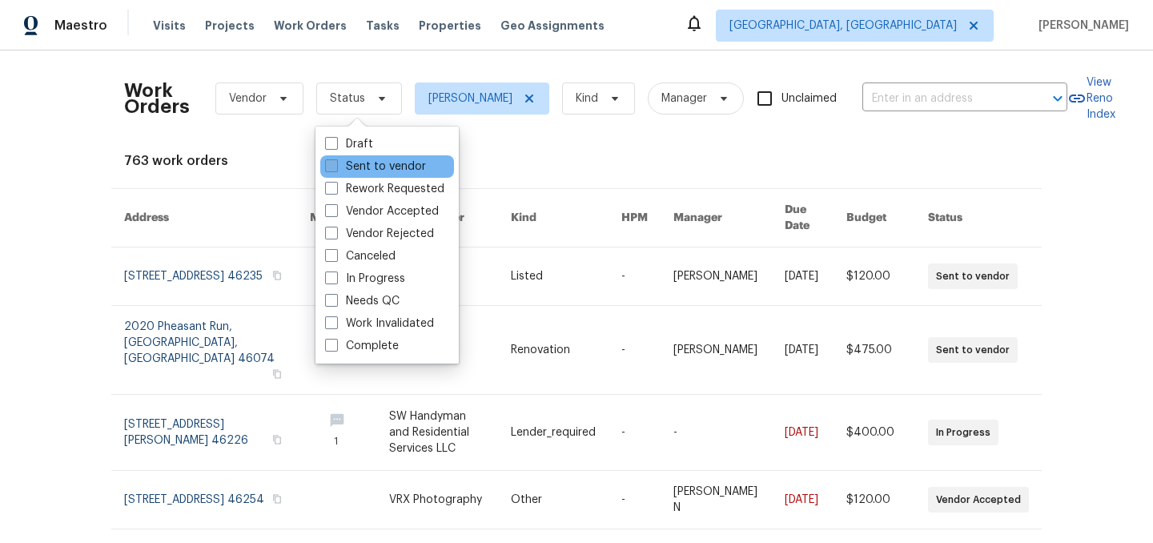
click at [367, 171] on label "Sent to vendor" at bounding box center [375, 167] width 101 height 16
click at [335, 169] on input "Sent to vendor" at bounding box center [330, 164] width 10 height 10
checkbox input "true"
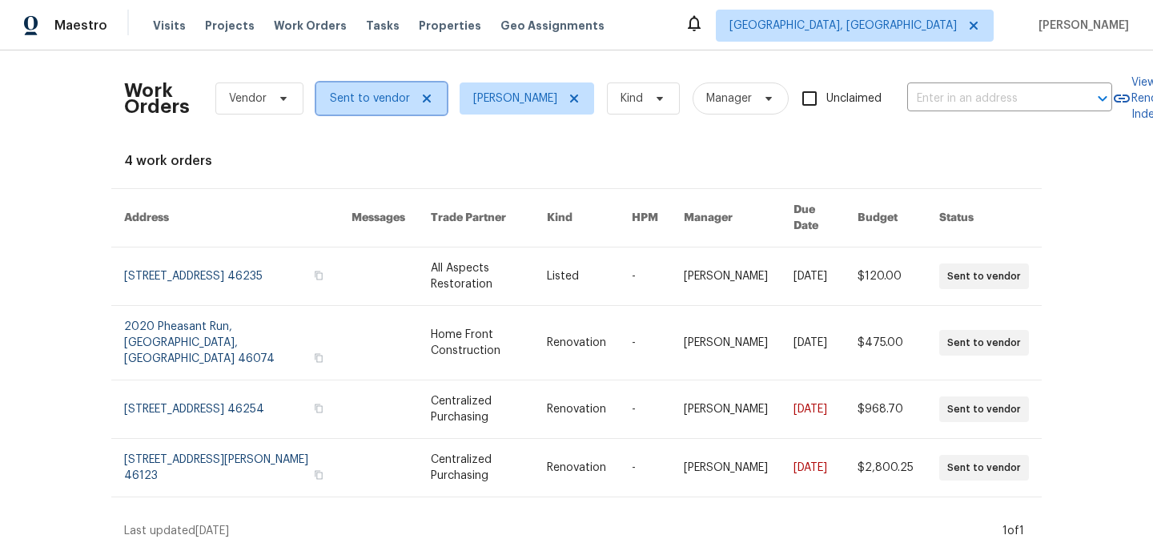
click at [423, 100] on icon at bounding box center [427, 98] width 8 height 8
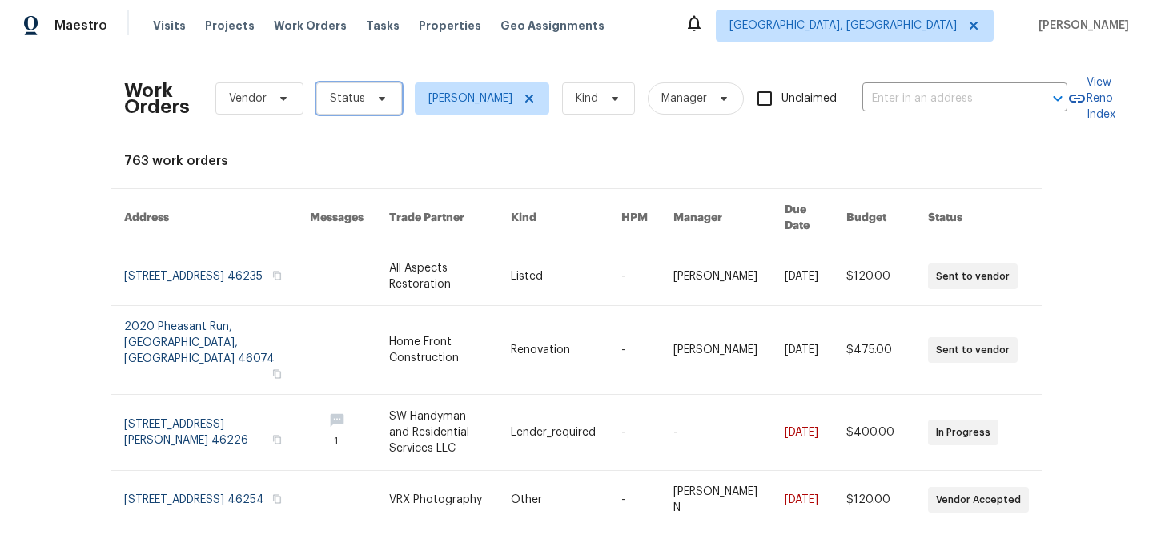
click at [343, 106] on span "Status" at bounding box center [347, 98] width 35 height 16
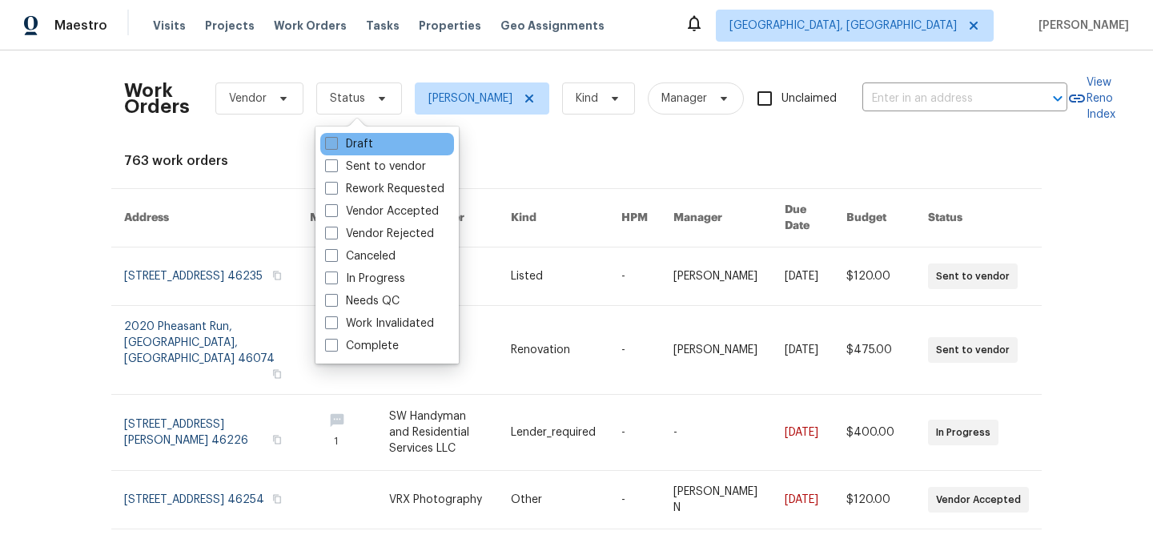
click at [357, 148] on label "Draft" at bounding box center [349, 144] width 48 height 16
click at [335, 147] on input "Draft" at bounding box center [330, 141] width 10 height 10
checkbox input "true"
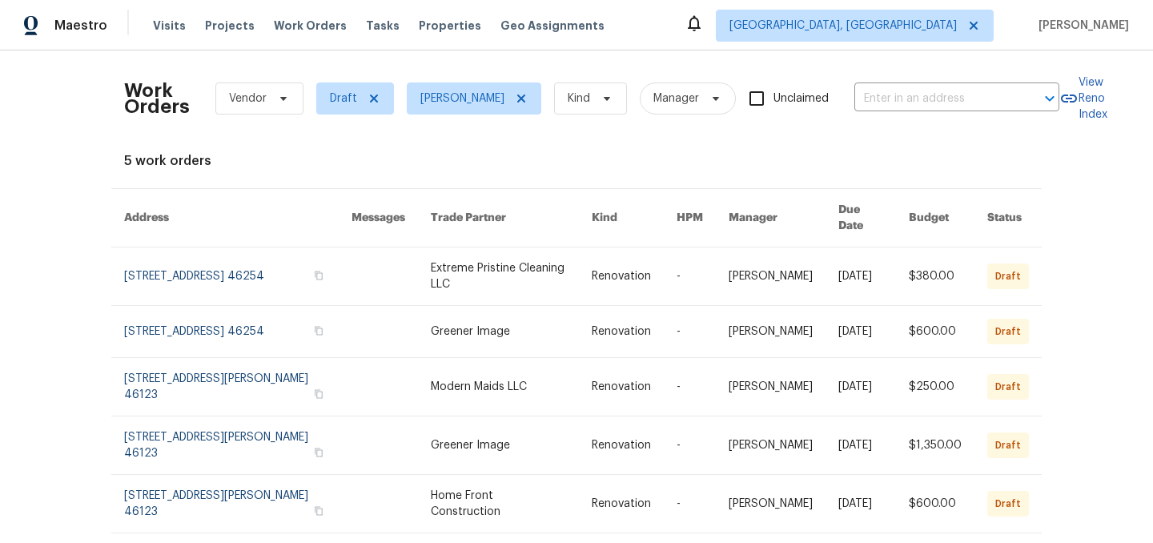
click at [357, 148] on div "Work Orders Vendor Draft Isaul Martinez Kind Manager Unclaimed ​ View Reno Inde…" at bounding box center [576, 319] width 905 height 512
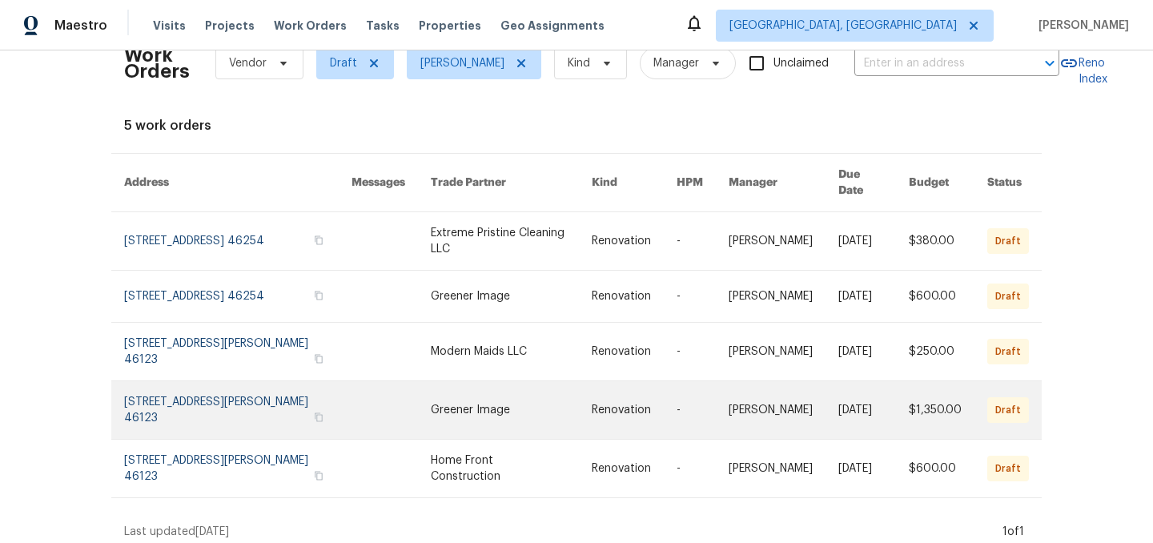
click at [520, 408] on link at bounding box center [511, 410] width 160 height 58
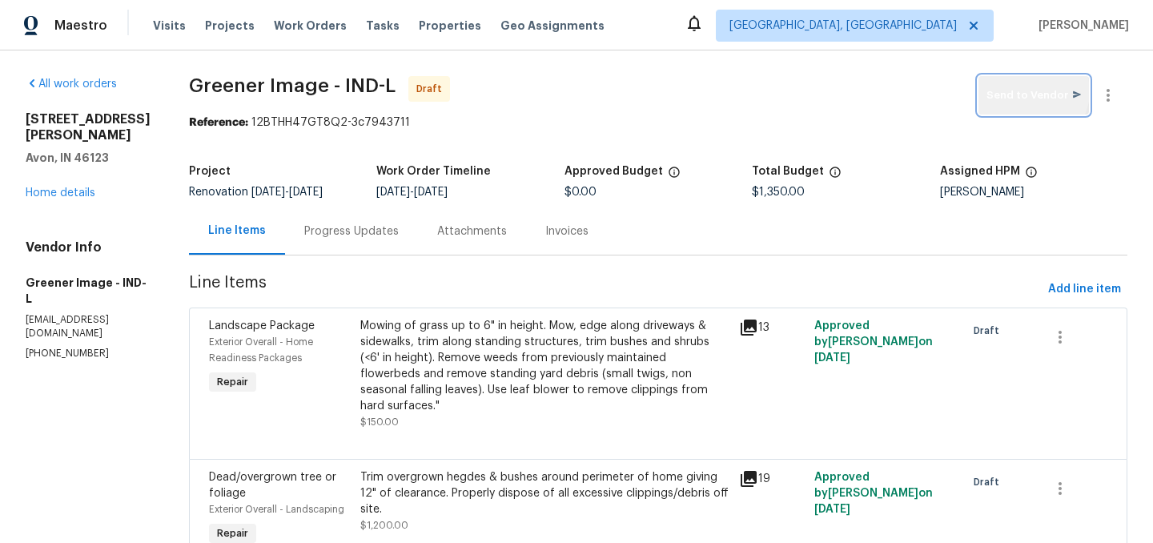
click at [1034, 91] on span "Send to Vendor" at bounding box center [1033, 95] width 94 height 18
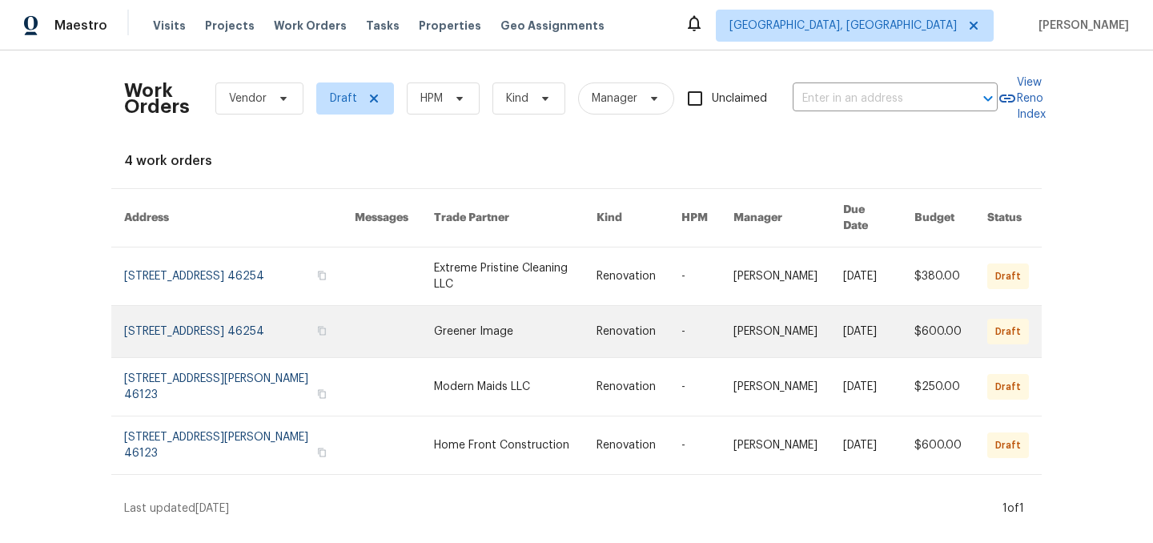
click at [492, 332] on link at bounding box center [515, 331] width 163 height 51
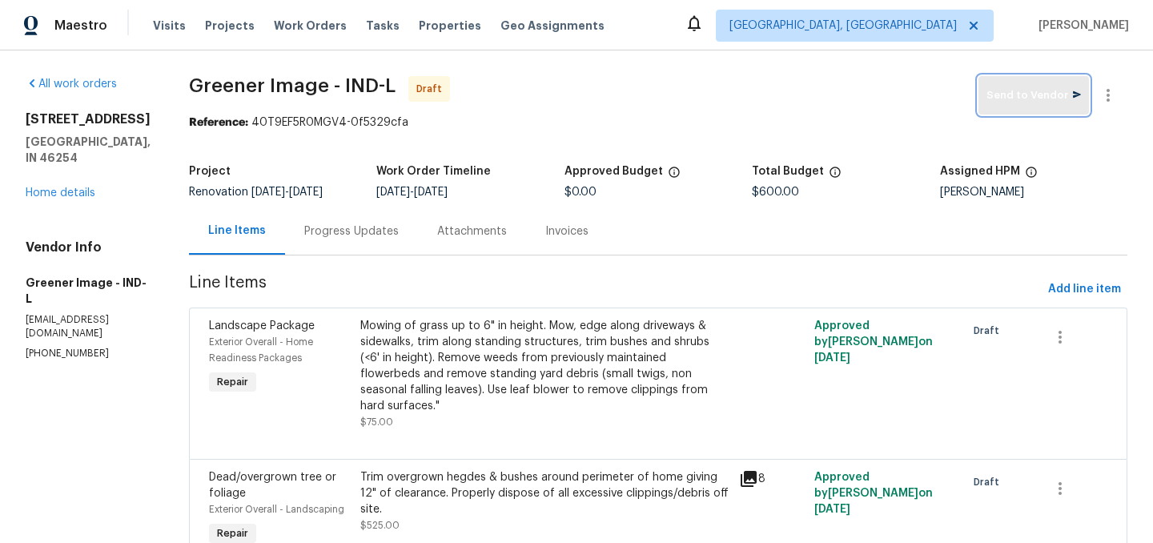
click at [1028, 90] on span "Send to Vendor" at bounding box center [1033, 95] width 94 height 18
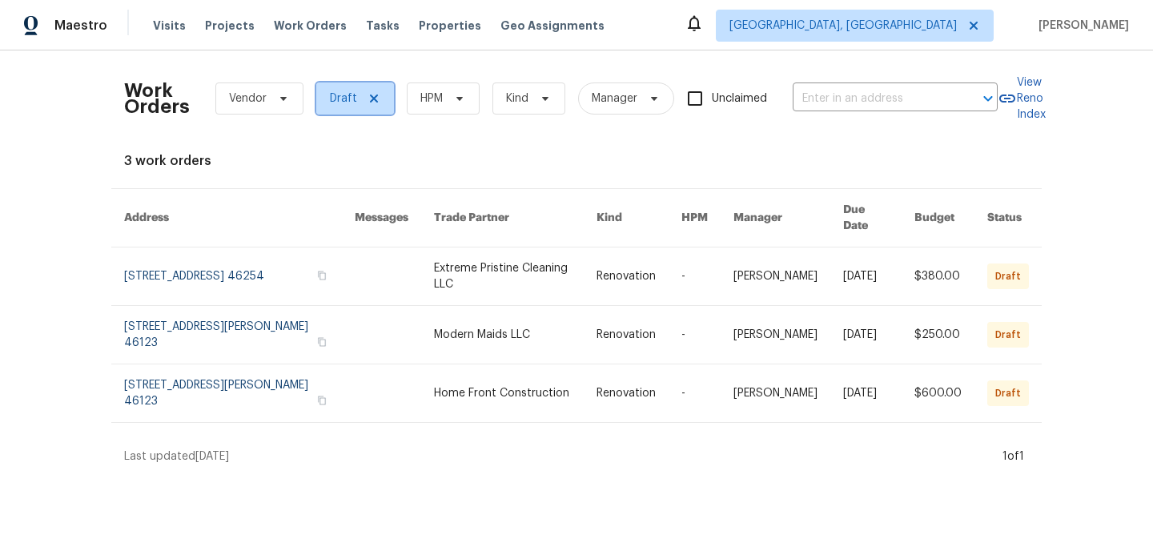
click at [368, 99] on icon at bounding box center [373, 98] width 13 height 13
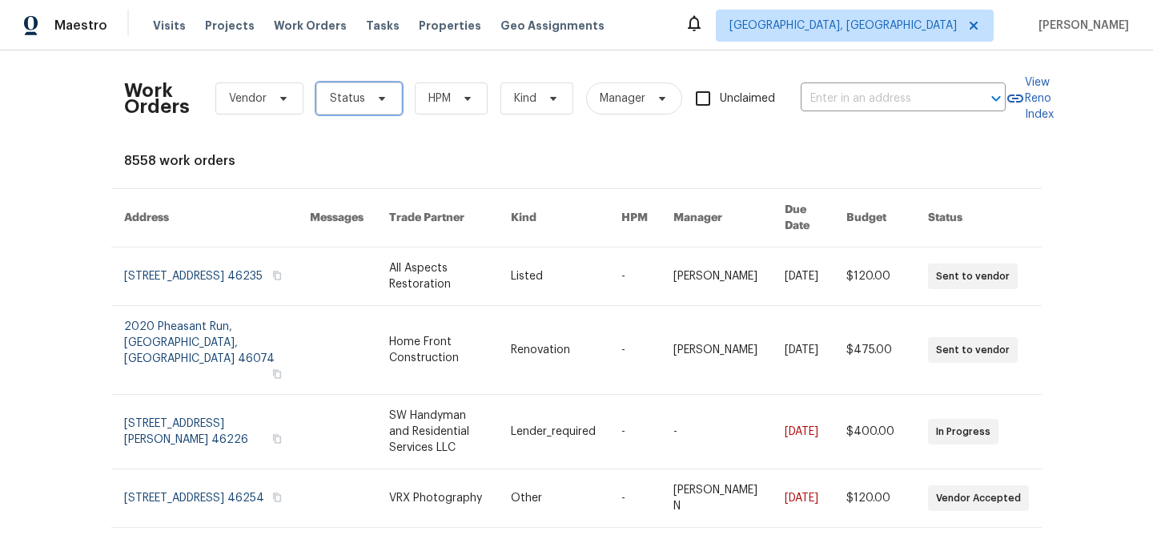
click at [351, 98] on span "Status" at bounding box center [347, 98] width 35 height 16
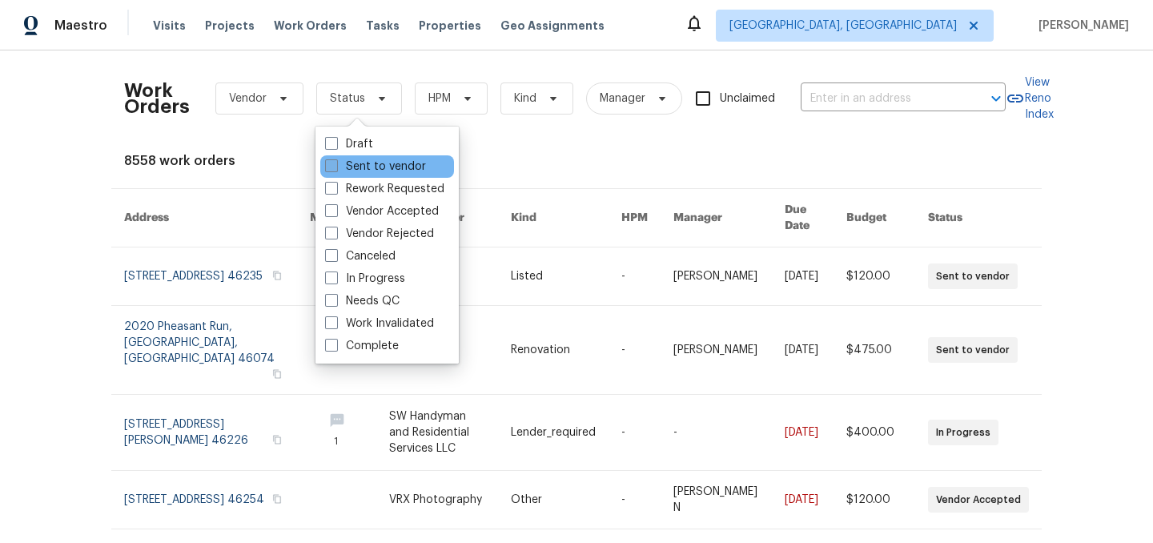
click at [373, 170] on label "Sent to vendor" at bounding box center [375, 167] width 101 height 16
click at [335, 169] on input "Sent to vendor" at bounding box center [330, 164] width 10 height 10
checkbox input "true"
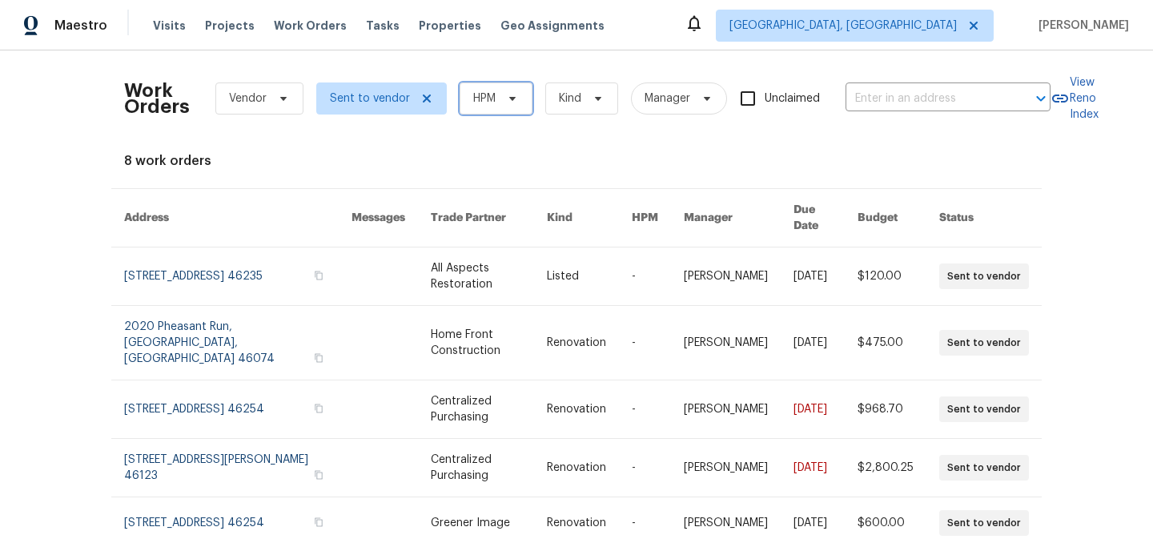
click at [473, 101] on span "HPM" at bounding box center [484, 98] width 22 height 16
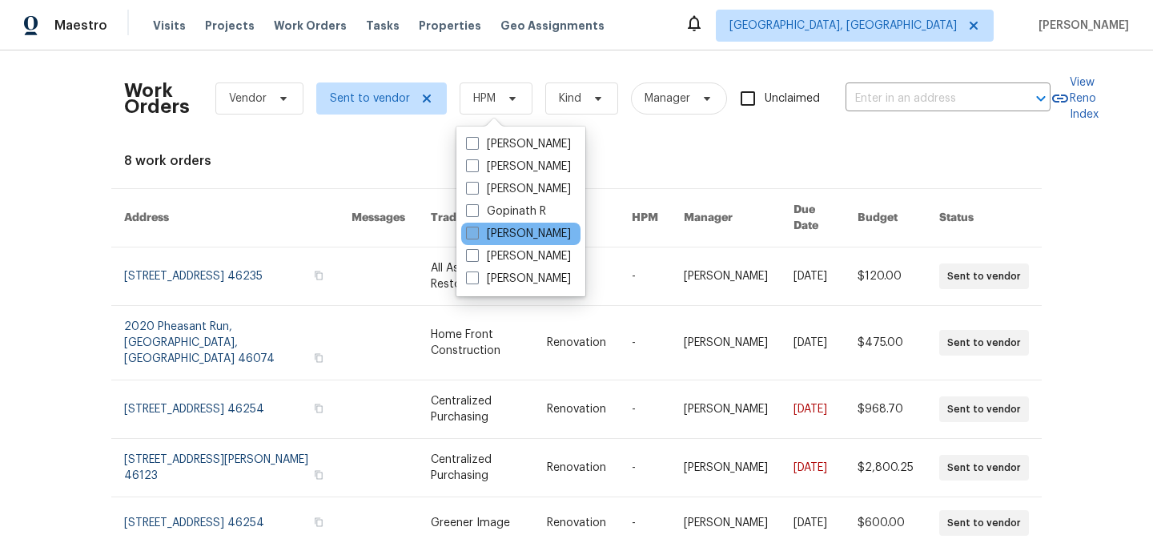
click at [512, 228] on label "[PERSON_NAME]" at bounding box center [518, 234] width 105 height 16
click at [476, 228] on input "[PERSON_NAME]" at bounding box center [471, 231] width 10 height 10
checkbox input "true"
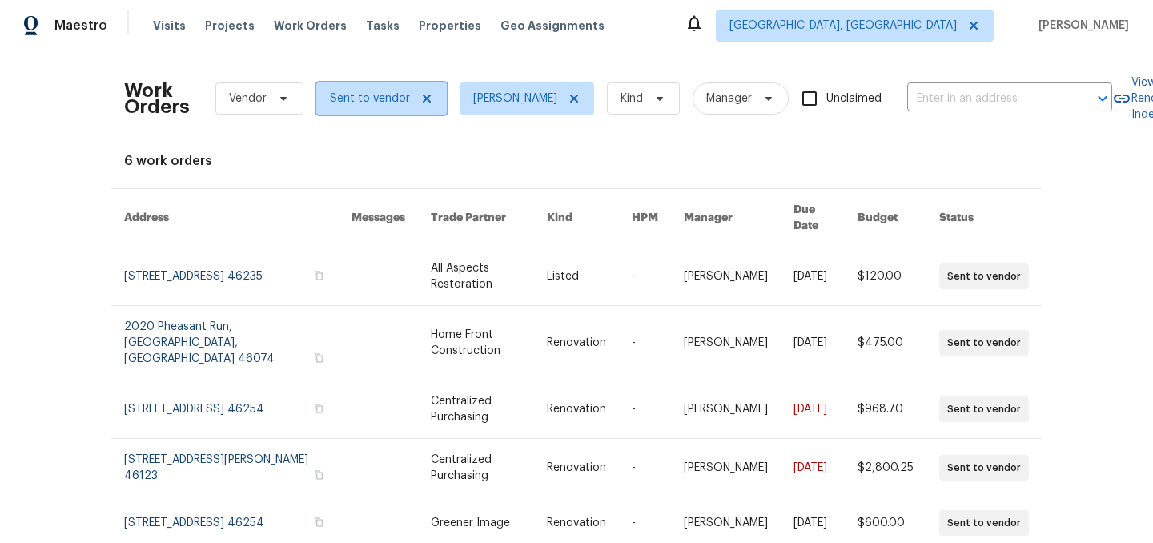
click at [423, 99] on icon at bounding box center [427, 98] width 8 height 8
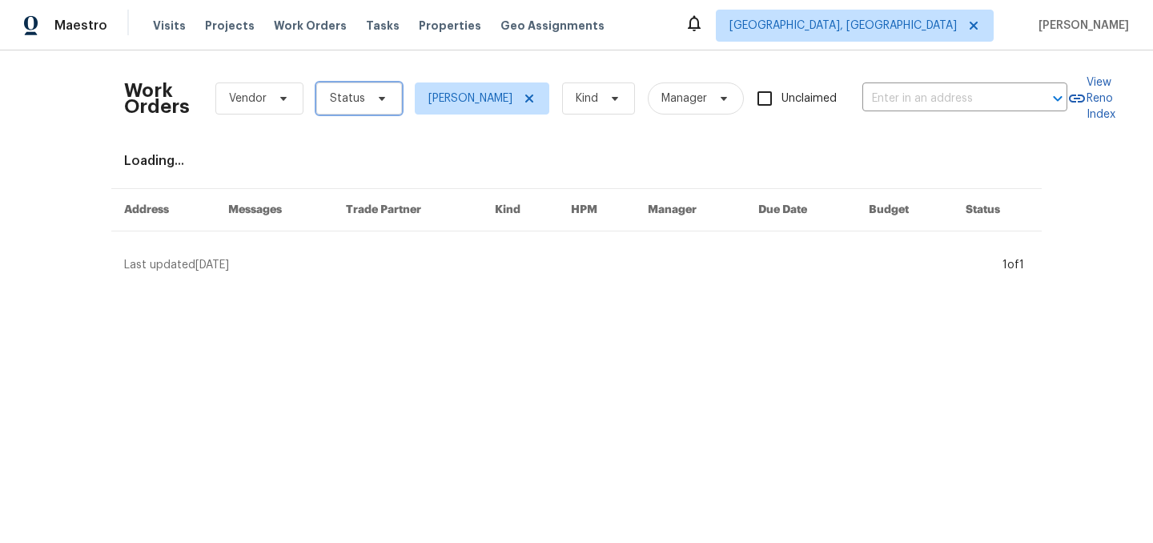
click at [352, 98] on span "Status" at bounding box center [347, 98] width 35 height 16
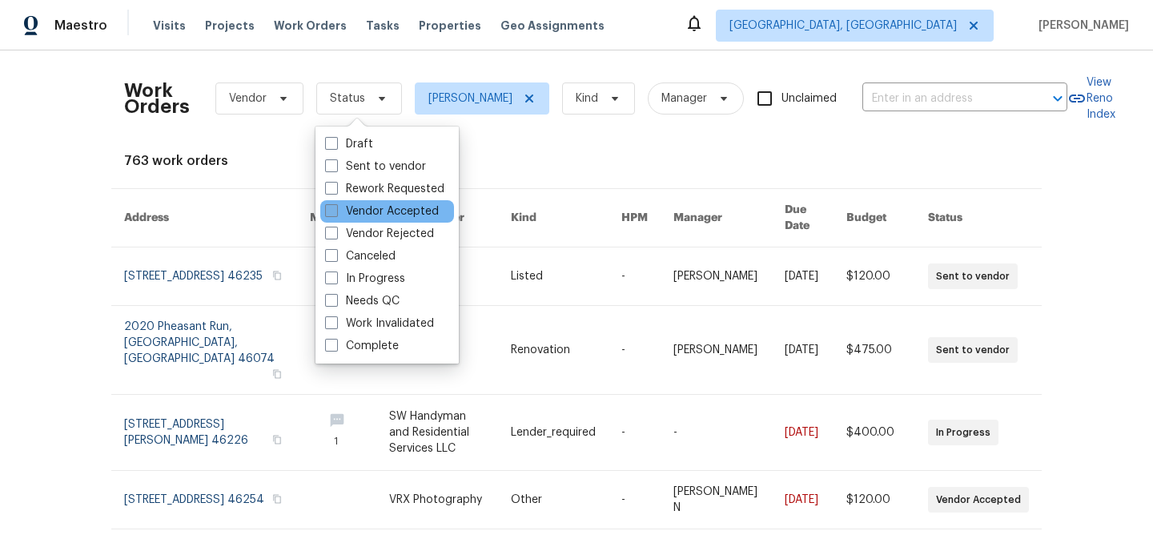
click at [370, 207] on label "Vendor Accepted" at bounding box center [382, 211] width 114 height 16
click at [335, 207] on input "Vendor Accepted" at bounding box center [330, 208] width 10 height 10
checkbox input "true"
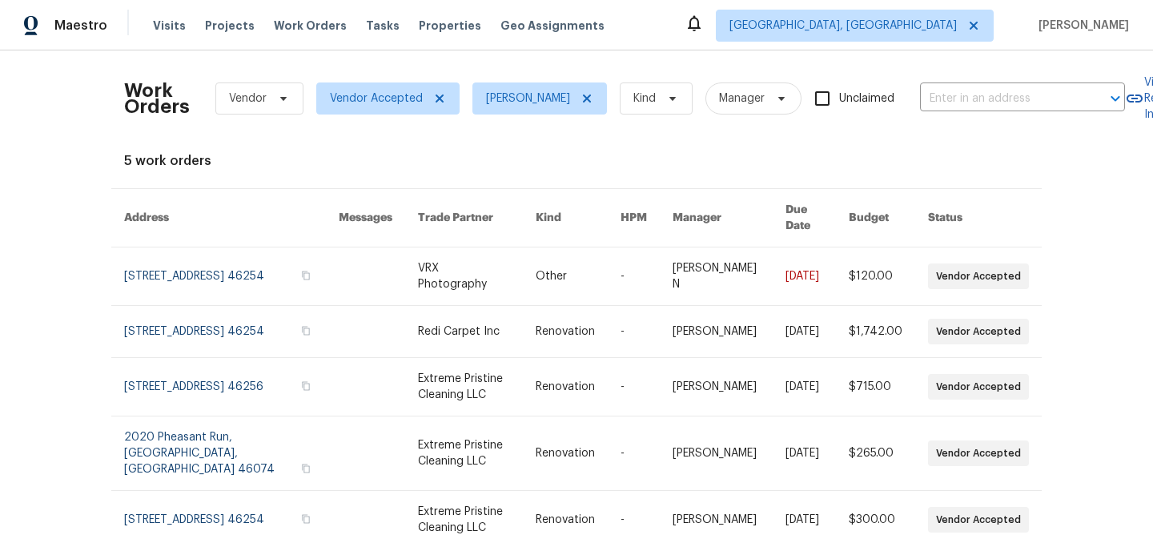
click at [392, 166] on div "5 work orders" at bounding box center [576, 161] width 905 height 16
click at [437, 96] on icon at bounding box center [439, 98] width 13 height 13
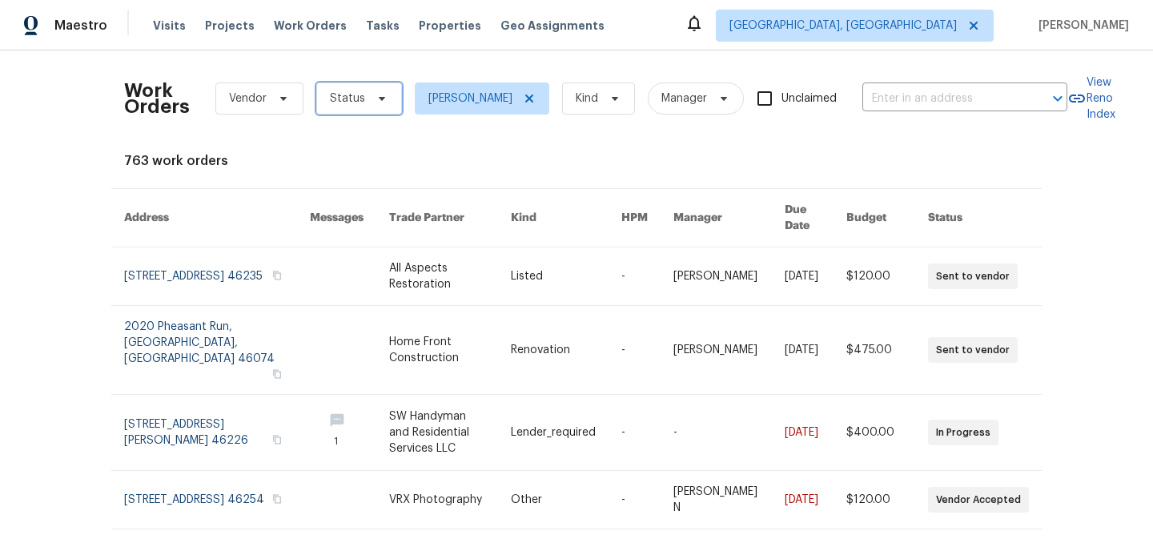
click at [375, 101] on icon at bounding box center [381, 98] width 13 height 13
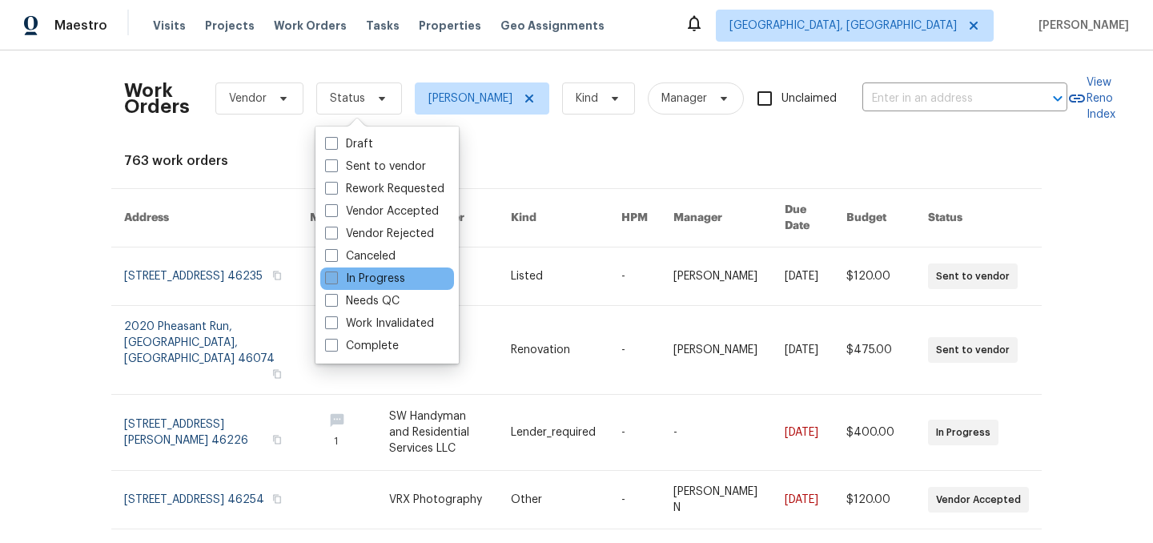
click at [371, 275] on label "In Progress" at bounding box center [365, 279] width 80 height 16
click at [335, 275] on input "In Progress" at bounding box center [330, 276] width 10 height 10
checkbox input "true"
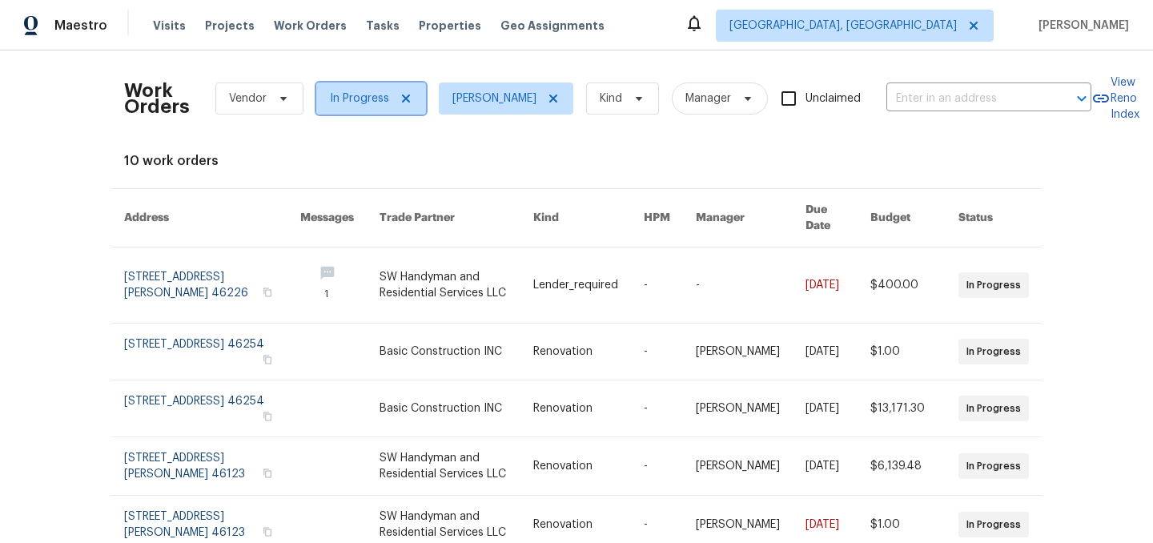
click at [404, 97] on icon at bounding box center [406, 98] width 8 height 8
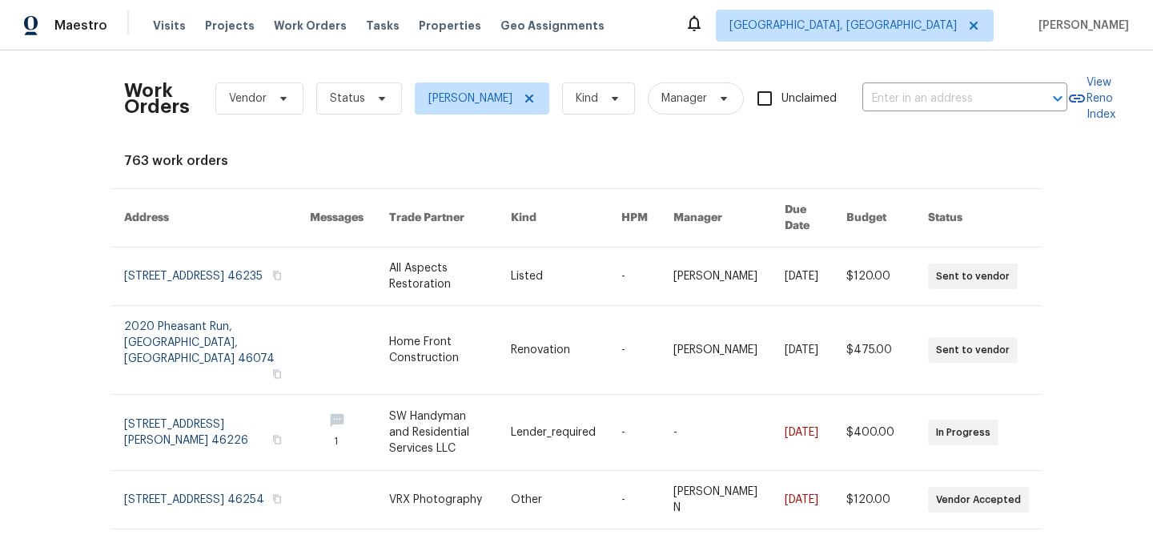
click at [369, 153] on div "763 work orders" at bounding box center [576, 161] width 905 height 16
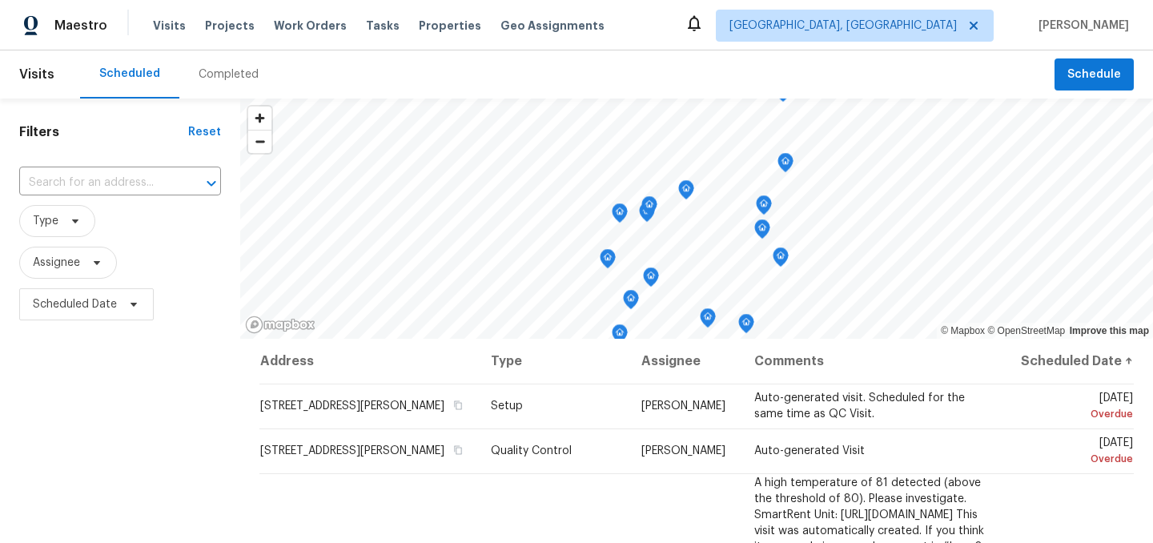
scroll to position [230, 0]
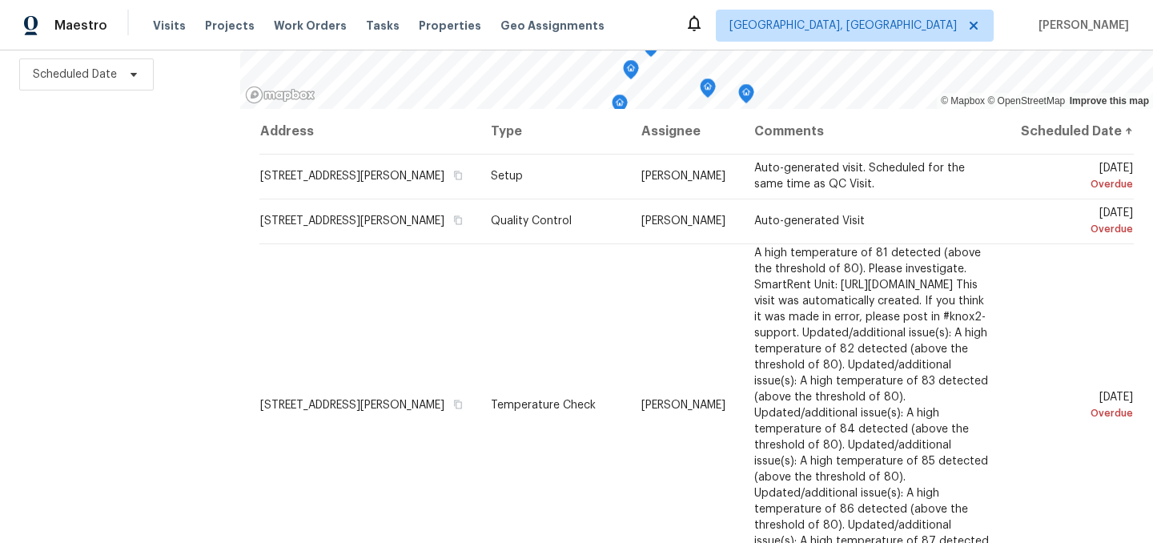
click at [164, 233] on div "Filters Reset ​ Type Assignee Scheduled Date" at bounding box center [120, 206] width 240 height 674
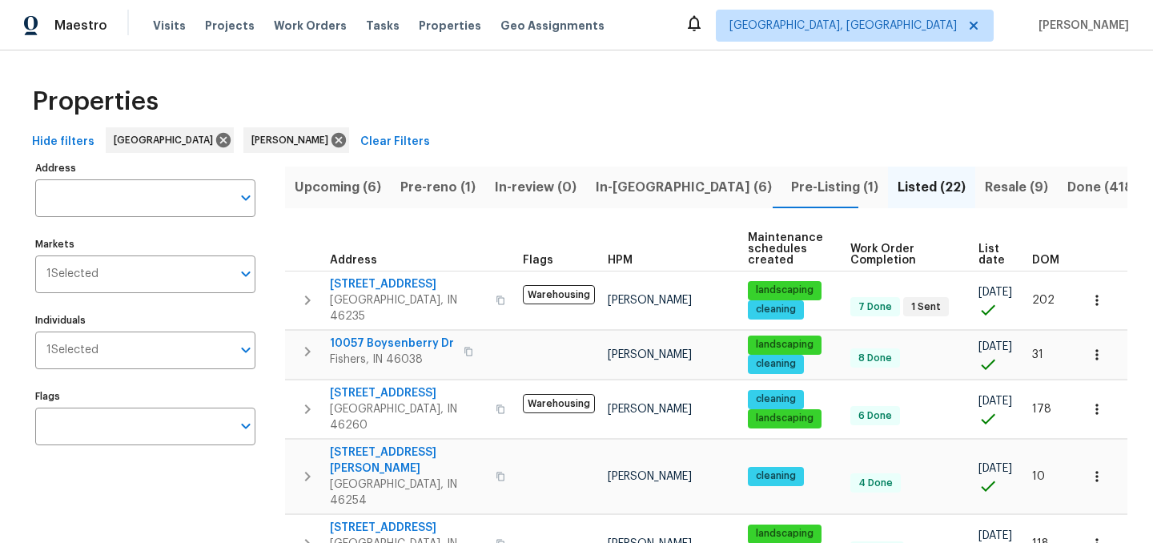
click at [634, 115] on div "Properties" at bounding box center [577, 101] width 1102 height 51
